Goal: Register for event/course

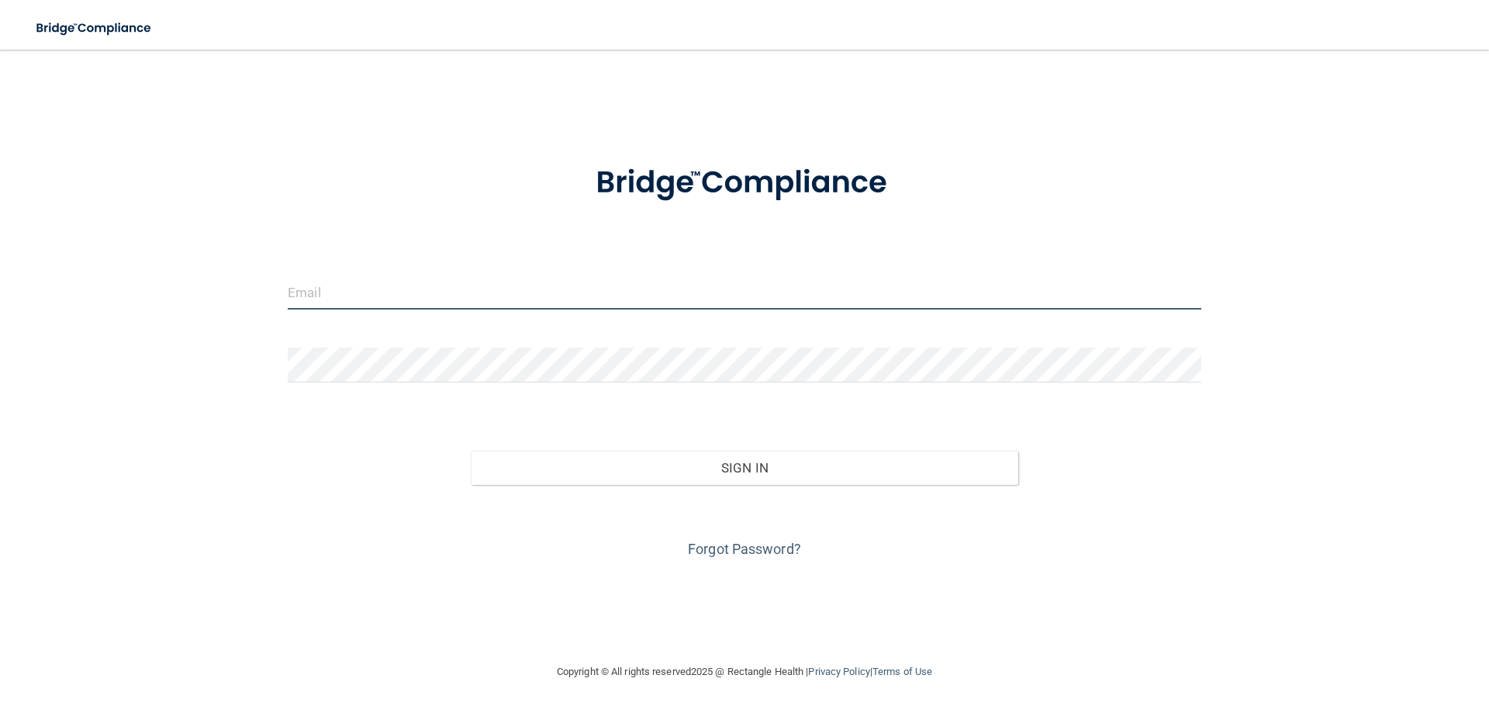
type input "[EMAIL_ADDRESS][DOMAIN_NAME]"
click at [451, 283] on input "[EMAIL_ADDRESS][DOMAIN_NAME]" at bounding box center [744, 291] width 913 height 35
drag, startPoint x: 440, startPoint y: 290, endPoint x: 252, endPoint y: 312, distance: 189.8
click at [252, 312] on div "[EMAIL_ADDRESS][DOMAIN_NAME] Invalid email/password. You don't have permission …" at bounding box center [744, 356] width 1427 height 582
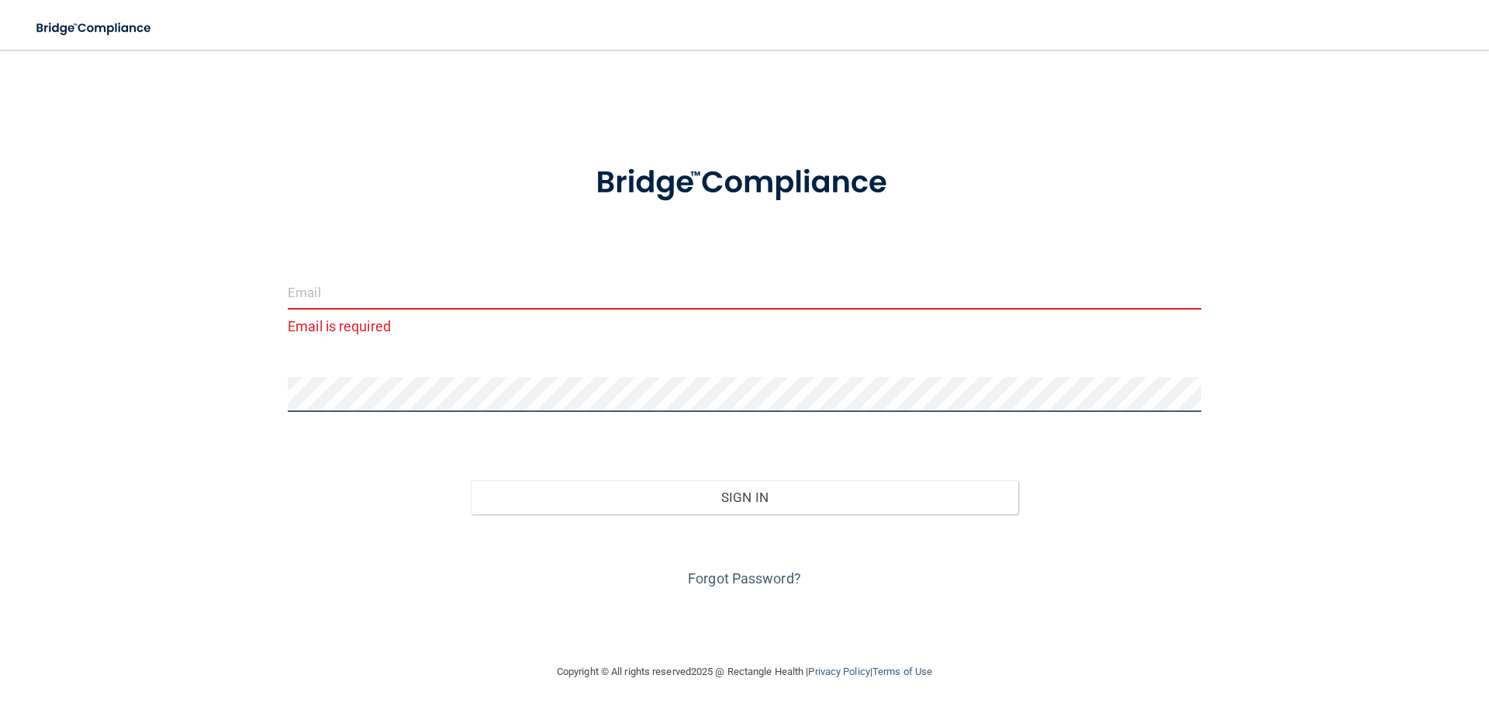
click at [252, 414] on div "Email is required Invalid email/password. You don't have permission to access t…" at bounding box center [744, 356] width 1427 height 582
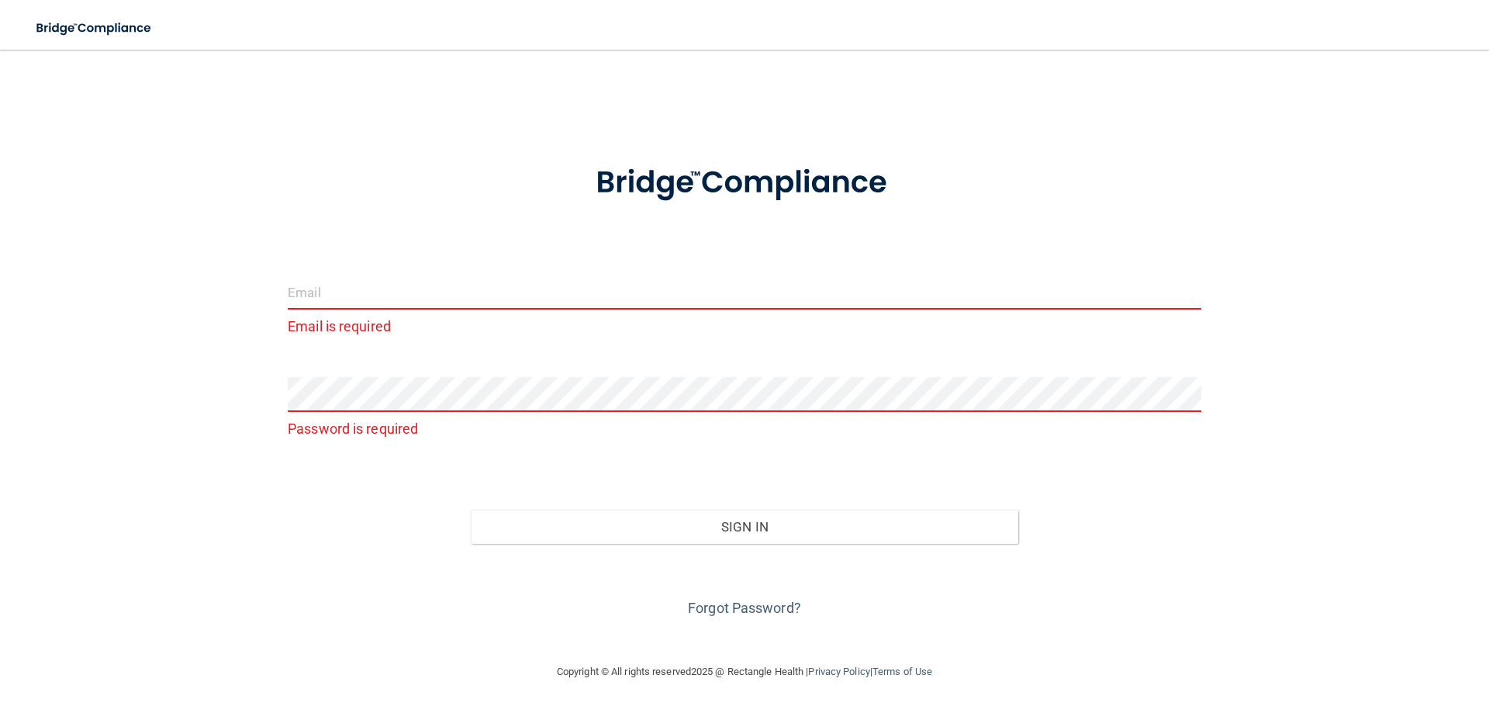
click at [348, 292] on input "email" at bounding box center [744, 291] width 913 height 35
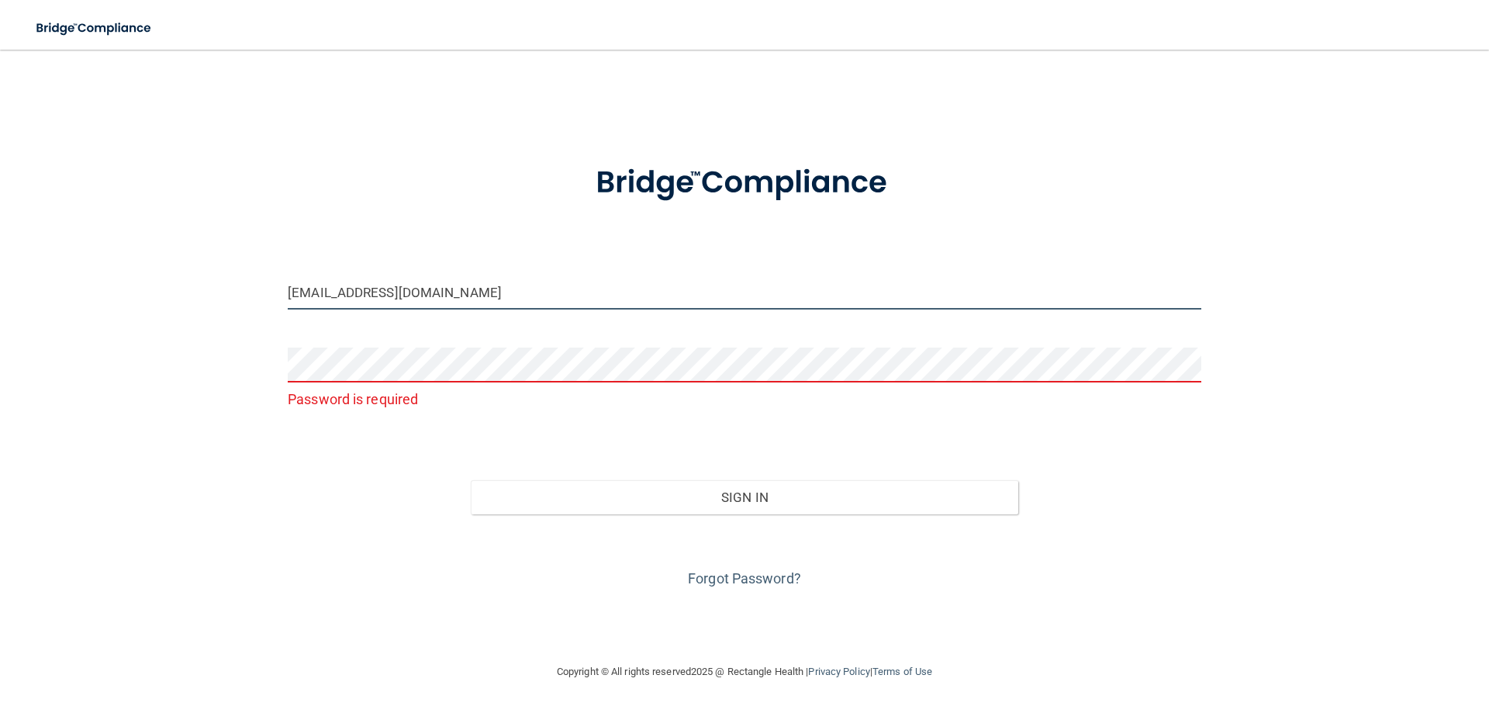
type input "[EMAIL_ADDRESS][DOMAIN_NAME]"
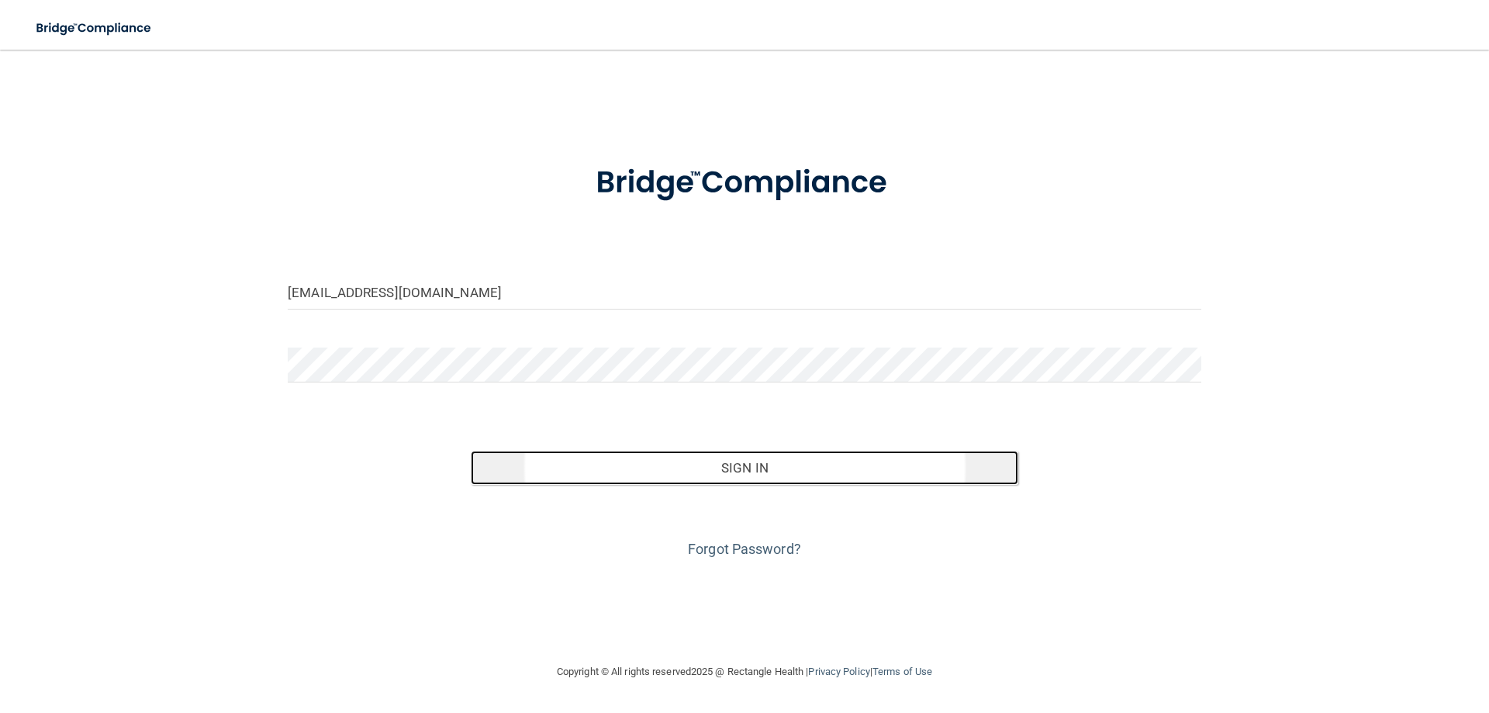
click at [763, 467] on button "Sign In" at bounding box center [745, 467] width 548 height 34
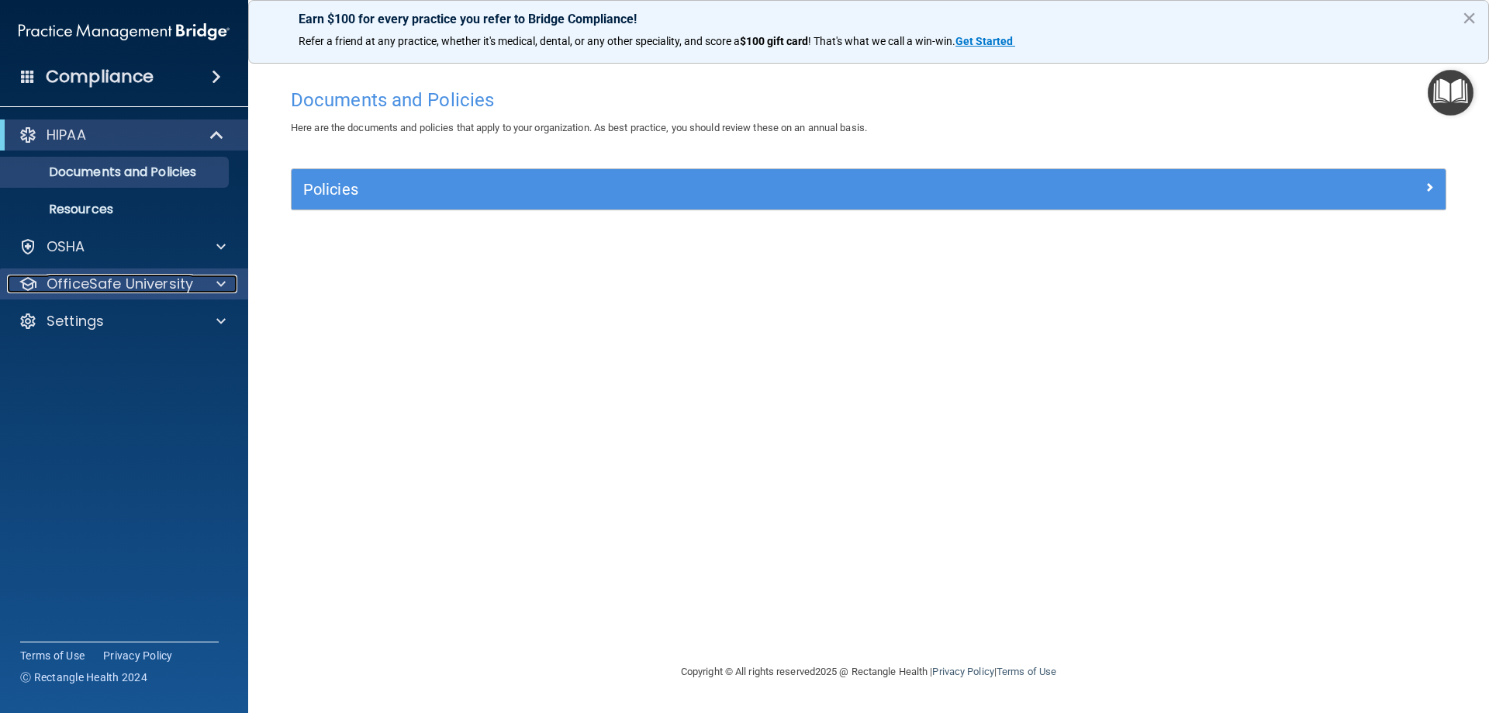
click at [181, 282] on p "OfficeSafe University" at bounding box center [120, 283] width 147 height 19
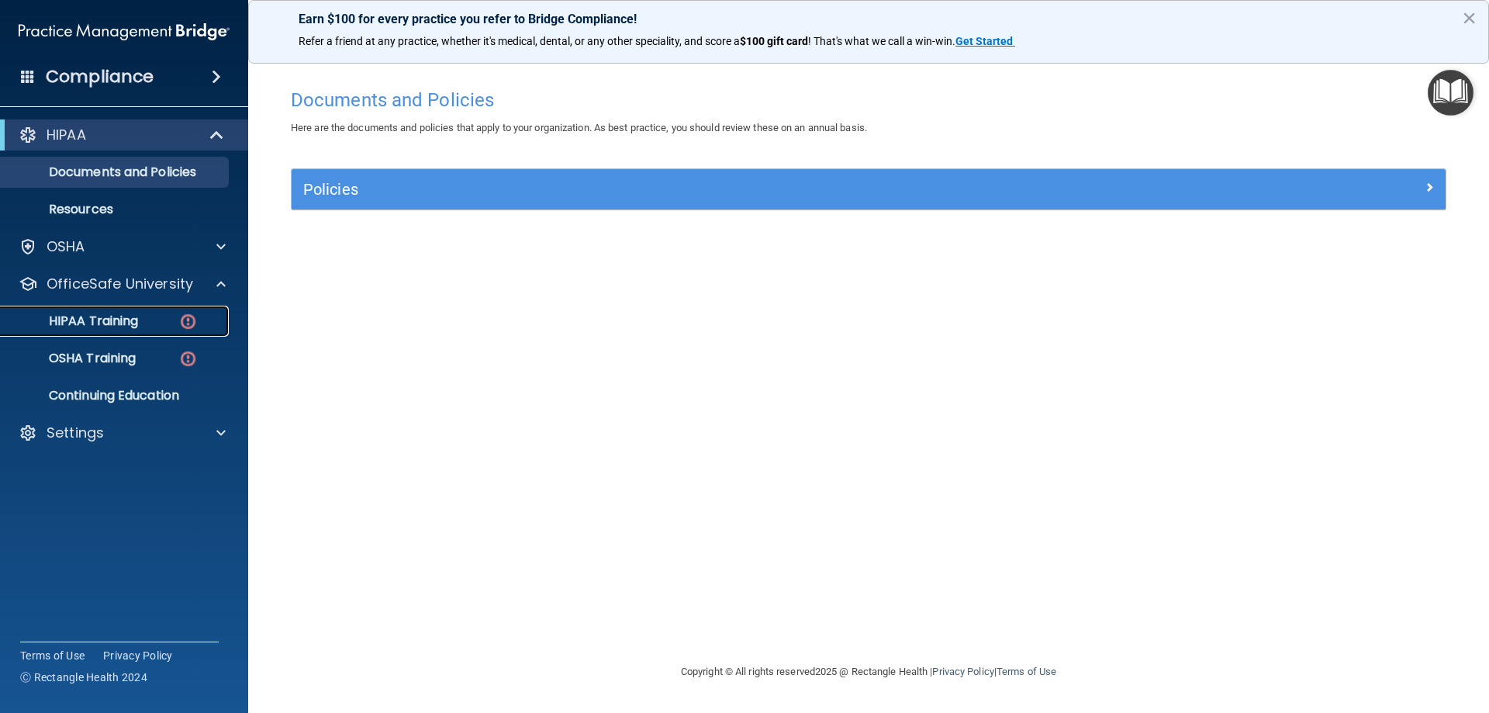
click at [168, 328] on div "HIPAA Training" at bounding box center [116, 321] width 212 height 16
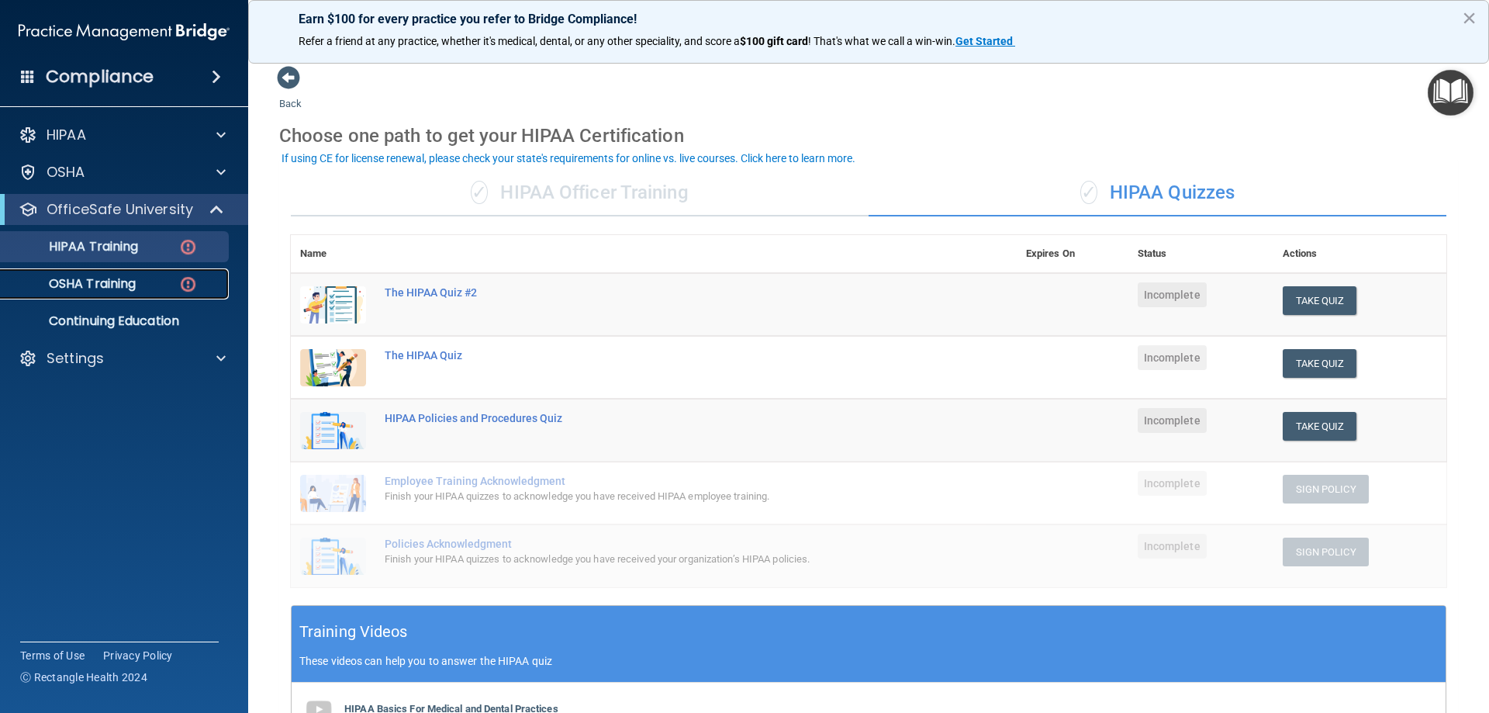
click at [150, 288] on div "OSHA Training" at bounding box center [116, 284] width 212 height 16
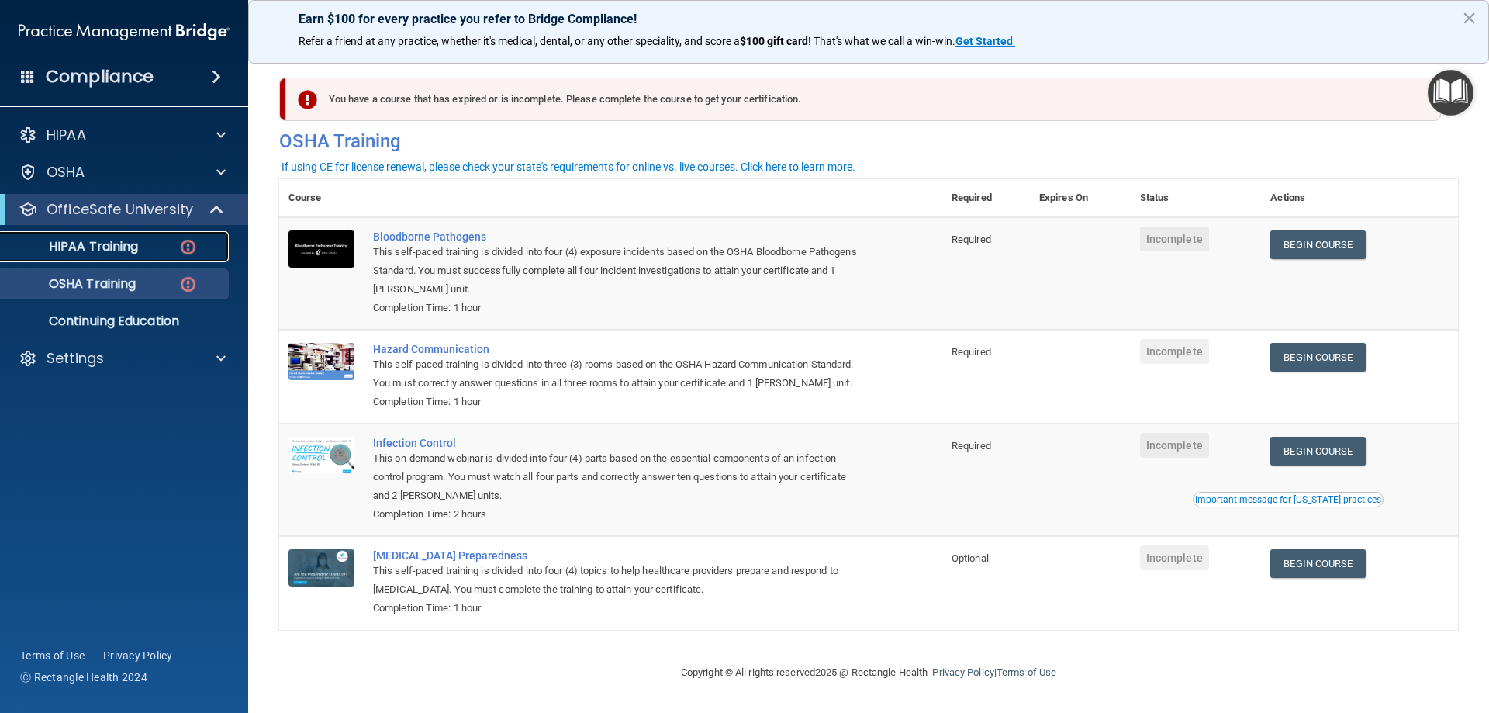
click at [137, 242] on p "HIPAA Training" at bounding box center [74, 247] width 128 height 16
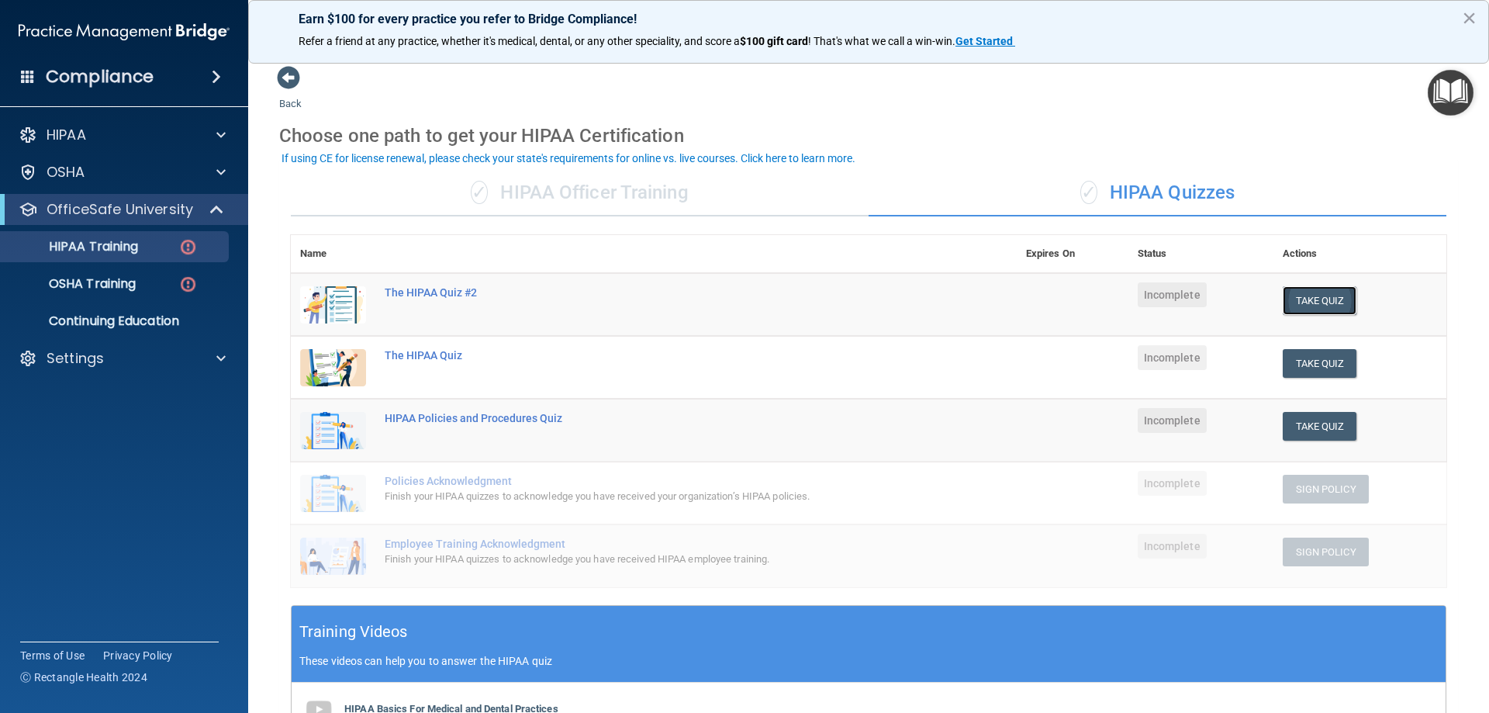
click at [1307, 300] on button "Take Quiz" at bounding box center [1319, 300] width 74 height 29
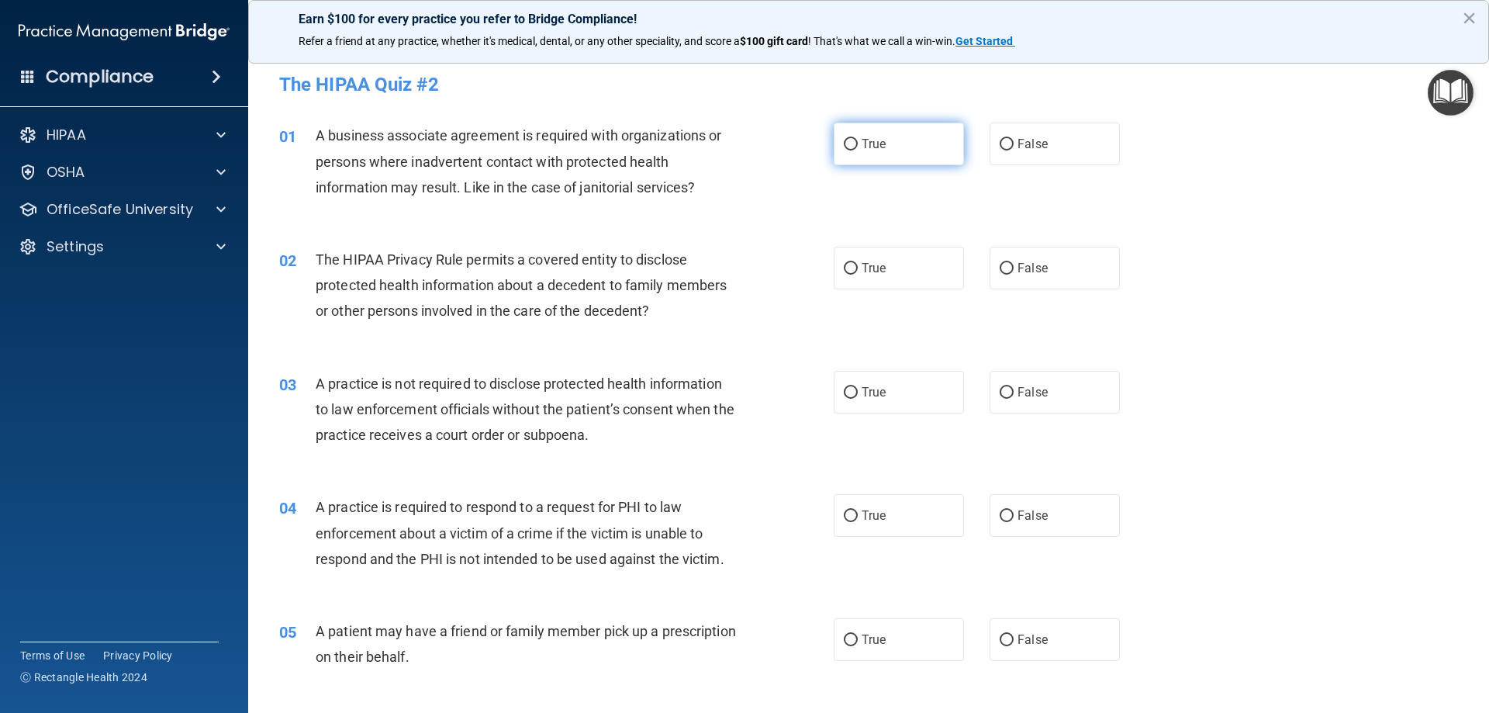
click at [834, 138] on label "True" at bounding box center [899, 144] width 130 height 43
click at [844, 139] on input "True" at bounding box center [851, 145] width 14 height 12
radio input "true"
click at [875, 281] on label "True" at bounding box center [899, 268] width 130 height 43
click at [858, 274] on input "True" at bounding box center [851, 269] width 14 height 12
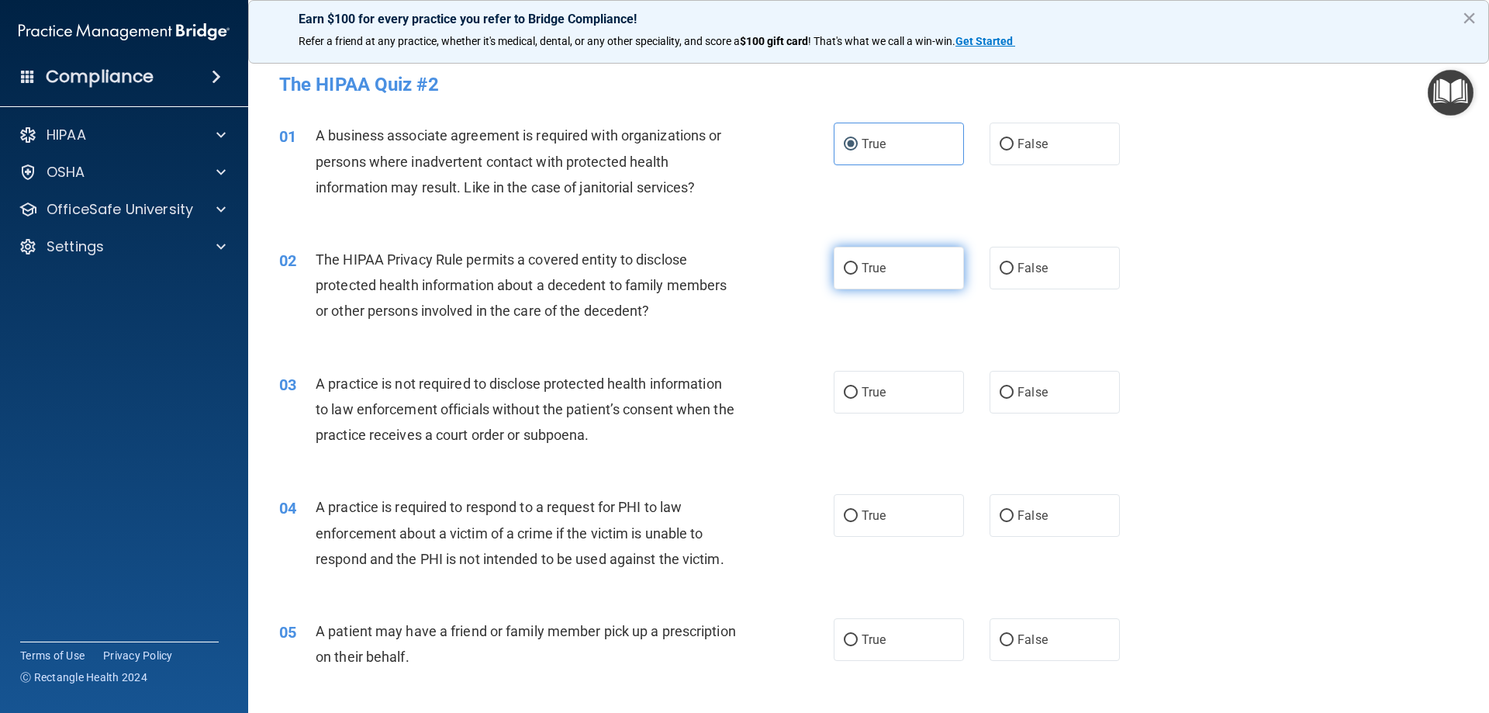
radio input "true"
drag, startPoint x: 1006, startPoint y: 396, endPoint x: 992, endPoint y: 402, distance: 16.0
click at [1006, 399] on label "False" at bounding box center [1054, 392] width 130 height 43
click at [1006, 399] on input "False" at bounding box center [1006, 393] width 14 height 12
radio input "true"
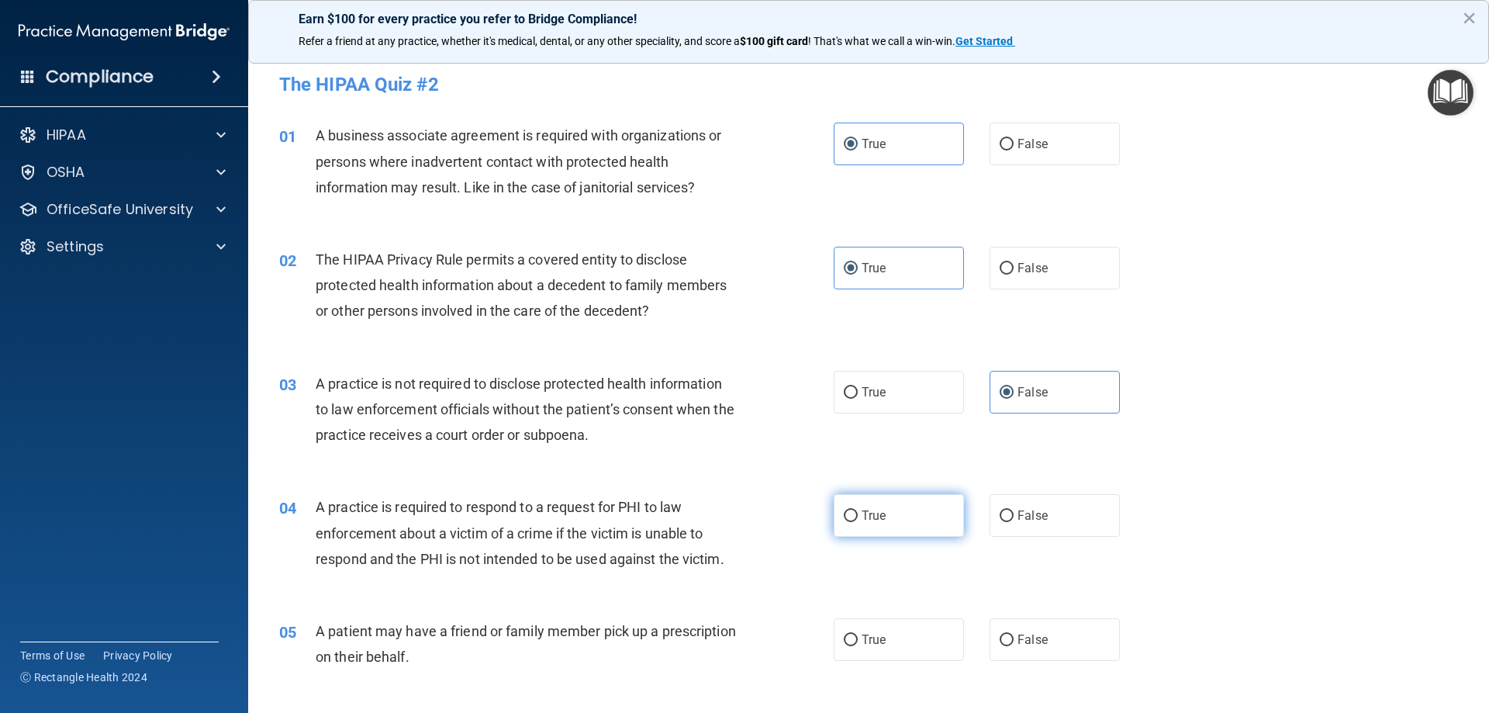
click at [882, 526] on label "True" at bounding box center [899, 515] width 130 height 43
click at [858, 522] on input "True" at bounding box center [851, 516] width 14 height 12
radio input "true"
click at [865, 626] on label "True" at bounding box center [899, 639] width 130 height 43
click at [858, 634] on input "True" at bounding box center [851, 640] width 14 height 12
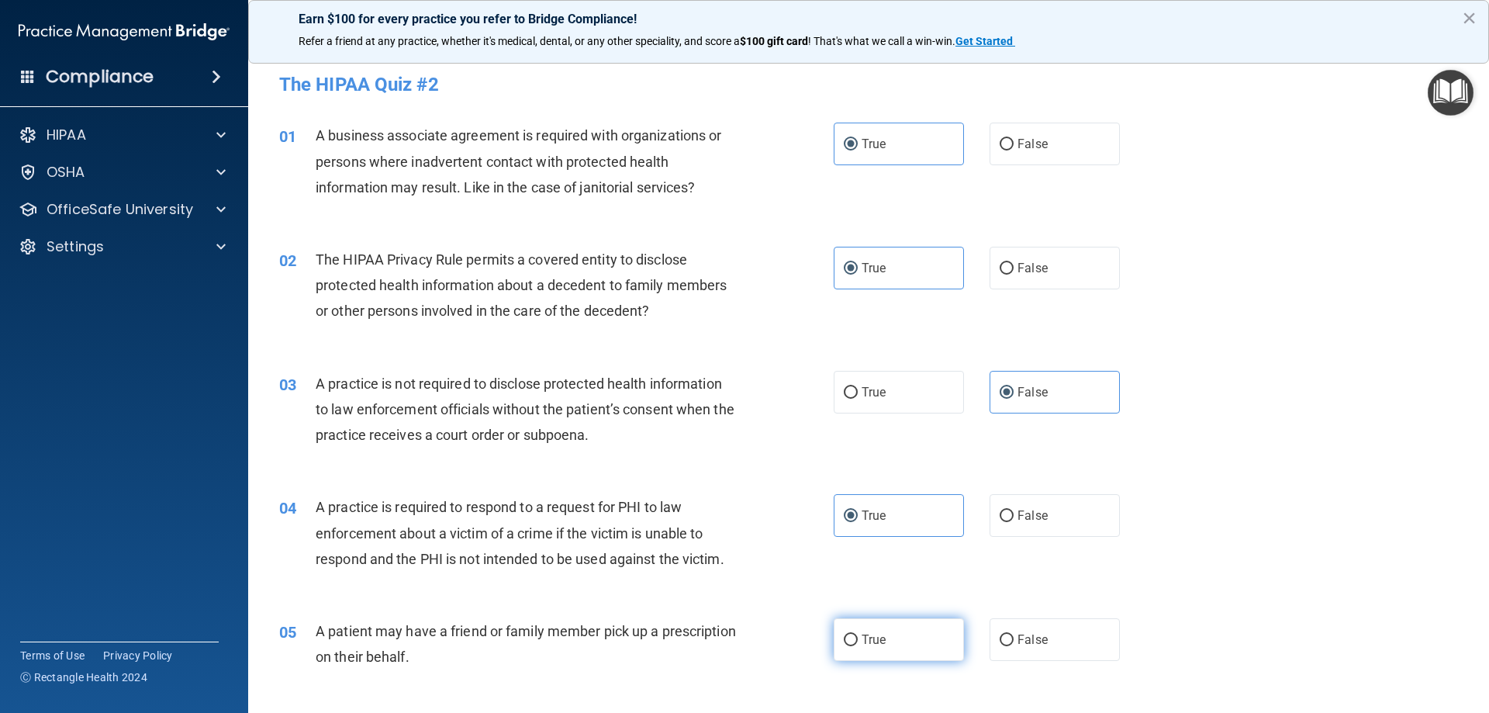
radio input "true"
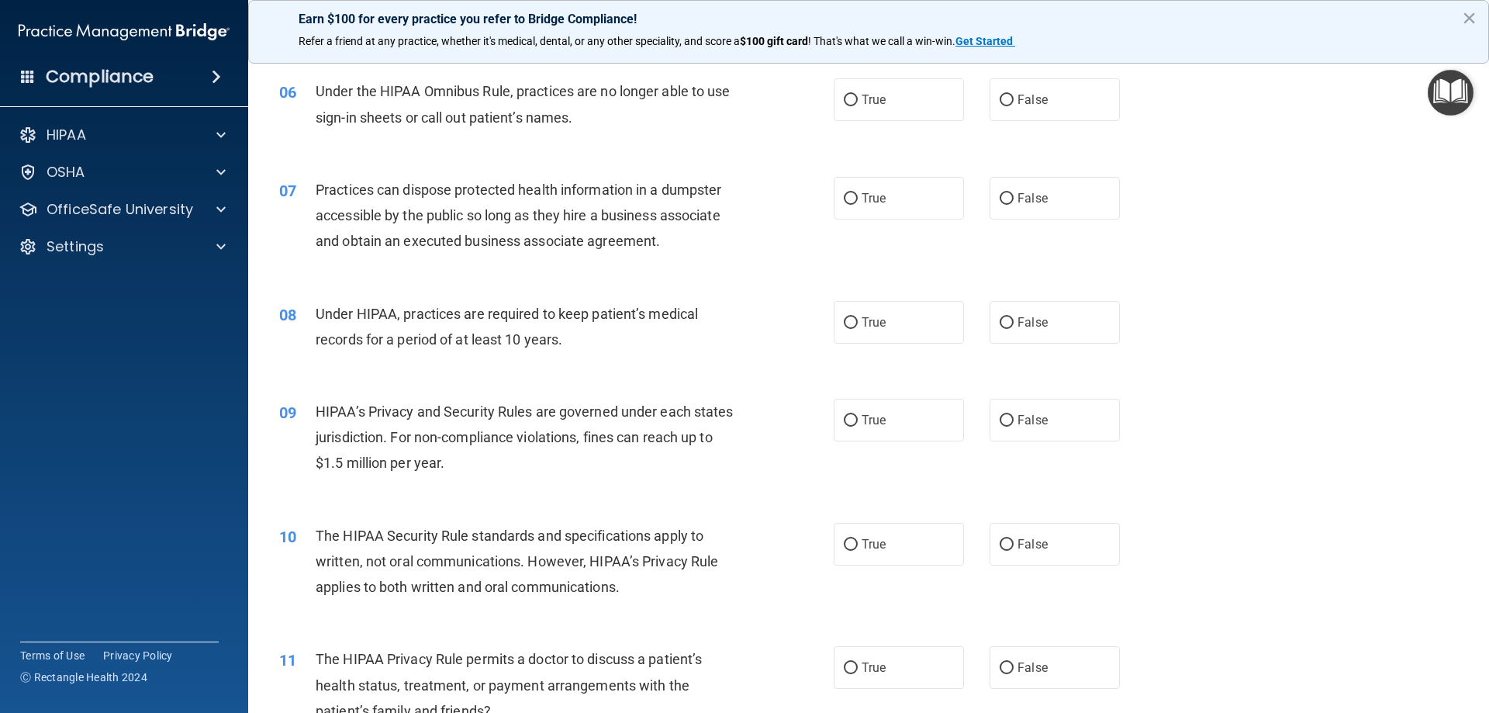
scroll to position [651, 0]
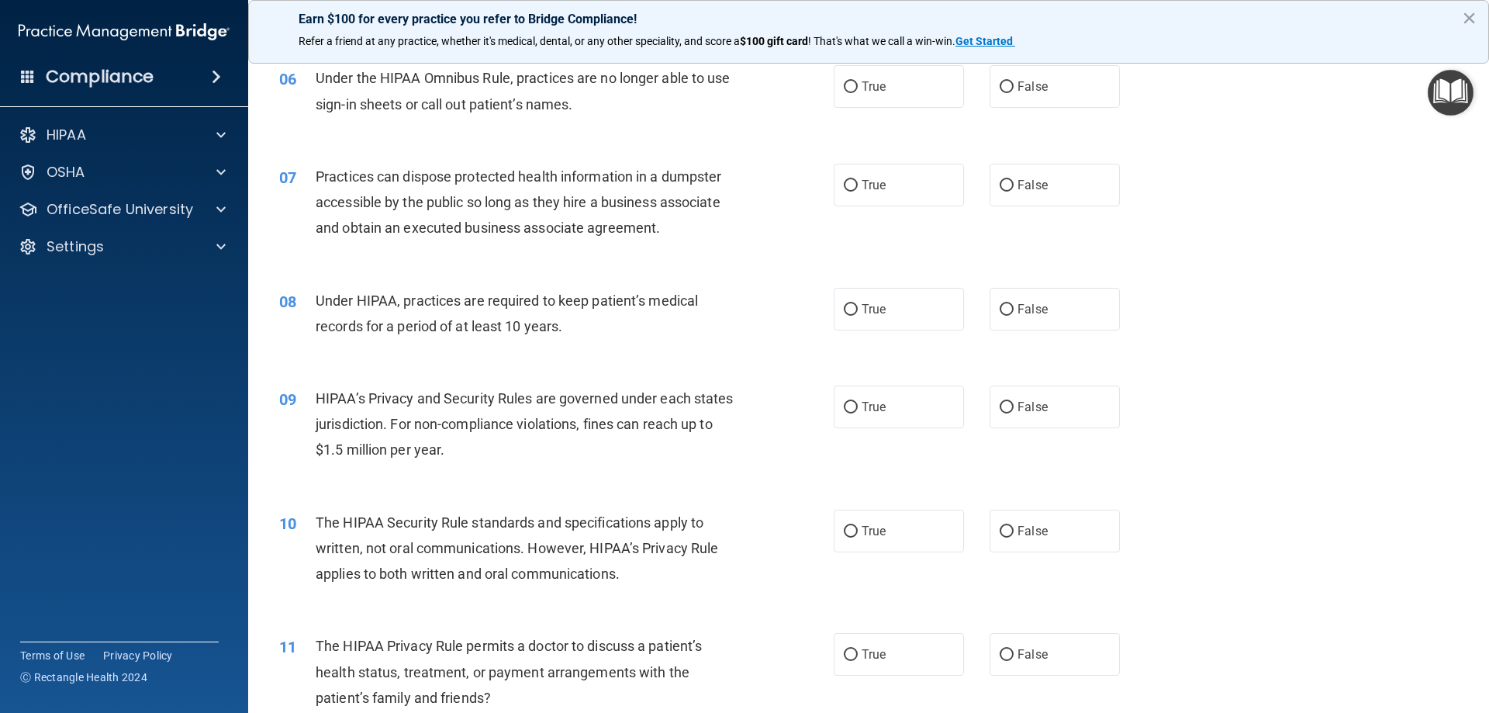
drag, startPoint x: 1017, startPoint y: 81, endPoint x: 1040, endPoint y: 142, distance: 64.8
click at [1017, 83] on span "False" at bounding box center [1032, 86] width 30 height 15
click at [1013, 83] on input "False" at bounding box center [1006, 87] width 14 height 12
radio input "true"
click at [1041, 173] on label "False" at bounding box center [1054, 185] width 130 height 43
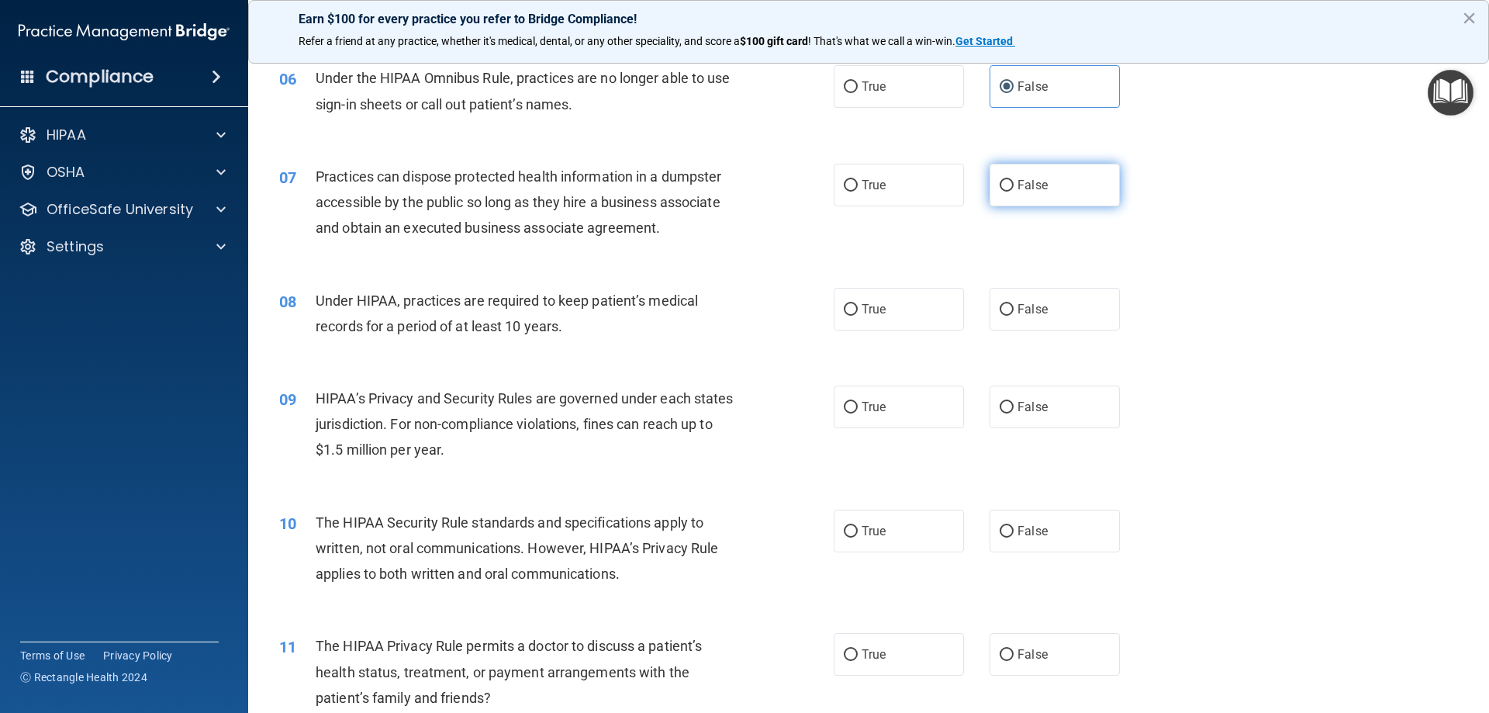
click at [1013, 180] on input "False" at bounding box center [1006, 186] width 14 height 12
radio input "true"
click at [898, 323] on label "True" at bounding box center [899, 309] width 130 height 43
click at [858, 316] on input "True" at bounding box center [851, 310] width 14 height 12
radio input "true"
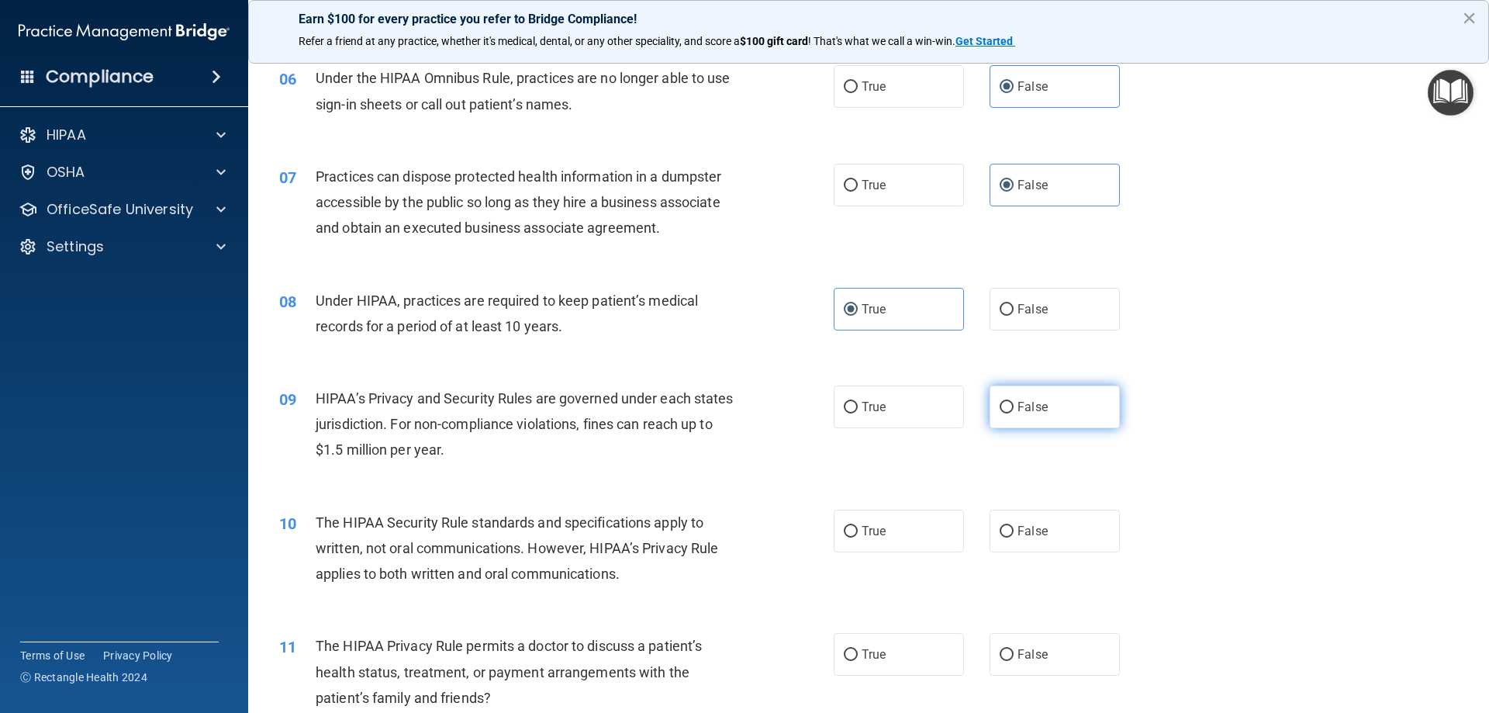
click at [1017, 402] on span "False" at bounding box center [1032, 406] width 30 height 15
click at [1011, 402] on input "False" at bounding box center [1006, 408] width 14 height 12
radio input "true"
click at [1072, 527] on label "False" at bounding box center [1054, 530] width 130 height 43
click at [1013, 527] on input "False" at bounding box center [1006, 532] width 14 height 12
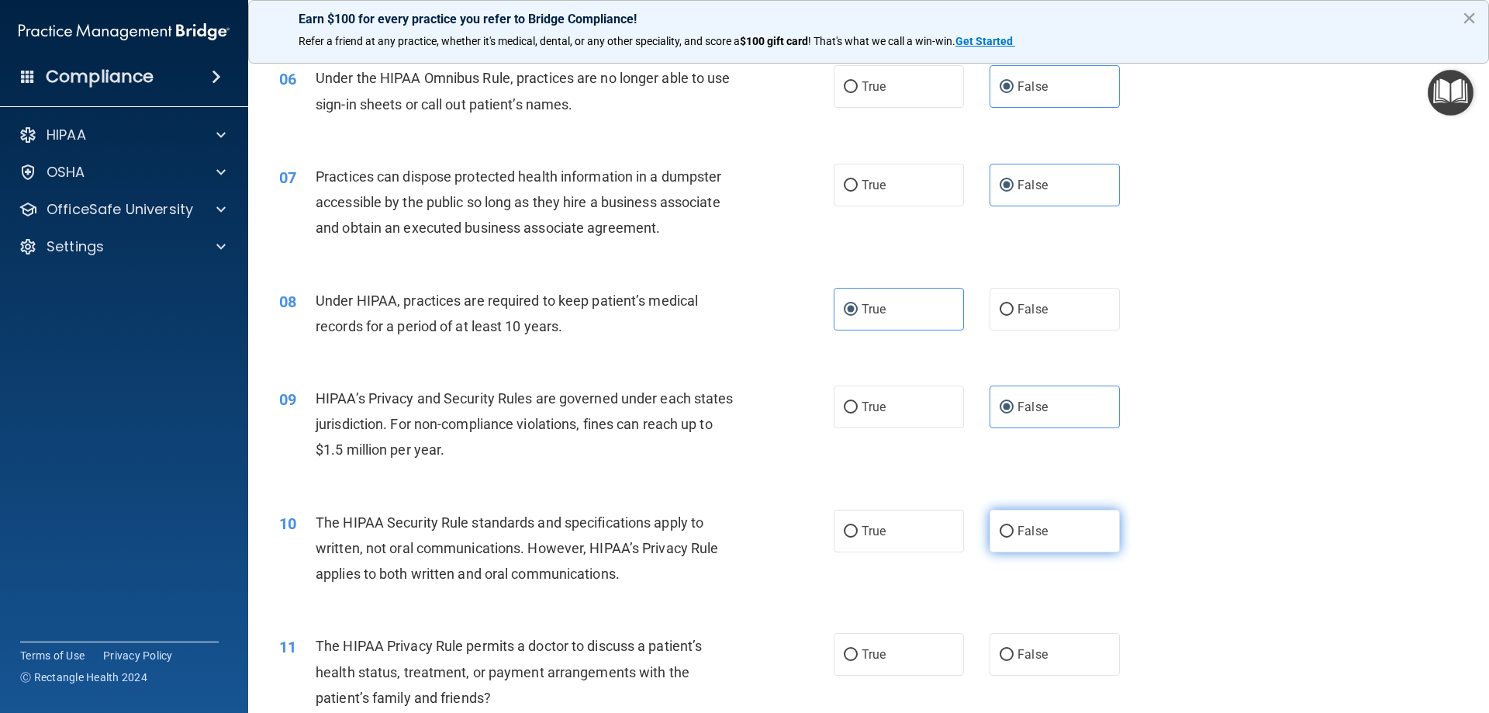
radio input "true"
click at [881, 645] on label "True" at bounding box center [899, 654] width 130 height 43
click at [858, 649] on input "True" at bounding box center [851, 655] width 14 height 12
radio input "true"
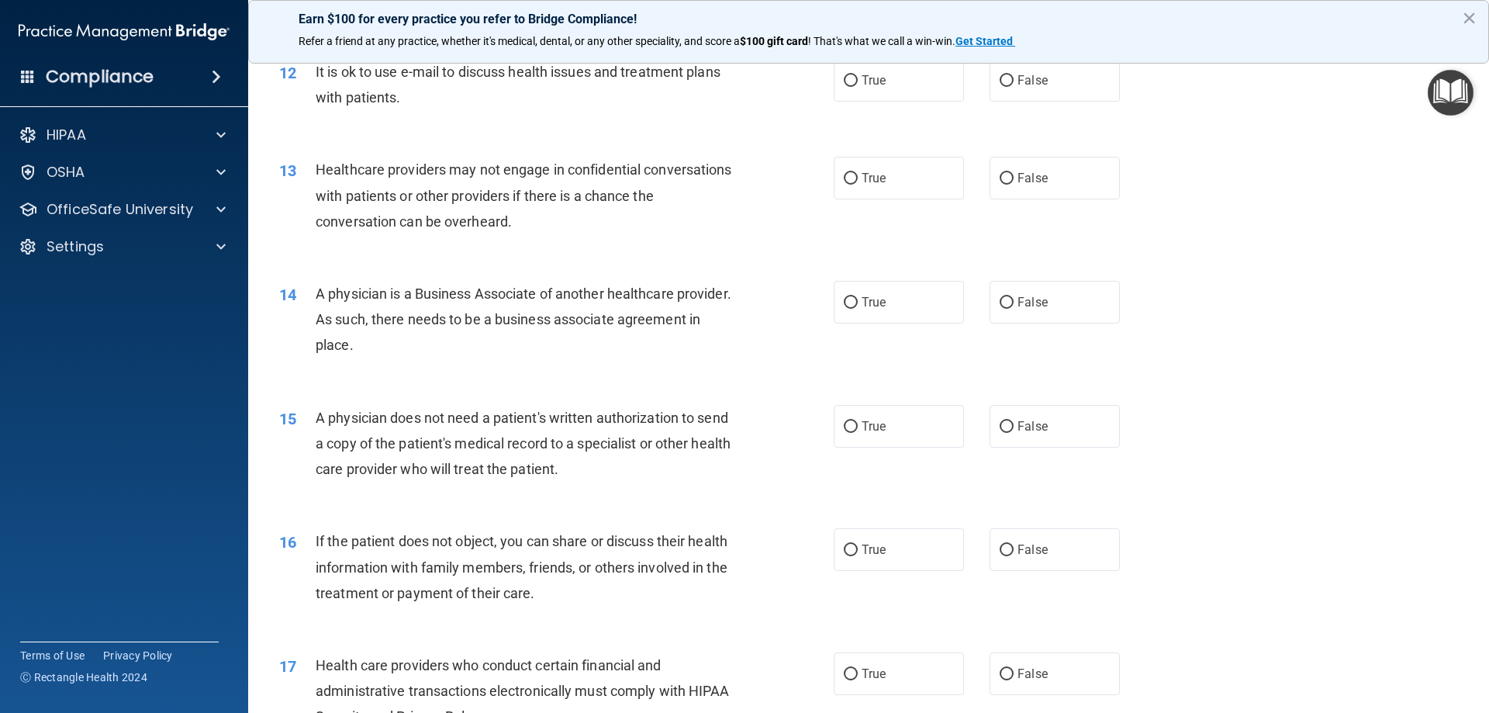
scroll to position [1345, 0]
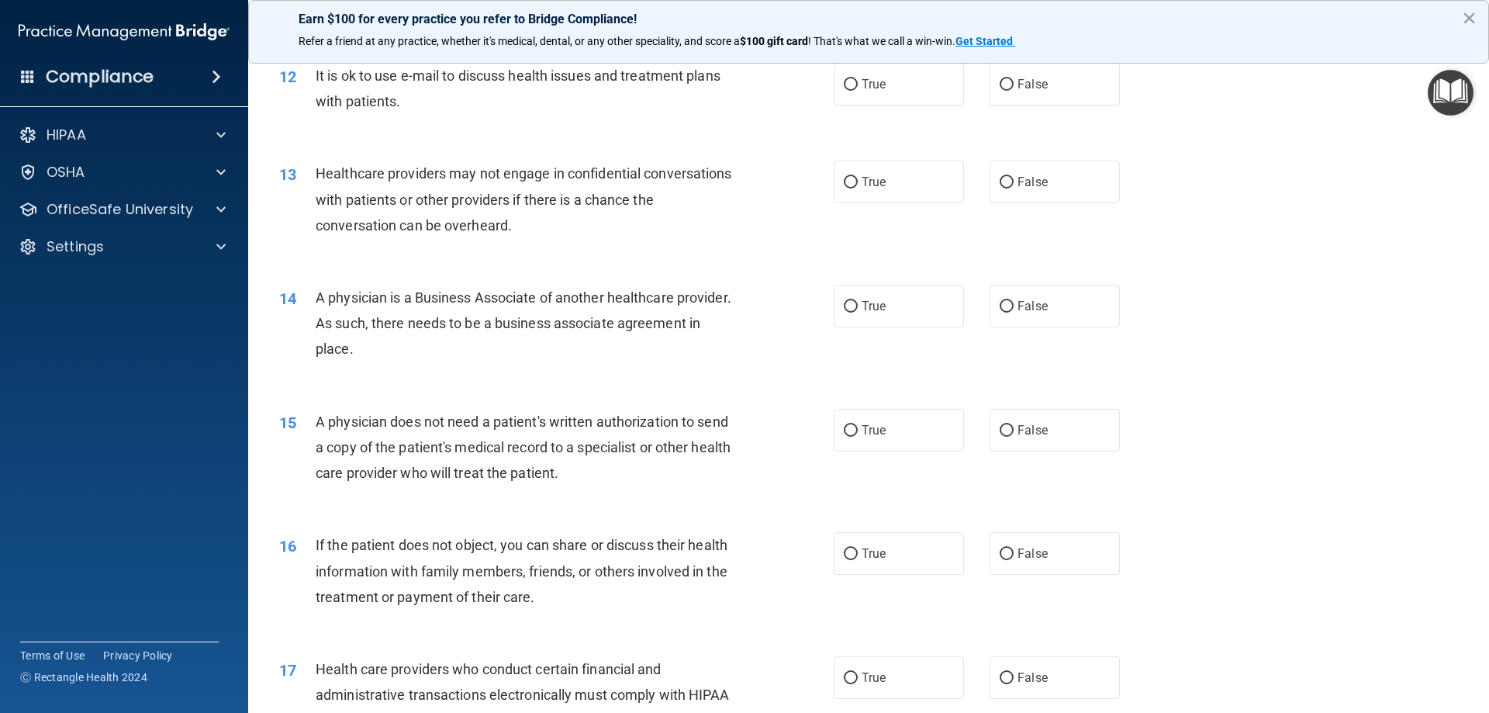
click at [1470, 8] on button "×" at bounding box center [1469, 17] width 15 height 25
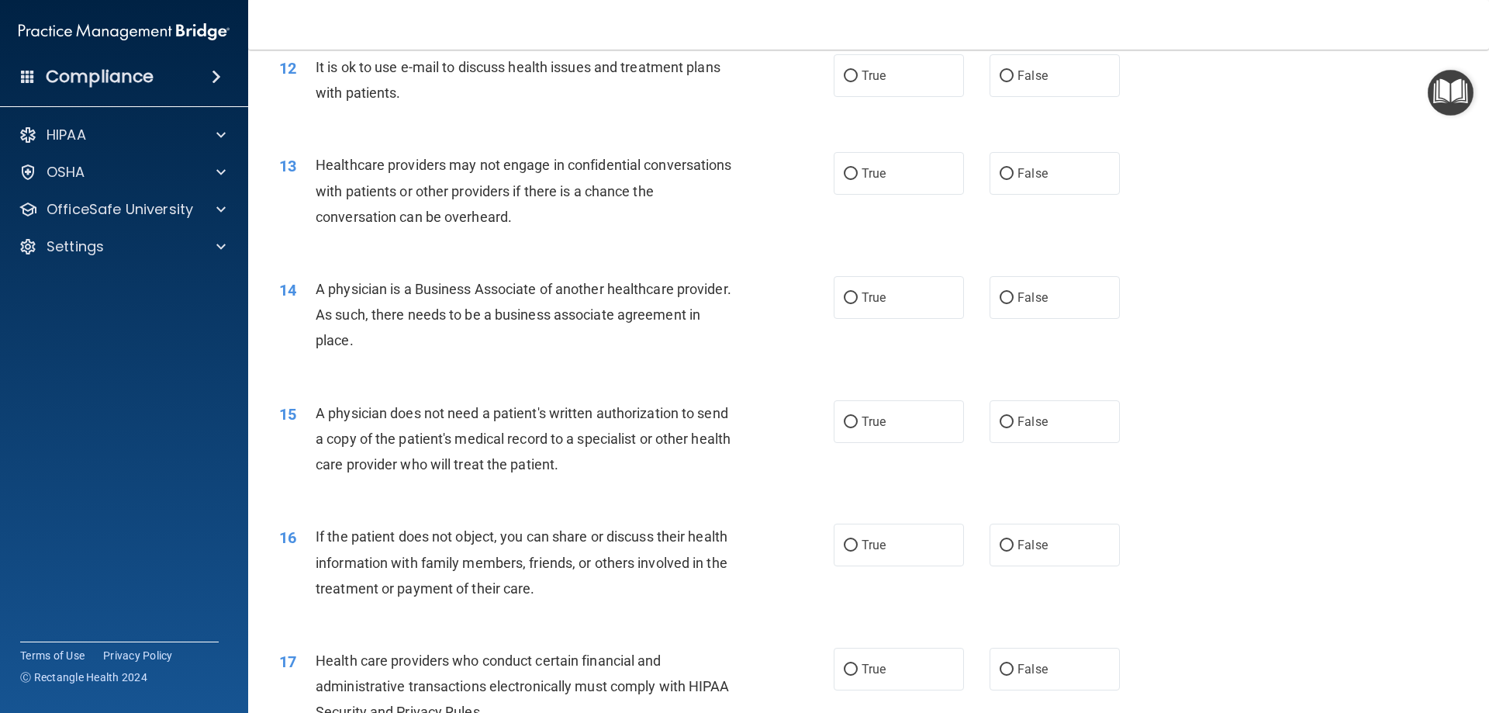
scroll to position [1357, 0]
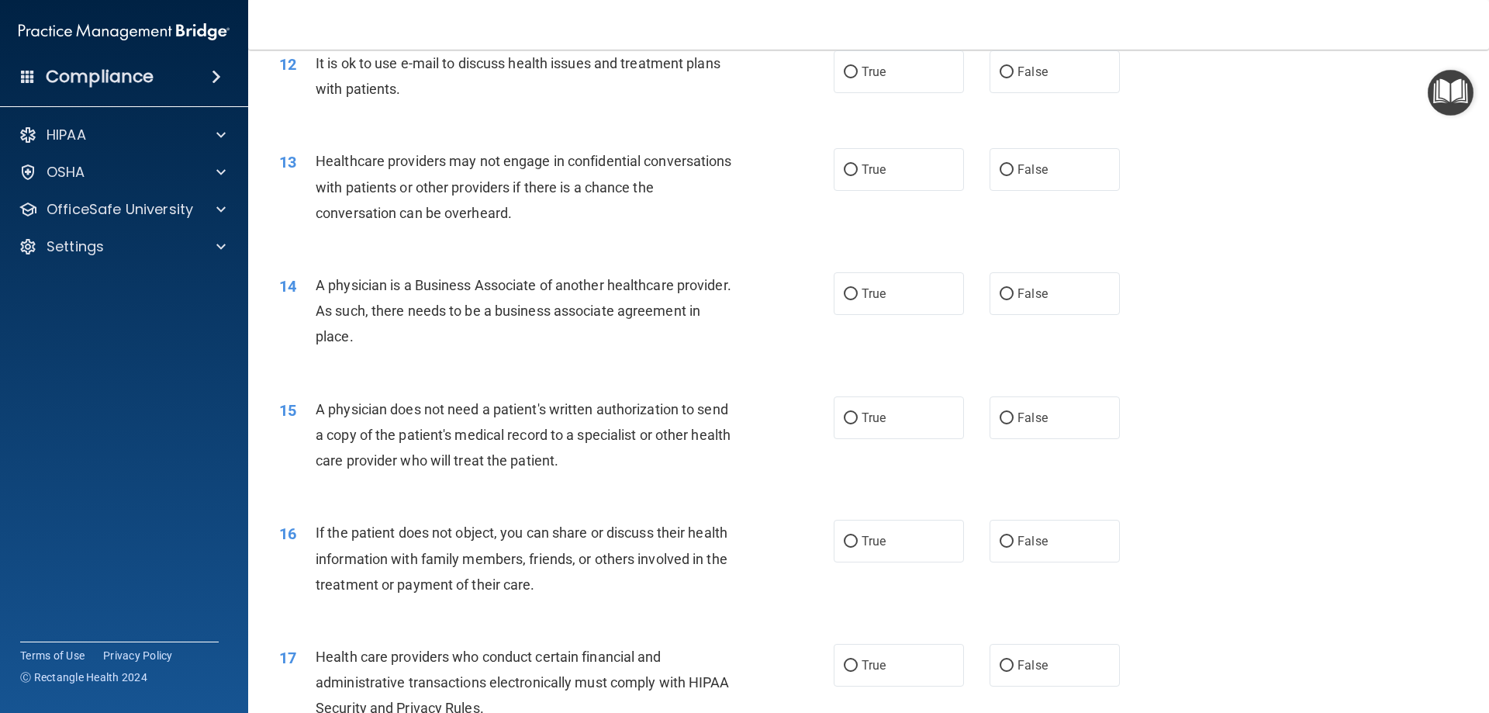
click at [1474, 363] on main "- The HIPAA Quiz #2 This quiz doesn’t expire until . Are you sure you want to t…" at bounding box center [868, 381] width 1241 height 663
click at [1017, 79] on label "False" at bounding box center [1054, 71] width 130 height 43
click at [1013, 78] on input "False" at bounding box center [1006, 73] width 14 height 12
radio input "true"
click at [855, 164] on label "True" at bounding box center [899, 169] width 130 height 43
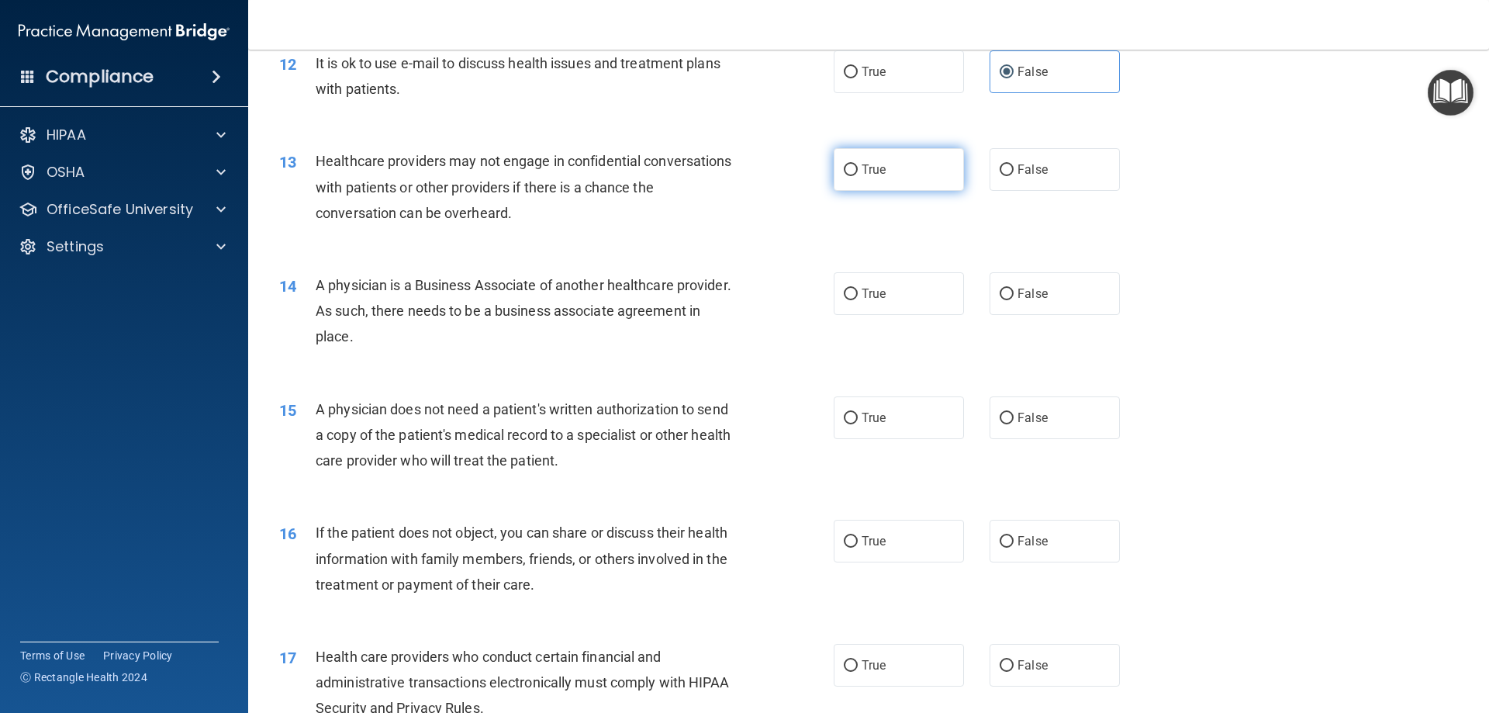
click at [855, 164] on input "True" at bounding box center [851, 170] width 14 height 12
radio input "true"
click at [871, 288] on span "True" at bounding box center [873, 293] width 24 height 15
click at [858, 288] on input "True" at bounding box center [851, 294] width 14 height 12
radio input "true"
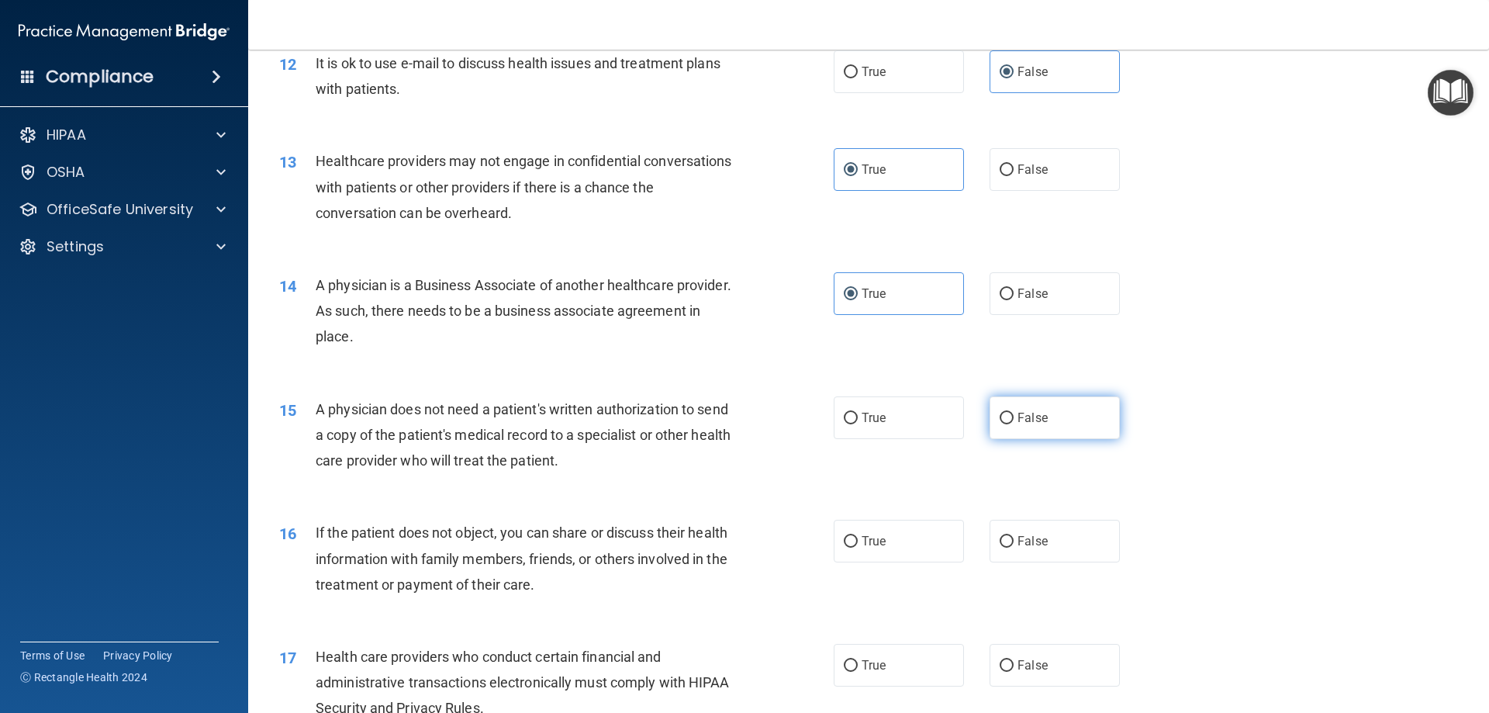
click at [1009, 422] on label "False" at bounding box center [1054, 417] width 130 height 43
click at [1009, 422] on input "False" at bounding box center [1006, 419] width 14 height 12
radio input "true"
click at [1073, 557] on label "False" at bounding box center [1054, 541] width 130 height 43
click at [1013, 547] on input "False" at bounding box center [1006, 542] width 14 height 12
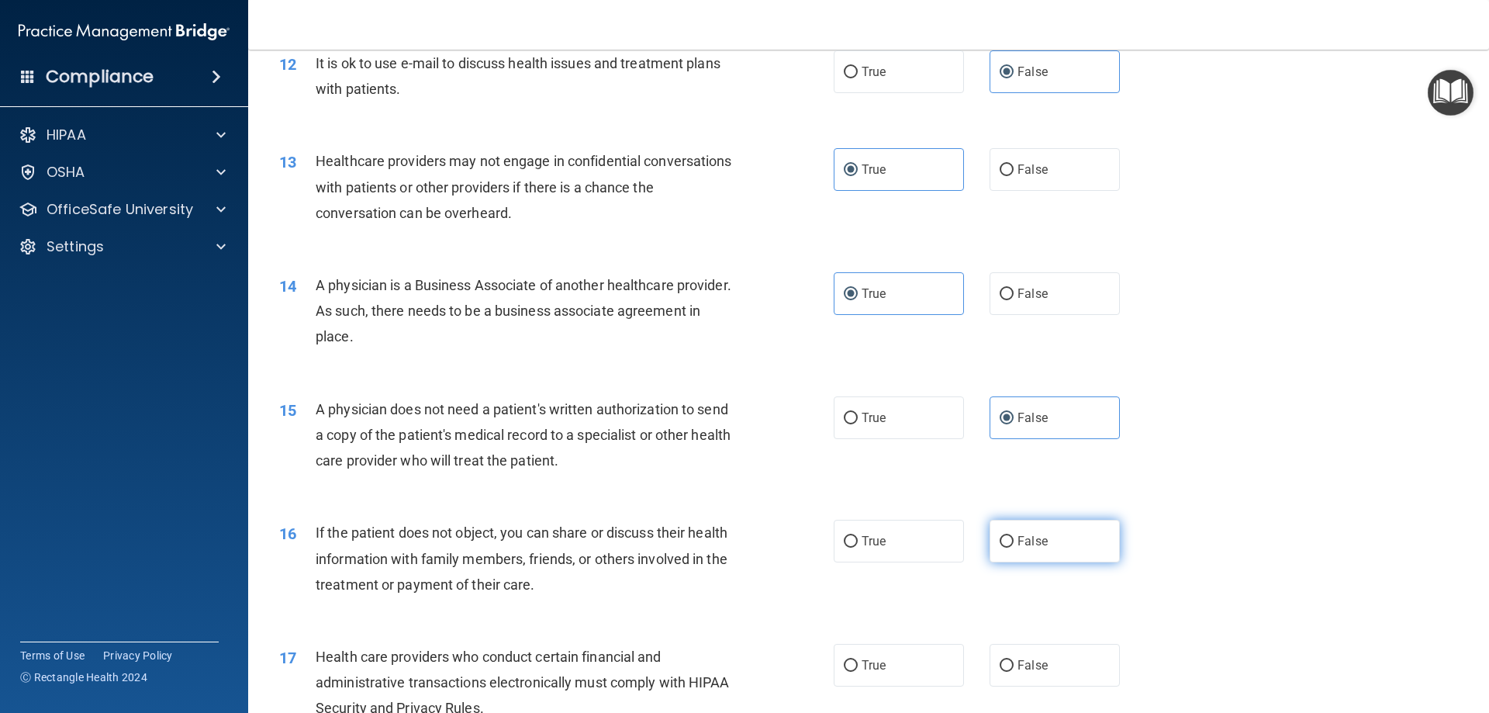
radio input "true"
click at [910, 664] on label "True" at bounding box center [899, 665] width 130 height 43
click at [858, 664] on input "True" at bounding box center [851, 666] width 14 height 12
radio input "true"
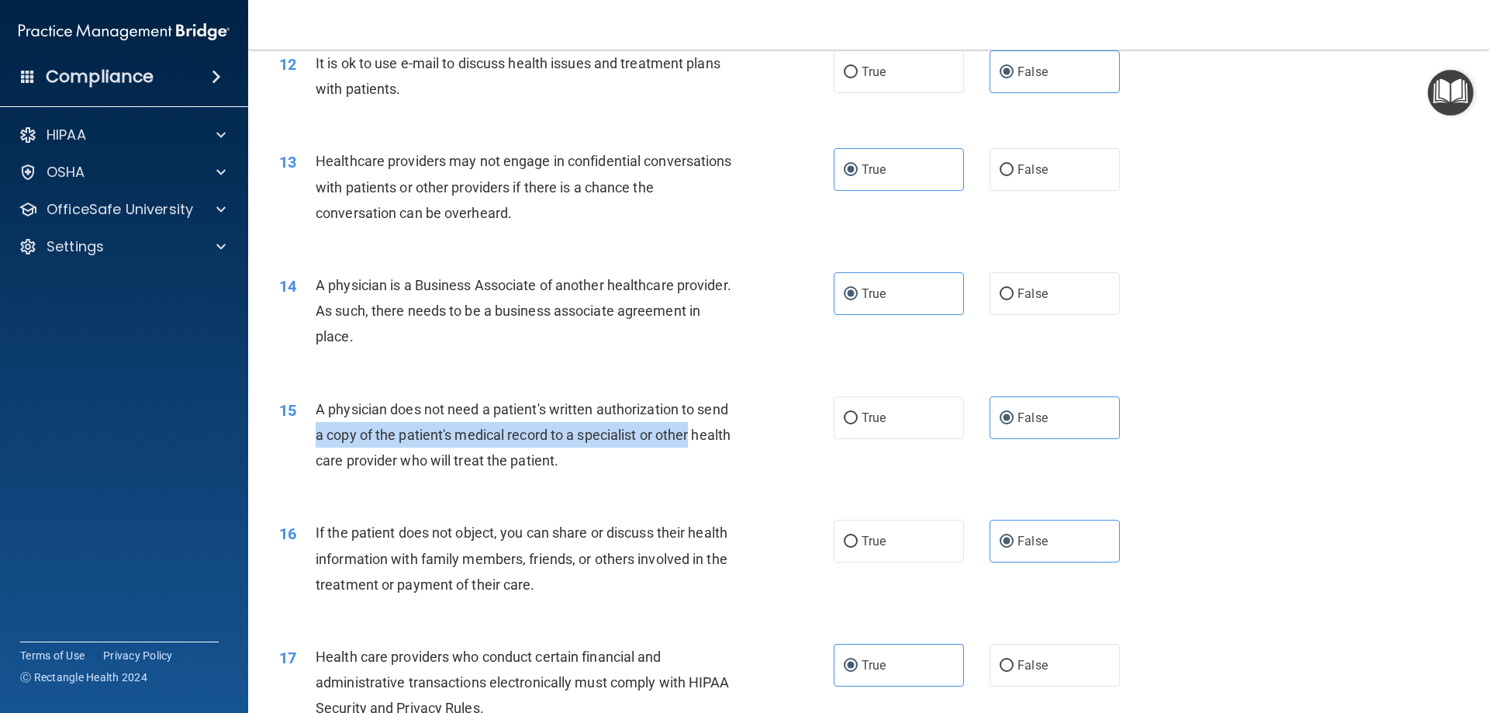
drag, startPoint x: 735, startPoint y: 425, endPoint x: 733, endPoint y: 409, distance: 16.4
click at [733, 409] on div "A physician does not need a patient's written authorization to send a copy of t…" at bounding box center [532, 435] width 433 height 78
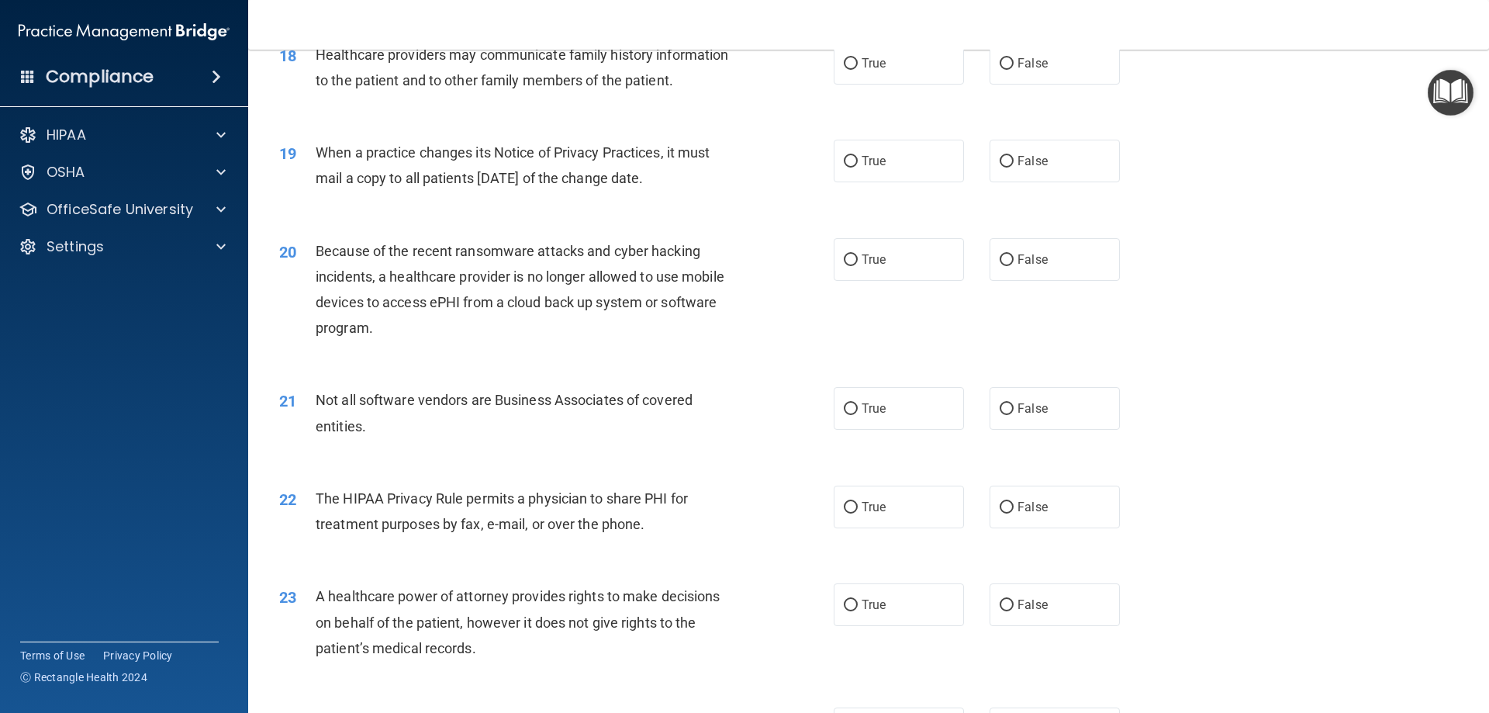
scroll to position [2055, 0]
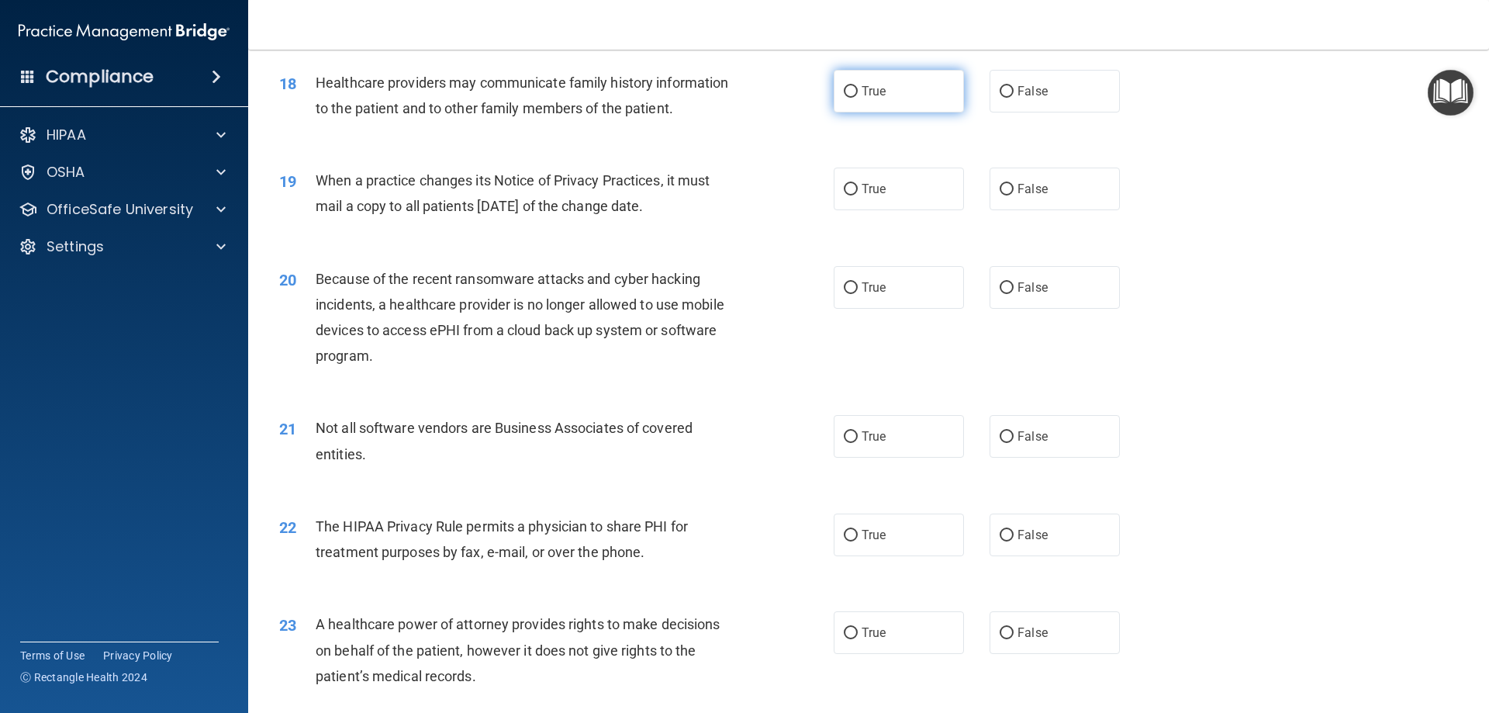
click at [898, 104] on label "True" at bounding box center [899, 91] width 130 height 43
click at [858, 98] on input "True" at bounding box center [851, 92] width 14 height 12
radio input "true"
click at [898, 190] on label "True" at bounding box center [899, 188] width 130 height 43
click at [858, 190] on input "True" at bounding box center [851, 190] width 14 height 12
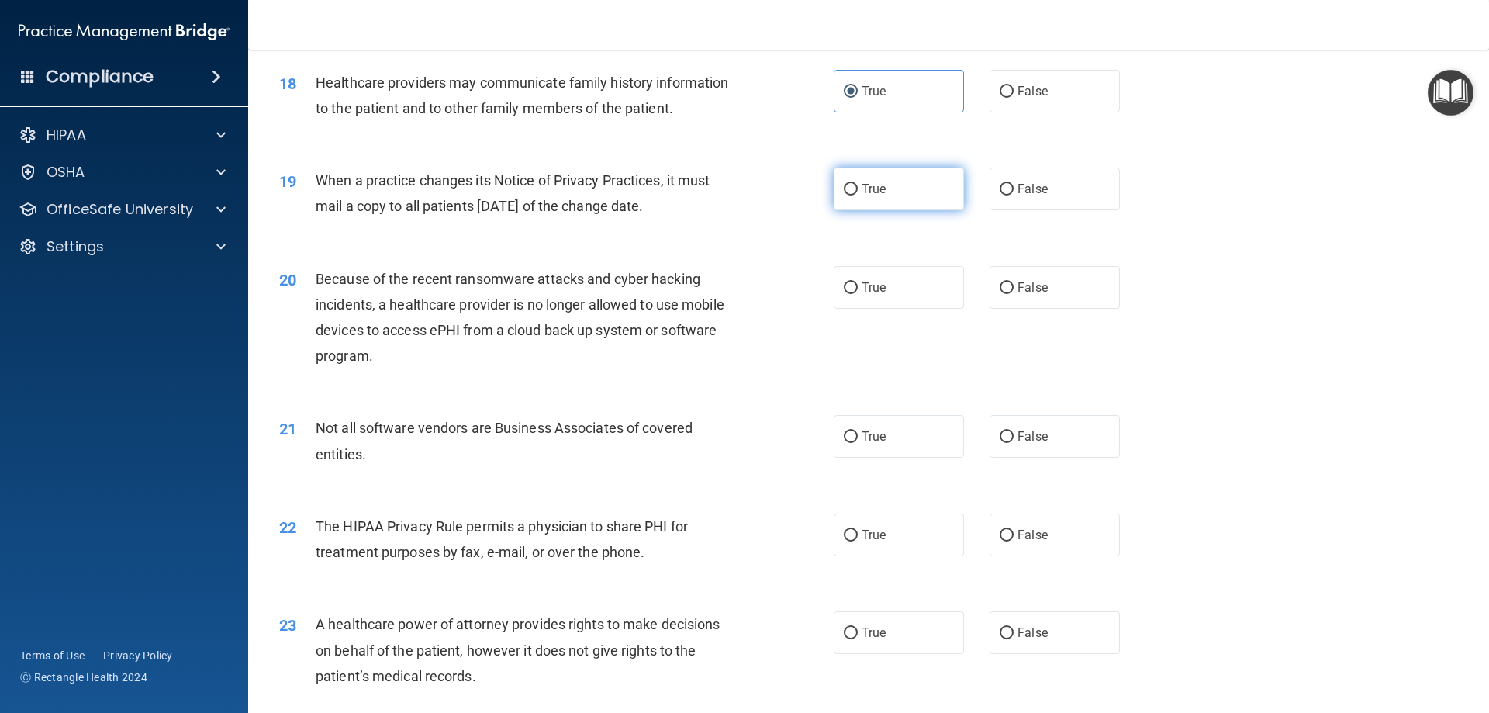
radio input "true"
click at [1041, 289] on label "False" at bounding box center [1054, 287] width 130 height 43
click at [1013, 289] on input "False" at bounding box center [1006, 288] width 14 height 12
radio input "true"
click at [889, 423] on label "True" at bounding box center [899, 436] width 130 height 43
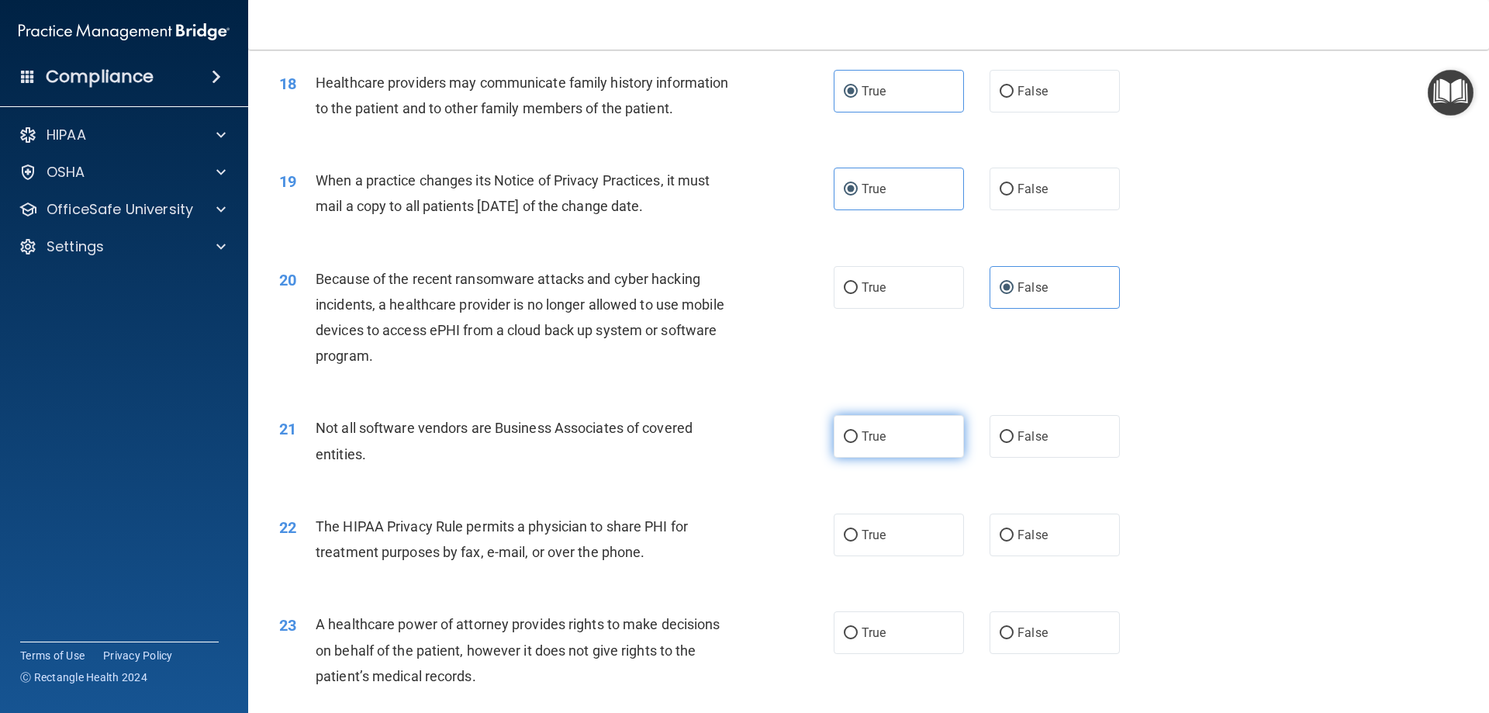
click at [858, 431] on input "True" at bounding box center [851, 437] width 14 height 12
radio input "true"
click at [894, 545] on label "True" at bounding box center [899, 534] width 130 height 43
click at [858, 541] on input "True" at bounding box center [851, 536] width 14 height 12
radio input "true"
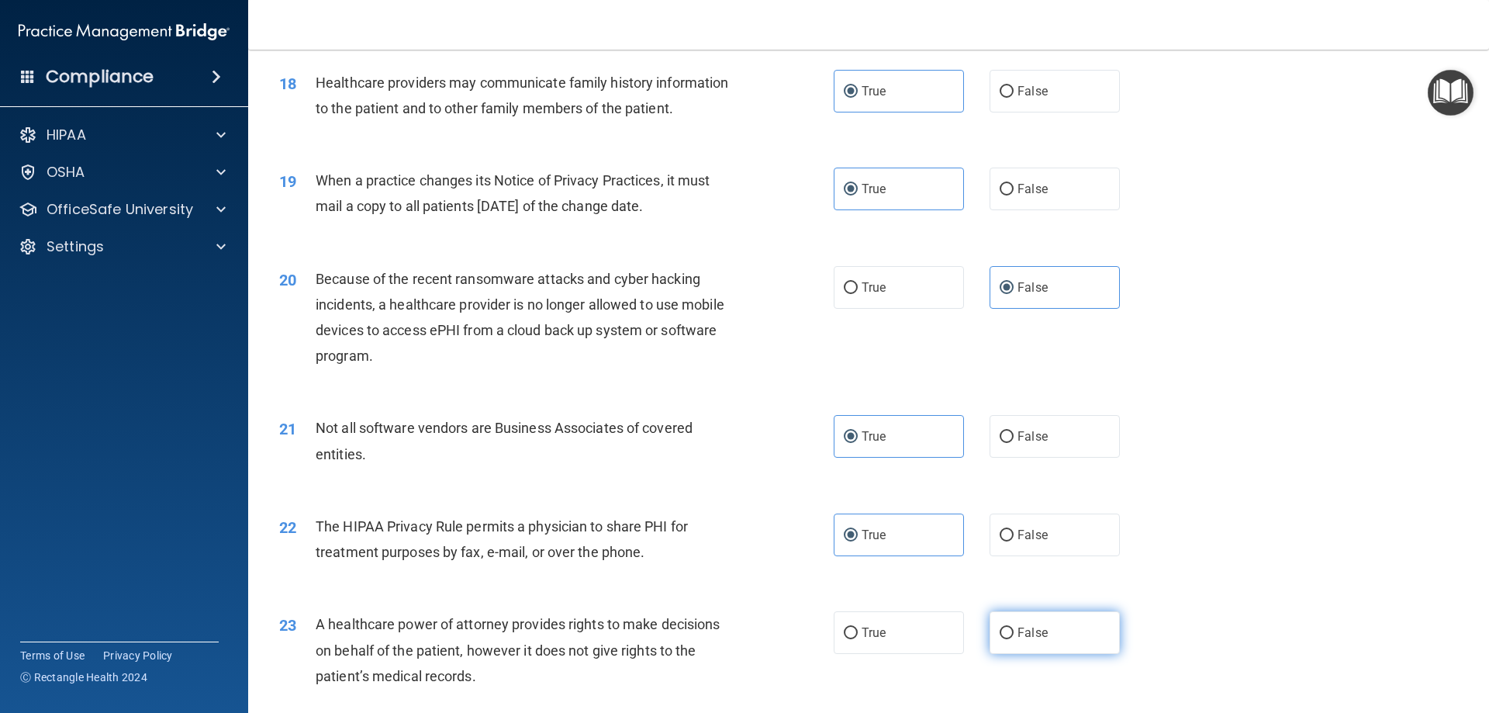
click at [1025, 647] on label "False" at bounding box center [1054, 632] width 130 height 43
click at [1013, 639] on input "False" at bounding box center [1006, 633] width 14 height 12
radio input "true"
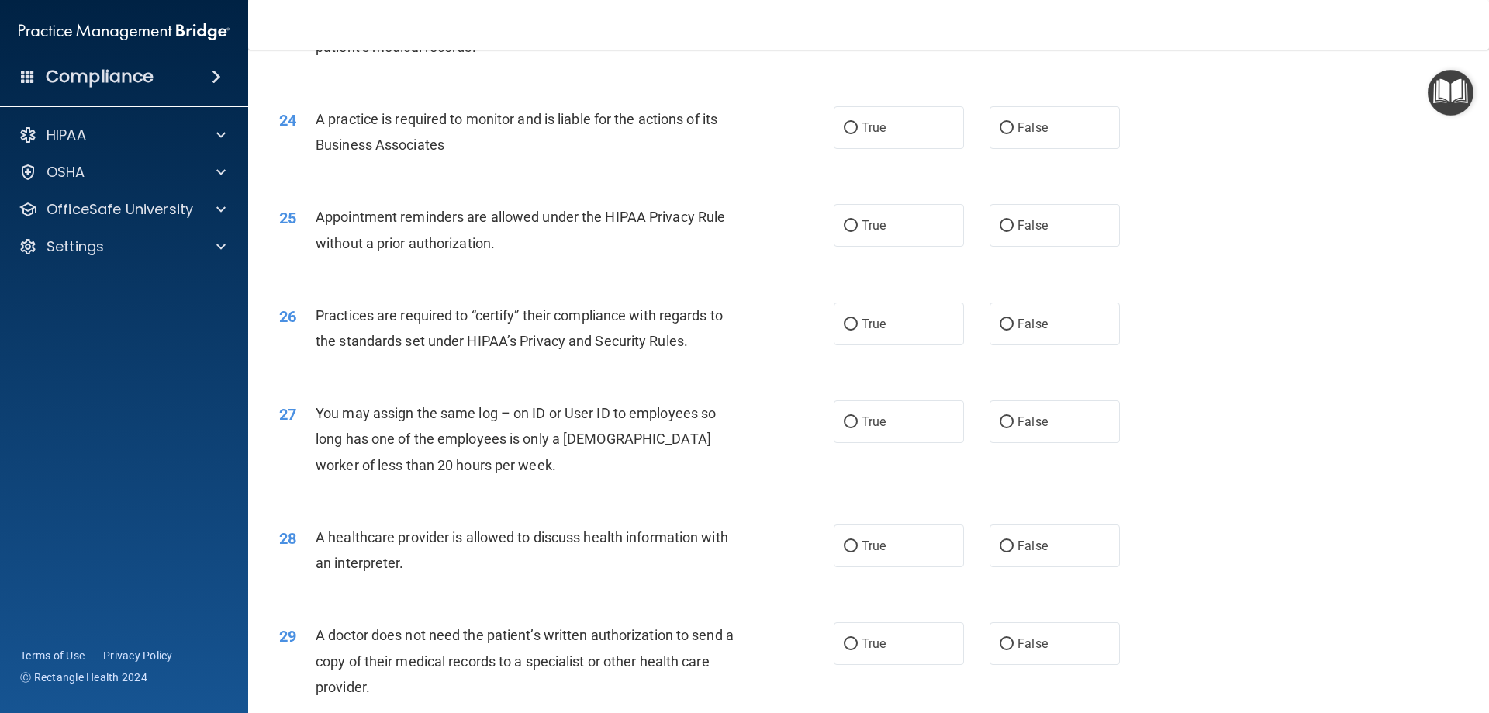
scroll to position [2692, 0]
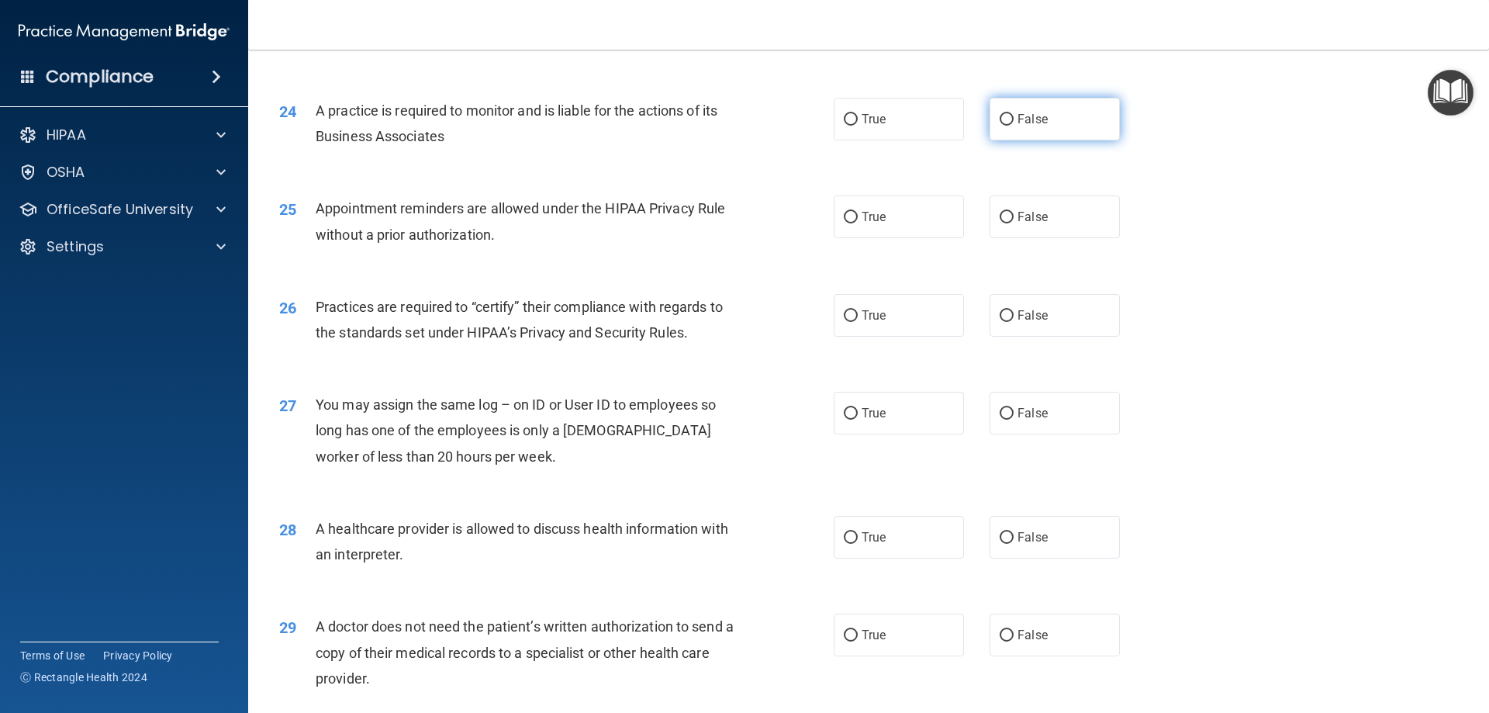
click at [1015, 109] on label "False" at bounding box center [1054, 119] width 130 height 43
click at [1013, 114] on input "False" at bounding box center [1006, 120] width 14 height 12
radio input "true"
click at [861, 223] on span "True" at bounding box center [873, 216] width 24 height 15
click at [858, 223] on input "True" at bounding box center [851, 218] width 14 height 12
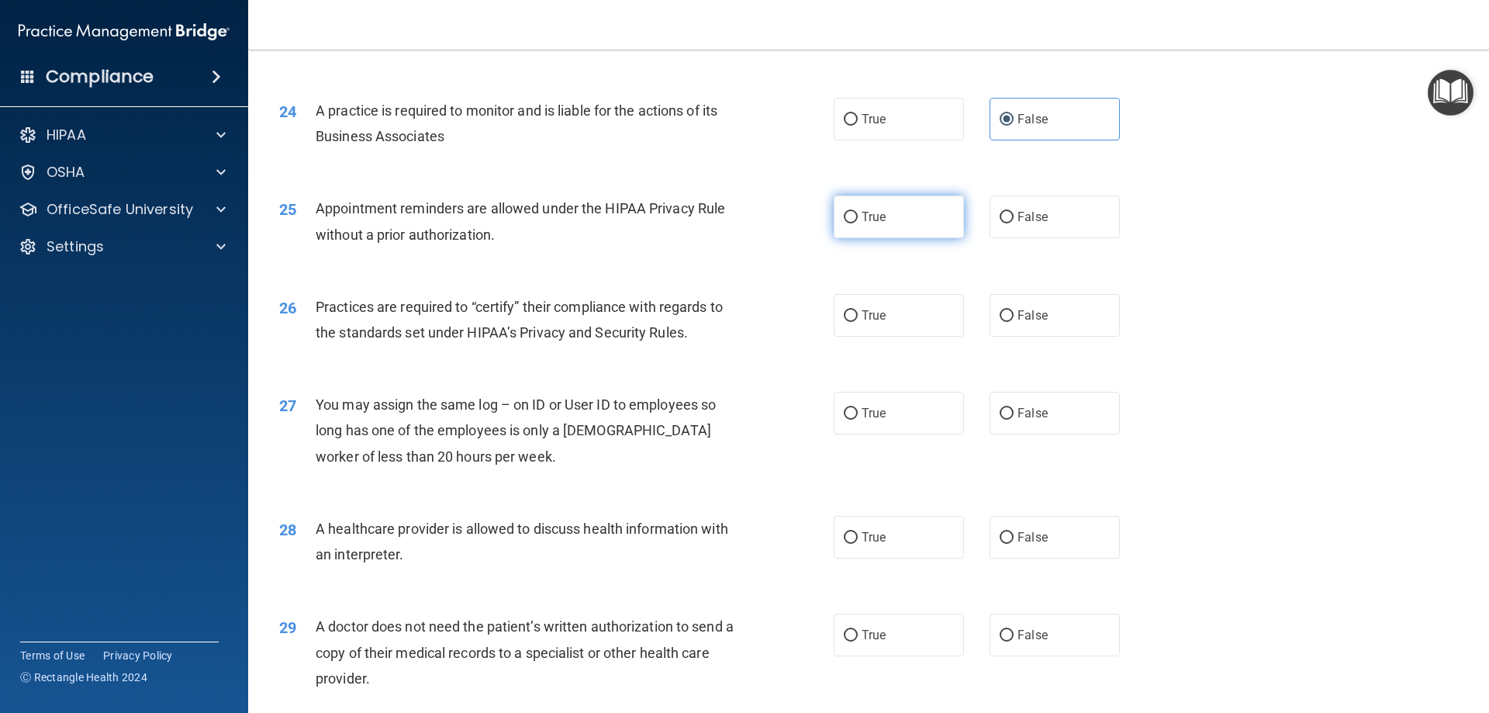
radio input "true"
click at [868, 316] on span "True" at bounding box center [873, 315] width 24 height 15
click at [858, 316] on input "True" at bounding box center [851, 316] width 14 height 12
radio input "true"
click at [1061, 423] on label "False" at bounding box center [1054, 413] width 130 height 43
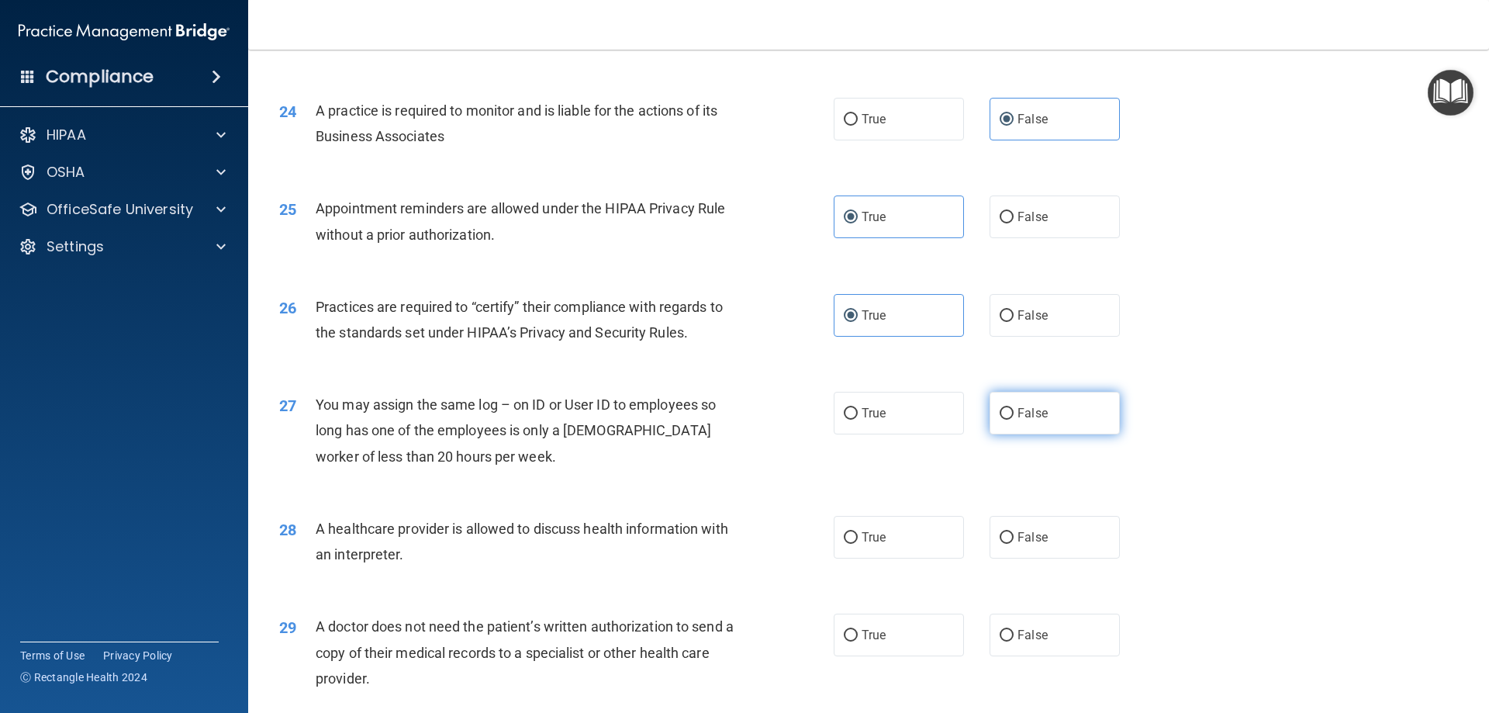
click at [1013, 419] on input "False" at bounding box center [1006, 414] width 14 height 12
radio input "true"
click at [853, 528] on label "True" at bounding box center [899, 537] width 130 height 43
click at [853, 532] on input "True" at bounding box center [851, 538] width 14 height 12
radio input "true"
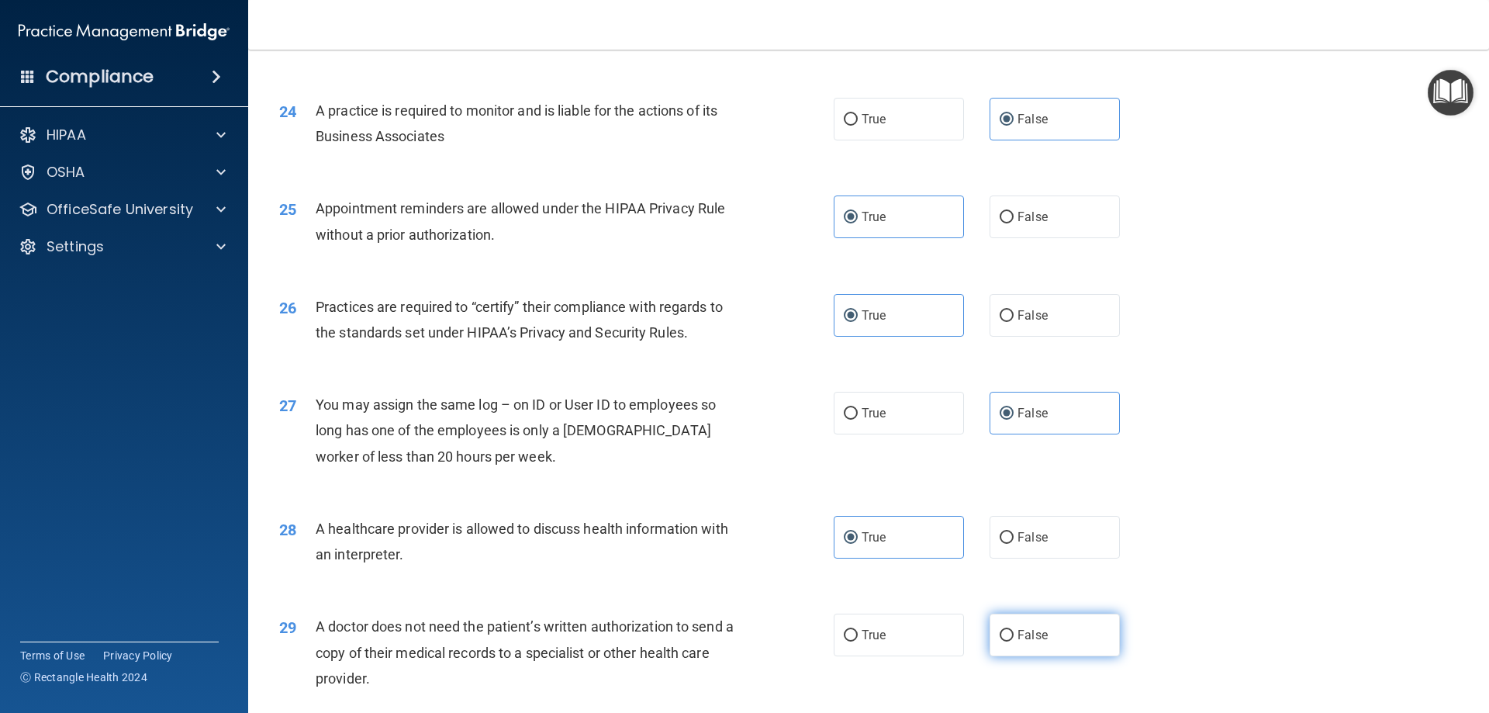
click at [1026, 647] on label "False" at bounding box center [1054, 634] width 130 height 43
click at [1013, 641] on input "False" at bounding box center [1006, 636] width 14 height 12
radio input "true"
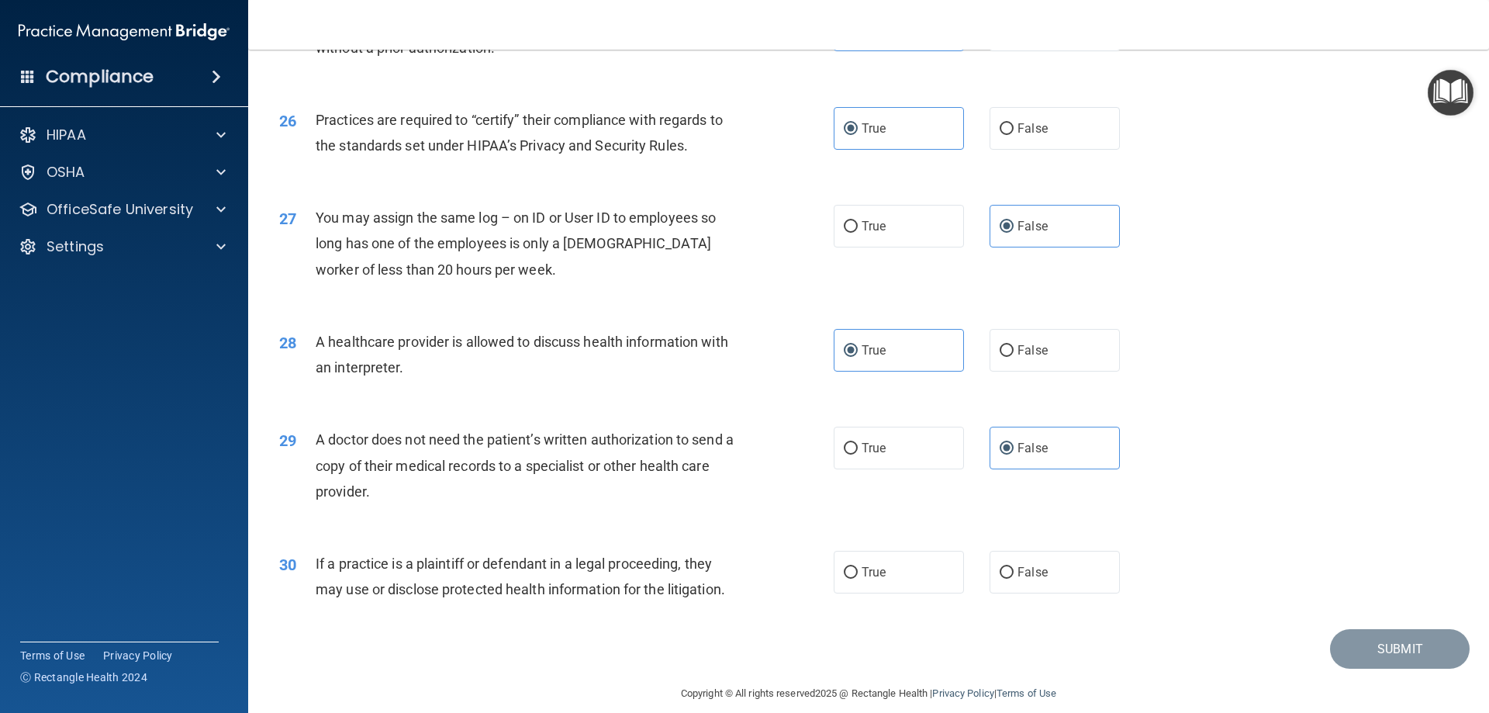
scroll to position [2897, 0]
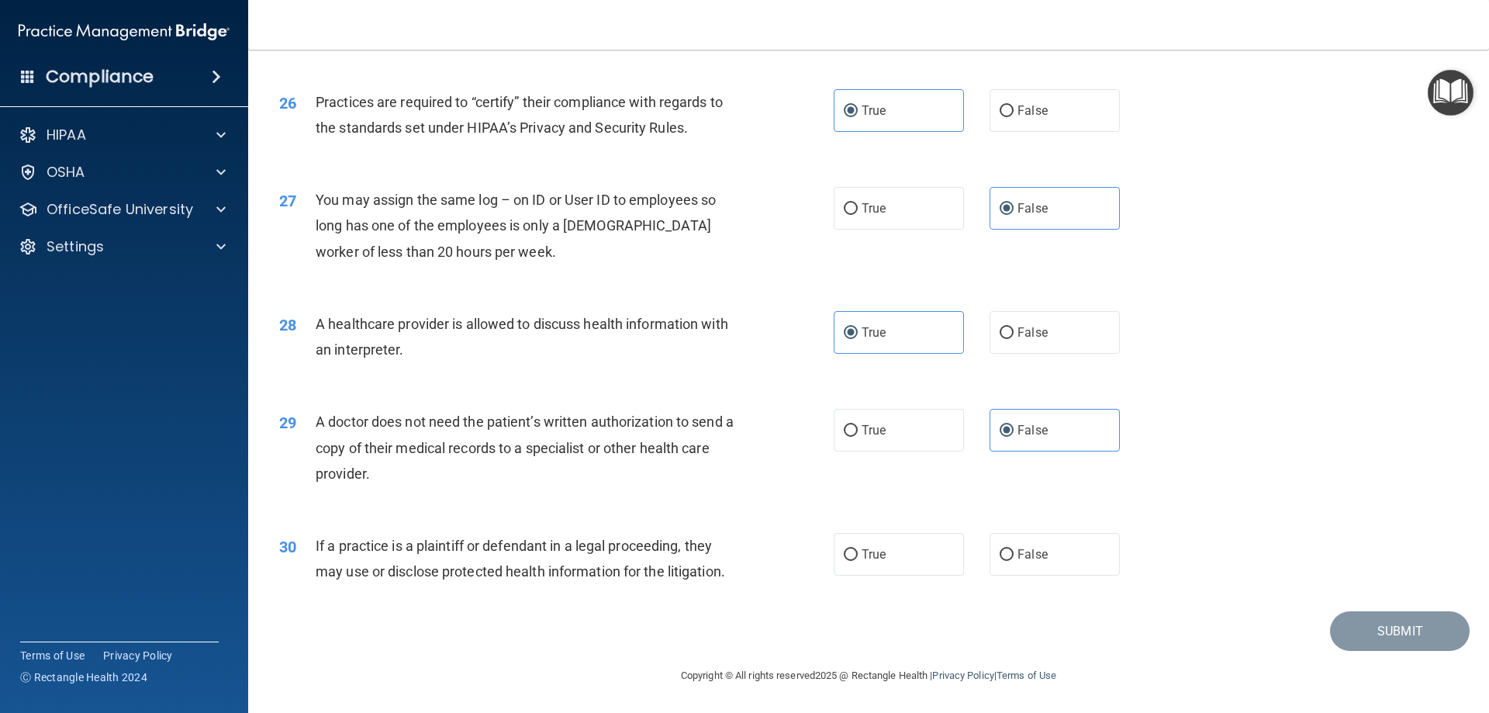
drag, startPoint x: 875, startPoint y: 565, endPoint x: 879, endPoint y: 578, distance: 14.0
click at [876, 572] on label "True" at bounding box center [899, 554] width 130 height 43
click at [858, 561] on input "True" at bounding box center [851, 555] width 14 height 12
radio input "true"
click at [1345, 627] on button "Submit" at bounding box center [1400, 631] width 140 height 40
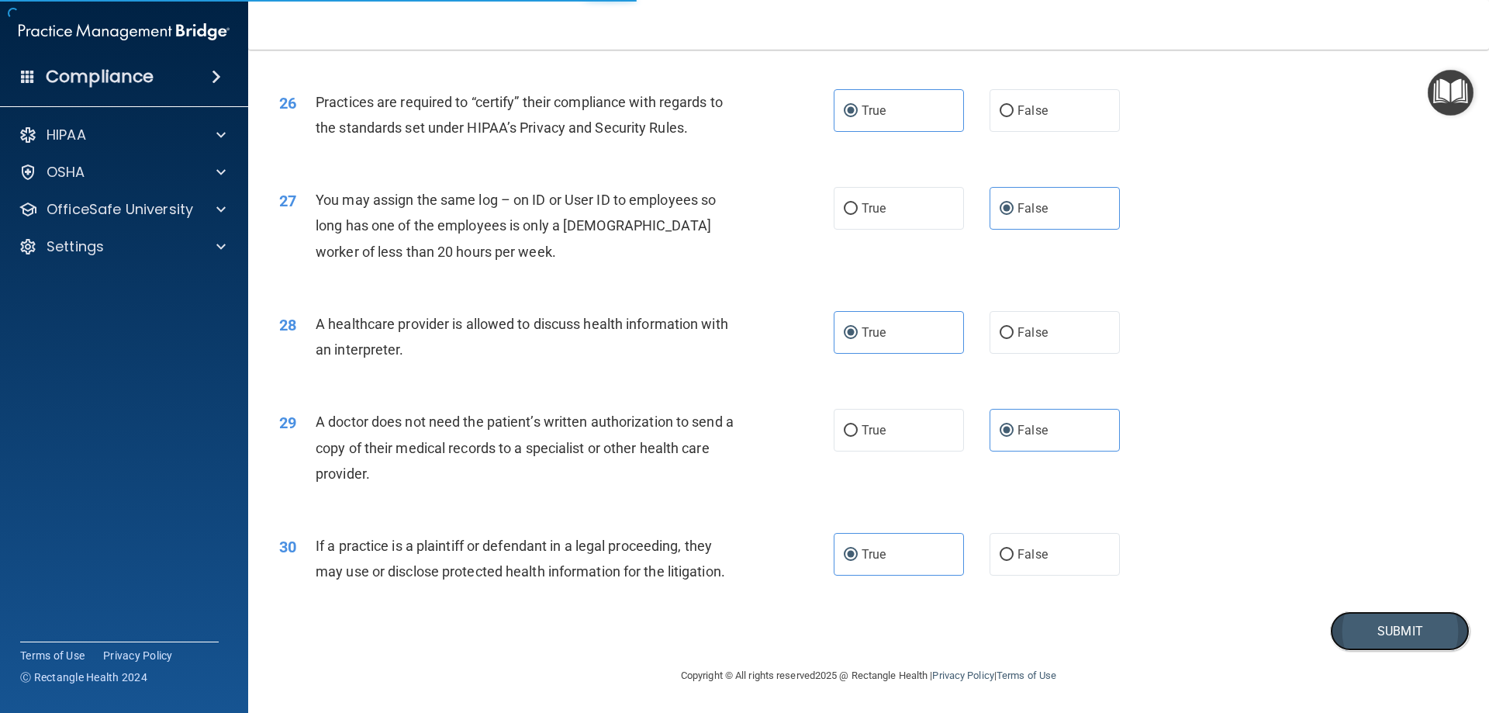
click at [1363, 621] on button "Submit" at bounding box center [1400, 631] width 140 height 40
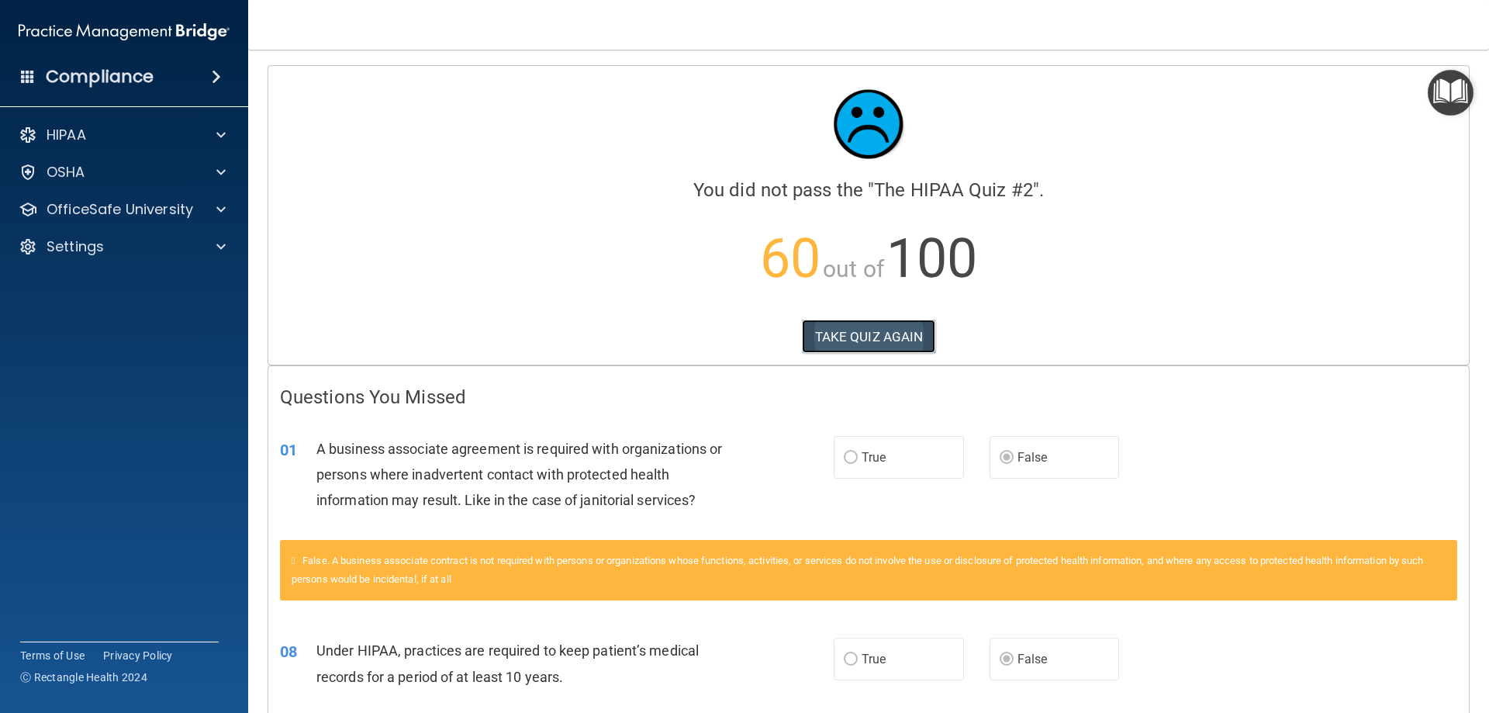
click at [841, 326] on button "TAKE QUIZ AGAIN" at bounding box center [869, 336] width 134 height 34
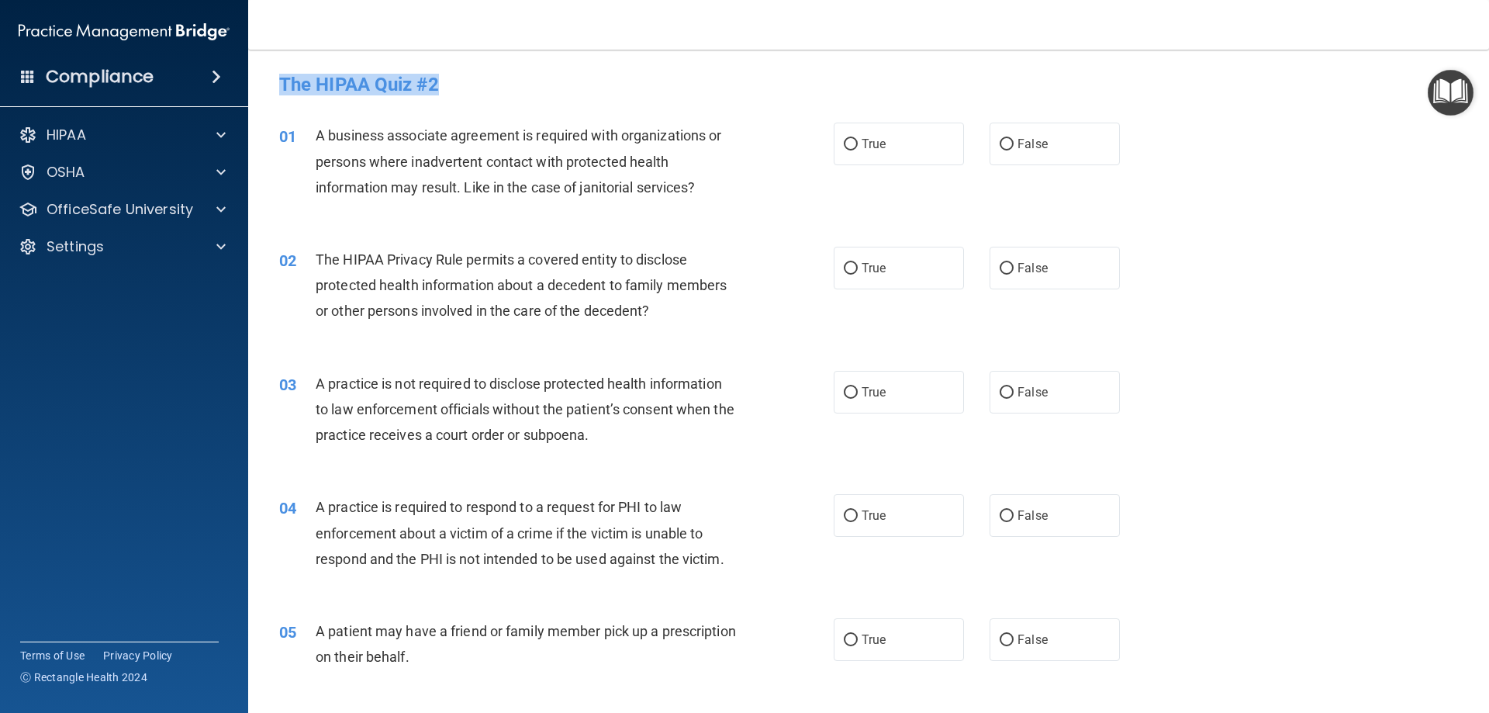
drag, startPoint x: 278, startPoint y: 83, endPoint x: 461, endPoint y: 89, distance: 183.9
click at [461, 89] on div "The HIPAA Quiz #2" at bounding box center [869, 84] width 1202 height 38
copy h4 "The HIPAA Quiz #2"
click at [468, 70] on div "The HIPAA Quiz #2" at bounding box center [869, 84] width 1202 height 38
click at [212, 78] on span at bounding box center [216, 76] width 9 height 19
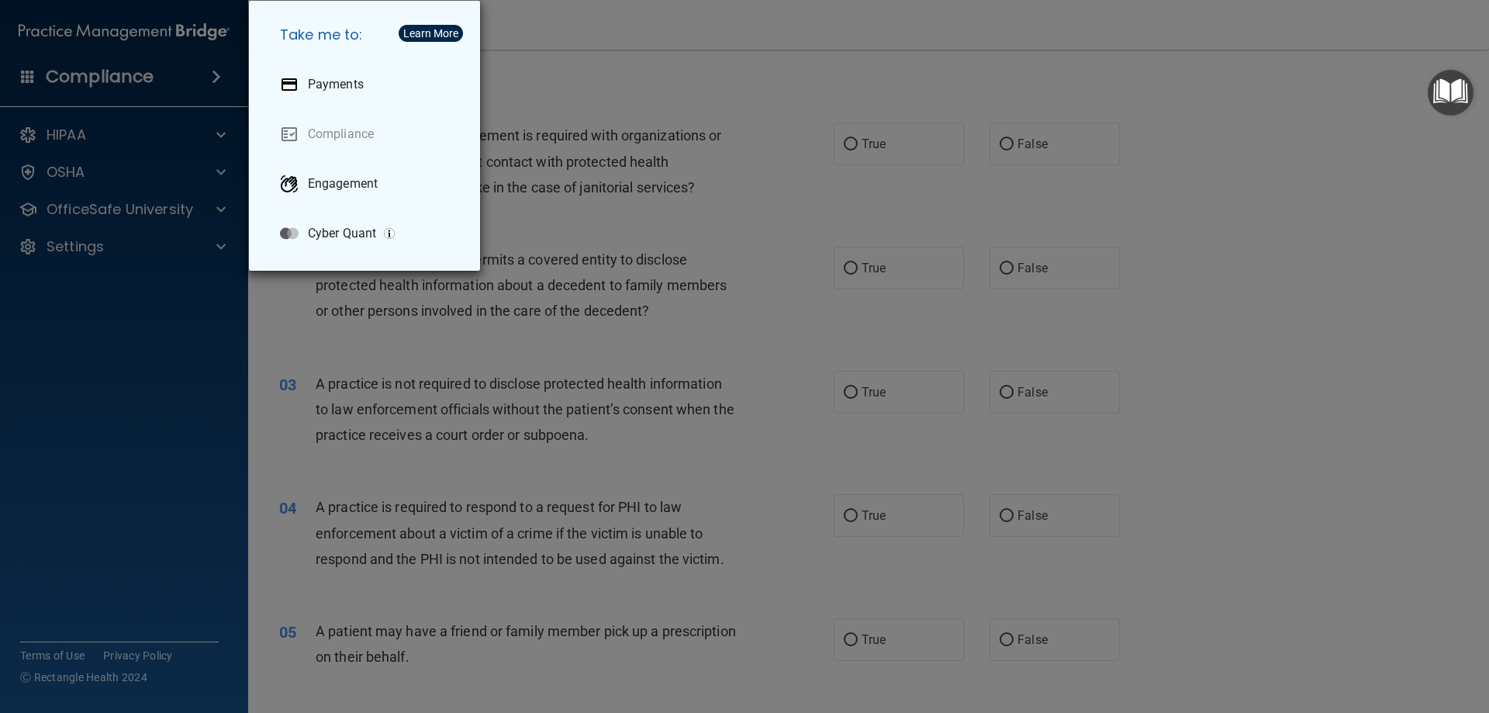
click at [588, 241] on div "Take me to: Payments Compliance Engagement Cyber Quant" at bounding box center [744, 356] width 1489 height 713
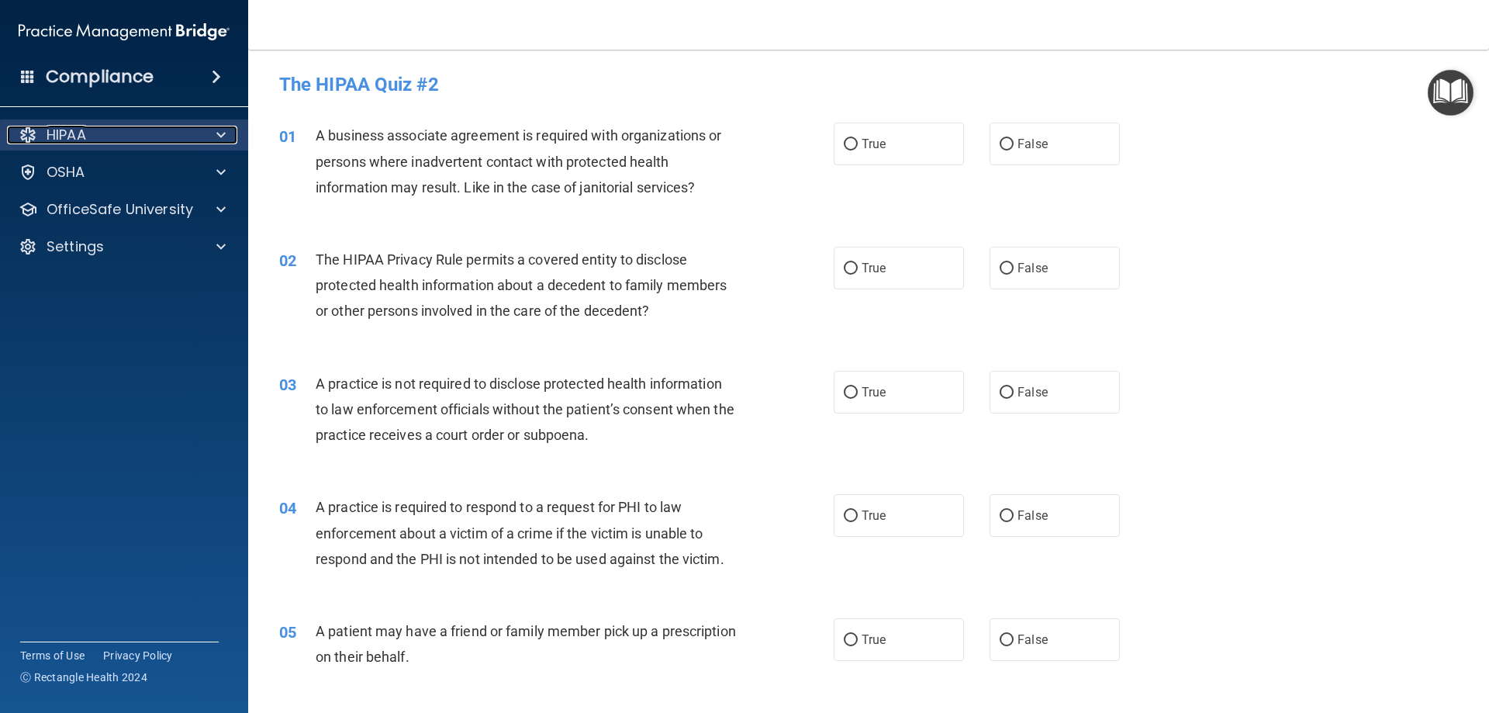
click at [214, 143] on div at bounding box center [218, 135] width 39 height 19
click at [218, 131] on span at bounding box center [220, 135] width 9 height 19
click at [1458, 98] on img "Open Resource Center" at bounding box center [1450, 93] width 46 height 46
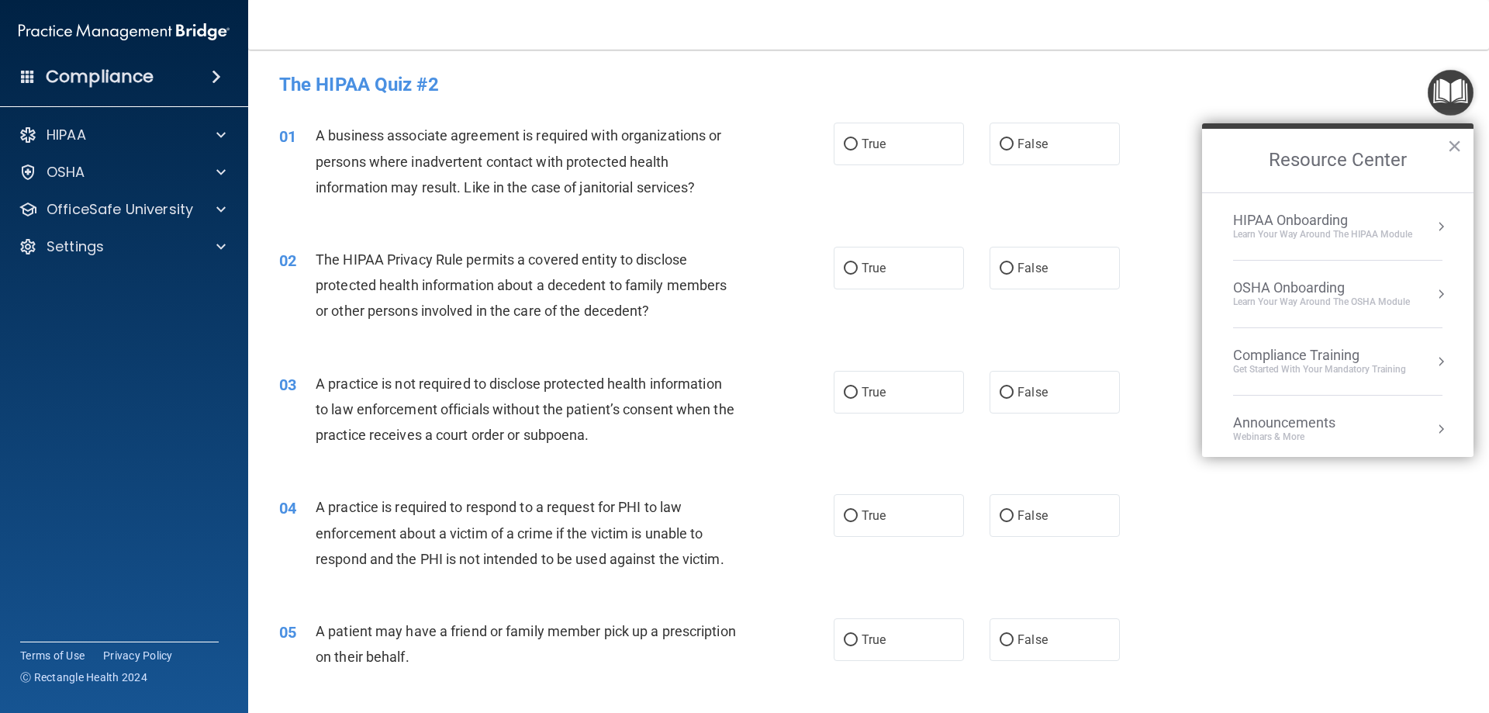
click at [1331, 224] on div "HIPAA Onboarding" at bounding box center [1322, 220] width 179 height 17
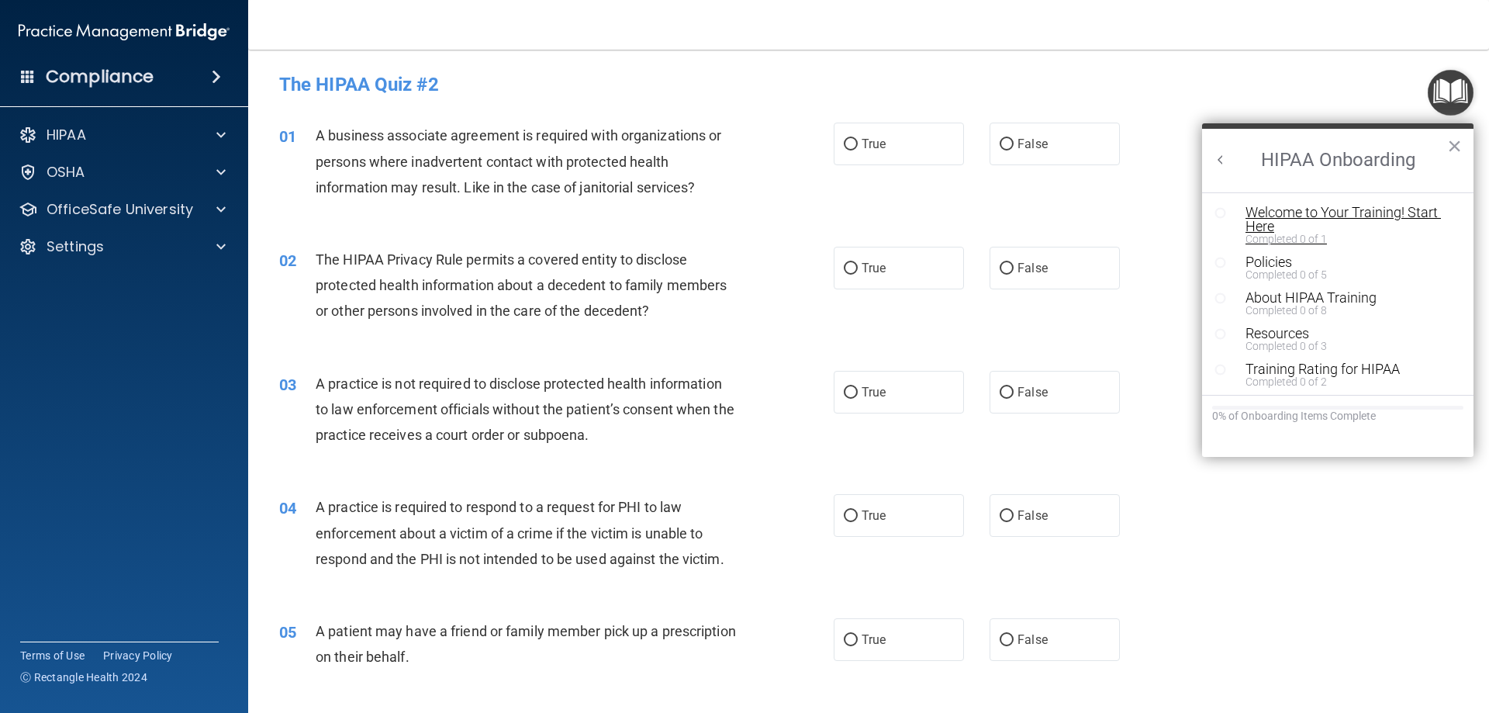
scroll to position [3, 0]
click at [1451, 147] on button "×" at bounding box center [1454, 145] width 15 height 25
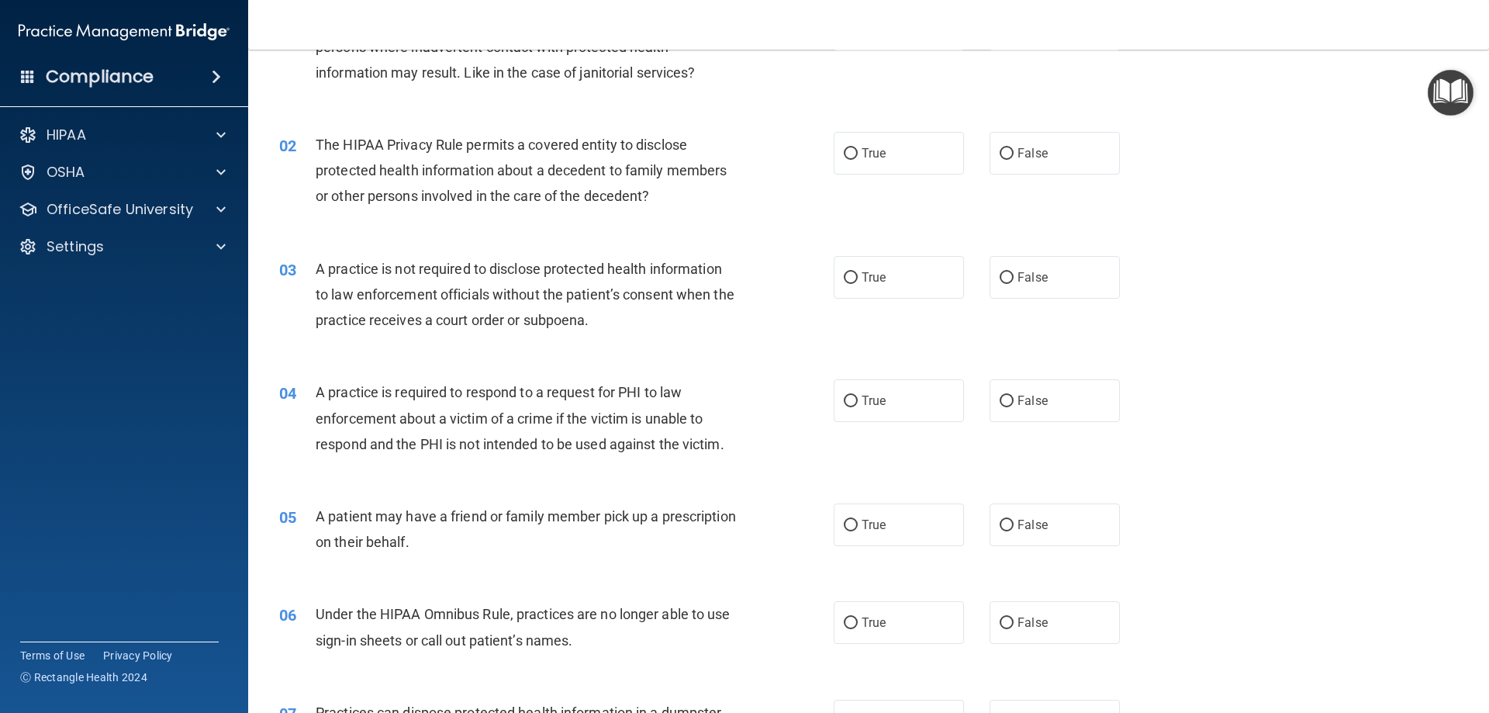
scroll to position [0, 0]
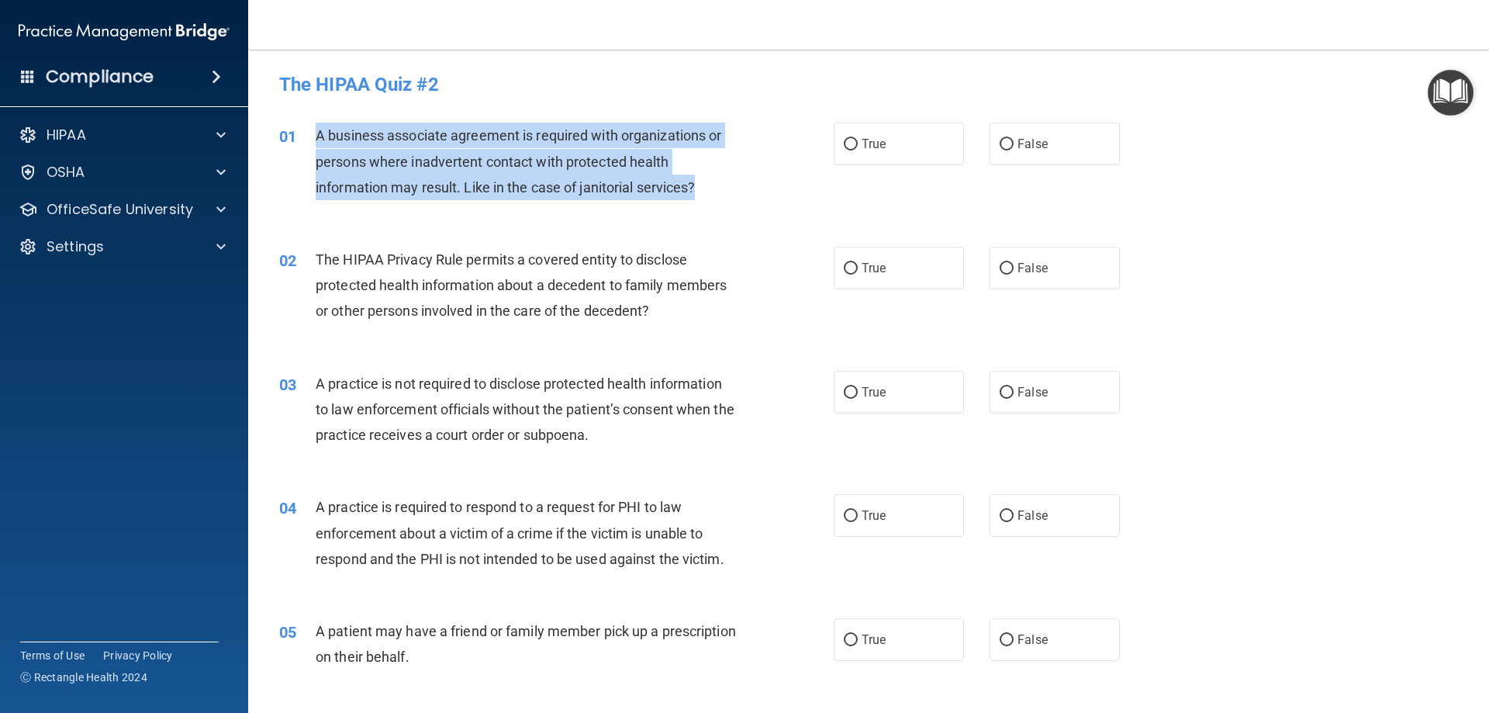
drag, startPoint x: 304, startPoint y: 128, endPoint x: 720, endPoint y: 195, distance: 420.9
click at [720, 195] on div "01 A business associate agreement is required with organizations or persons whe…" at bounding box center [556, 165] width 601 height 85
copy div "A business associate agreement is required with organizations or persons where …"
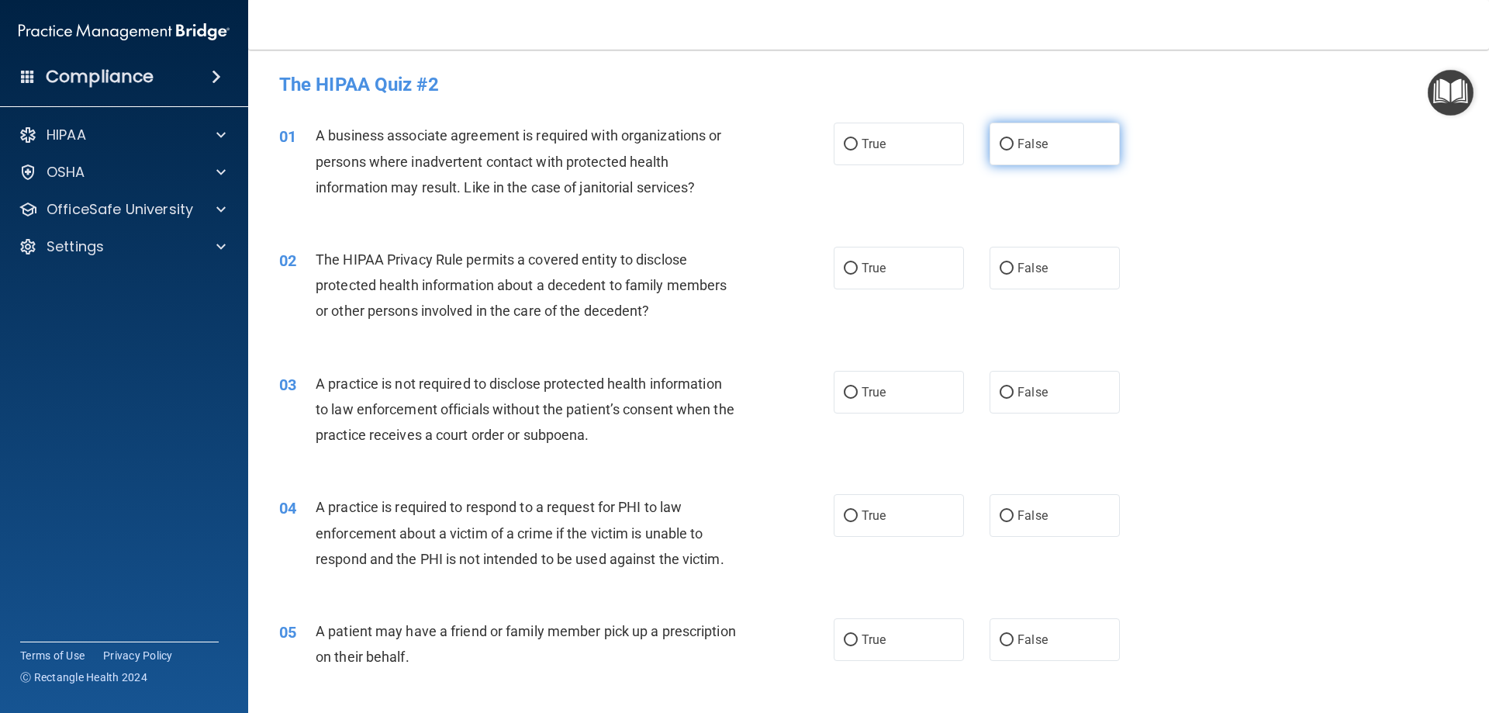
click at [1021, 153] on label "False" at bounding box center [1054, 144] width 130 height 43
click at [1013, 150] on input "False" at bounding box center [1006, 145] width 14 height 12
radio input "true"
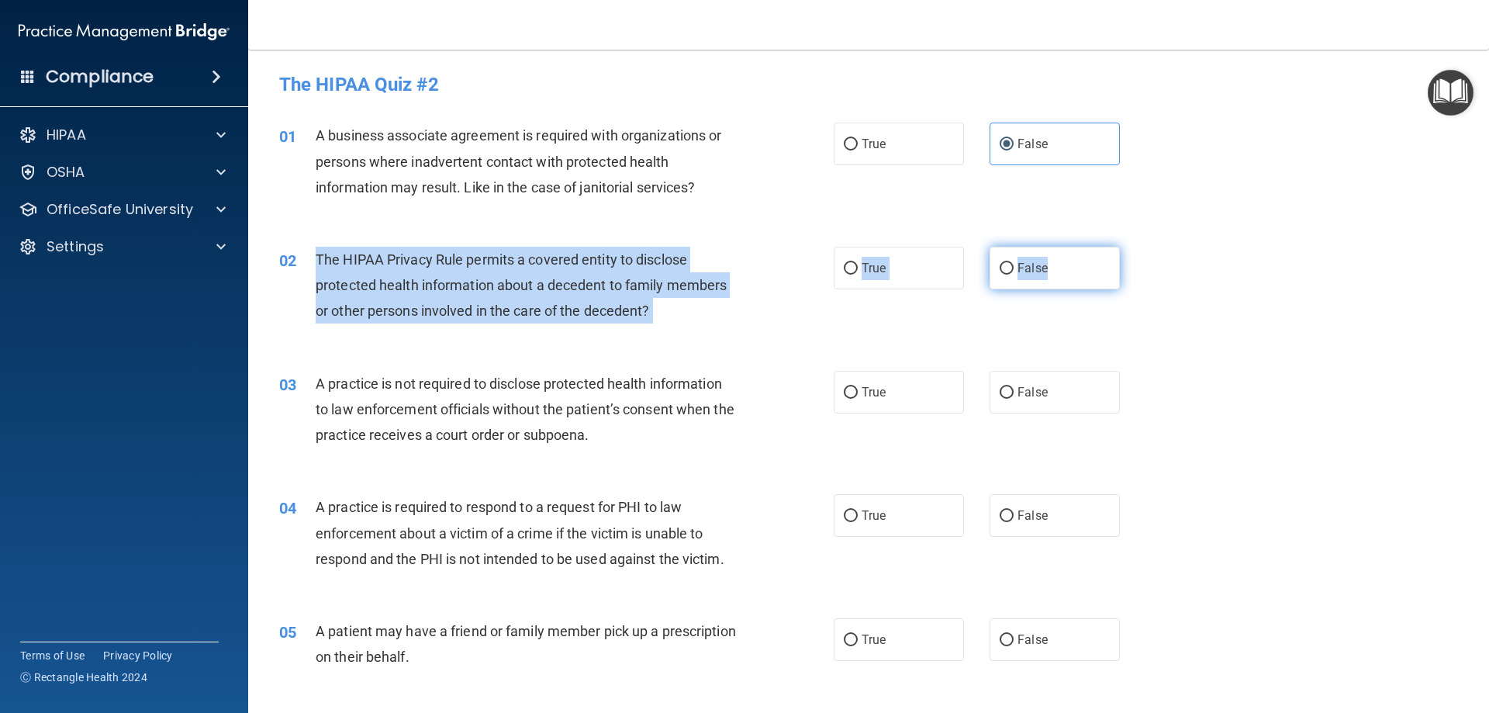
drag, startPoint x: 315, startPoint y: 250, endPoint x: 1058, endPoint y: 262, distance: 743.7
click at [1146, 247] on ng-form "02 The HIPAA Privacy Rule permits a covered entity to disclose protected health…" at bounding box center [1146, 247] width 0 height 0
copy ng-form "The HIPAA Privacy Rule permits a covered entity to disclose protected health in…"
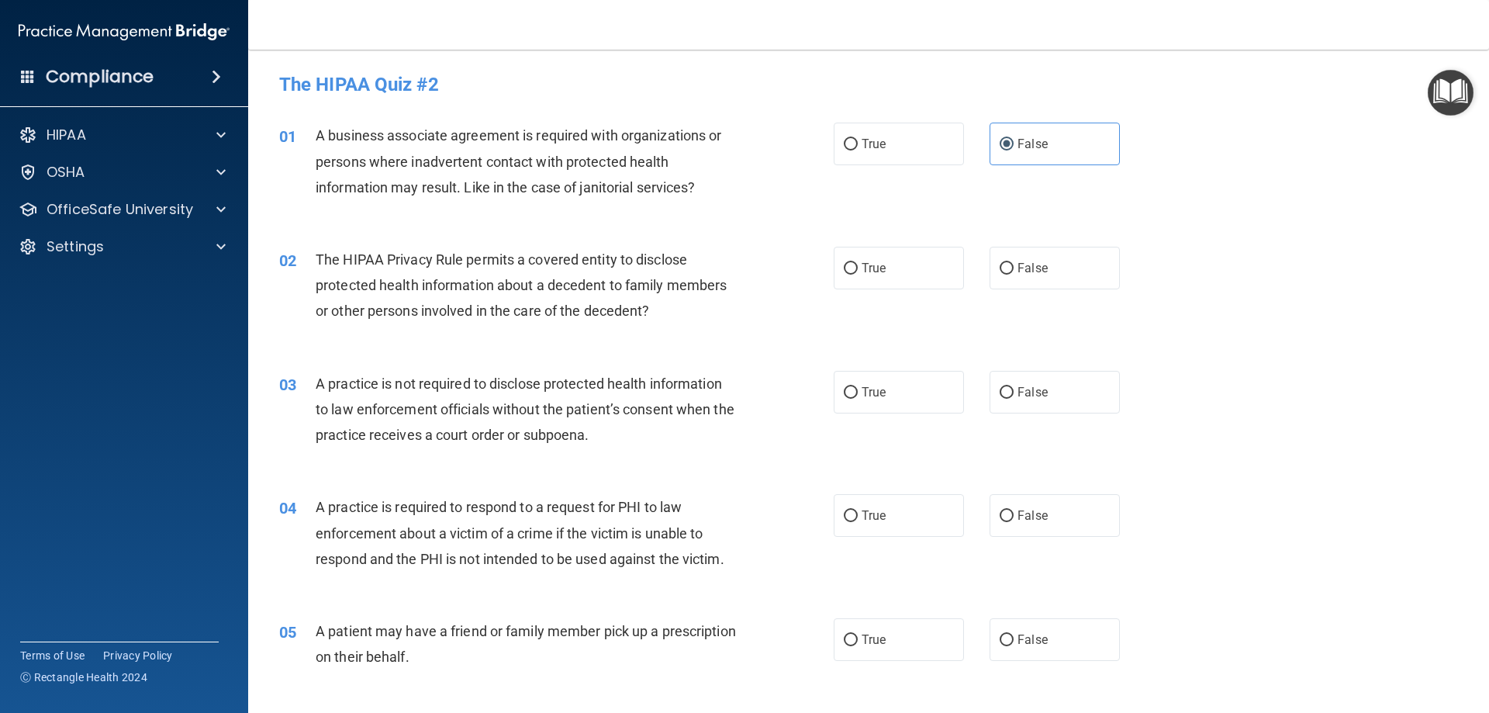
click at [702, 243] on div "02 The HIPAA Privacy Rule permits a covered entity to disclose protected health…" at bounding box center [869, 289] width 1202 height 124
click at [917, 267] on label "True" at bounding box center [899, 268] width 130 height 43
click at [858, 267] on input "True" at bounding box center [851, 269] width 14 height 12
radio input "true"
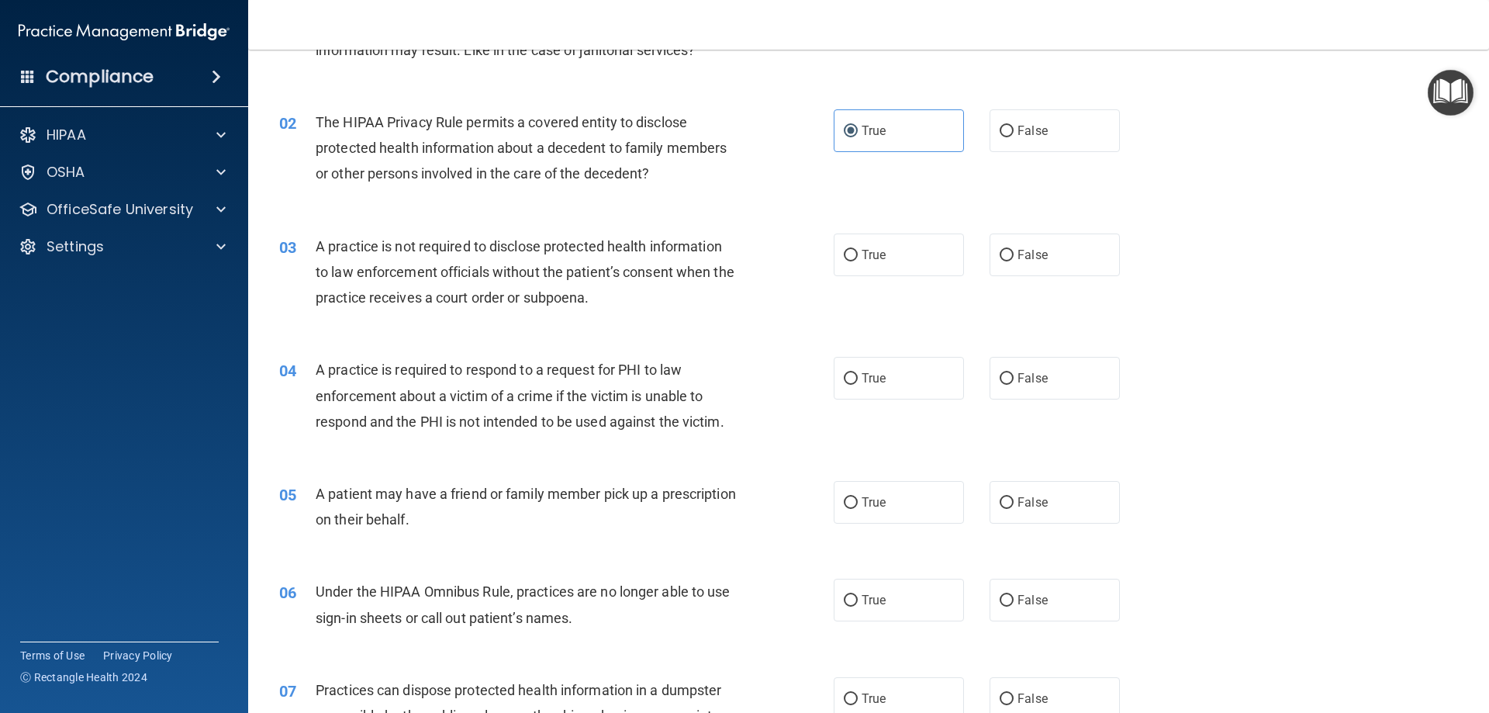
scroll to position [155, 0]
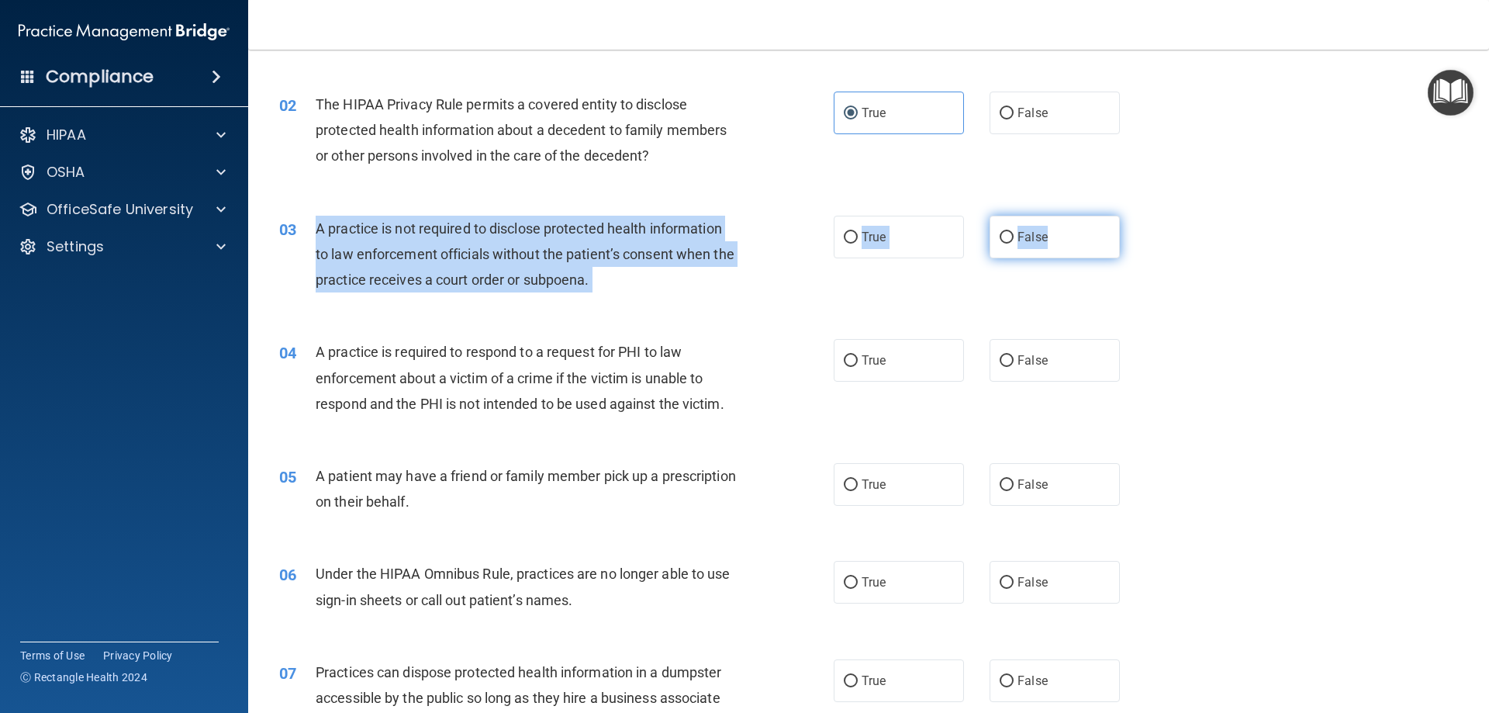
drag, startPoint x: 314, startPoint y: 226, endPoint x: 1064, endPoint y: 223, distance: 749.8
click at [1146, 216] on ng-form "03 A practice is not required to disclose protected health information to law e…" at bounding box center [1146, 216] width 0 height 0
copy ng-form "A practice is not required to disclose protected health information to law enfo…"
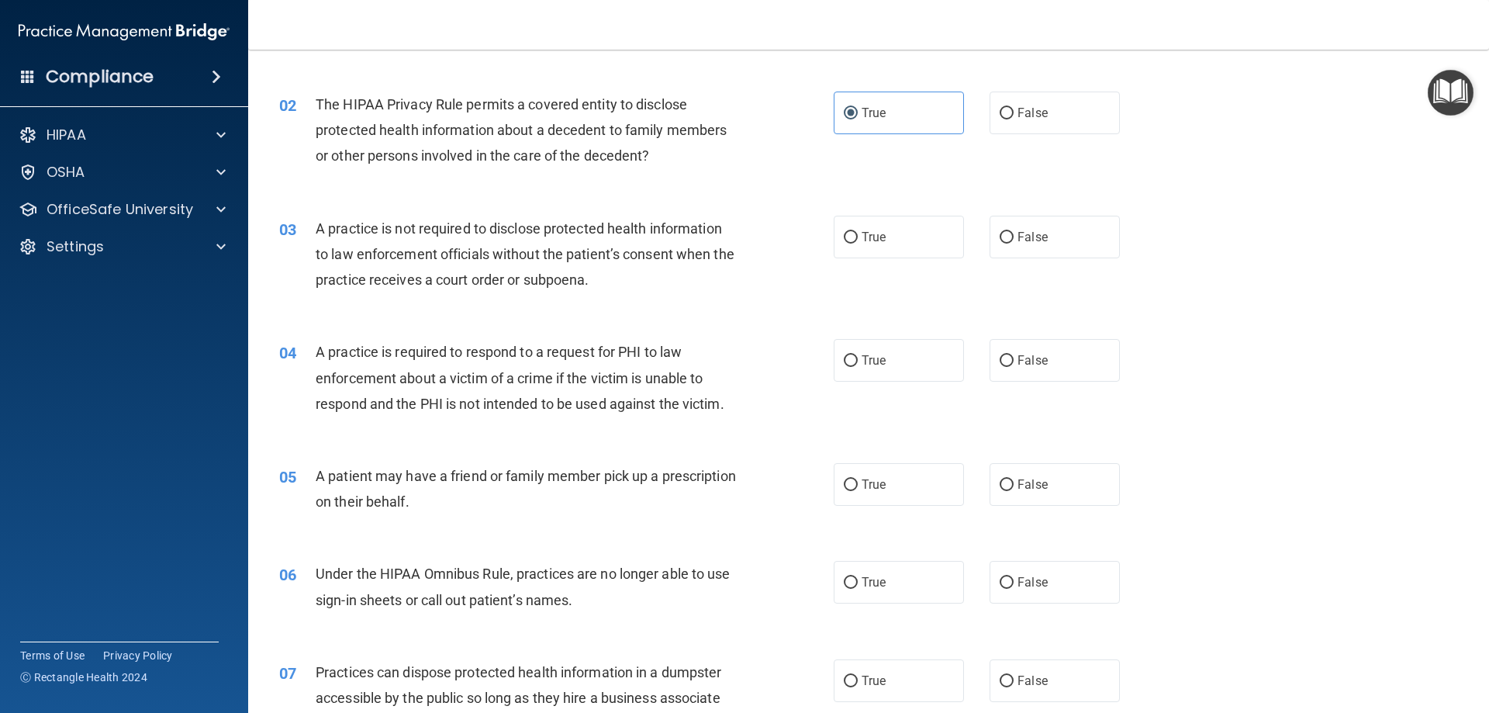
drag, startPoint x: 849, startPoint y: 153, endPoint x: 879, endPoint y: 147, distance: 30.9
click at [852, 153] on div "02 The HIPAA Privacy Rule permits a covered entity to disclose protected health…" at bounding box center [869, 134] width 1202 height 124
click at [725, 65] on div "01 A business associate agreement is required with organizations or persons whe…" at bounding box center [869, 10] width 1202 height 124
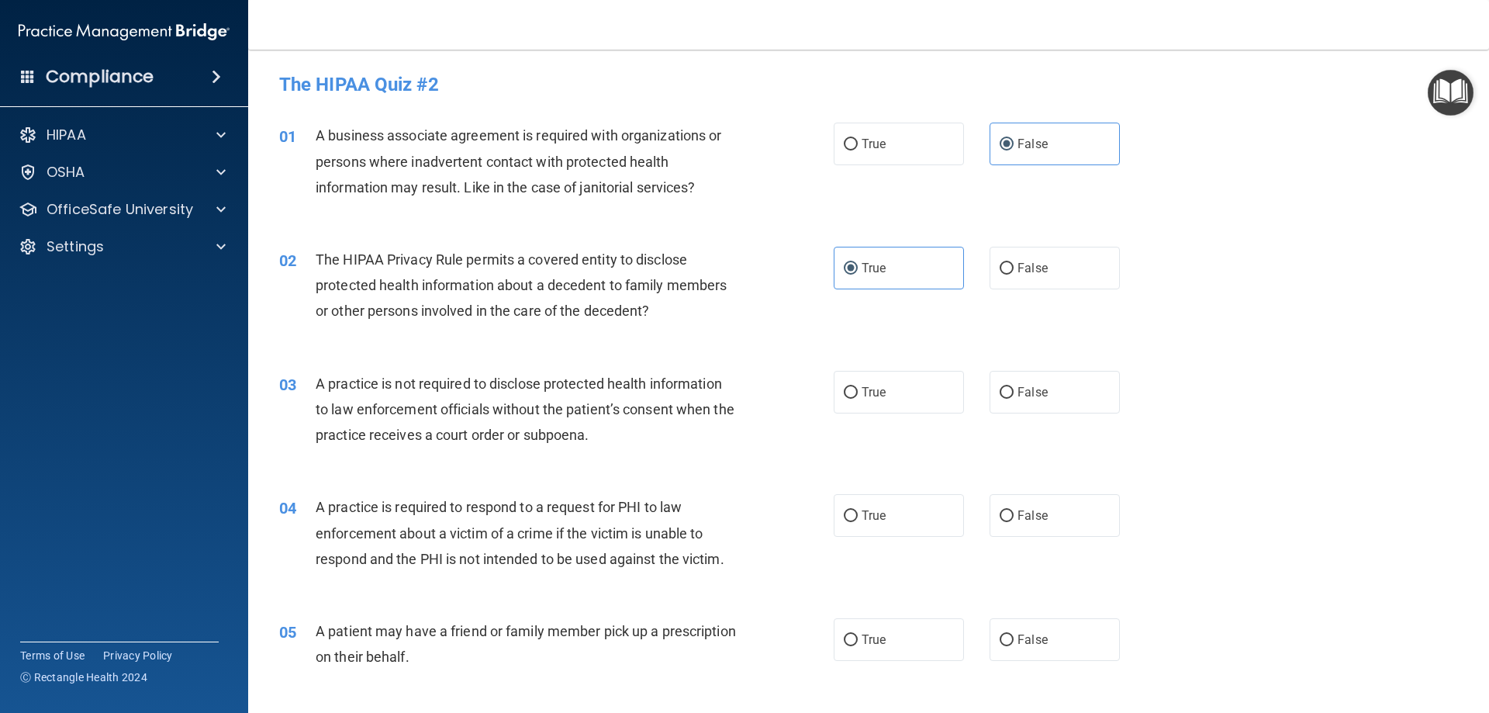
scroll to position [78, 0]
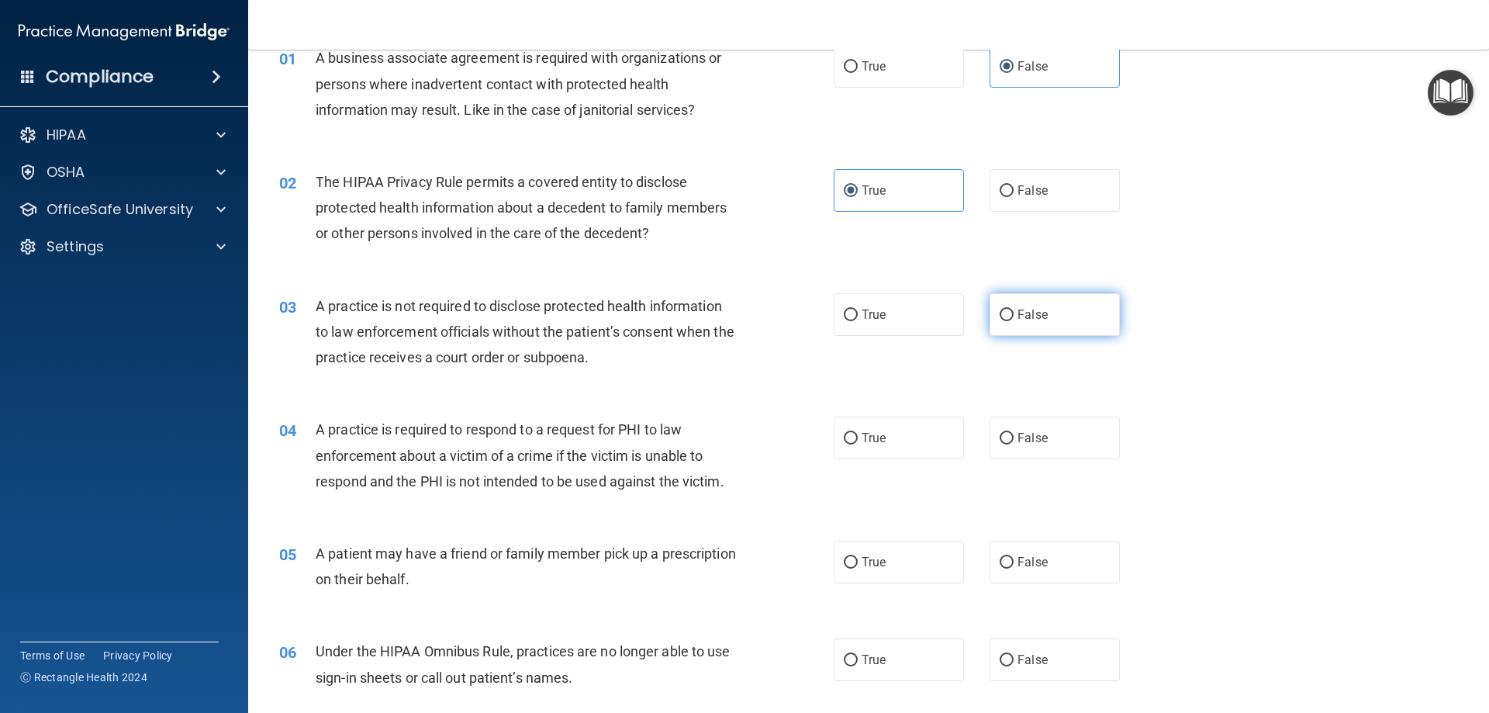
click at [1005, 304] on label "False" at bounding box center [1054, 314] width 130 height 43
click at [1005, 309] on input "False" at bounding box center [1006, 315] width 14 height 12
radio input "true"
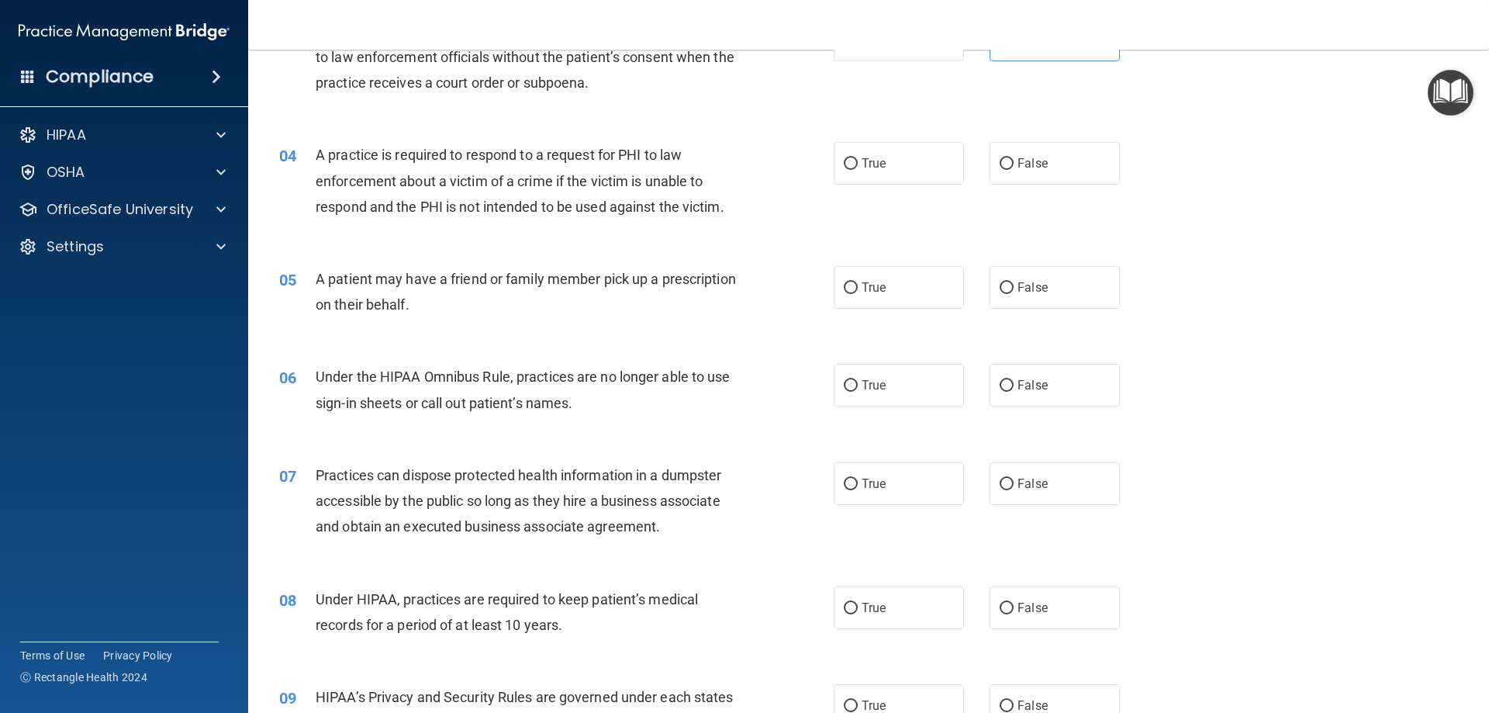
scroll to position [388, 0]
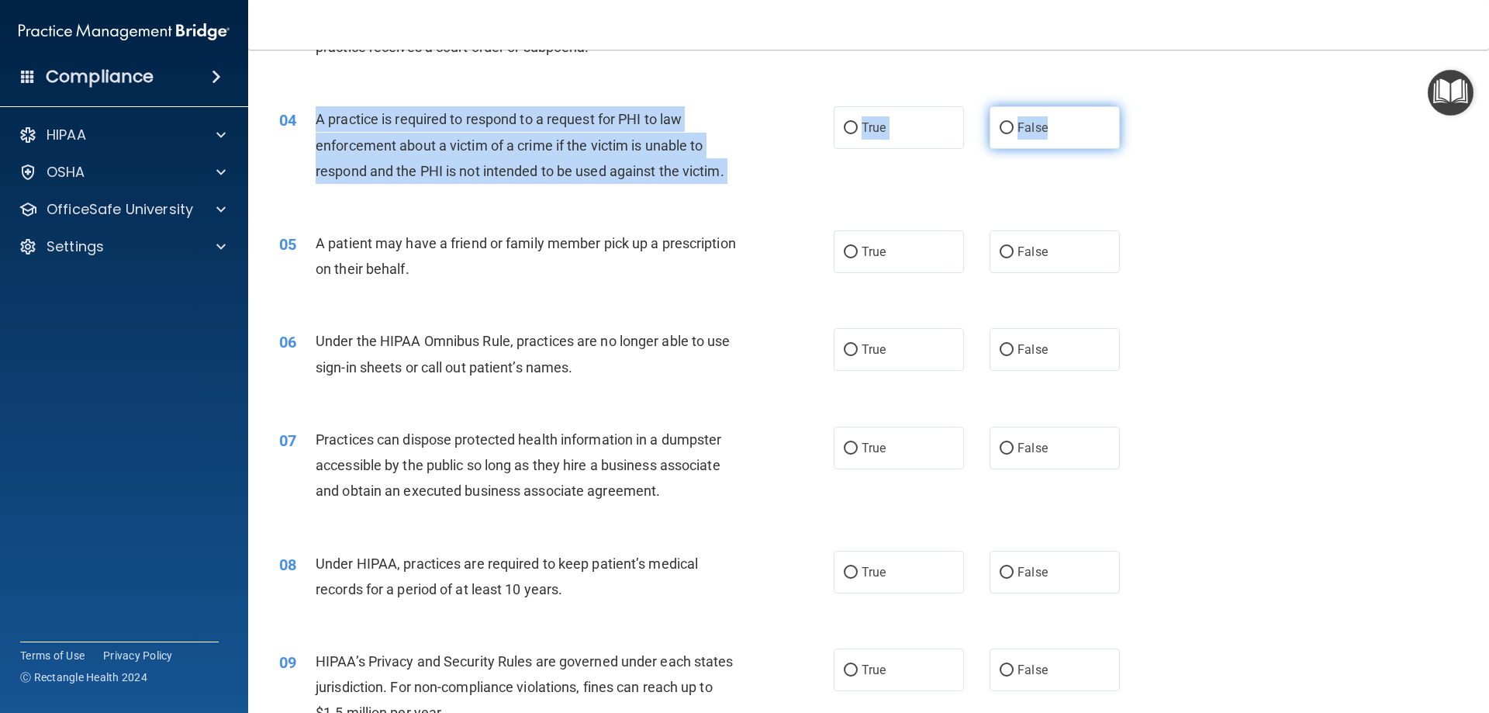
drag, startPoint x: 309, startPoint y: 116, endPoint x: 1065, endPoint y: 125, distance: 756.0
click at [1146, 106] on ng-form "04 A practice is required to respond to a request for PHI to law enforcement ab…" at bounding box center [1146, 106] width 0 height 0
copy ng-form "A practice is required to respond to a request for PHI to law enforcement about…"
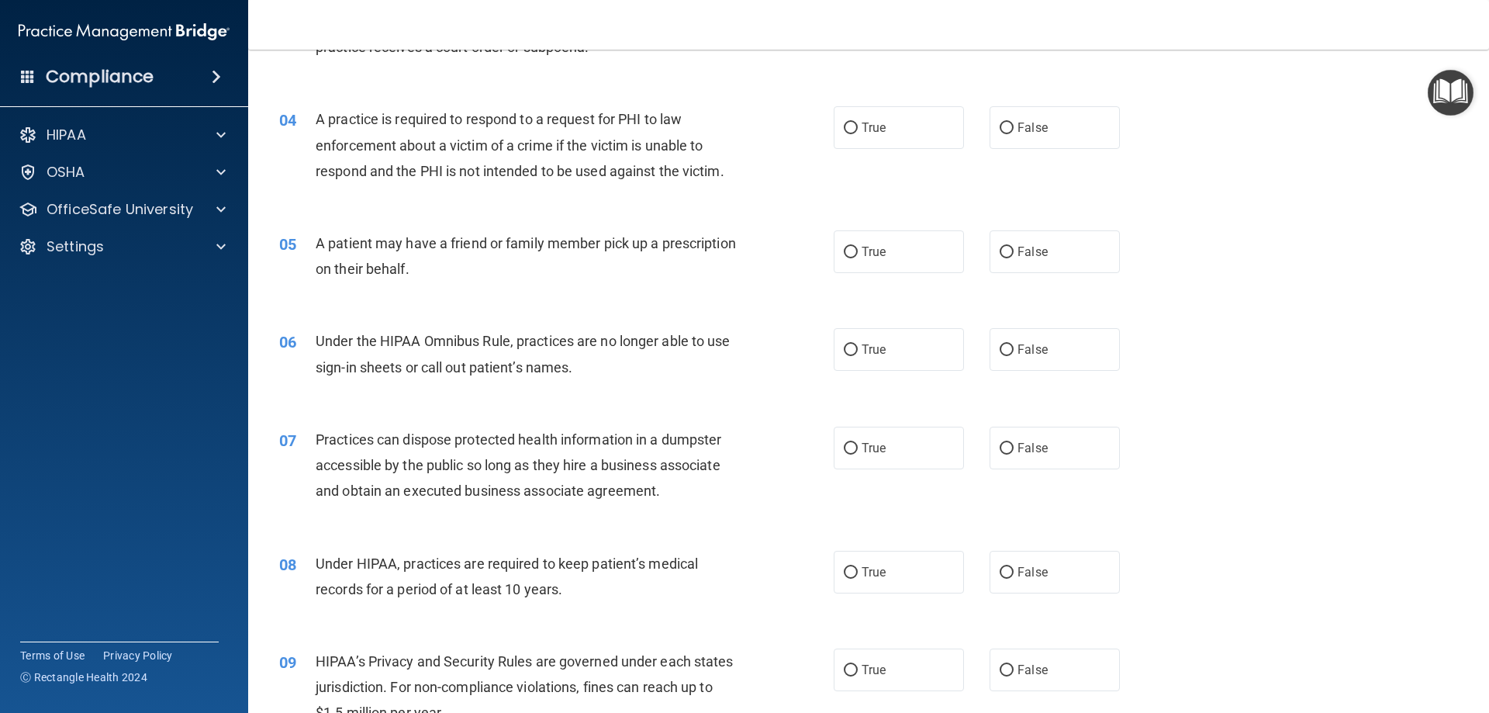
drag, startPoint x: 755, startPoint y: 103, endPoint x: 765, endPoint y: 87, distance: 18.8
click at [754, 104] on div "04 A practice is required to respond to a request for PHI to law enforcement ab…" at bounding box center [869, 149] width 1202 height 124
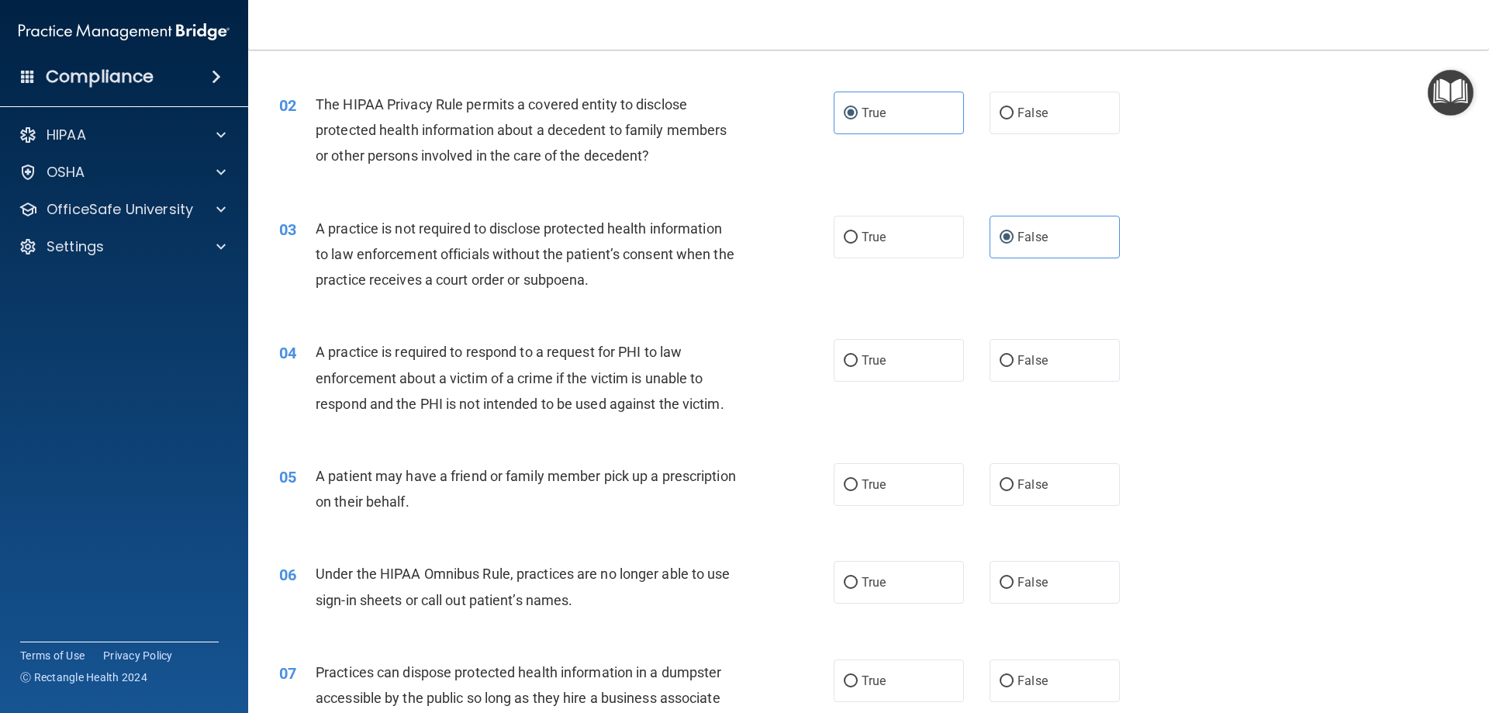
scroll to position [233, 0]
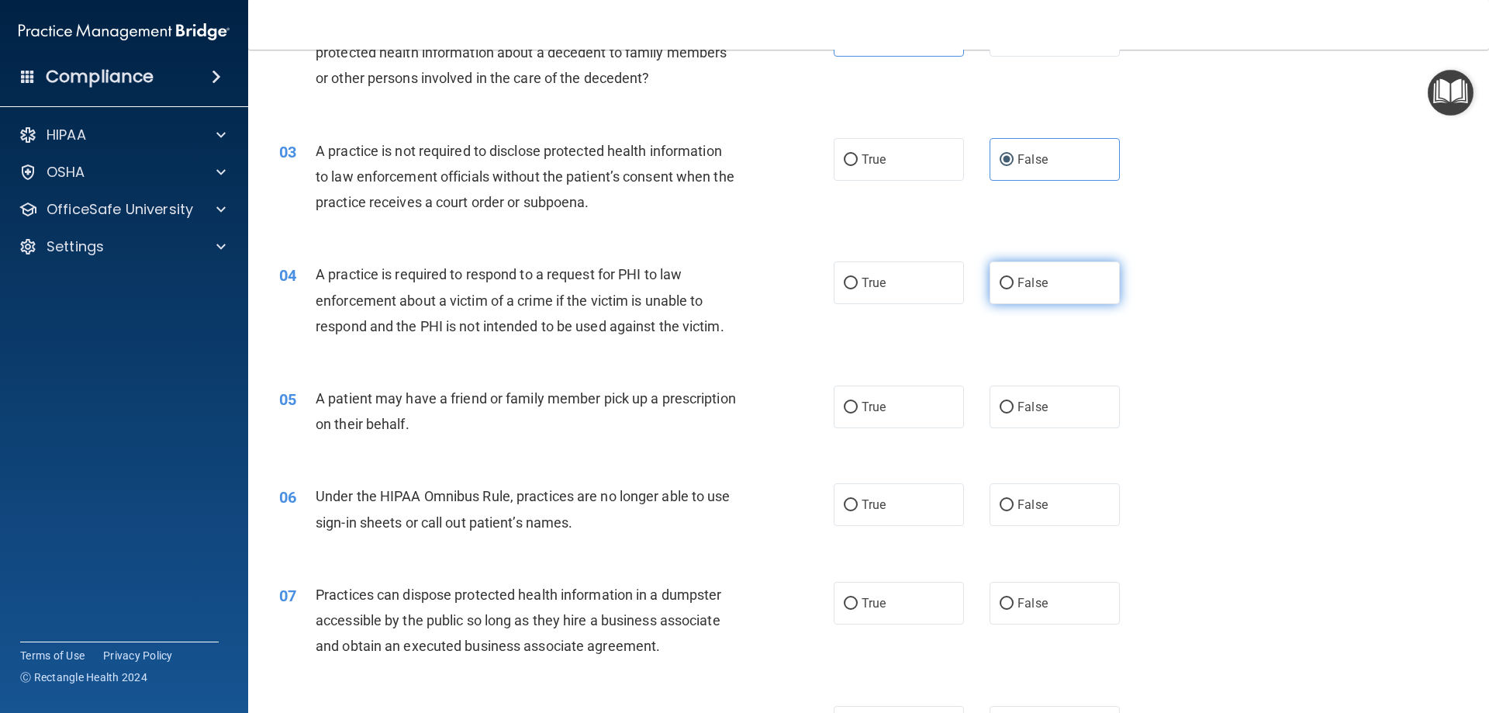
click at [1046, 290] on label "False" at bounding box center [1054, 282] width 130 height 43
click at [1013, 289] on input "False" at bounding box center [1006, 284] width 14 height 12
radio input "true"
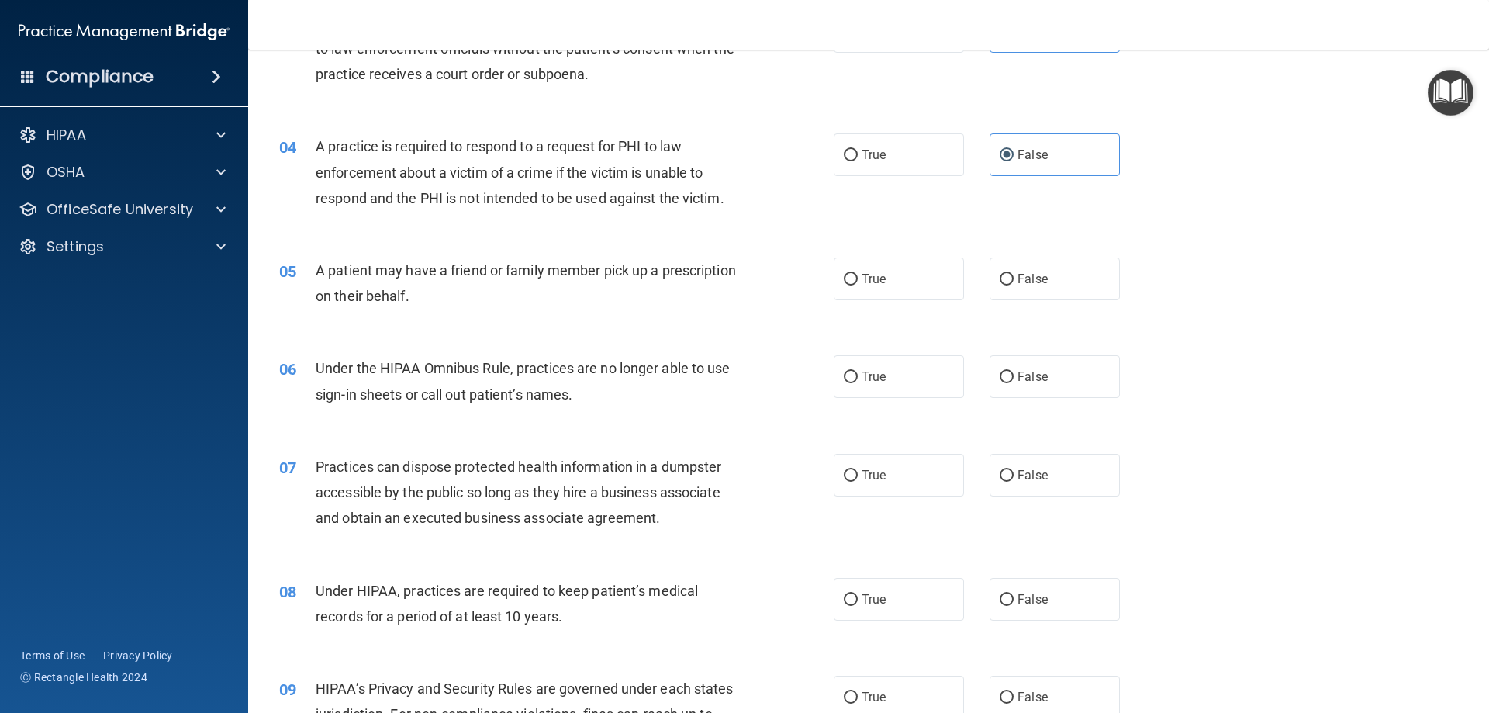
scroll to position [388, 0]
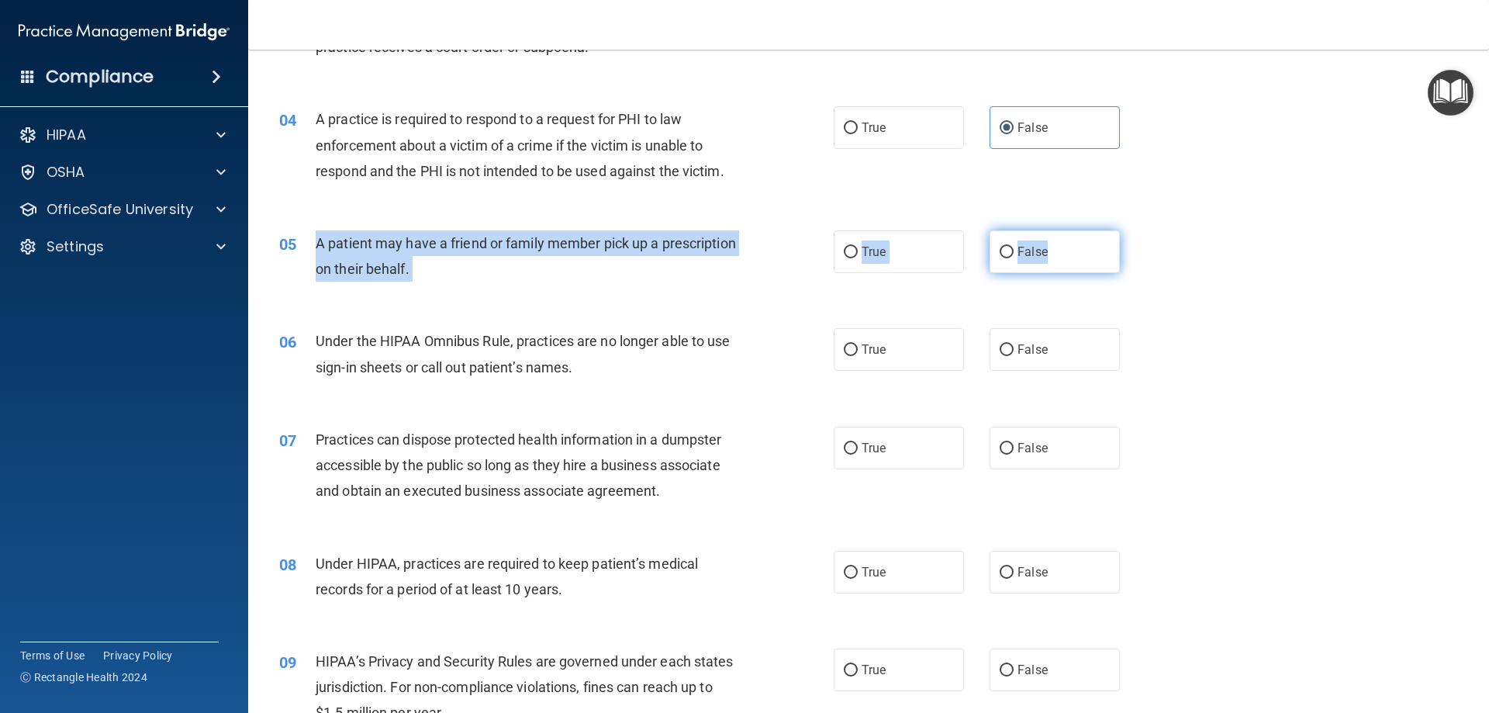
drag, startPoint x: 315, startPoint y: 242, endPoint x: 1055, endPoint y: 249, distance: 740.5
click at [1146, 230] on ng-form "05 A patient may have a friend or family member pick up a prescription on their…" at bounding box center [1146, 230] width 0 height 0
copy ng-form "A patient may have a friend or family member pick up a prescription on their be…"
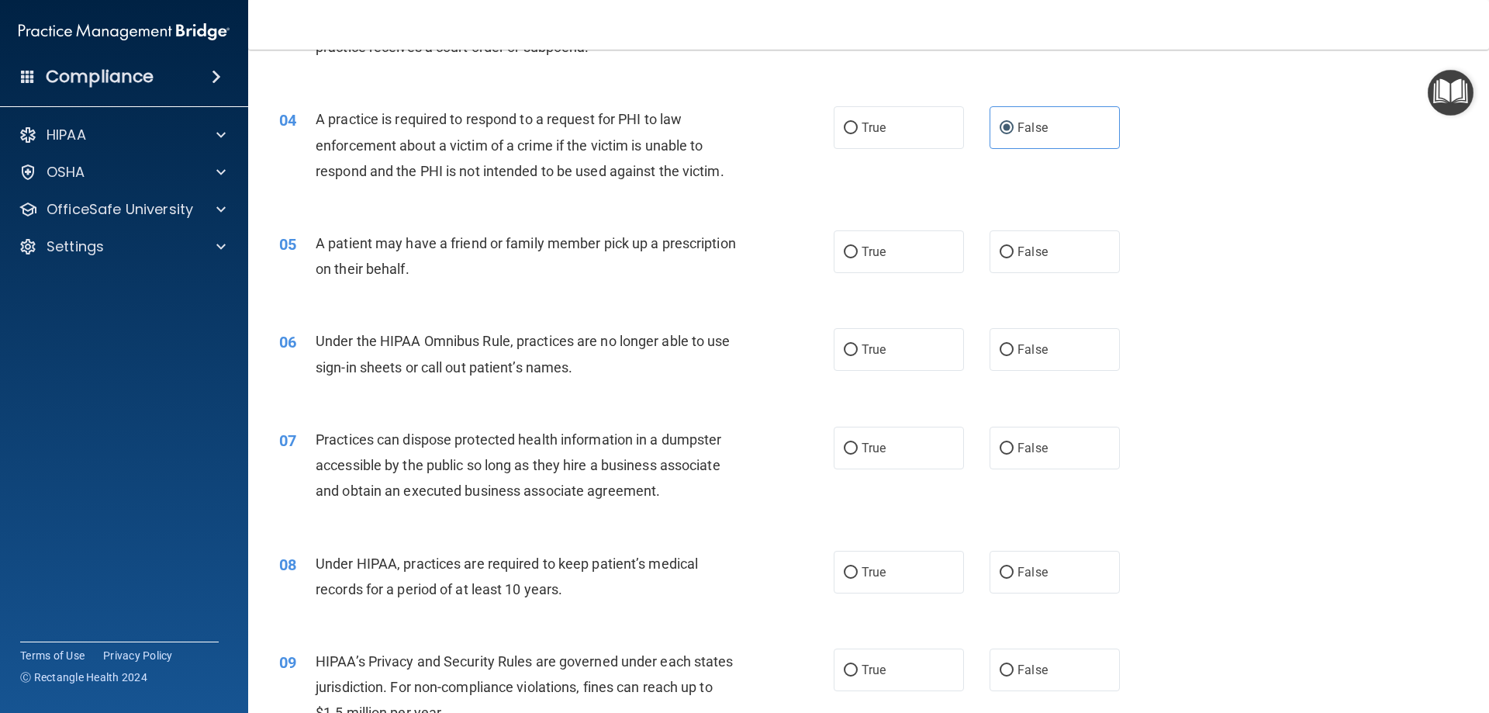
drag, startPoint x: 730, startPoint y: 188, endPoint x: 719, endPoint y: 79, distance: 109.9
click at [730, 187] on div "04 A practice is required to respond to a request for PHI to law enforcement ab…" at bounding box center [556, 148] width 601 height 85
click at [872, 252] on span "True" at bounding box center [873, 251] width 24 height 15
click at [858, 252] on input "True" at bounding box center [851, 253] width 14 height 12
radio input "true"
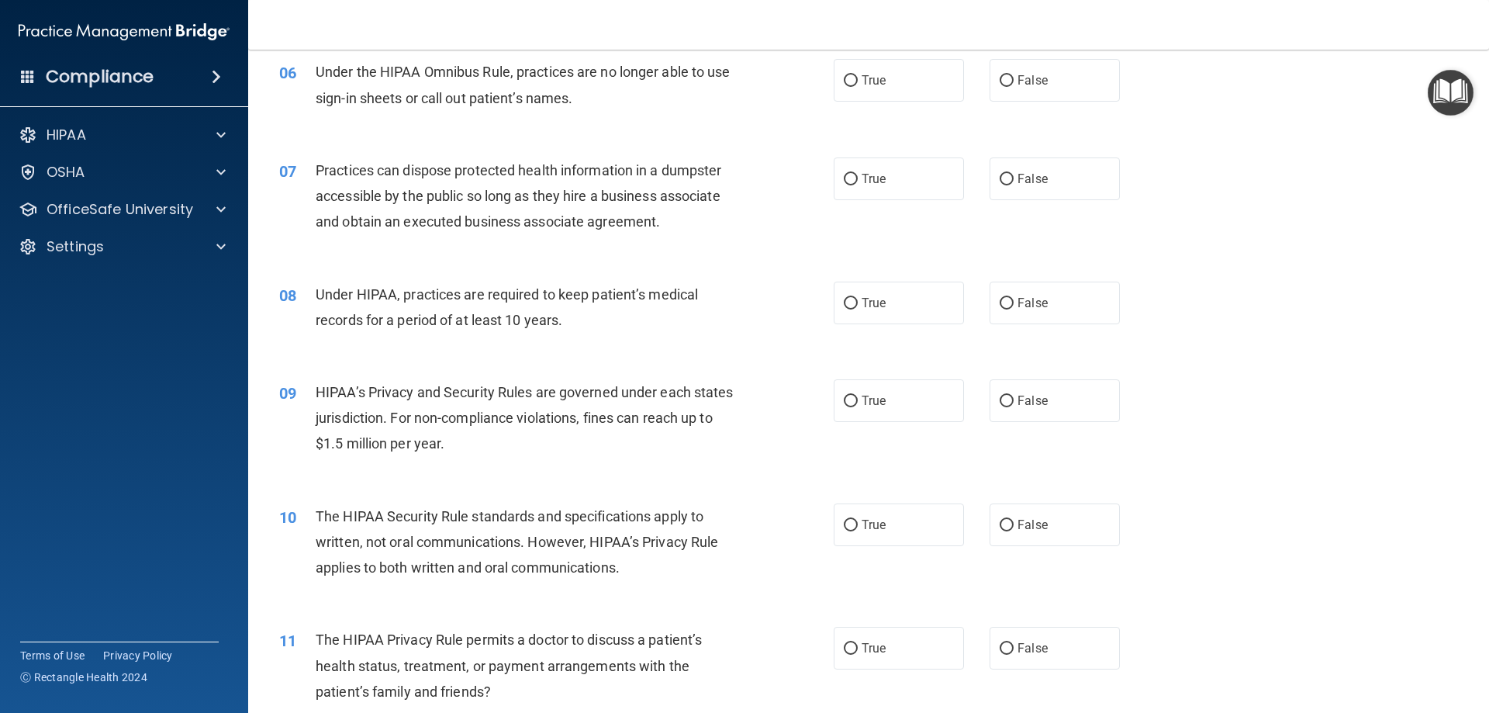
scroll to position [620, 0]
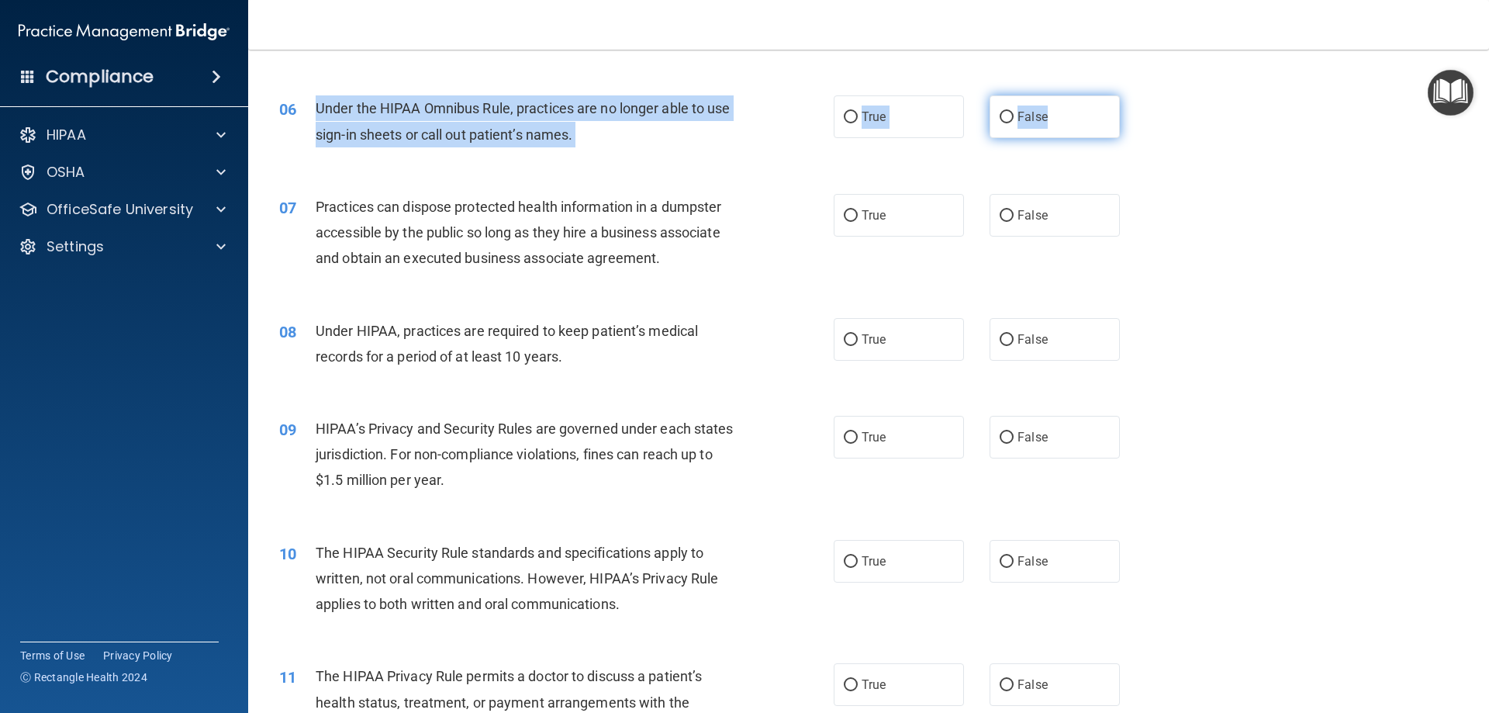
drag, startPoint x: 311, startPoint y: 102, endPoint x: 1075, endPoint y: 123, distance: 764.0
click at [1146, 95] on ng-form "06 Under the HIPAA Omnibus Rule, practices are no longer able to use sign-in sh…" at bounding box center [1146, 95] width 0 height 0
copy ng-form "Under the HIPAA Omnibus Rule, practices are no longer able to use sign-in sheet…"
click at [1037, 105] on label "False" at bounding box center [1054, 116] width 130 height 43
click at [1013, 112] on input "False" at bounding box center [1006, 118] width 14 height 12
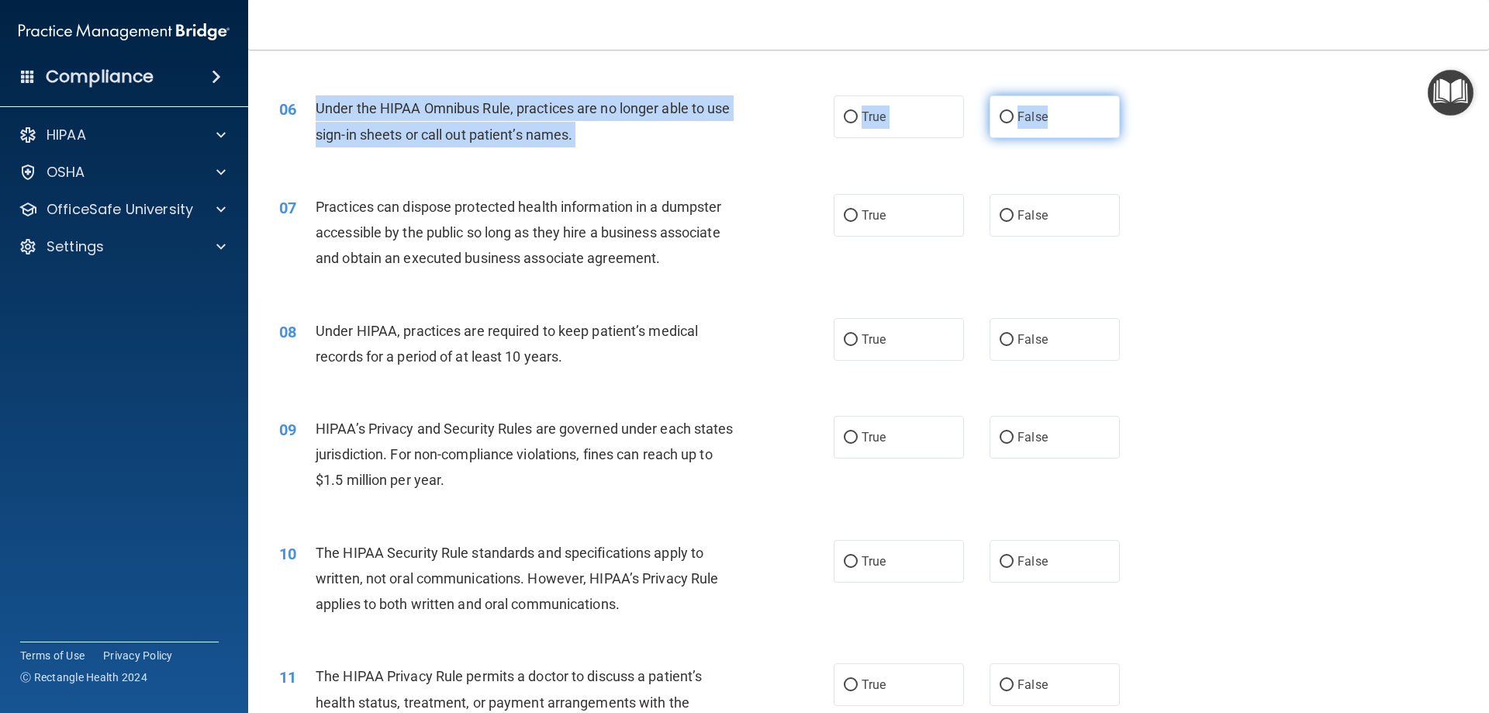
radio input "true"
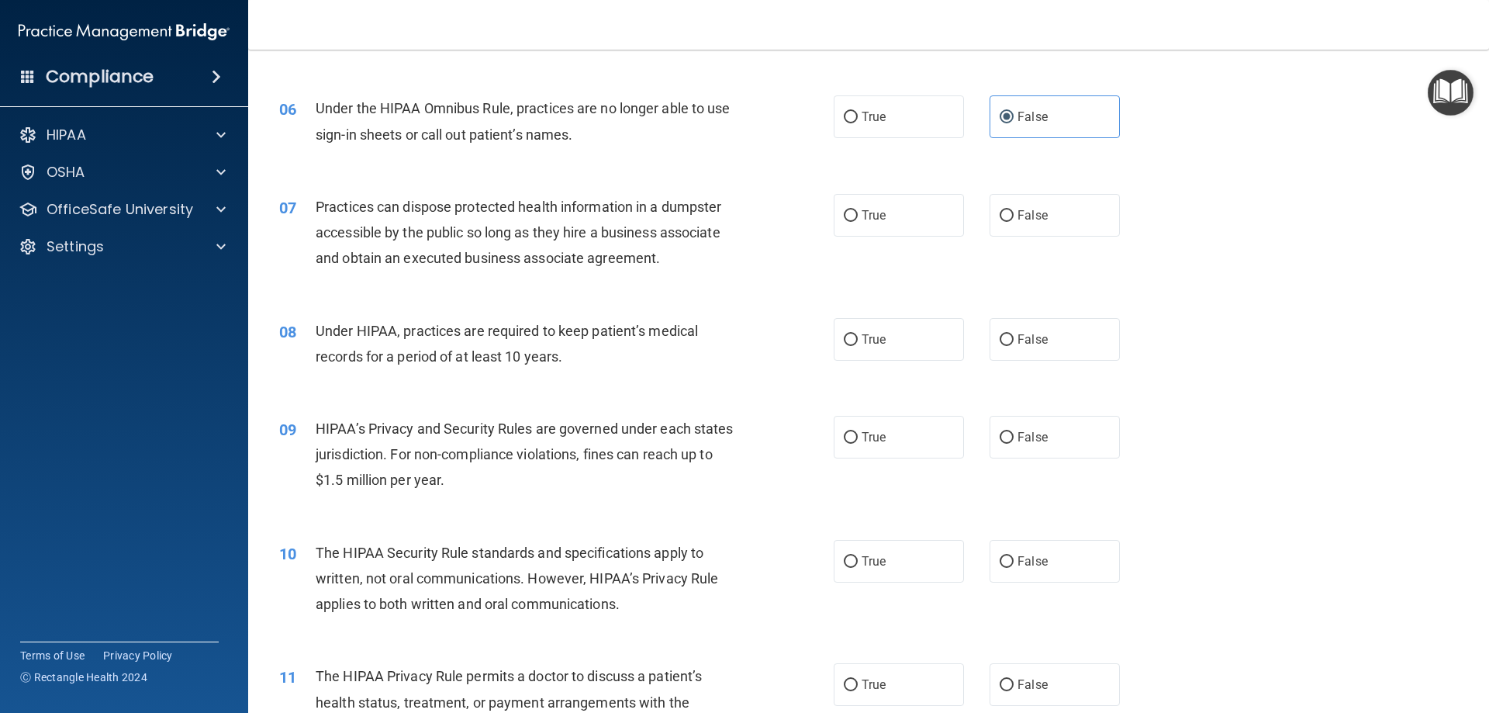
click at [1269, 183] on div "07 Practices can dispose protected health information in a dumpster accessible …" at bounding box center [869, 236] width 1202 height 124
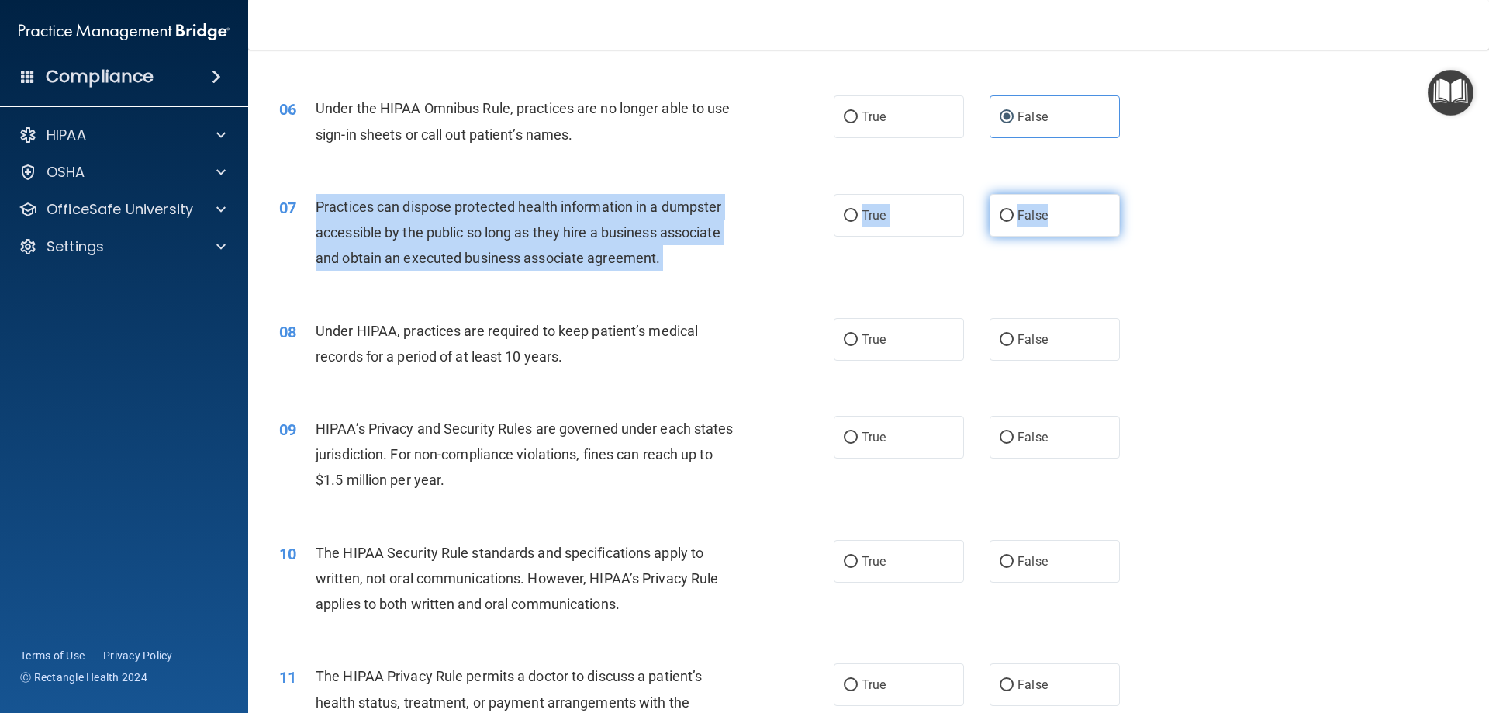
drag, startPoint x: 310, startPoint y: 203, endPoint x: 1067, endPoint y: 210, distance: 756.8
click at [1146, 194] on ng-form "07 Practices can dispose protected health information in a dumpster accessible …" at bounding box center [1146, 194] width 0 height 0
copy ng-form "Practices can dispose protected health information in a dumpster accessible by …"
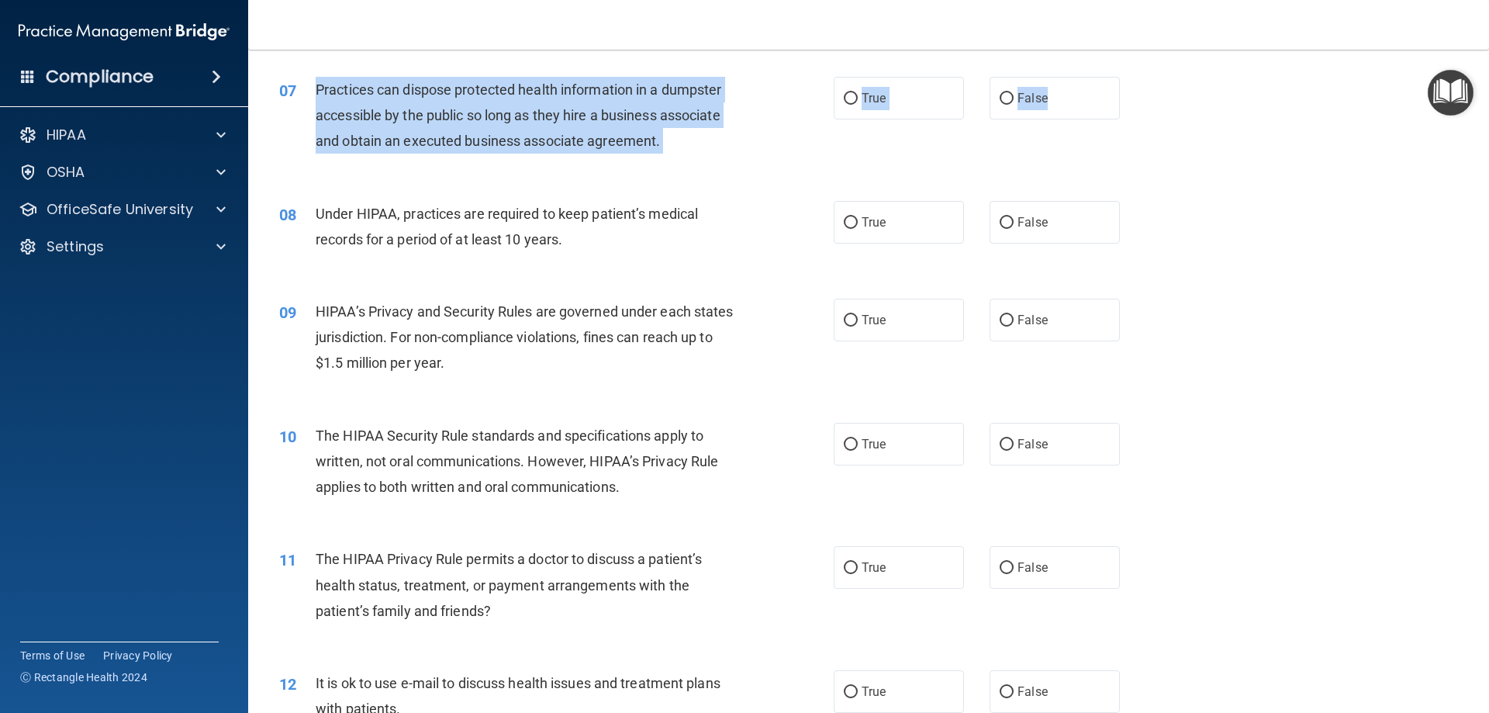
scroll to position [742, 0]
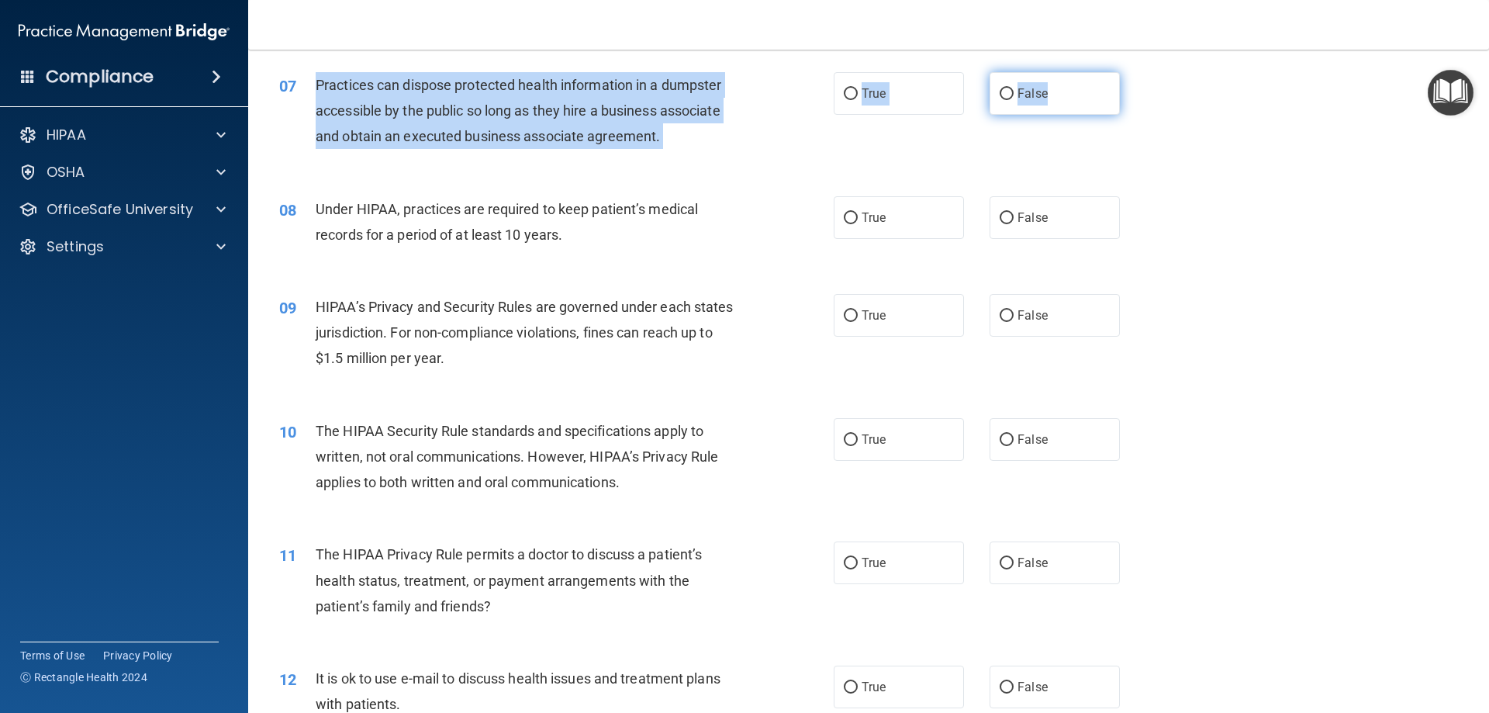
click at [1037, 100] on span "False" at bounding box center [1032, 93] width 30 height 15
click at [1013, 100] on input "False" at bounding box center [1006, 94] width 14 height 12
radio input "true"
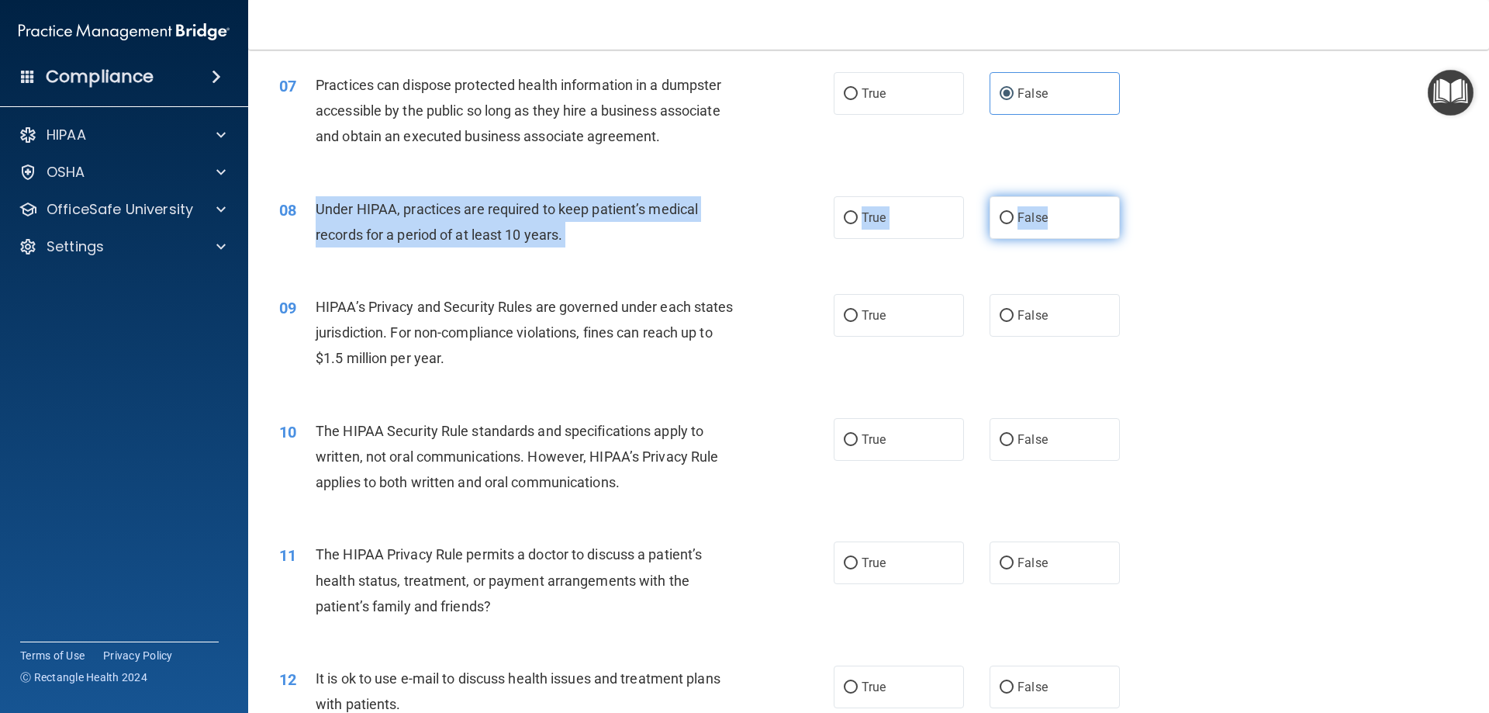
drag, startPoint x: 310, startPoint y: 205, endPoint x: 1078, endPoint y: 222, distance: 767.8
click at [1146, 196] on ng-form "08 Under HIPAA, practices are required to keep patient’s medical records for a …" at bounding box center [1146, 196] width 0 height 0
copy ng-form "Under HIPAA, practices are required to keep patient’s medical records for a per…"
click at [1007, 201] on label "False" at bounding box center [1054, 217] width 130 height 43
click at [1007, 212] on input "False" at bounding box center [1006, 218] width 14 height 12
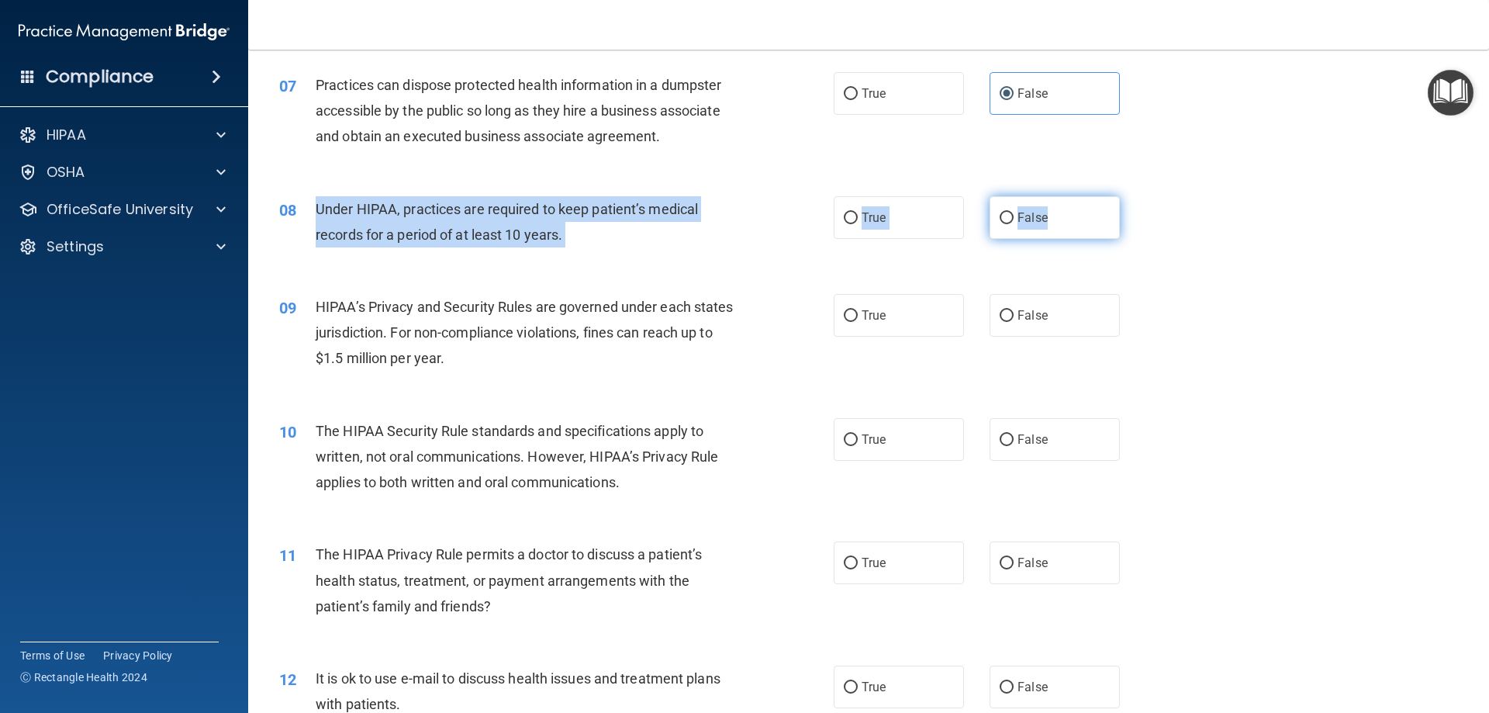
radio input "true"
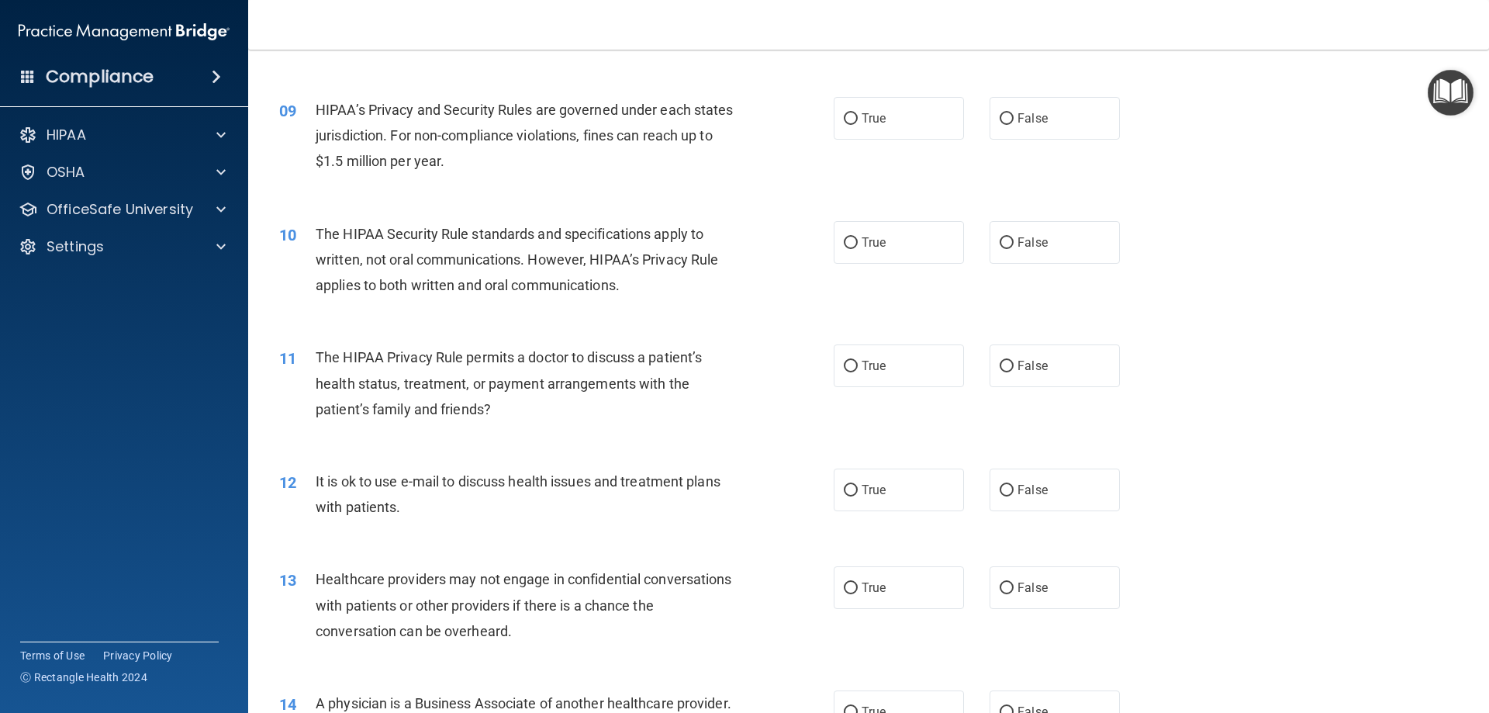
scroll to position [975, 0]
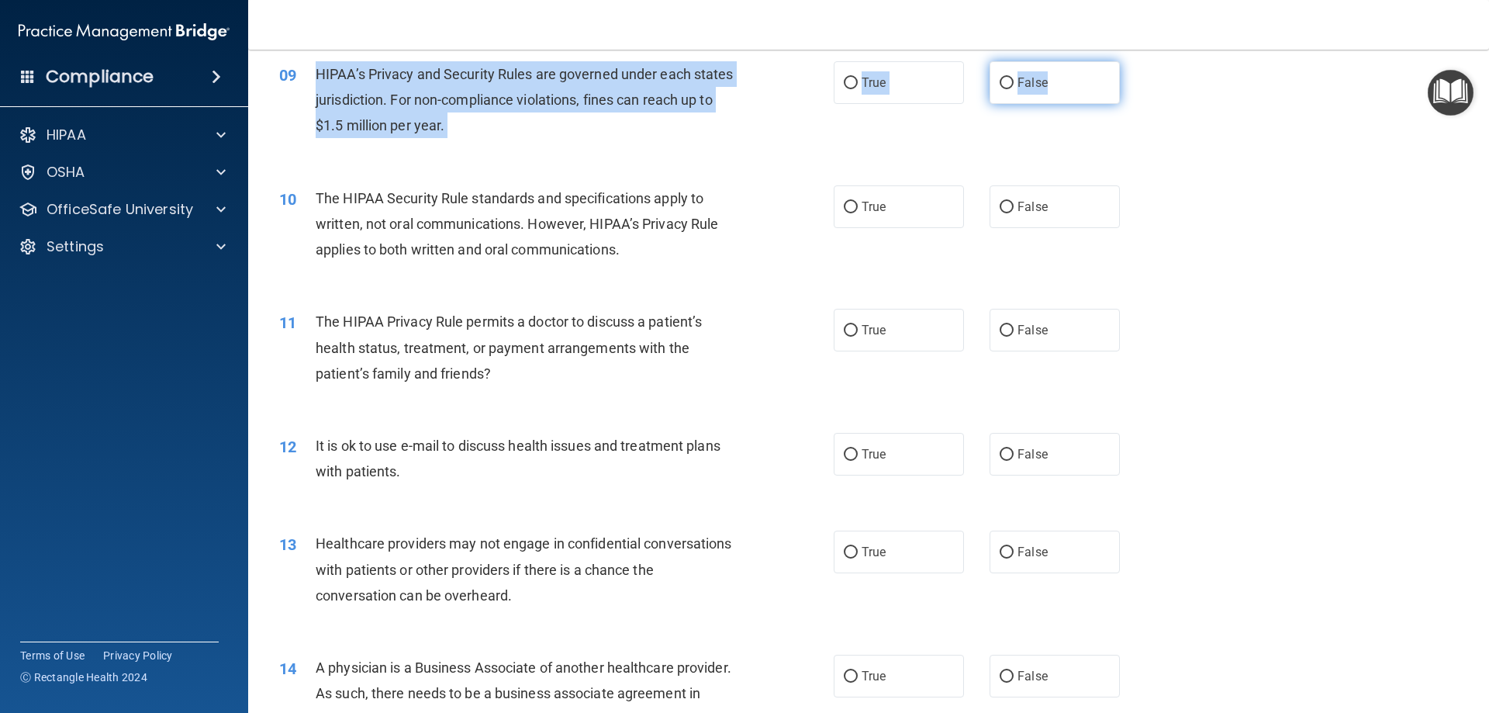
drag, startPoint x: 313, startPoint y: 66, endPoint x: 1062, endPoint y: 81, distance: 749.2
click at [1146, 61] on ng-form "09 HIPAA’s Privacy and Security Rules are governed under each states jurisdicti…" at bounding box center [1146, 61] width 0 height 0
copy ng-form "HIPAA’s Privacy and Security Rules are governed under each states jurisdiction.…"
drag, startPoint x: 1068, startPoint y: 59, endPoint x: 1074, endPoint y: 71, distance: 13.9
click at [1068, 64] on div "09 HIPAA’s Privacy and Security Rules are governed under each states jurisdicti…" at bounding box center [869, 104] width 1202 height 124
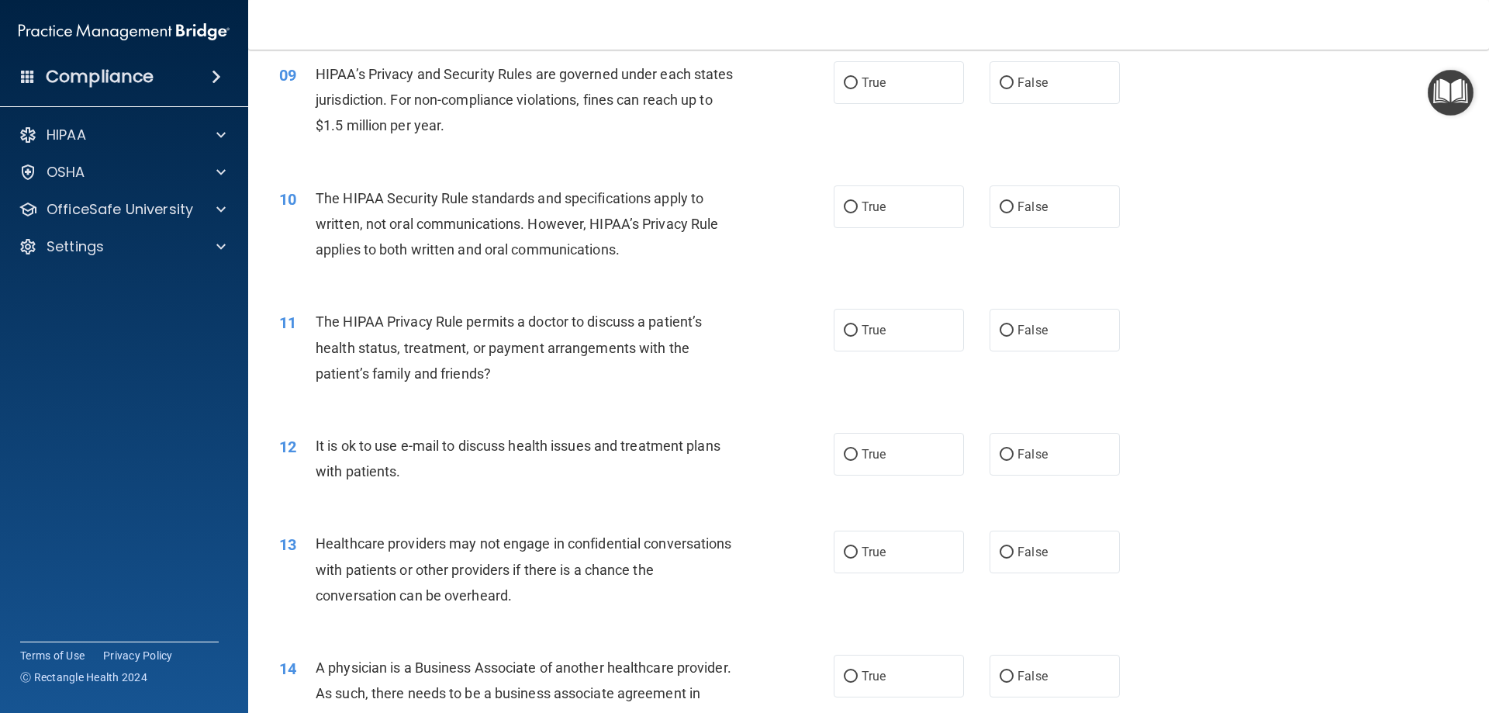
scroll to position [961, 0]
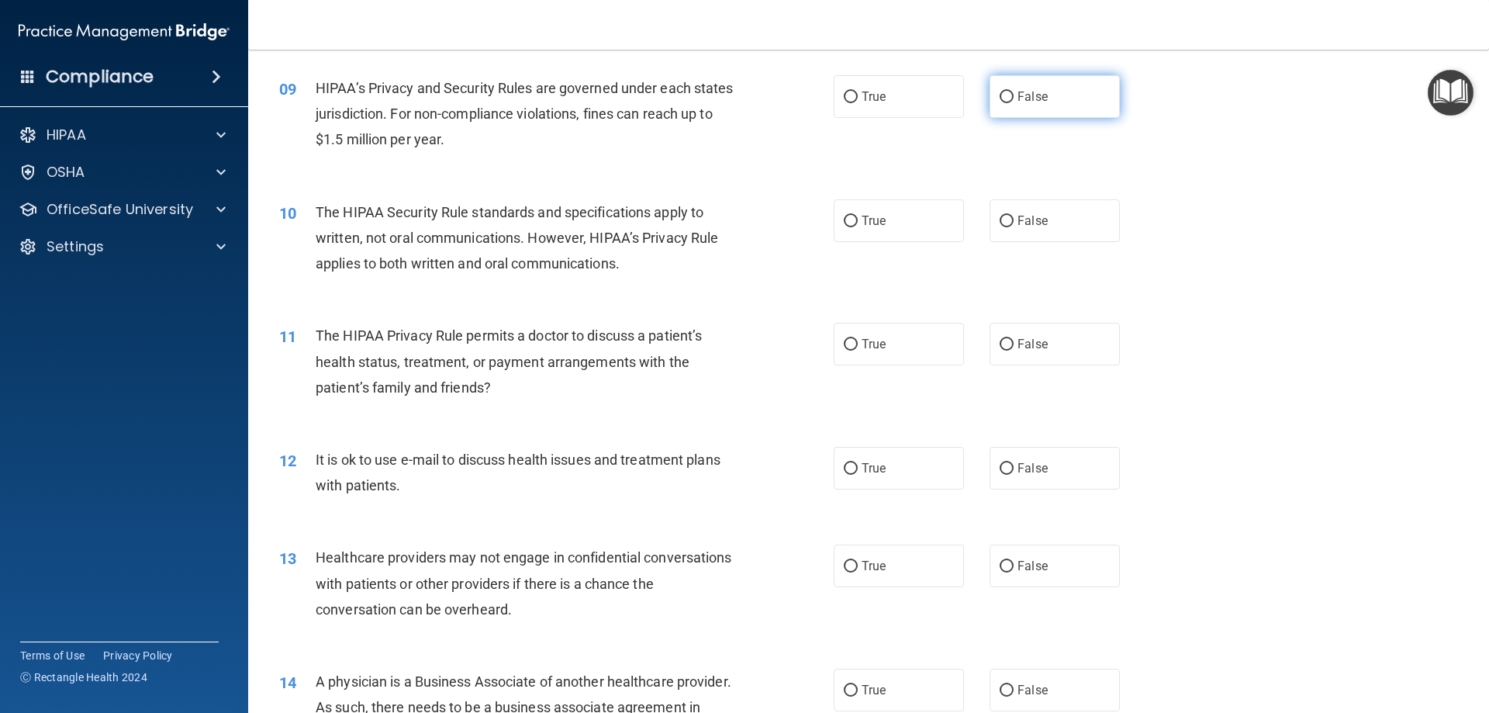
click at [1044, 102] on label "False" at bounding box center [1054, 96] width 130 height 43
click at [1013, 102] on input "False" at bounding box center [1006, 97] width 14 height 12
radio input "true"
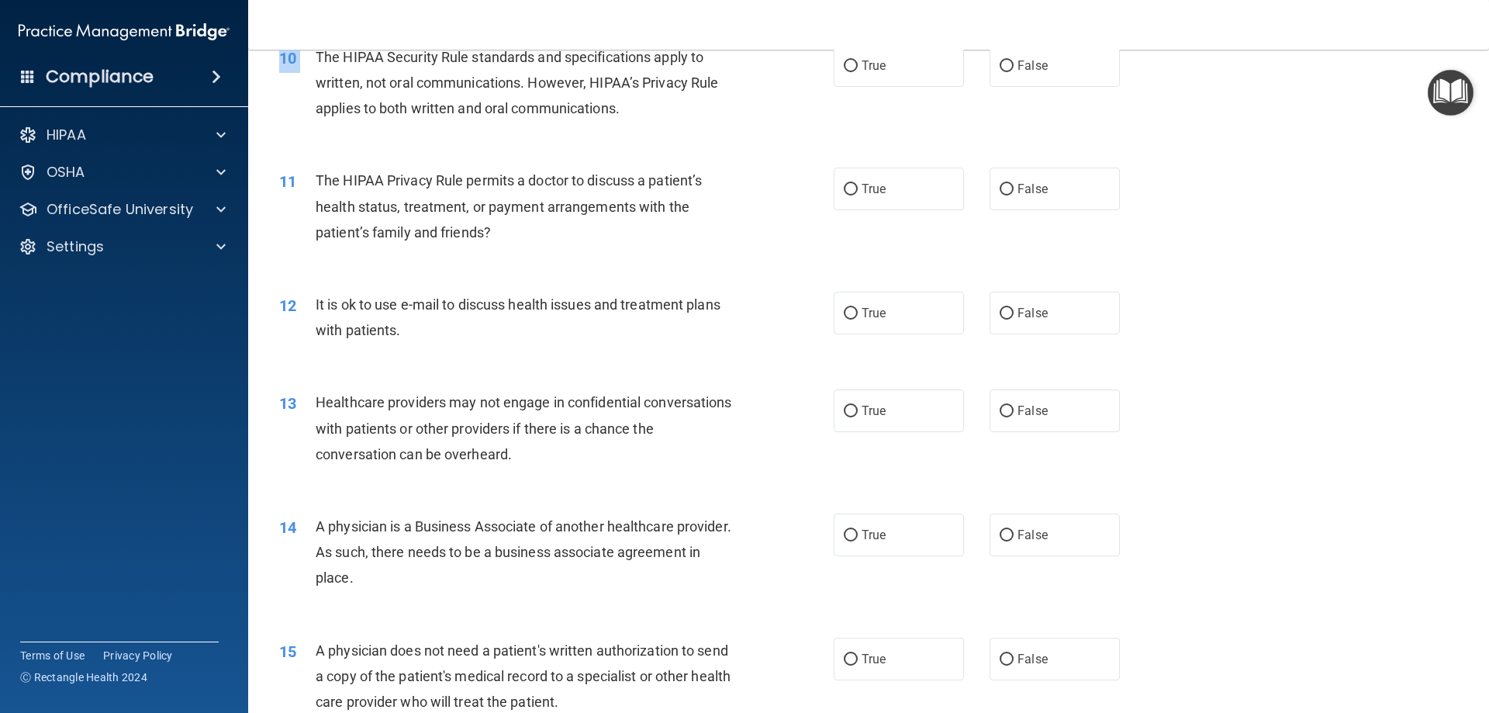
scroll to position [1056, 0]
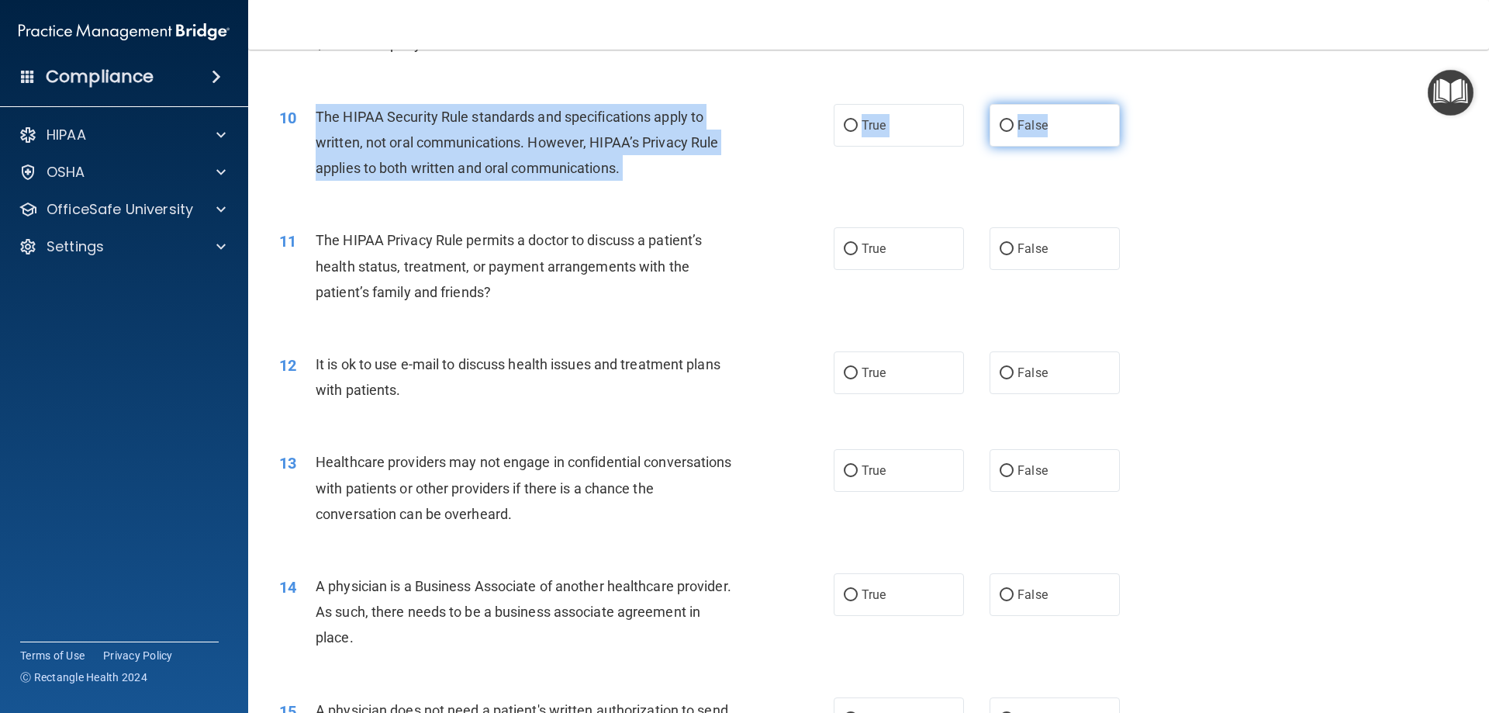
drag, startPoint x: 318, startPoint y: 55, endPoint x: 1048, endPoint y: 119, distance: 733.2
click at [1146, 104] on ng-form "10 The HIPAA Security Rule standards and specifications apply to written, not o…" at bounding box center [1146, 104] width 0 height 0
drag, startPoint x: 313, startPoint y: 117, endPoint x: 1065, endPoint y: 123, distance: 752.1
click at [1146, 104] on ng-form "10 The HIPAA Security Rule standards and specifications apply to written, not o…" at bounding box center [1146, 104] width 0 height 0
click at [823, 112] on div "10 The HIPAA Security Rule standards and specifications apply to written, not o…" at bounding box center [556, 146] width 601 height 85
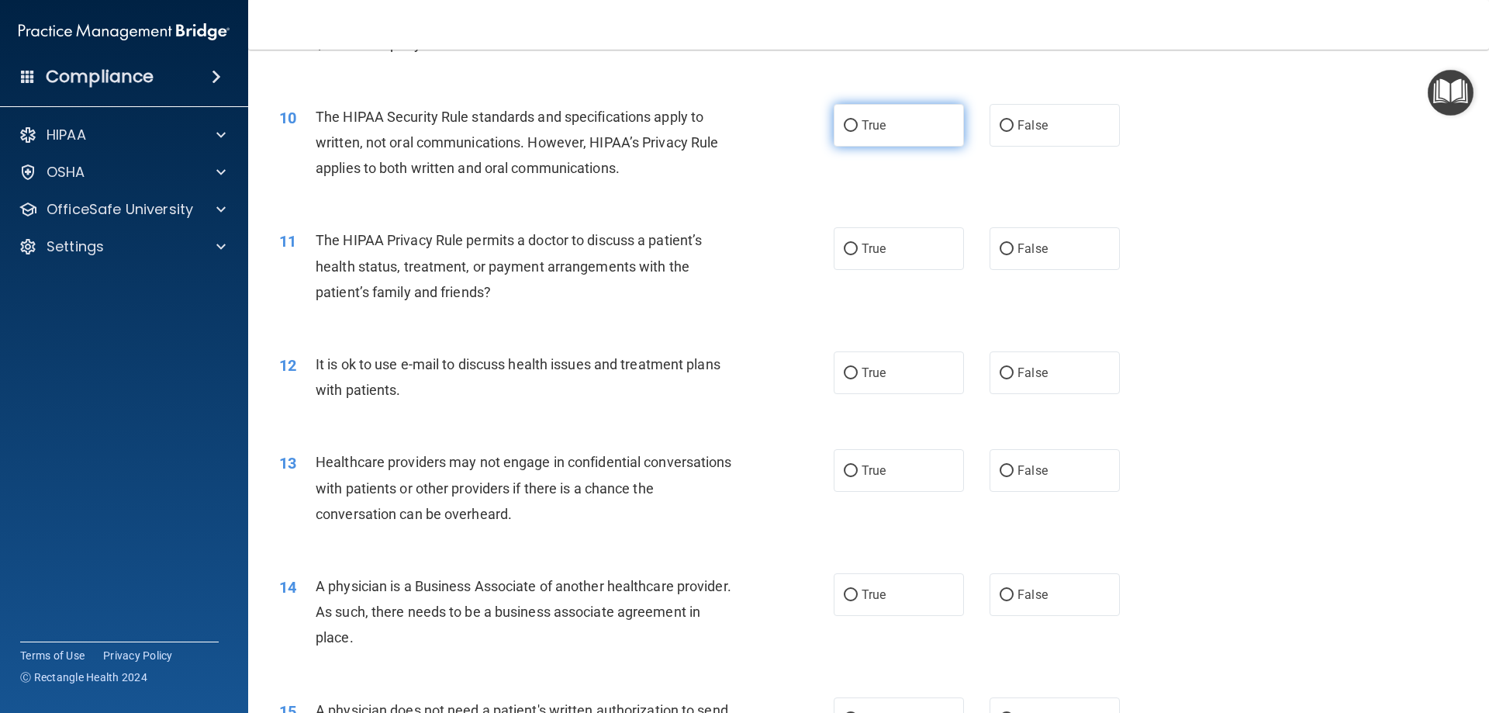
click at [870, 110] on label "True" at bounding box center [899, 125] width 130 height 43
click at [858, 120] on input "True" at bounding box center [851, 126] width 14 height 12
radio input "true"
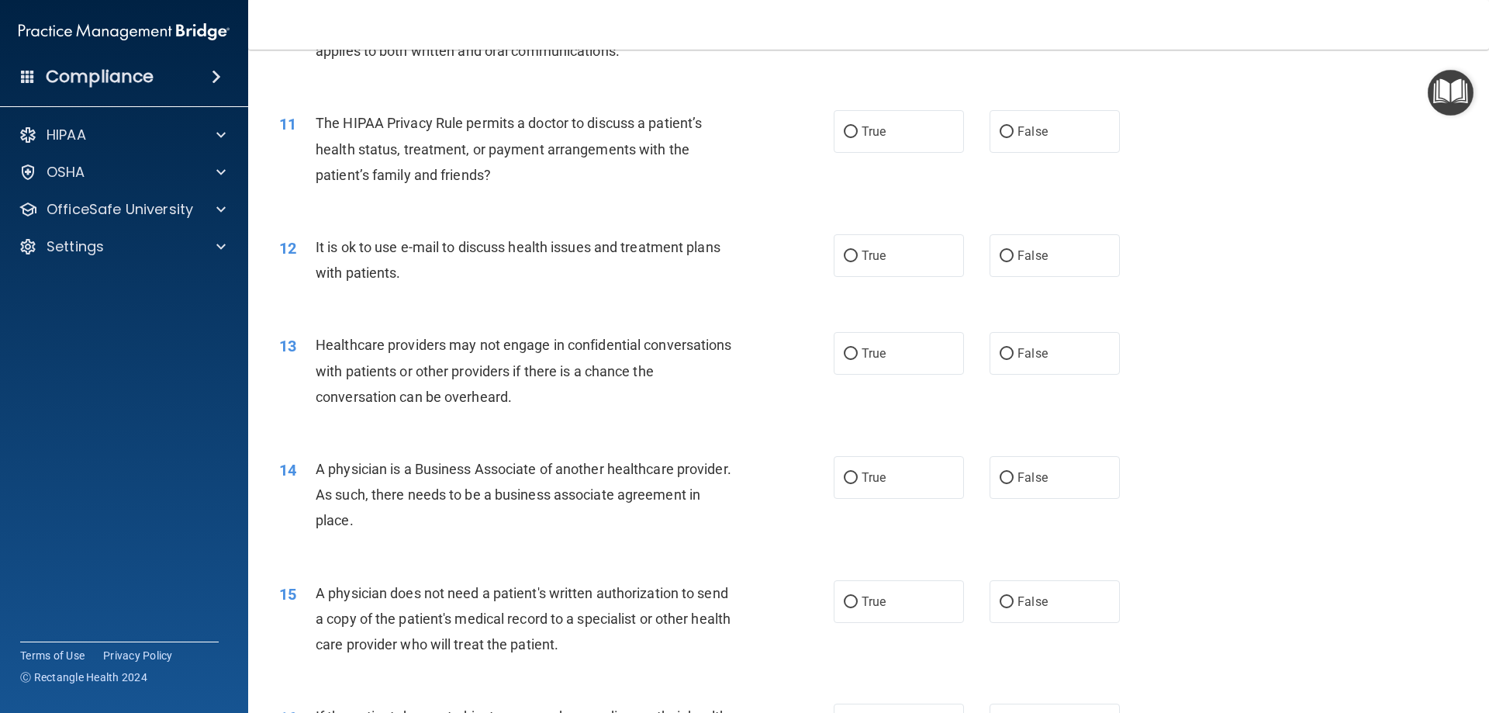
scroll to position [1211, 0]
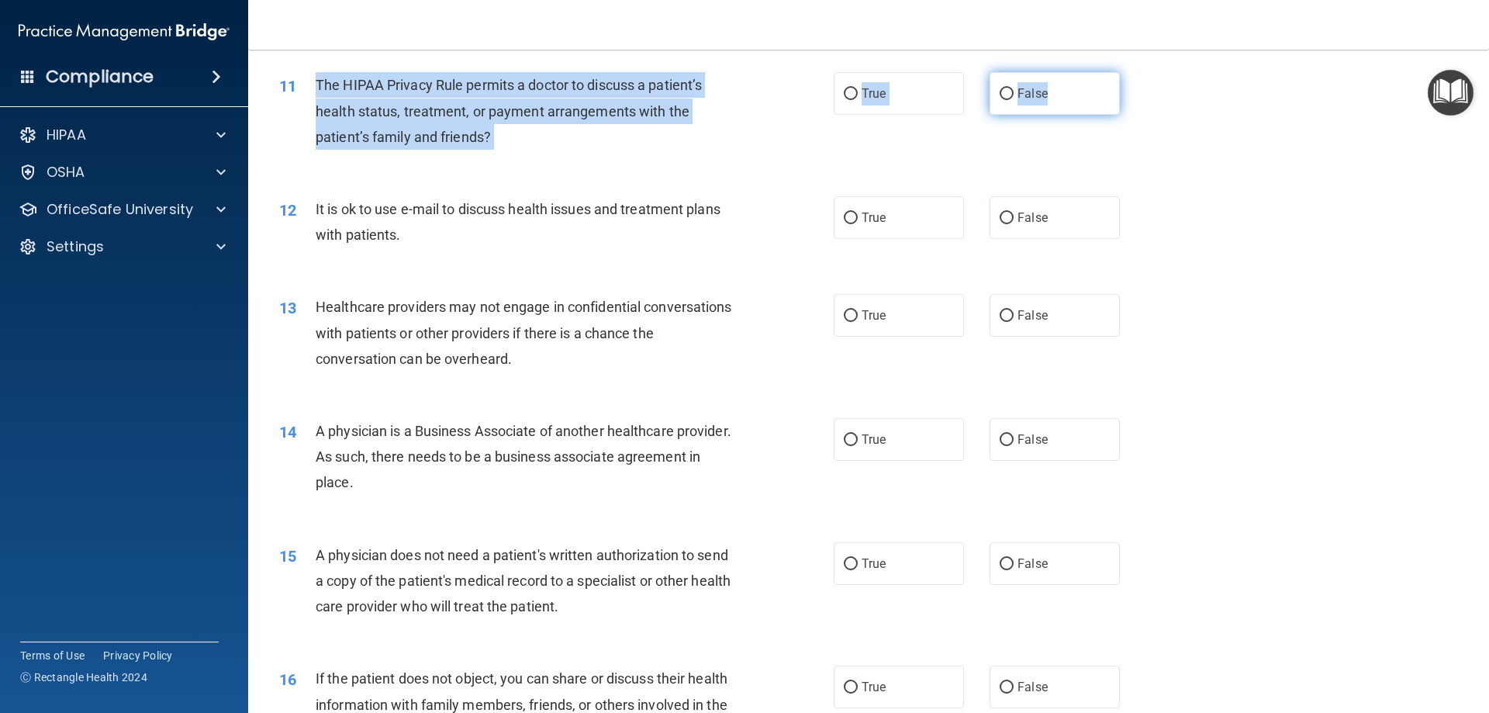
drag, startPoint x: 311, startPoint y: 77, endPoint x: 1063, endPoint y: 96, distance: 752.4
click at [1146, 72] on ng-form "11 The HIPAA Privacy Rule permits a doctor to discuss a patient’s health status…" at bounding box center [1146, 72] width 0 height 0
click at [885, 98] on label "True" at bounding box center [899, 93] width 130 height 43
click at [858, 98] on input "True" at bounding box center [851, 94] width 14 height 12
radio input "true"
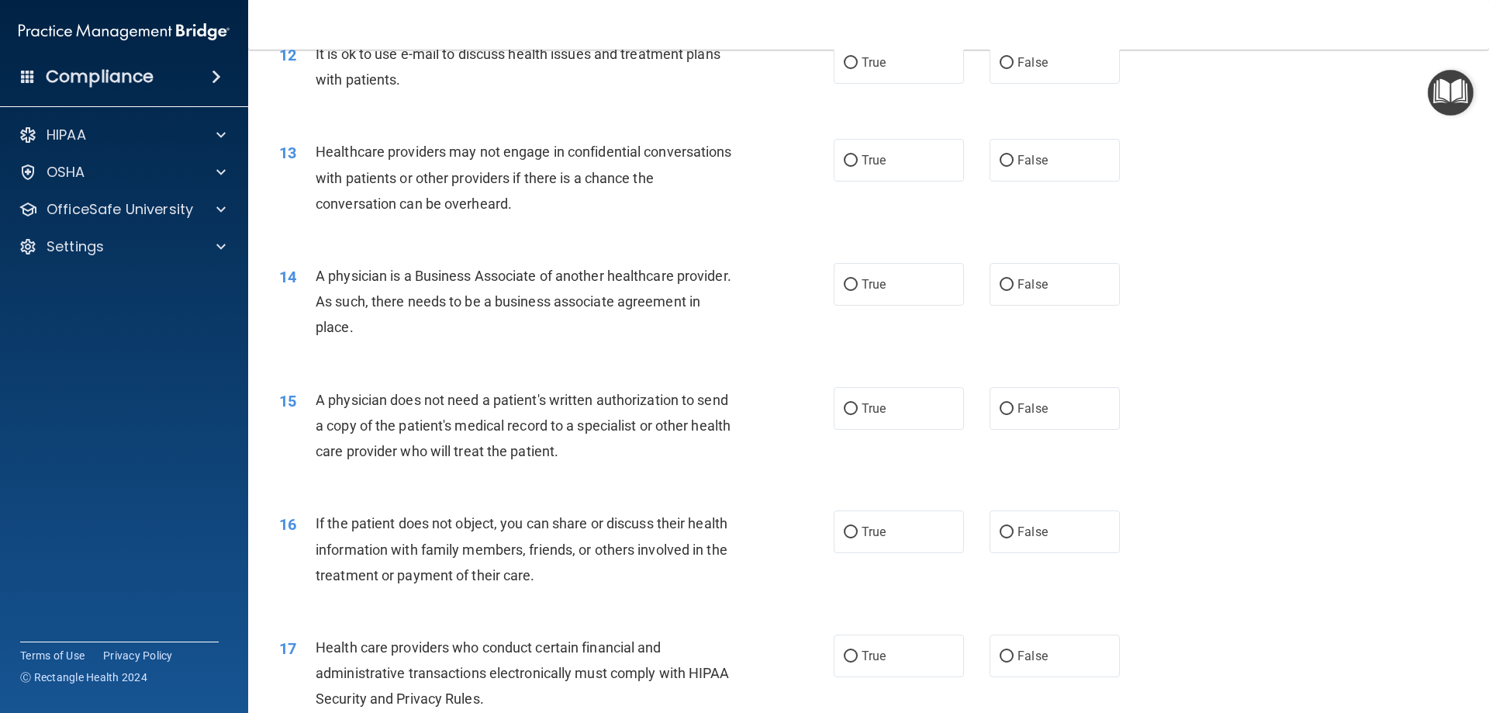
scroll to position [1320, 0]
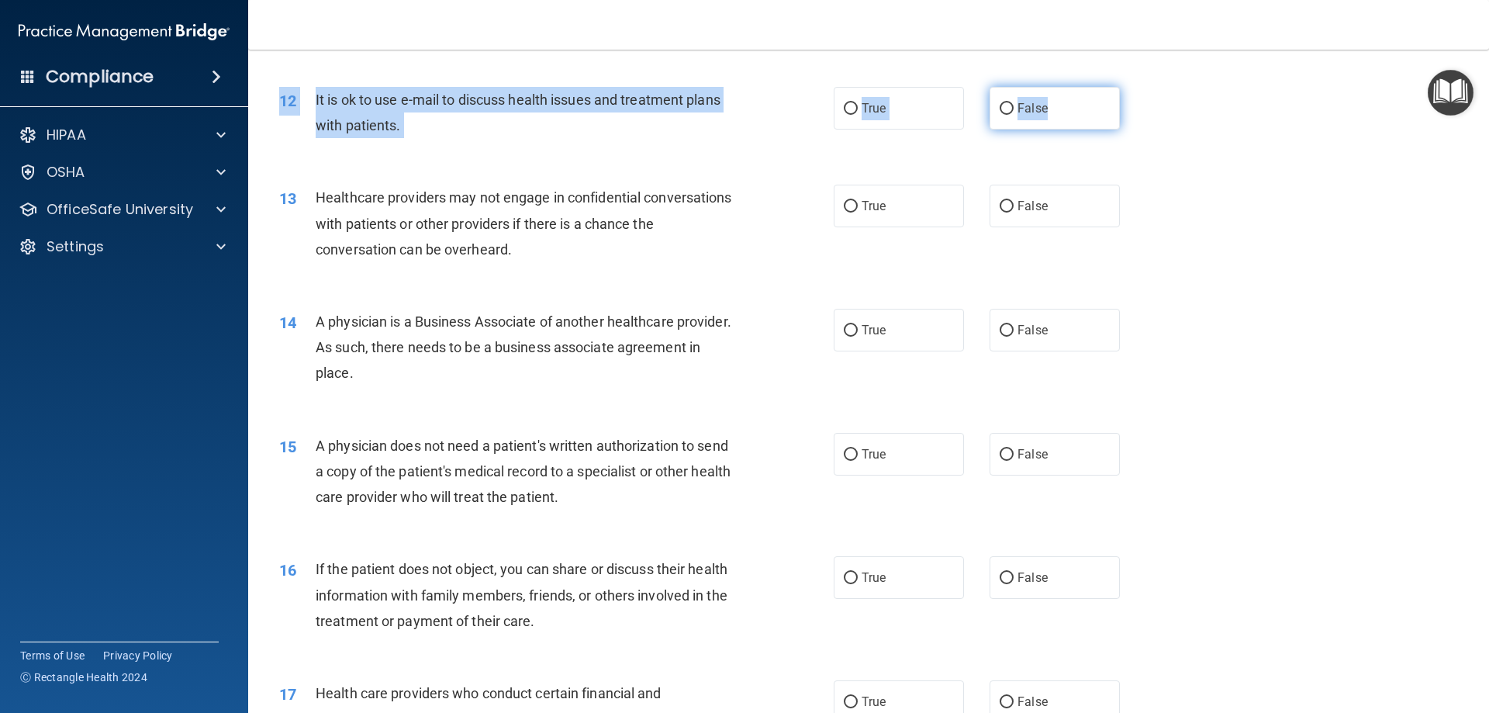
drag, startPoint x: 306, startPoint y: 47, endPoint x: 1059, endPoint y: 116, distance: 756.0
click at [1059, 116] on div "Toggle navigation [PERSON_NAME] [EMAIL_ADDRESS][DOMAIN_NAME] Manage My Enterpri…" at bounding box center [868, 356] width 1241 height 713
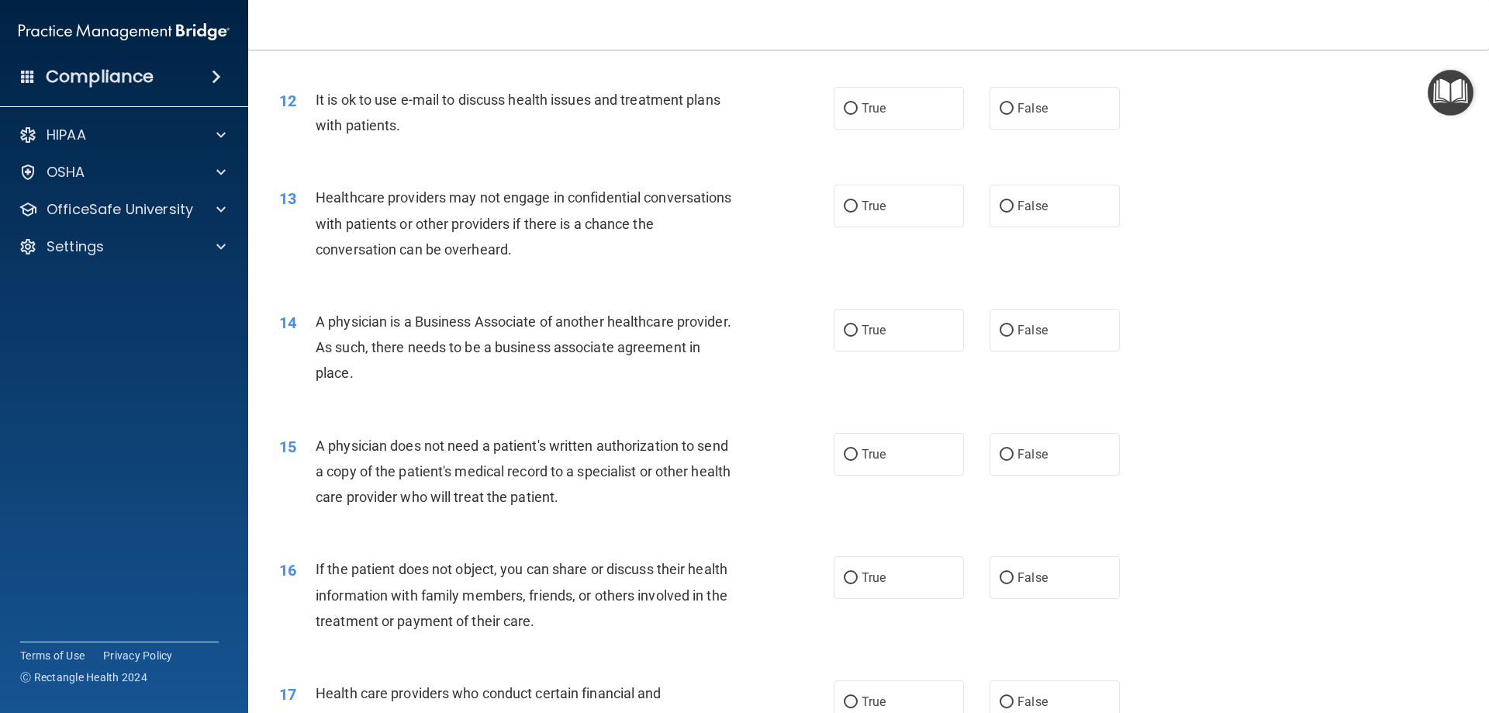
click at [761, 186] on div "13 Healthcare providers may not engage in confidential conversations with patie…" at bounding box center [556, 227] width 601 height 85
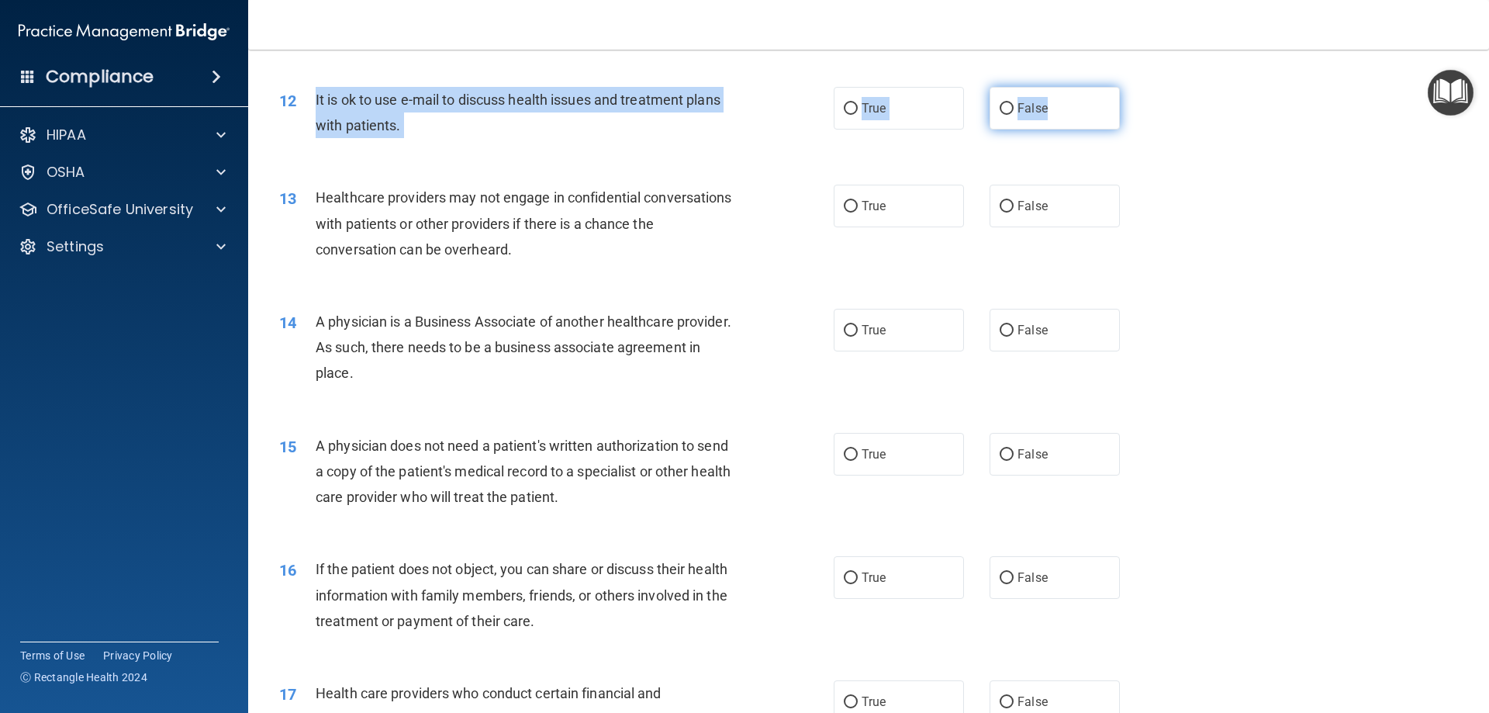
drag, startPoint x: 307, startPoint y: 90, endPoint x: 1068, endPoint y: 102, distance: 760.7
click at [1146, 87] on ng-form "12 It is ok to use e-mail to discuss health issues and treatment plans with pat…" at bounding box center [1146, 87] width 0 height 0
click at [1055, 108] on label "False" at bounding box center [1054, 108] width 130 height 43
click at [1013, 108] on input "False" at bounding box center [1006, 109] width 14 height 12
radio input "true"
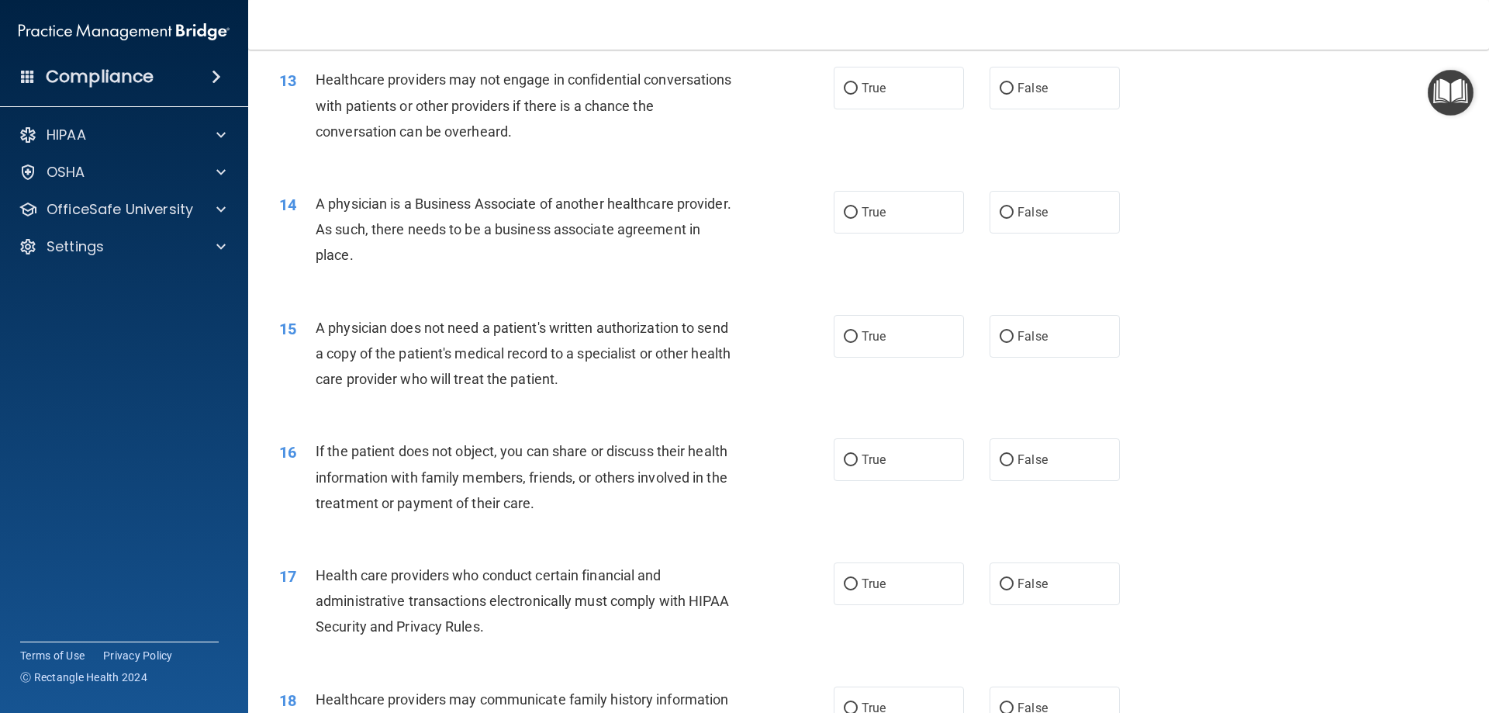
scroll to position [1476, 0]
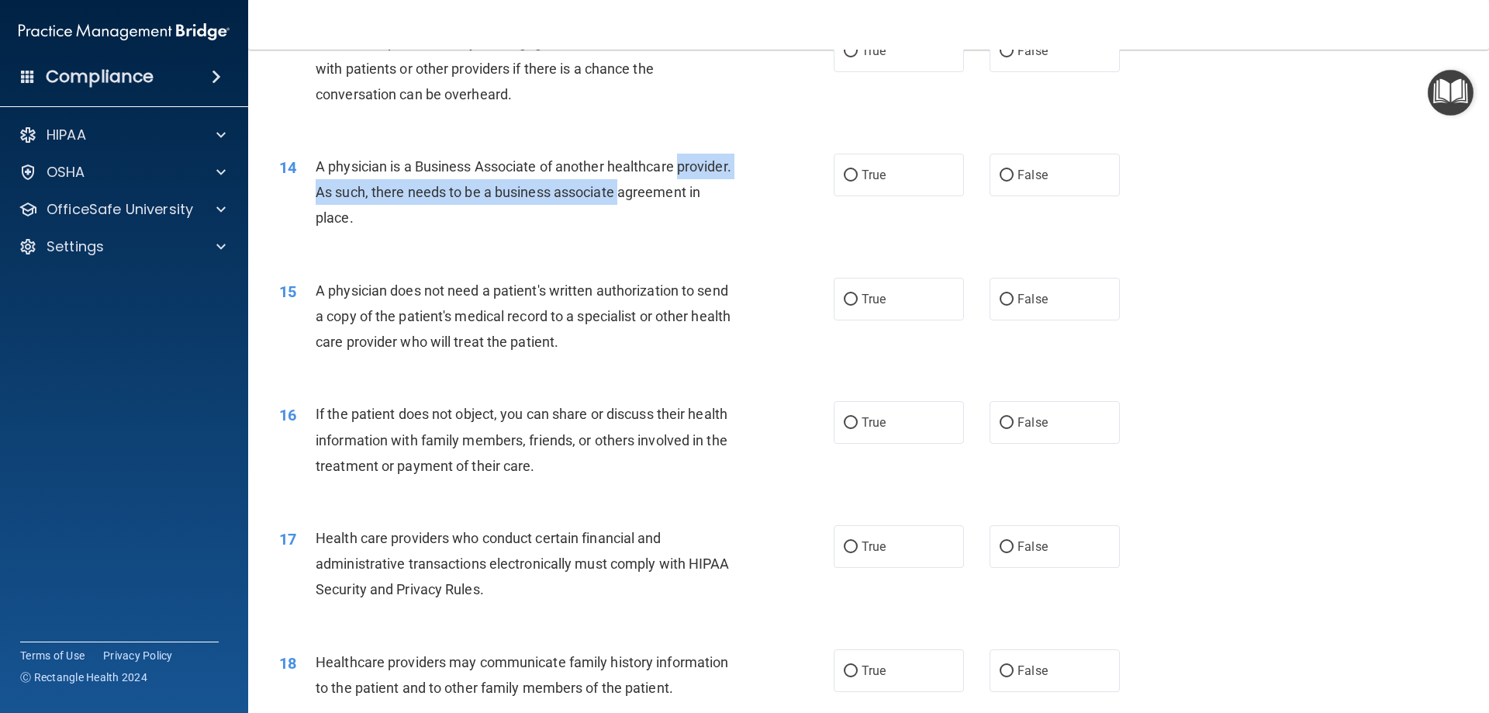
drag, startPoint x: 730, startPoint y: 158, endPoint x: 727, endPoint y: 183, distance: 25.1
click at [727, 183] on div "A physician is a Business Associate of another healthcare provider. As such, th…" at bounding box center [532, 193] width 433 height 78
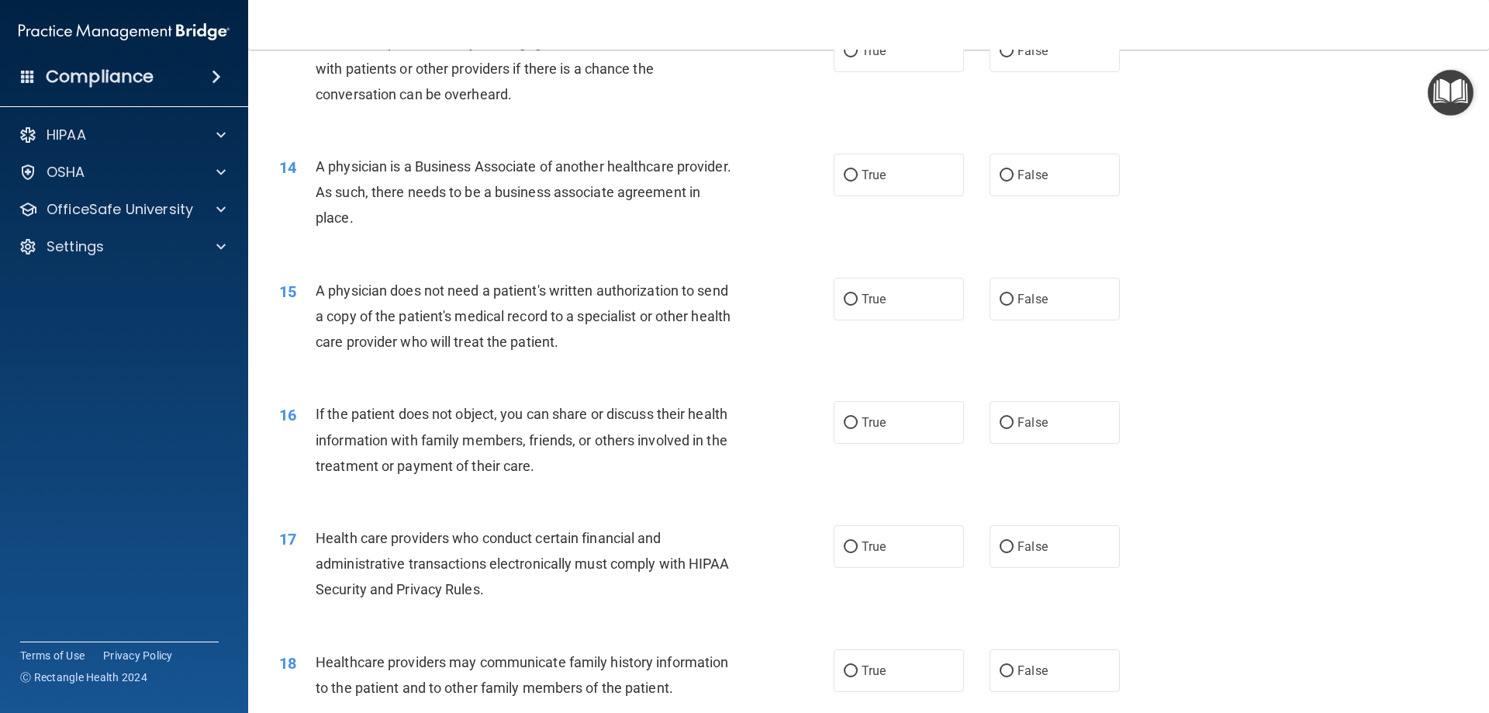
click at [1432, 371] on div "15 A physician does not need a patient's written authorization to send a copy o…" at bounding box center [869, 320] width 1202 height 124
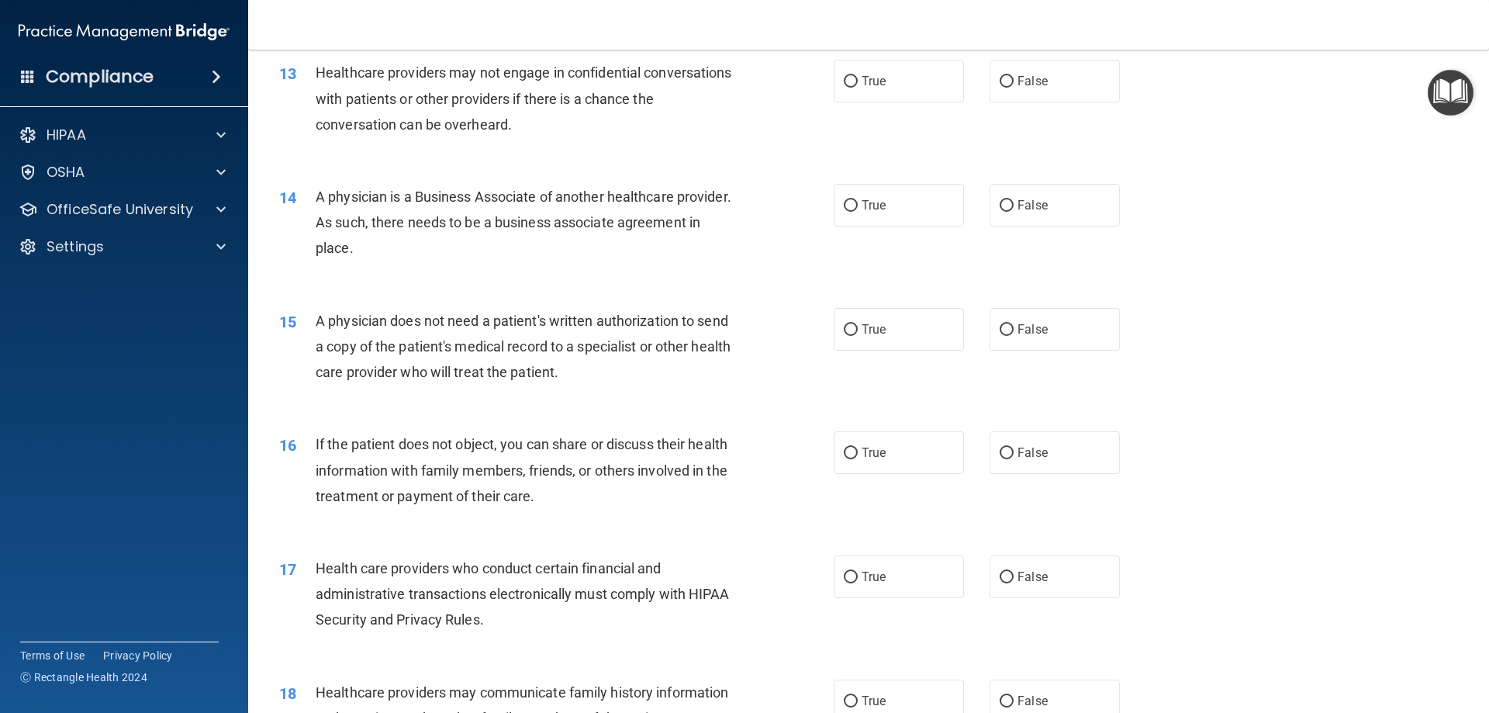
scroll to position [1427, 0]
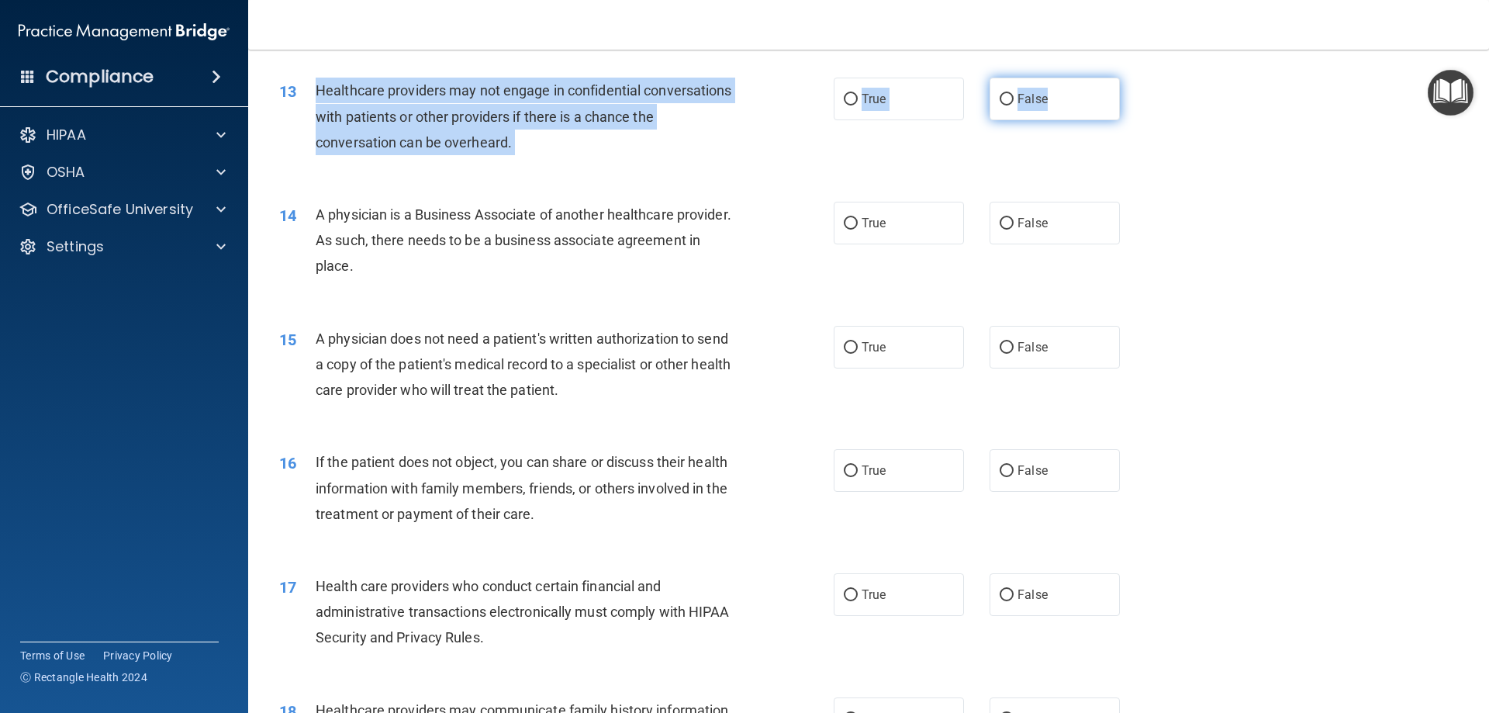
drag, startPoint x: 315, startPoint y: 91, endPoint x: 1060, endPoint y: 108, distance: 745.3
click at [1146, 78] on ng-form "13 Healthcare providers may not engage in confidential conversations with patie…" at bounding box center [1146, 78] width 0 height 0
click at [1029, 92] on span "False" at bounding box center [1032, 98] width 30 height 15
click at [1013, 94] on input "False" at bounding box center [1006, 100] width 14 height 12
radio input "true"
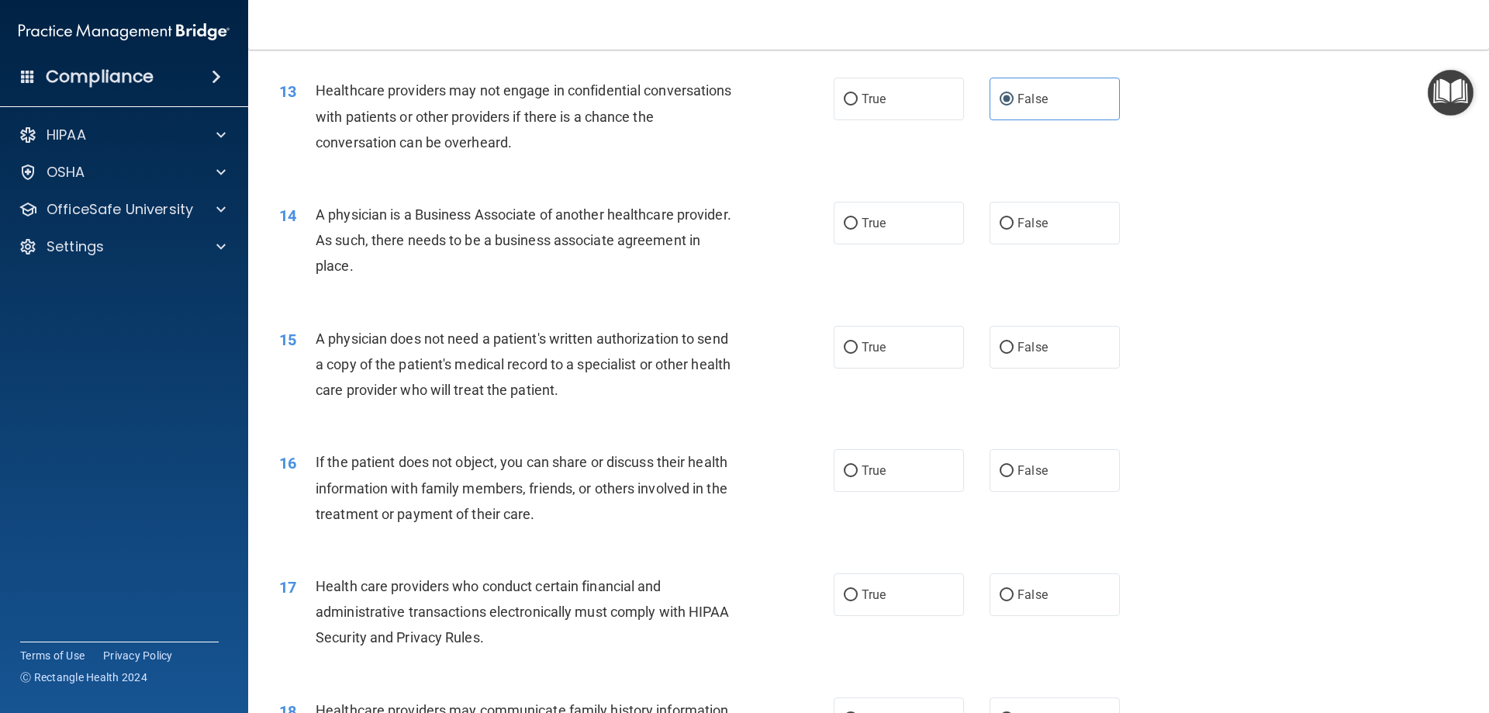
click at [1213, 166] on div "13 Healthcare providers may not engage in confidential conversations with patie…" at bounding box center [869, 120] width 1202 height 124
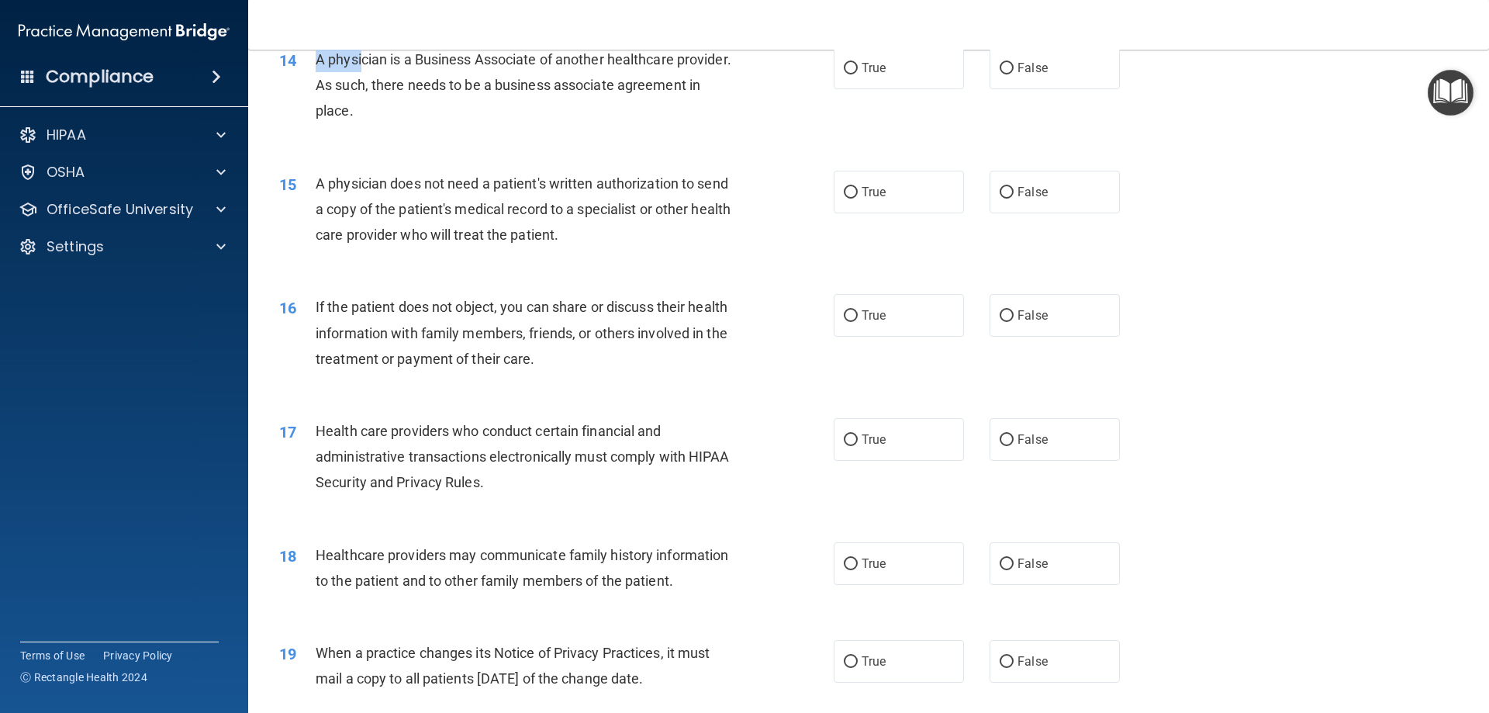
scroll to position [1565, 0]
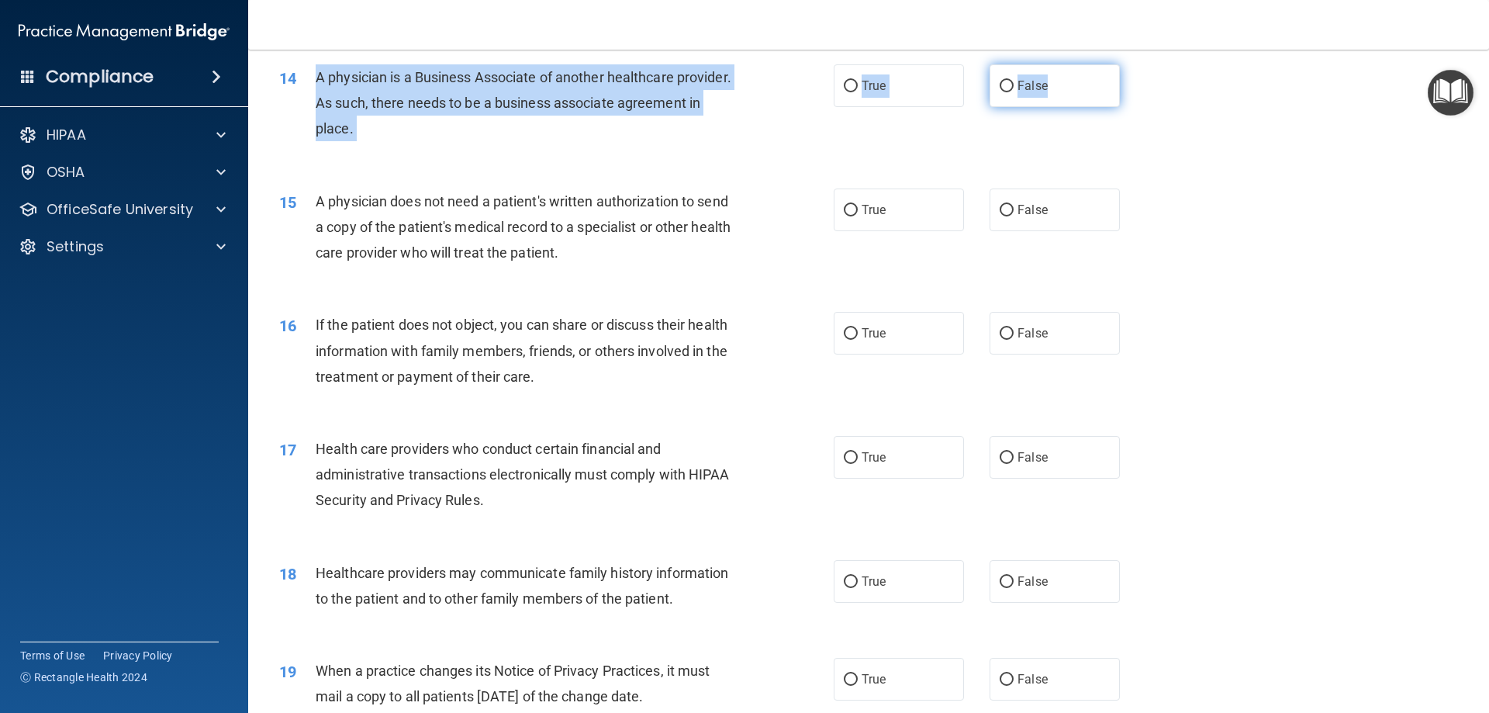
drag, startPoint x: 311, startPoint y: 57, endPoint x: 1050, endPoint y: 90, distance: 739.7
click at [1146, 64] on ng-form "14 A physician is a Business Associate of another healthcare provider. As such,…" at bounding box center [1146, 64] width 0 height 0
click at [1095, 102] on label "False" at bounding box center [1054, 85] width 130 height 43
click at [1013, 92] on input "False" at bounding box center [1006, 87] width 14 height 12
radio input "true"
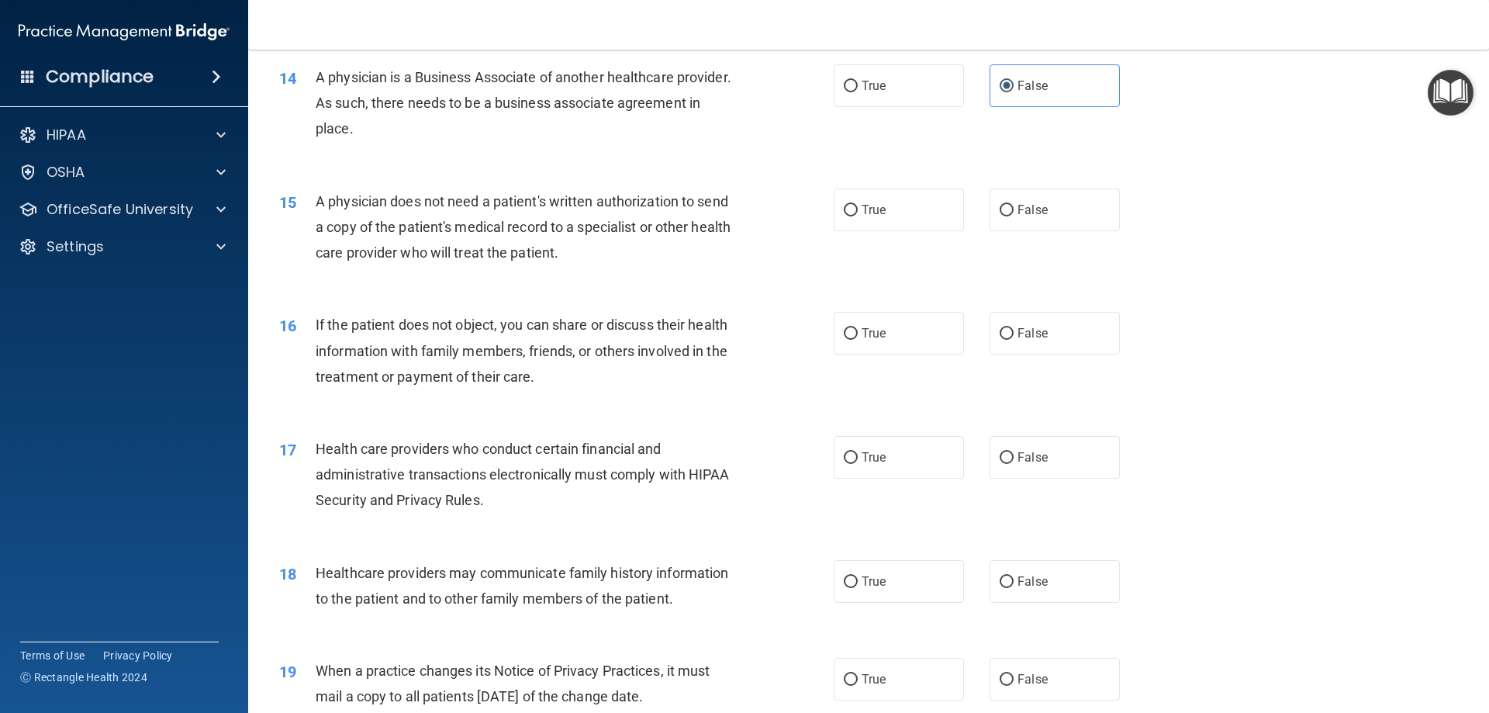
click at [1139, 134] on div "14 A physician is a Business Associate of another healthcare provider. As such,…" at bounding box center [869, 107] width 1202 height 124
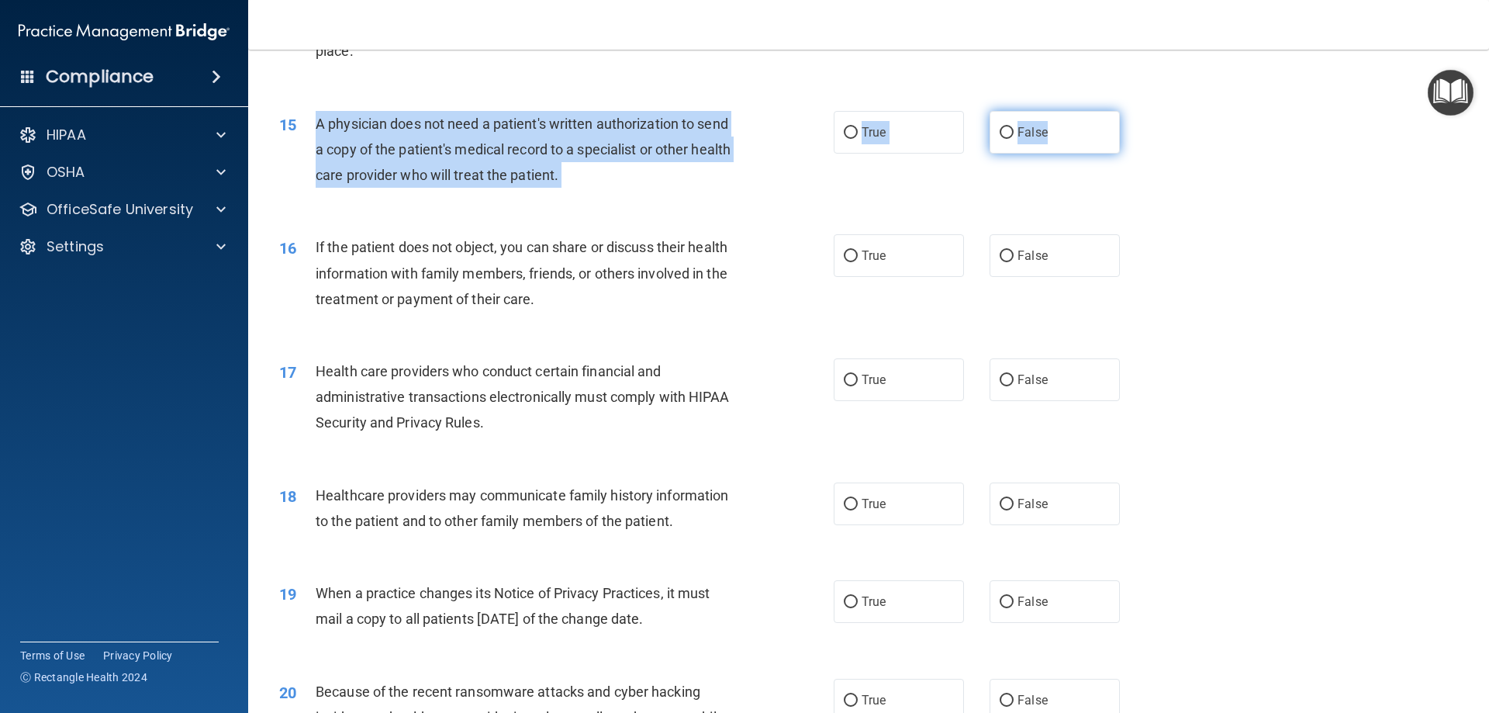
drag, startPoint x: 315, startPoint y: 125, endPoint x: 1049, endPoint y: 117, distance: 734.3
click at [1146, 111] on ng-form "15 A physician does not need a patient's written authorization to send a copy o…" at bounding box center [1146, 111] width 0 height 0
click at [692, 186] on div "A physician does not need a patient's written authorization to send a copy of t…" at bounding box center [532, 150] width 433 height 78
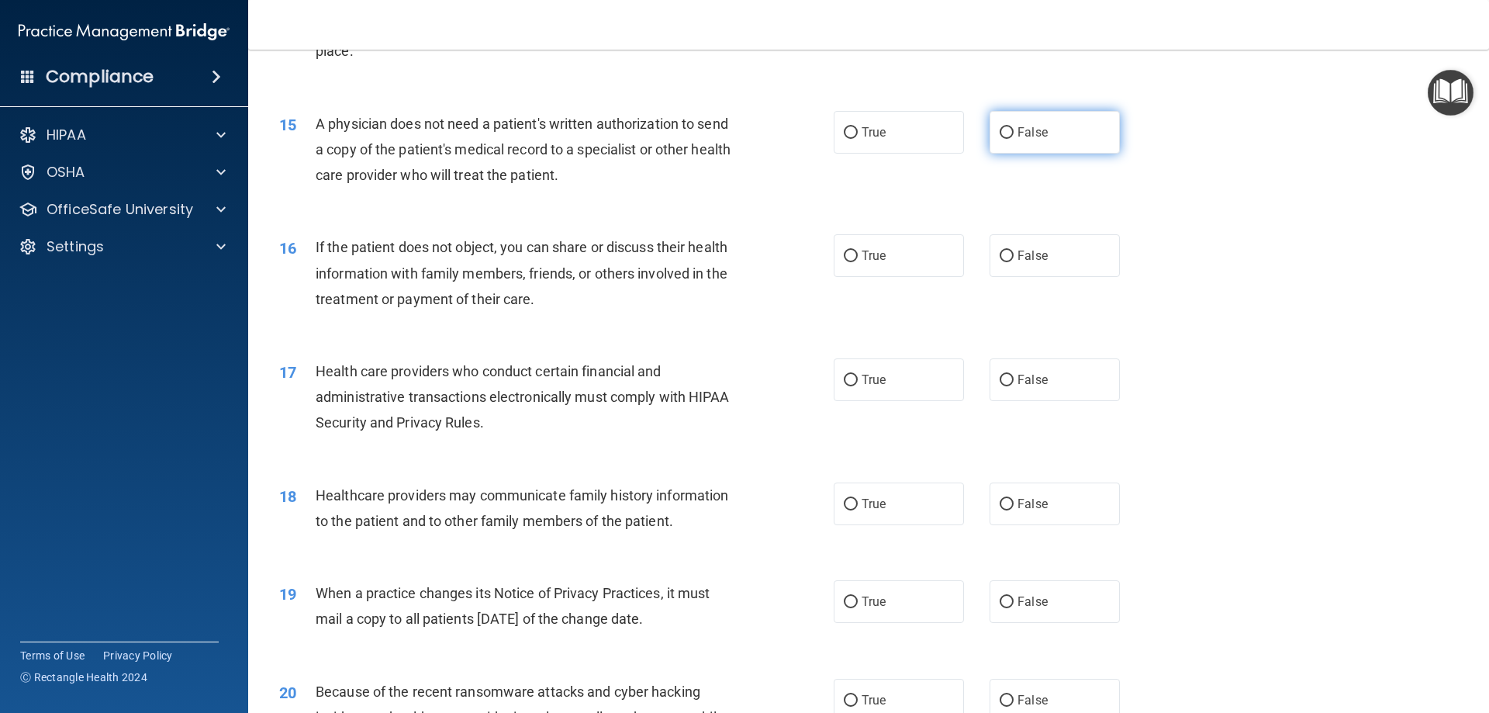
click at [1017, 121] on label "False" at bounding box center [1054, 132] width 130 height 43
click at [1013, 127] on input "False" at bounding box center [1006, 133] width 14 height 12
radio input "true"
click at [921, 131] on label "True" at bounding box center [899, 132] width 130 height 43
click at [858, 131] on input "True" at bounding box center [851, 133] width 14 height 12
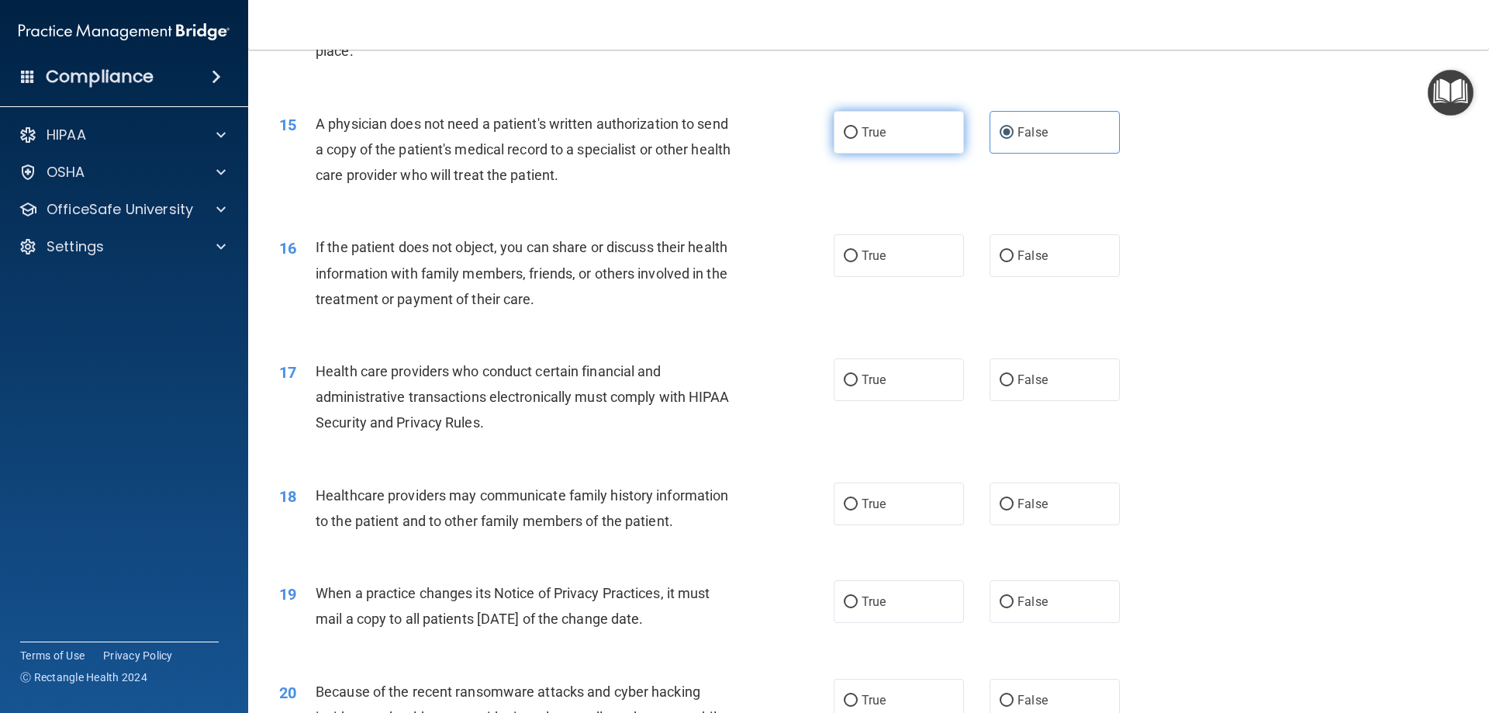
radio input "true"
radio input "false"
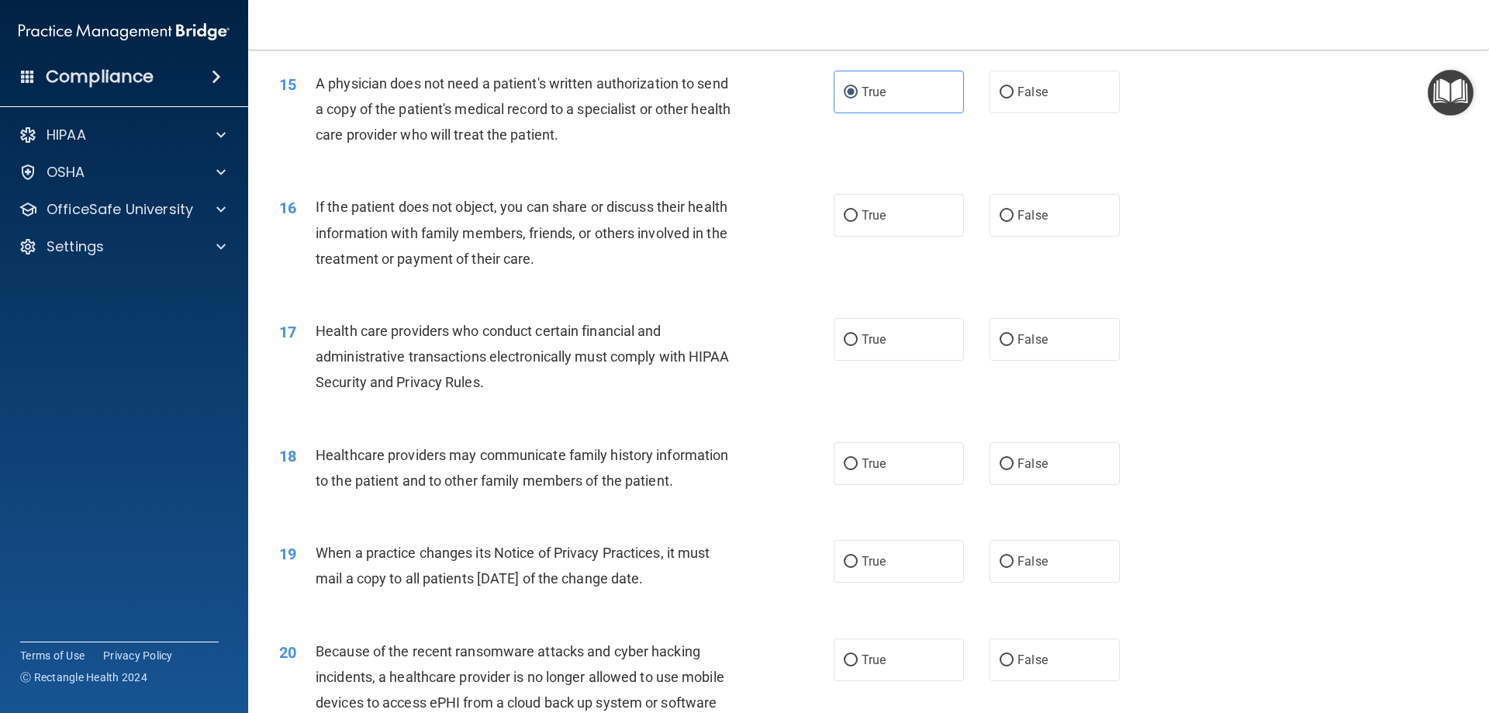
scroll to position [1720, 0]
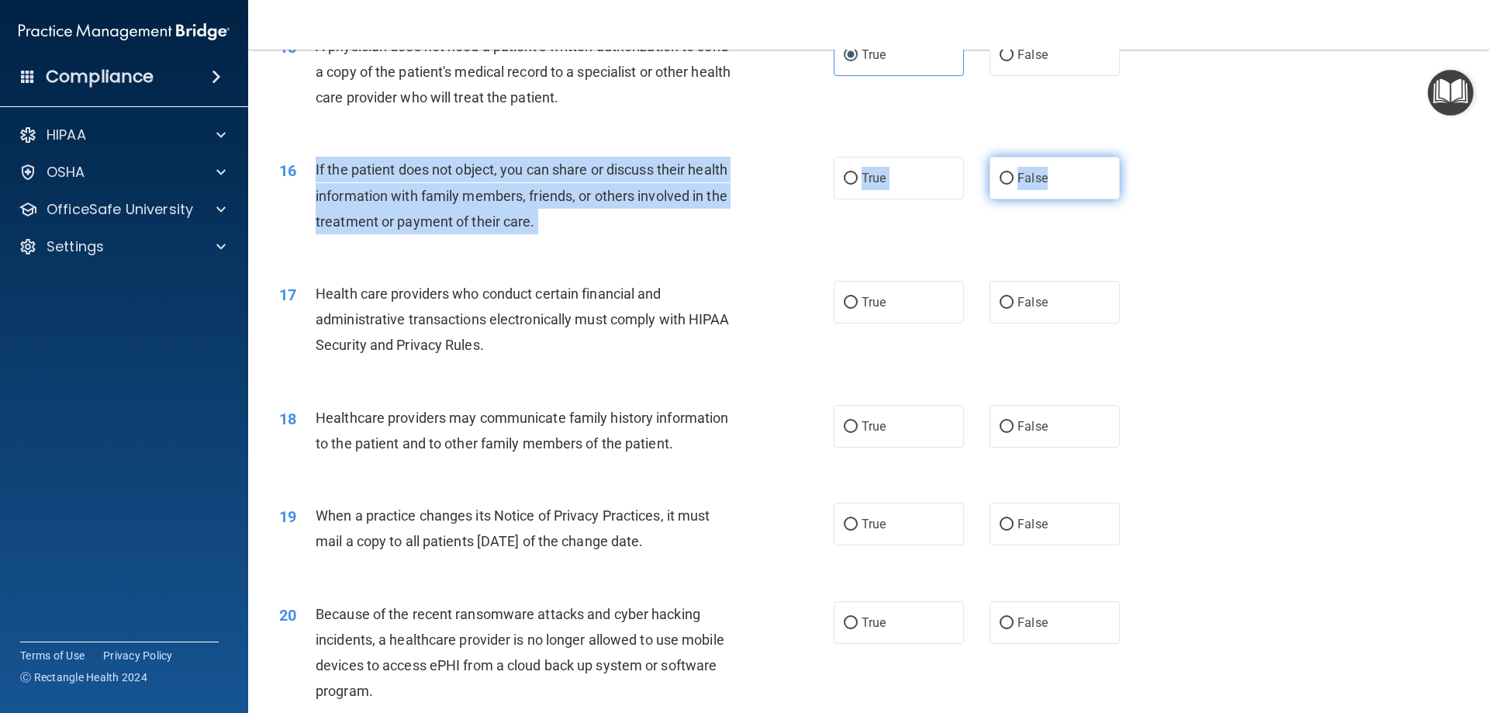
drag, startPoint x: 312, startPoint y: 163, endPoint x: 1066, endPoint y: 167, distance: 754.5
click at [1146, 157] on ng-form "16 If the patient does not object, you can share or discuss their health inform…" at bounding box center [1146, 157] width 0 height 0
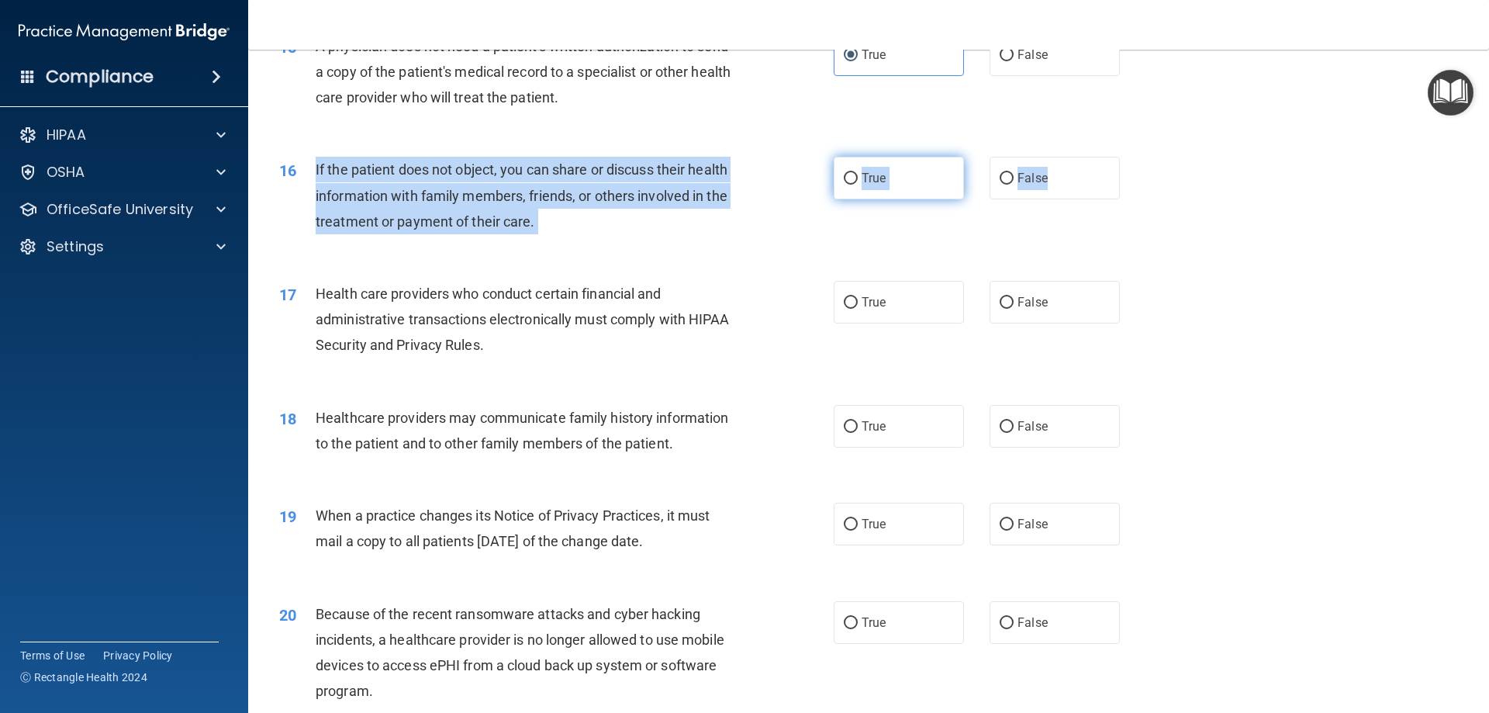
click at [923, 167] on label "True" at bounding box center [899, 178] width 130 height 43
click at [858, 173] on input "True" at bounding box center [851, 179] width 14 height 12
radio input "true"
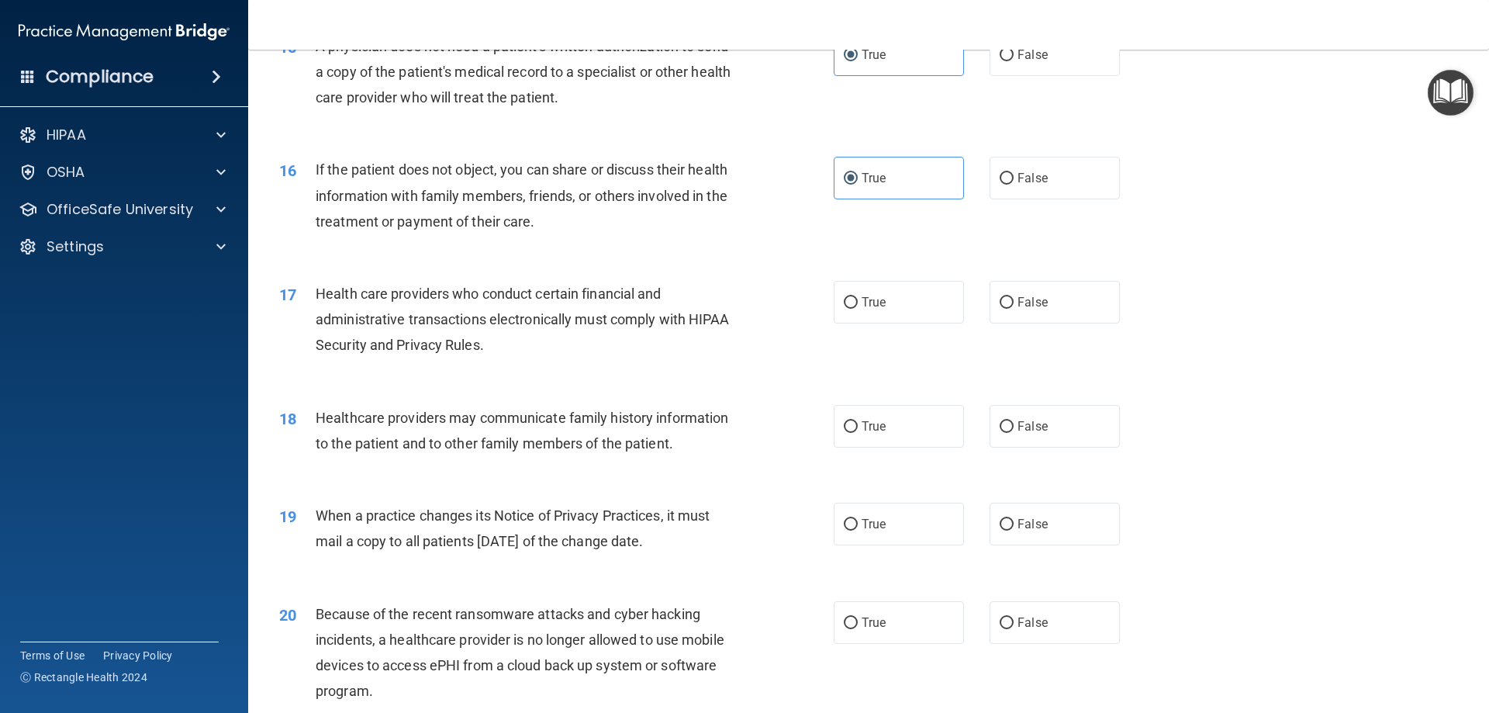
drag, startPoint x: 757, startPoint y: 230, endPoint x: 730, endPoint y: 199, distance: 41.2
click at [756, 230] on div "16 If the patient does not object, you can share or discuss their health inform…" at bounding box center [556, 199] width 601 height 85
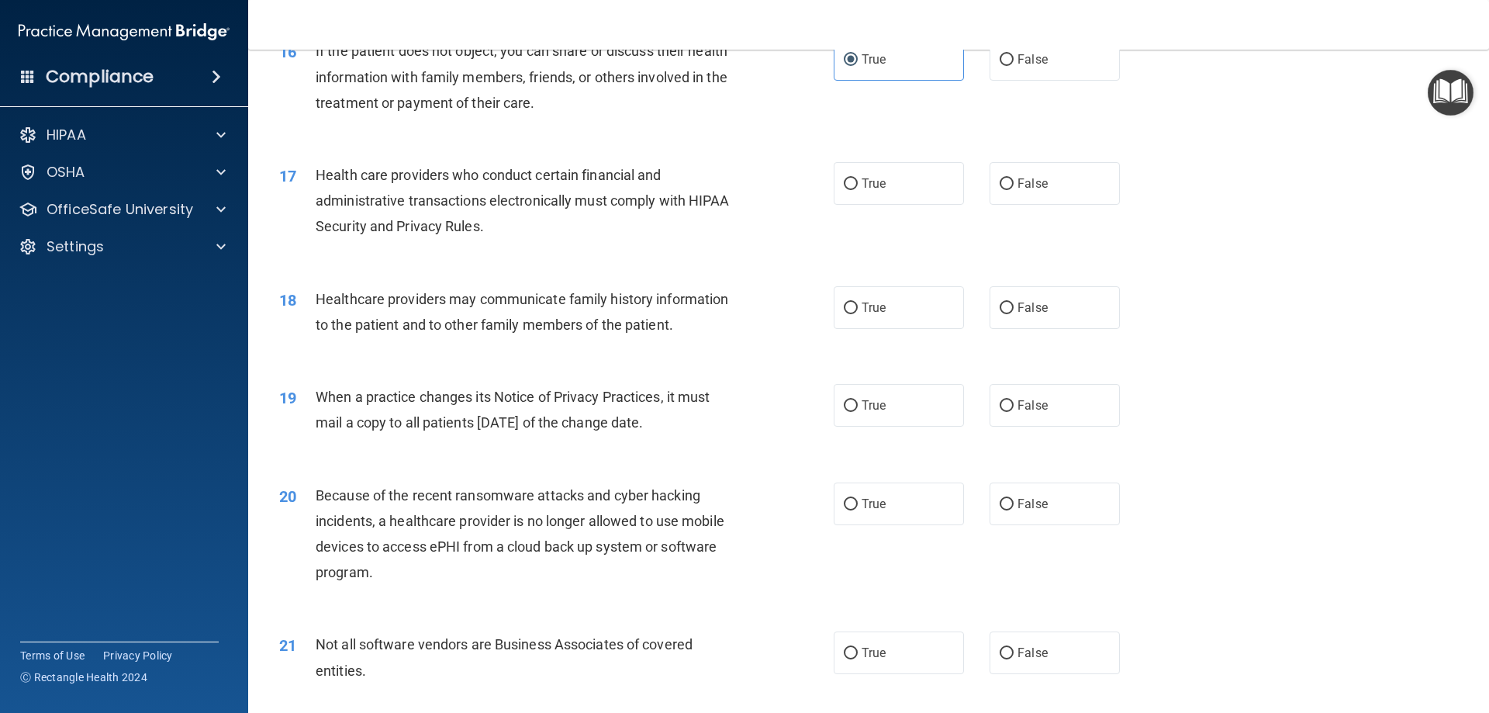
scroll to position [1875, 0]
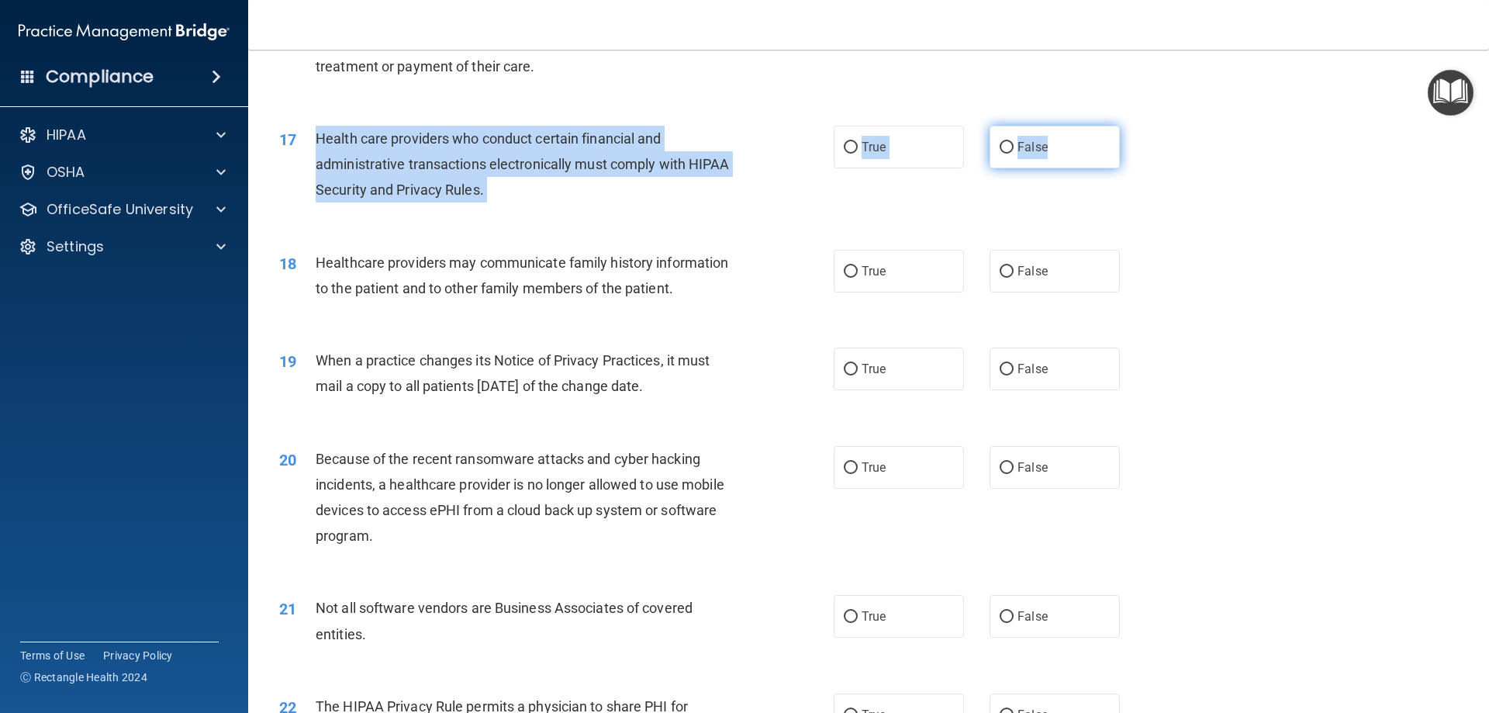
drag, startPoint x: 307, startPoint y: 134, endPoint x: 1061, endPoint y: 147, distance: 754.6
click at [1146, 126] on ng-form "17 Health care providers who conduct certain financial and administrative trans…" at bounding box center [1146, 126] width 0 height 0
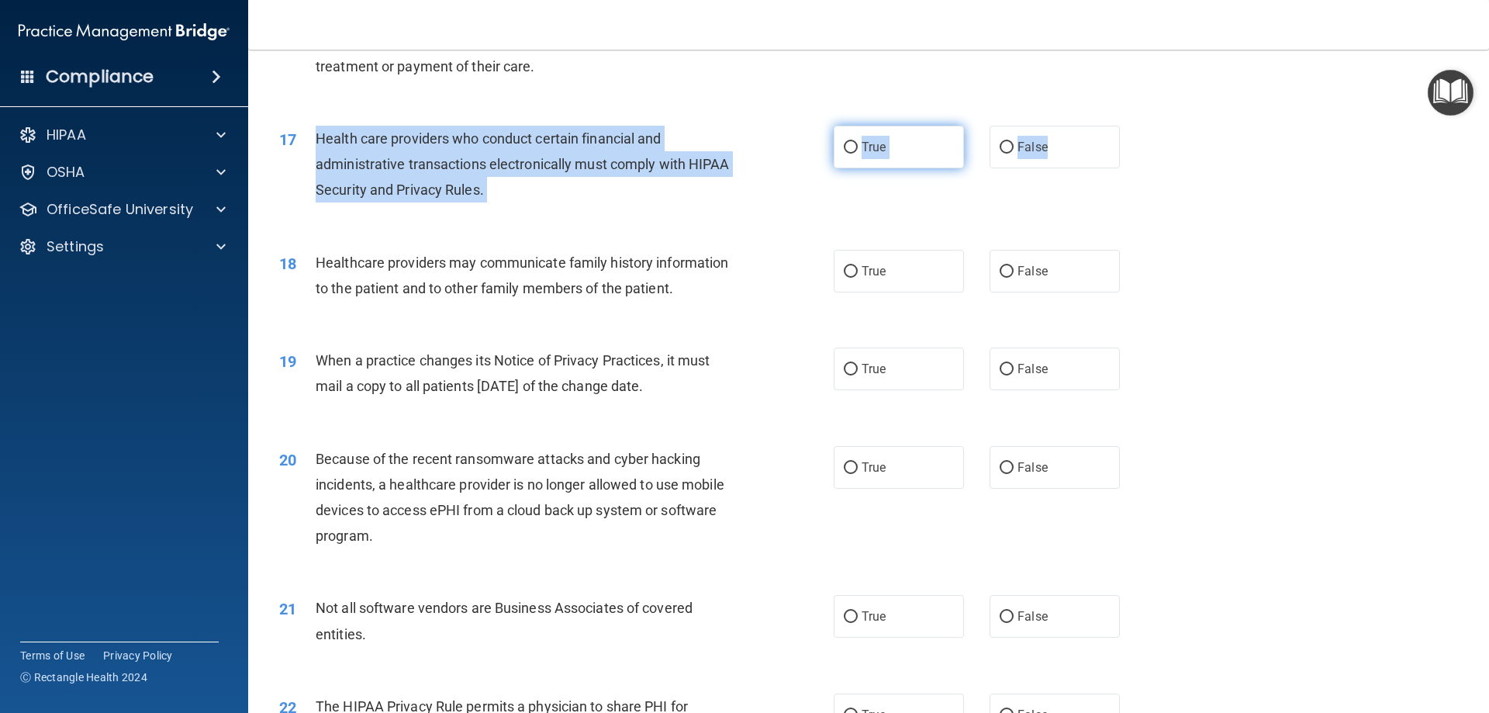
click at [920, 137] on label "True" at bounding box center [899, 147] width 130 height 43
click at [858, 142] on input "True" at bounding box center [851, 148] width 14 height 12
radio input "true"
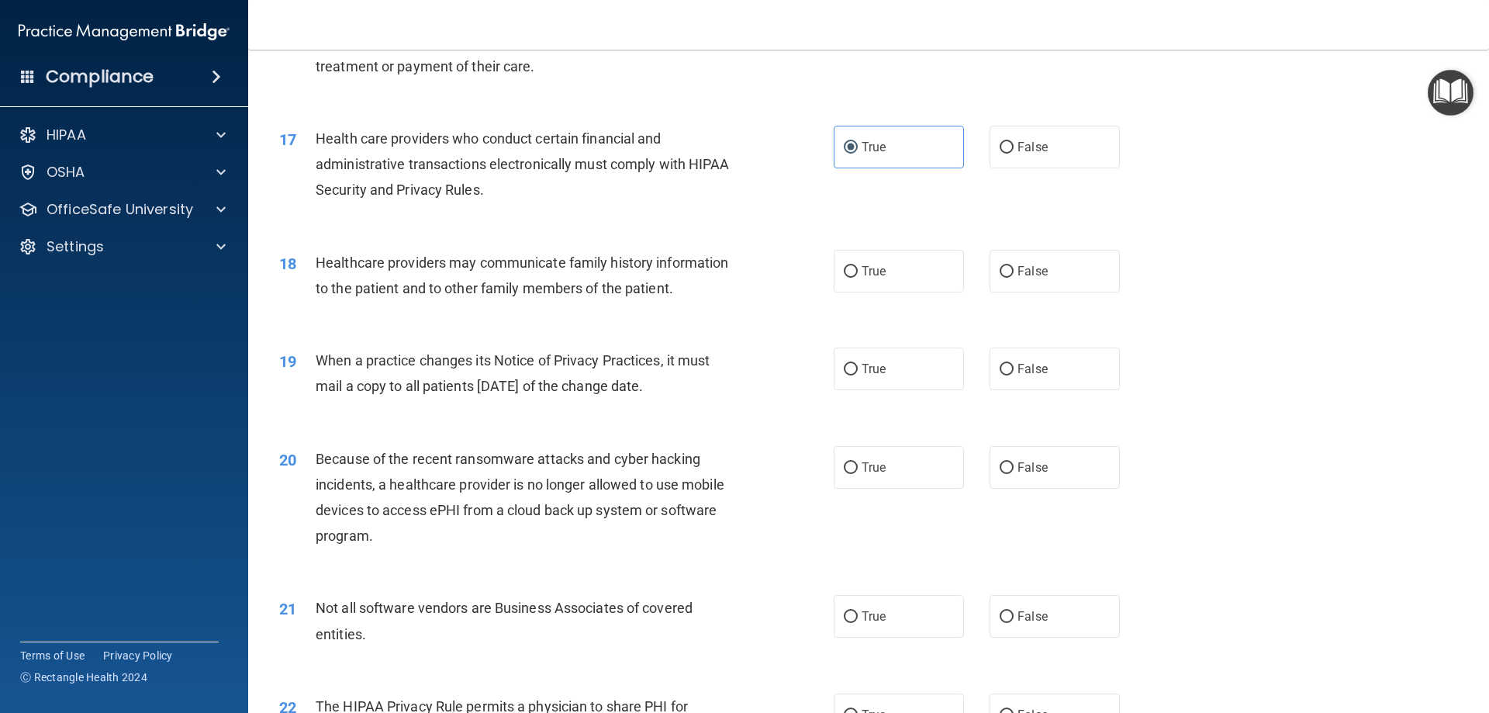
click at [896, 85] on div "16 If the patient does not object, you can share or discuss their health inform…" at bounding box center [869, 44] width 1202 height 124
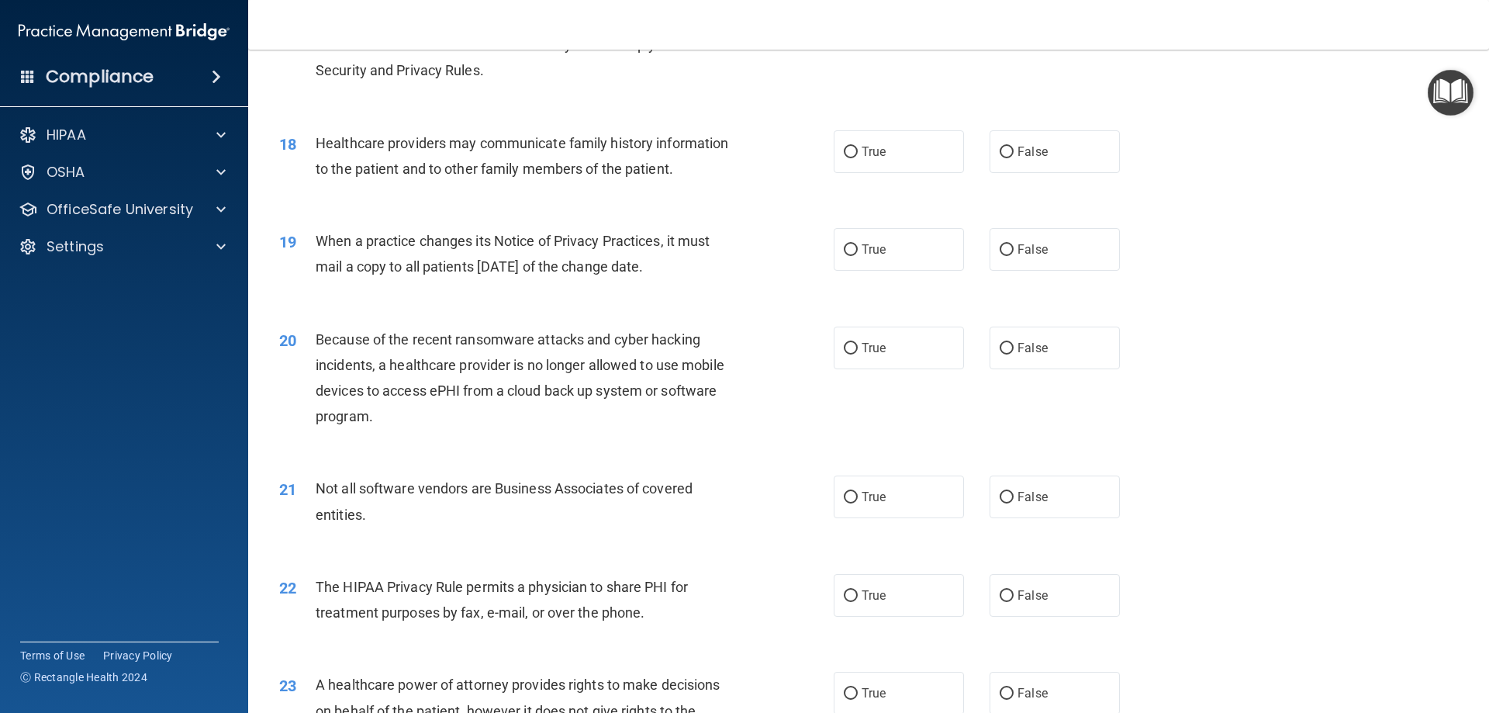
scroll to position [2030, 0]
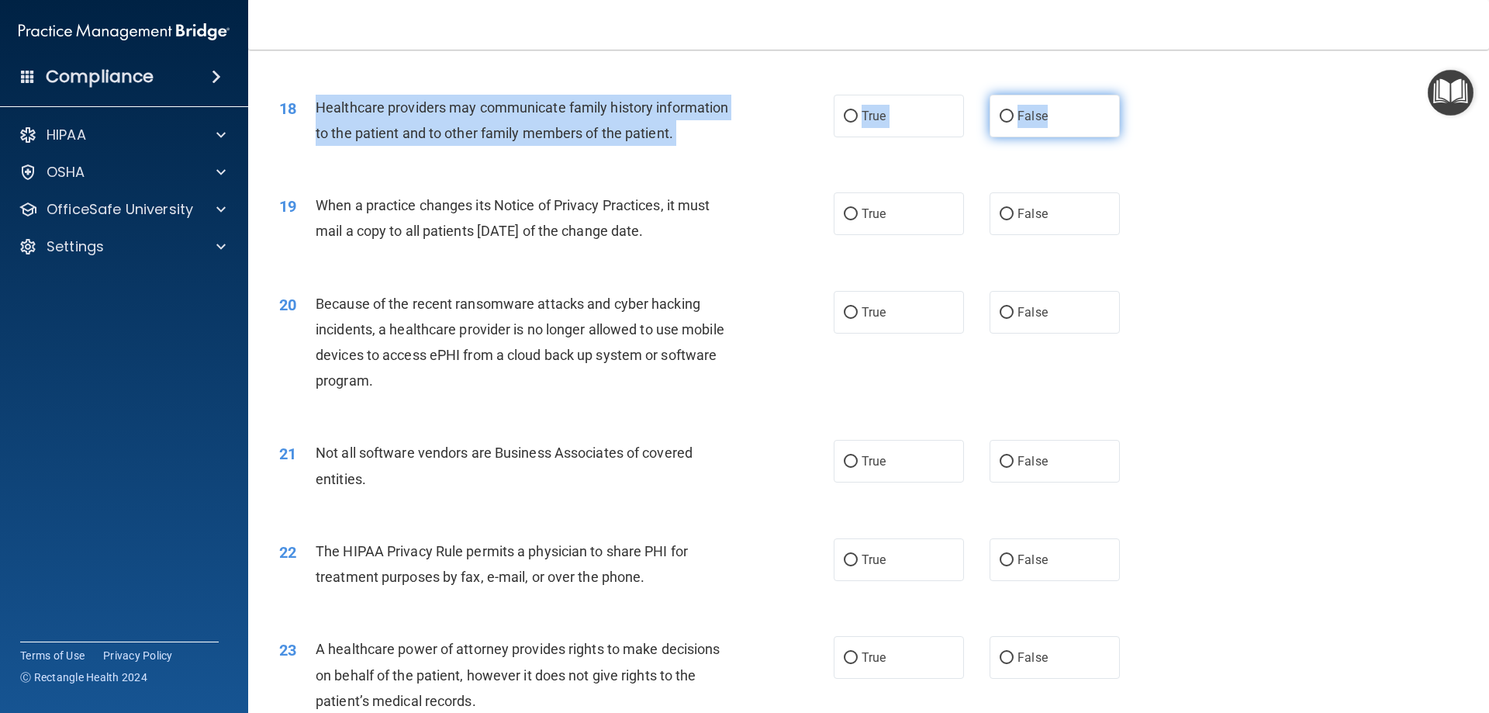
drag, startPoint x: 309, startPoint y: 106, endPoint x: 1085, endPoint y: 105, distance: 775.4
click at [1146, 95] on ng-form "18 Healthcare providers may communicate family history information to the patie…" at bounding box center [1146, 95] width 0 height 0
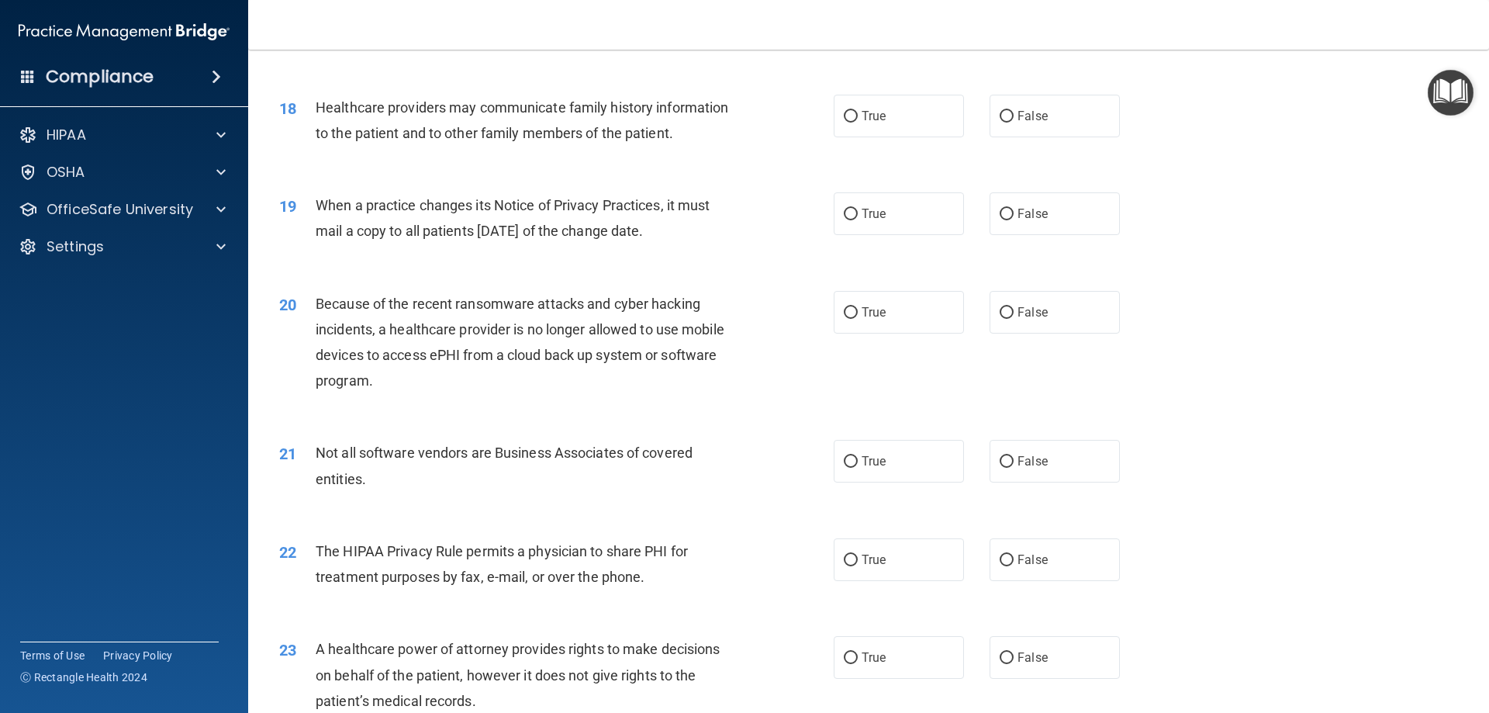
drag, startPoint x: 1189, startPoint y: 122, endPoint x: 1177, endPoint y: 113, distance: 14.4
click at [1185, 118] on div "18 Healthcare providers may communicate family history information to the patie…" at bounding box center [869, 124] width 1202 height 98
click at [896, 109] on label "True" at bounding box center [899, 116] width 130 height 43
click at [858, 111] on input "True" at bounding box center [851, 117] width 14 height 12
radio input "true"
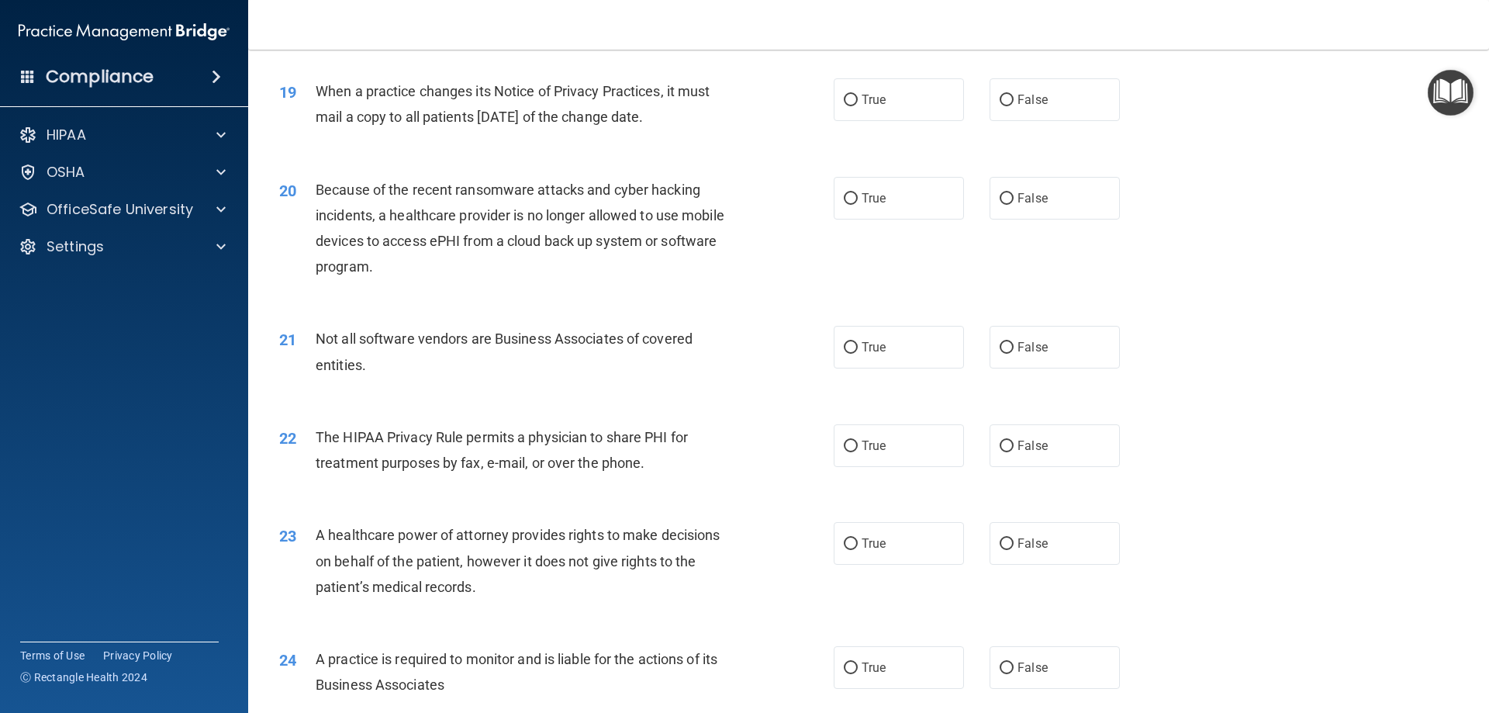
scroll to position [2107, 0]
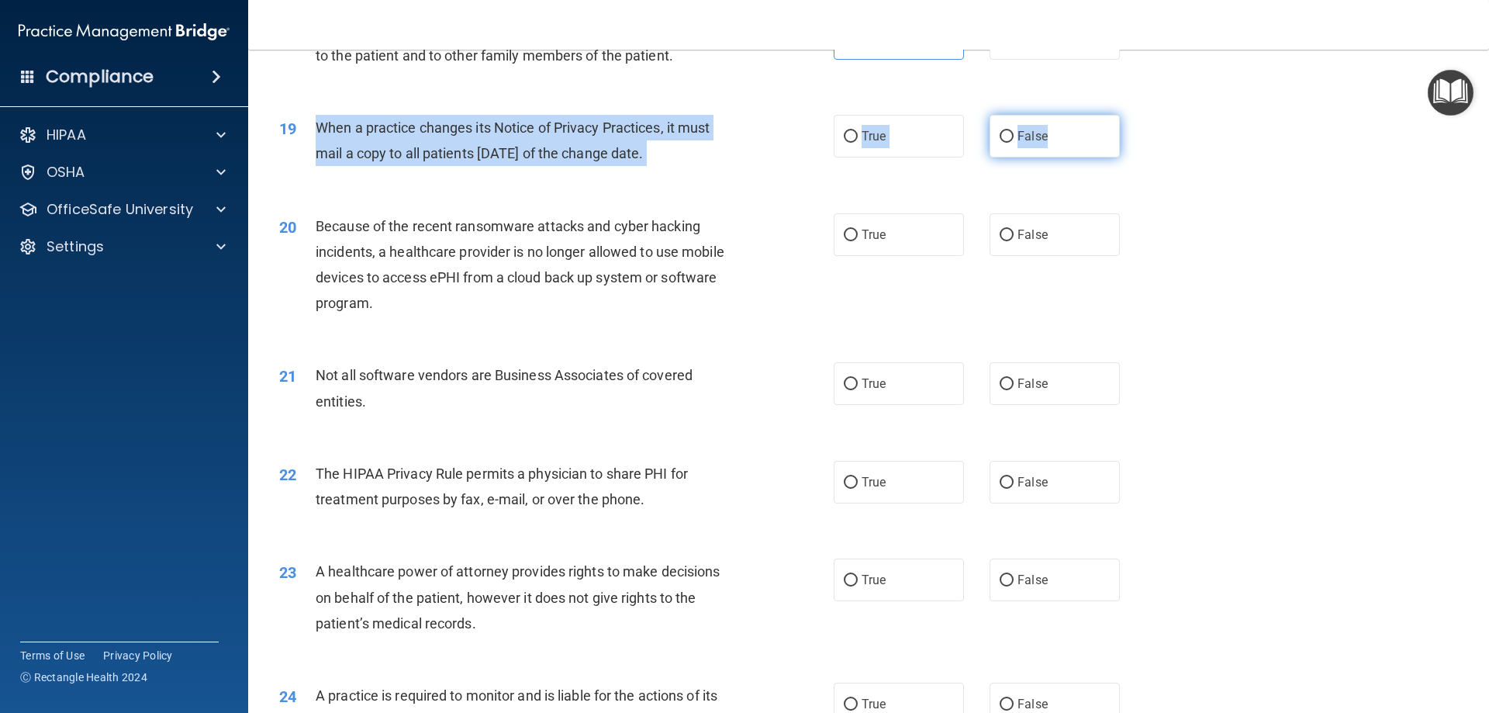
drag, startPoint x: 311, startPoint y: 130, endPoint x: 1073, endPoint y: 130, distance: 762.2
click at [1146, 115] on ng-form "19 When a practice changes its Notice of Privacy Practices, it must mail a copy…" at bounding box center [1146, 115] width 0 height 0
click at [1069, 142] on label "False" at bounding box center [1054, 136] width 130 height 43
click at [1013, 142] on input "False" at bounding box center [1006, 137] width 14 height 12
radio input "true"
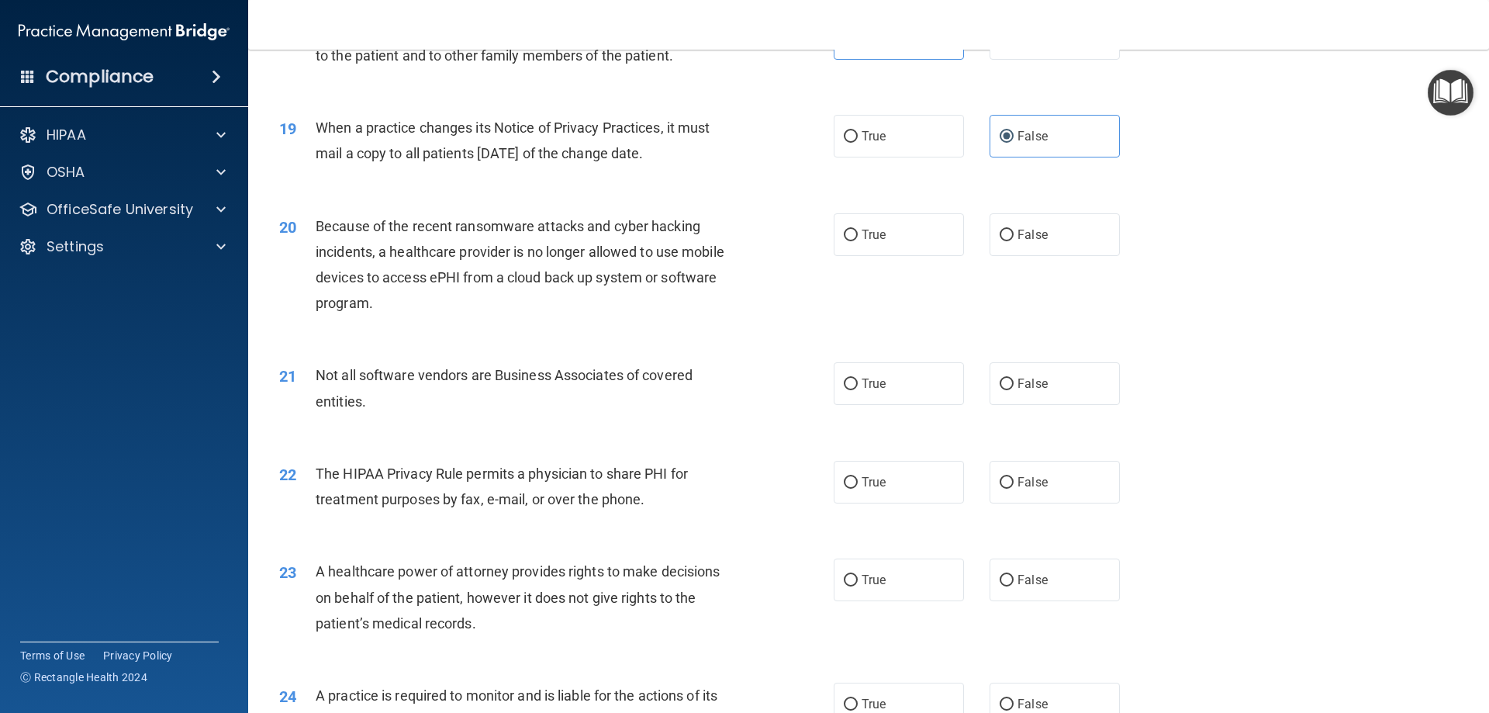
click at [1196, 161] on div "19 When a practice changes its Notice of Privacy Practices, it must mail a copy…" at bounding box center [869, 144] width 1202 height 98
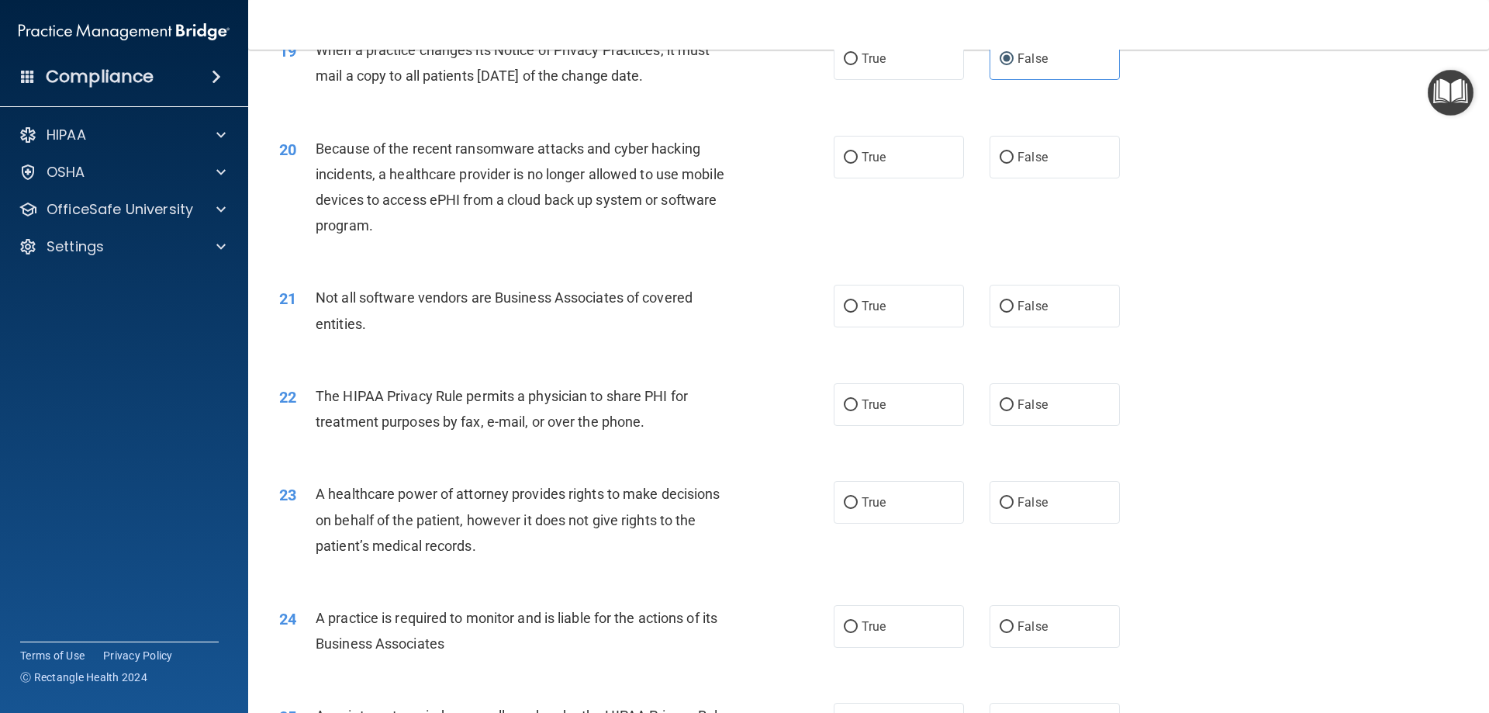
scroll to position [2263, 0]
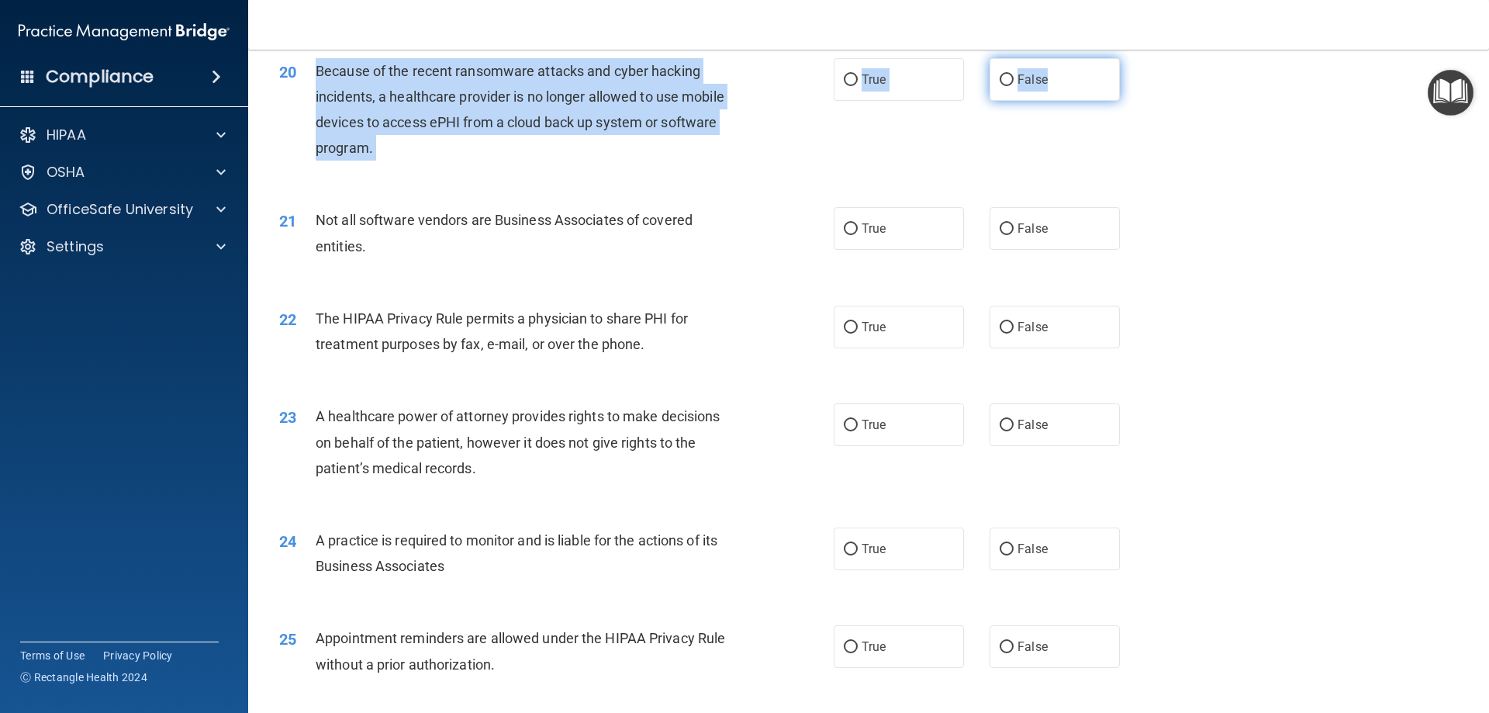
drag, startPoint x: 309, startPoint y: 62, endPoint x: 1058, endPoint y: 69, distance: 748.3
click at [1146, 58] on ng-form "20 Because of the recent ransomware attacks and cyber hacking incidents, a heal…" at bounding box center [1146, 58] width 0 height 0
click at [1038, 94] on label "False" at bounding box center [1054, 79] width 130 height 43
click at [1013, 86] on input "False" at bounding box center [1006, 80] width 14 height 12
radio input "true"
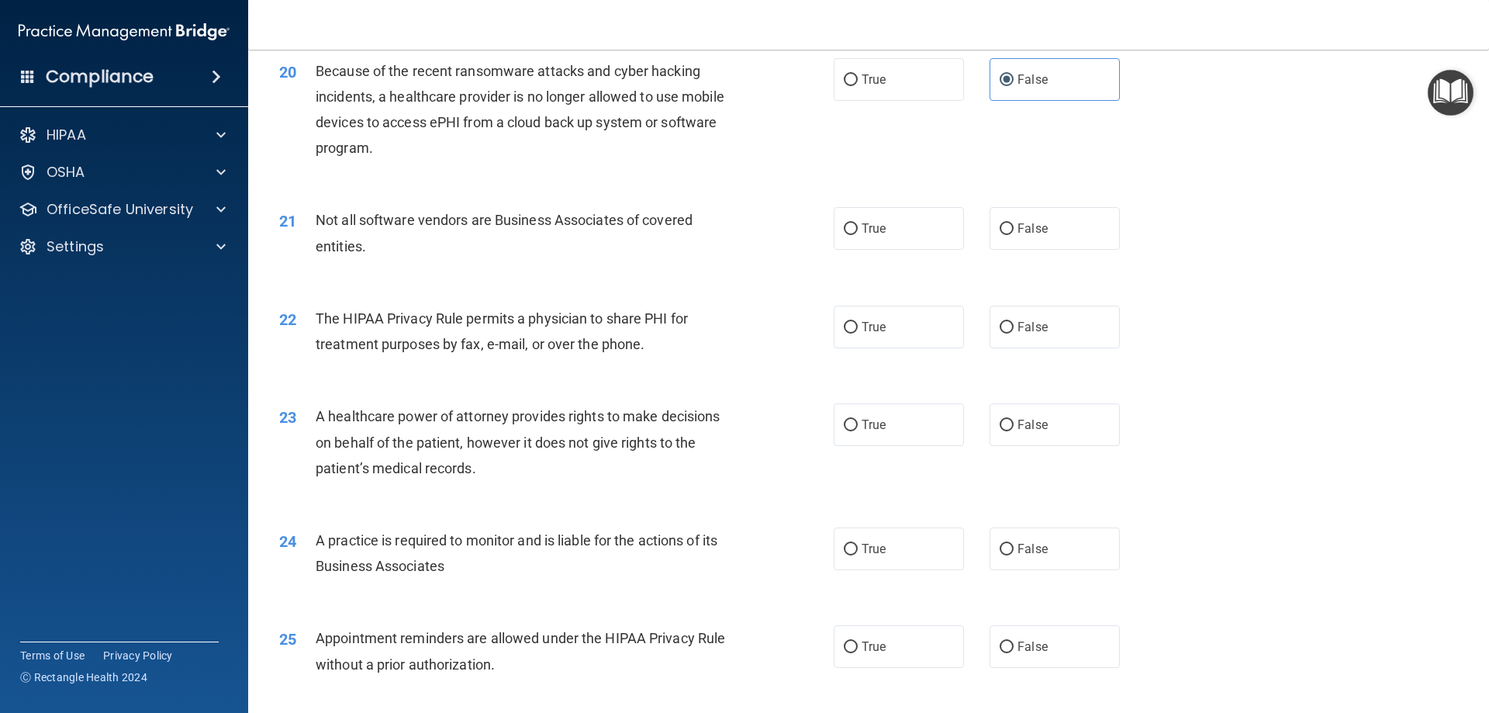
click at [1098, 115] on div "20 Because of the recent ransomware attacks and cyber hacking incidents, a heal…" at bounding box center [869, 114] width 1202 height 150
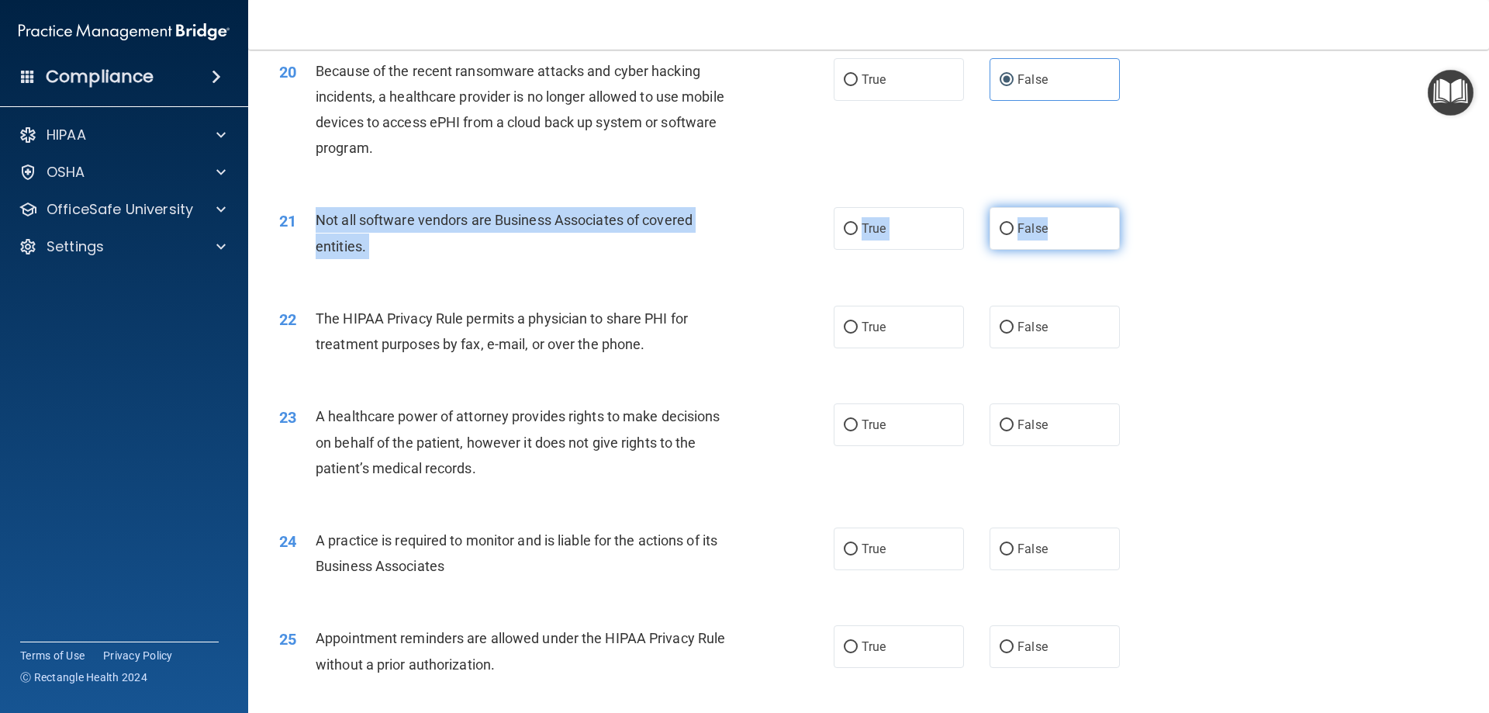
drag, startPoint x: 308, startPoint y: 219, endPoint x: 1067, endPoint y: 235, distance: 759.3
click at [1146, 207] on ng-form "21 Not all software vendors are Business Associates of covered entities. True F…" at bounding box center [1146, 207] width 0 height 0
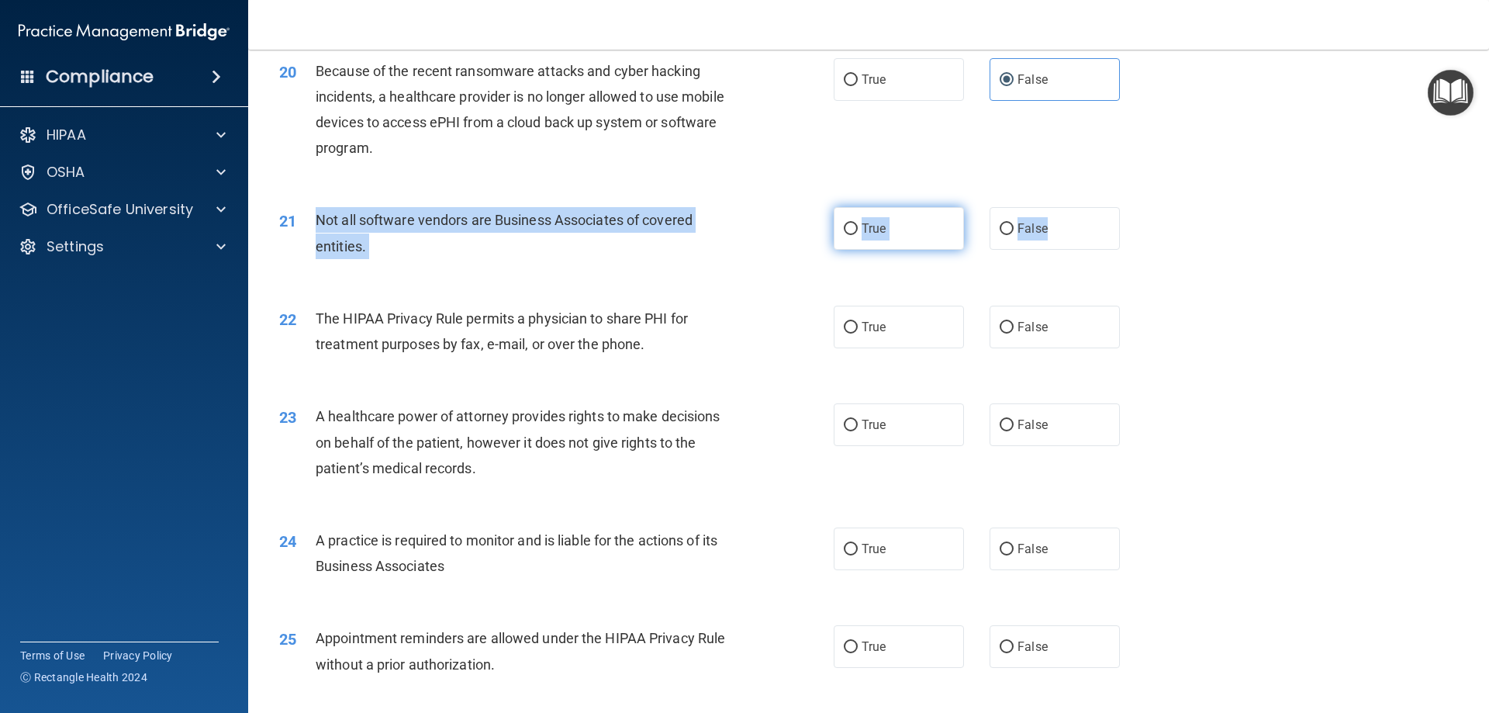
click at [919, 230] on label "True" at bounding box center [899, 228] width 130 height 43
click at [858, 230] on input "True" at bounding box center [851, 229] width 14 height 12
radio input "true"
click at [700, 261] on div "21 Not all software vendors are Business Associates of covered entities." at bounding box center [556, 236] width 601 height 59
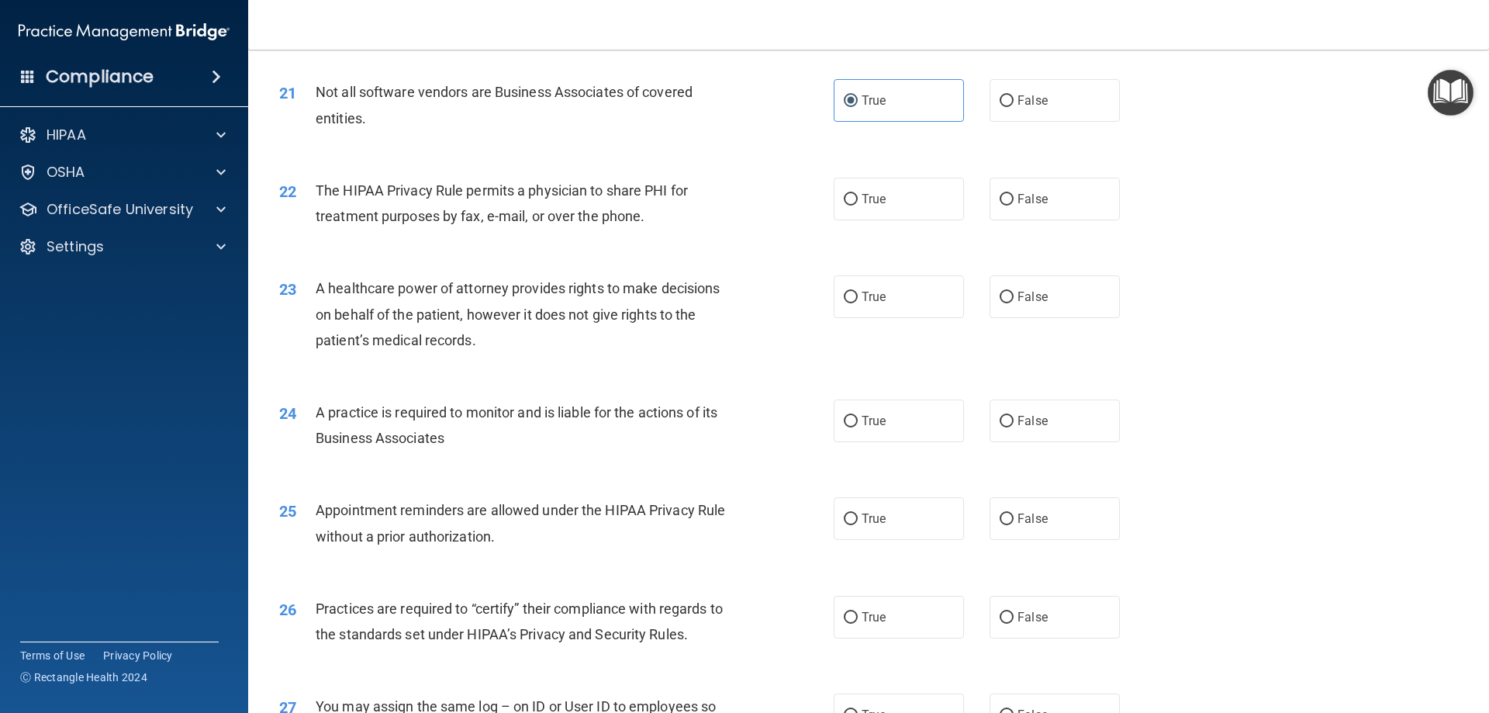
scroll to position [2418, 0]
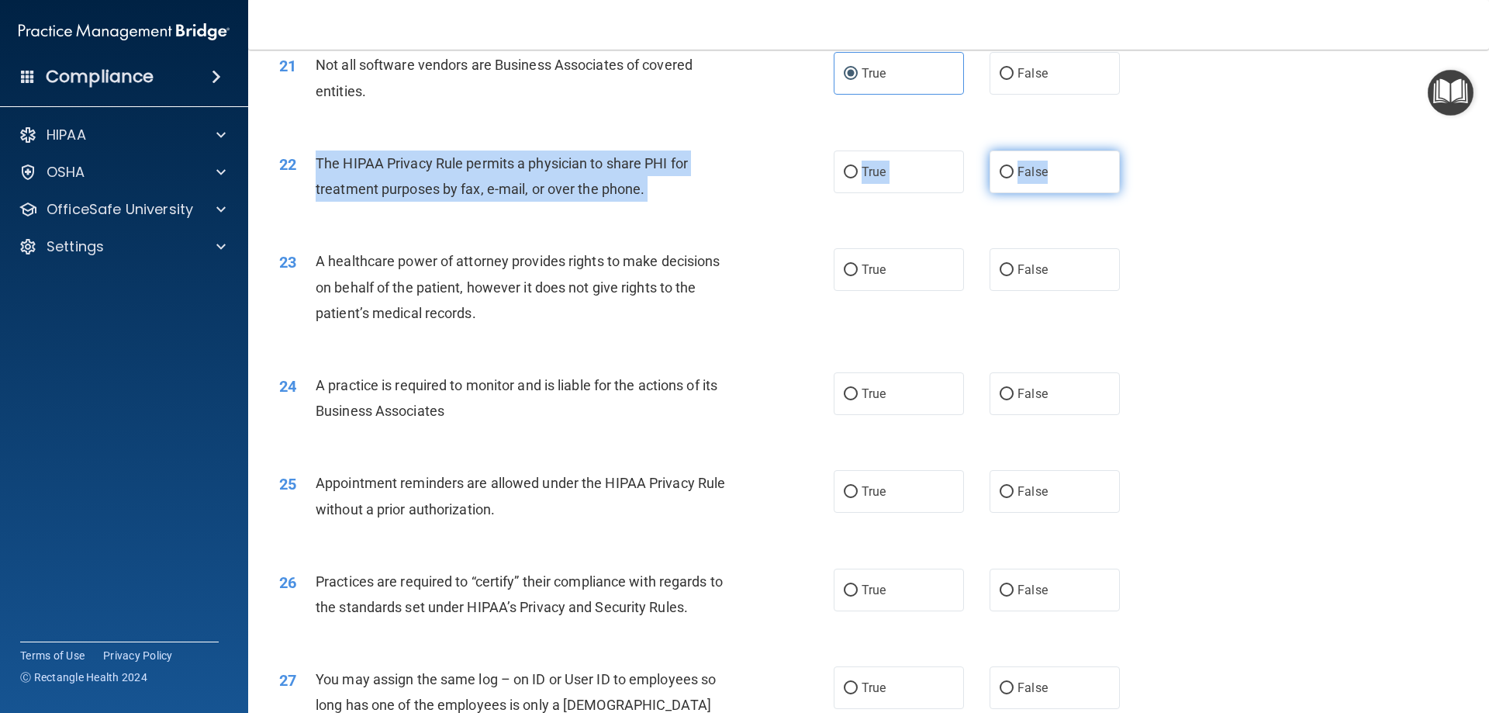
drag, startPoint x: 315, startPoint y: 158, endPoint x: 1058, endPoint y: 178, distance: 743.8
click at [1146, 150] on ng-form "22 The HIPAA Privacy Rule permits a physician to share PHI for treatment purpos…" at bounding box center [1146, 150] width 0 height 0
click at [947, 158] on label "True" at bounding box center [899, 171] width 130 height 43
click at [858, 167] on input "True" at bounding box center [851, 173] width 14 height 12
radio input "true"
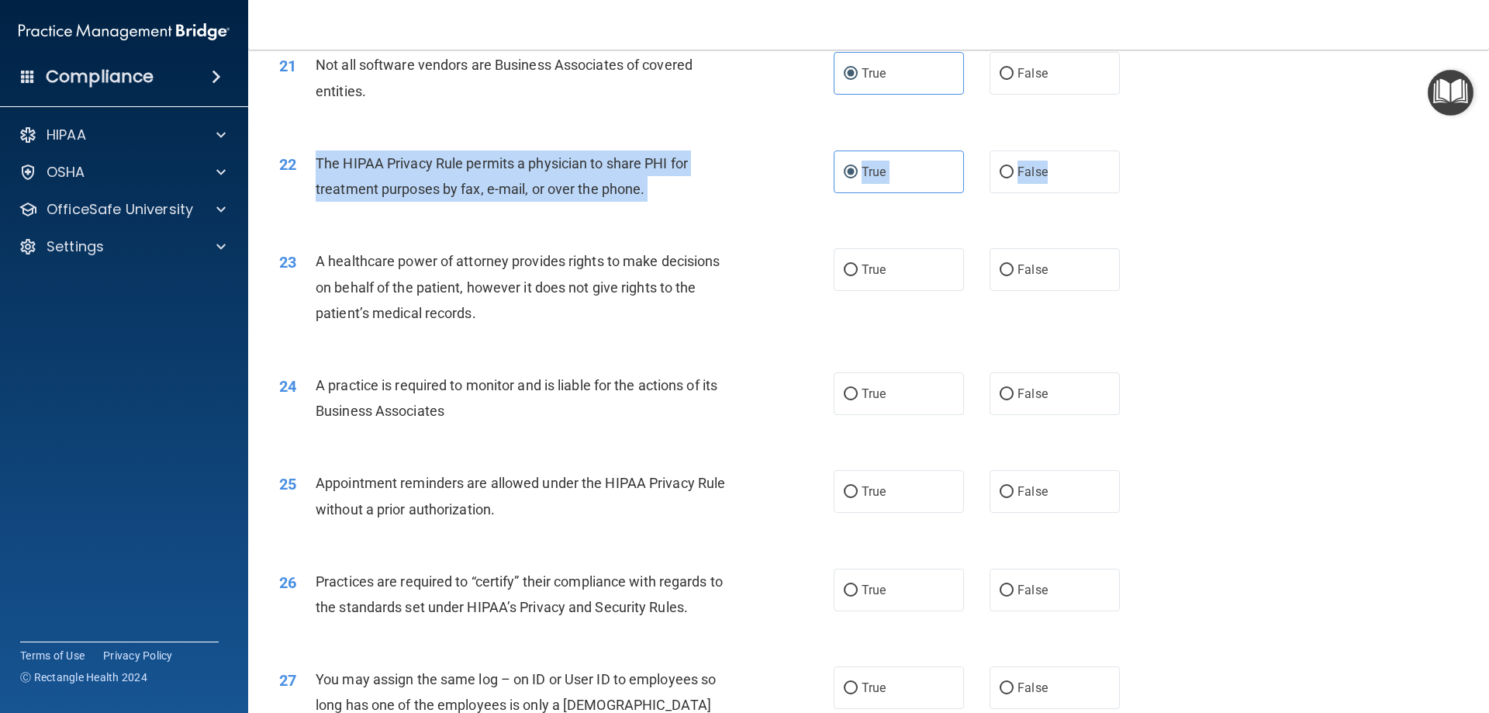
click at [725, 164] on div "The HIPAA Privacy Rule permits a physician to share PHI for treatment purposes …" at bounding box center [532, 175] width 433 height 51
click at [781, 209] on div "22 The HIPAA Privacy Rule permits a physician to share PHI for treatment purpos…" at bounding box center [556, 179] width 601 height 59
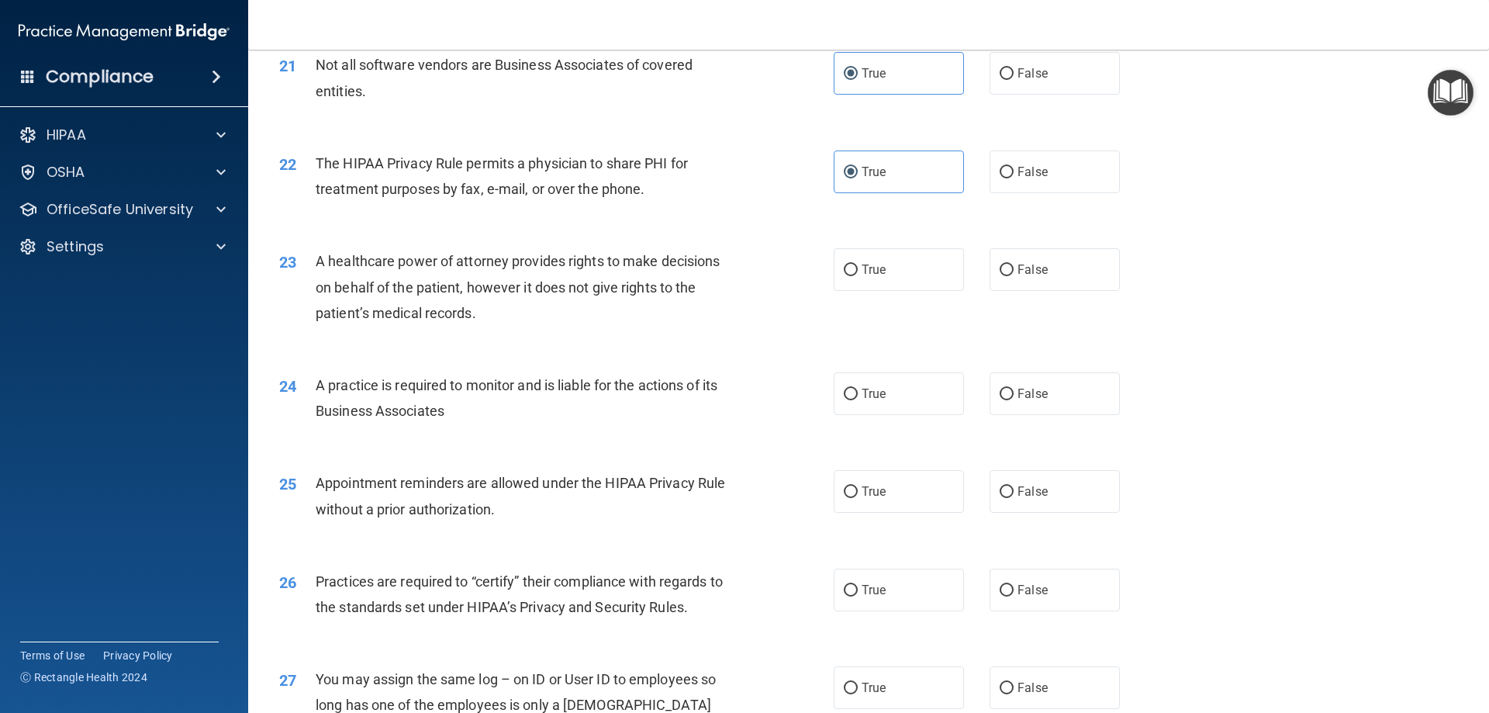
click at [1224, 189] on div "22 The HIPAA Privacy Rule permits a physician to share PHI for treatment purpos…" at bounding box center [869, 180] width 1202 height 98
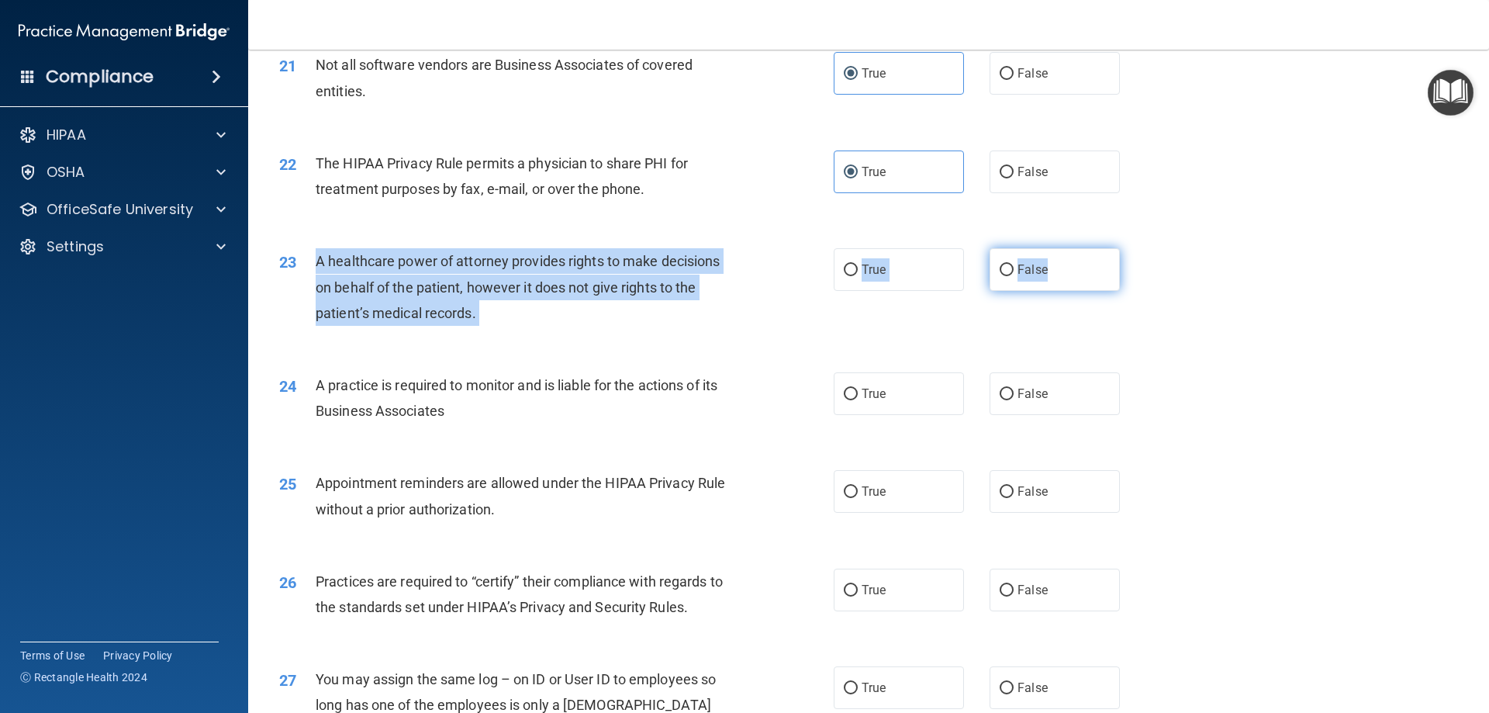
drag, startPoint x: 312, startPoint y: 261, endPoint x: 1084, endPoint y: 276, distance: 772.4
click at [1146, 248] on ng-form "23 A healthcare power of attorney provides rights to make decisions on behalf o…" at bounding box center [1146, 248] width 0 height 0
click at [1072, 281] on label "False" at bounding box center [1054, 269] width 130 height 43
click at [1013, 276] on input "False" at bounding box center [1006, 270] width 14 height 12
radio input "true"
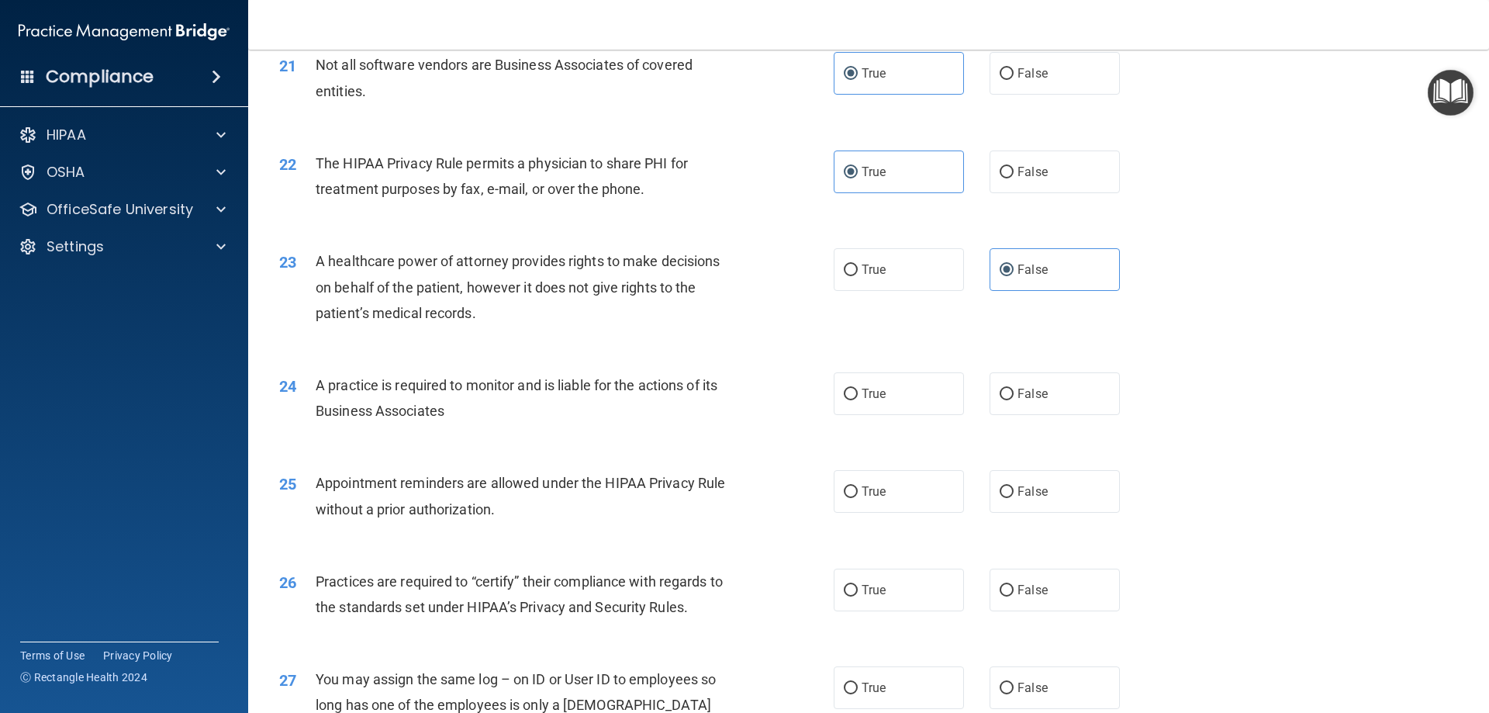
click at [1199, 300] on div "23 A healthcare power of attorney provides rights to make decisions on behalf o…" at bounding box center [869, 291] width 1202 height 124
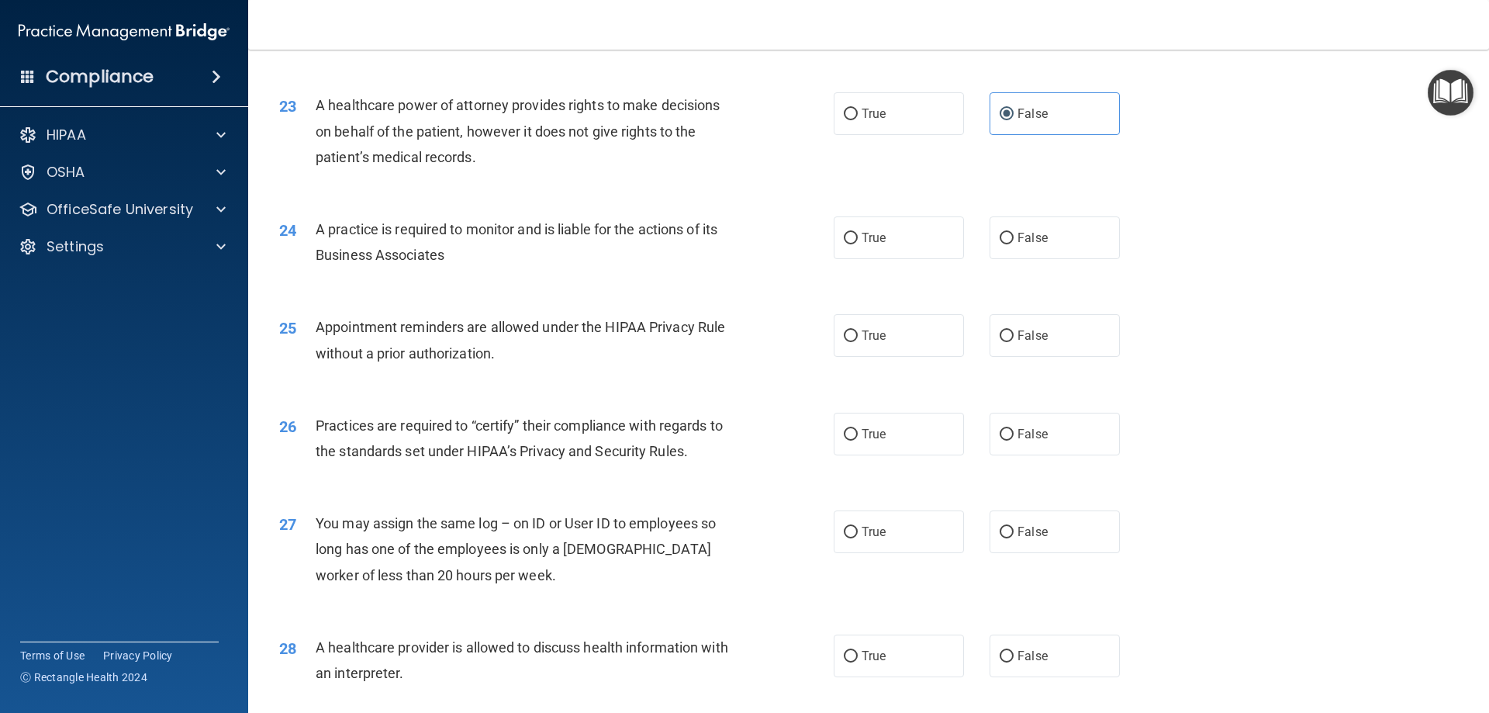
scroll to position [2573, 0]
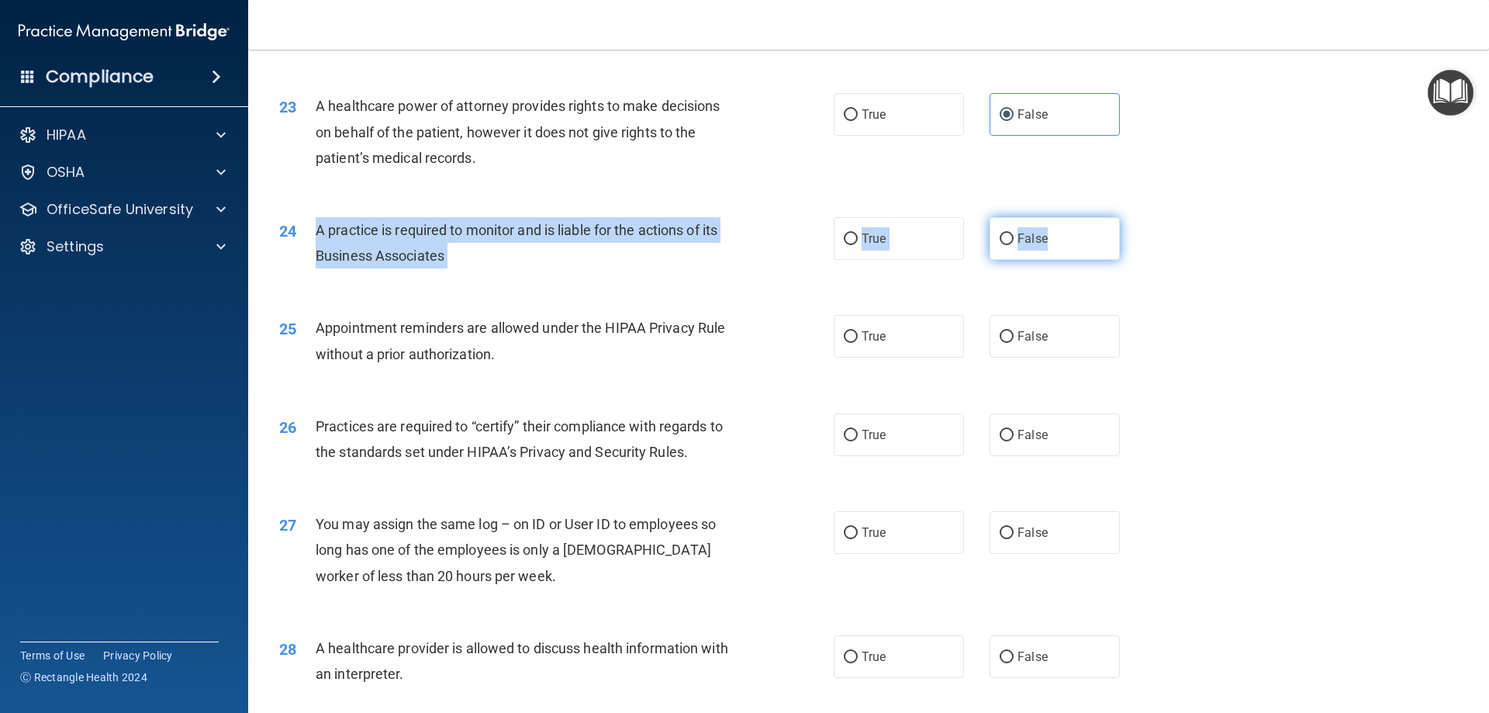
drag, startPoint x: 310, startPoint y: 231, endPoint x: 1063, endPoint y: 230, distance: 752.9
click at [1146, 217] on ng-form "24 A practice is required to monitor and is liable for the actions of its Busin…" at bounding box center [1146, 217] width 0 height 0
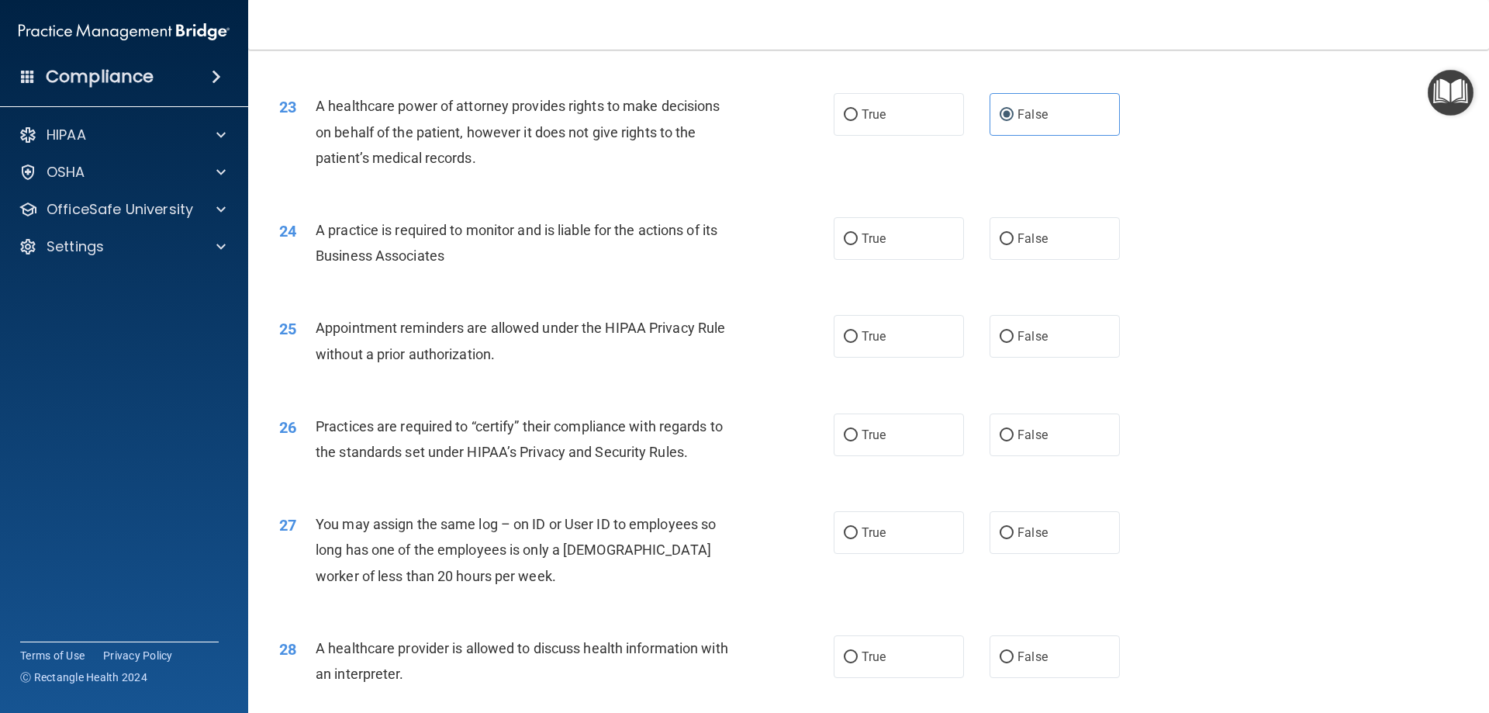
click at [1292, 250] on div "24 A practice is required to monitor and is liable for the actions of its Busin…" at bounding box center [869, 247] width 1202 height 98
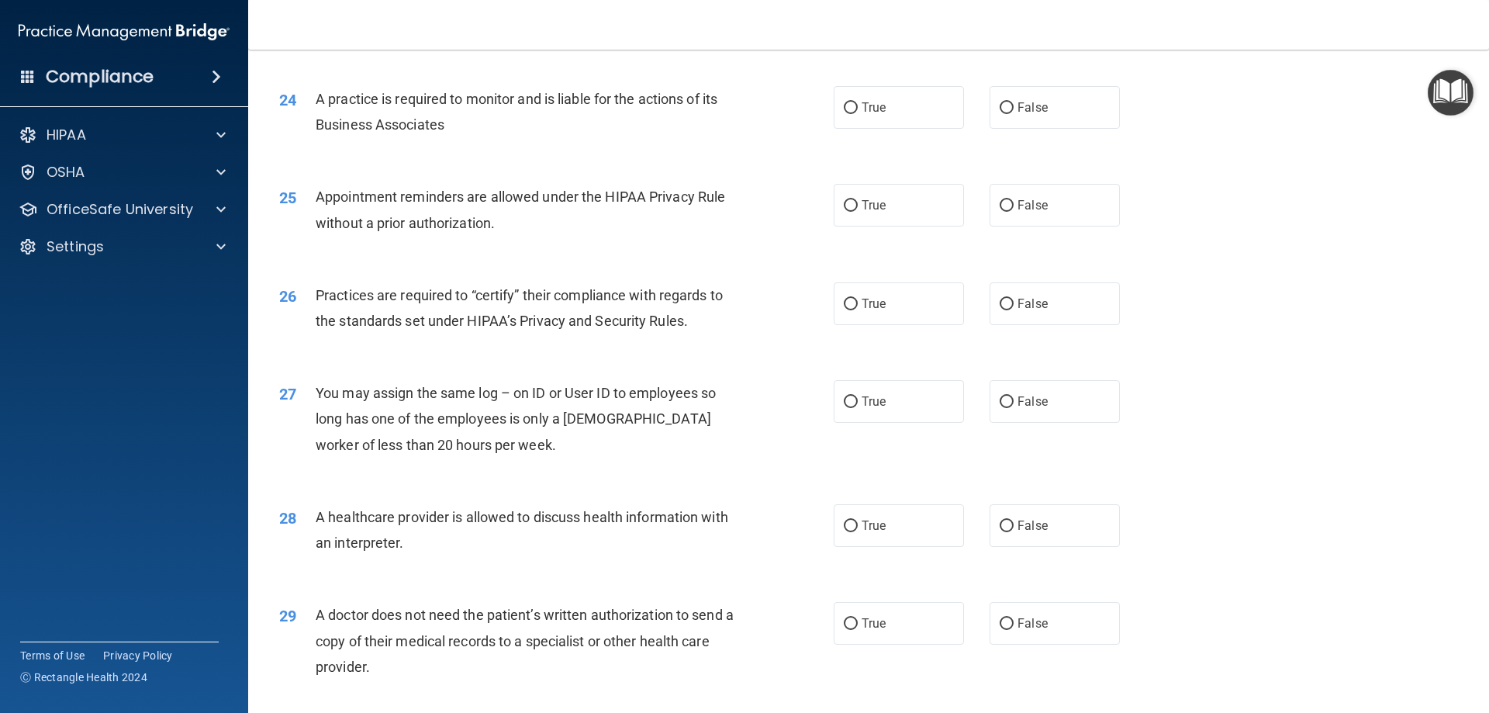
scroll to position [2728, 0]
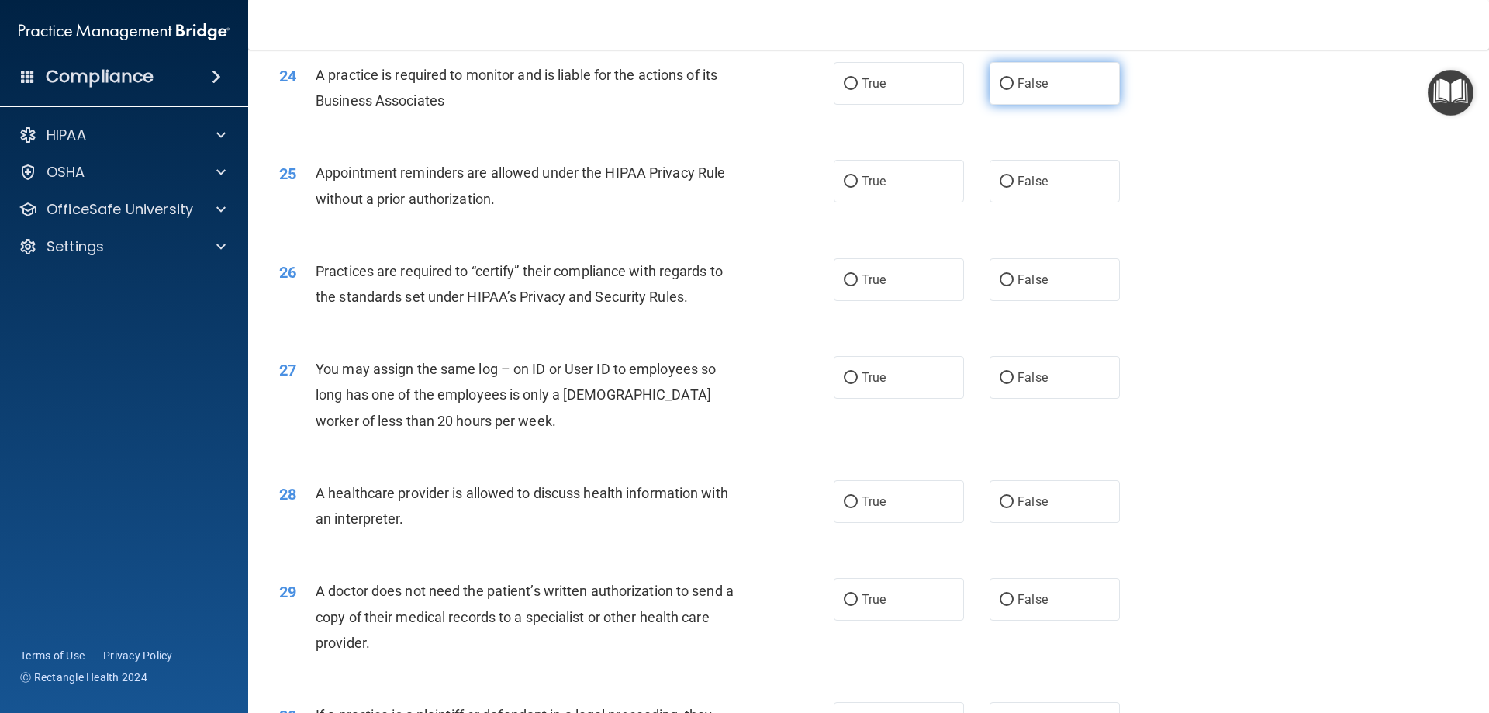
click at [1073, 102] on label "False" at bounding box center [1054, 83] width 130 height 43
click at [1013, 90] on input "False" at bounding box center [1006, 84] width 14 height 12
radio input "true"
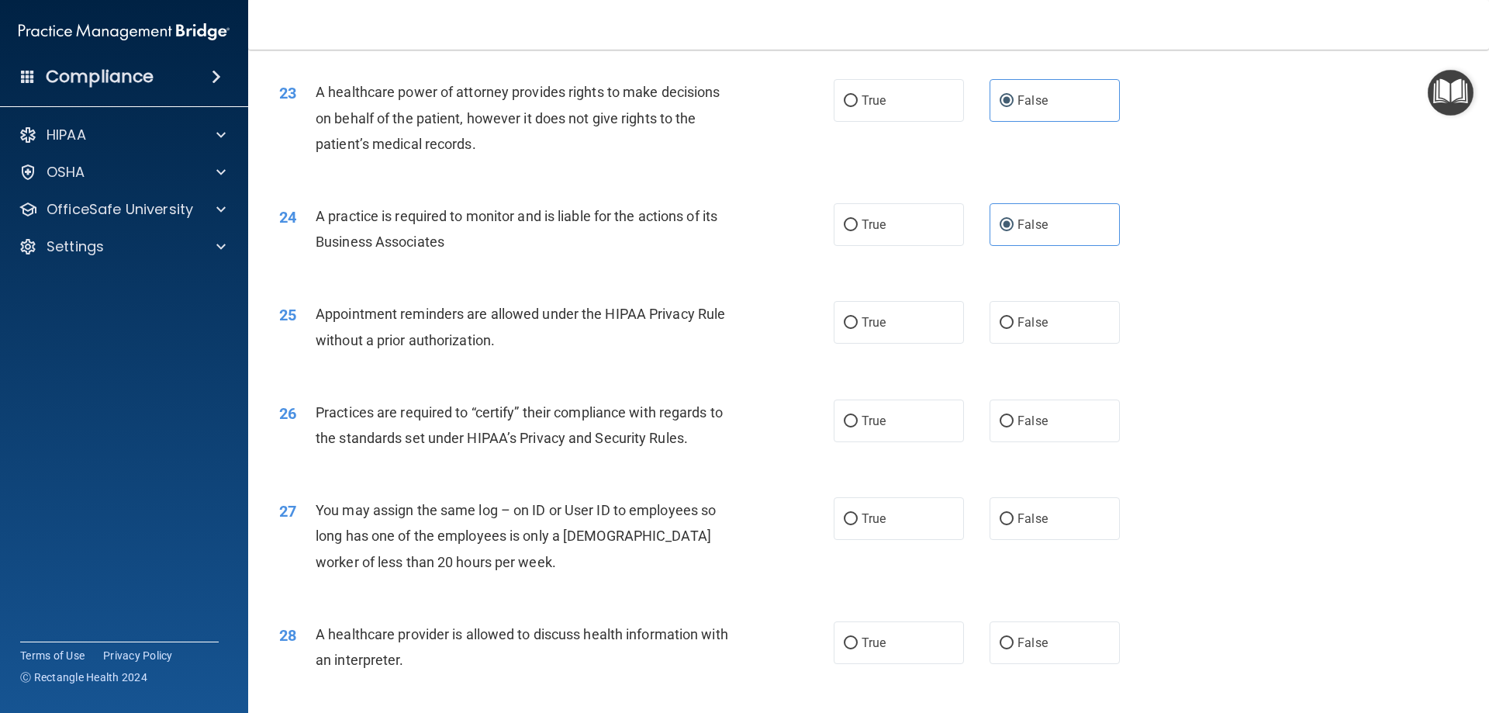
scroll to position [2573, 0]
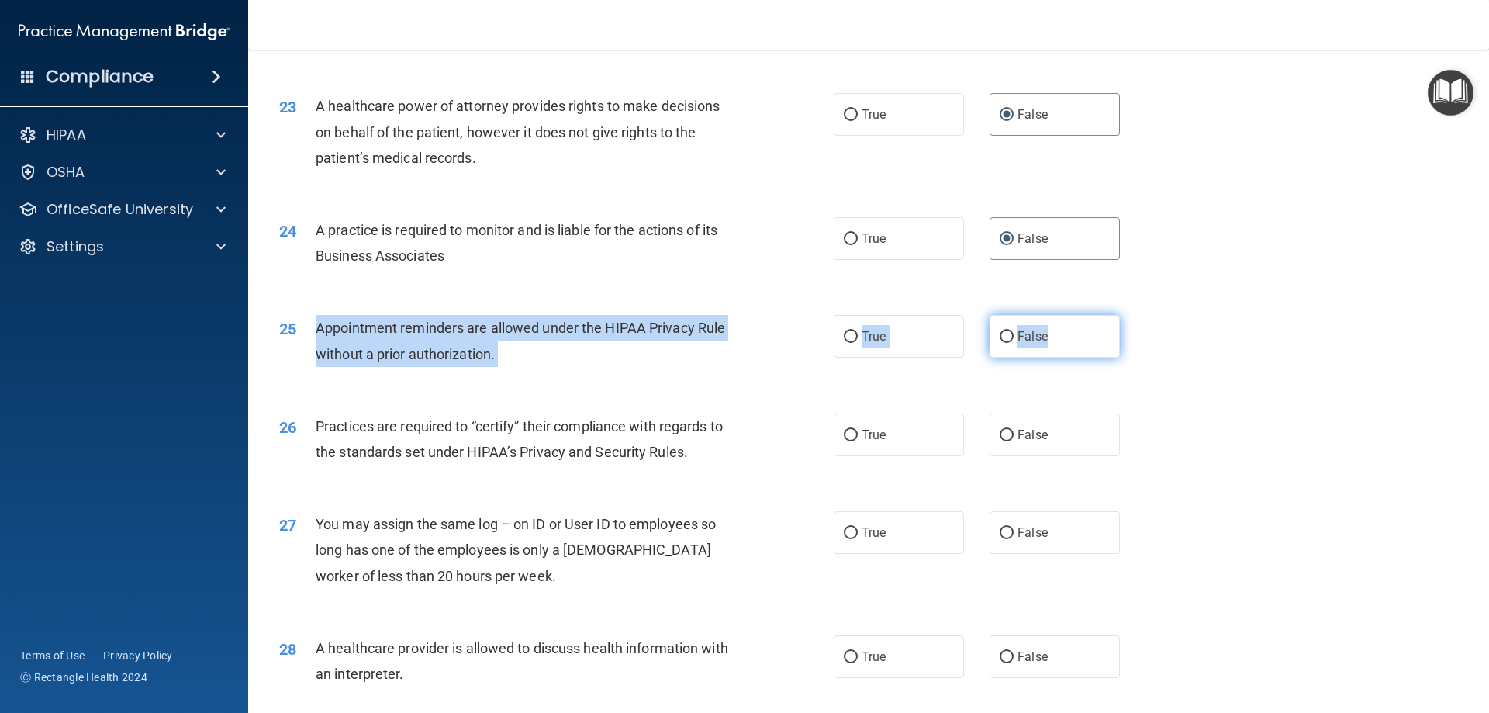
drag, startPoint x: 309, startPoint y: 316, endPoint x: 1071, endPoint y: 354, distance: 762.4
click at [1146, 315] on ng-form "25 Appointment reminders are allowed under the HIPAA Privacy Rule without a pri…" at bounding box center [1146, 315] width 0 height 0
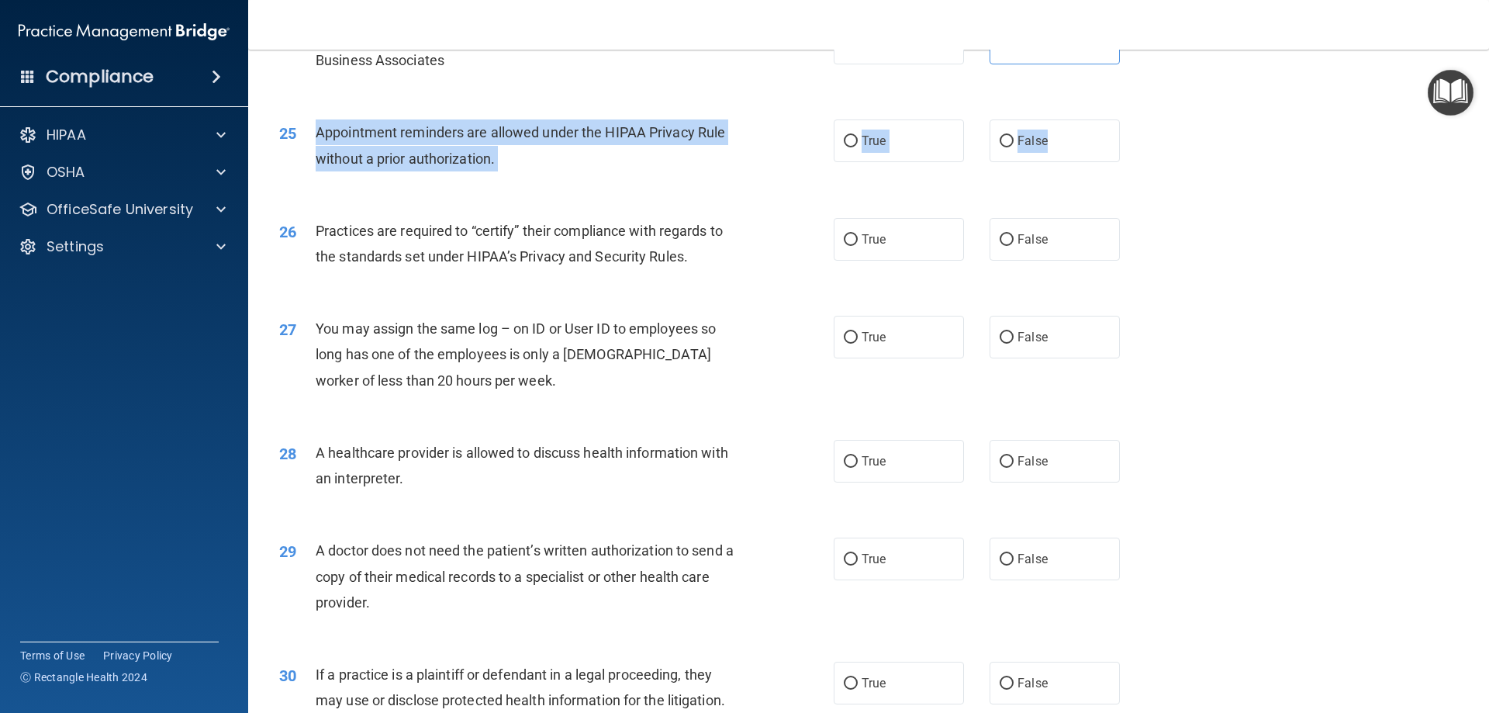
scroll to position [2805, 0]
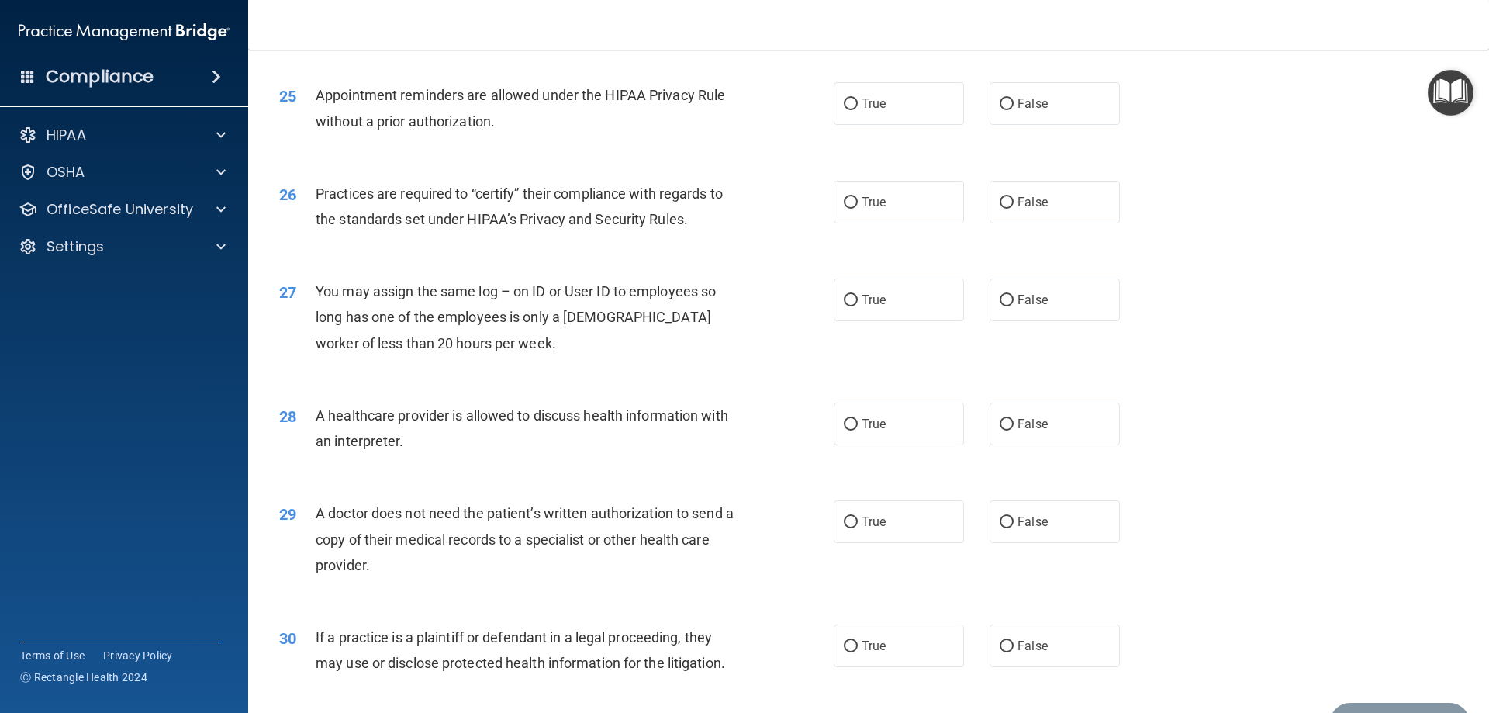
click at [1207, 347] on div "27 You may assign the same log – on ID or User ID to employees so long has one …" at bounding box center [869, 321] width 1202 height 124
click at [881, 101] on label "True" at bounding box center [899, 103] width 130 height 43
click at [858, 101] on input "True" at bounding box center [851, 104] width 14 height 12
radio input "true"
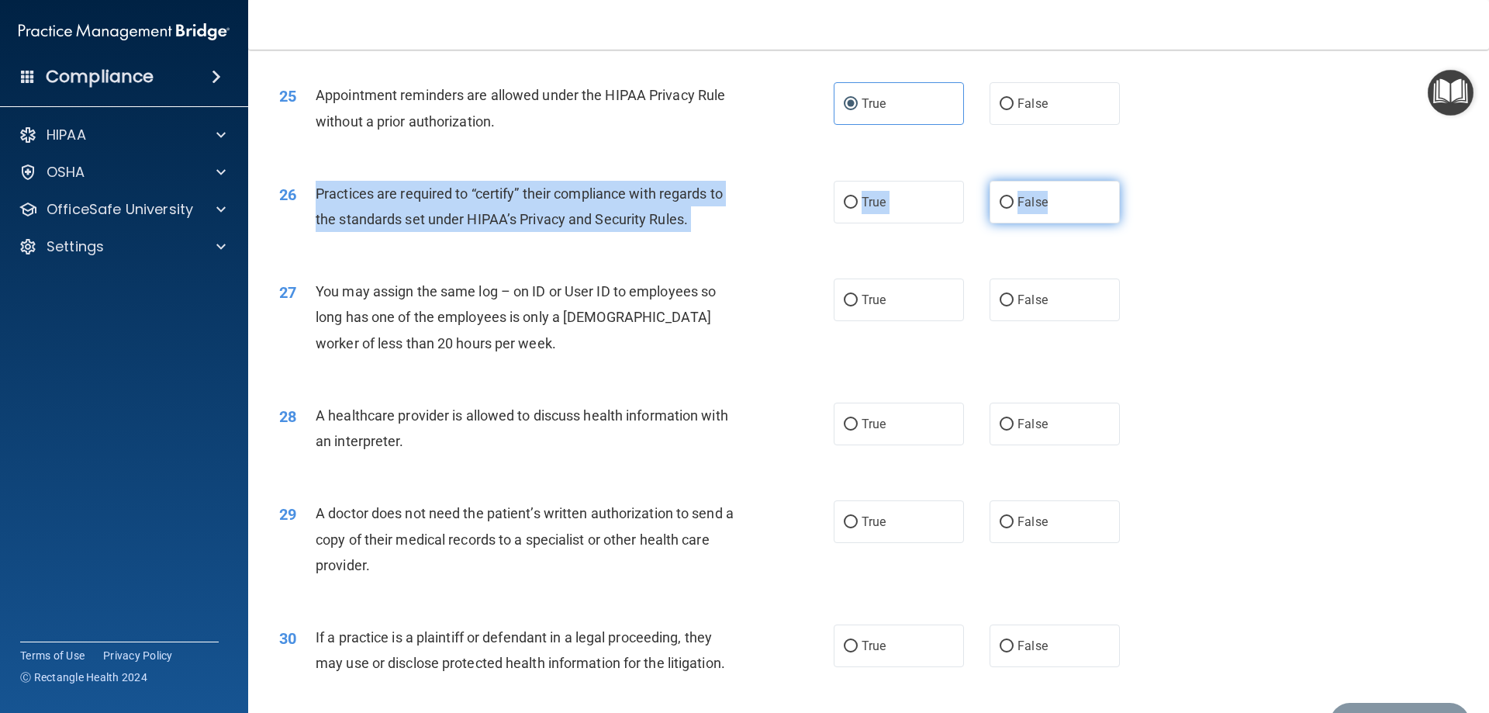
drag, startPoint x: 311, startPoint y: 182, endPoint x: 1055, endPoint y: 198, distance: 744.5
click at [1146, 181] on ng-form "26 Practices are required to “certify” their compliance with regards to the sta…" at bounding box center [1146, 181] width 0 height 0
click at [1058, 211] on label "False" at bounding box center [1054, 202] width 130 height 43
click at [1013, 209] on input "False" at bounding box center [1006, 203] width 14 height 12
radio input "true"
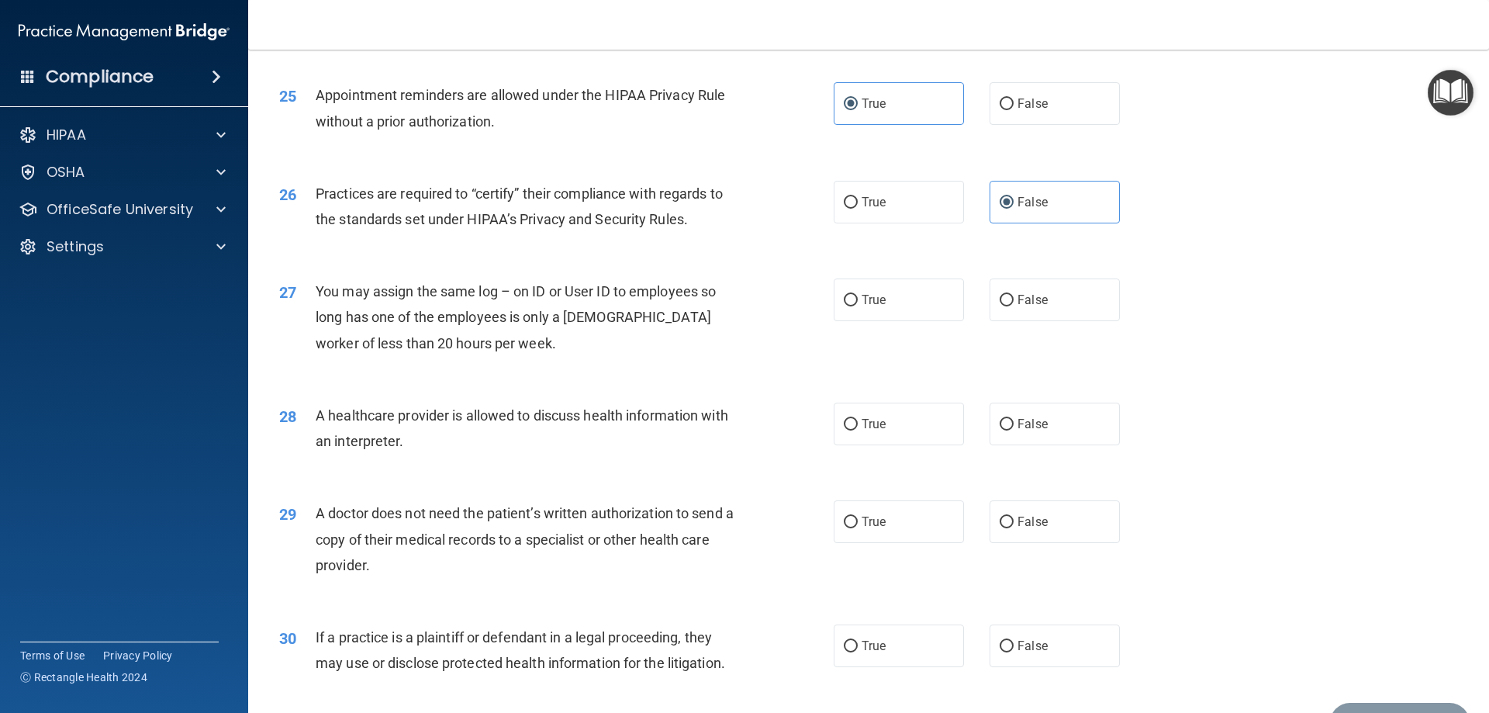
drag, startPoint x: 1207, startPoint y: 243, endPoint x: 1179, endPoint y: 261, distance: 32.7
click at [1206, 244] on div "26 Practices are required to “certify” their compliance with regards to the sta…" at bounding box center [869, 210] width 1202 height 98
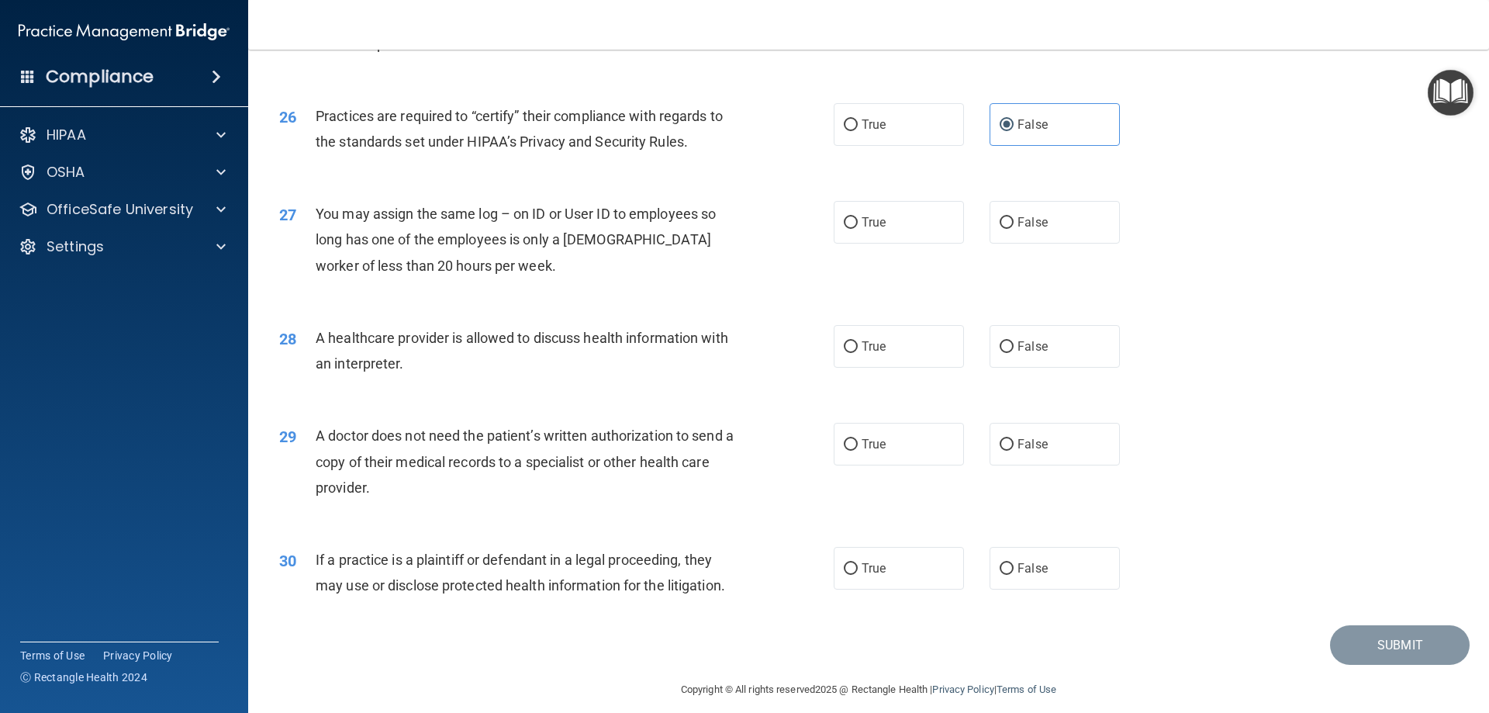
scroll to position [2897, 0]
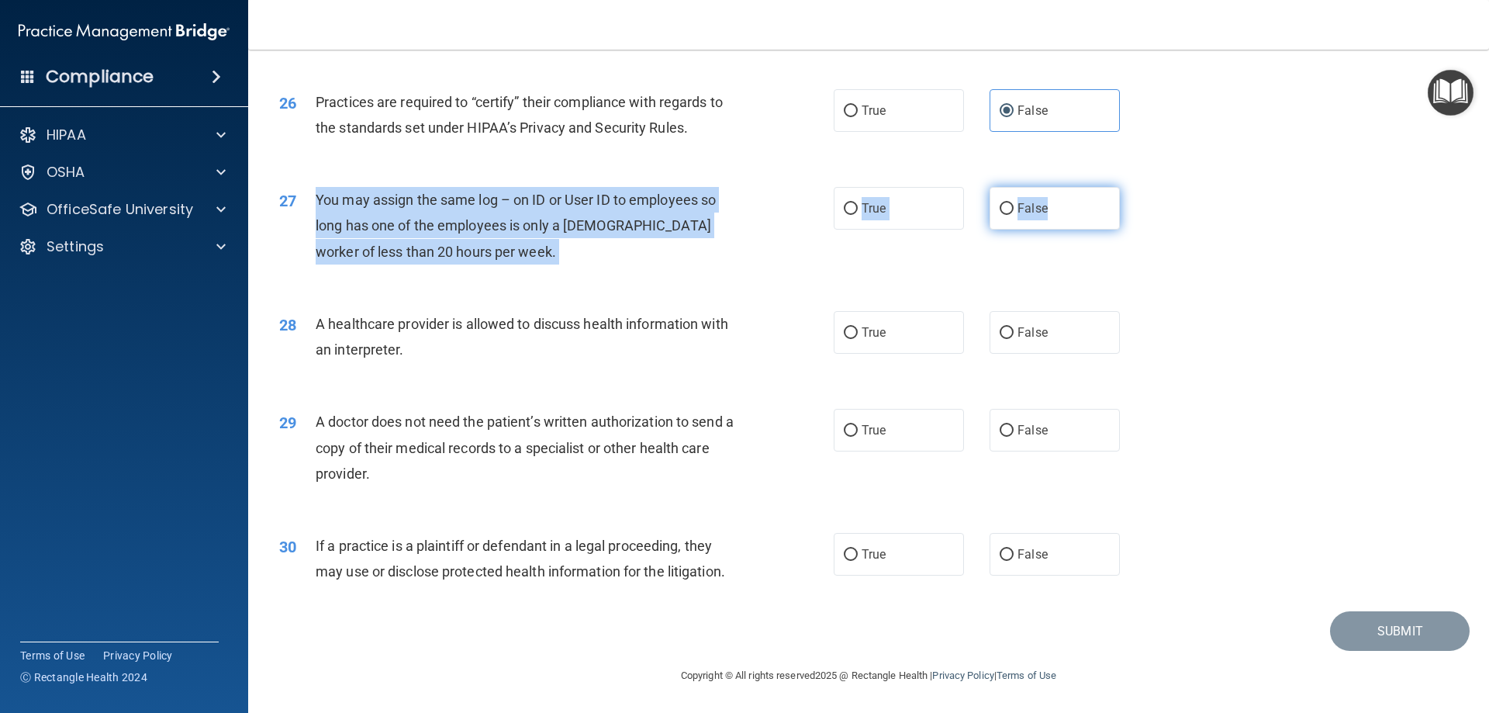
drag, startPoint x: 310, startPoint y: 195, endPoint x: 1057, endPoint y: 214, distance: 746.9
click at [1146, 187] on ng-form "27 You may assign the same log – on ID or User ID to employees so long has one …" at bounding box center [1146, 187] width 0 height 0
click at [837, 261] on div "27 You may assign the same log – on ID or User ID to employees so long has one …" at bounding box center [556, 229] width 601 height 85
click at [1033, 214] on span "False" at bounding box center [1032, 208] width 30 height 15
click at [1013, 214] on input "False" at bounding box center [1006, 209] width 14 height 12
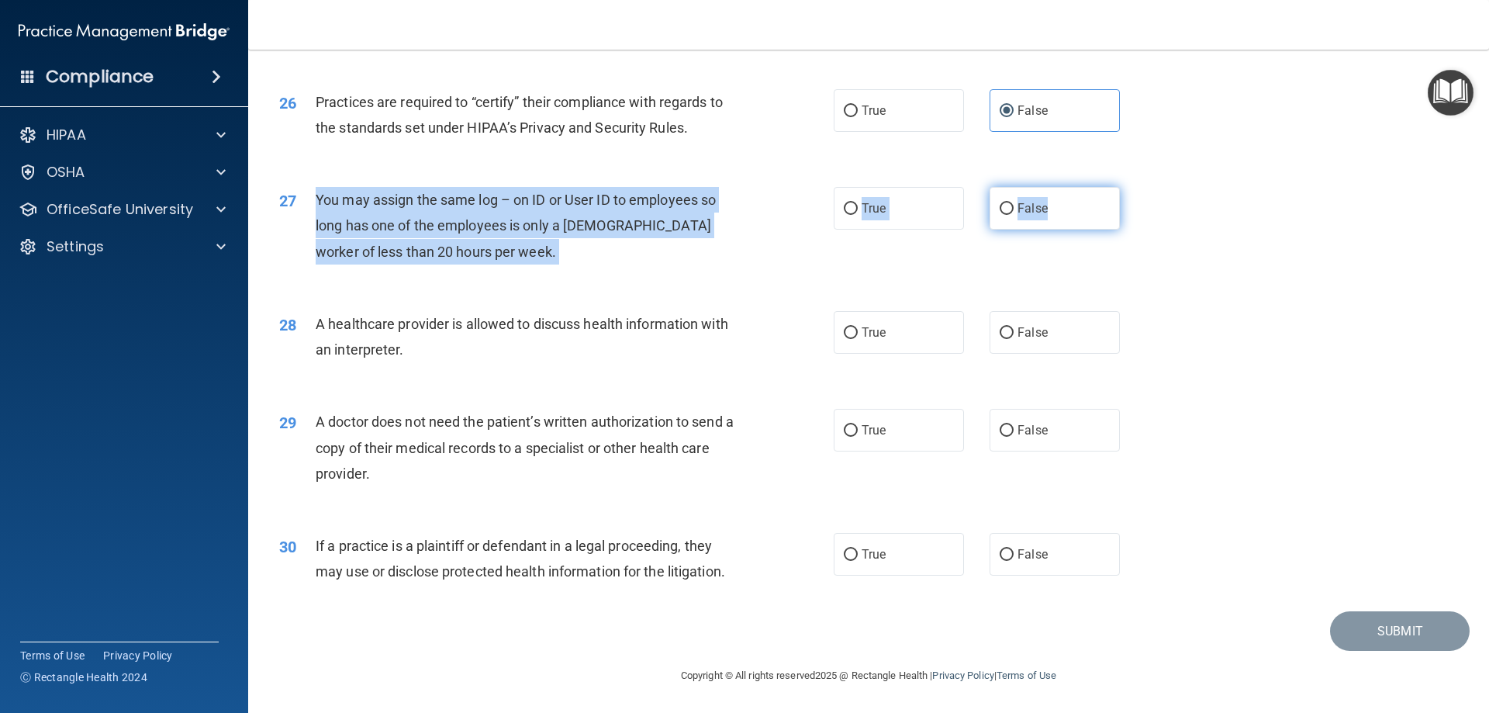
radio input "true"
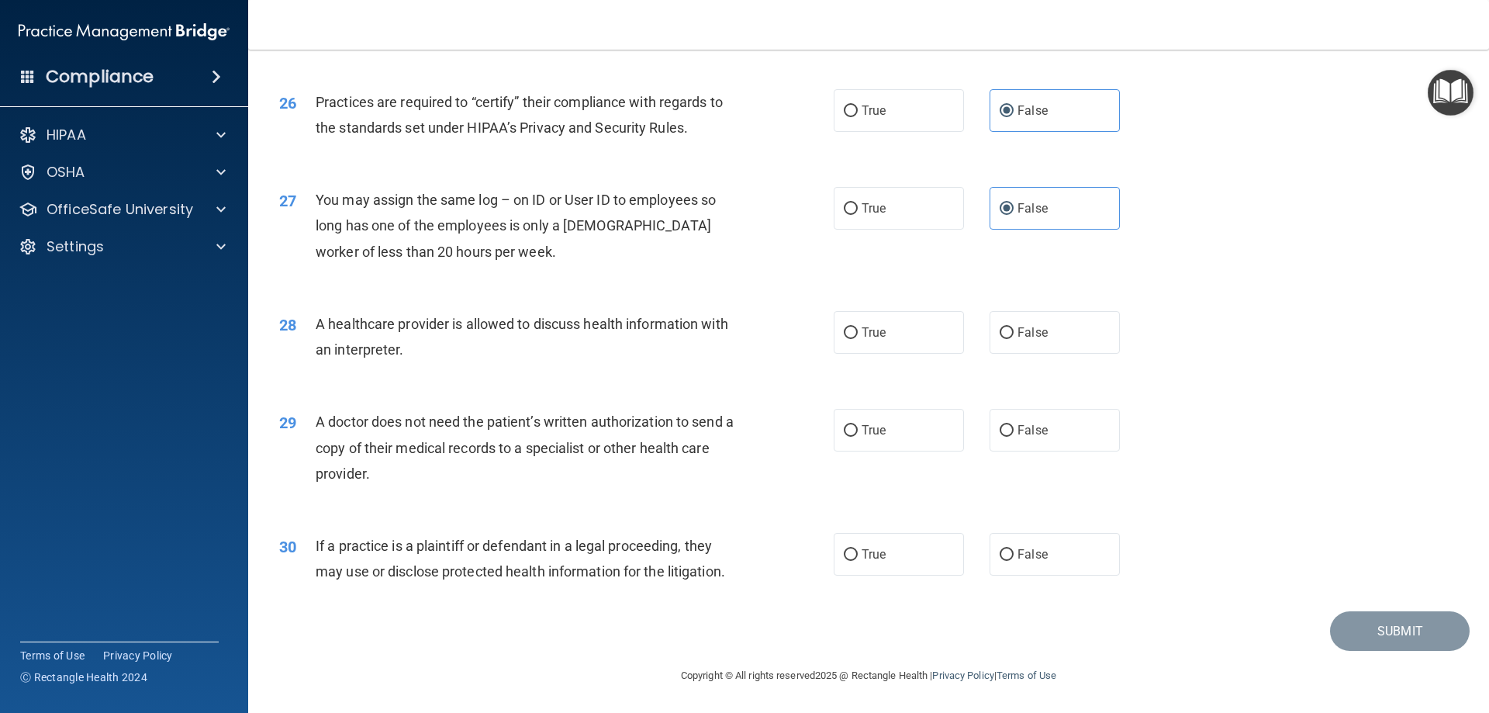
click at [1206, 212] on div "27 You may assign the same log – on ID or User ID to employees so long has one …" at bounding box center [869, 229] width 1202 height 124
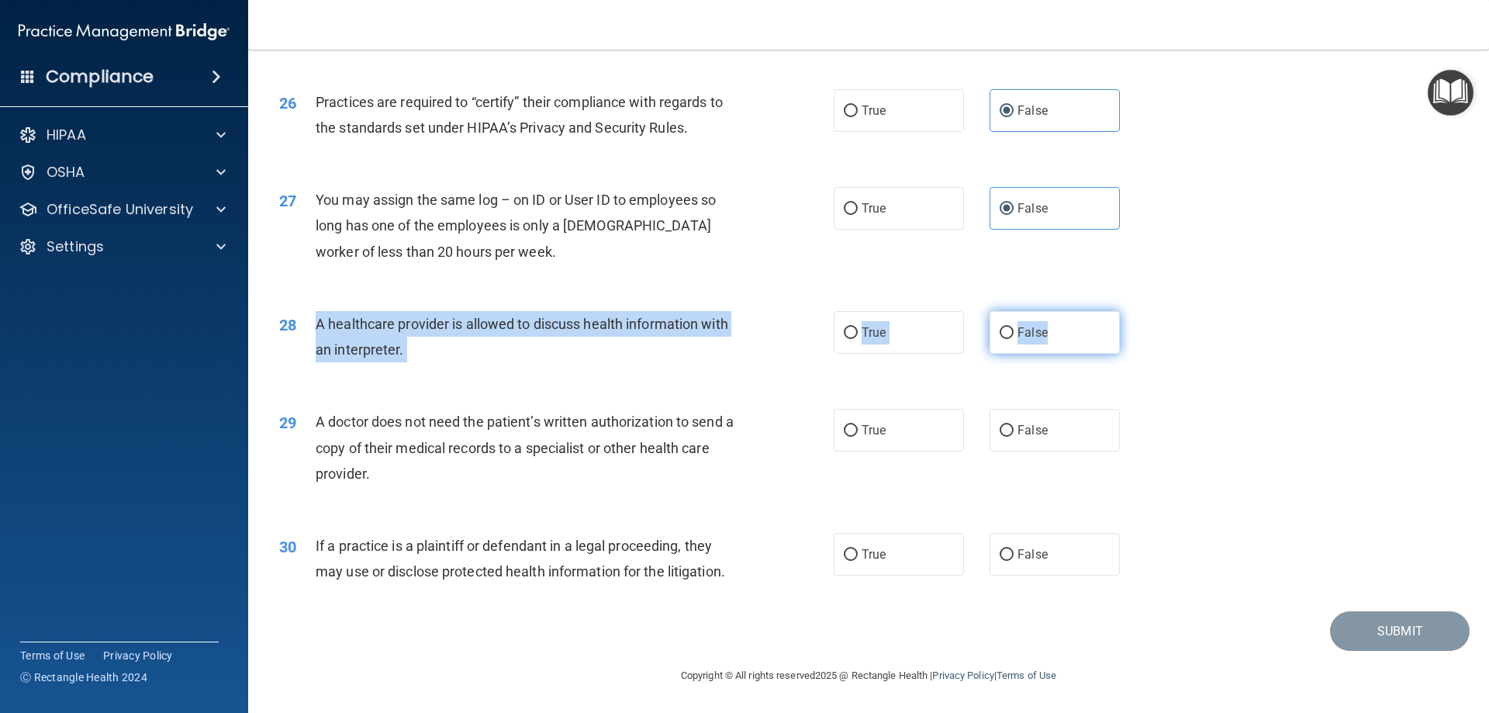
drag, startPoint x: 305, startPoint y: 316, endPoint x: 1076, endPoint y: 332, distance: 770.9
click at [1146, 311] on ng-form "28 A healthcare provider is allowed to discuss health information with an inter…" at bounding box center [1146, 311] width 0 height 0
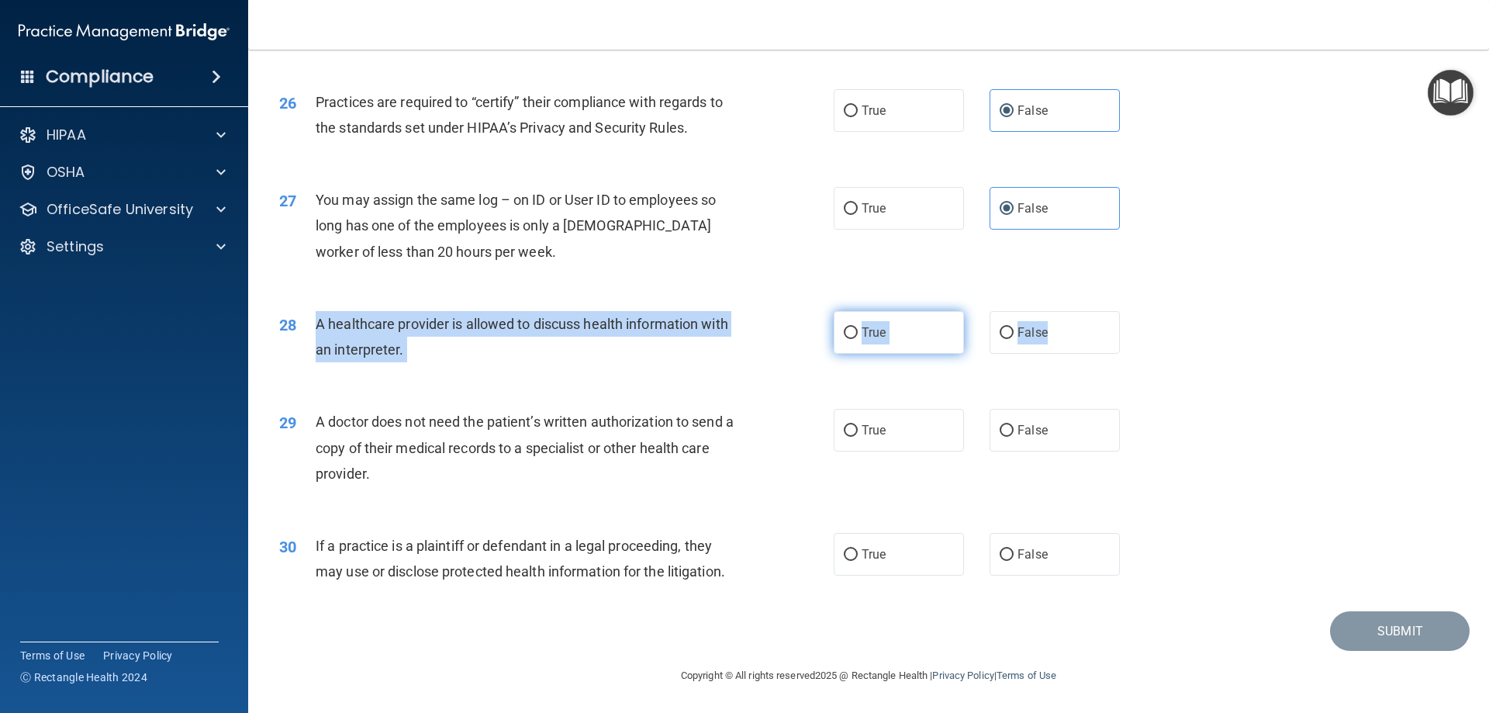
click at [910, 343] on label "True" at bounding box center [899, 332] width 130 height 43
click at [858, 339] on input "True" at bounding box center [851, 333] width 14 height 12
radio input "true"
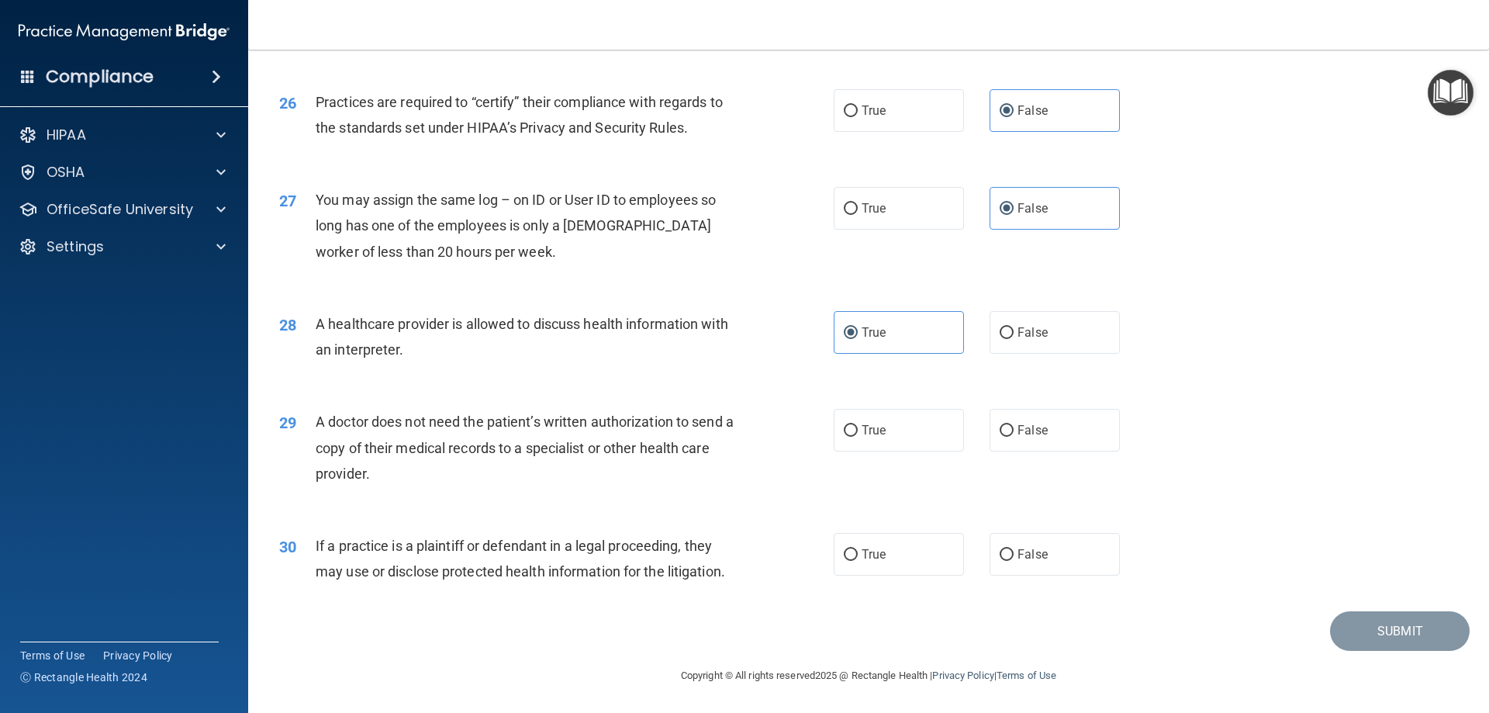
click at [796, 381] on div "28 A healthcare provider is allowed to discuss health information with an inter…" at bounding box center [869, 341] width 1202 height 98
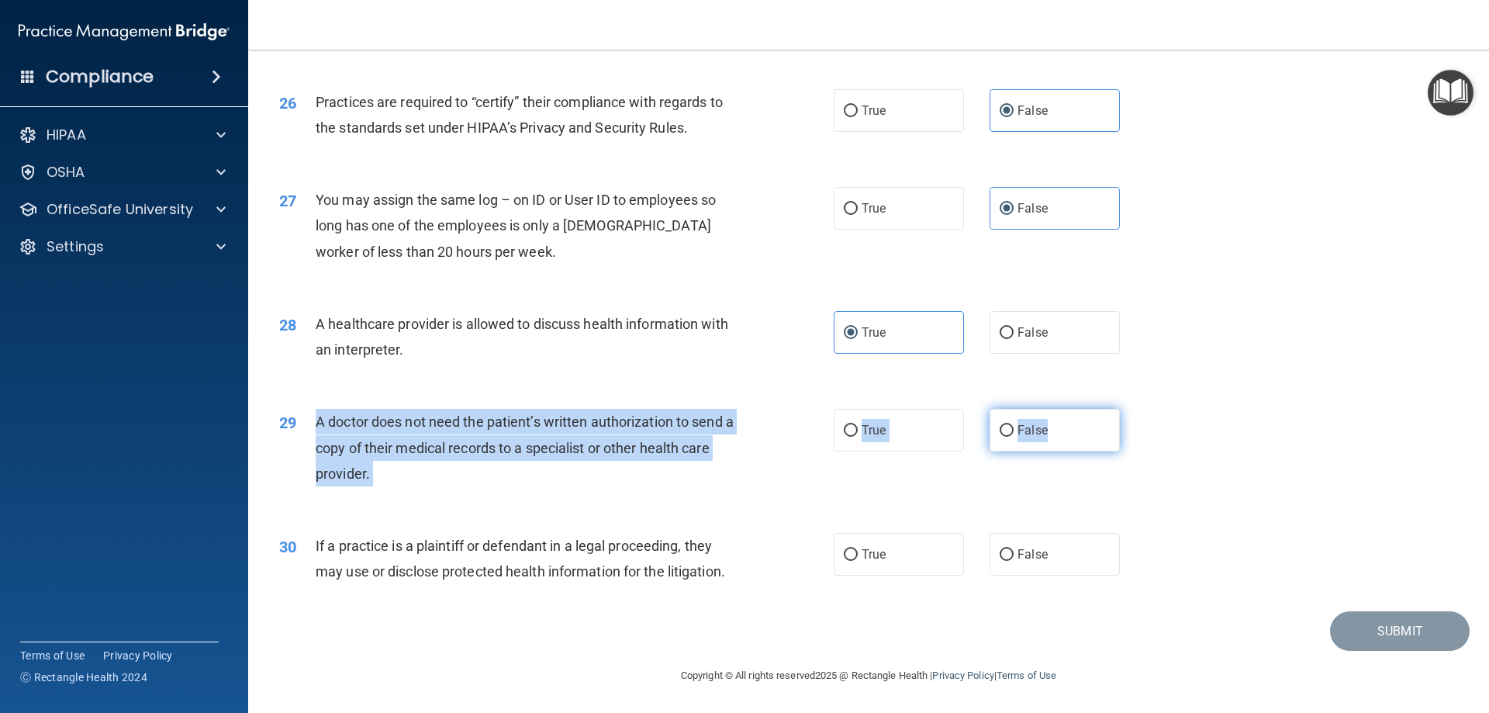
drag, startPoint x: 312, startPoint y: 420, endPoint x: 1086, endPoint y: 412, distance: 774.7
click at [1146, 409] on ng-form "29 A doctor does not need the patient’s written authorization to send a copy of…" at bounding box center [1146, 409] width 0 height 0
click at [1053, 413] on label "False" at bounding box center [1054, 430] width 130 height 43
click at [1013, 425] on input "False" at bounding box center [1006, 431] width 14 height 12
radio input "true"
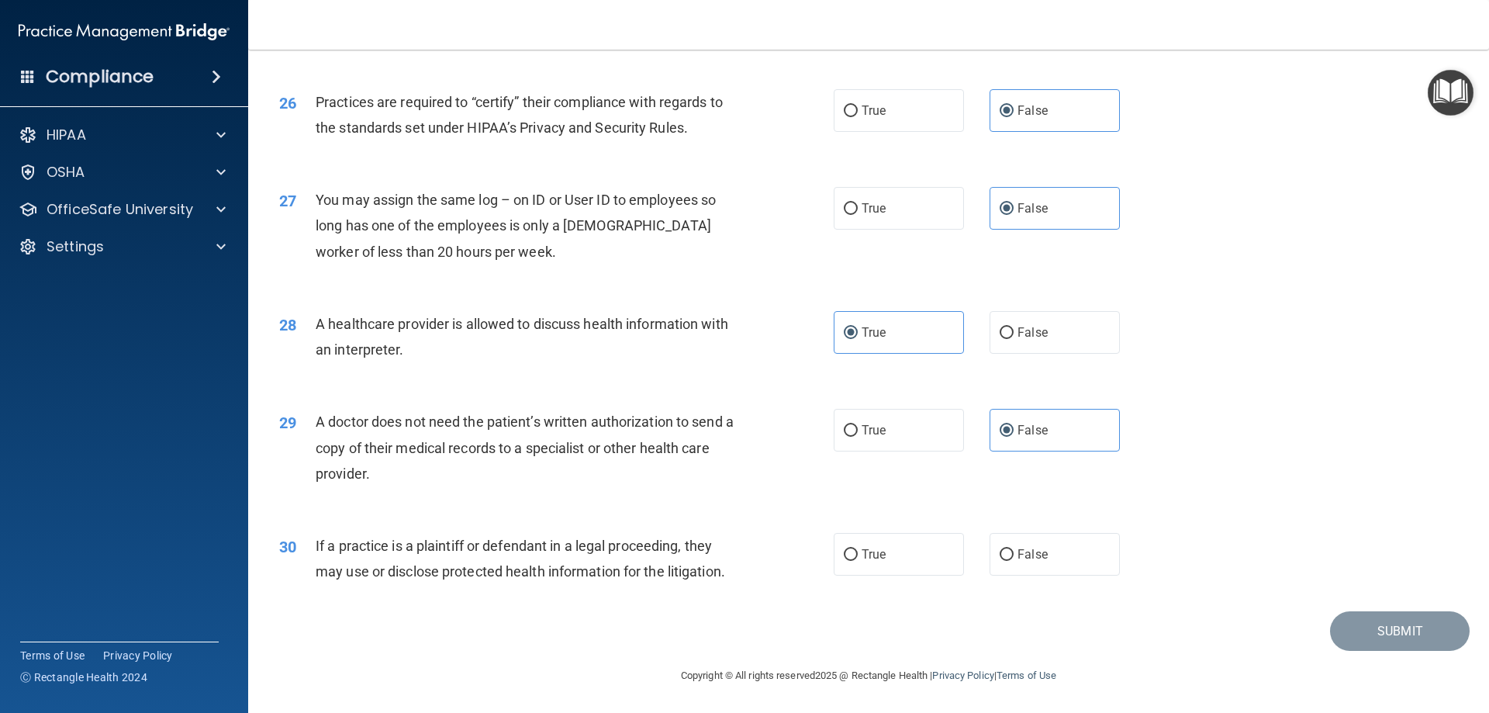
drag, startPoint x: 1251, startPoint y: 526, endPoint x: 1238, endPoint y: 544, distance: 23.3
click at [1253, 526] on div "30 If a practice is a plaintiff or defendant in a legal proceeding, they may us…" at bounding box center [869, 562] width 1202 height 98
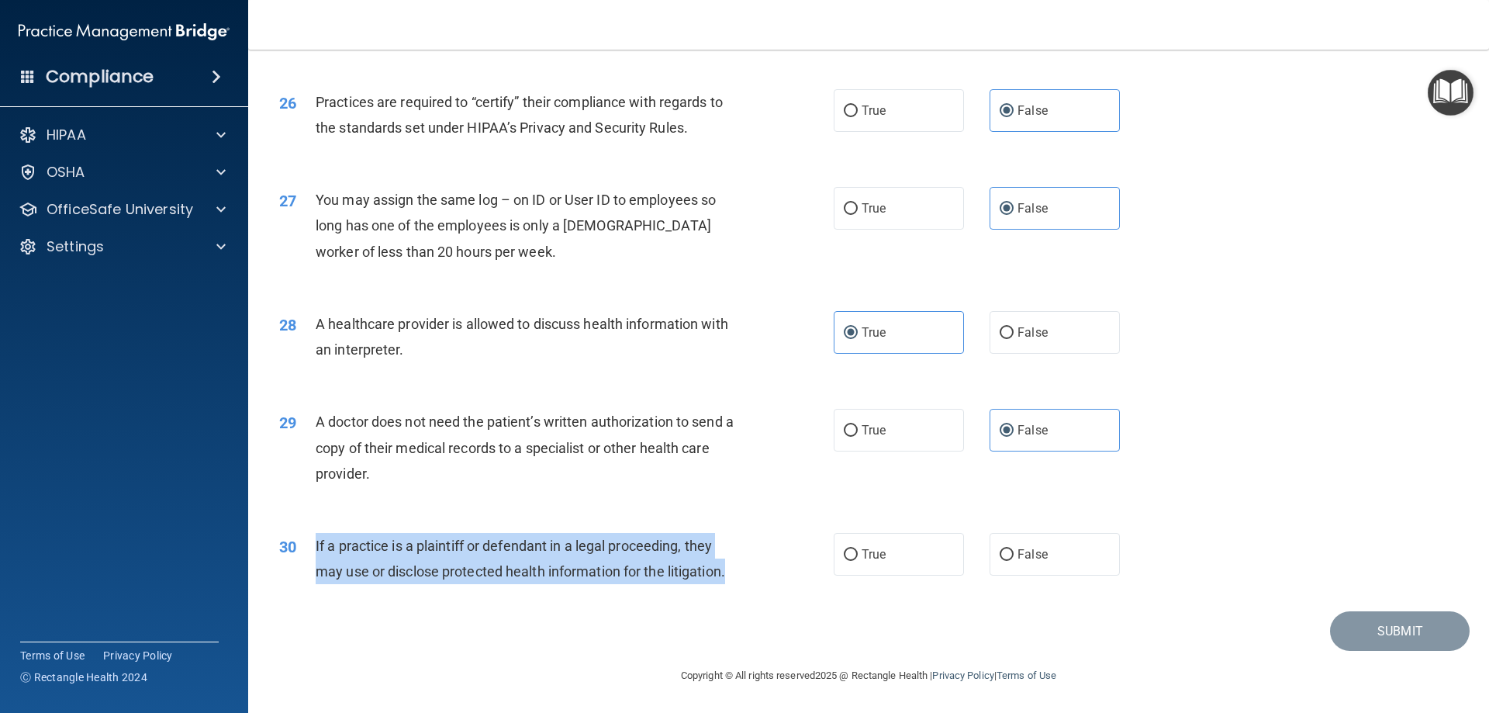
drag, startPoint x: 309, startPoint y: 543, endPoint x: 811, endPoint y: 578, distance: 503.7
click at [811, 578] on div "30 If a practice is a plaintiff or defendant in a legal proceeding, they may us…" at bounding box center [556, 562] width 601 height 59
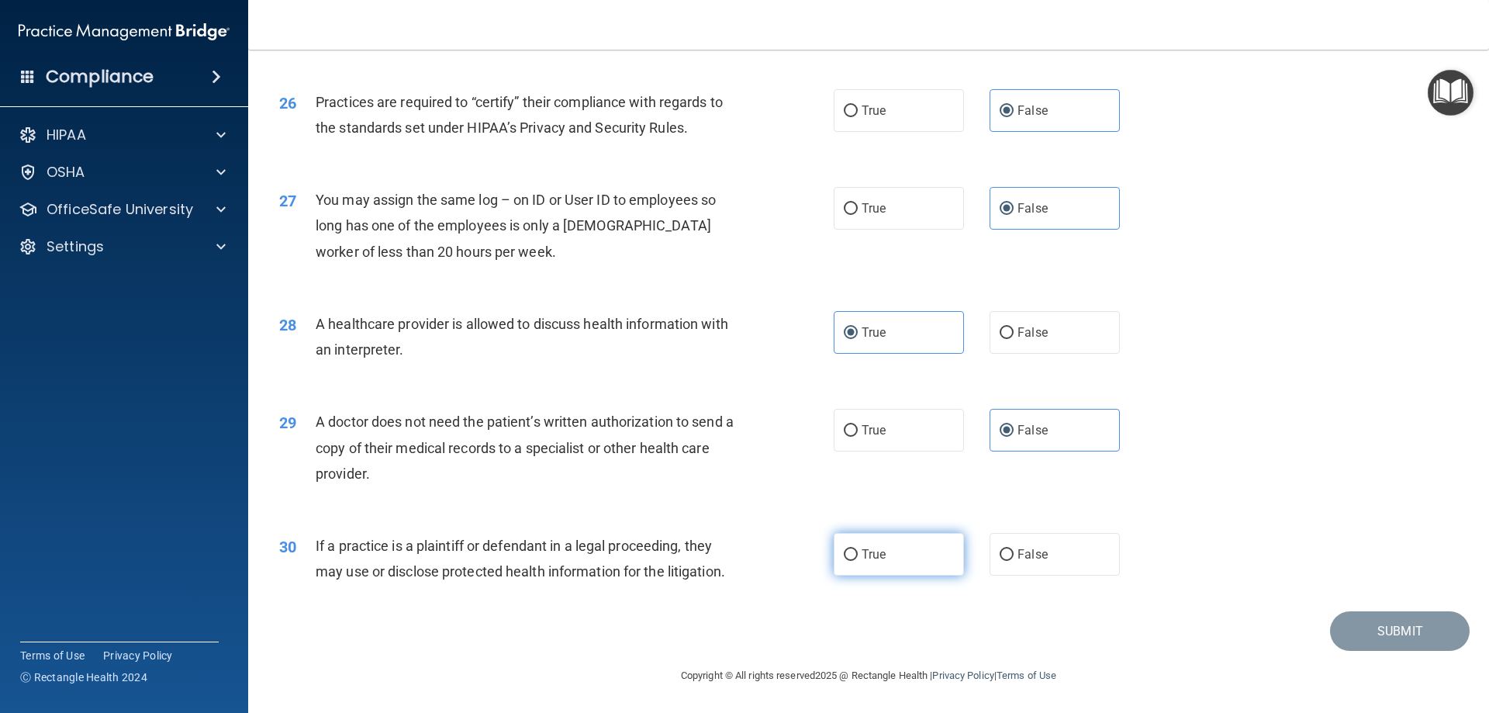
click at [899, 548] on label "True" at bounding box center [899, 554] width 130 height 43
click at [858, 549] on input "True" at bounding box center [851, 555] width 14 height 12
radio input "true"
click at [1170, 478] on div "29 A doctor does not need the patient’s written authorization to send a copy of…" at bounding box center [869, 451] width 1202 height 124
click at [1389, 626] on button "Submit" at bounding box center [1400, 631] width 140 height 40
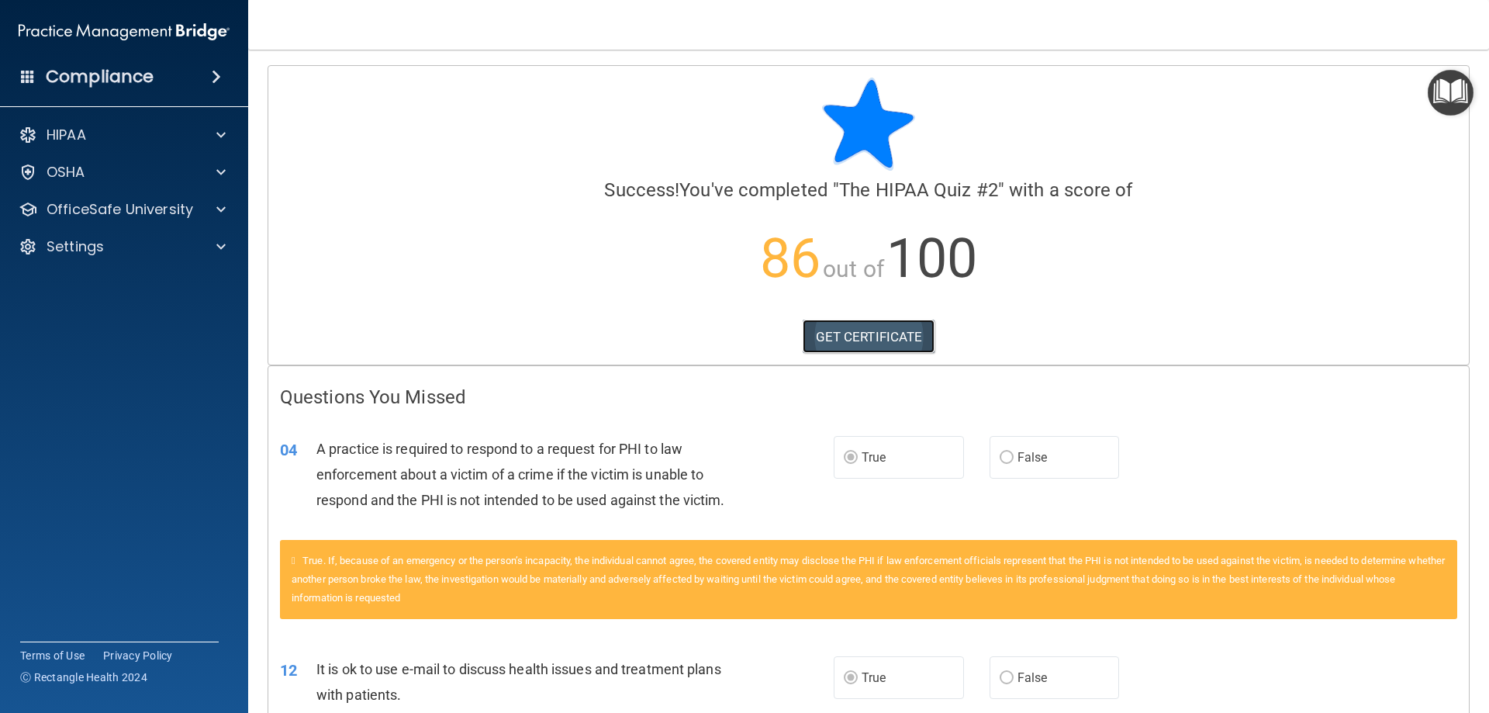
click at [846, 330] on link "GET CERTIFICATE" at bounding box center [869, 336] width 133 height 34
click at [213, 145] on div "HIPAA" at bounding box center [124, 134] width 249 height 31
click at [216, 129] on div at bounding box center [218, 135] width 39 height 19
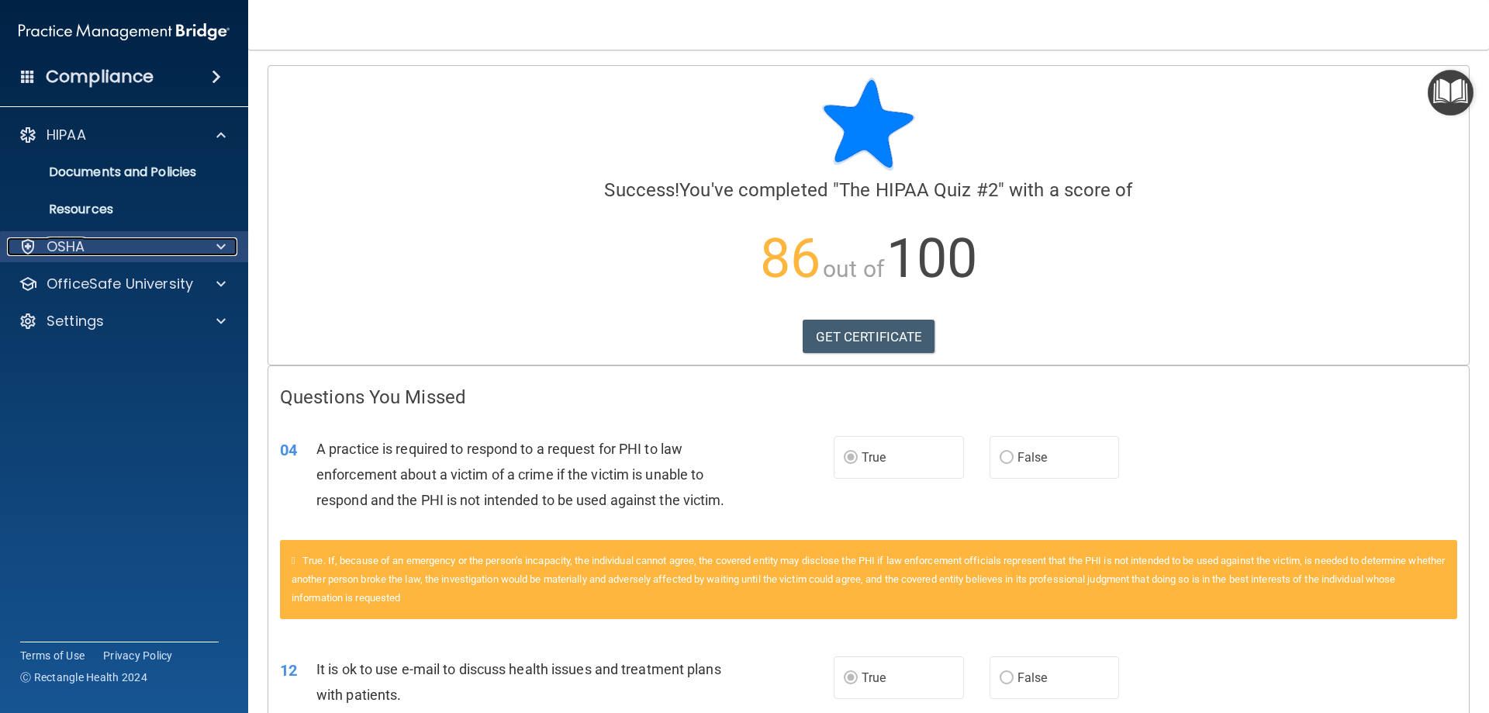
click at [160, 242] on div "OSHA" at bounding box center [103, 246] width 192 height 19
click at [161, 242] on div "OSHA" at bounding box center [103, 246] width 192 height 19
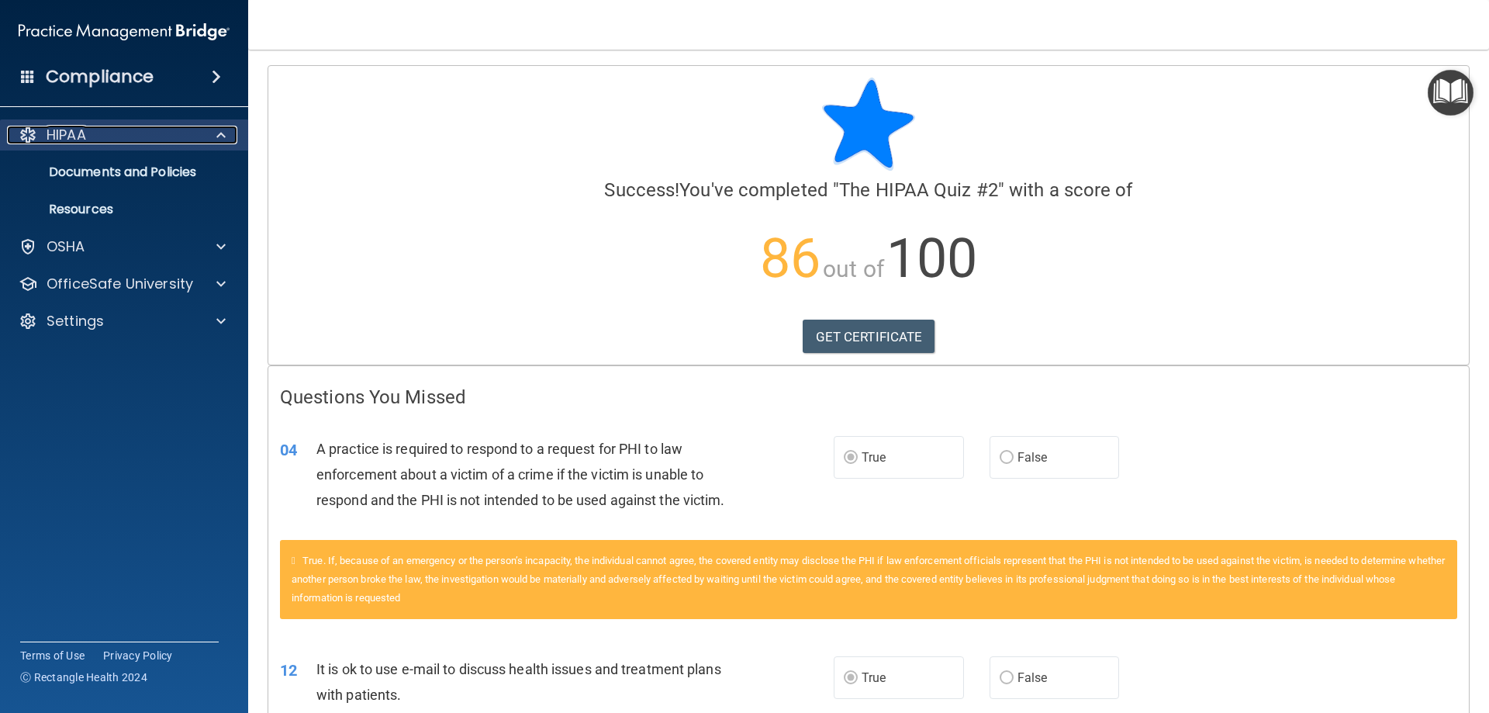
click at [149, 127] on div "HIPAA" at bounding box center [103, 135] width 192 height 19
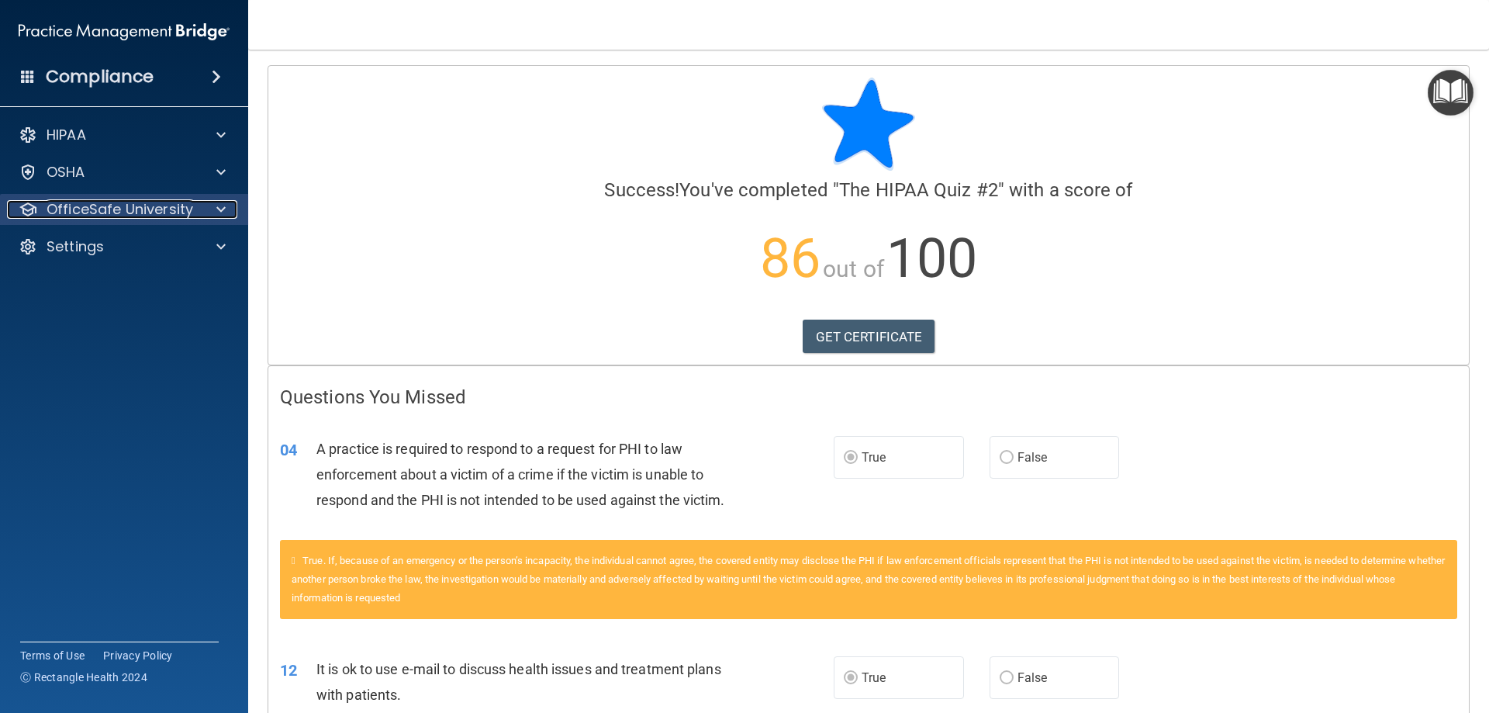
click at [170, 212] on p "OfficeSafe University" at bounding box center [120, 209] width 147 height 19
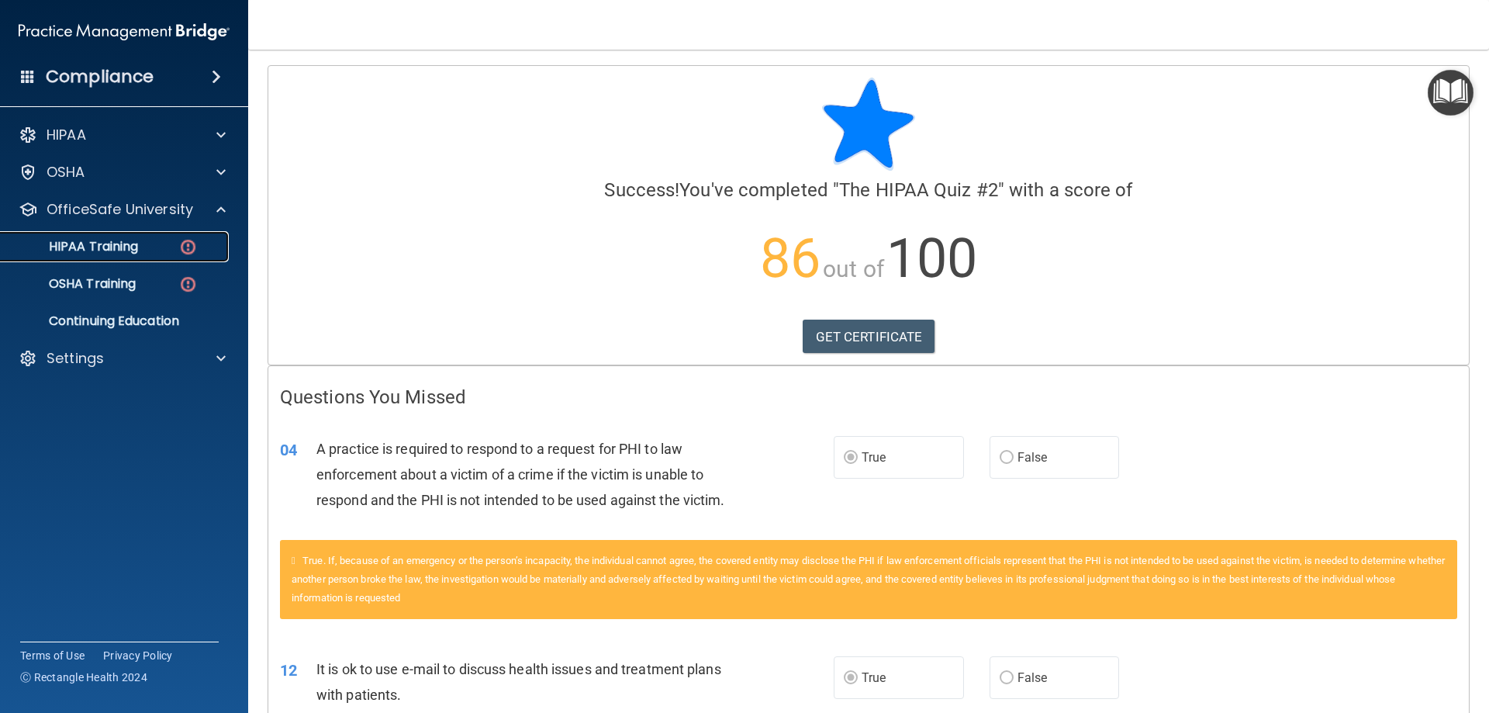
click at [184, 246] on img at bounding box center [187, 246] width 19 height 19
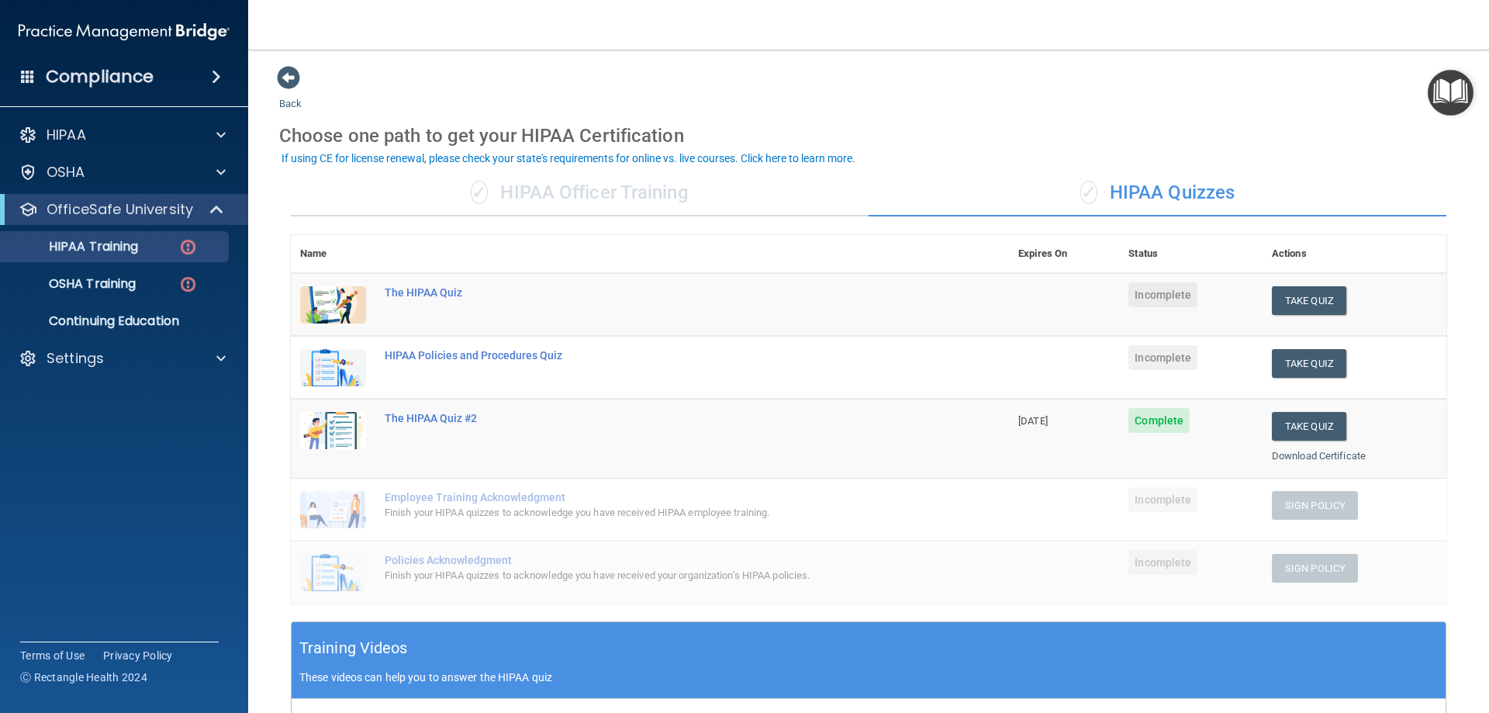
drag, startPoint x: 652, startPoint y: 188, endPoint x: 654, endPoint y: 196, distance: 8.1
click at [654, 195] on div "✓ HIPAA Officer Training" at bounding box center [580, 193] width 578 height 47
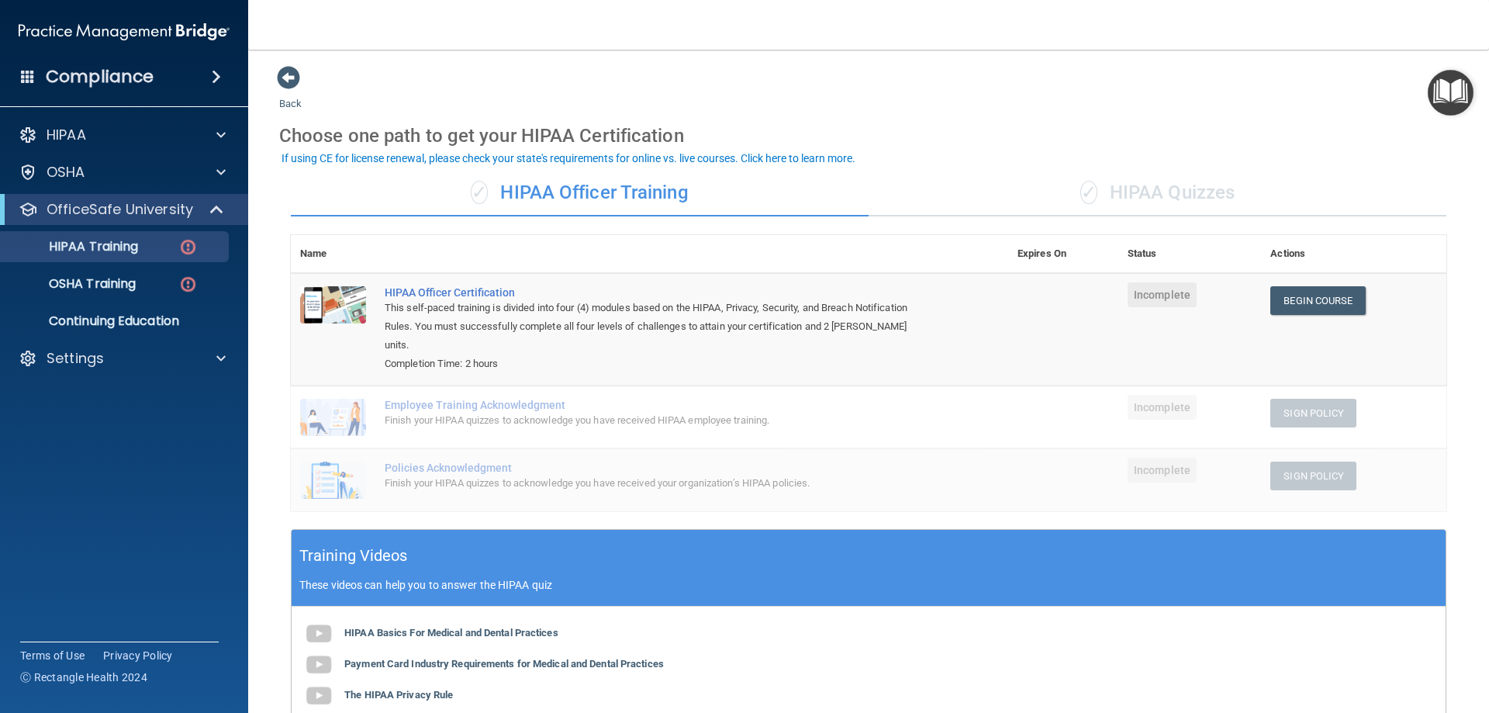
click at [1103, 187] on div "✓ HIPAA Quizzes" at bounding box center [1157, 193] width 578 height 47
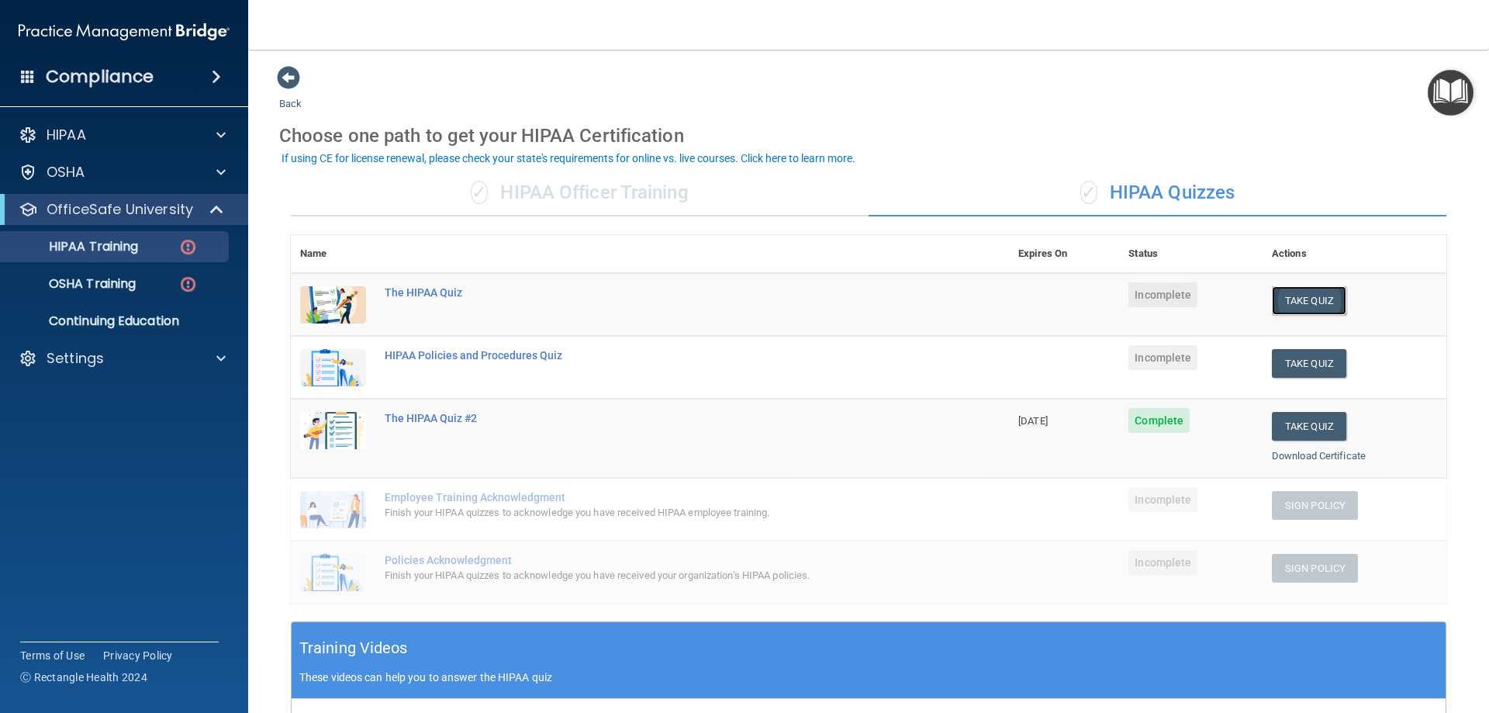
click at [1288, 303] on button "Take Quiz" at bounding box center [1309, 300] width 74 height 29
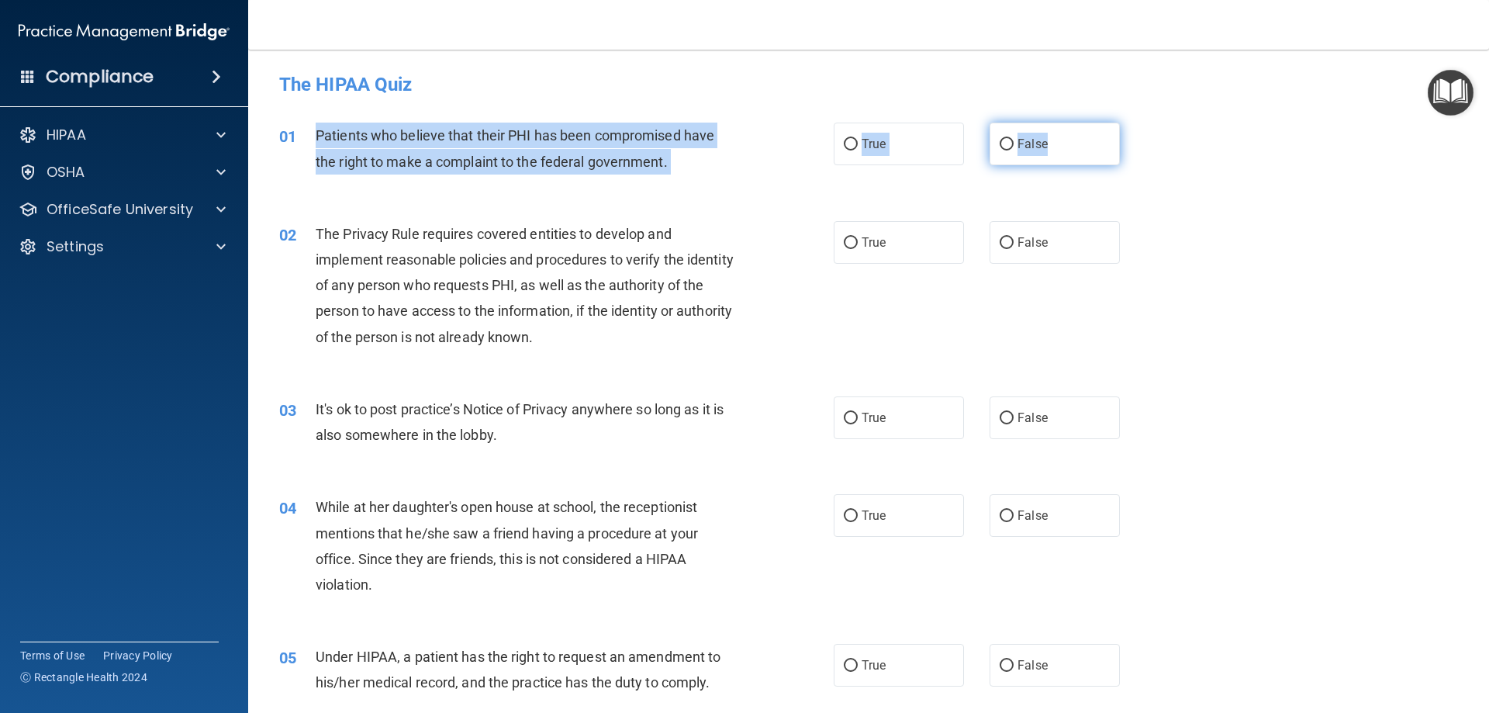
drag, startPoint x: 312, startPoint y: 132, endPoint x: 1061, endPoint y: 153, distance: 749.3
click at [1146, 123] on ng-form "01 Patients who believe that their PHI has been compromised have the right to m…" at bounding box center [1146, 123] width 0 height 0
click at [913, 137] on label "True" at bounding box center [899, 144] width 130 height 43
click at [858, 139] on input "True" at bounding box center [851, 145] width 14 height 12
radio input "true"
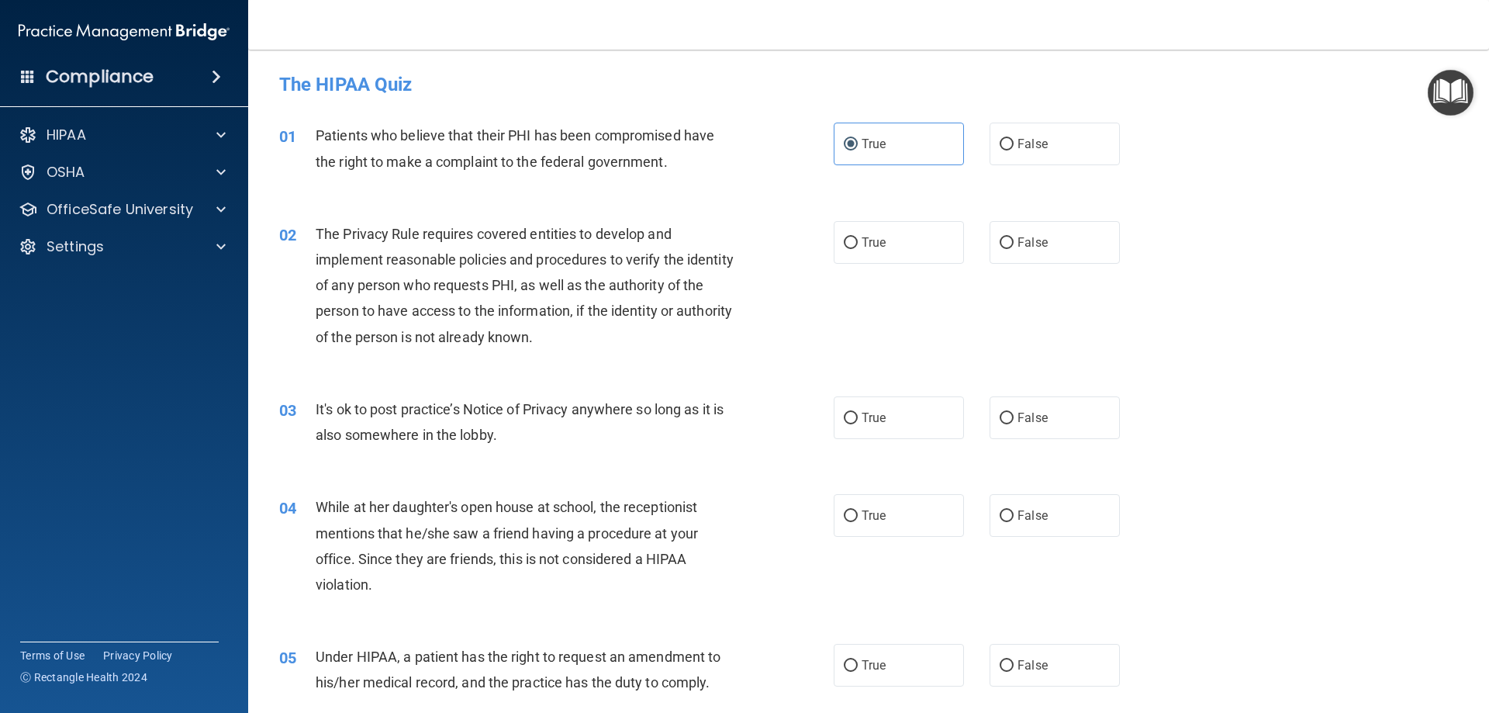
click at [784, 326] on div "02 The Privacy Rule requires covered entities to develop and implement reasonab…" at bounding box center [556, 289] width 601 height 136
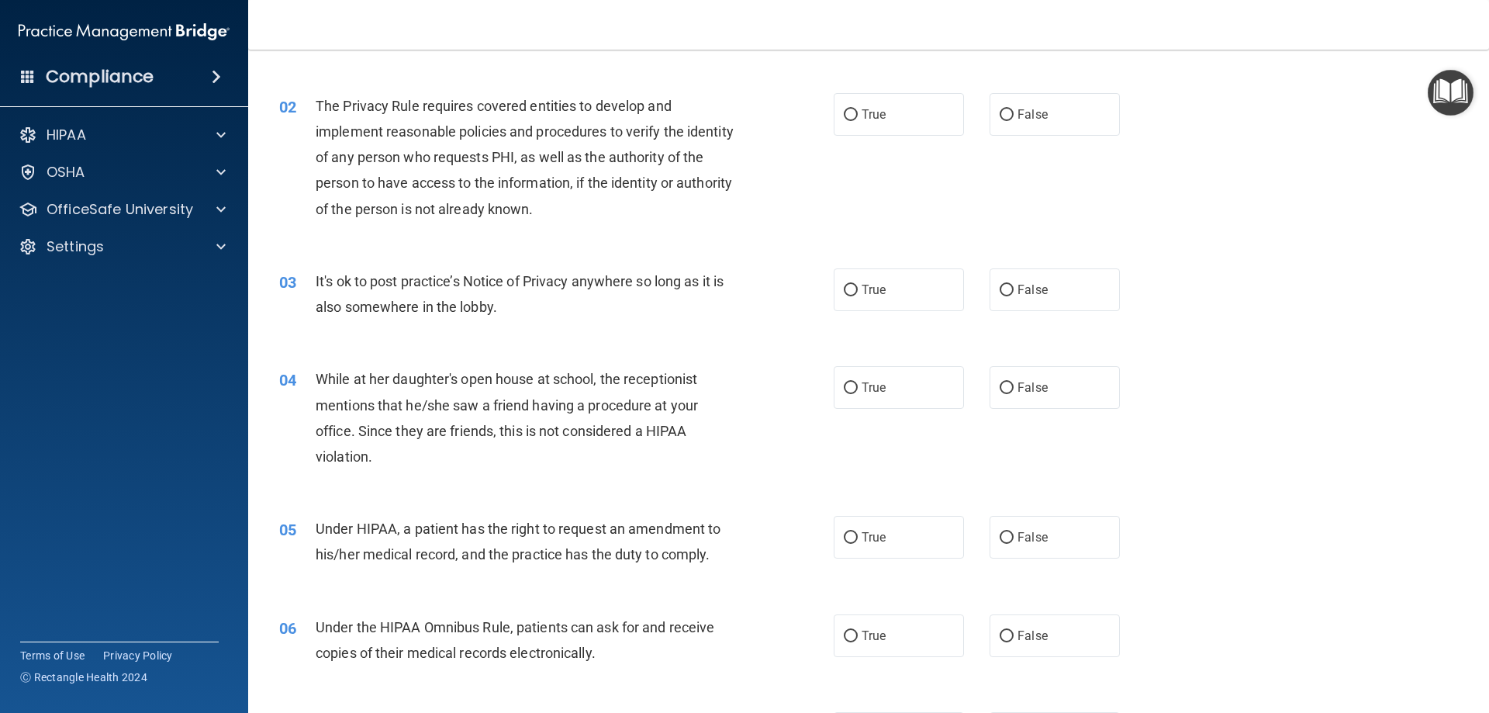
scroll to position [155, 0]
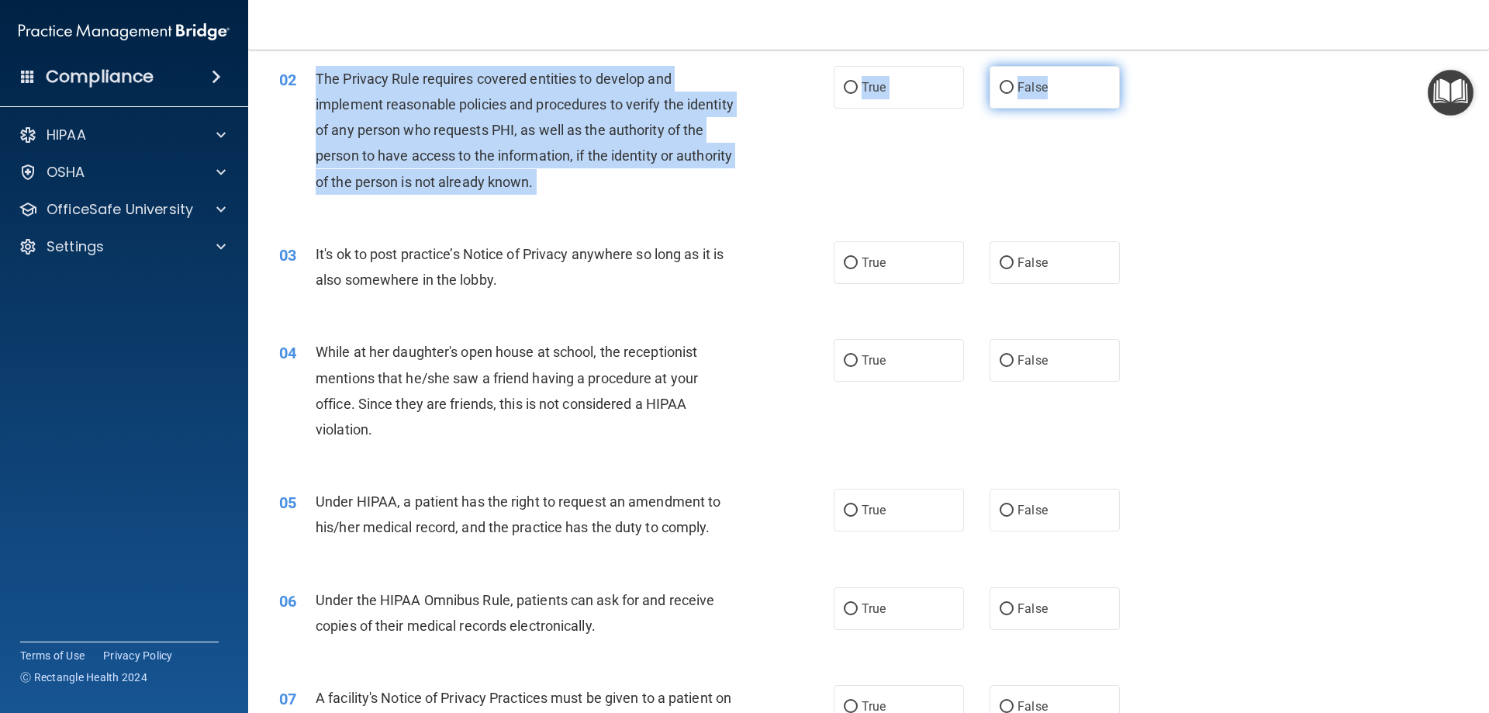
drag, startPoint x: 309, startPoint y: 73, endPoint x: 1071, endPoint y: 84, distance: 761.5
click at [1146, 66] on ng-form "02 The Privacy Rule requires covered entities to develop and implement reasonab…" at bounding box center [1146, 66] width 0 height 0
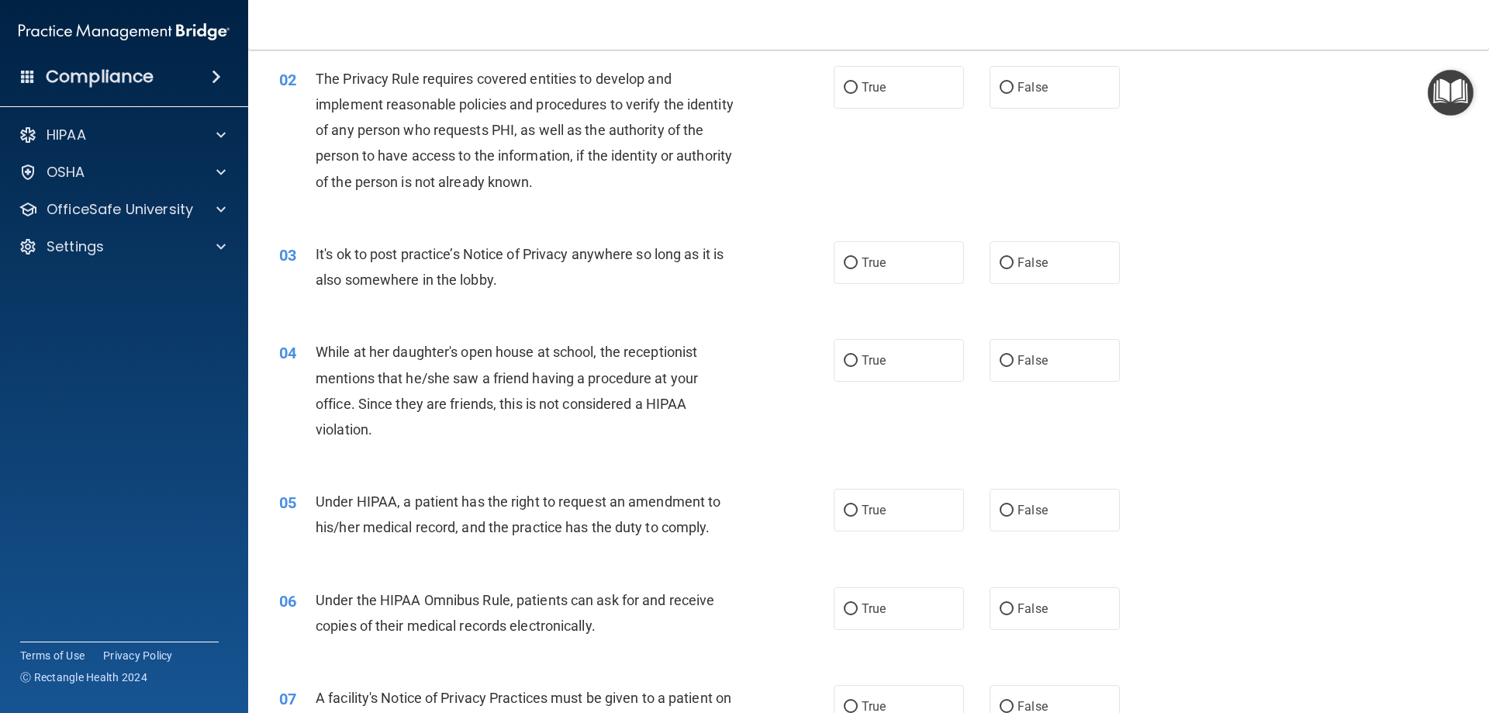
click at [861, 167] on div "02 The Privacy Rule requires covered entities to develop and implement reasonab…" at bounding box center [869, 134] width 1202 height 175
click at [910, 97] on label "True" at bounding box center [899, 87] width 130 height 43
click at [858, 94] on input "True" at bounding box center [851, 88] width 14 height 12
radio input "true"
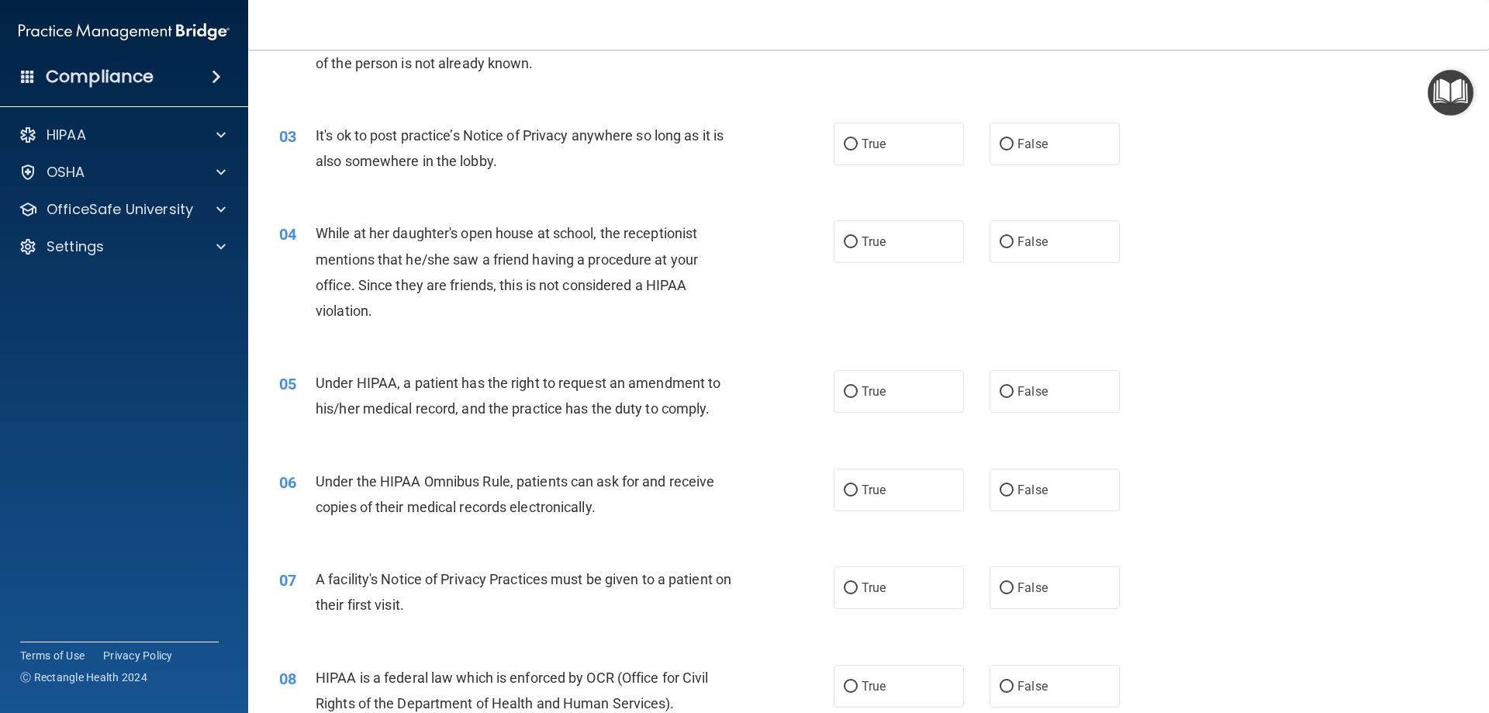
scroll to position [310, 0]
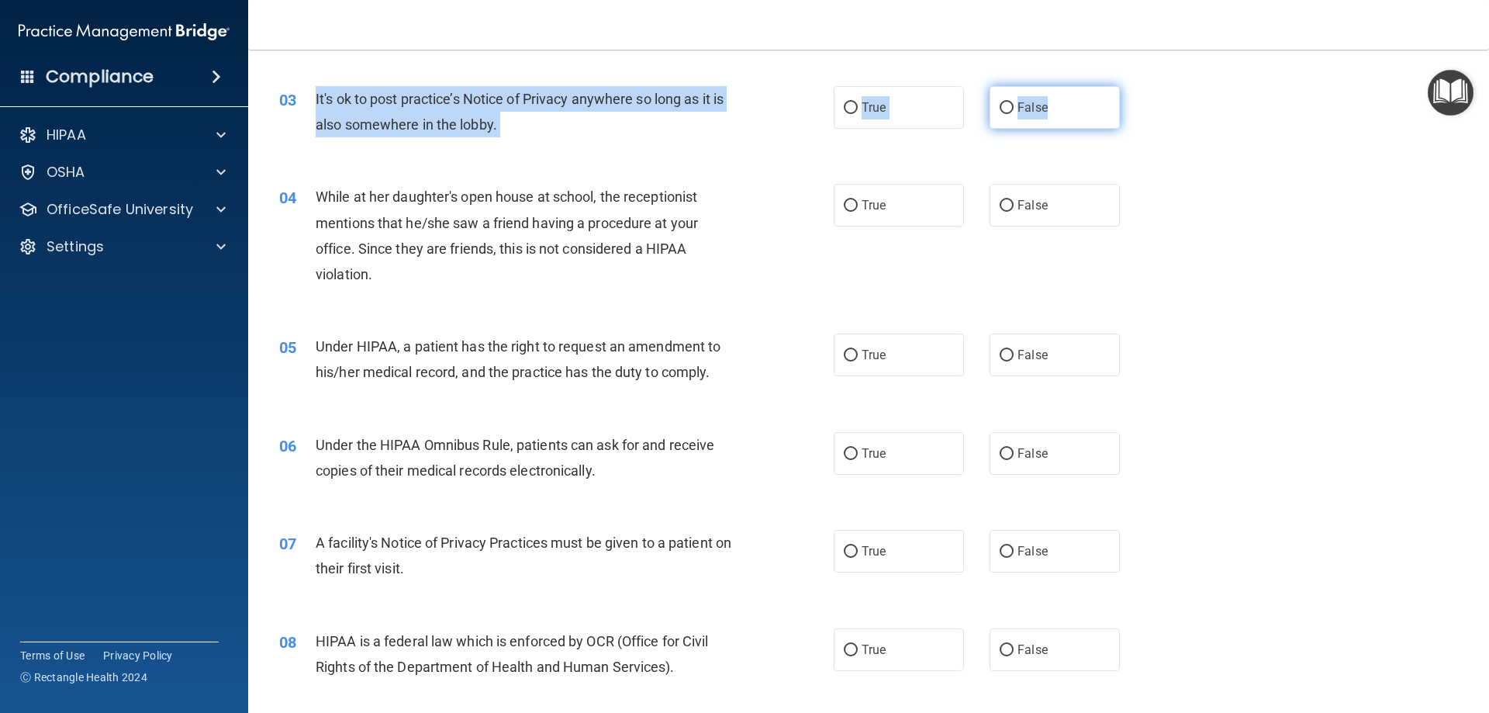
drag, startPoint x: 308, startPoint y: 95, endPoint x: 1074, endPoint y: 119, distance: 766.4
click at [1146, 86] on ng-form "03 It's ok to post practice’s Notice of Privacy anywhere so long as it is also …" at bounding box center [1146, 86] width 0 height 0
click at [1012, 95] on label "False" at bounding box center [1054, 107] width 130 height 43
click at [1012, 102] on input "False" at bounding box center [1006, 108] width 14 height 12
radio input "true"
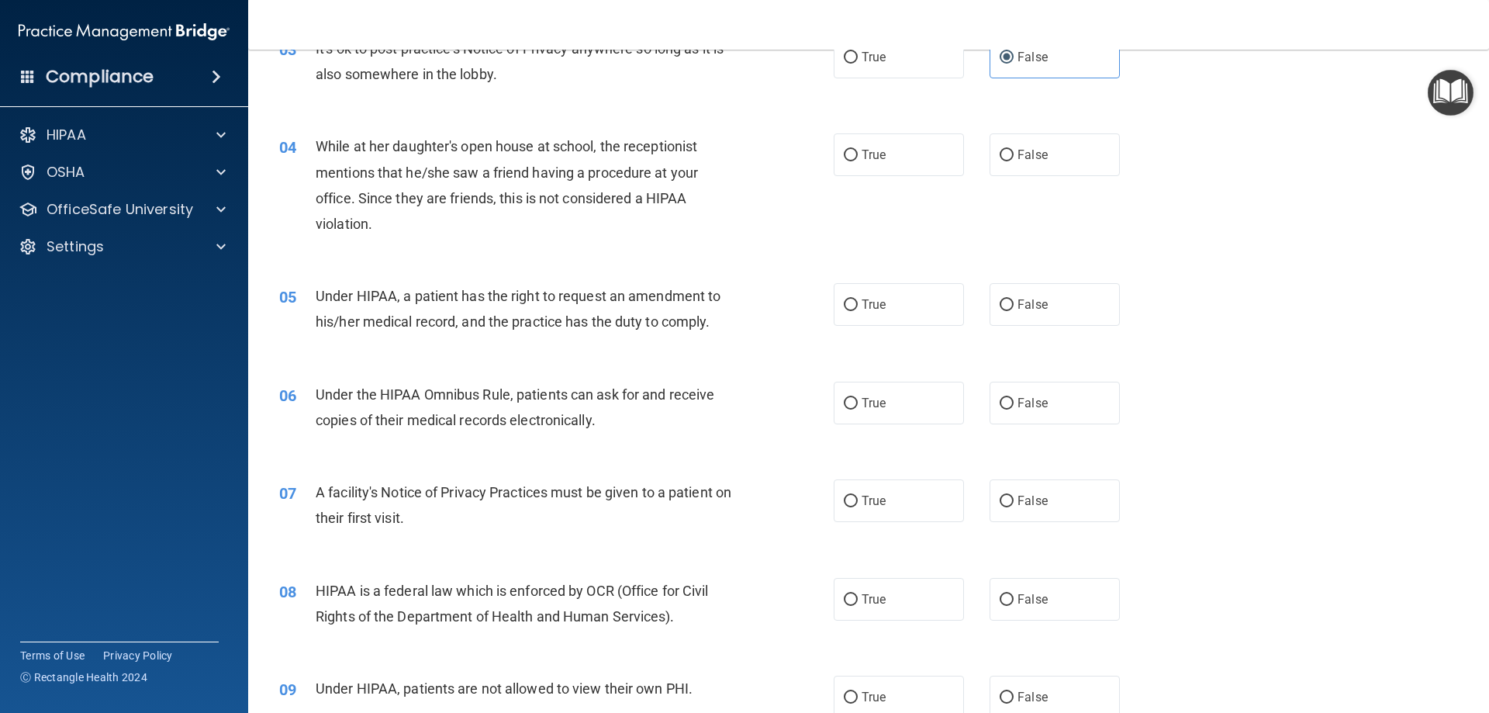
scroll to position [388, 0]
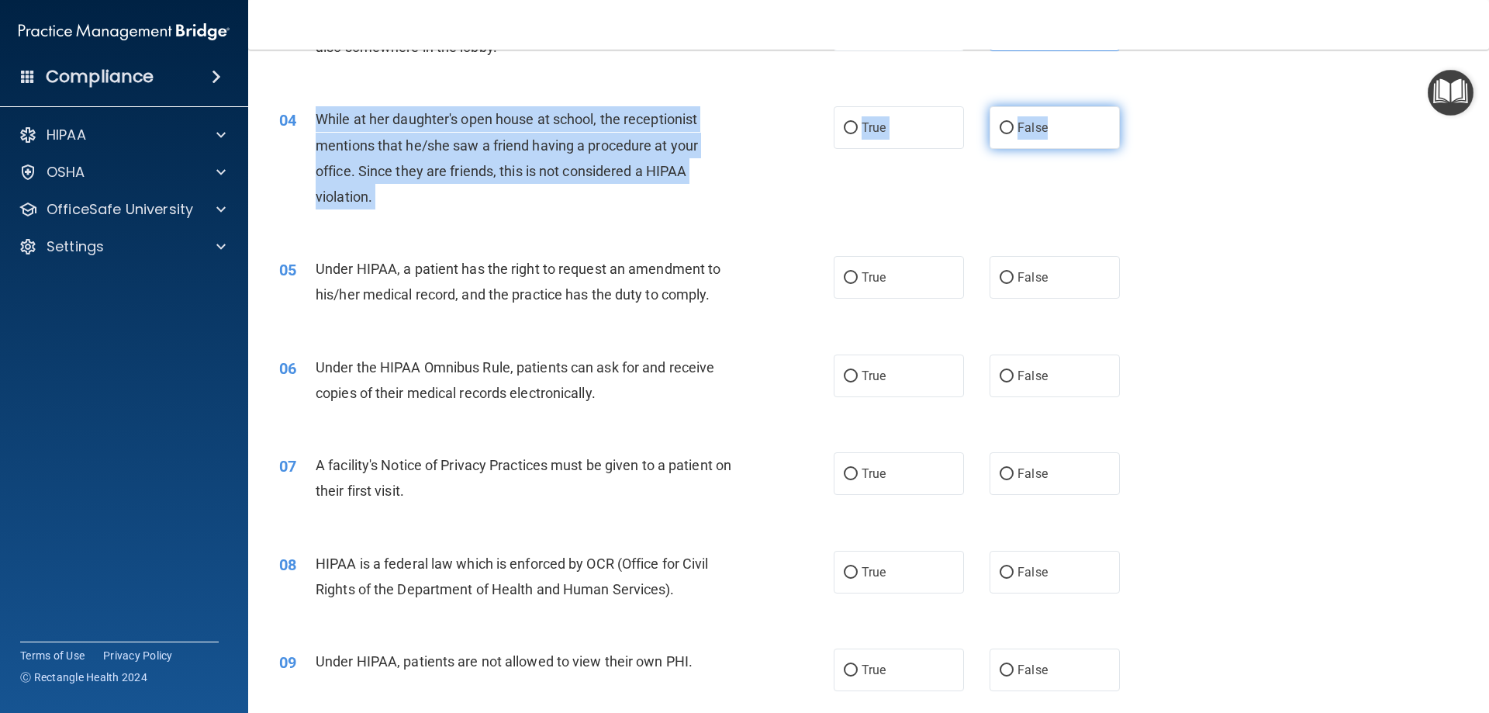
drag, startPoint x: 316, startPoint y: 110, endPoint x: 1072, endPoint y: 136, distance: 755.7
click at [1146, 106] on ng-form "04 While at her daughter's open house at school, the receptionist mentions that…" at bounding box center [1146, 106] width 0 height 0
click at [1020, 125] on span "False" at bounding box center [1032, 127] width 30 height 15
click at [1013, 125] on input "False" at bounding box center [1006, 129] width 14 height 12
radio input "true"
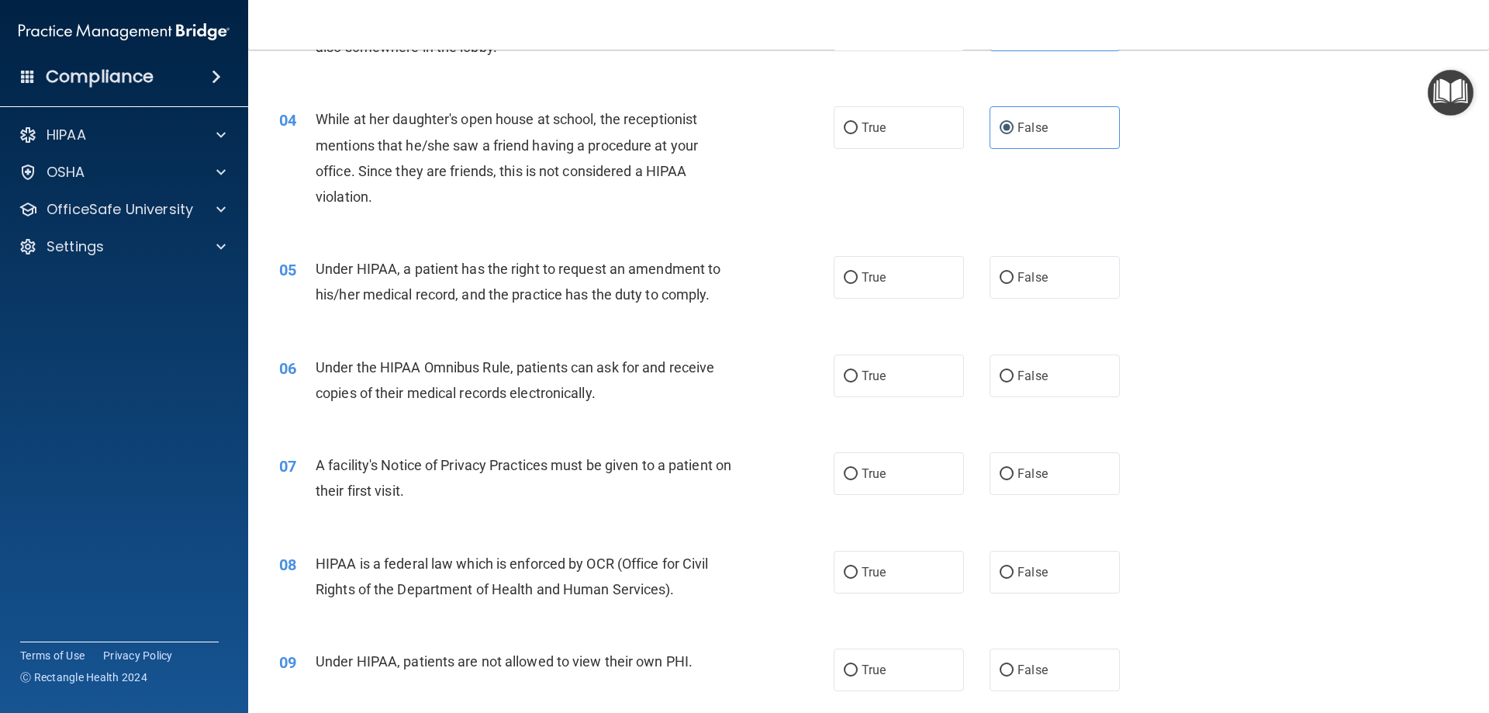
click at [715, 265] on span "Under HIPAA, a patient has the right to request an amendment to his/her medical…" at bounding box center [518, 282] width 405 height 42
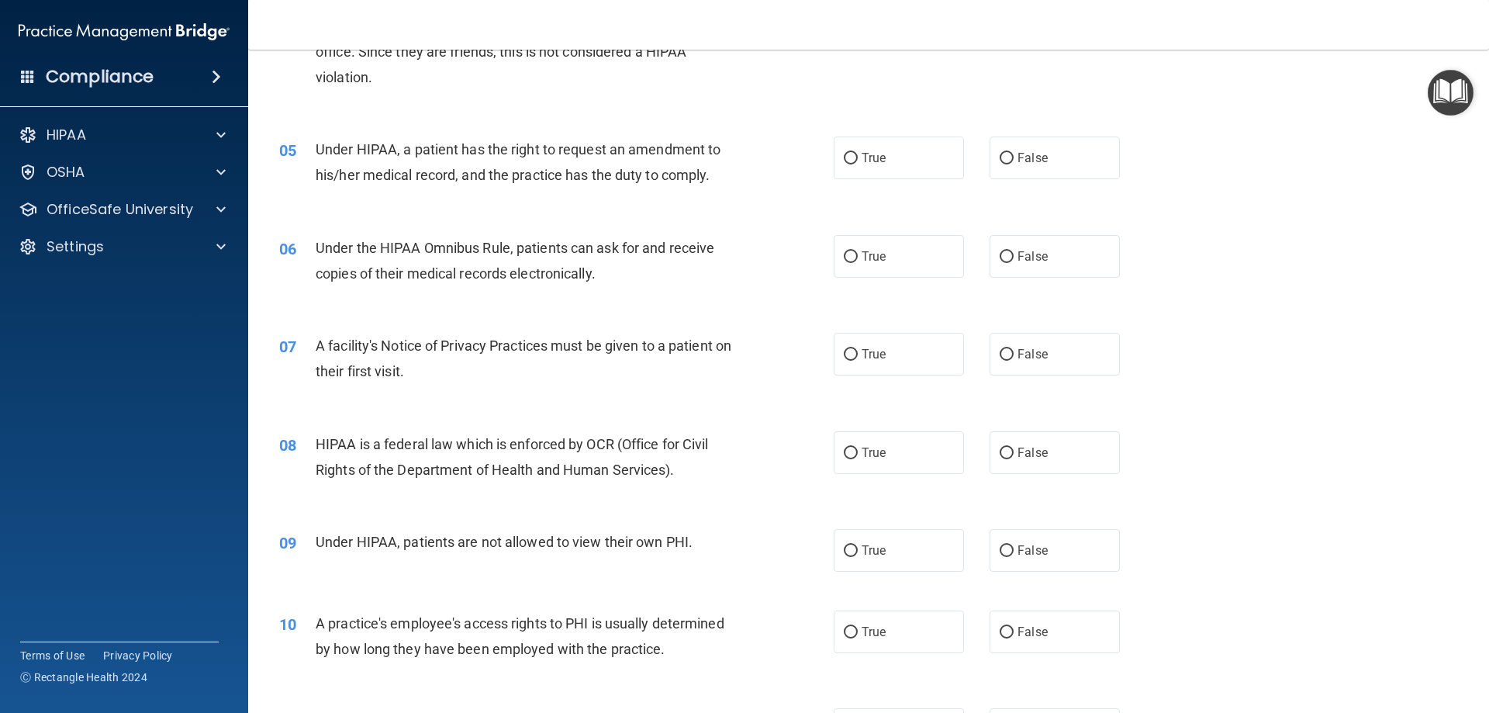
scroll to position [543, 0]
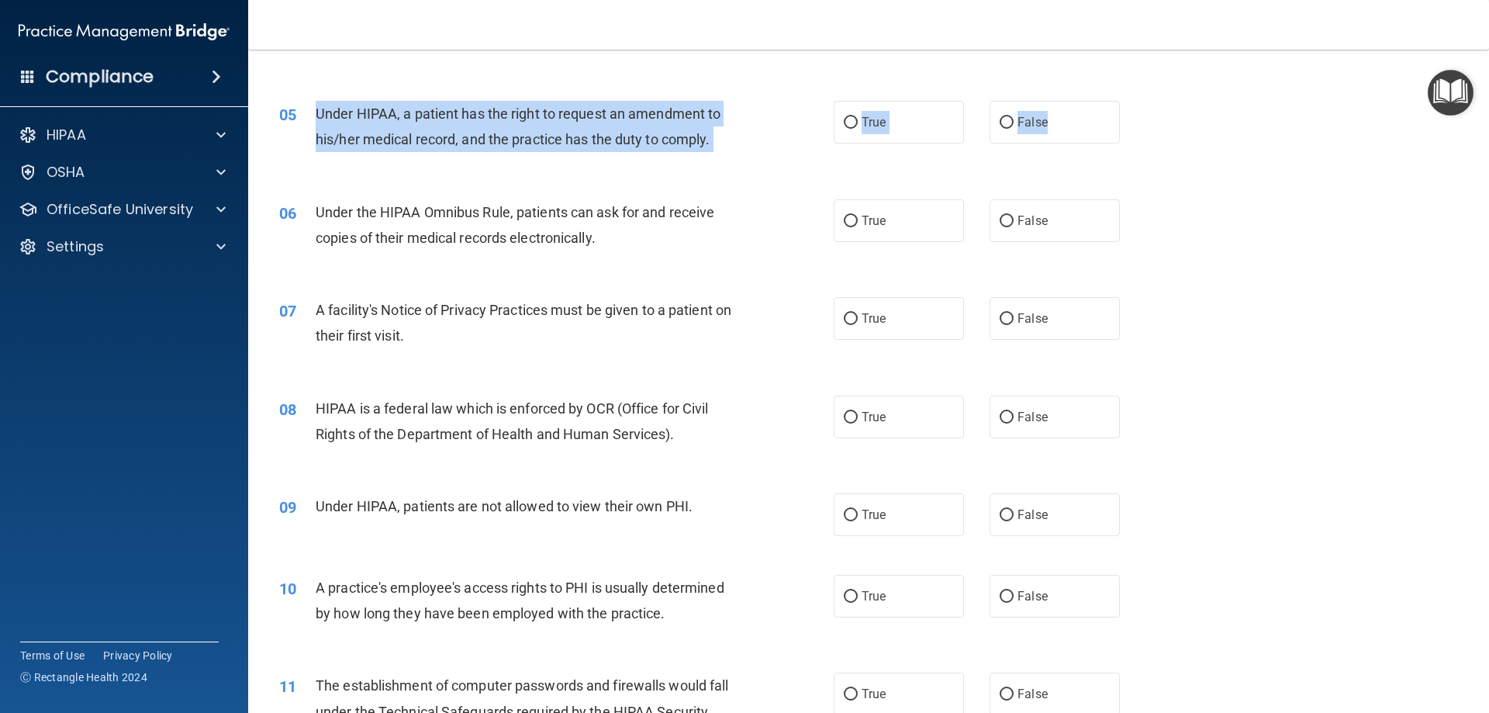
drag, startPoint x: 312, startPoint y: 116, endPoint x: 1125, endPoint y: 133, distance: 812.8
click at [1137, 132] on div "05 Under HIPAA, a patient has the right to request an amendment to his/her medi…" at bounding box center [869, 130] width 1202 height 98
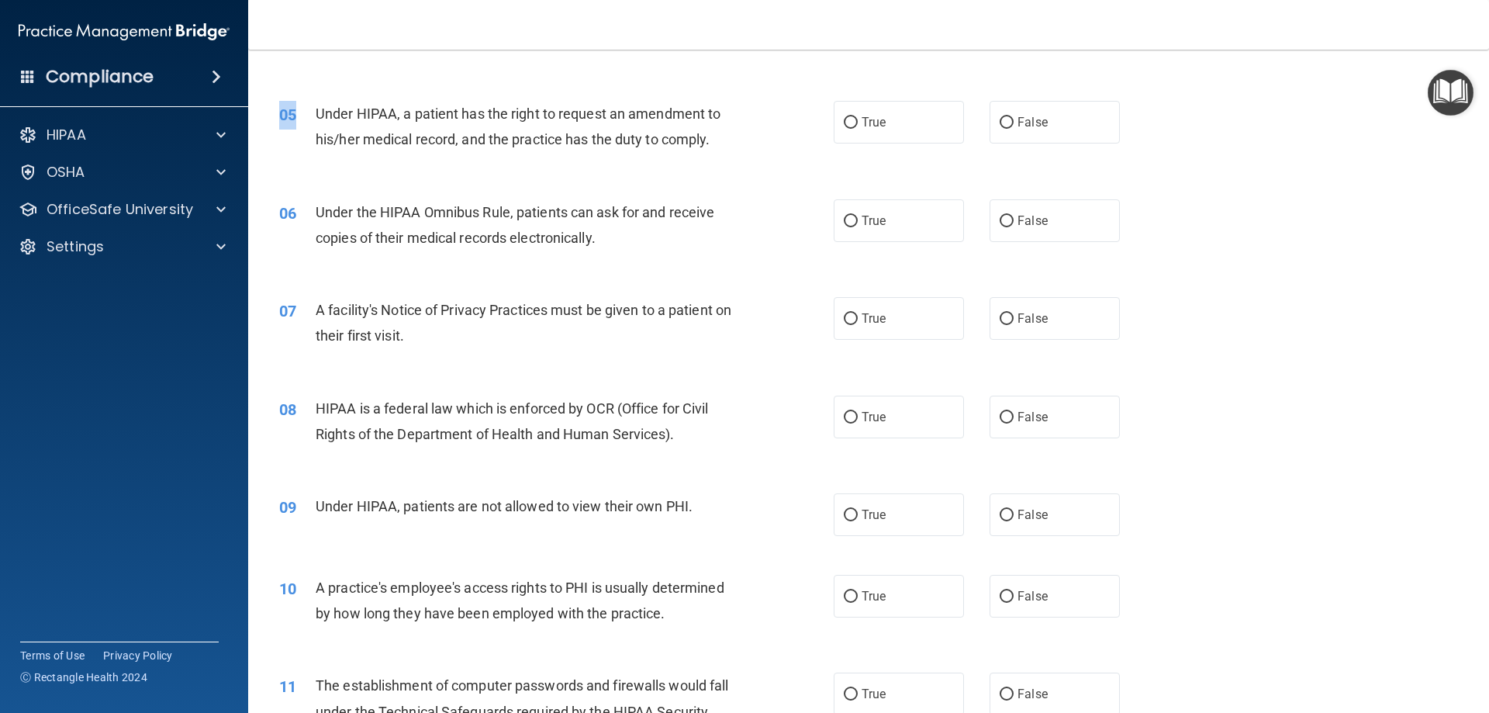
click at [306, 110] on div "05" at bounding box center [292, 115] width 48 height 29
click at [312, 111] on div "05" at bounding box center [292, 115] width 48 height 29
click at [316, 111] on span "Under HIPAA, a patient has the right to request an amendment to his/her medical…" at bounding box center [518, 126] width 405 height 42
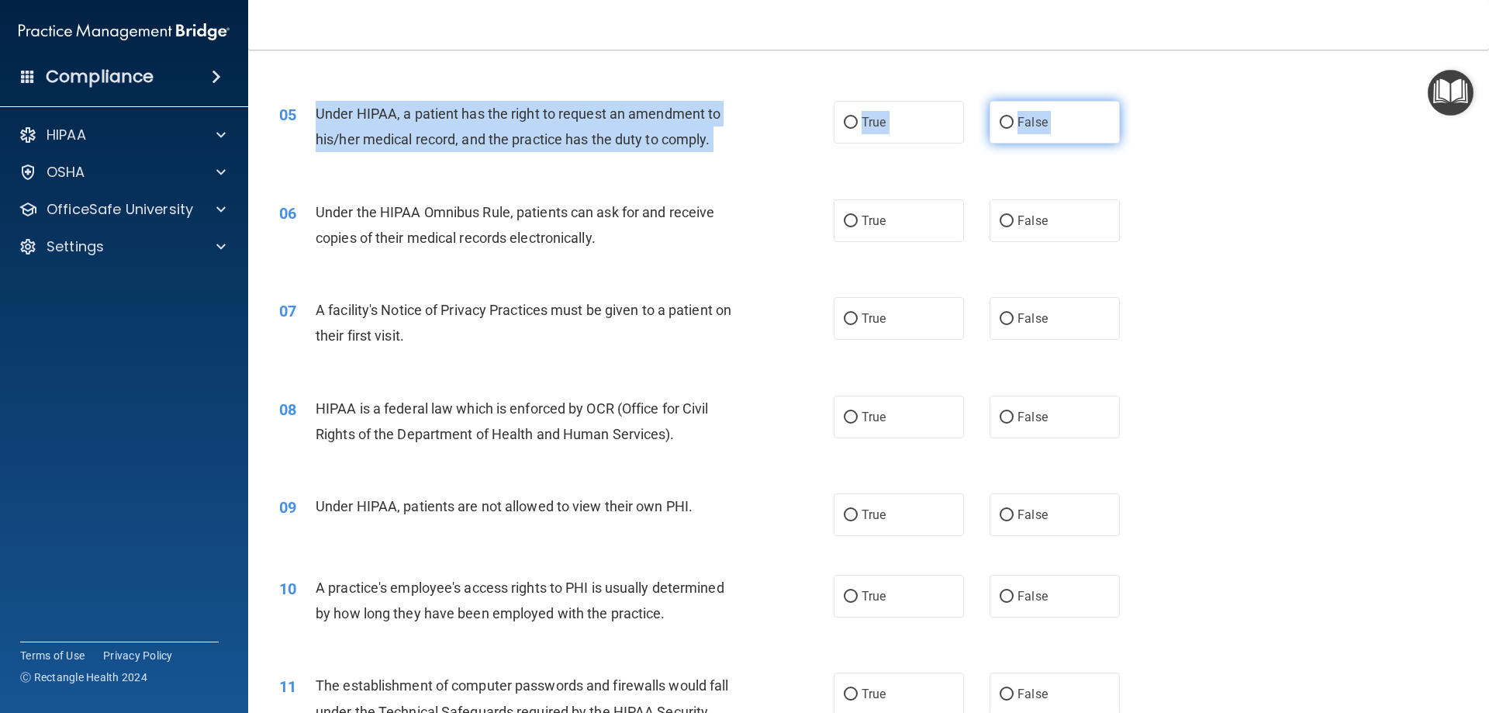
drag, startPoint x: 316, startPoint y: 111, endPoint x: 1093, endPoint y: 123, distance: 777.0
click at [1146, 101] on ng-form "05 Under HIPAA, a patient has the right to request an amendment to his/her medi…" at bounding box center [1146, 101] width 0 height 0
click at [1024, 131] on label "False" at bounding box center [1054, 122] width 130 height 43
click at [1013, 129] on input "False" at bounding box center [1006, 123] width 14 height 12
radio input "true"
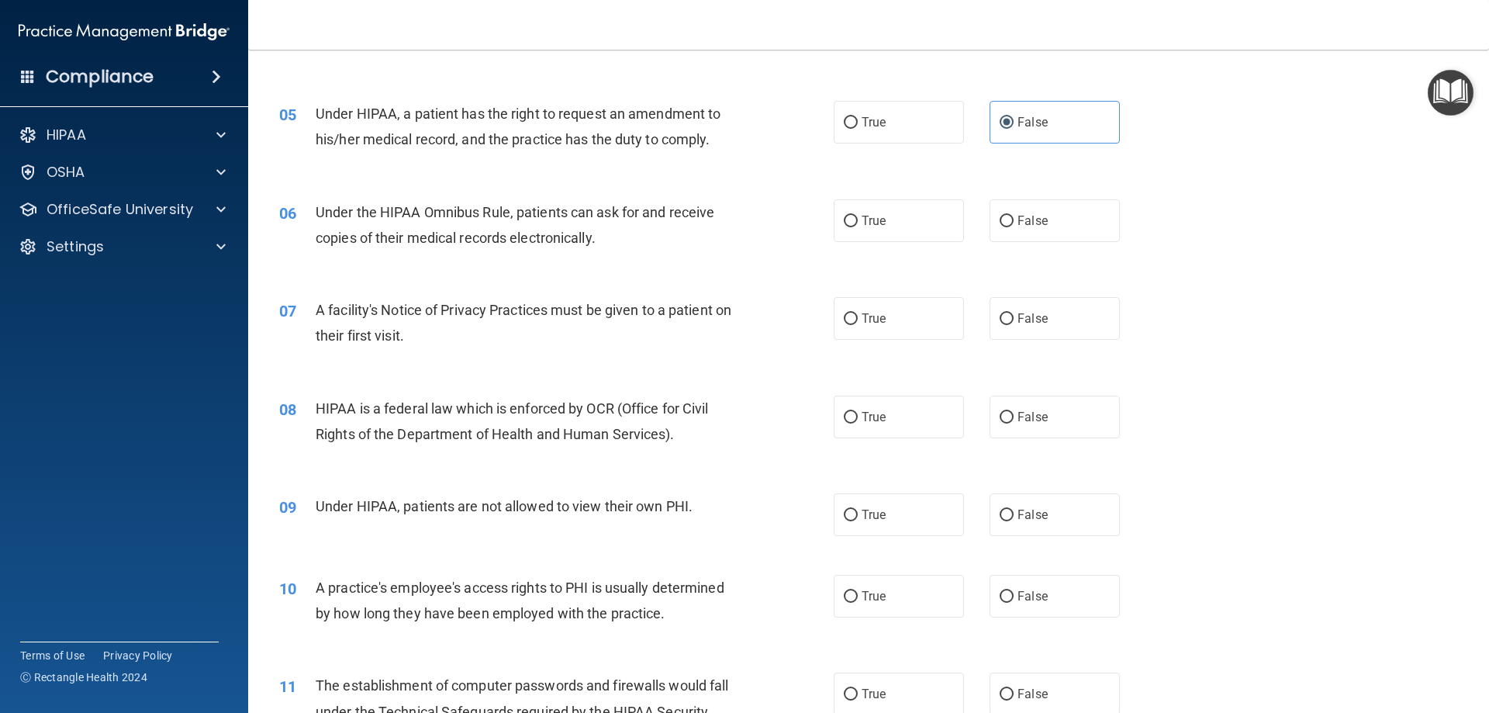
drag, startPoint x: 1134, startPoint y: 168, endPoint x: 1126, endPoint y: 169, distance: 7.8
click at [1126, 169] on div "05 Under HIPAA, a patient has the right to request an amendment to his/her medi…" at bounding box center [869, 130] width 1202 height 98
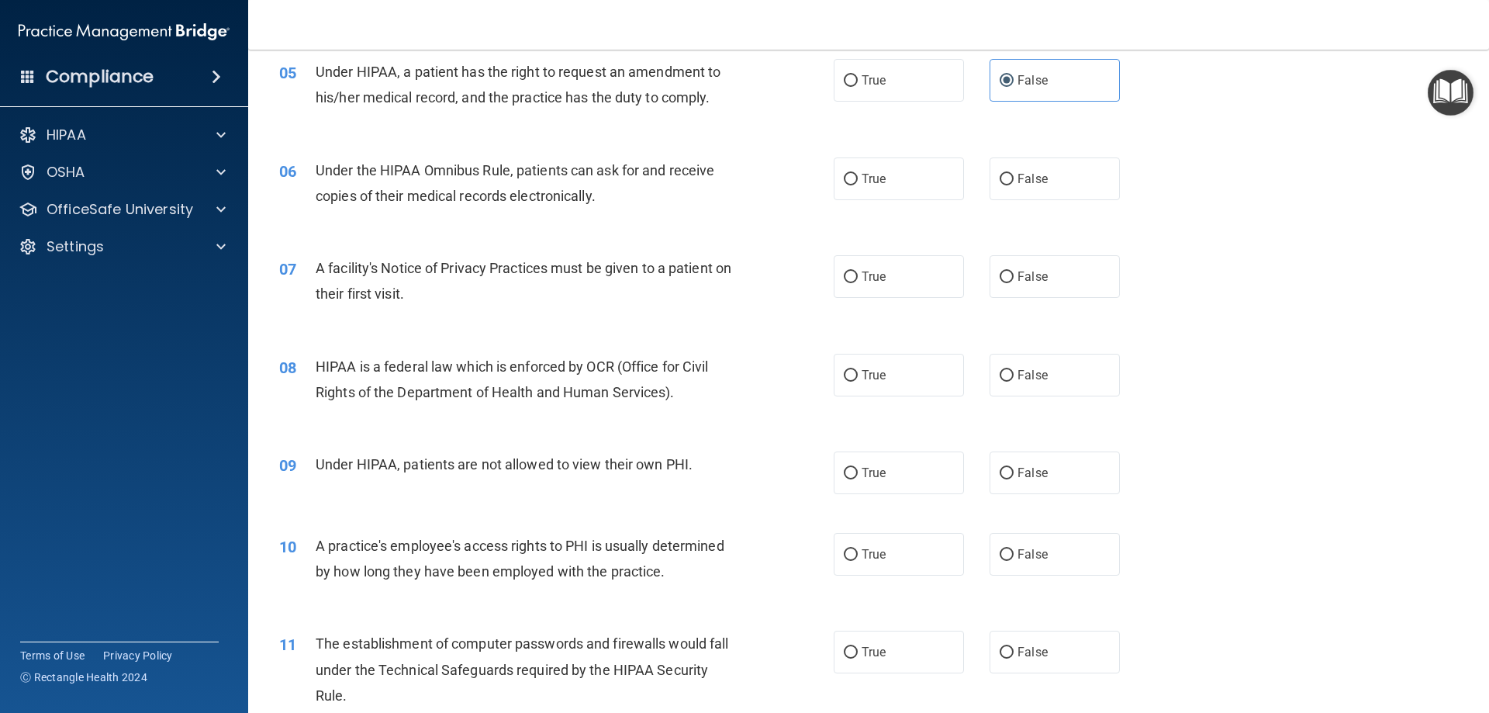
scroll to position [620, 0]
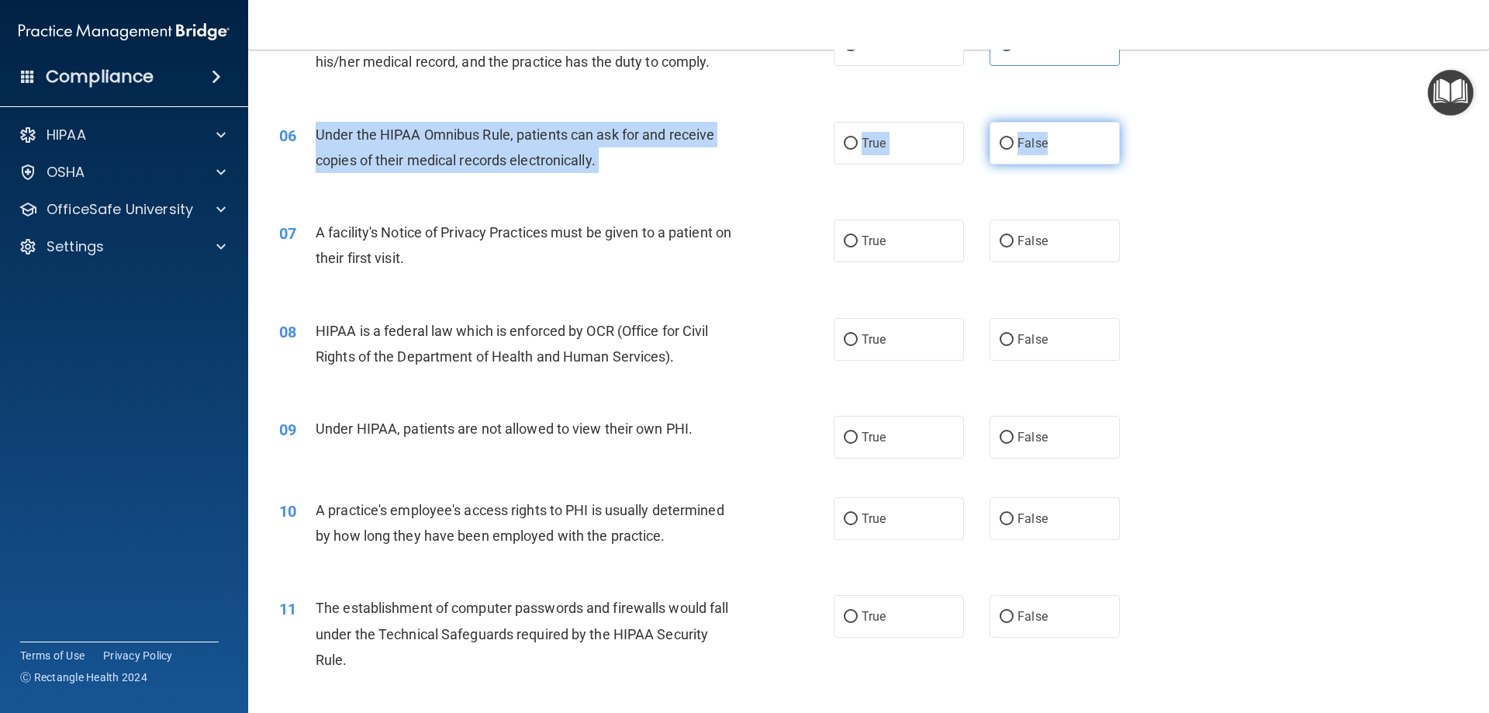
drag, startPoint x: 309, startPoint y: 133, endPoint x: 1075, endPoint y: 143, distance: 765.4
click at [1146, 122] on ng-form "06 Under the HIPAA Omnibus Rule, patients can ask for and receive copies of the…" at bounding box center [1146, 122] width 0 height 0
click at [941, 145] on label "True" at bounding box center [899, 143] width 130 height 43
click at [858, 145] on input "True" at bounding box center [851, 144] width 14 height 12
radio input "true"
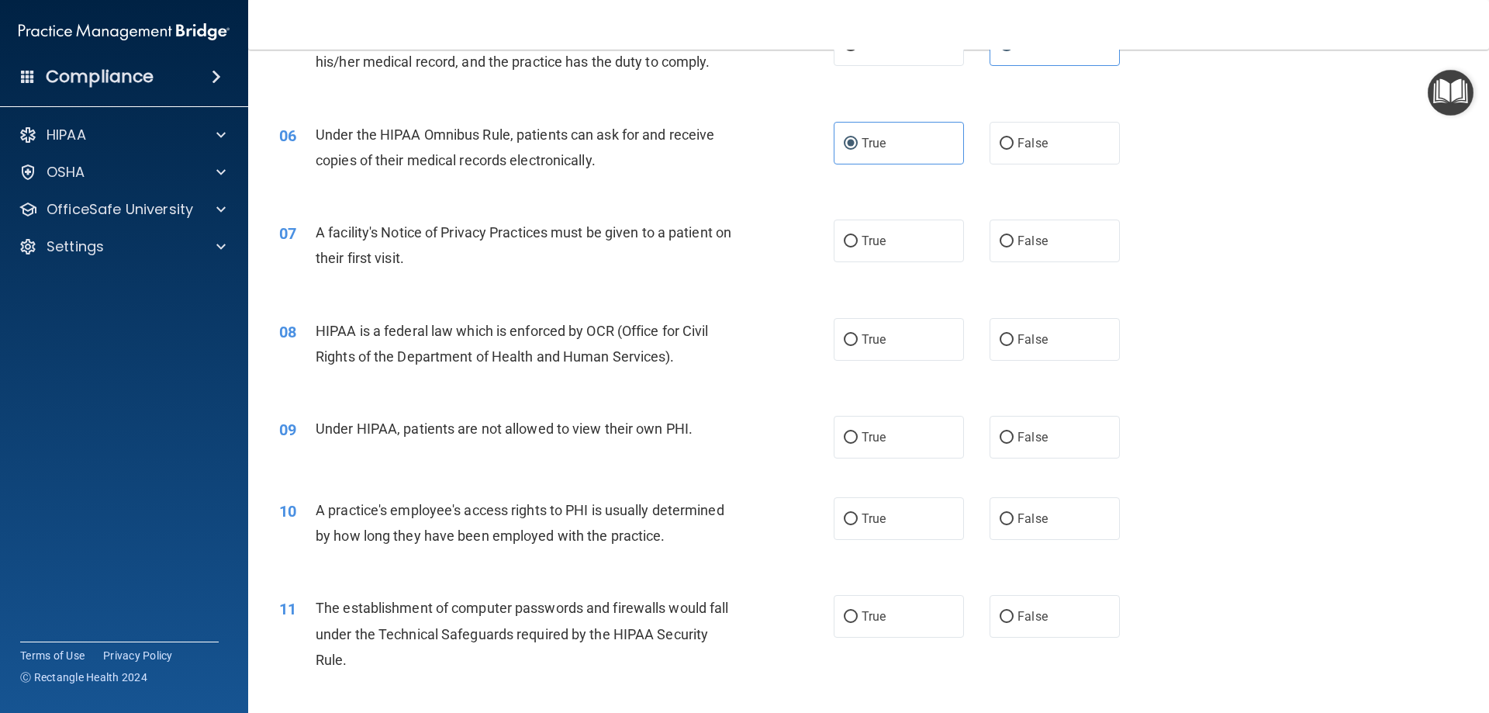
click at [727, 203] on div "07 A facility's Notice of Privacy Practices must be given to a patient on their…" at bounding box center [869, 249] width 1202 height 98
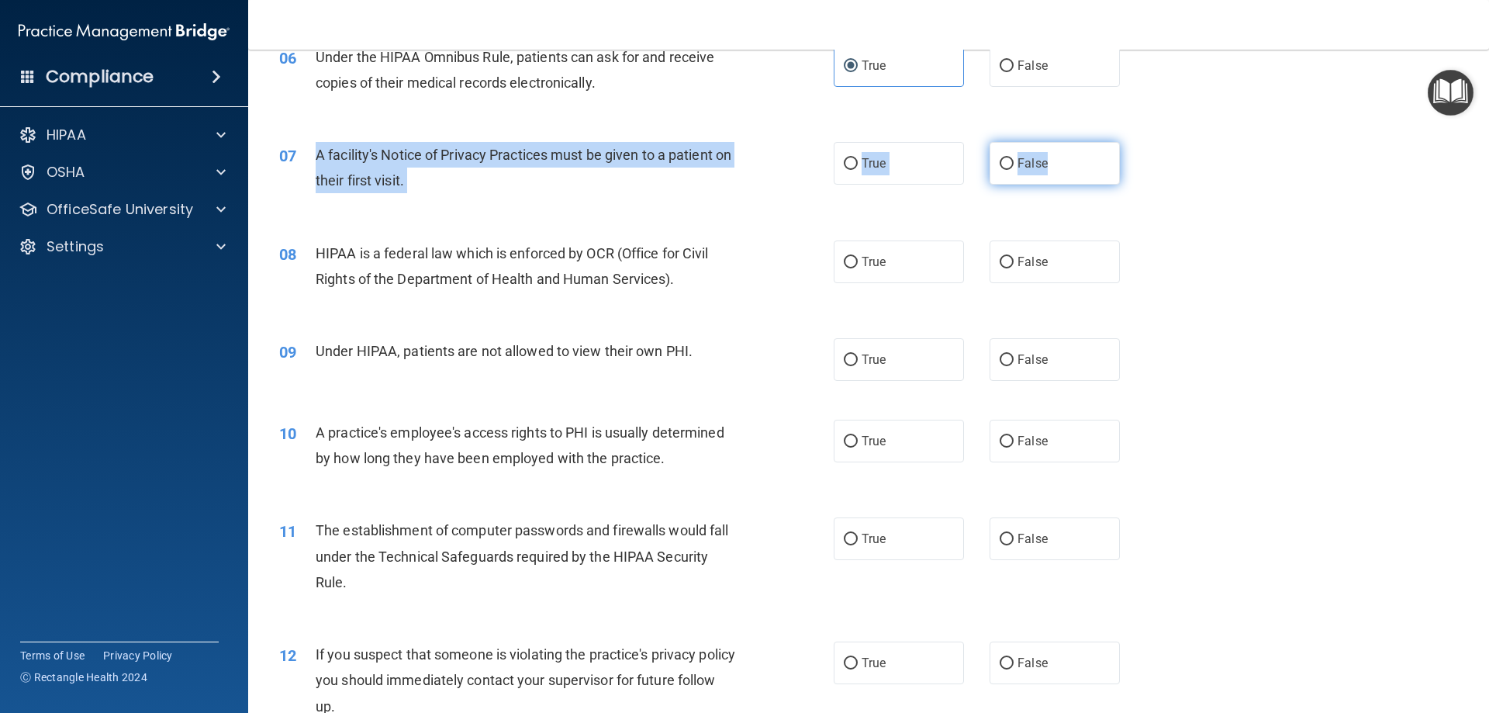
drag, startPoint x: 304, startPoint y: 153, endPoint x: 1072, endPoint y: 161, distance: 767.7
click at [1146, 142] on ng-form "07 A facility's Notice of Privacy Practices must be given to a patient on their…" at bounding box center [1146, 142] width 0 height 0
click at [1077, 157] on label "False" at bounding box center [1054, 163] width 130 height 43
click at [1013, 158] on input "False" at bounding box center [1006, 164] width 14 height 12
radio input "true"
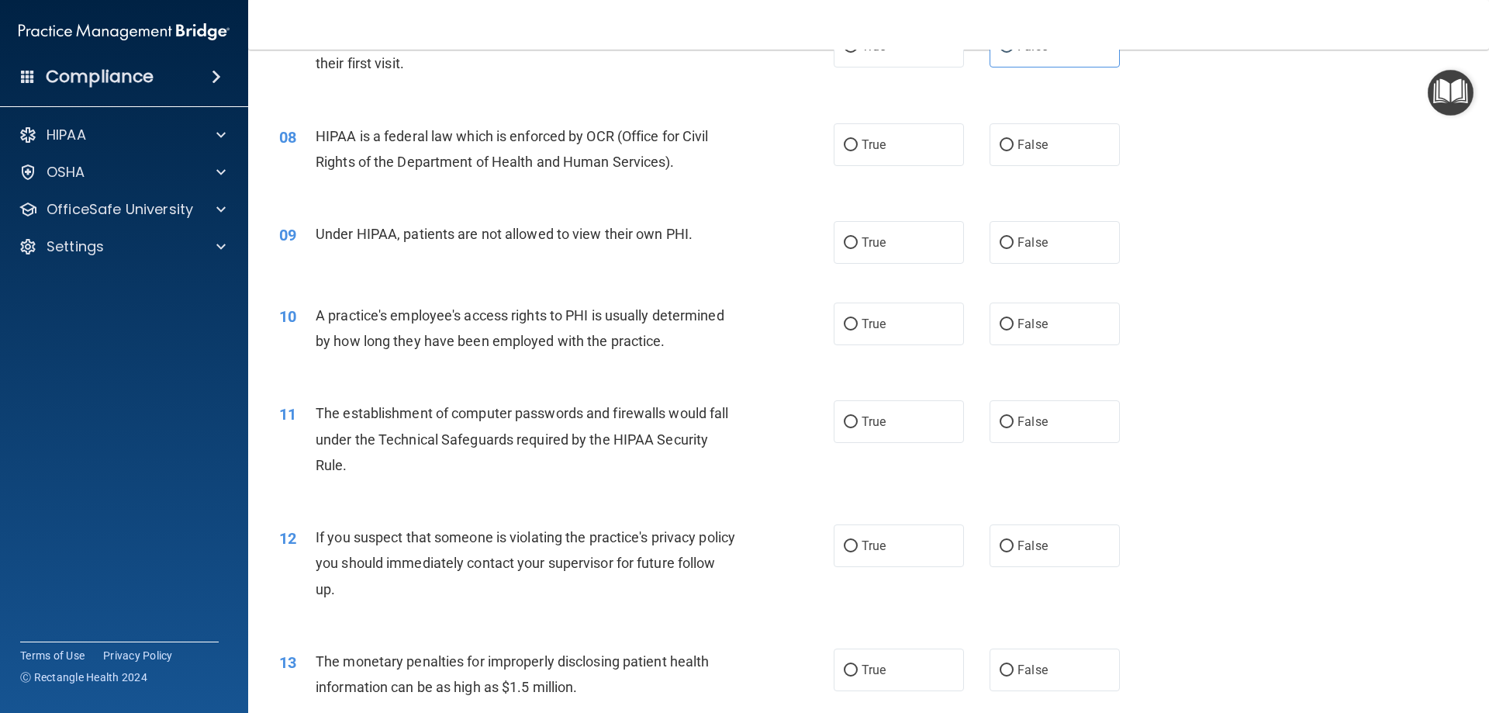
scroll to position [853, 0]
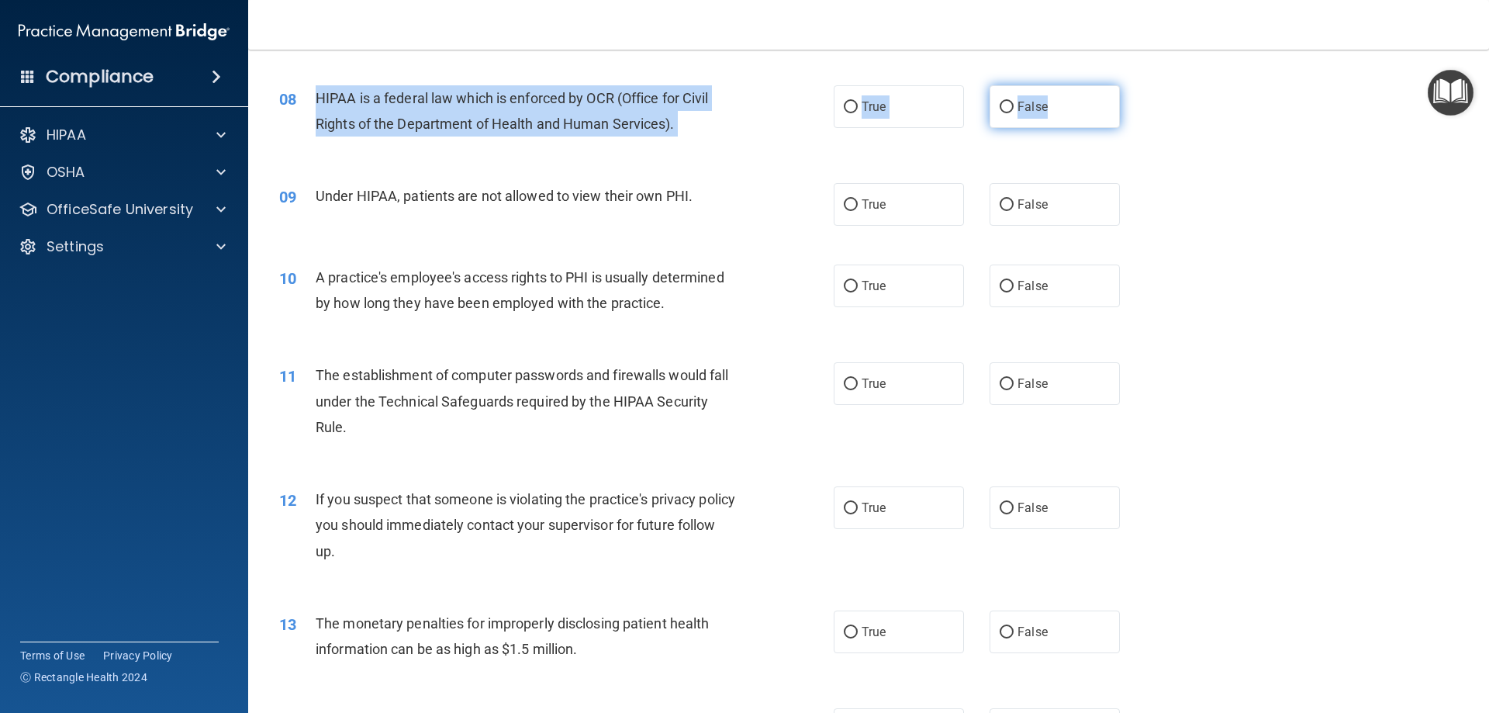
drag, startPoint x: 315, startPoint y: 95, endPoint x: 1067, endPoint y: 106, distance: 752.2
click at [1146, 85] on ng-form "08 HIPAA is a federal law which is enforced by OCR (Office for Civil Rights of …" at bounding box center [1146, 85] width 0 height 0
click at [854, 100] on label "True" at bounding box center [899, 106] width 130 height 43
click at [854, 102] on input "True" at bounding box center [851, 108] width 14 height 12
radio input "true"
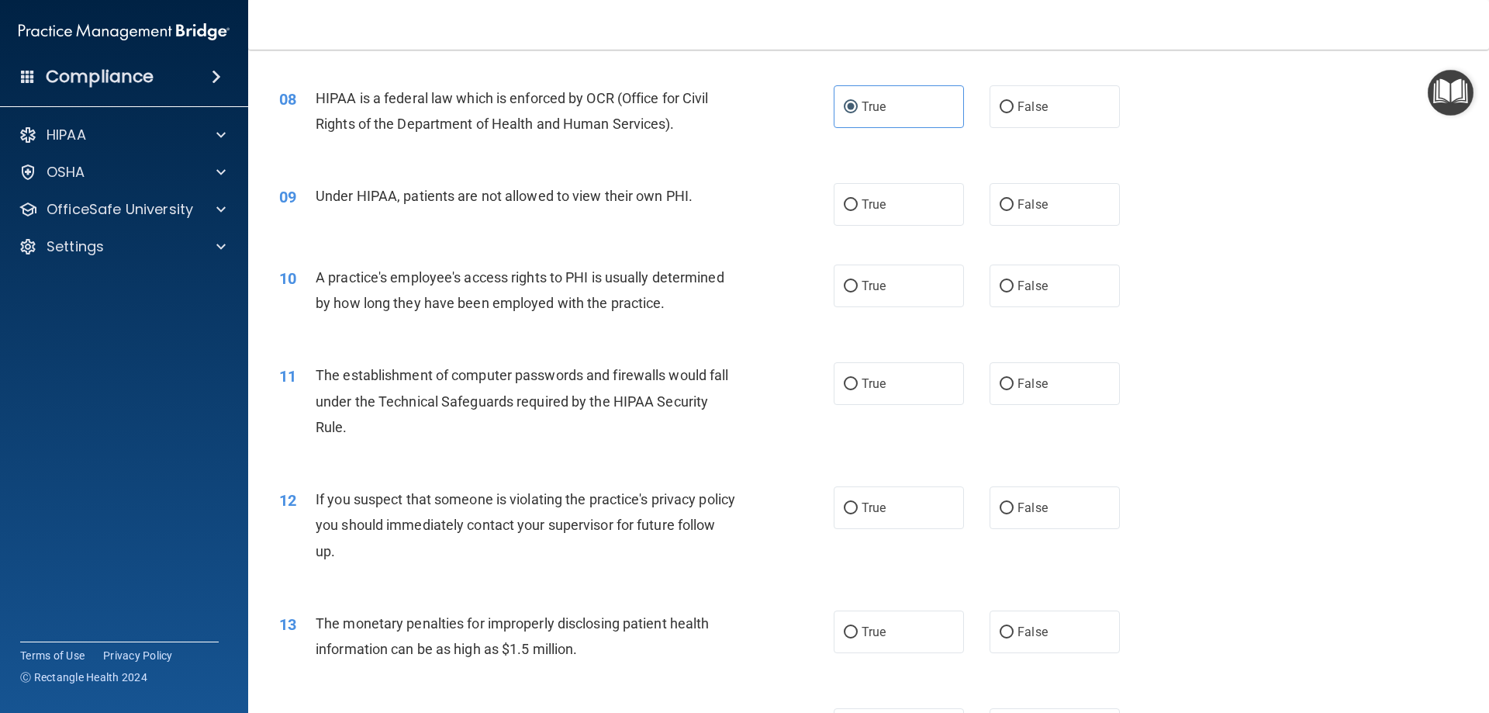
click at [737, 150] on div "08 HIPAA is a federal law which is enforced by OCR (Office for Civil Rights of …" at bounding box center [869, 115] width 1202 height 98
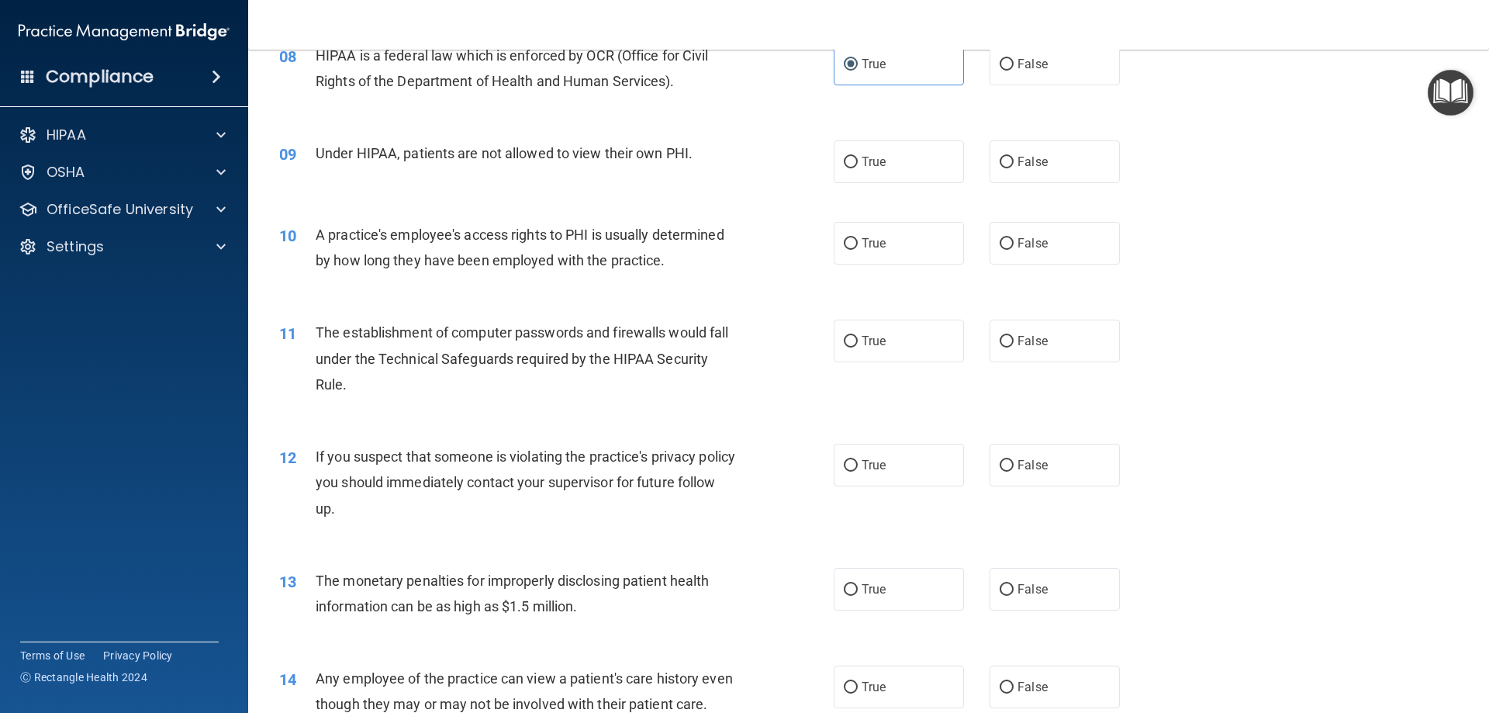
scroll to position [930, 0]
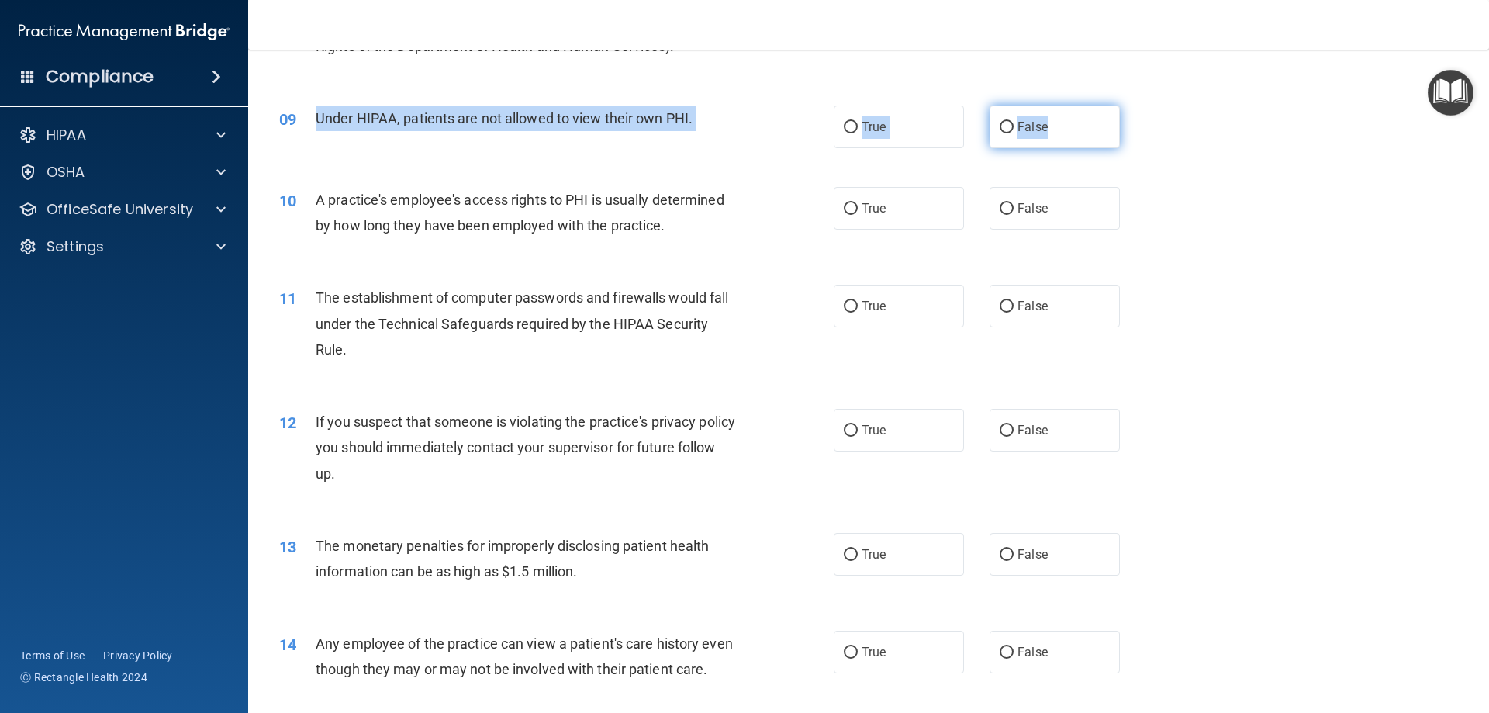
drag, startPoint x: 308, startPoint y: 120, endPoint x: 1061, endPoint y: 112, distance: 752.9
click at [1146, 105] on ng-form "09 Under HIPAA, patients are not allowed to view their own PHI. True False" at bounding box center [1146, 105] width 0 height 0
click at [1039, 140] on label "False" at bounding box center [1054, 126] width 130 height 43
click at [1013, 133] on input "False" at bounding box center [1006, 128] width 14 height 12
radio input "true"
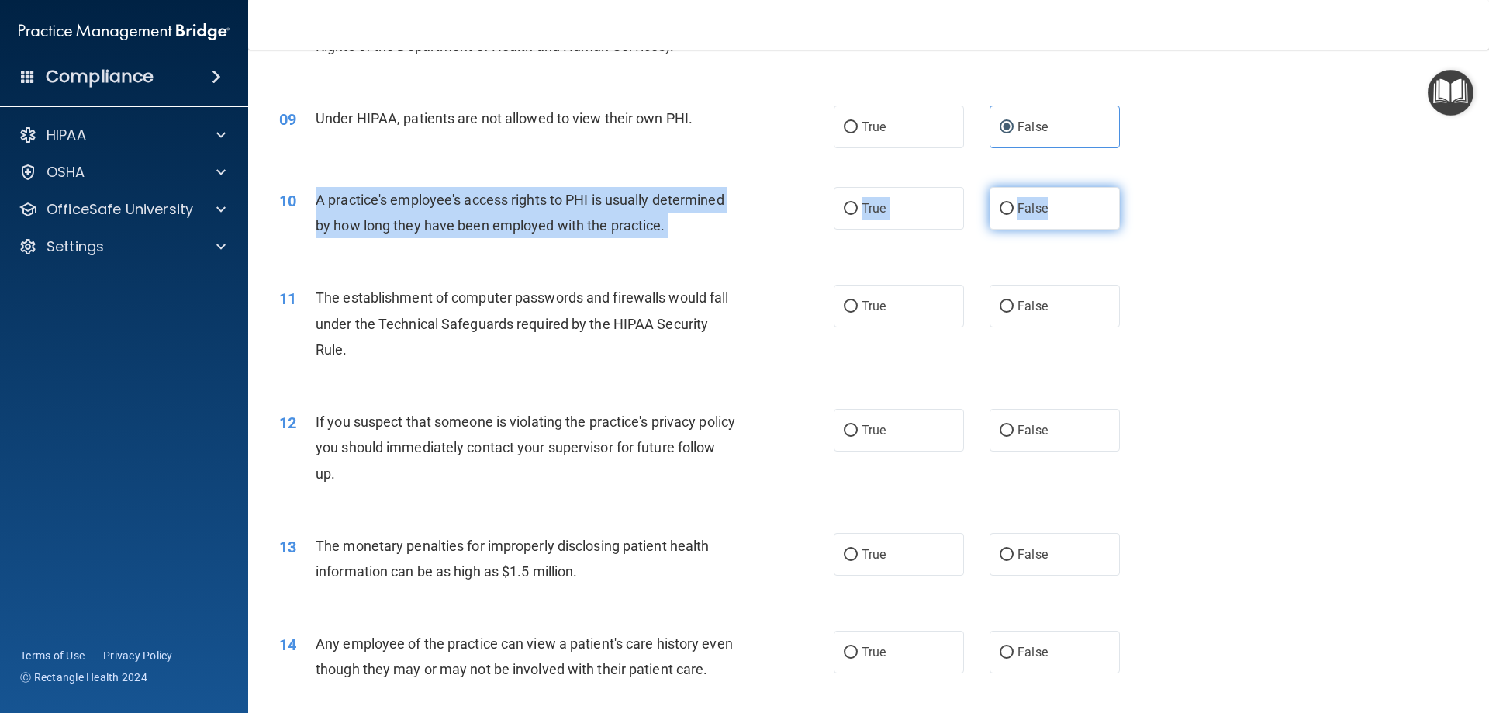
drag, startPoint x: 311, startPoint y: 198, endPoint x: 1094, endPoint y: 206, distance: 783.2
click at [1146, 187] on ng-form "10 A practice's employee's access rights to PHI is usually determined by how lo…" at bounding box center [1146, 187] width 0 height 0
click at [1075, 219] on label "False" at bounding box center [1054, 208] width 130 height 43
click at [1013, 215] on input "False" at bounding box center [1006, 209] width 14 height 12
radio input "true"
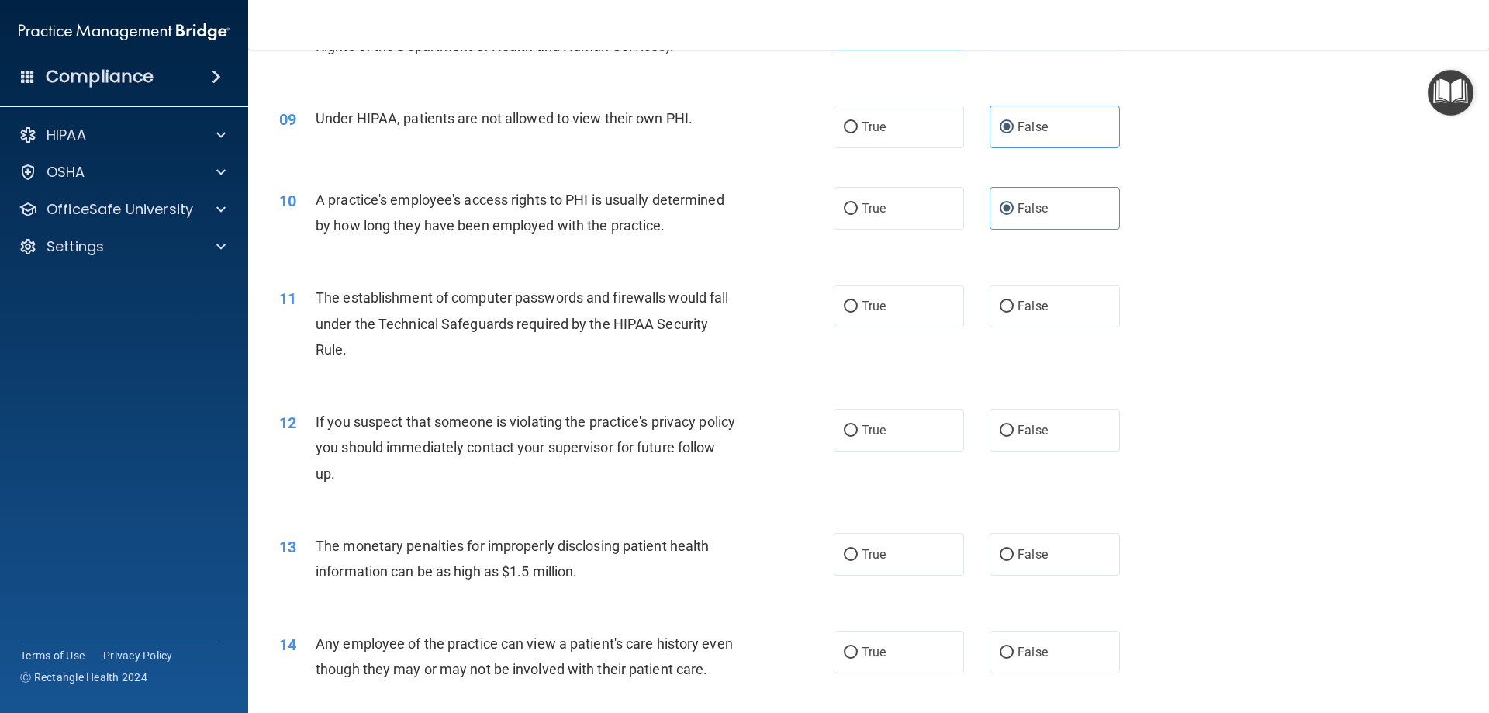
click at [1224, 264] on div "10 A practice's employee's access rights to PHI is usually determined by how lo…" at bounding box center [869, 216] width 1202 height 98
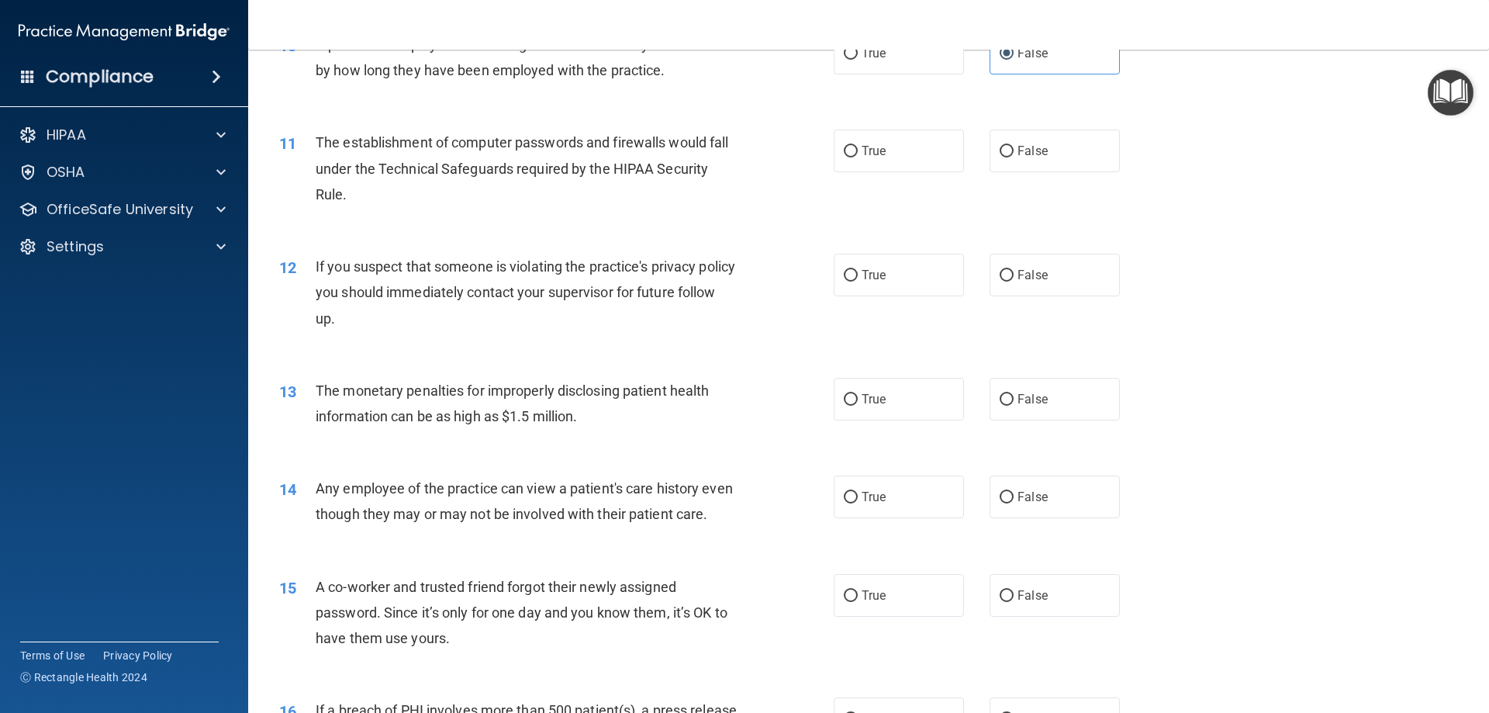
scroll to position [1163, 0]
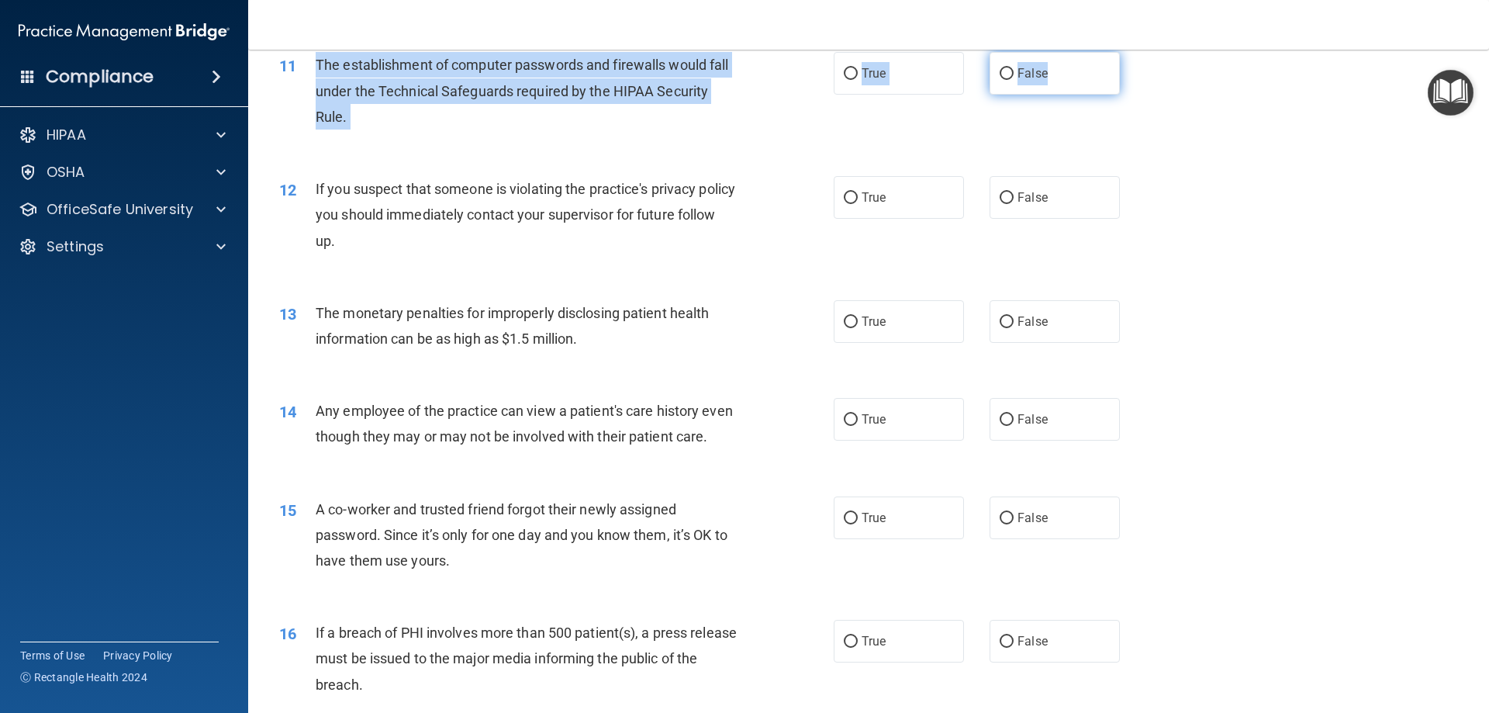
drag, startPoint x: 316, startPoint y: 64, endPoint x: 1099, endPoint y: 69, distance: 782.4
click at [1146, 52] on ng-form "11 The establishment of computer passwords and firewalls would fall under the T…" at bounding box center [1146, 52] width 0 height 0
click at [937, 81] on label "True" at bounding box center [899, 73] width 130 height 43
click at [858, 80] on input "True" at bounding box center [851, 74] width 14 height 12
radio input "true"
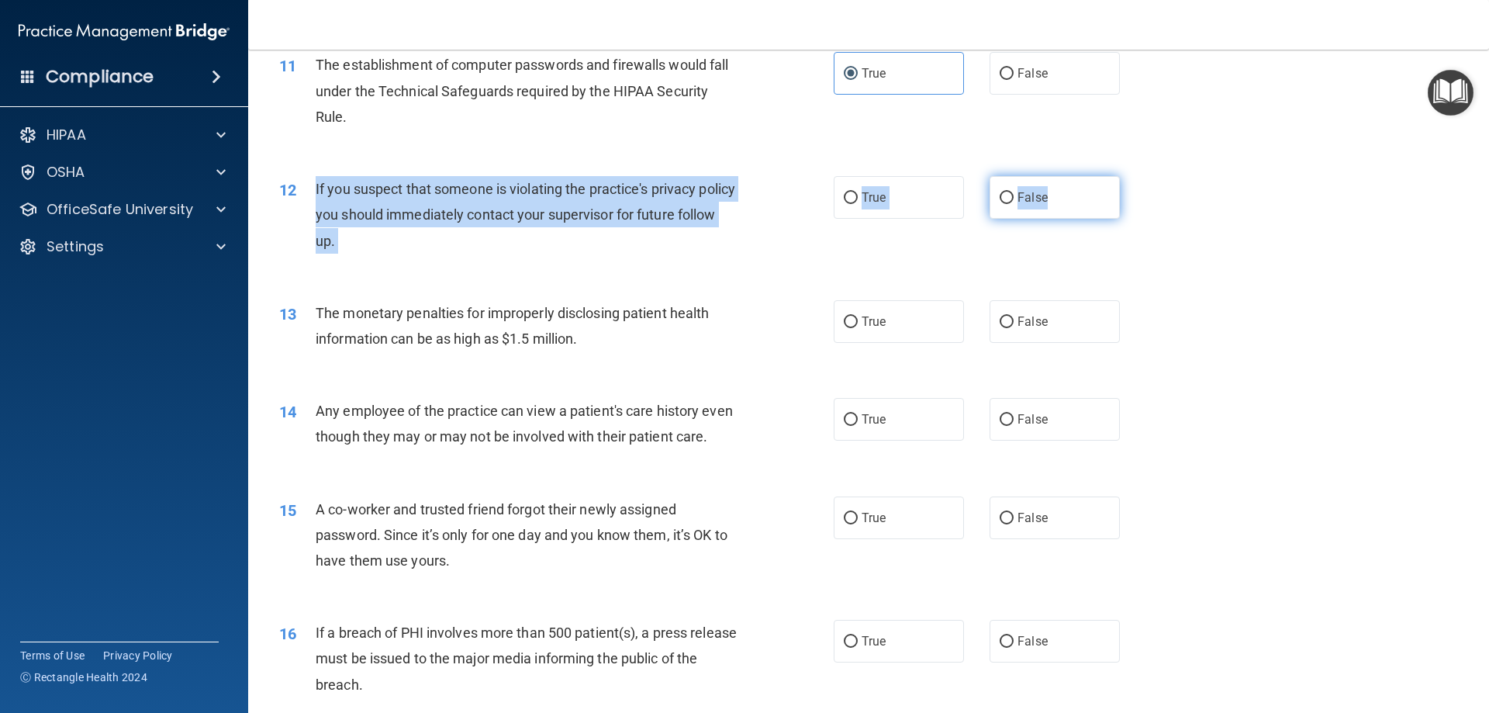
drag, startPoint x: 305, startPoint y: 181, endPoint x: 1048, endPoint y: 202, distance: 743.9
click at [1146, 176] on ng-form "12 If you suspect that someone is violating the practice's privacy policy you s…" at bounding box center [1146, 176] width 0 height 0
click at [879, 204] on span "True" at bounding box center [873, 197] width 24 height 15
click at [858, 204] on input "True" at bounding box center [851, 198] width 14 height 12
radio input "true"
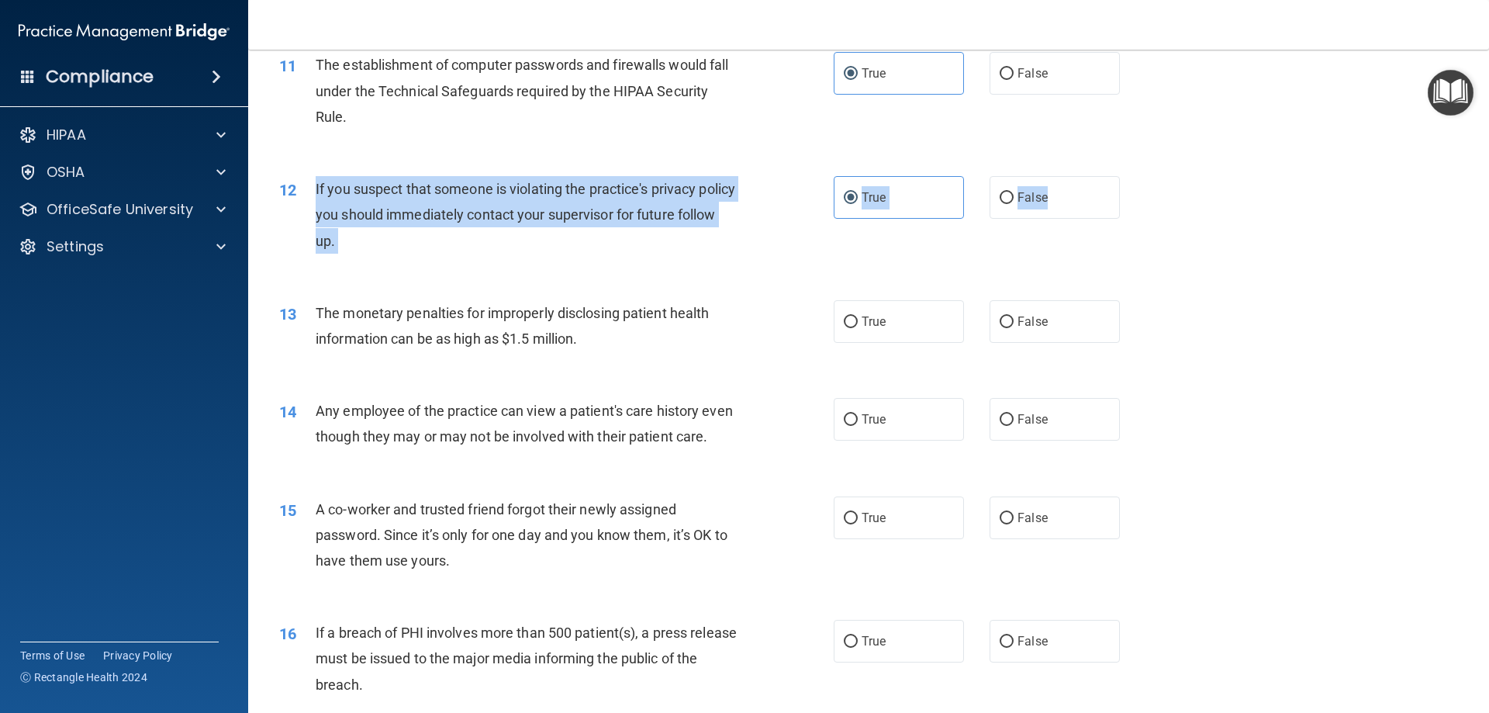
click at [830, 249] on div "12 If you suspect that someone is violating the practice's privacy policy you s…" at bounding box center [556, 218] width 601 height 85
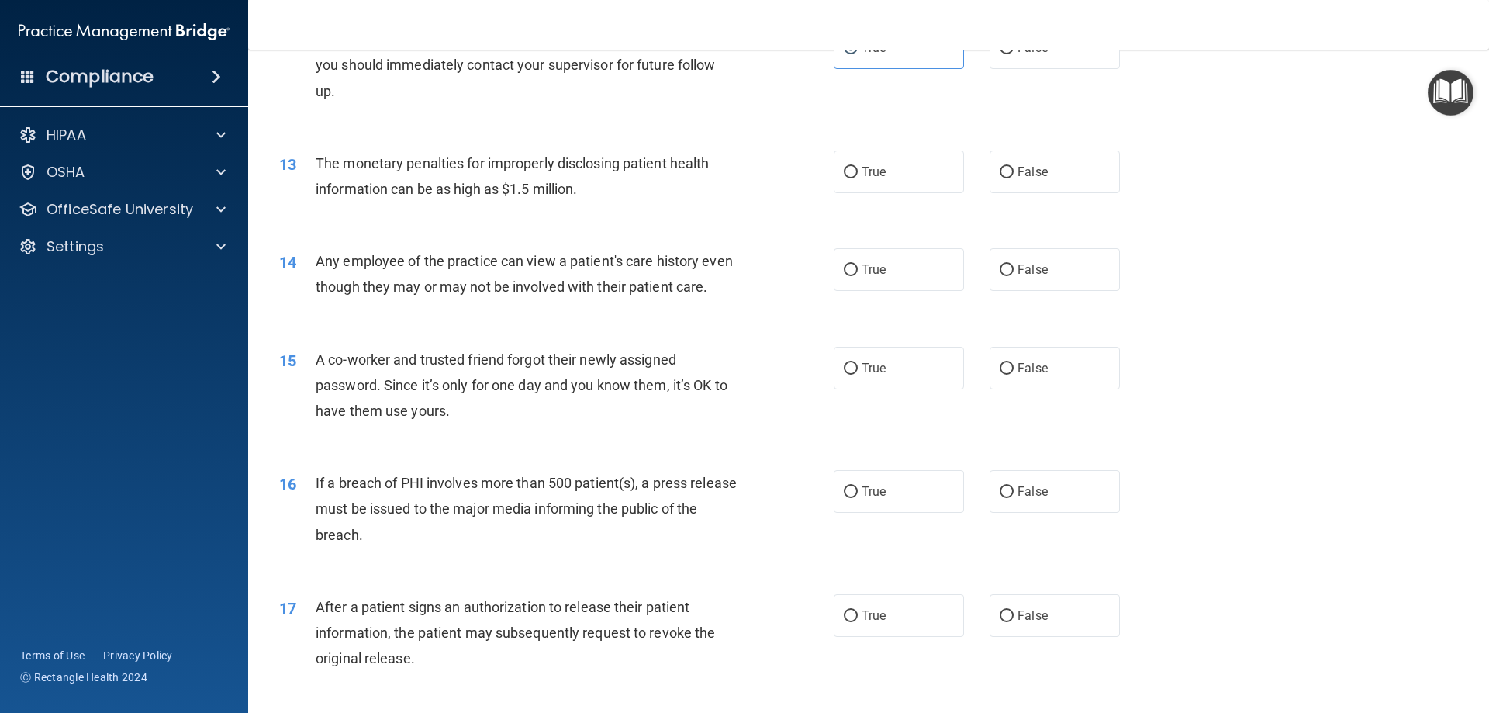
scroll to position [1318, 0]
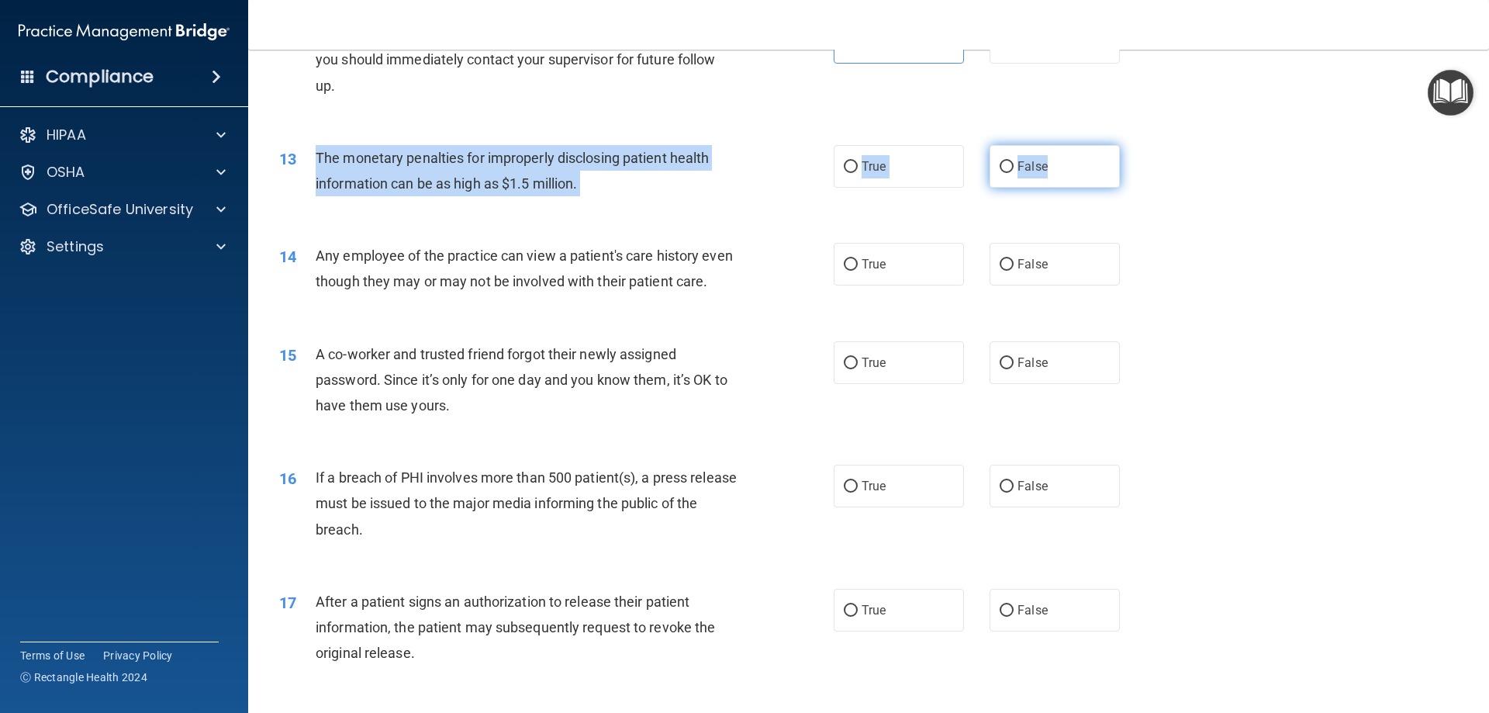
drag, startPoint x: 310, startPoint y: 153, endPoint x: 1048, endPoint y: 161, distance: 737.4
click at [1146, 145] on ng-form "13 The monetary penalties for improperly disclosing patient health information …" at bounding box center [1146, 145] width 0 height 0
click at [890, 166] on label "True" at bounding box center [899, 166] width 130 height 43
click at [858, 166] on input "True" at bounding box center [851, 167] width 14 height 12
radio input "true"
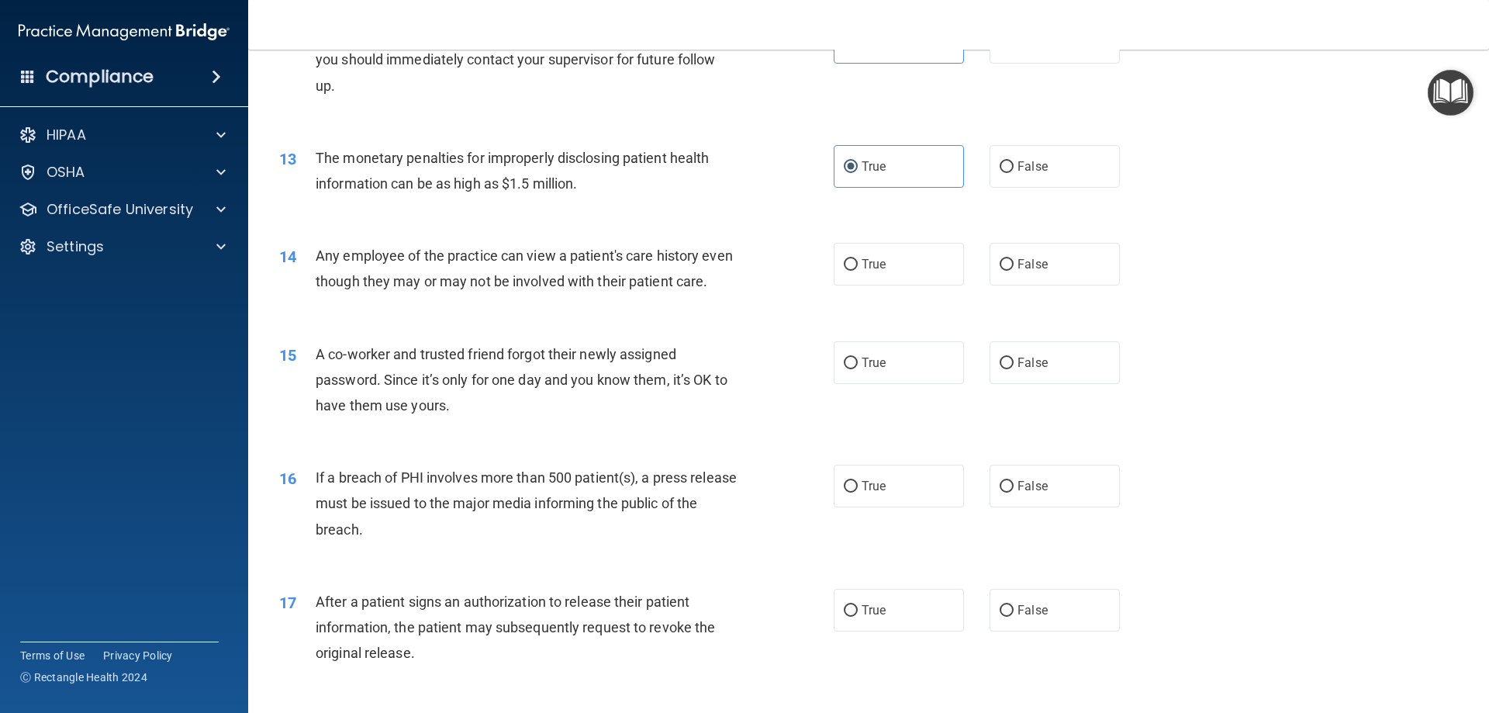
click at [704, 190] on div "The monetary penalties for improperly disclosing patient health information can…" at bounding box center [532, 170] width 433 height 51
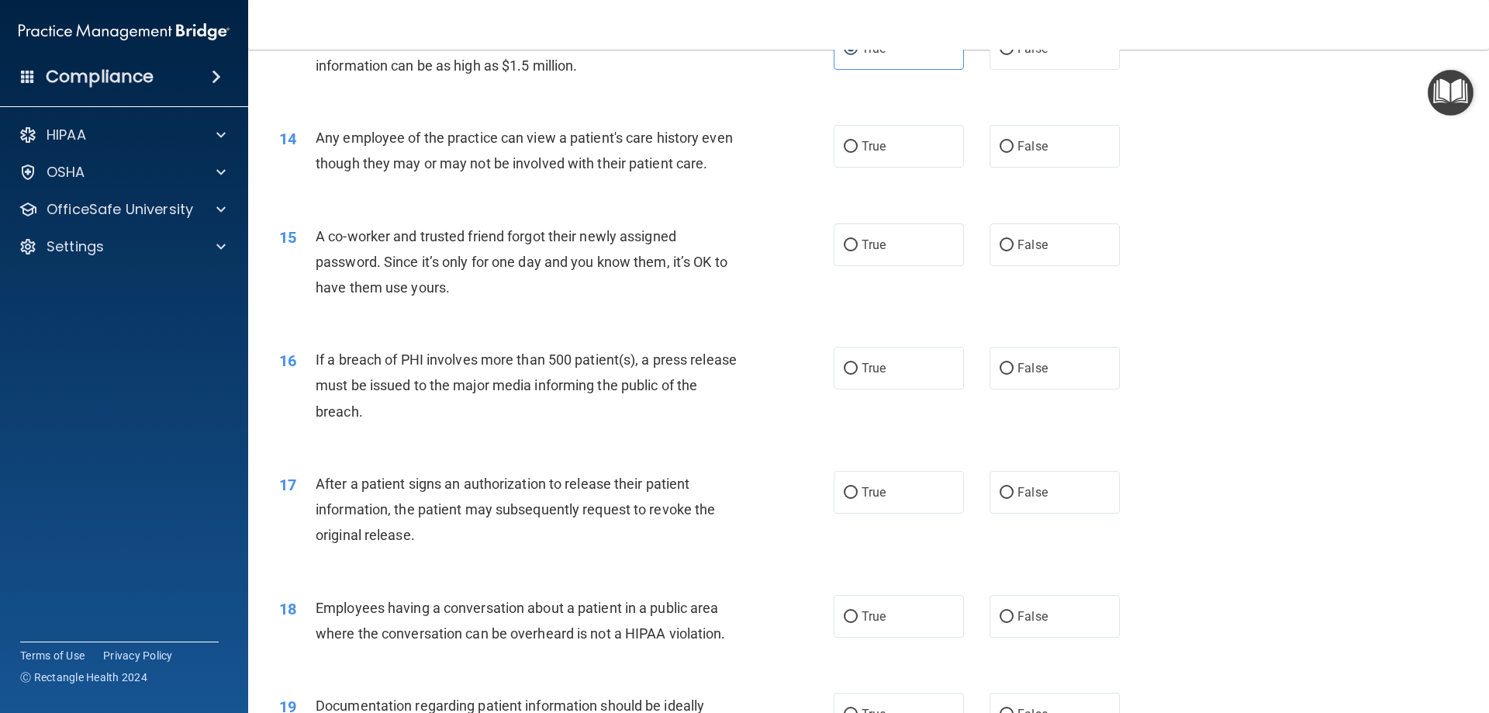
scroll to position [1473, 0]
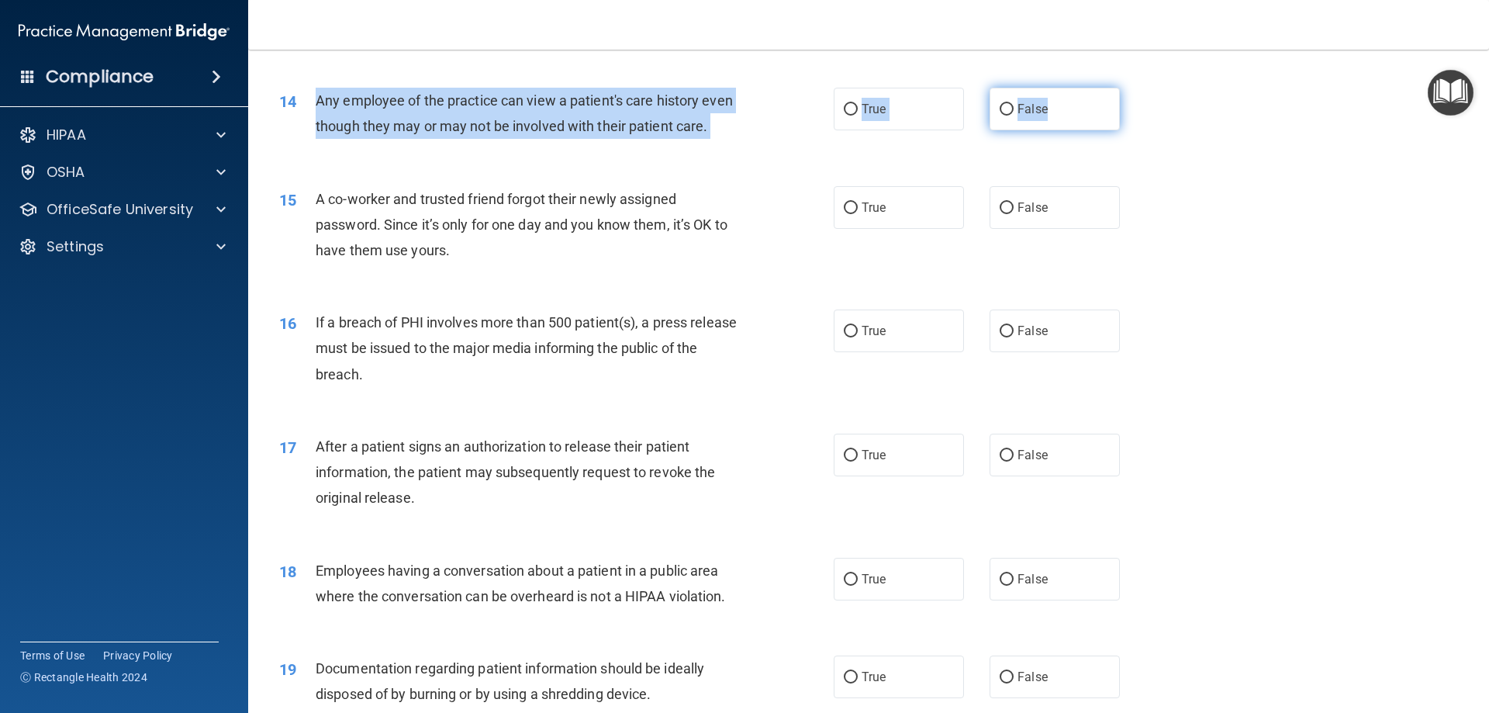
drag, startPoint x: 309, startPoint y: 98, endPoint x: 1039, endPoint y: 126, distance: 730.9
click at [1146, 88] on ng-form "14 Any employee of the practice can view a patient's care history even though t…" at bounding box center [1146, 88] width 0 height 0
click at [1077, 112] on label "False" at bounding box center [1054, 109] width 130 height 43
click at [1013, 112] on input "False" at bounding box center [1006, 110] width 14 height 12
radio input "true"
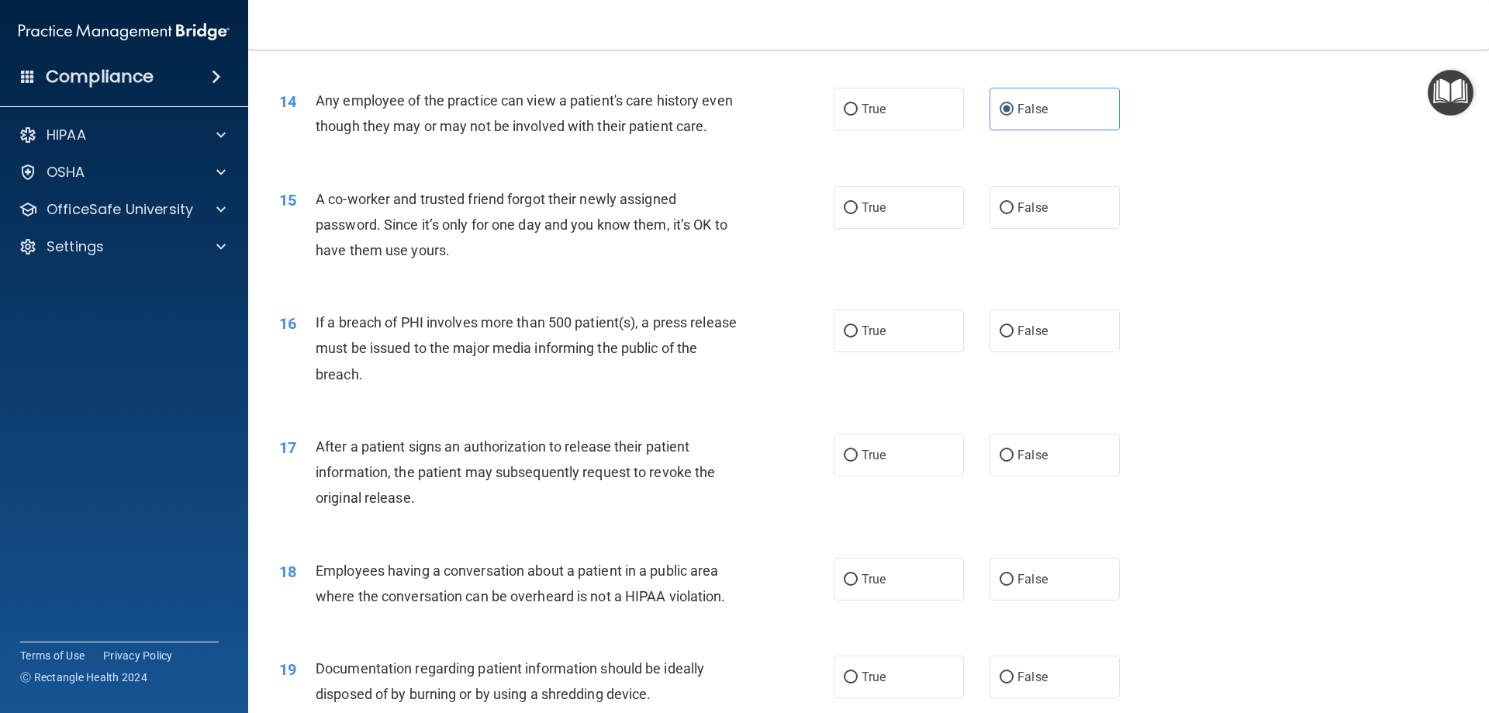
scroll to position [1551, 0]
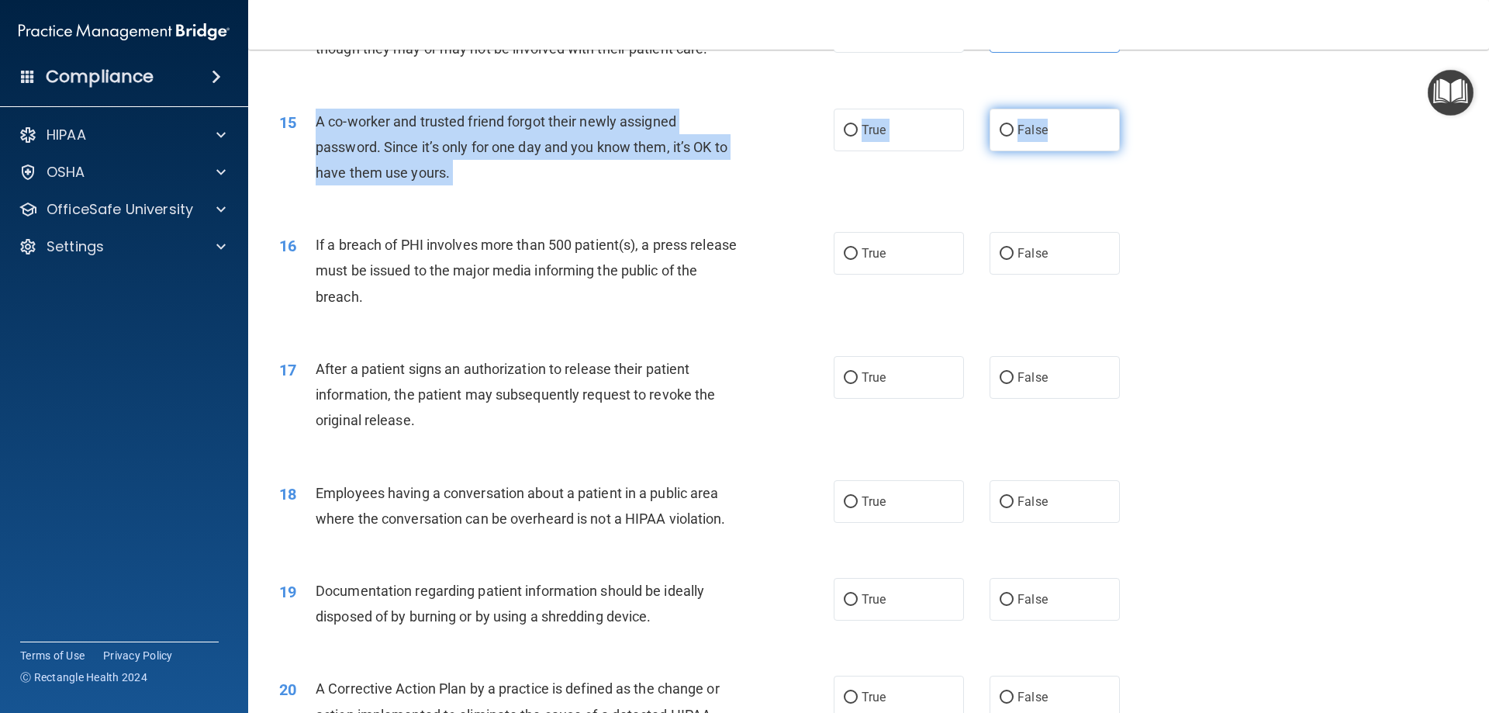
drag, startPoint x: 305, startPoint y: 142, endPoint x: 1068, endPoint y: 154, distance: 762.3
click at [1146, 109] on ng-form "15 A co-worker and trusted friend forgot their newly assigned password. Since i…" at bounding box center [1146, 109] width 0 height 0
click at [1048, 151] on label "False" at bounding box center [1054, 130] width 130 height 43
click at [1013, 136] on input "False" at bounding box center [1006, 131] width 14 height 12
radio input "true"
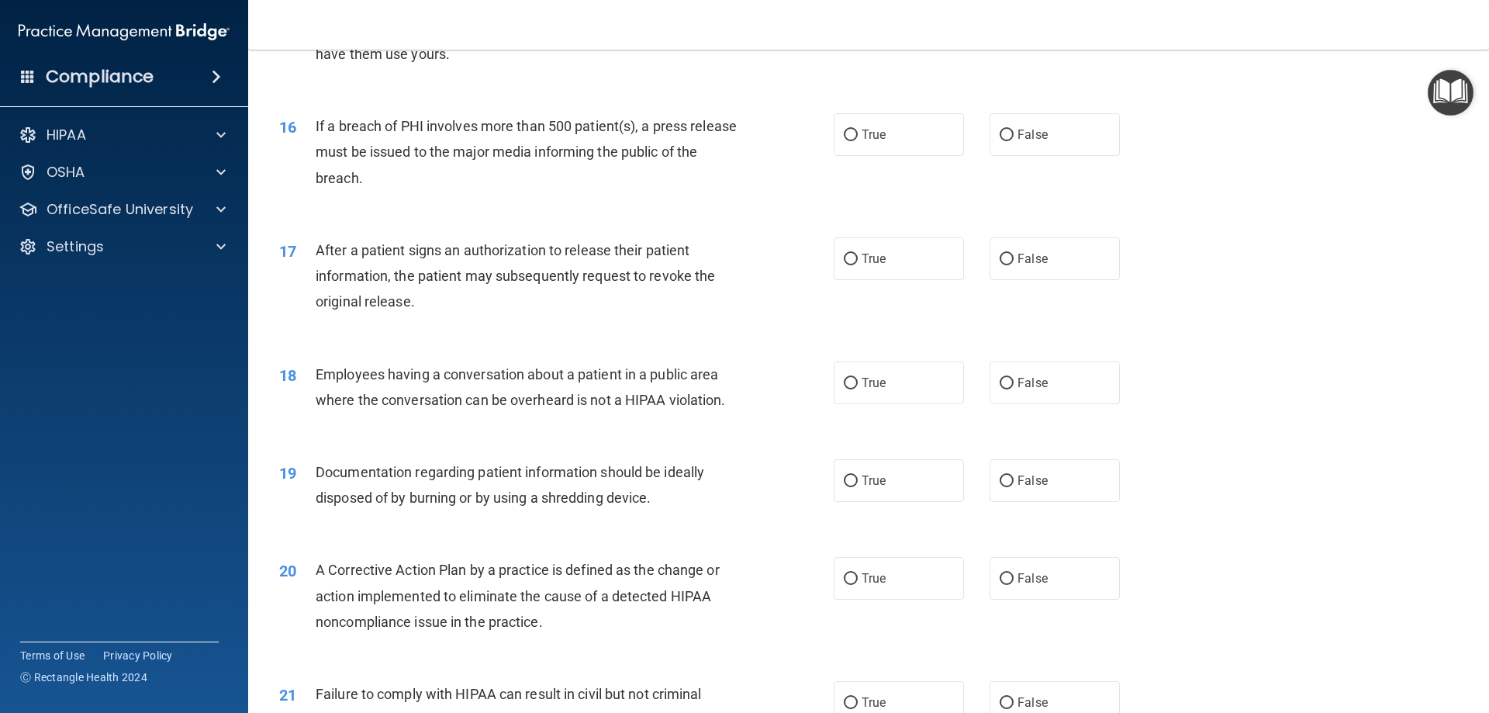
scroll to position [1706, 0]
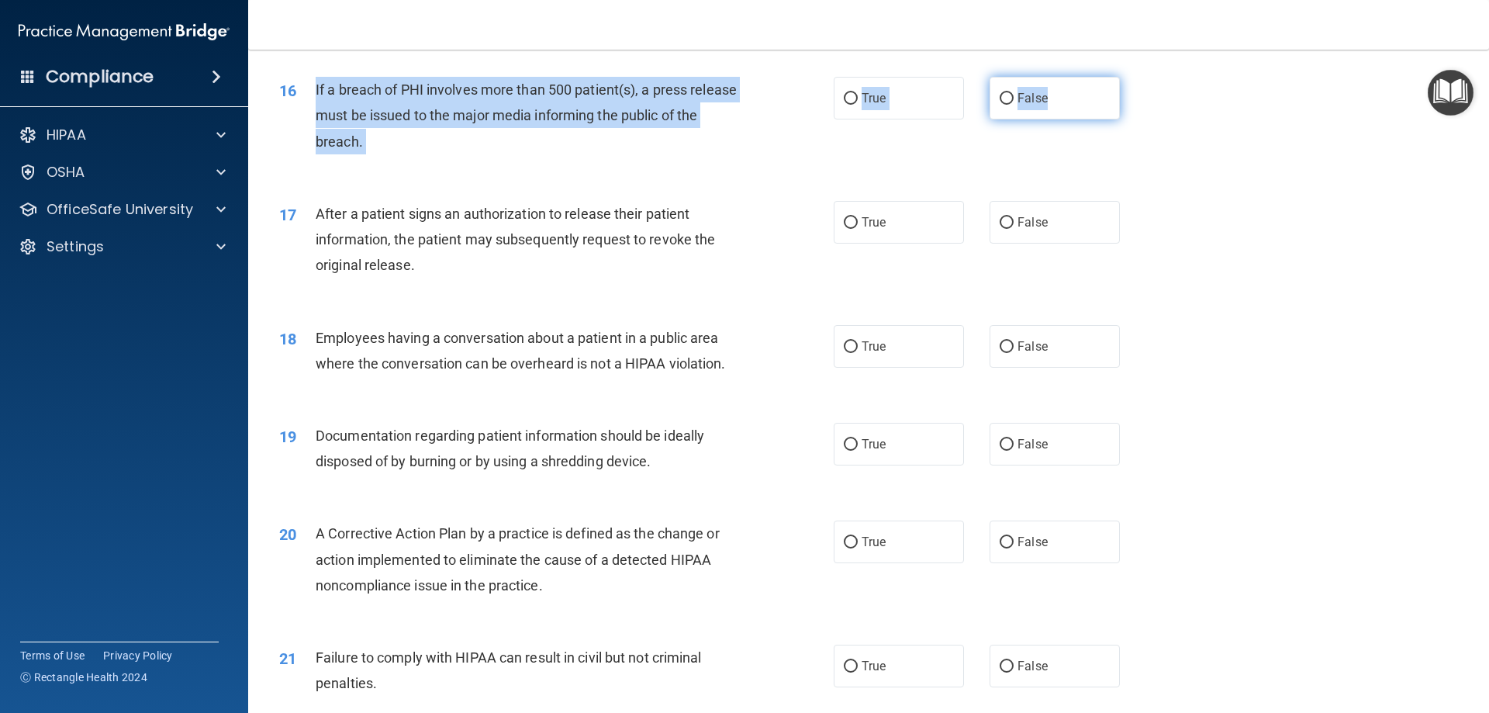
drag, startPoint x: 309, startPoint y: 109, endPoint x: 1107, endPoint y: 132, distance: 798.2
click at [1146, 77] on ng-form "16 If a breach of PHI involves more than 500 patient(s), a press release must b…" at bounding box center [1146, 77] width 0 height 0
click at [930, 118] on label "True" at bounding box center [899, 98] width 130 height 43
click at [858, 105] on input "True" at bounding box center [851, 99] width 14 height 12
radio input "true"
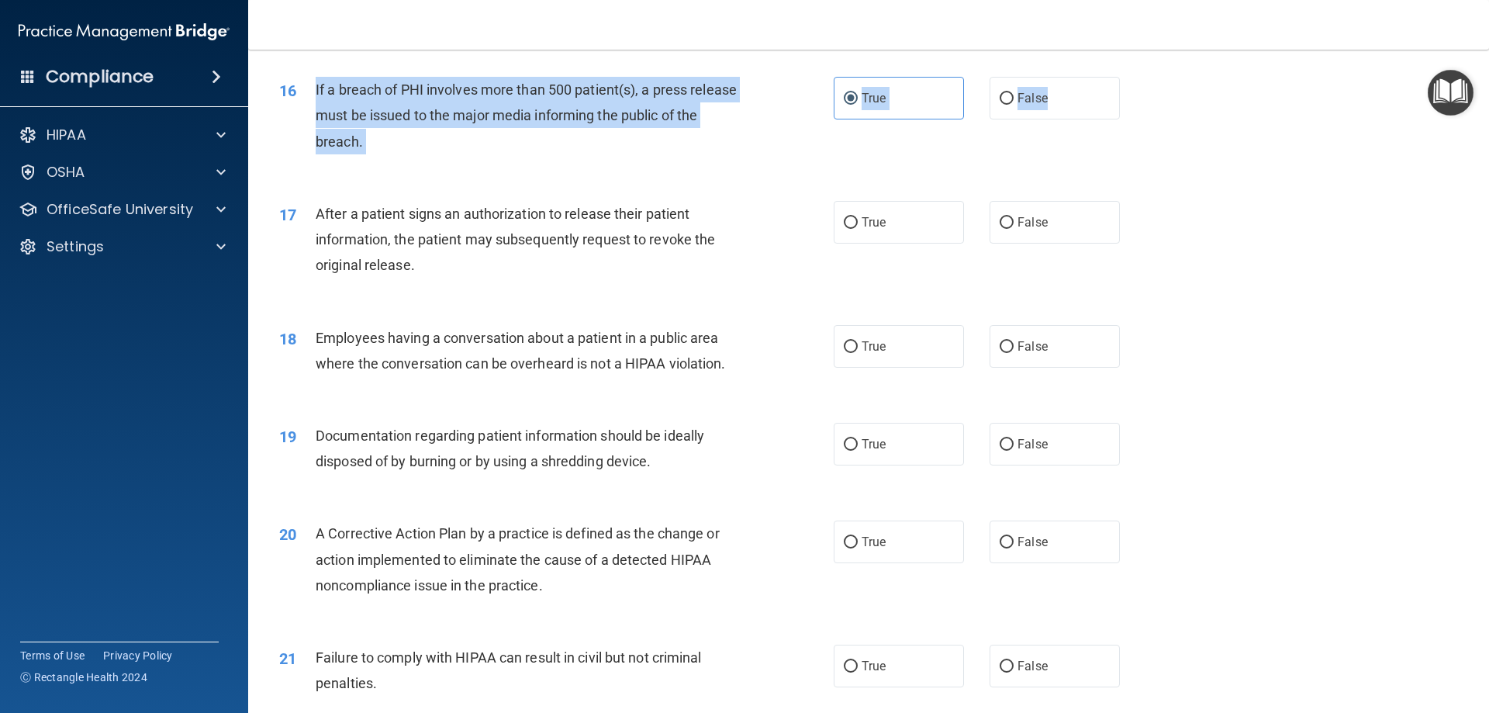
click at [776, 156] on div "16 If a breach of PHI involves more than 500 patient(s), a press release must b…" at bounding box center [556, 119] width 601 height 85
click at [647, 162] on div "16 If a breach of PHI involves more than 500 patient(s), a press release must b…" at bounding box center [556, 119] width 601 height 85
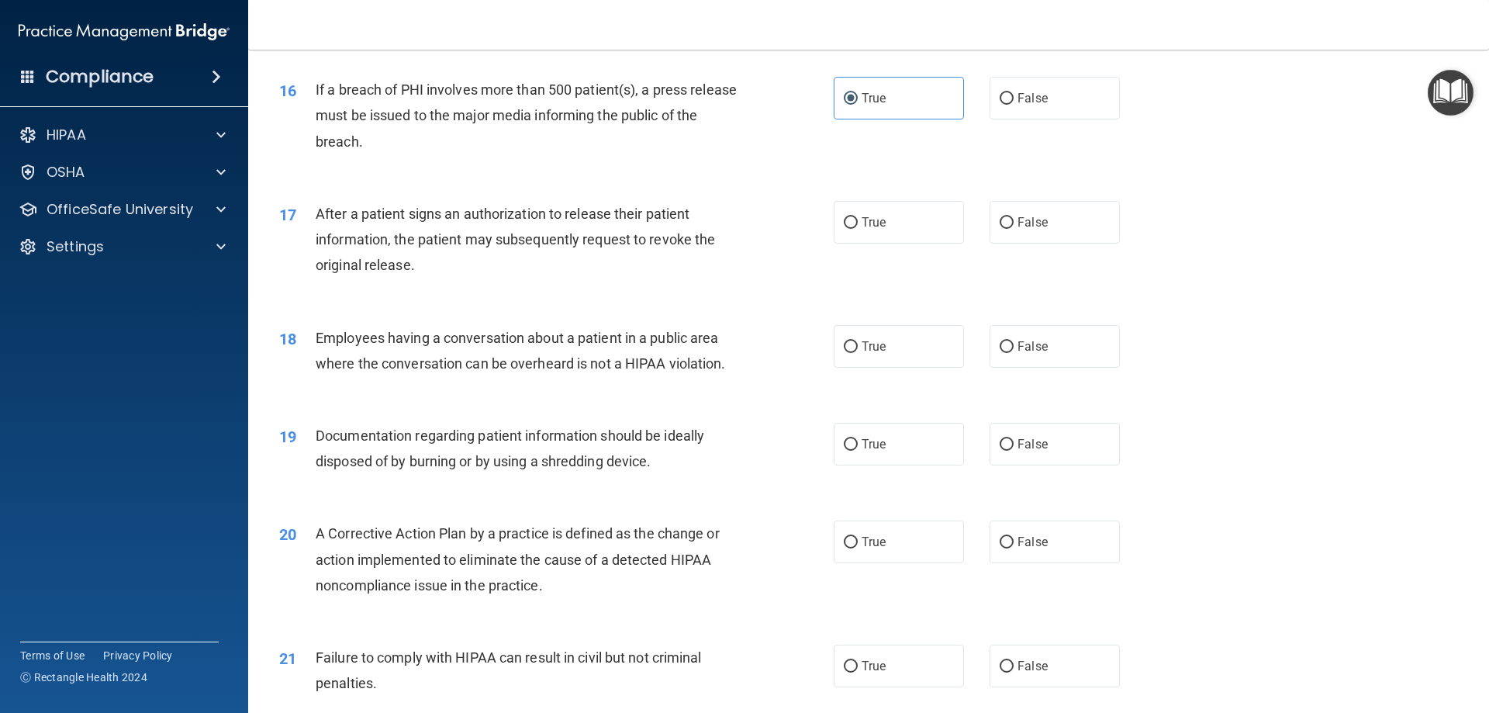
click at [727, 268] on div "After a patient signs an authorization to release their patient information, th…" at bounding box center [532, 240] width 433 height 78
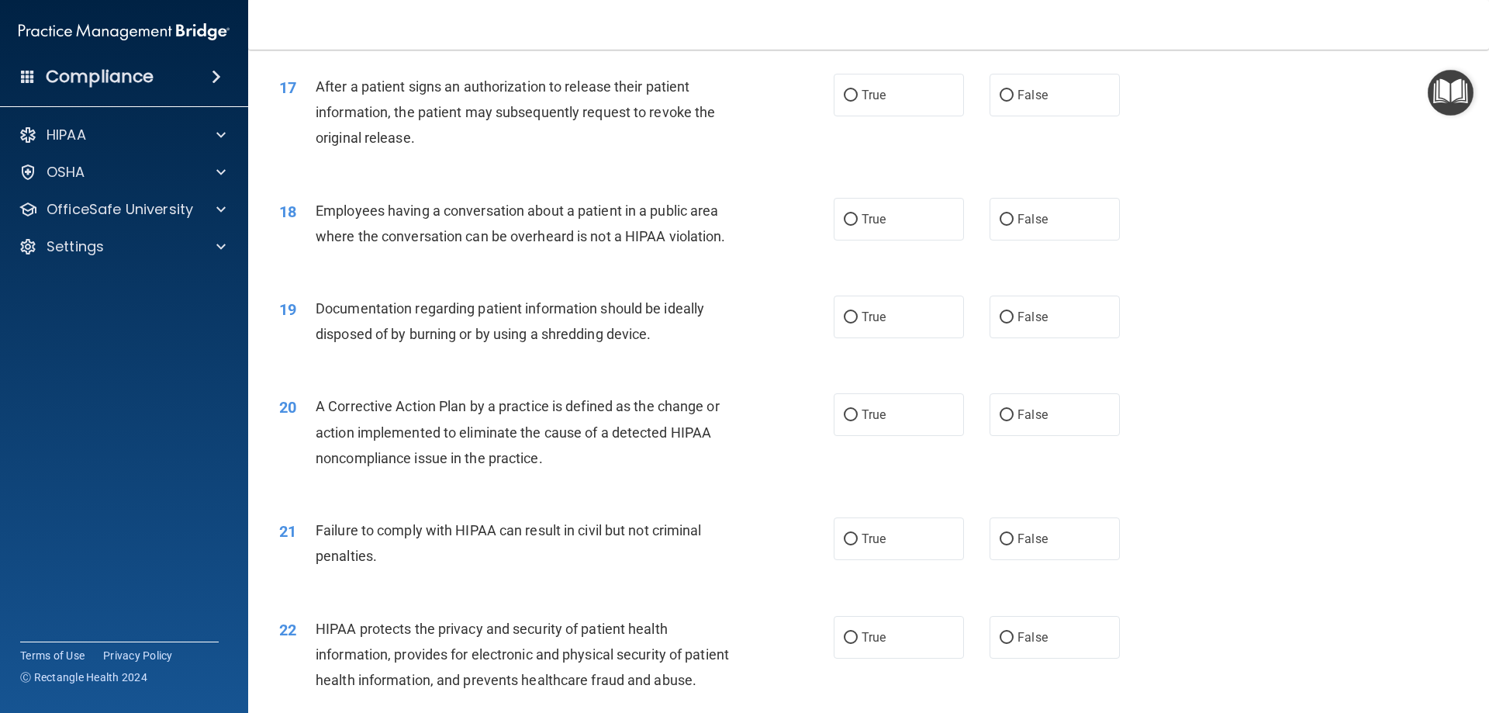
scroll to position [1861, 0]
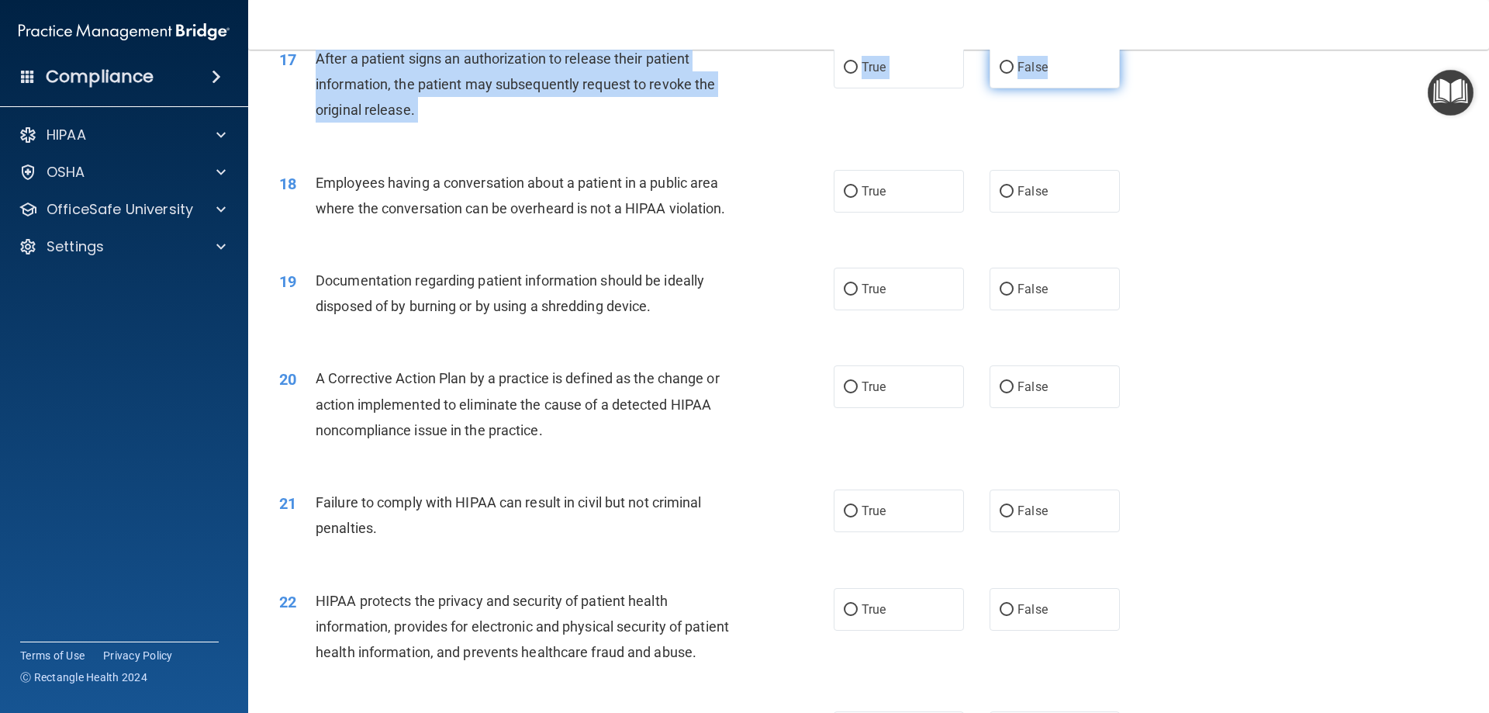
drag, startPoint x: 312, startPoint y: 86, endPoint x: 1066, endPoint y: 100, distance: 753.8
click at [1146, 46] on ng-form "17 After a patient signs an authorization to release their patient information,…" at bounding box center [1146, 46] width 0 height 0
click at [878, 74] on span "True" at bounding box center [873, 67] width 24 height 15
click at [858, 74] on input "True" at bounding box center [851, 68] width 14 height 12
radio input "true"
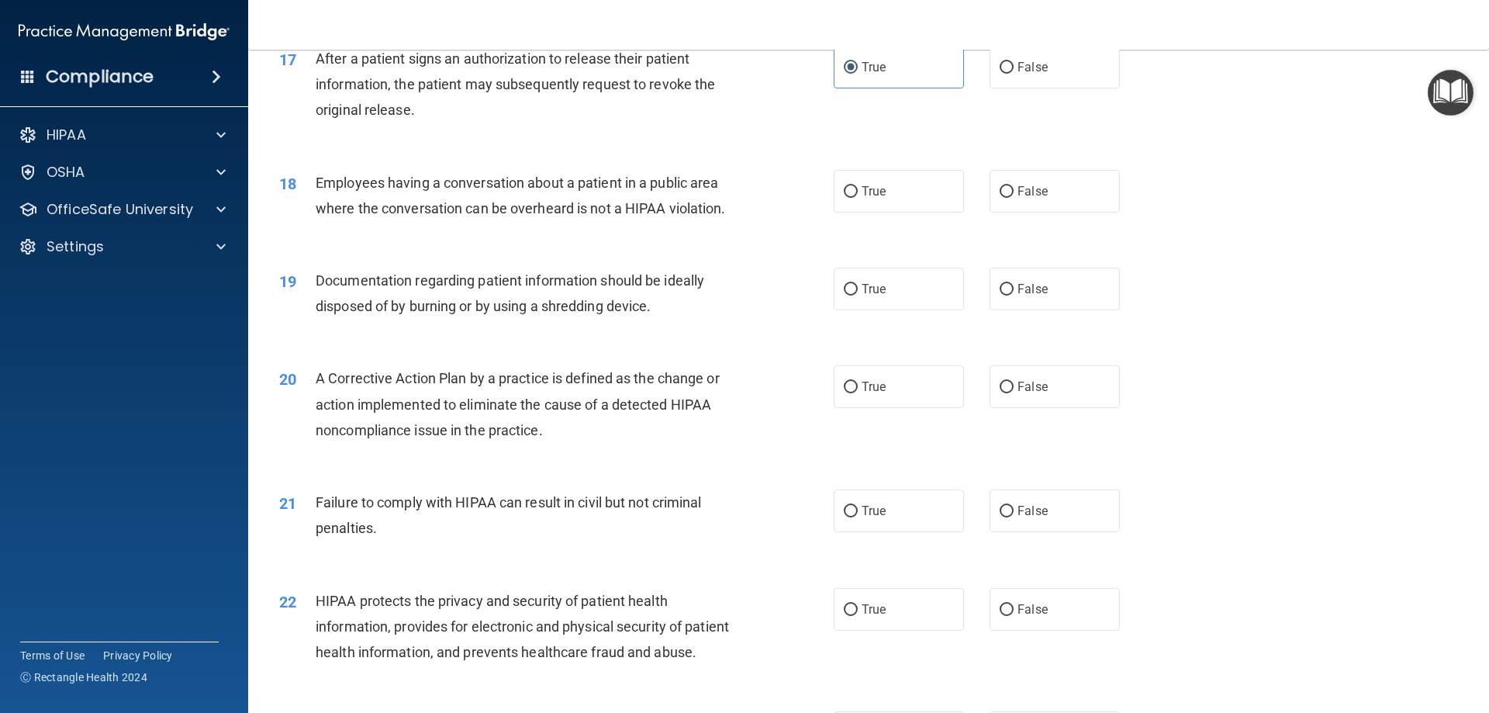
click at [803, 150] on div "17 After a patient signs an authorization to release their patient information,…" at bounding box center [869, 88] width 1202 height 124
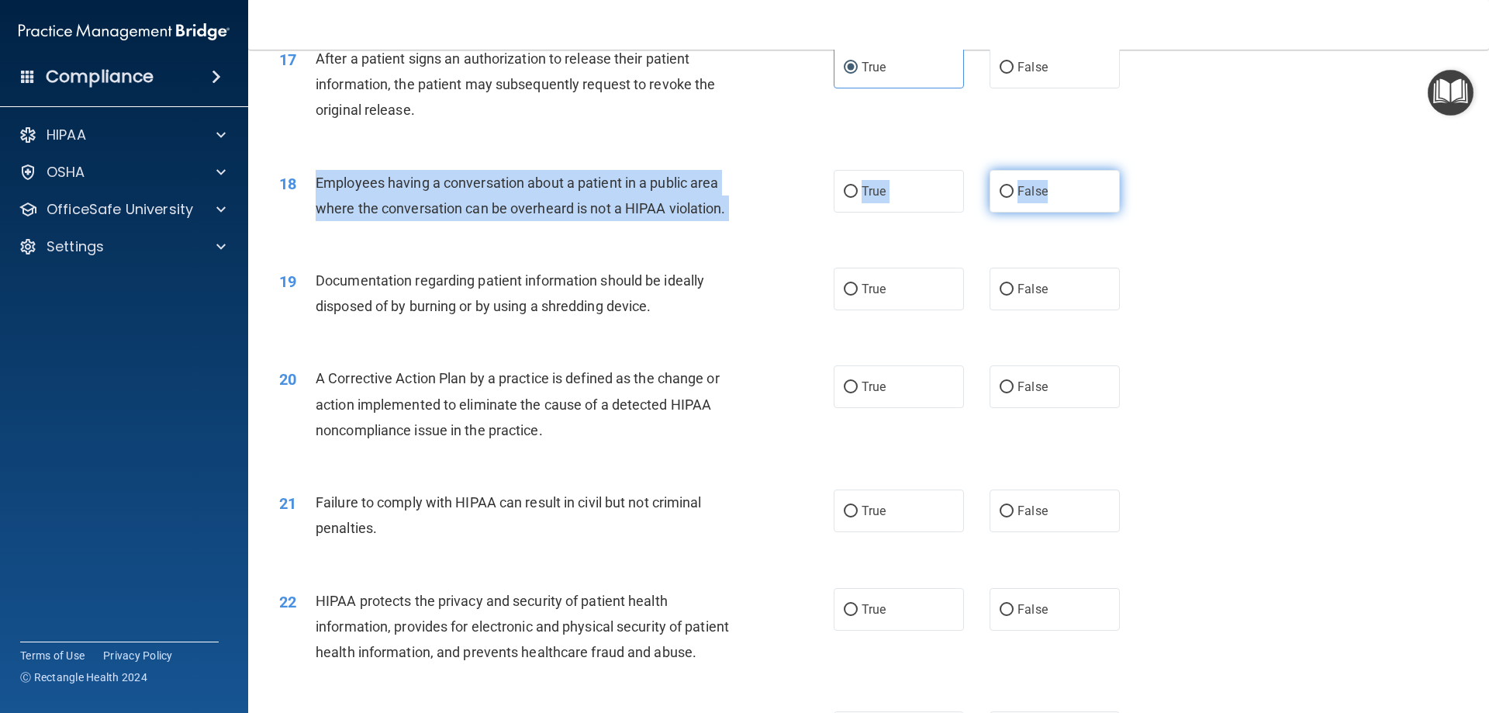
drag, startPoint x: 312, startPoint y: 209, endPoint x: 1058, endPoint y: 219, distance: 746.8
click at [1146, 170] on ng-form "18 Employees having a conversation about a patient in a public area where the c…" at bounding box center [1146, 170] width 0 height 0
click at [1036, 198] on span "False" at bounding box center [1032, 191] width 30 height 15
click at [1013, 198] on input "False" at bounding box center [1006, 192] width 14 height 12
radio input "true"
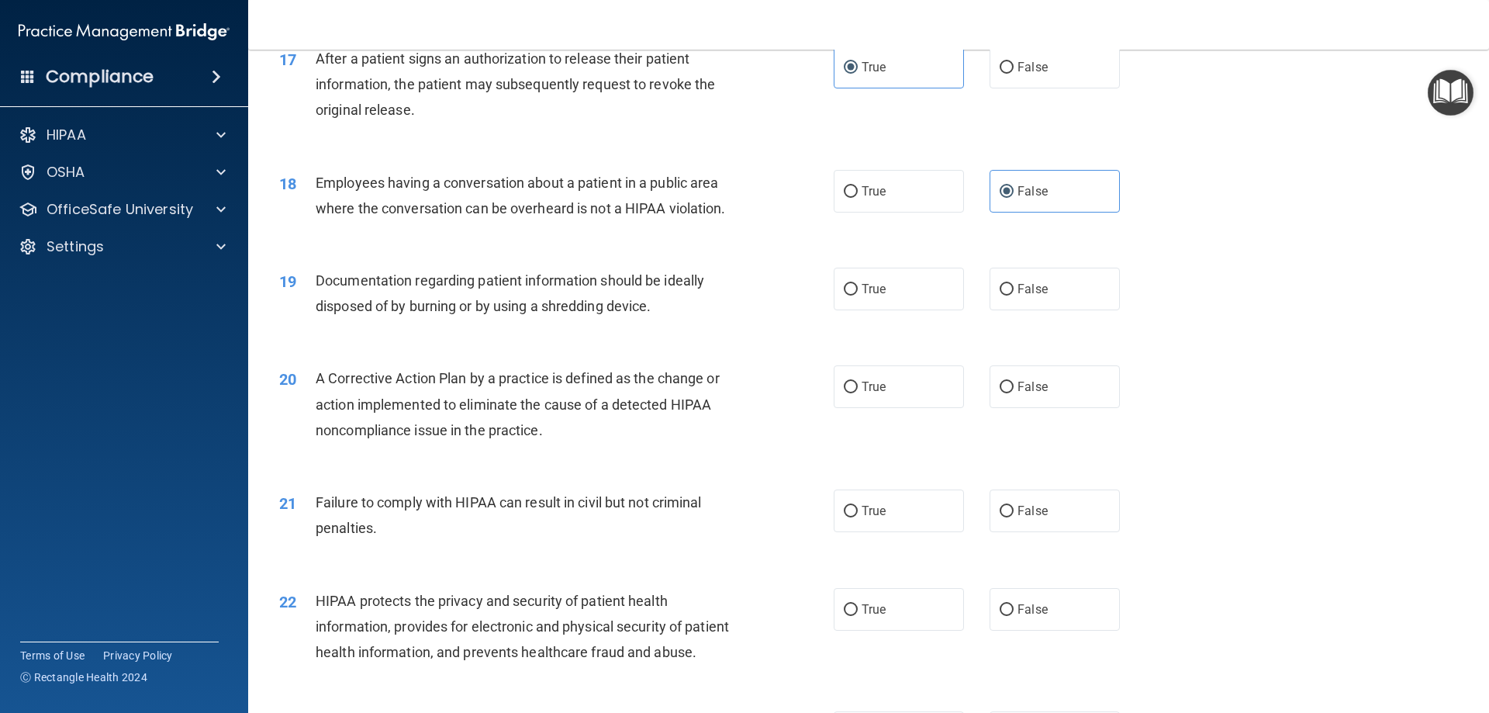
click at [772, 274] on div "19 Documentation regarding patient information should be ideally disposed of by…" at bounding box center [869, 297] width 1202 height 98
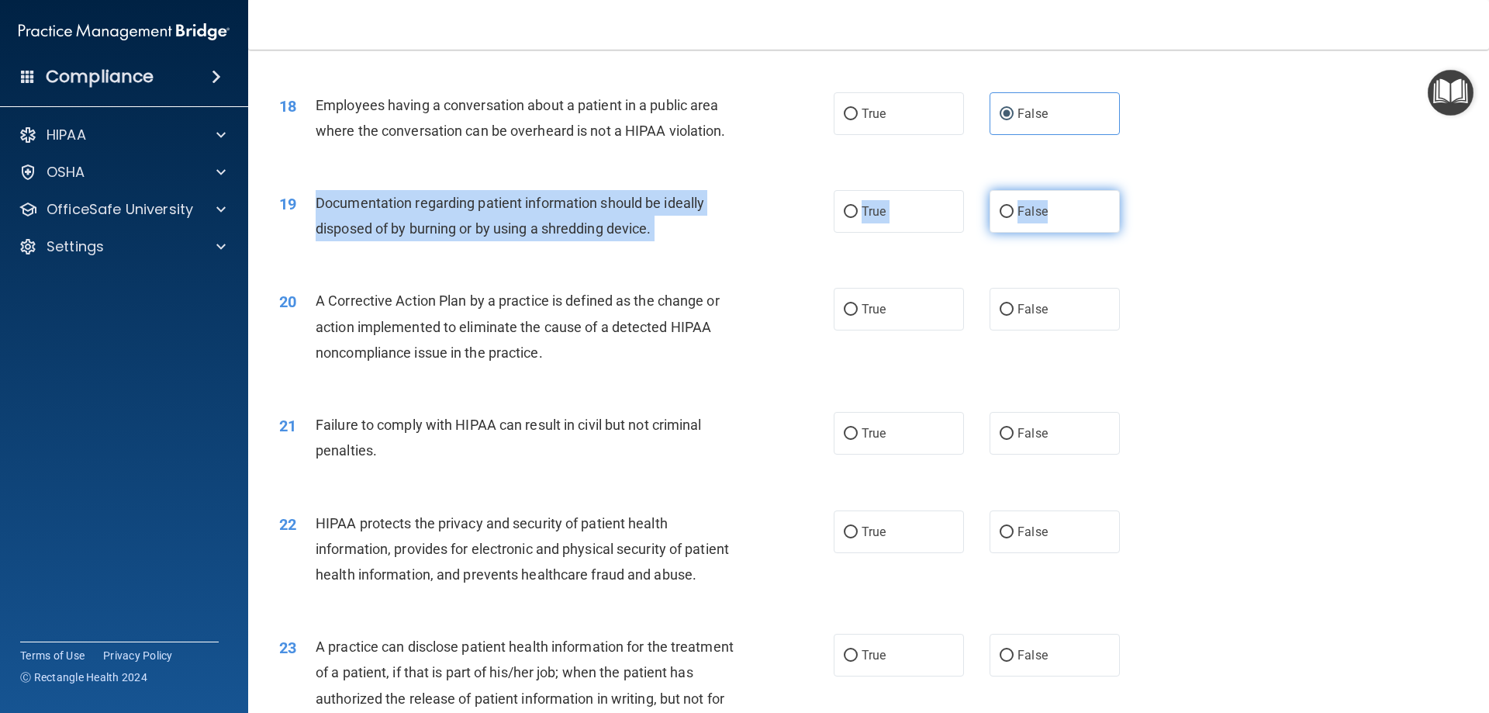
drag, startPoint x: 314, startPoint y: 223, endPoint x: 1068, endPoint y: 237, distance: 753.8
click at [1146, 190] on ng-form "19 Documentation regarding patient information should be ideally disposed of by…" at bounding box center [1146, 190] width 0 height 0
drag, startPoint x: 934, startPoint y: 257, endPoint x: 858, endPoint y: 286, distance: 81.2
click at [932, 233] on label "True" at bounding box center [899, 211] width 130 height 43
click at [858, 218] on input "True" at bounding box center [851, 212] width 14 height 12
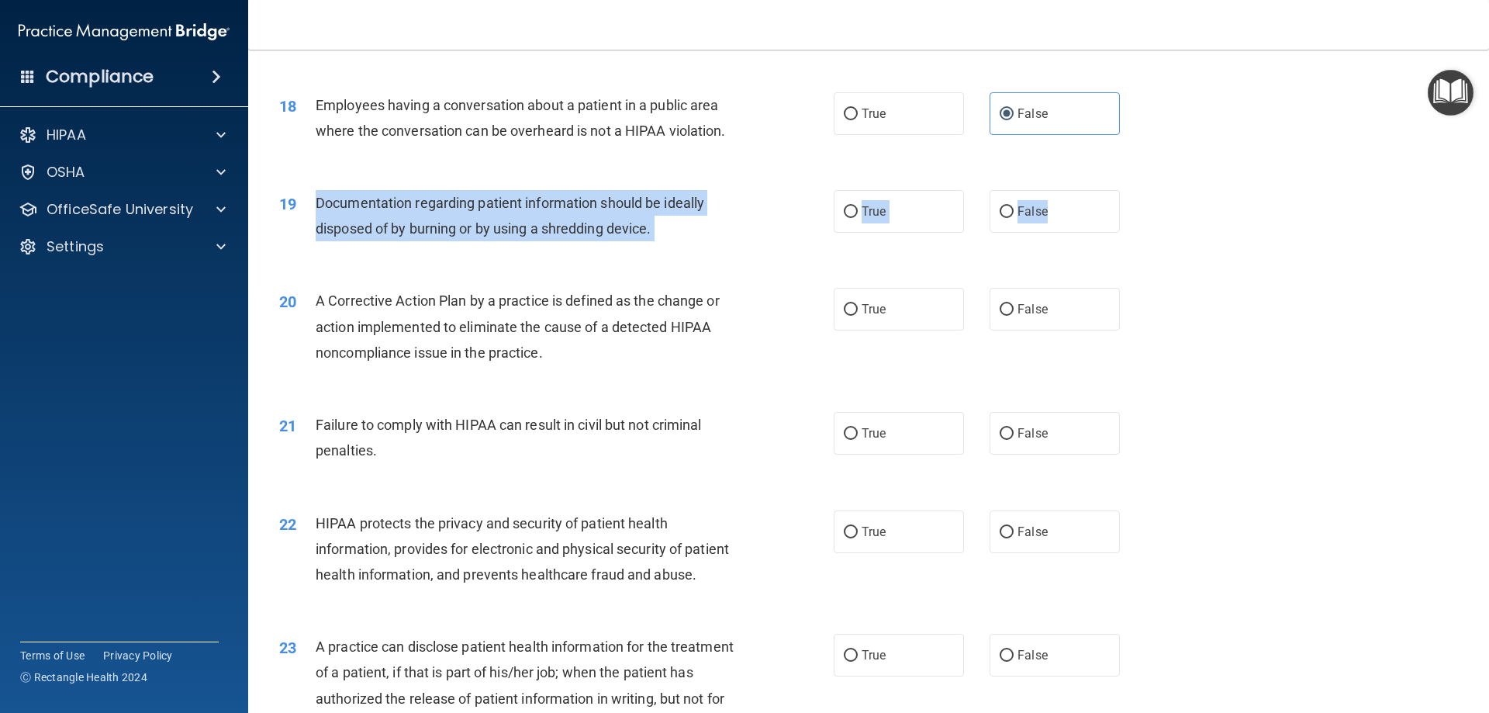
radio input "true"
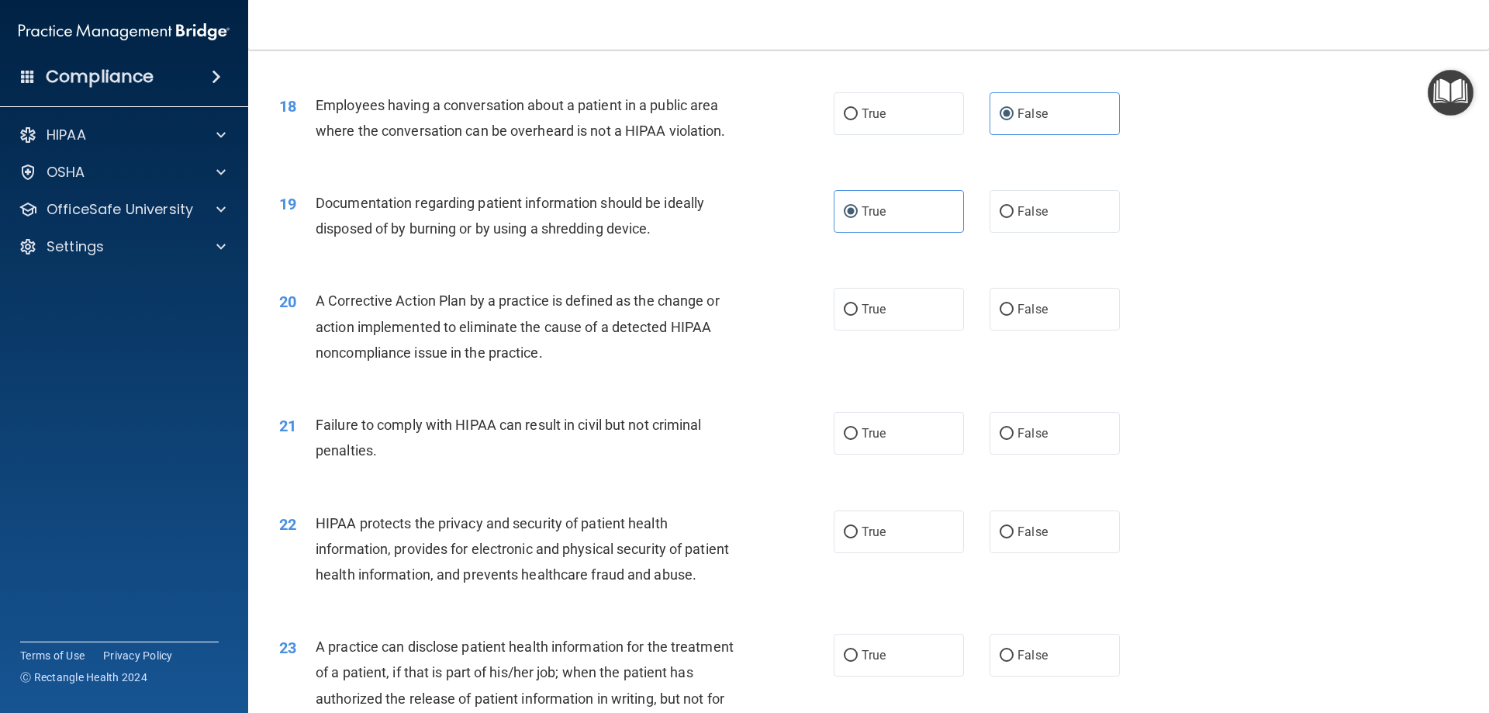
click at [769, 321] on div "20 A Corrective Action Plan by a practice is defined as the change or action im…" at bounding box center [556, 330] width 601 height 85
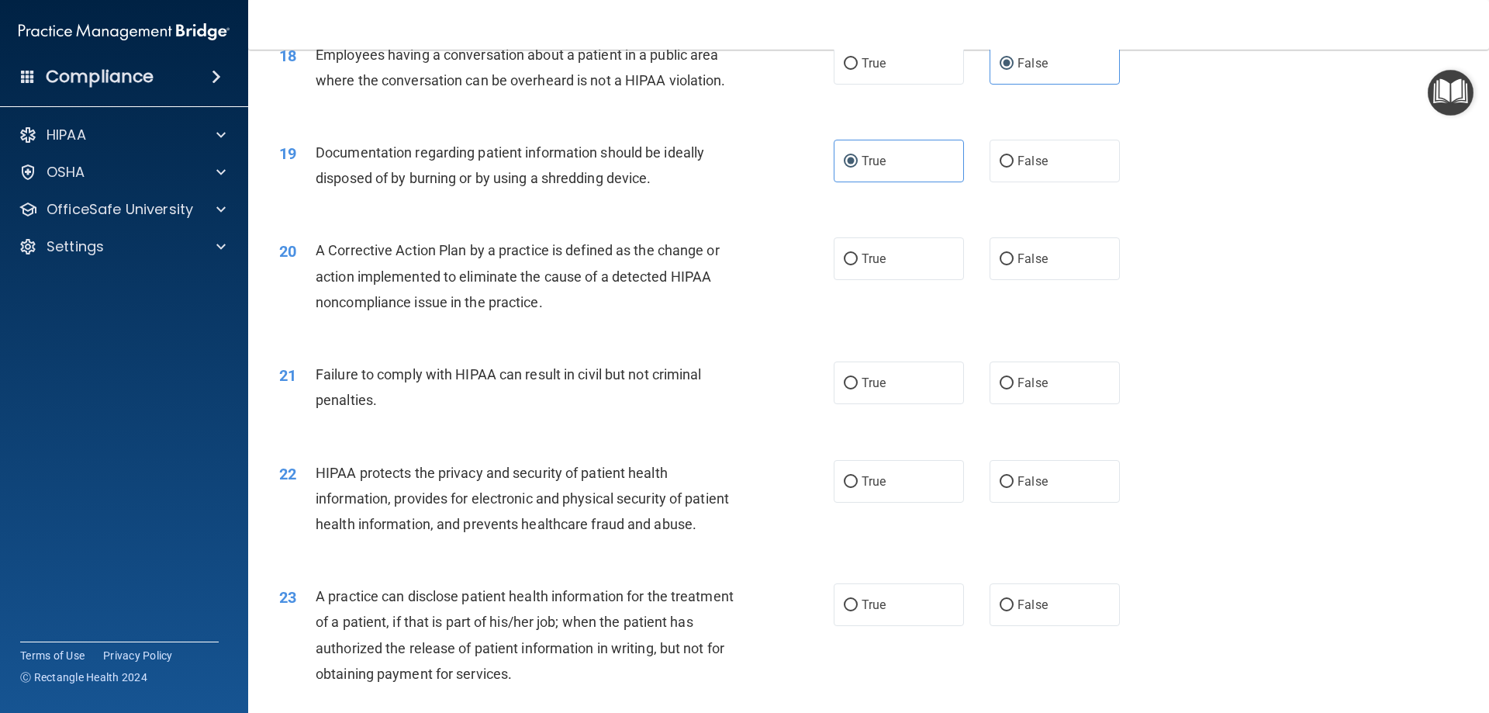
scroll to position [2016, 0]
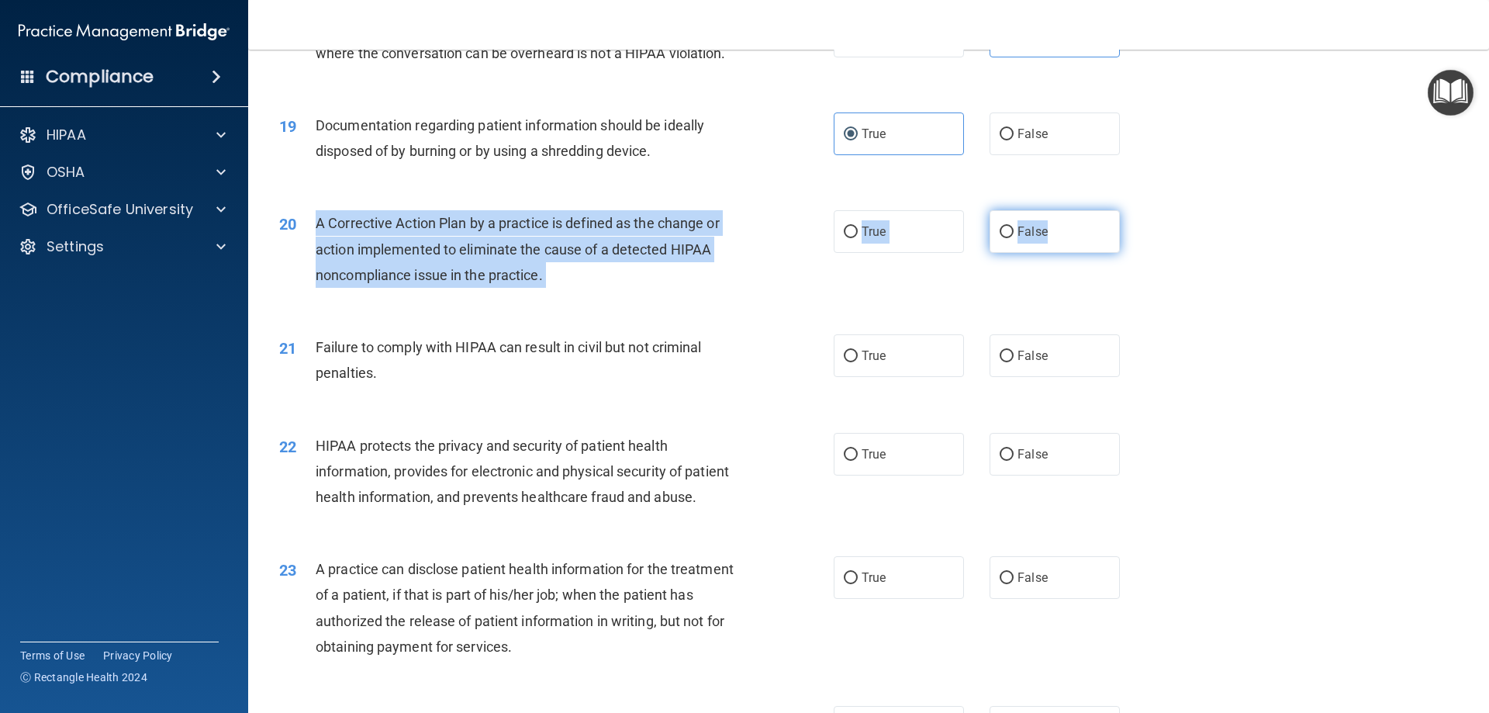
drag, startPoint x: 312, startPoint y: 246, endPoint x: 1055, endPoint y: 255, distance: 742.1
click at [1146, 210] on ng-form "20 A Corrective Action Plan by a practice is defined as the change or action im…" at bounding box center [1146, 210] width 0 height 0
click at [866, 249] on label "True" at bounding box center [899, 231] width 130 height 43
click at [858, 238] on input "True" at bounding box center [851, 232] width 14 height 12
radio input "true"
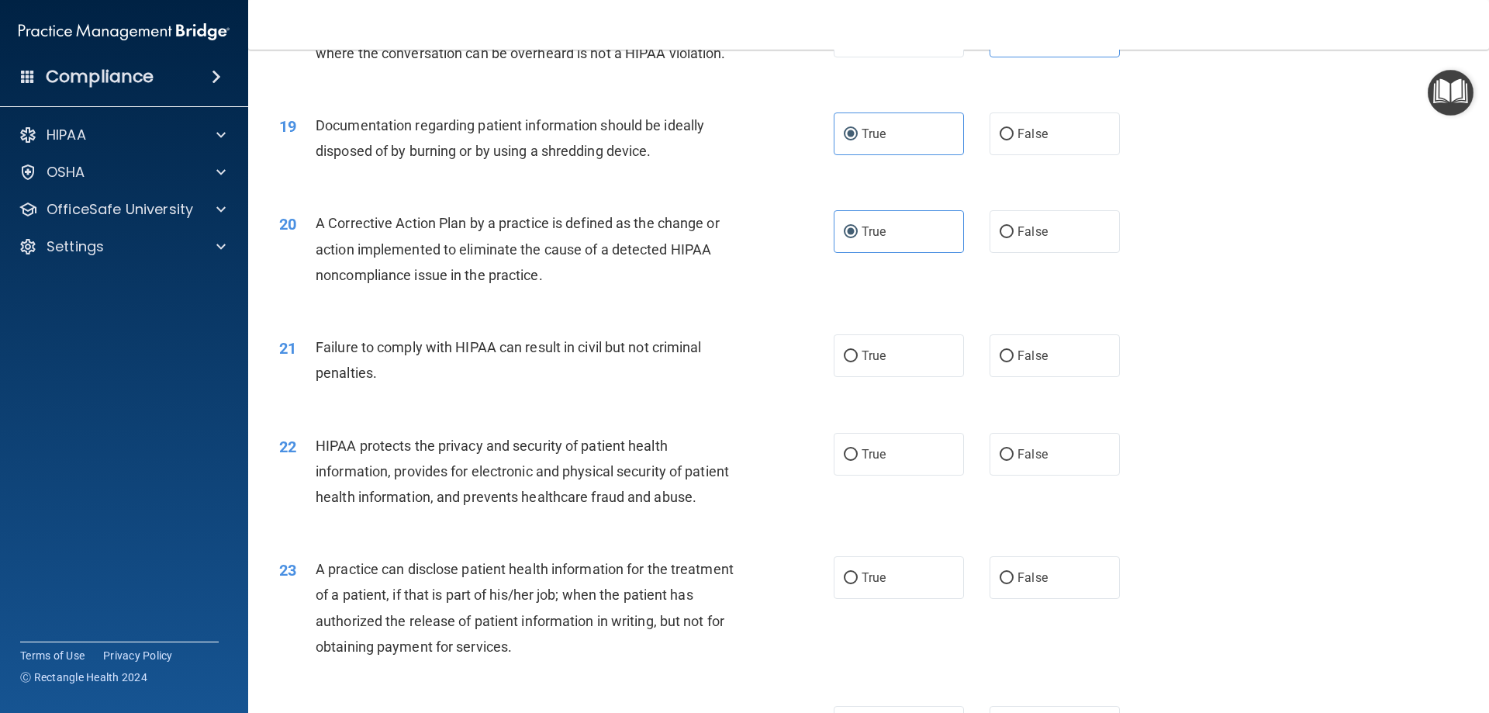
click at [738, 271] on div "A Corrective Action Plan by a practice is defined as the change or action imple…" at bounding box center [532, 249] width 433 height 78
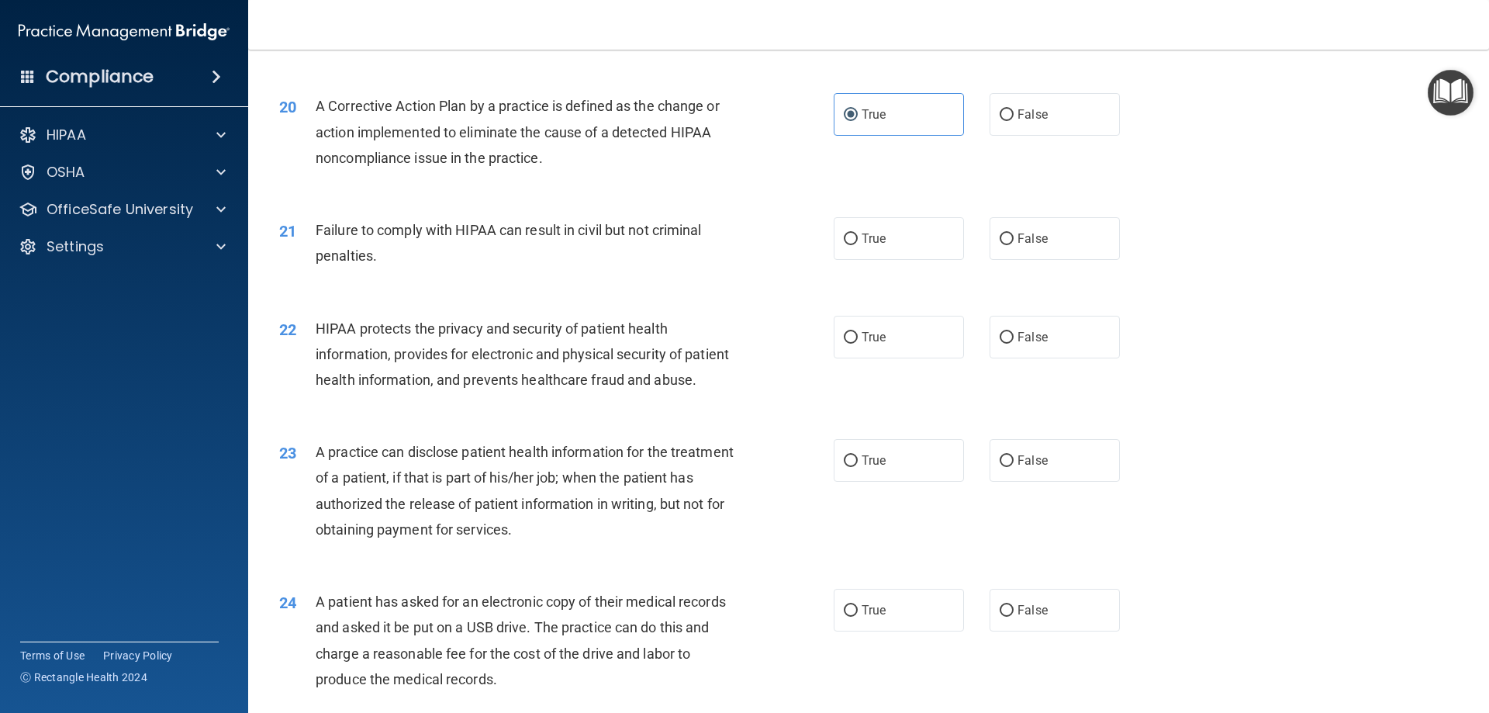
scroll to position [2171, 0]
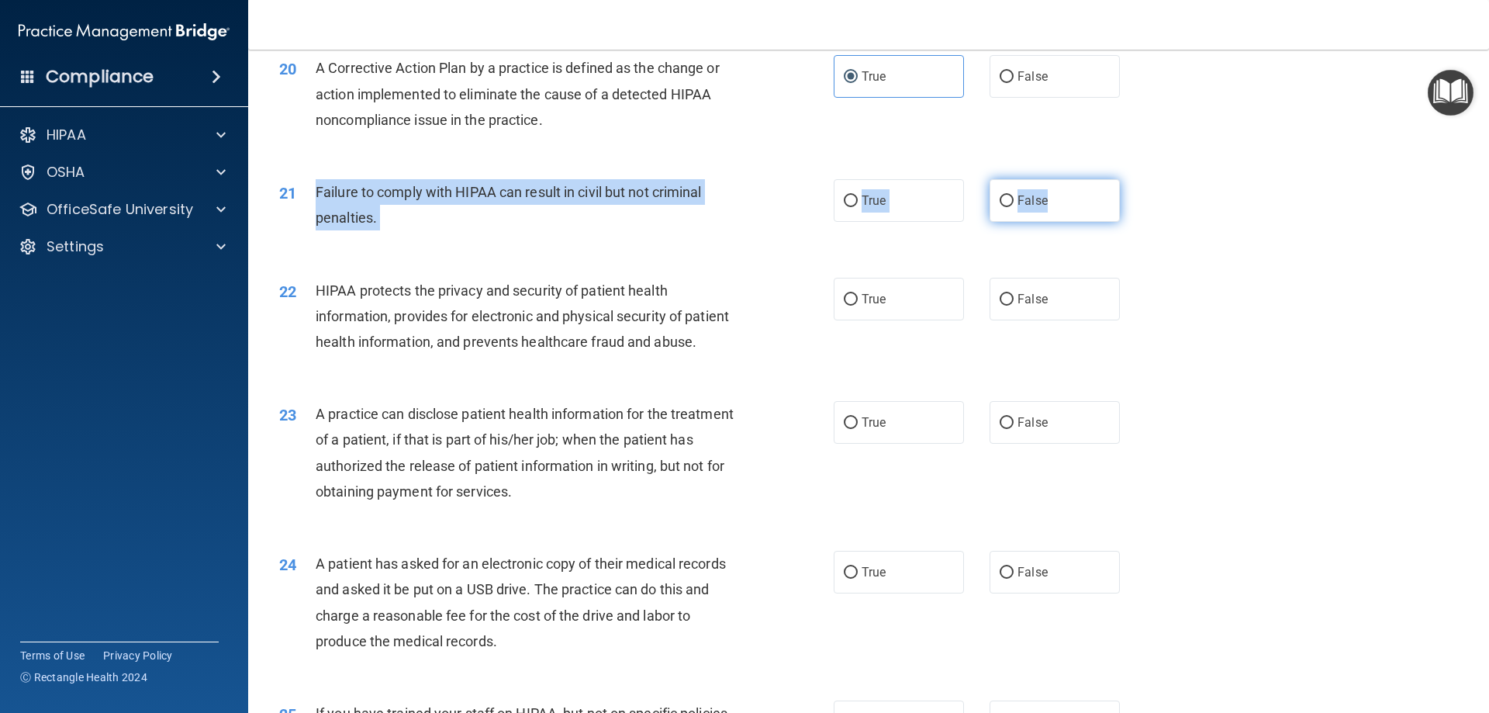
drag, startPoint x: 309, startPoint y: 212, endPoint x: 1055, endPoint y: 228, distance: 745.3
click at [1146, 179] on ng-form "21 Failure to comply with HIPAA can result in civil but not criminal penalties.…" at bounding box center [1146, 179] width 0 height 0
click at [999, 207] on input "False" at bounding box center [1006, 201] width 14 height 12
radio input "true"
click at [754, 238] on div "21 Failure to comply with HIPAA can result in civil but not criminal penalties." at bounding box center [556, 208] width 601 height 59
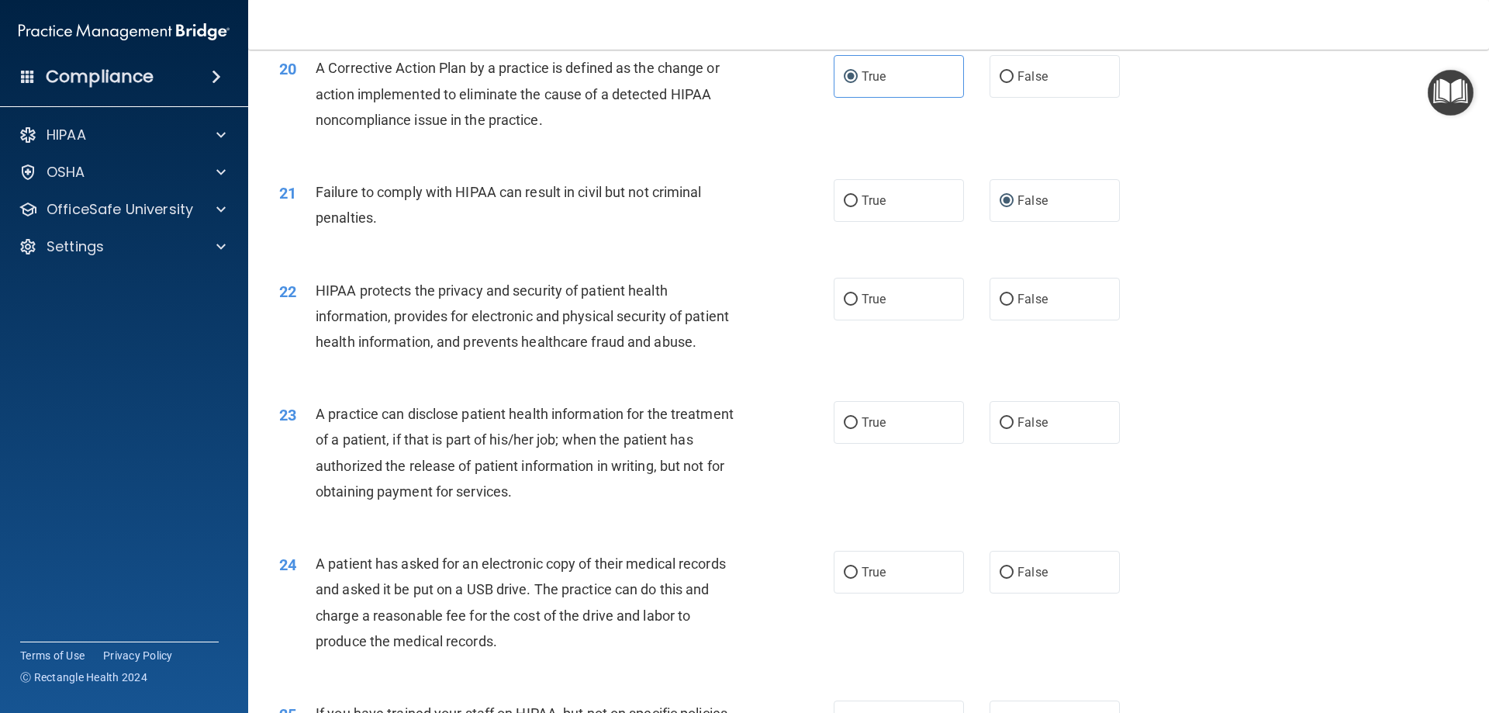
click at [761, 140] on div "20 A Corrective Action Plan by a practice is defined as the change or action im…" at bounding box center [556, 97] width 601 height 85
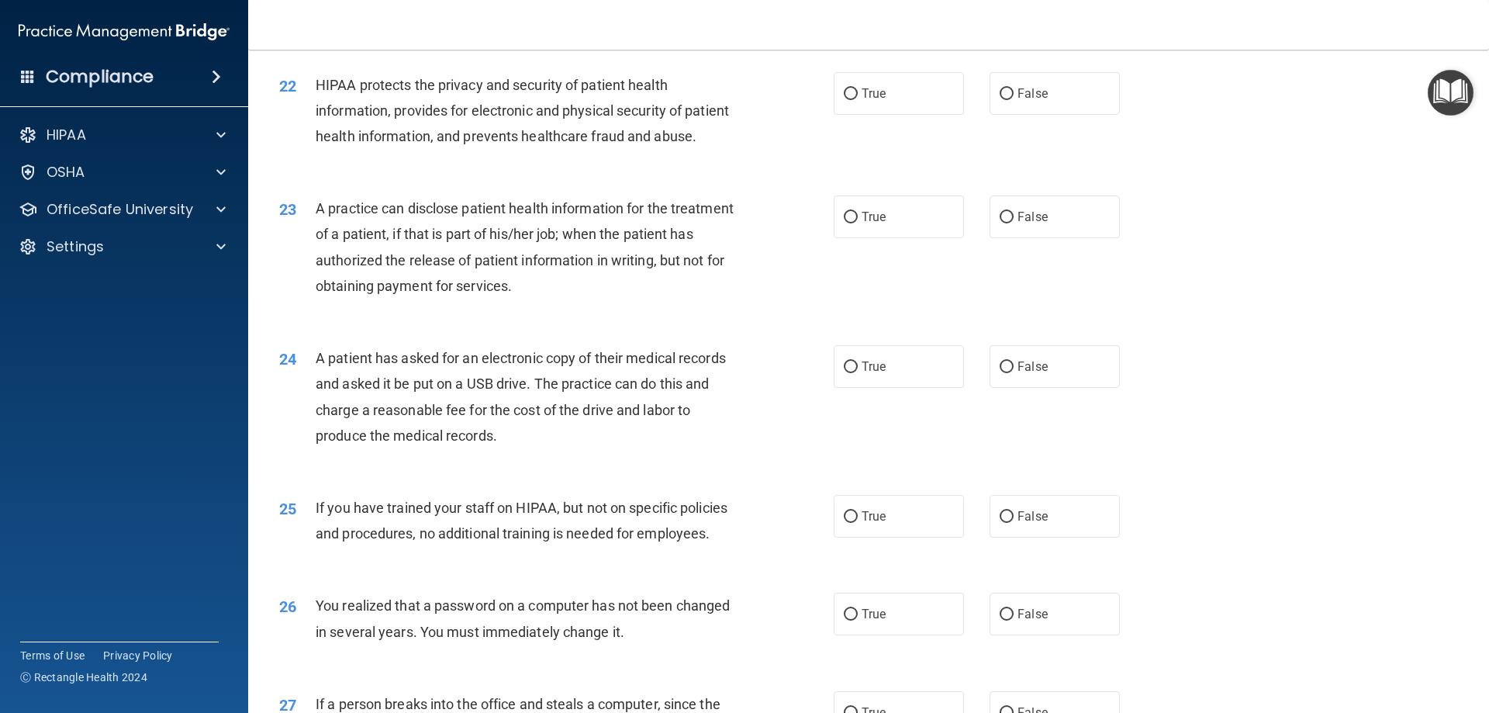
scroll to position [2404, 0]
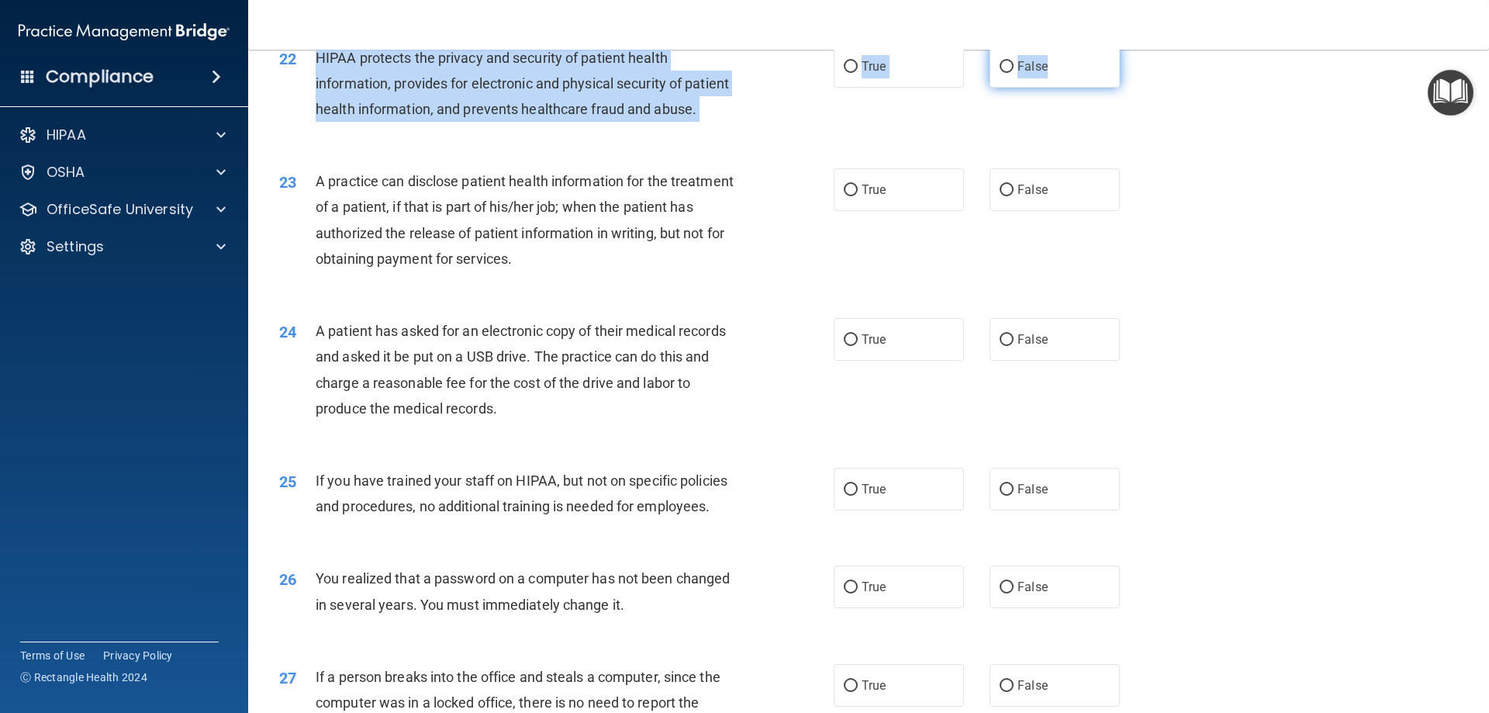
drag, startPoint x: 312, startPoint y: 79, endPoint x: 1061, endPoint y: 96, distance: 749.2
click at [1146, 45] on ng-form "22 HIPAA protects the privacy and security of patient health information, provi…" at bounding box center [1146, 45] width 0 height 0
click at [905, 88] on label "True" at bounding box center [899, 66] width 130 height 43
click at [858, 73] on input "True" at bounding box center [851, 67] width 14 height 12
radio input "true"
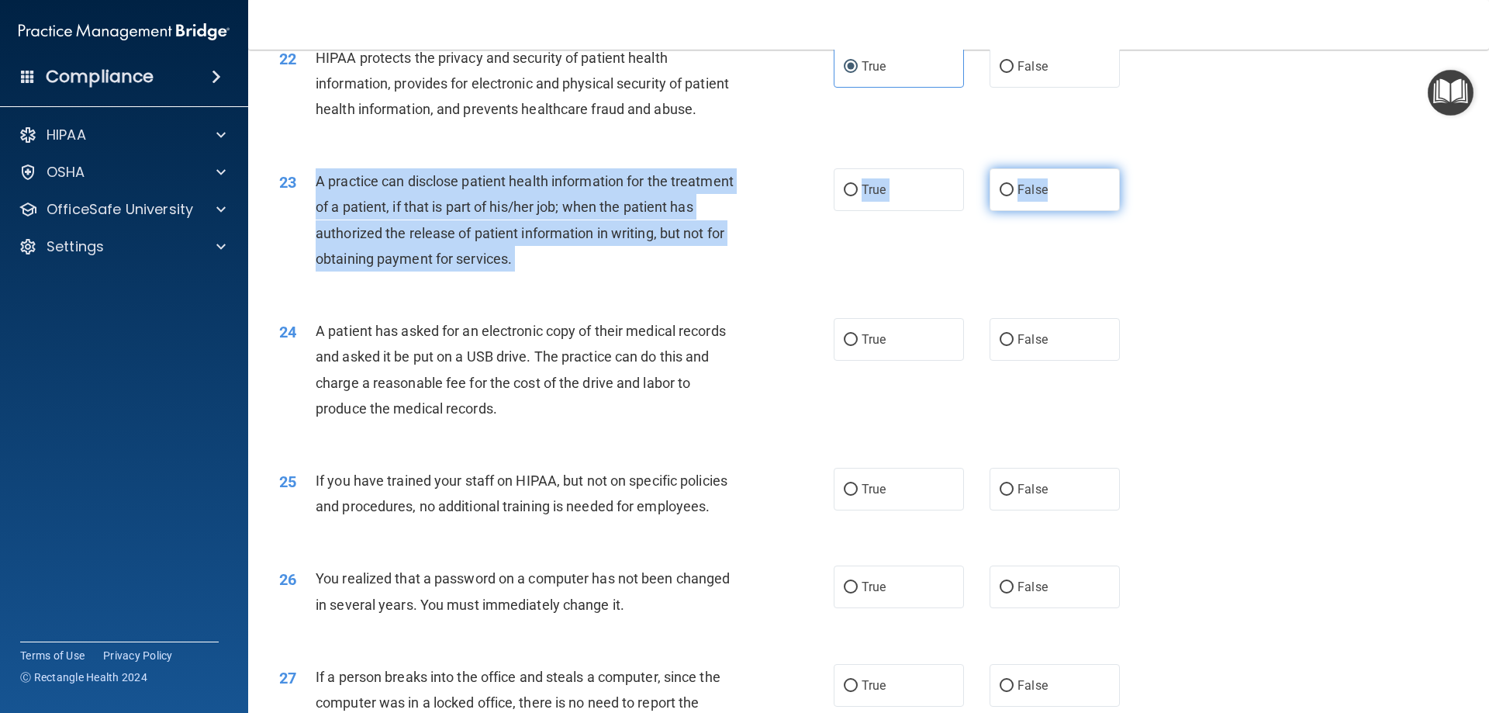
drag, startPoint x: 363, startPoint y: 253, endPoint x: 1073, endPoint y: 233, distance: 710.5
click at [1146, 168] on ng-form "23 A practice can disclose patient health information for the treatment of a pa…" at bounding box center [1146, 168] width 0 height 0
click at [1058, 211] on label "False" at bounding box center [1054, 189] width 130 height 43
click at [1013, 196] on input "False" at bounding box center [1006, 191] width 14 height 12
radio input "true"
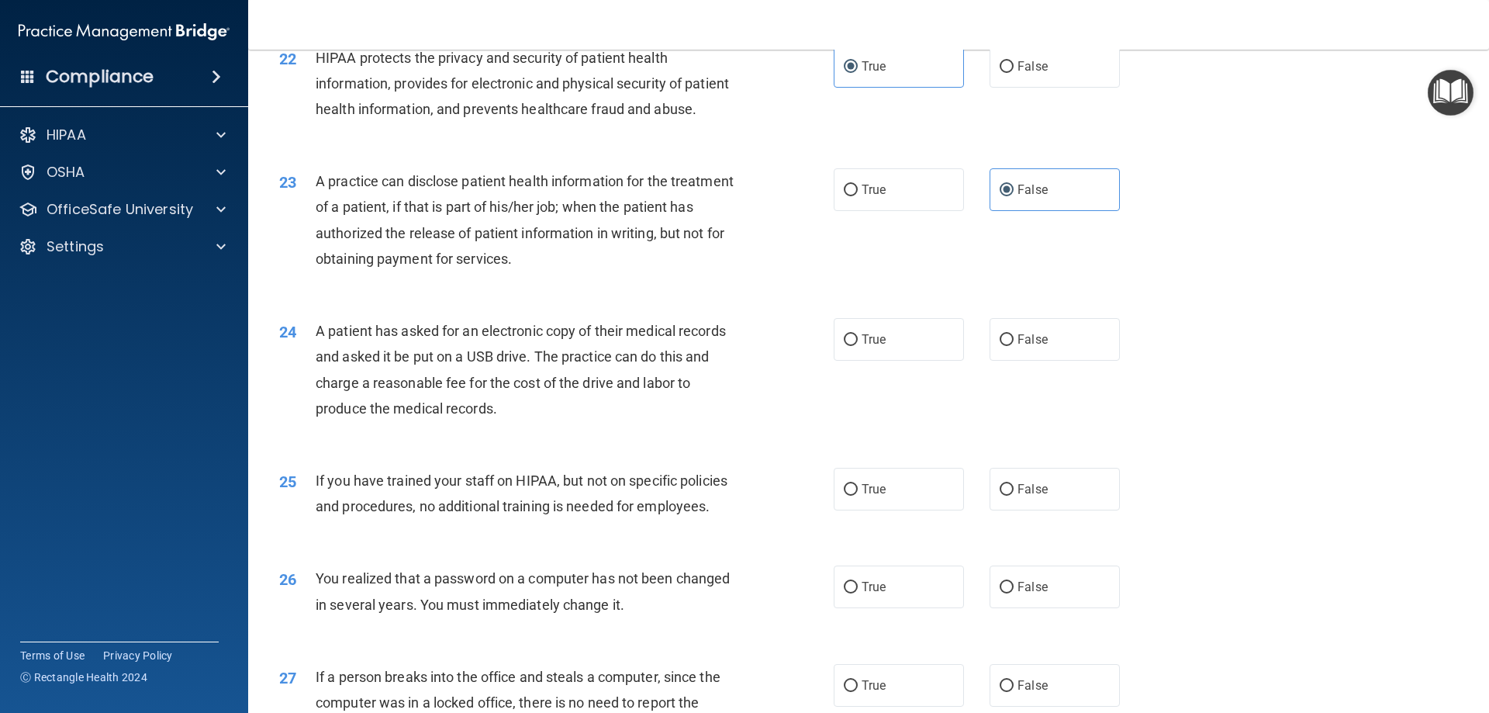
click at [961, 297] on div "23 A practice can disclose patient health information for the treatment of a pa…" at bounding box center [869, 224] width 1202 height 150
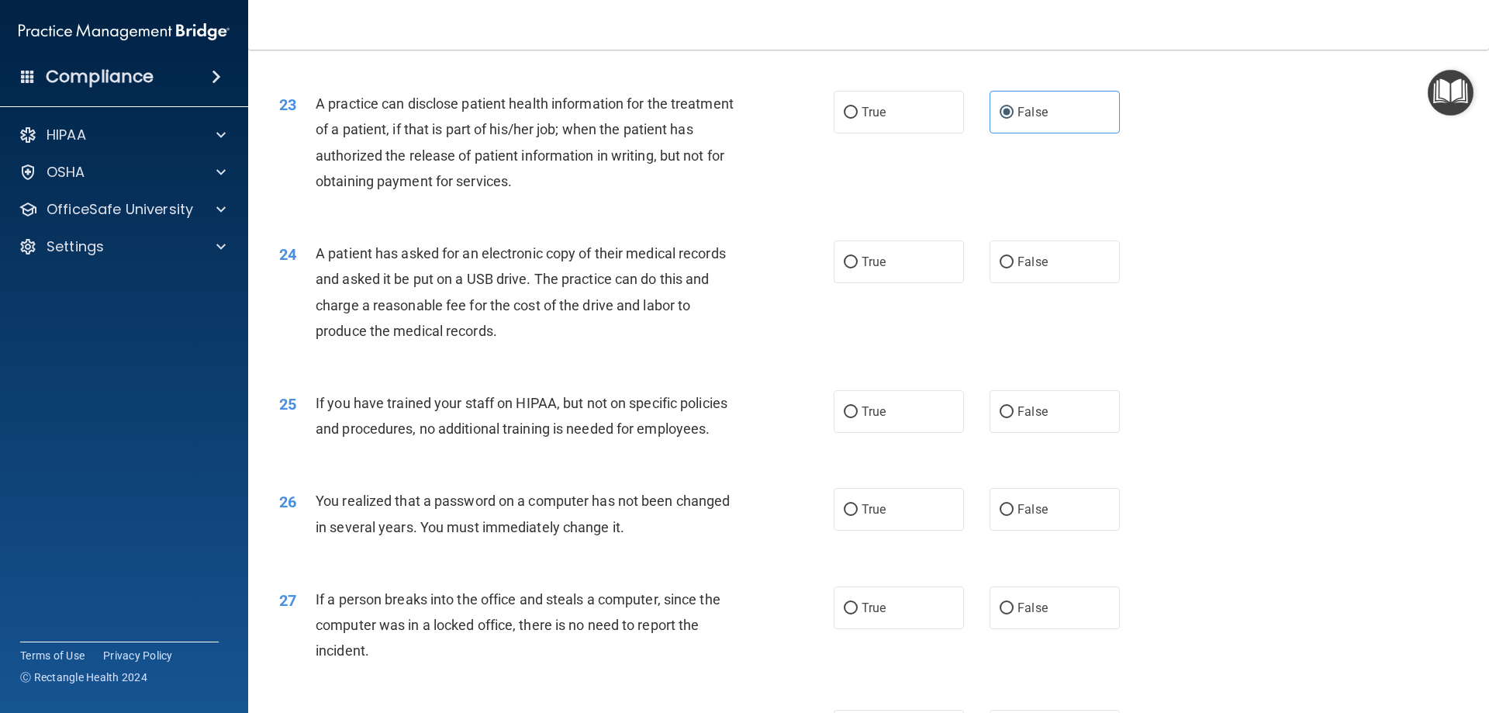
scroll to position [2559, 0]
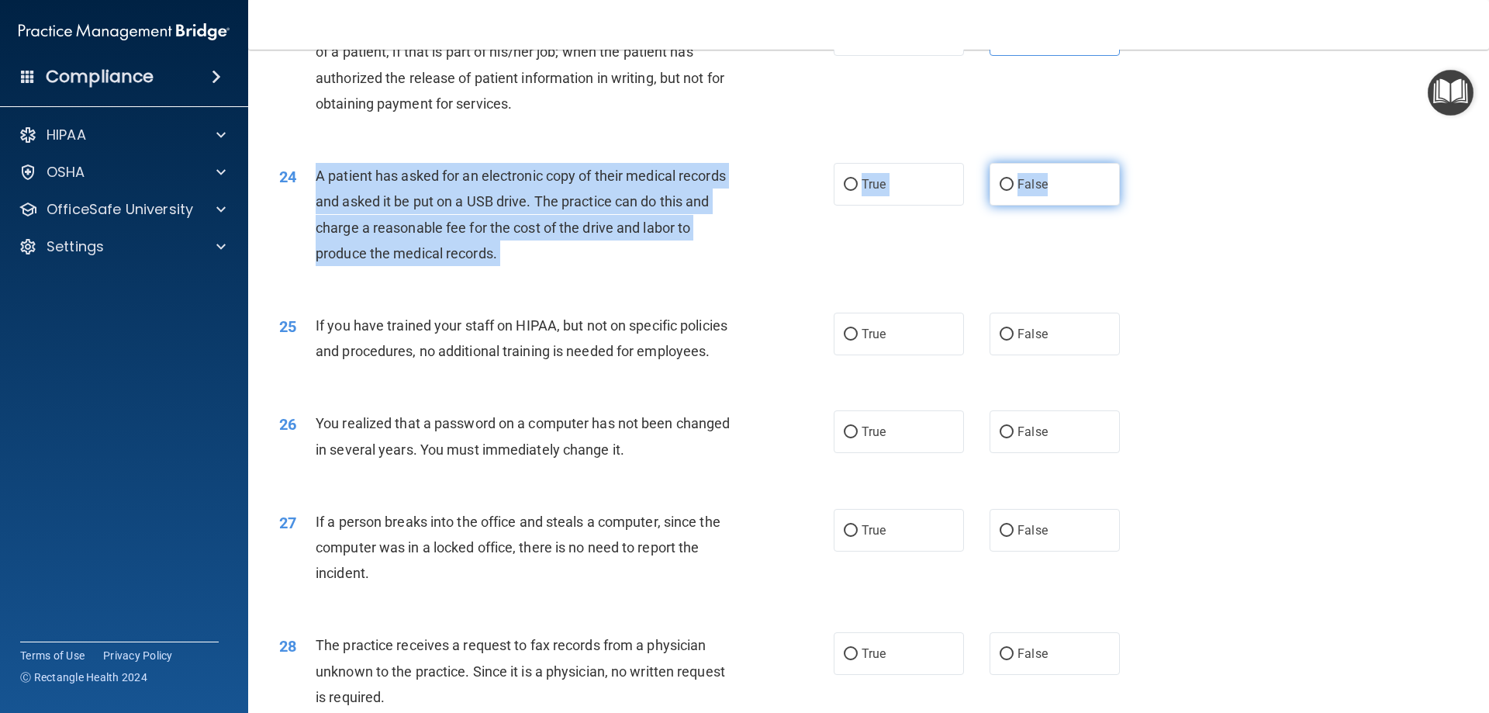
drag, startPoint x: 312, startPoint y: 226, endPoint x: 1057, endPoint y: 236, distance: 745.2
click at [1146, 163] on ng-form "24 A patient has asked for an electronic copy of their medical records and aske…" at bounding box center [1146, 163] width 0 height 0
click at [937, 205] on label "True" at bounding box center [899, 184] width 130 height 43
click at [858, 191] on input "True" at bounding box center [851, 185] width 14 height 12
radio input "true"
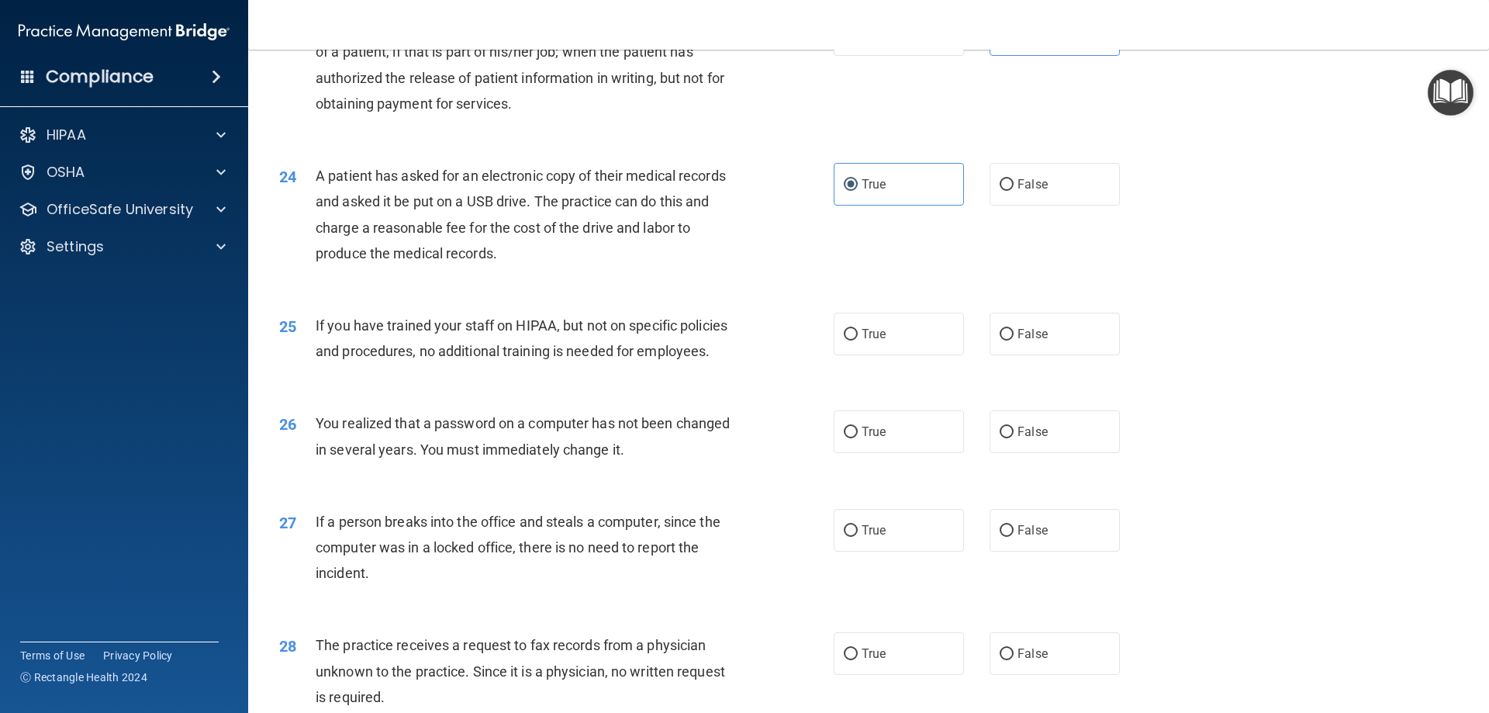
click at [811, 274] on div "24 A patient has asked for an electronic copy of their medical records and aske…" at bounding box center [556, 218] width 601 height 111
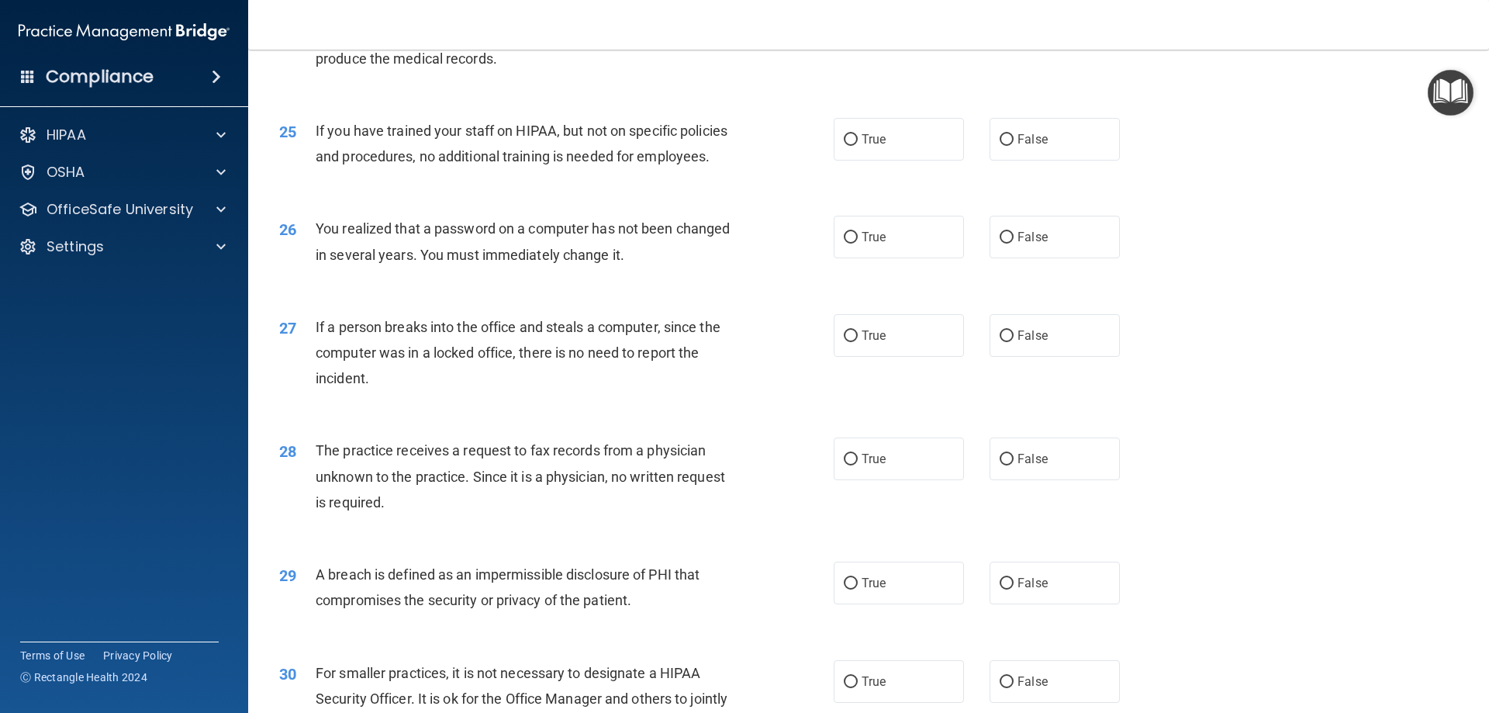
scroll to position [2791, 0]
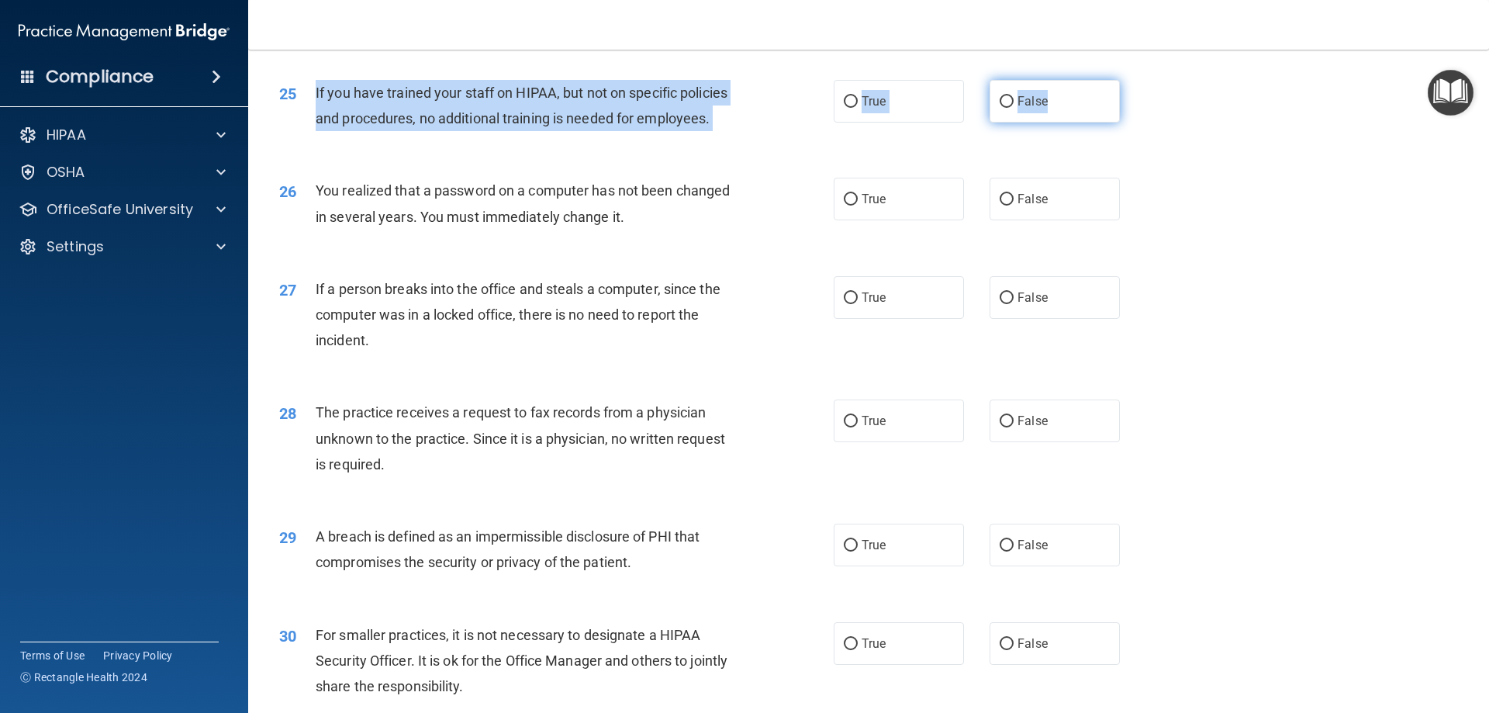
drag, startPoint x: 314, startPoint y: 142, endPoint x: 990, endPoint y: 140, distance: 676.1
click at [1146, 80] on ng-form "25 If you have trained your staff on HIPAA, but not on specific policies and pr…" at bounding box center [1146, 80] width 0 height 0
click at [801, 139] on div "25 If you have trained your staff on HIPAA, but not on specific policies and pr…" at bounding box center [556, 109] width 601 height 59
drag, startPoint x: 307, startPoint y: 143, endPoint x: 1068, endPoint y: 160, distance: 761.6
click at [1146, 80] on ng-form "25 If you have trained your staff on HIPAA, but not on specific policies and pr…" at bounding box center [1146, 80] width 0 height 0
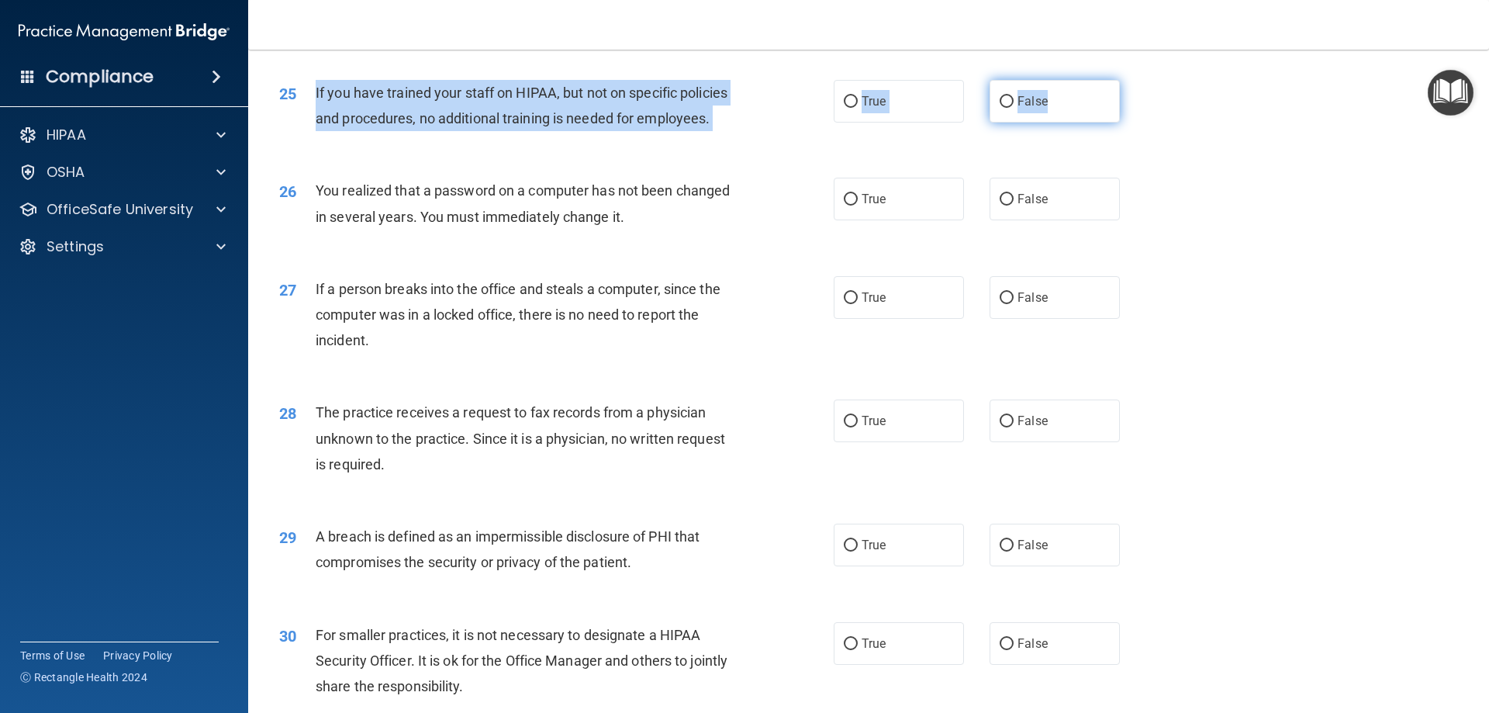
click at [1020, 109] on span "False" at bounding box center [1032, 101] width 30 height 15
click at [1013, 108] on input "False" at bounding box center [1006, 102] width 14 height 12
radio input "true"
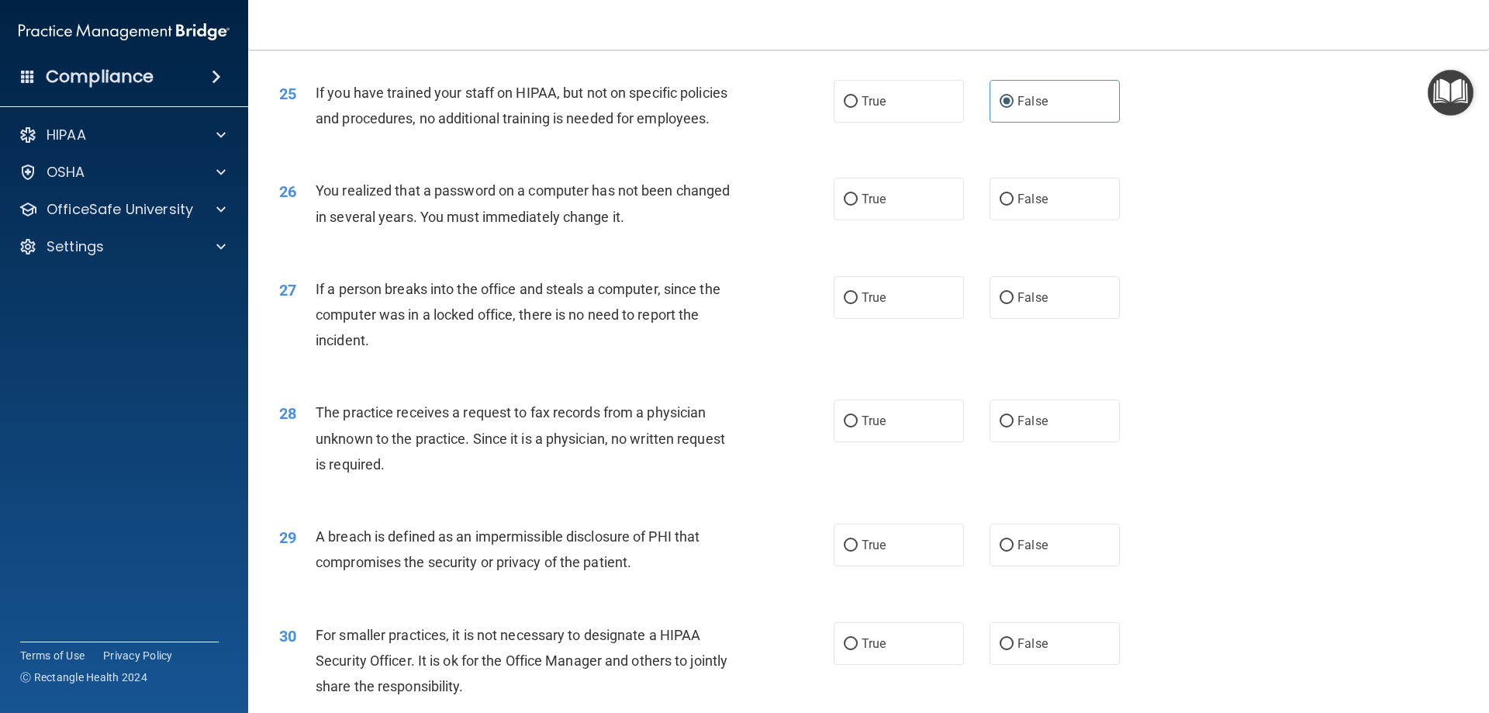
click at [796, 220] on div "26 You realized that a password on a computer has not been changed in several y…" at bounding box center [869, 207] width 1202 height 98
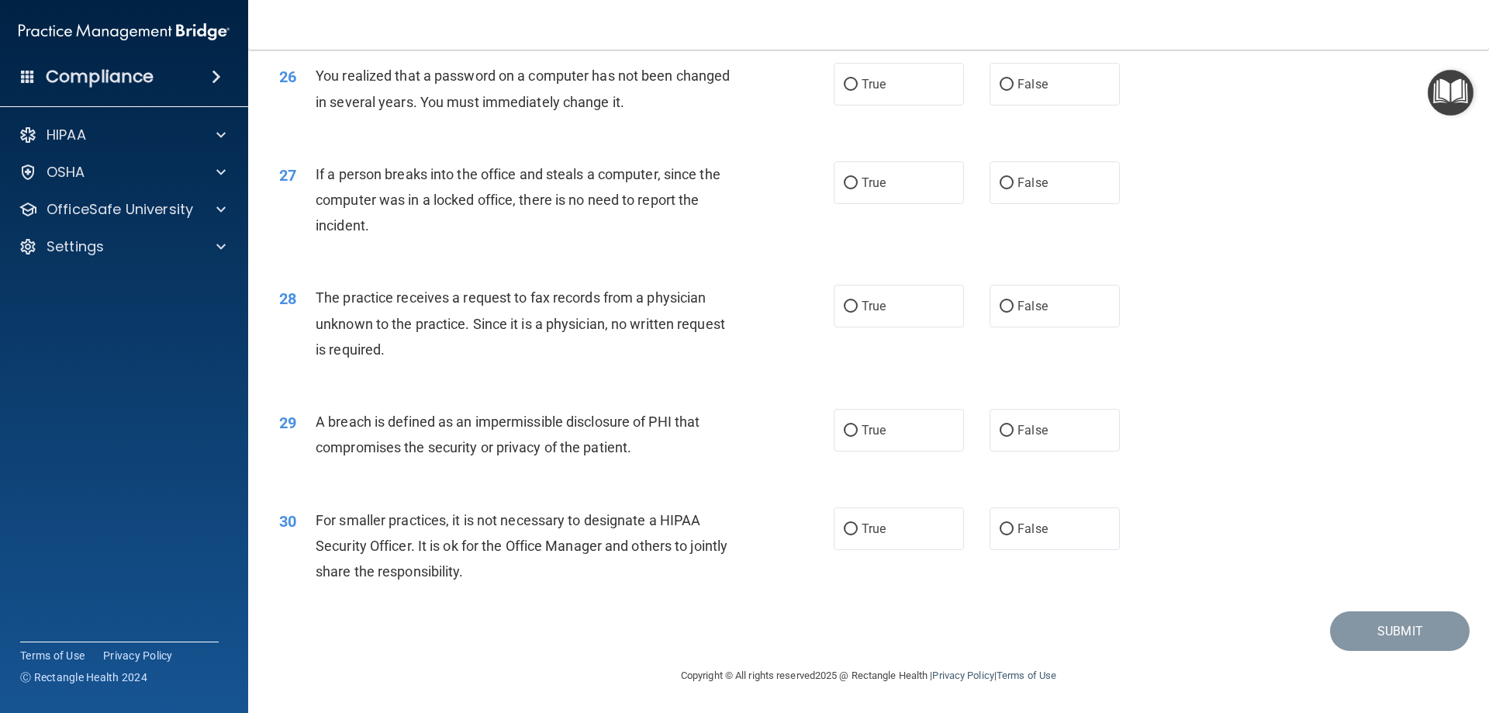
scroll to position [2946, 0]
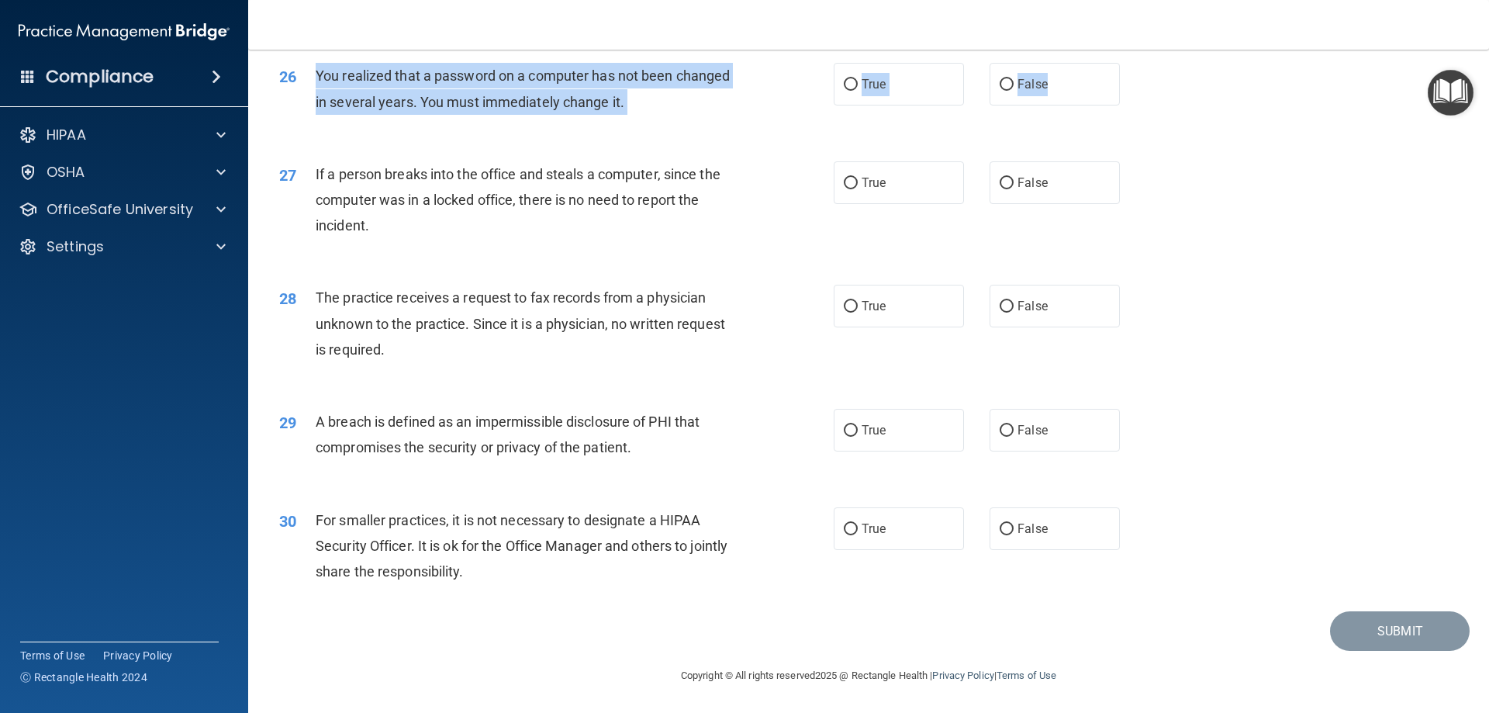
drag, startPoint x: 312, startPoint y: 82, endPoint x: 1091, endPoint y: 123, distance: 779.6
click at [1146, 63] on ng-form "26 You realized that a password on a computer has not been changed in several y…" at bounding box center [1146, 63] width 0 height 0
click at [714, 109] on div "You realized that a password on a computer has not been changed in several year…" at bounding box center [532, 88] width 433 height 51
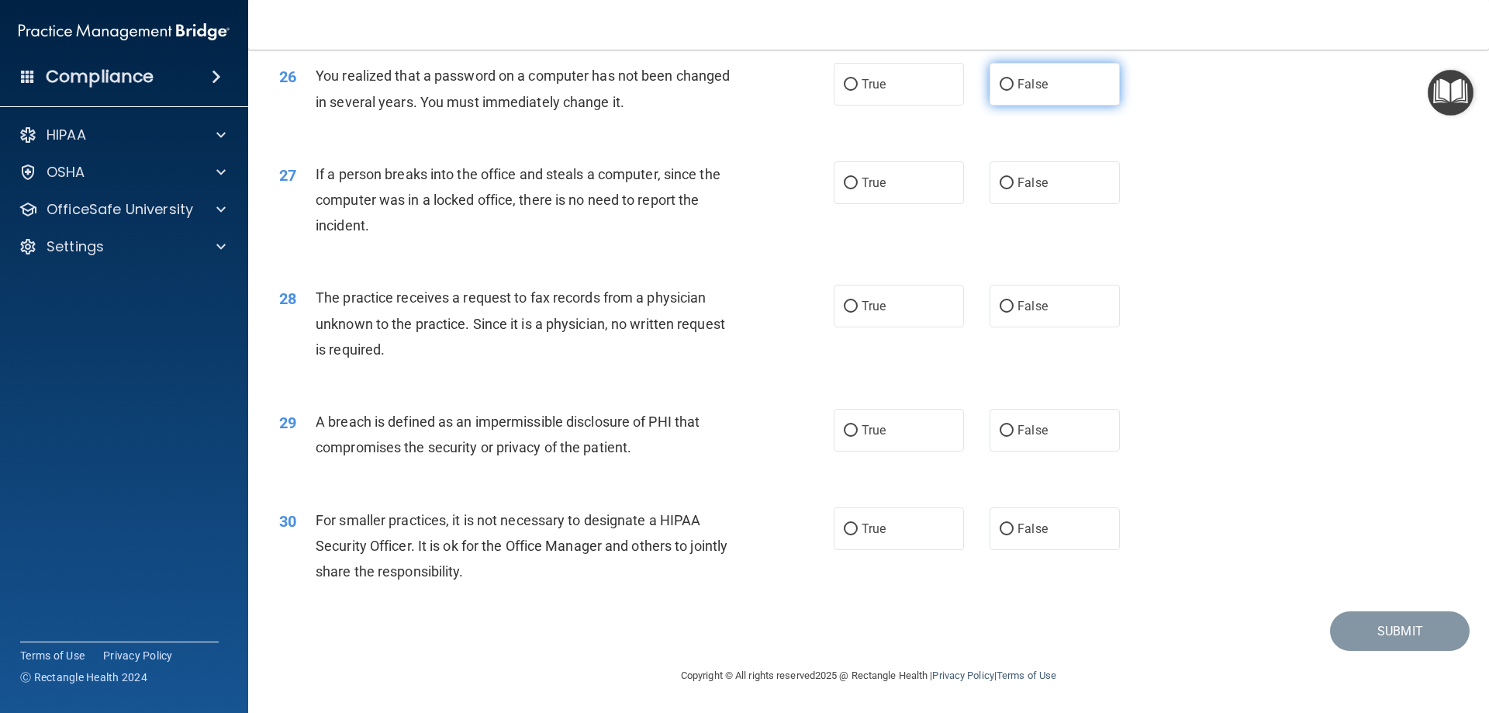
click at [1000, 91] on input "False" at bounding box center [1006, 85] width 14 height 12
radio input "true"
click at [1102, 105] on label "False" at bounding box center [1054, 84] width 130 height 43
click at [1013, 91] on input "False" at bounding box center [1006, 85] width 14 height 12
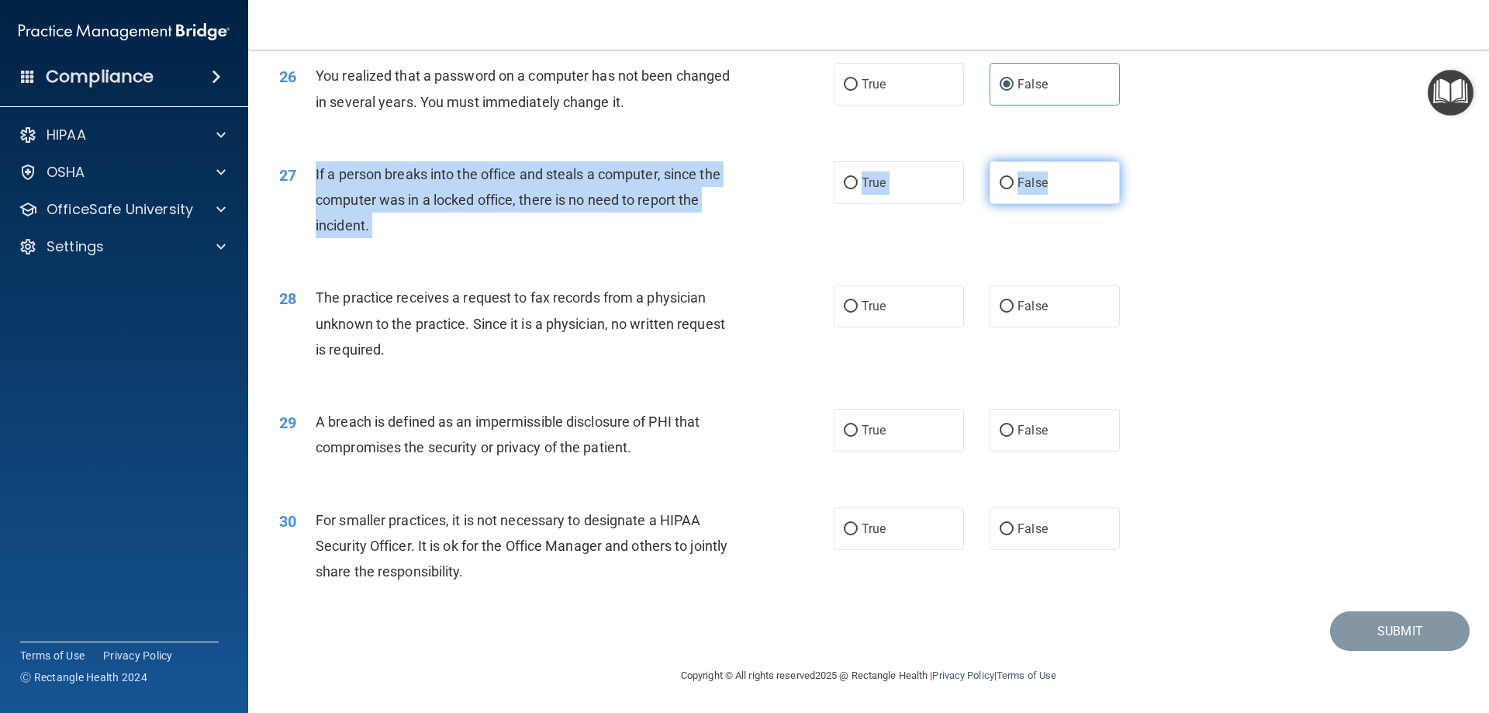
drag, startPoint x: 312, startPoint y: 179, endPoint x: 1065, endPoint y: 180, distance: 753.7
click at [1146, 161] on ng-form "27 If a person breaks into the office and steals a computer, since the computer…" at bounding box center [1146, 161] width 0 height 0
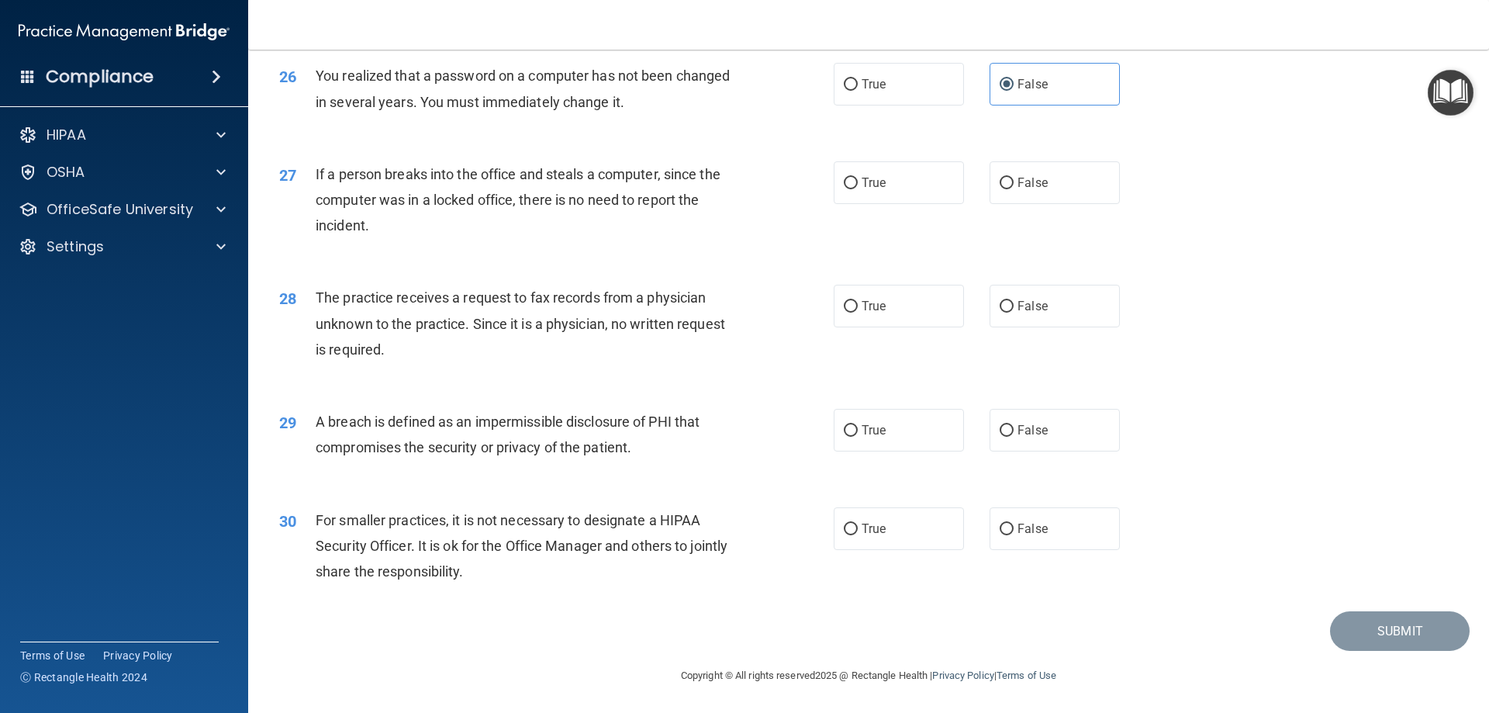
click at [1070, 234] on div "27 If a person breaks into the office and steals a computer, since the computer…" at bounding box center [869, 204] width 1202 height 124
click at [1027, 204] on label "False" at bounding box center [1054, 182] width 130 height 43
click at [1013, 189] on input "False" at bounding box center [1006, 184] width 14 height 12
radio input "true"
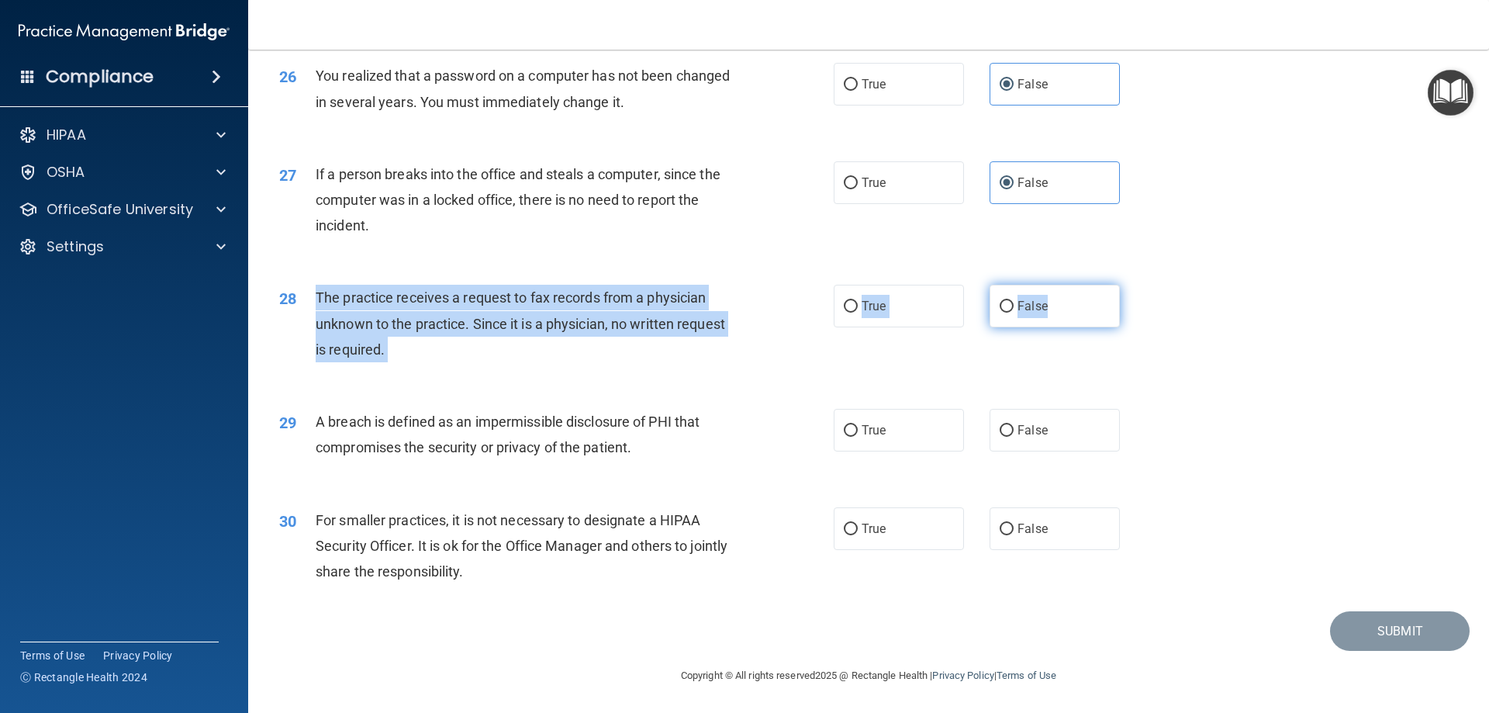
drag, startPoint x: 311, startPoint y: 305, endPoint x: 1080, endPoint y: 305, distance: 769.2
click at [1146, 285] on ng-form "28 The practice receives a request to fax records from a physician unknown to t…" at bounding box center [1146, 285] width 0 height 0
click at [1058, 309] on label "False" at bounding box center [1054, 306] width 130 height 43
click at [1013, 309] on input "False" at bounding box center [1006, 307] width 14 height 12
radio input "true"
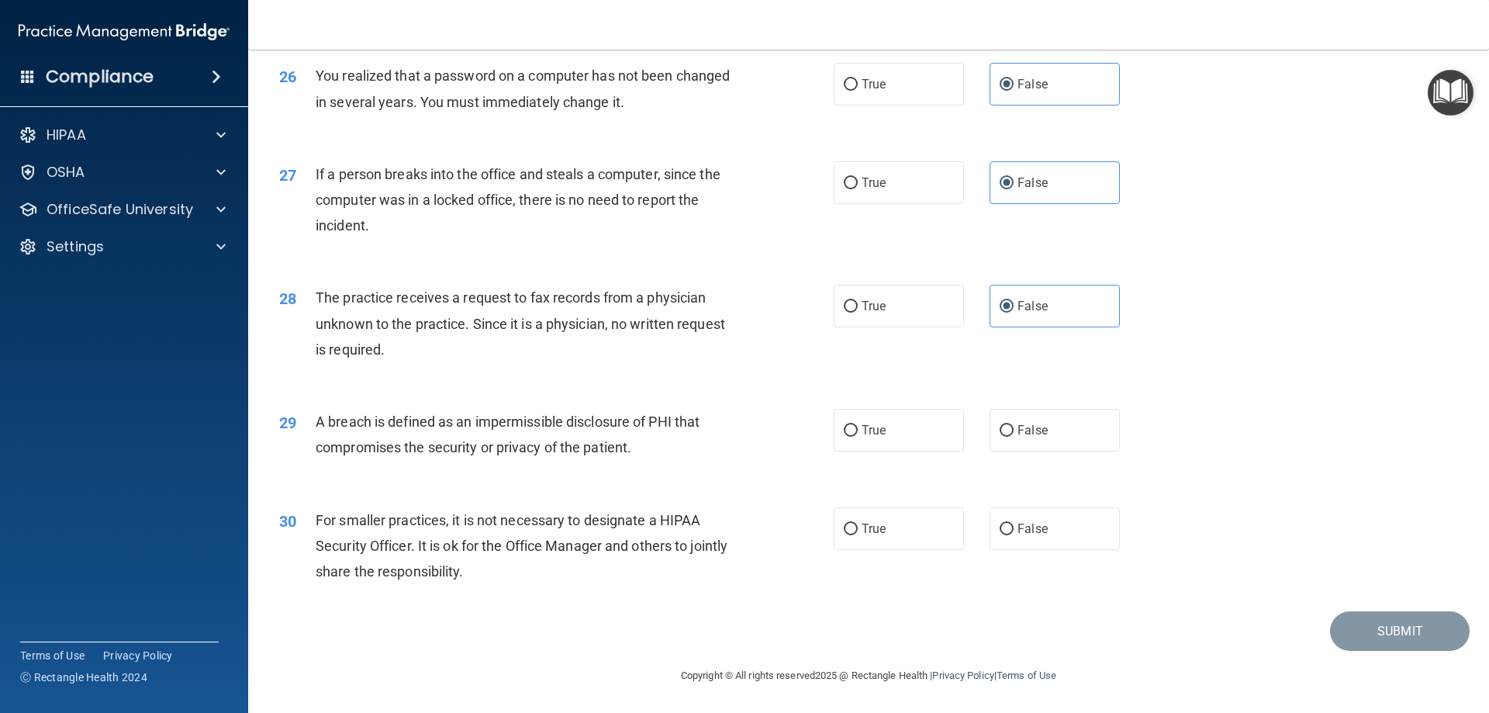
click at [1237, 321] on div "28 The practice receives a request to fax records from a physician unknown to t…" at bounding box center [869, 327] width 1202 height 124
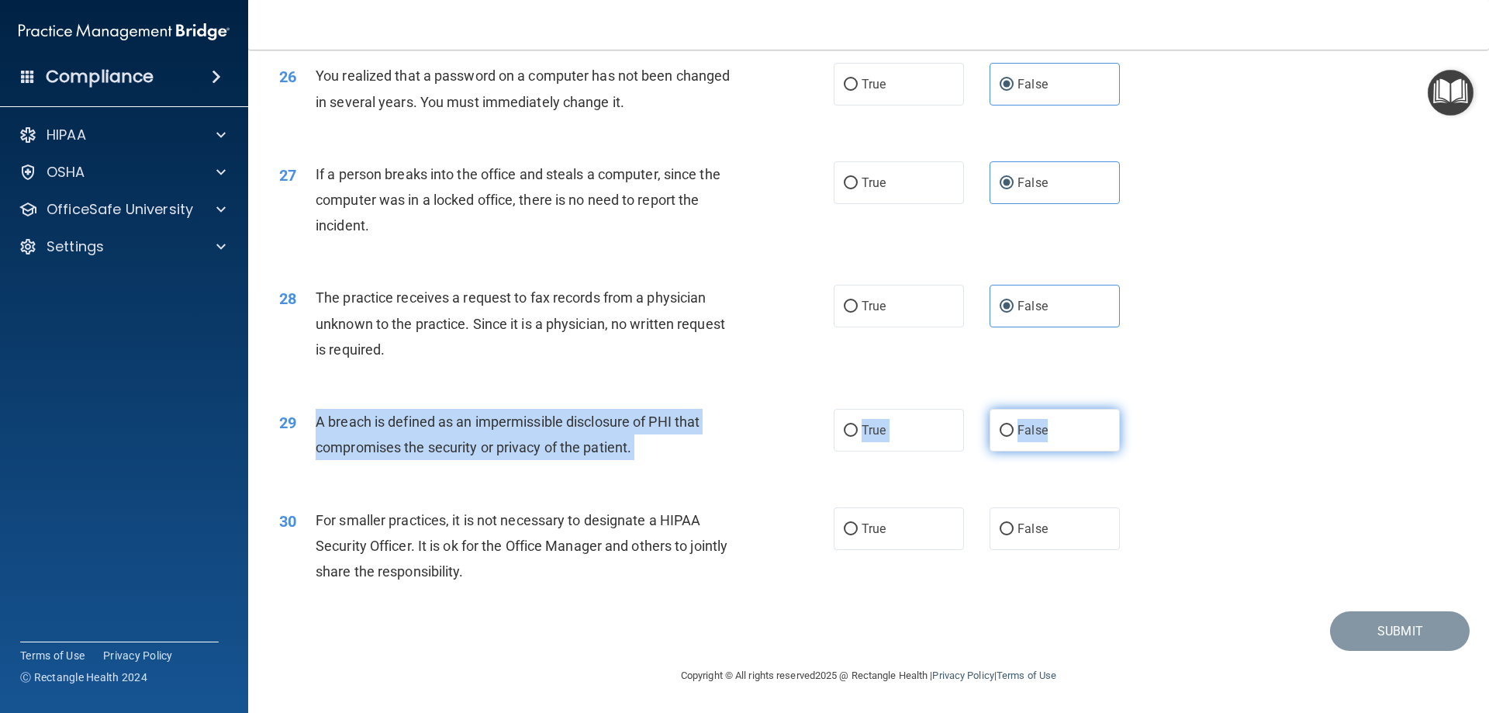
drag, startPoint x: 315, startPoint y: 417, endPoint x: 1110, endPoint y: 440, distance: 795.1
click at [1146, 409] on ng-form "29 A breach is defined as an impermissible disclosure of PHI that compromises t…" at bounding box center [1146, 409] width 0 height 0
click at [896, 436] on label "True" at bounding box center [899, 430] width 130 height 43
click at [858, 436] on input "True" at bounding box center [851, 431] width 14 height 12
radio input "true"
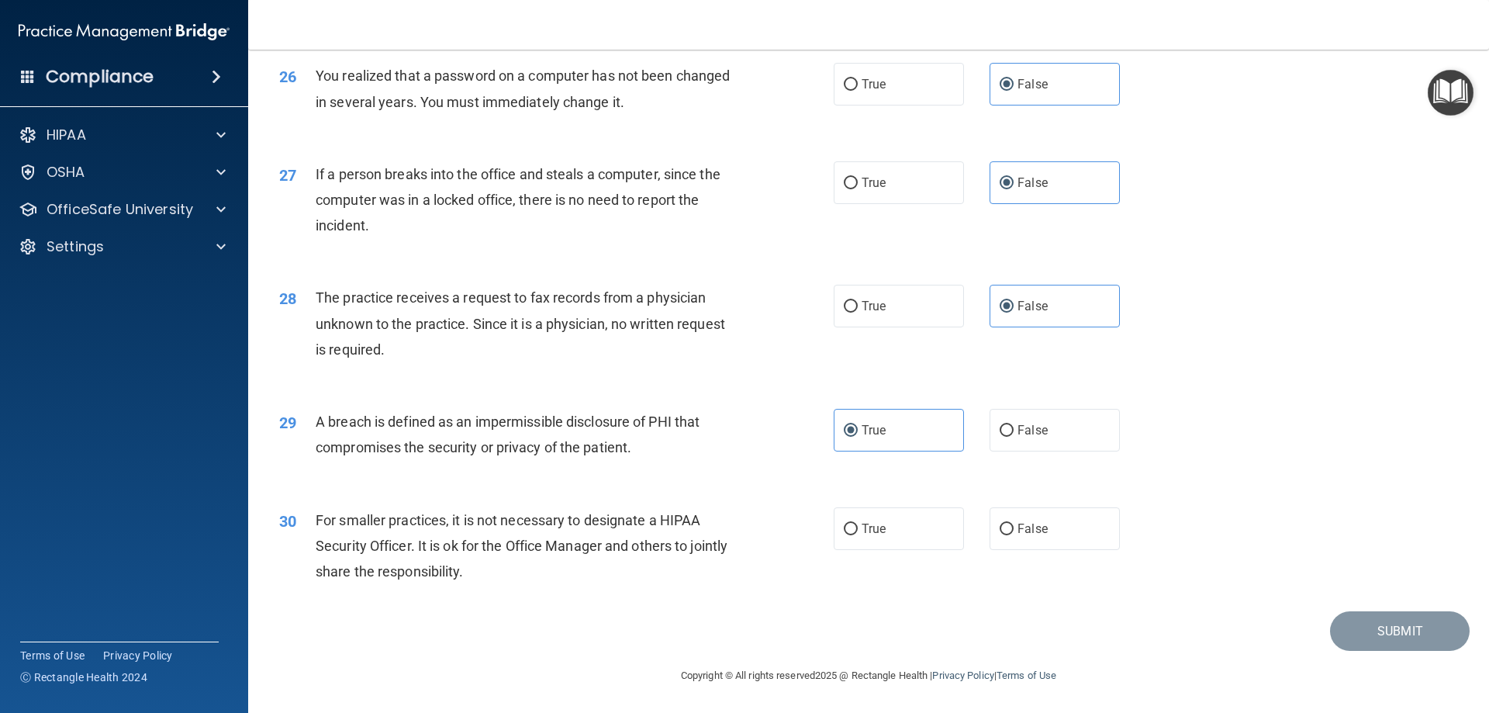
click at [1240, 485] on div "29 A breach is defined as an impermissible disclosure of PHI that compromises t…" at bounding box center [869, 438] width 1202 height 98
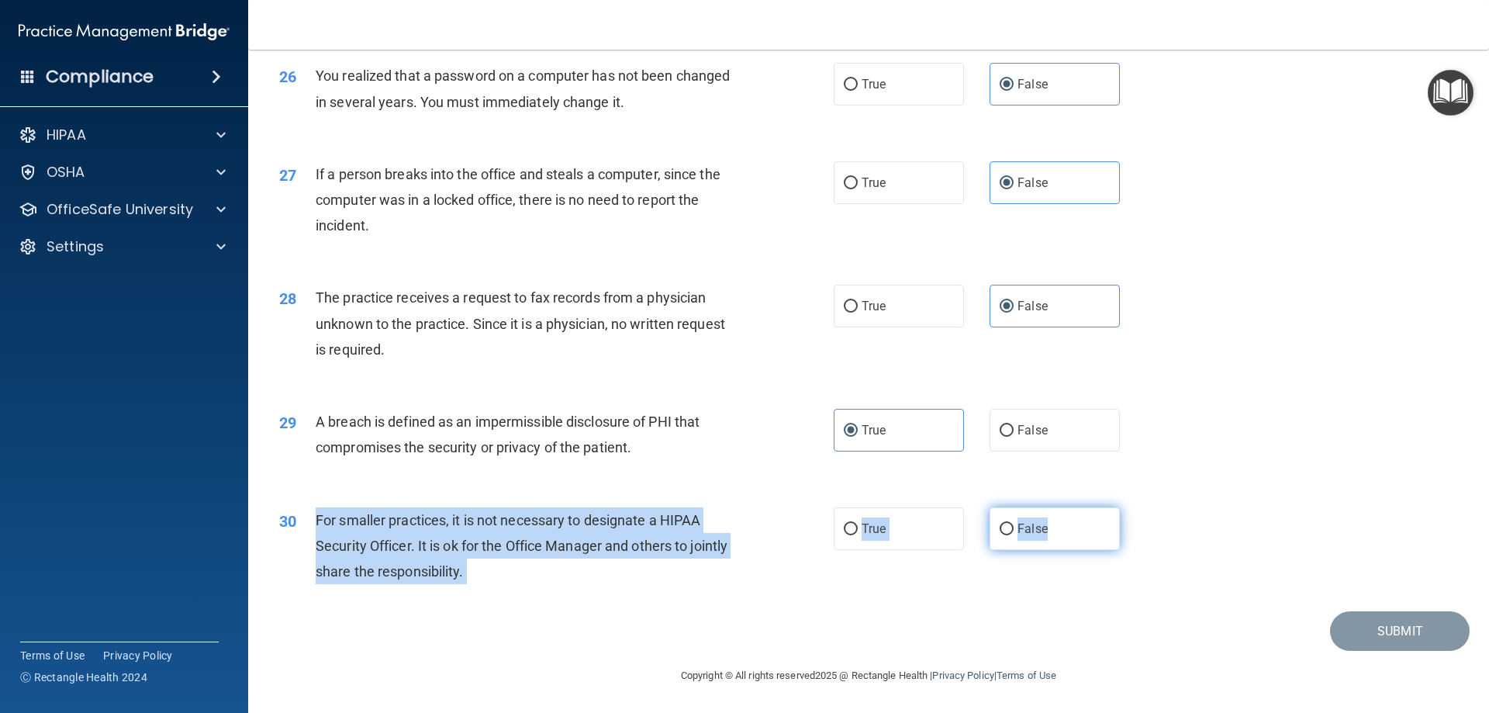
drag, startPoint x: 313, startPoint y: 514, endPoint x: 1058, endPoint y: 525, distance: 745.2
click at [1146, 507] on ng-form "30 For smaller practices, it is not necessary to designate a HIPAA Security Off…" at bounding box center [1146, 507] width 0 height 0
click at [1035, 523] on span "False" at bounding box center [1032, 528] width 30 height 15
click at [1013, 523] on input "False" at bounding box center [1006, 529] width 14 height 12
radio input "true"
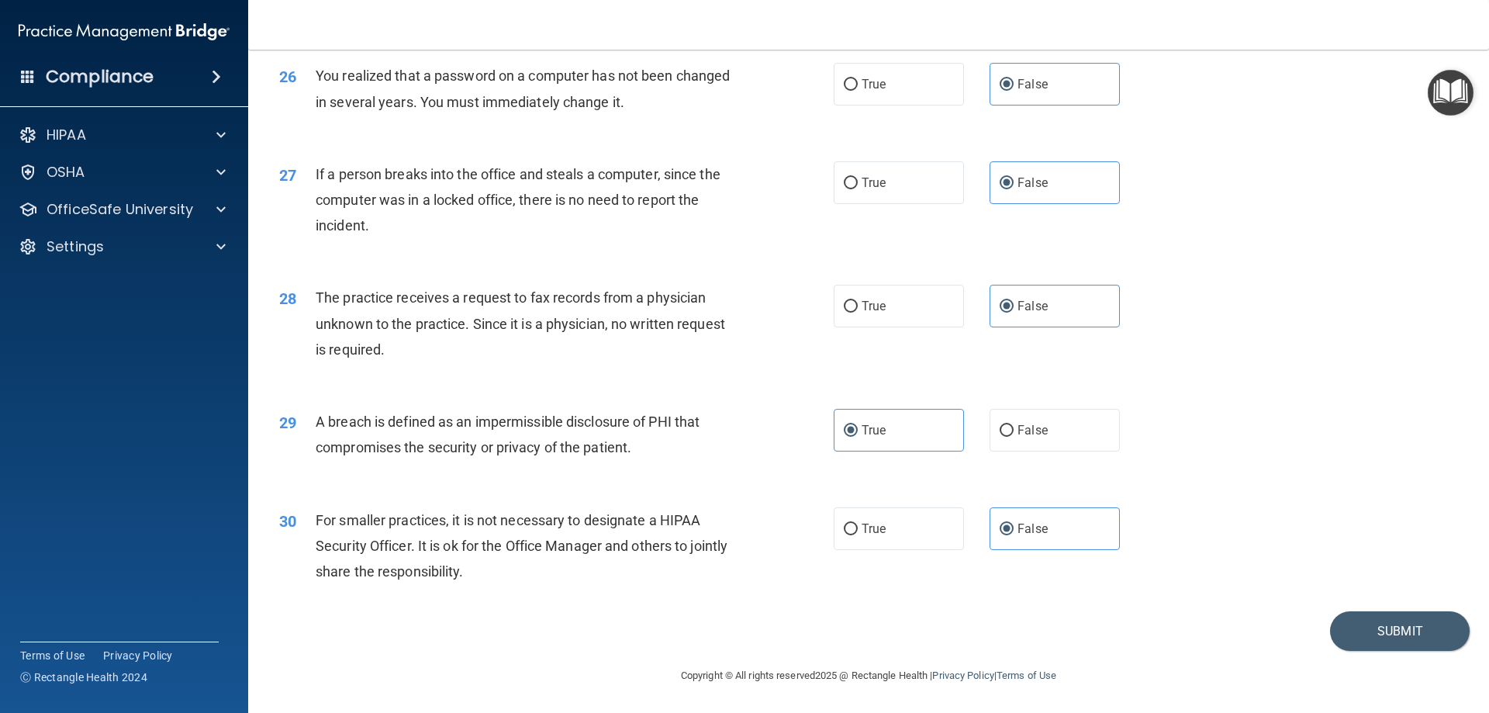
click at [1158, 492] on div "30 For smaller practices, it is not necessary to designate a HIPAA Security Off…" at bounding box center [869, 550] width 1202 height 124
click at [1392, 633] on button "Submit" at bounding box center [1400, 631] width 140 height 40
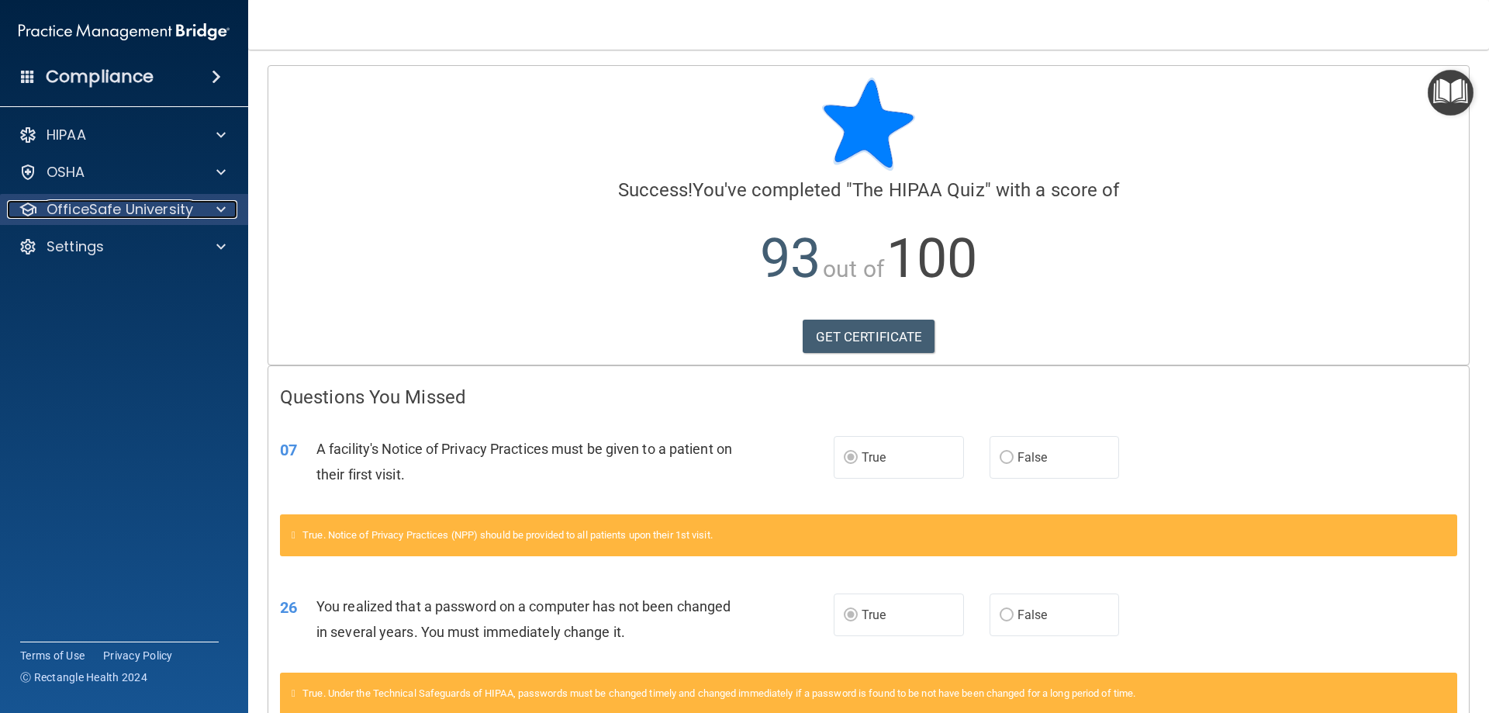
click at [203, 205] on div at bounding box center [218, 209] width 39 height 19
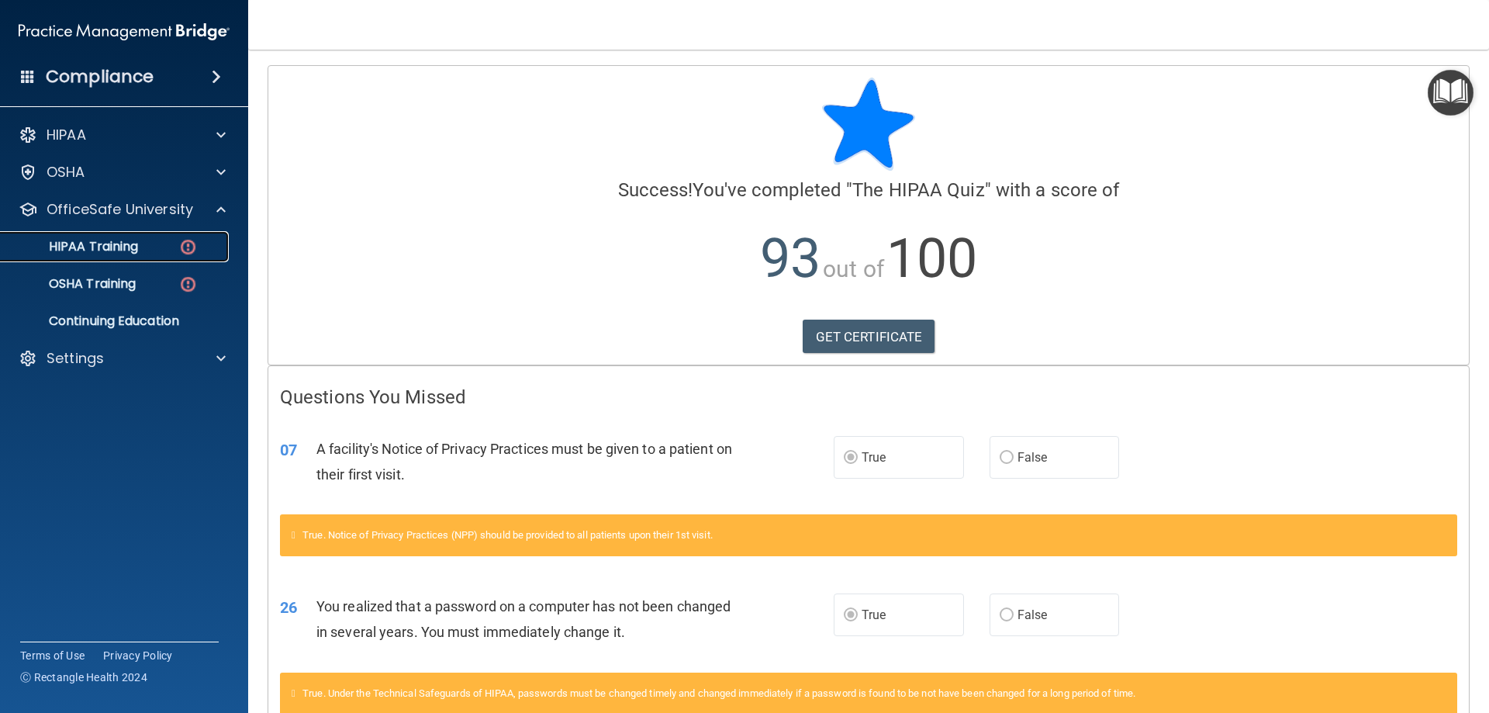
click at [199, 256] on link "HIPAA Training" at bounding box center [106, 246] width 244 height 31
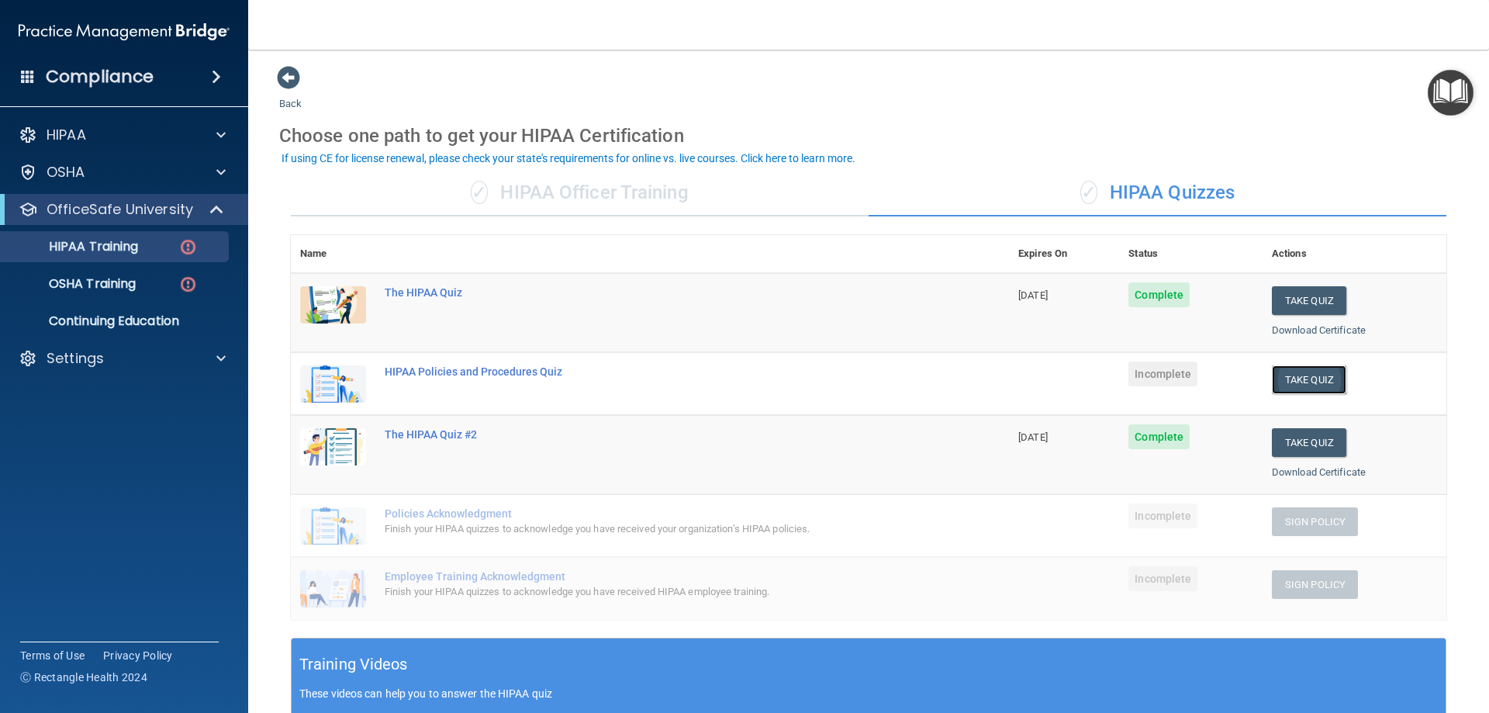
click at [1289, 375] on button "Take Quiz" at bounding box center [1309, 379] width 74 height 29
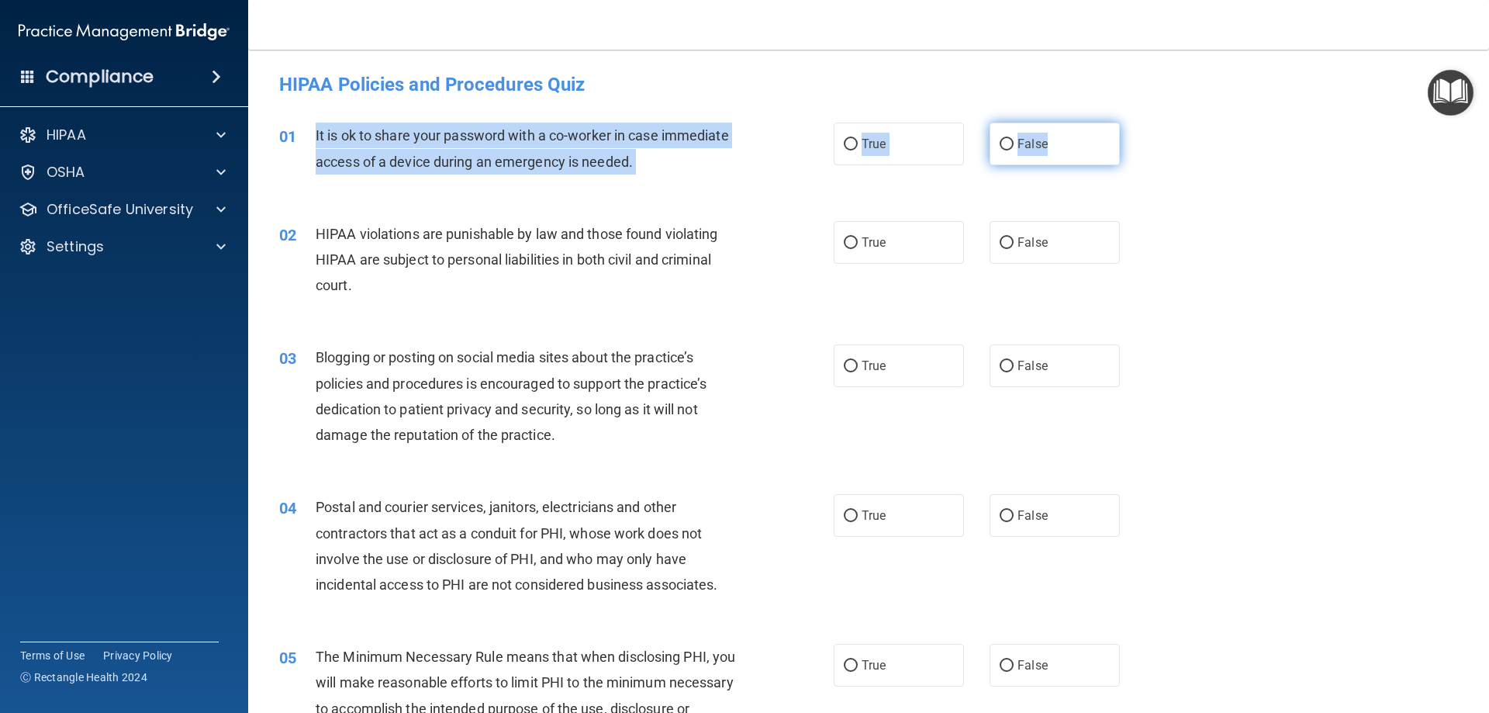
drag, startPoint x: 323, startPoint y: 126, endPoint x: 1055, endPoint y: 141, distance: 732.1
click at [1146, 123] on ng-form "01 It is ok to share your password with a co-worker in case immediate access of…" at bounding box center [1146, 123] width 0 height 0
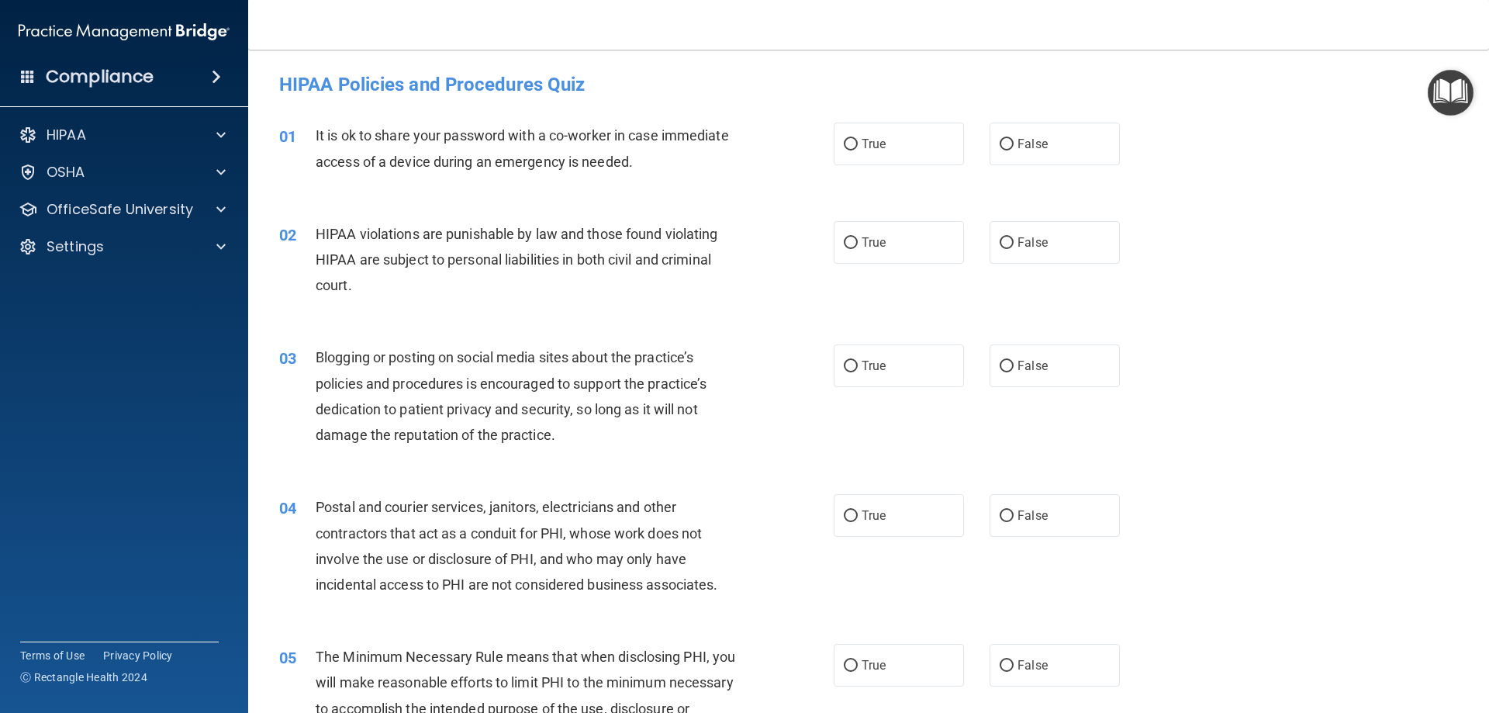
click at [799, 100] on div "HIPAA Policies and Procedures Quiz" at bounding box center [869, 84] width 1202 height 38
click at [1023, 139] on span "False" at bounding box center [1032, 143] width 30 height 15
click at [1013, 139] on input "False" at bounding box center [1006, 145] width 14 height 12
radio input "true"
drag, startPoint x: 1221, startPoint y: 242, endPoint x: 1187, endPoint y: 248, distance: 34.7
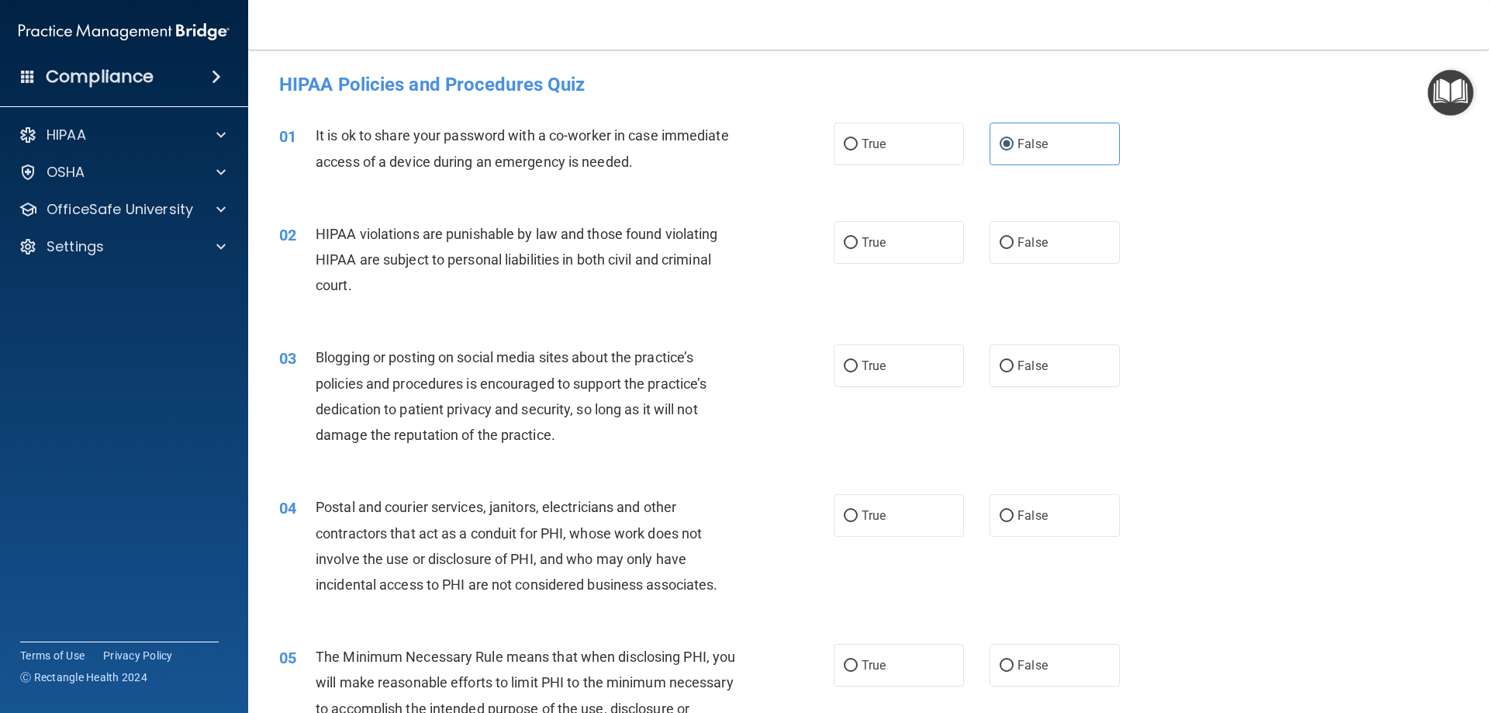
click at [1222, 243] on div "02 HIPAA violations are punishable by law and those found violating HIPAA are s…" at bounding box center [869, 264] width 1202 height 124
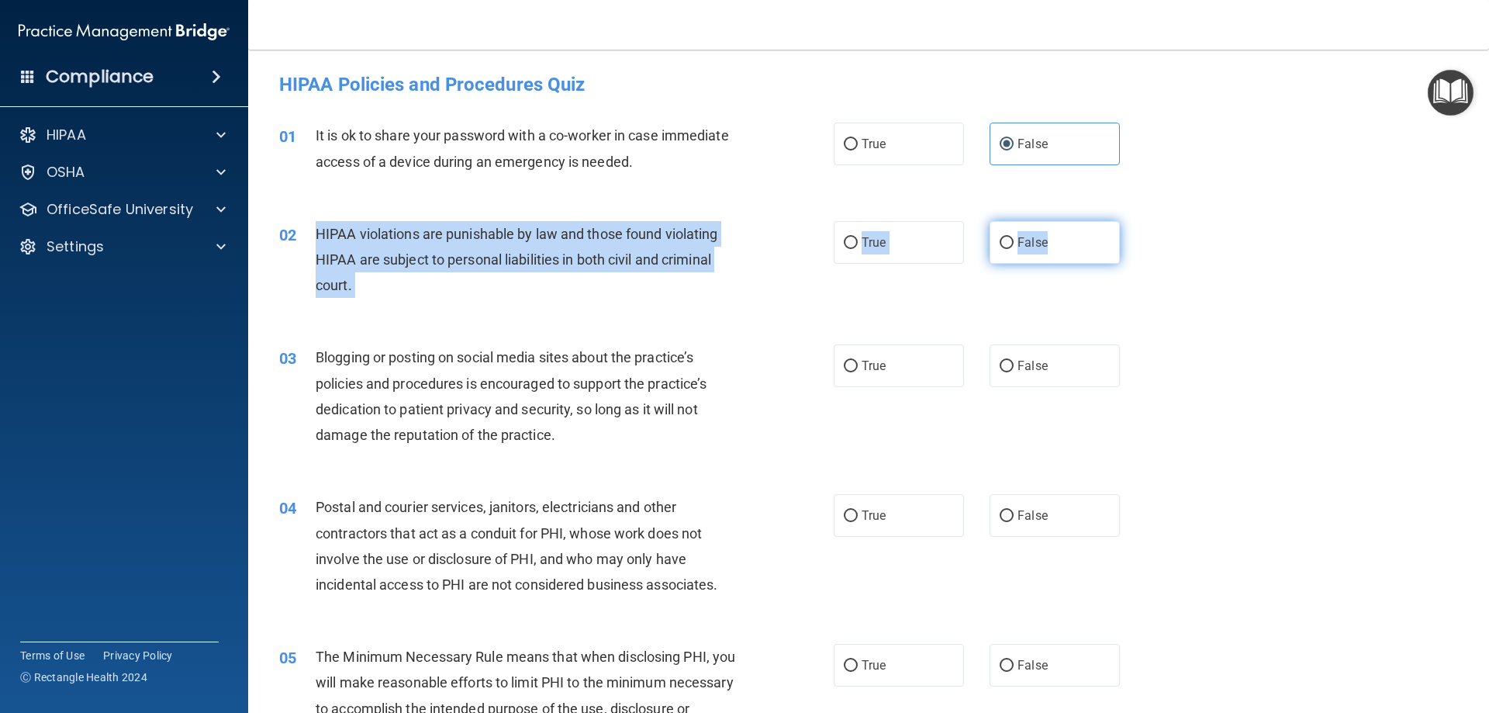
drag, startPoint x: 315, startPoint y: 228, endPoint x: 1089, endPoint y: 248, distance: 774.1
click at [1146, 221] on ng-form "02 HIPAA violations are punishable by law and those found violating HIPAA are s…" at bounding box center [1146, 221] width 0 height 0
click at [899, 233] on label "True" at bounding box center [899, 242] width 130 height 43
click at [858, 237] on input "True" at bounding box center [851, 243] width 14 height 12
radio input "true"
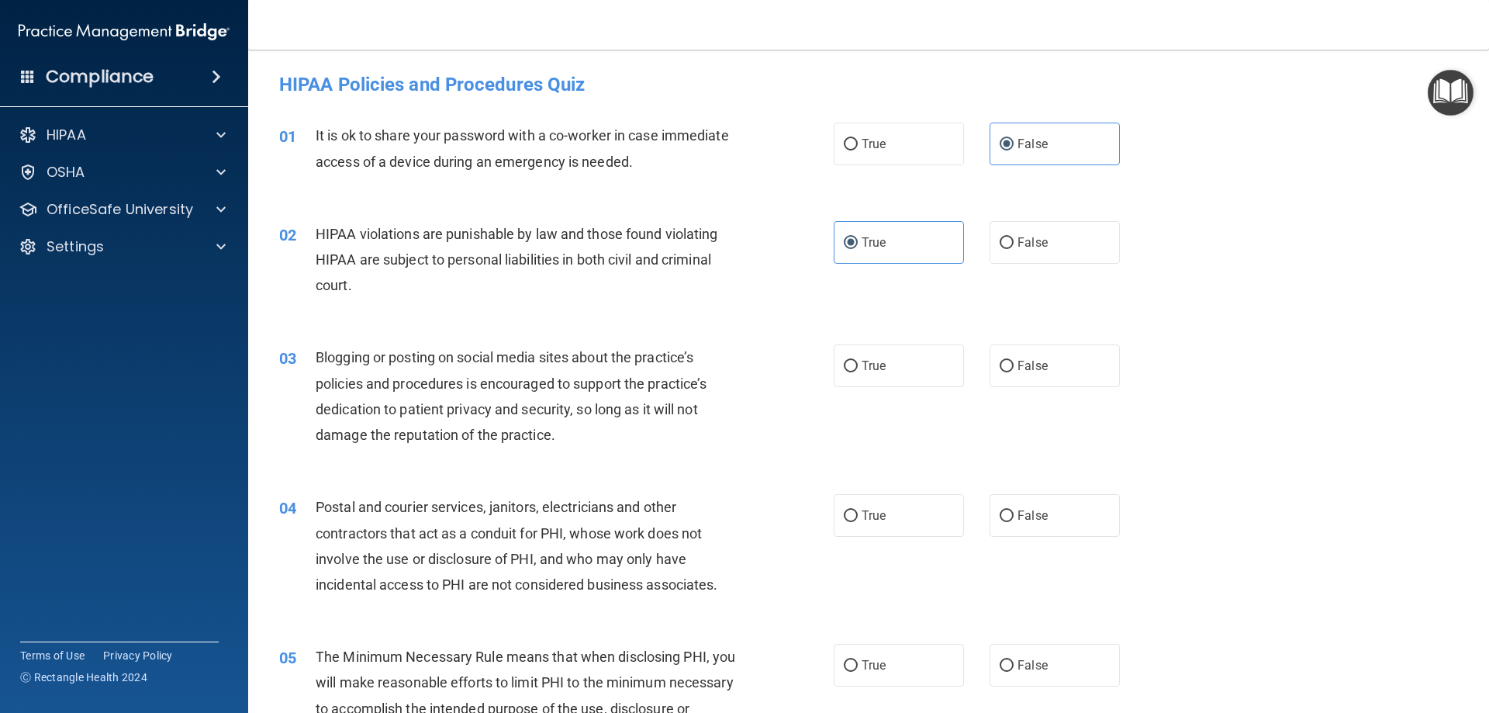
click at [696, 290] on div "HIPAA violations are punishable by law and those found violating HIPAA are subj…" at bounding box center [532, 260] width 433 height 78
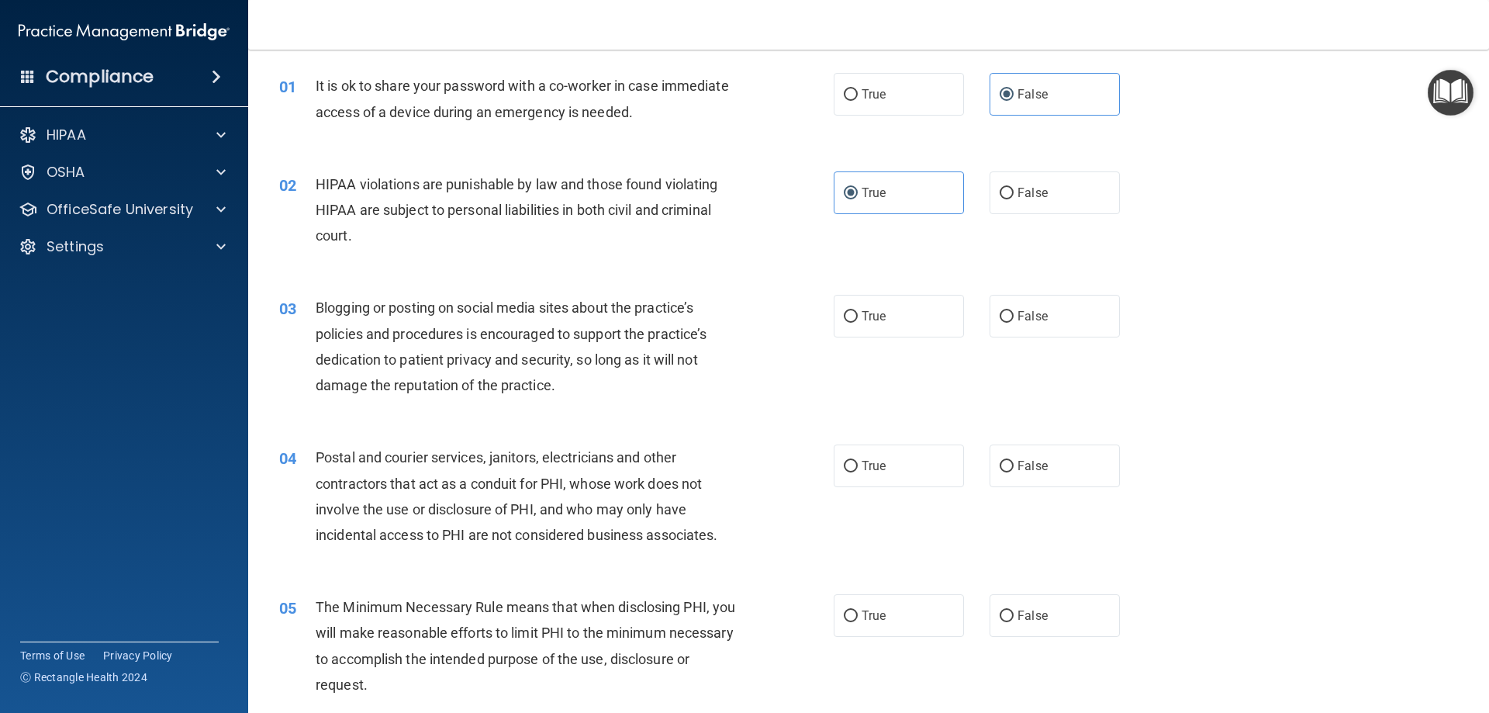
scroll to position [78, 0]
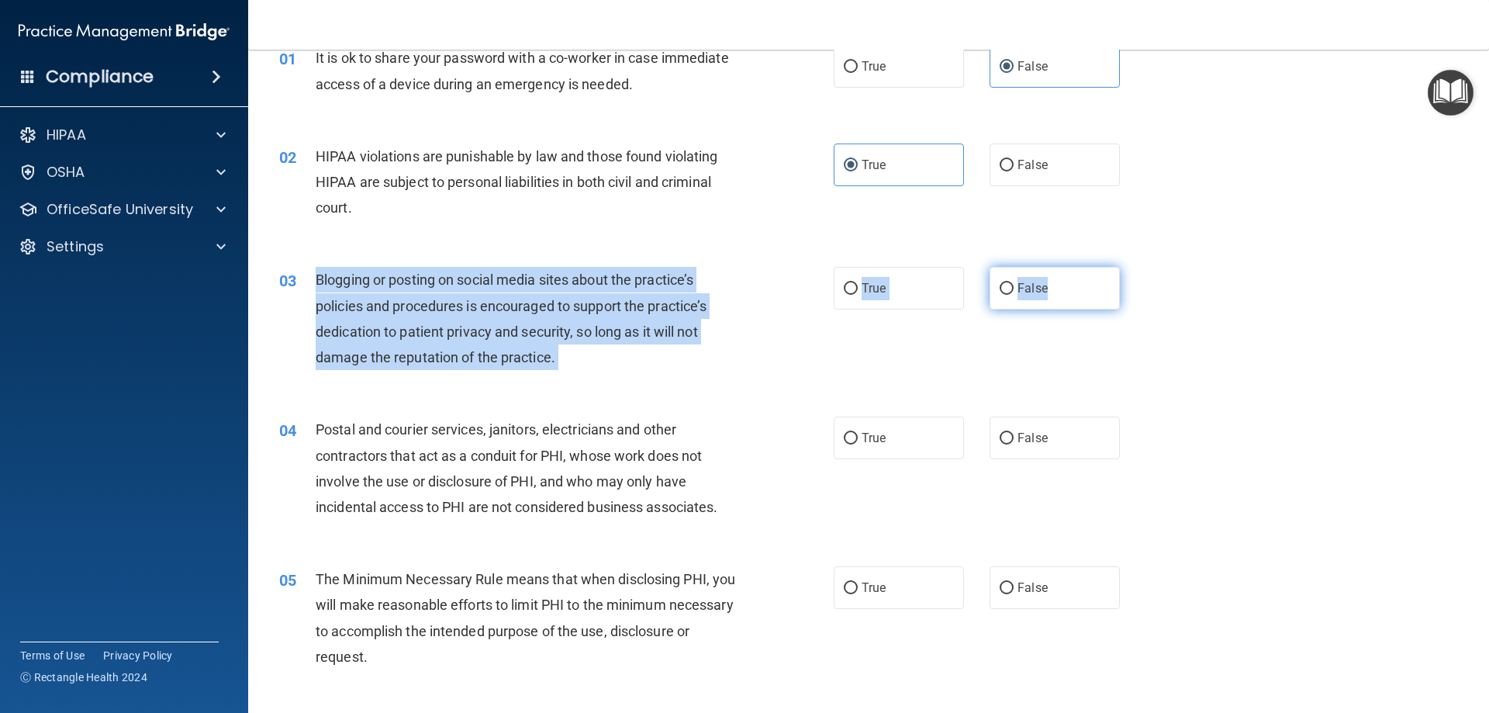
drag, startPoint x: 313, startPoint y: 275, endPoint x: 1073, endPoint y: 295, distance: 760.1
click at [1146, 267] on ng-form "03 Blogging or posting on social media sites about the practice’s policies and …" at bounding box center [1146, 267] width 0 height 0
click at [638, 330] on span "Blogging or posting on social media sites about the practice’s policies and pro…" at bounding box center [511, 318] width 391 height 94
click at [316, 283] on span "Blogging or posting on social media sites about the practice’s policies and pro…" at bounding box center [511, 318] width 391 height 94
click at [305, 285] on div "03" at bounding box center [292, 281] width 48 height 29
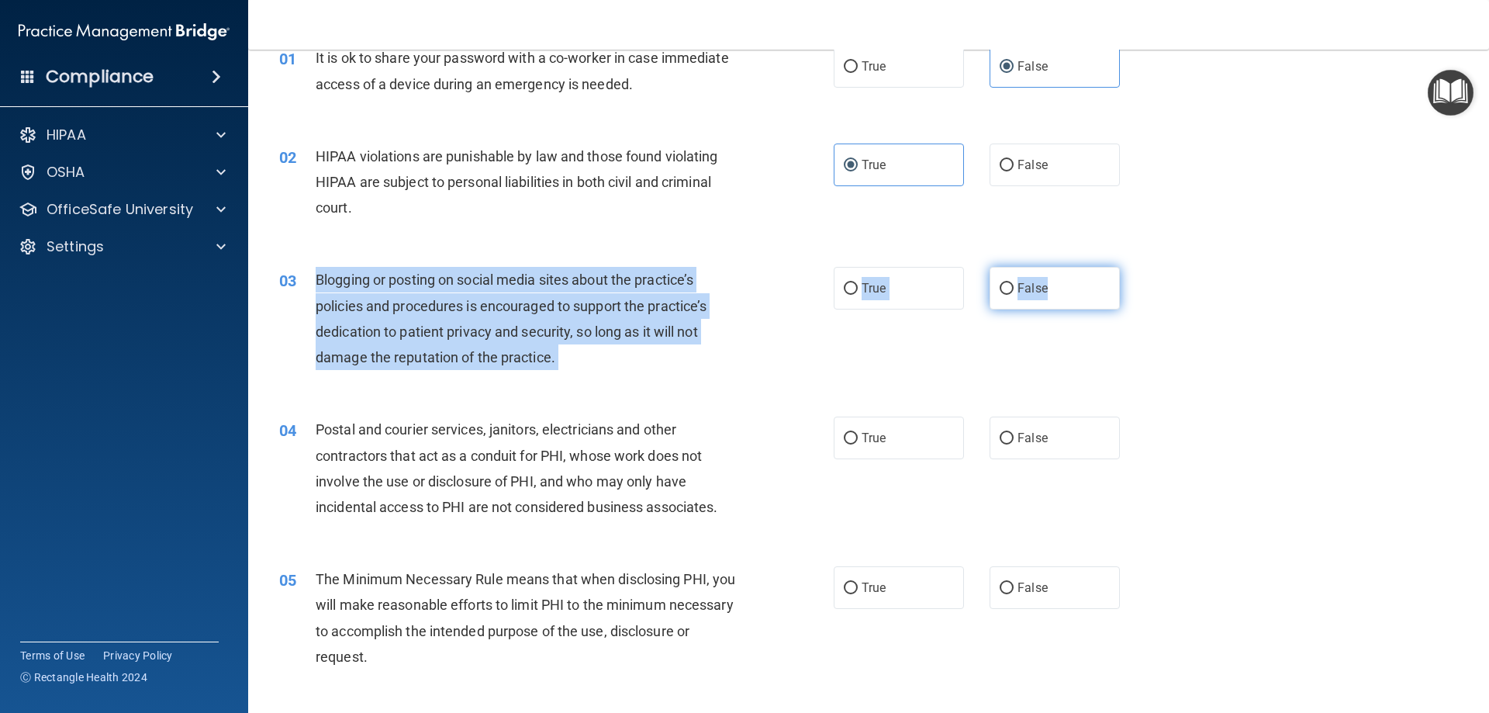
drag, startPoint x: 309, startPoint y: 279, endPoint x: 1068, endPoint y: 284, distance: 759.1
click at [1146, 267] on ng-form "03 Blogging or posting on social media sites about the practice’s policies and …" at bounding box center [1146, 267] width 0 height 0
click at [1103, 281] on label "False" at bounding box center [1054, 288] width 130 height 43
click at [1013, 283] on input "False" at bounding box center [1006, 289] width 14 height 12
radio input "true"
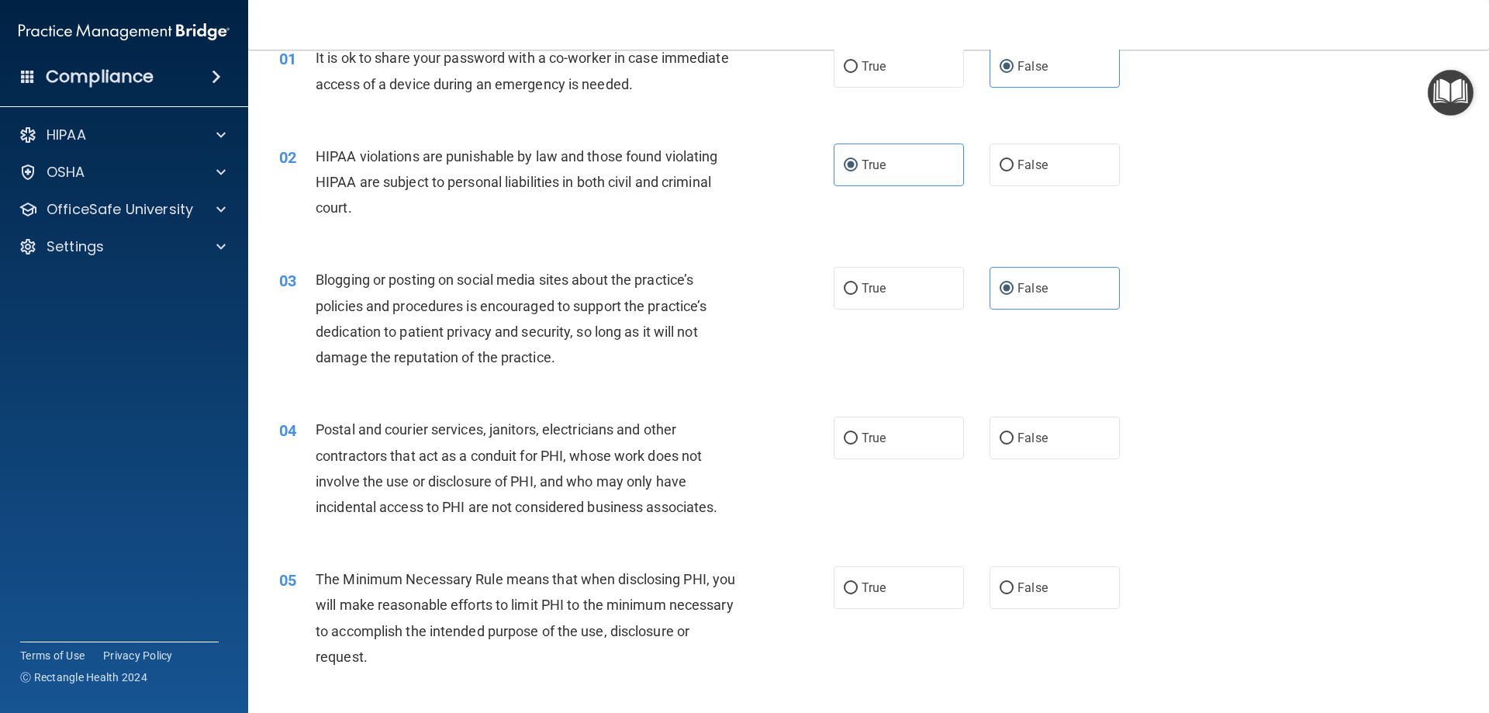
click at [1168, 340] on div "03 Blogging or posting on social media sites about the practice’s policies and …" at bounding box center [869, 322] width 1202 height 150
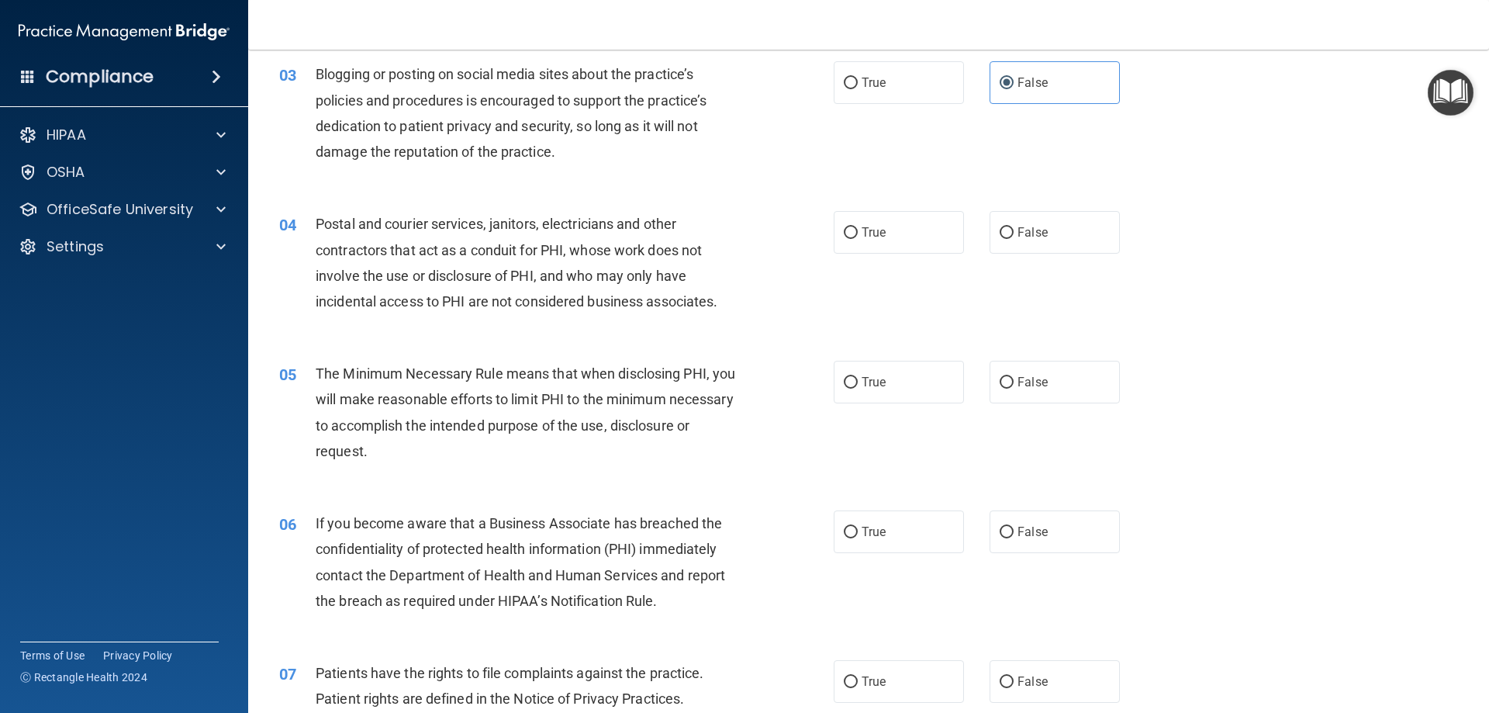
scroll to position [310, 0]
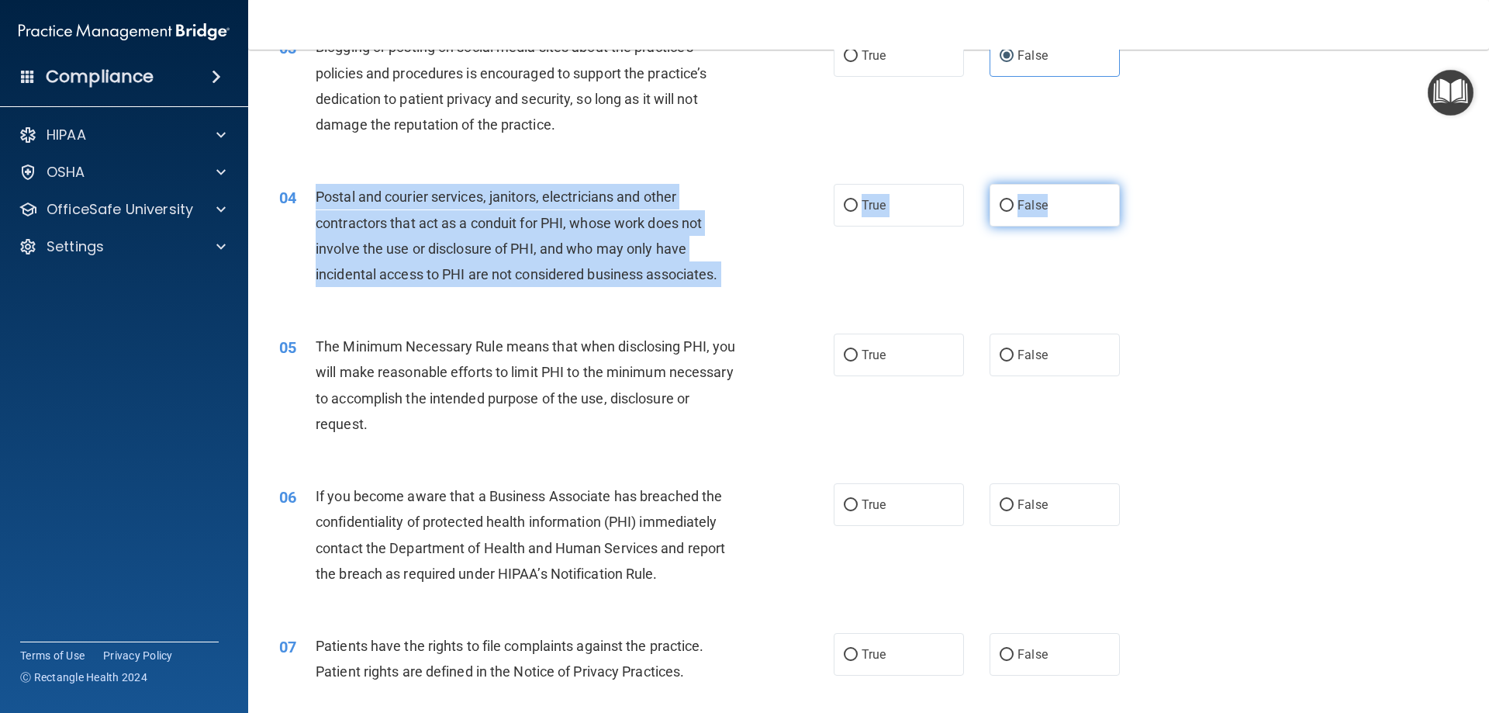
drag, startPoint x: 307, startPoint y: 197, endPoint x: 1087, endPoint y: 202, distance: 780.0
click at [1146, 184] on ng-form "04 Postal and courier services, janitors, electricians and other contractors th…" at bounding box center [1146, 184] width 0 height 0
click at [326, 214] on span "Postal and courier services, janitors, electricians and other contractors that …" at bounding box center [517, 235] width 402 height 94
click at [306, 190] on div "04" at bounding box center [292, 198] width 48 height 29
drag, startPoint x: 312, startPoint y: 198, endPoint x: 1067, endPoint y: 203, distance: 754.5
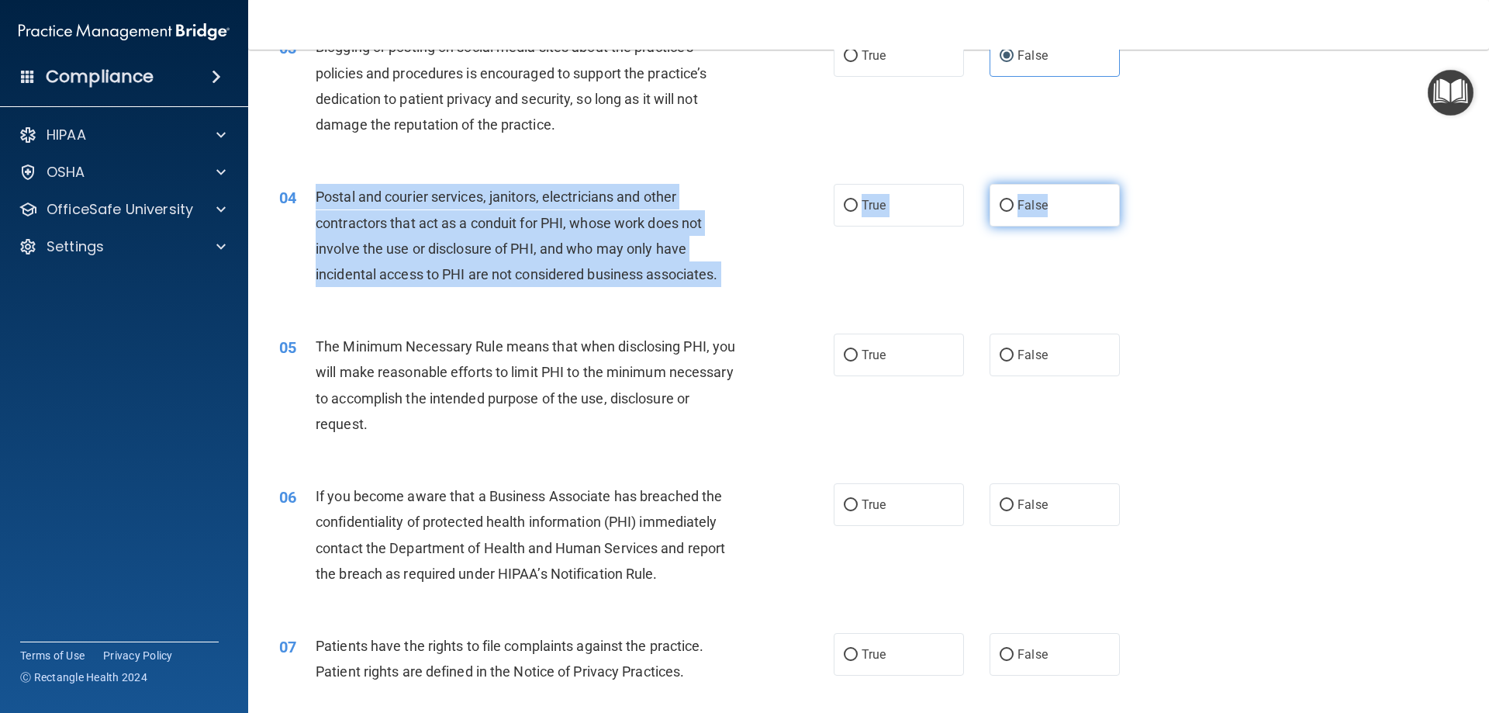
click at [1146, 184] on ng-form "04 Postal and courier services, janitors, electricians and other contractors th…" at bounding box center [1146, 184] width 0 height 0
click at [908, 194] on label "True" at bounding box center [899, 205] width 130 height 43
click at [858, 200] on input "True" at bounding box center [851, 206] width 14 height 12
radio input "true"
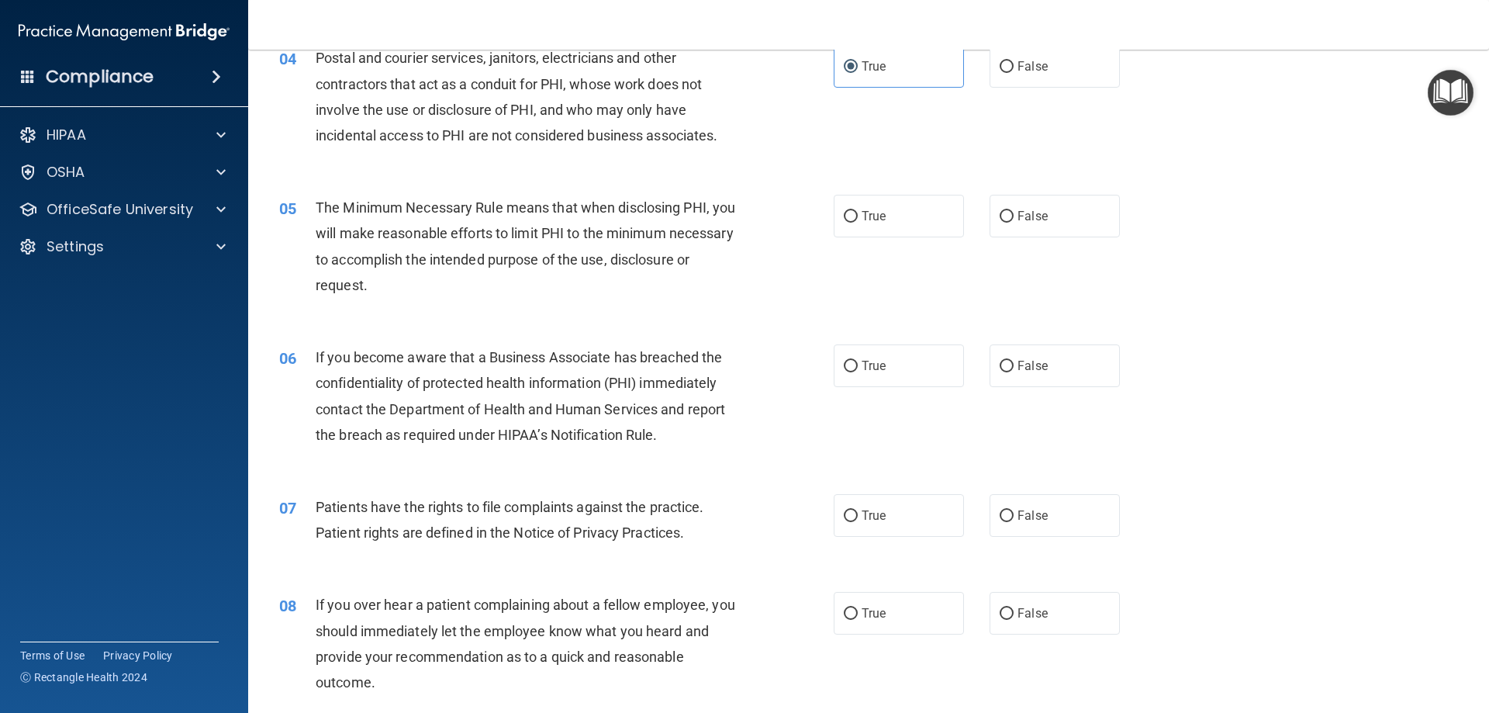
scroll to position [465, 0]
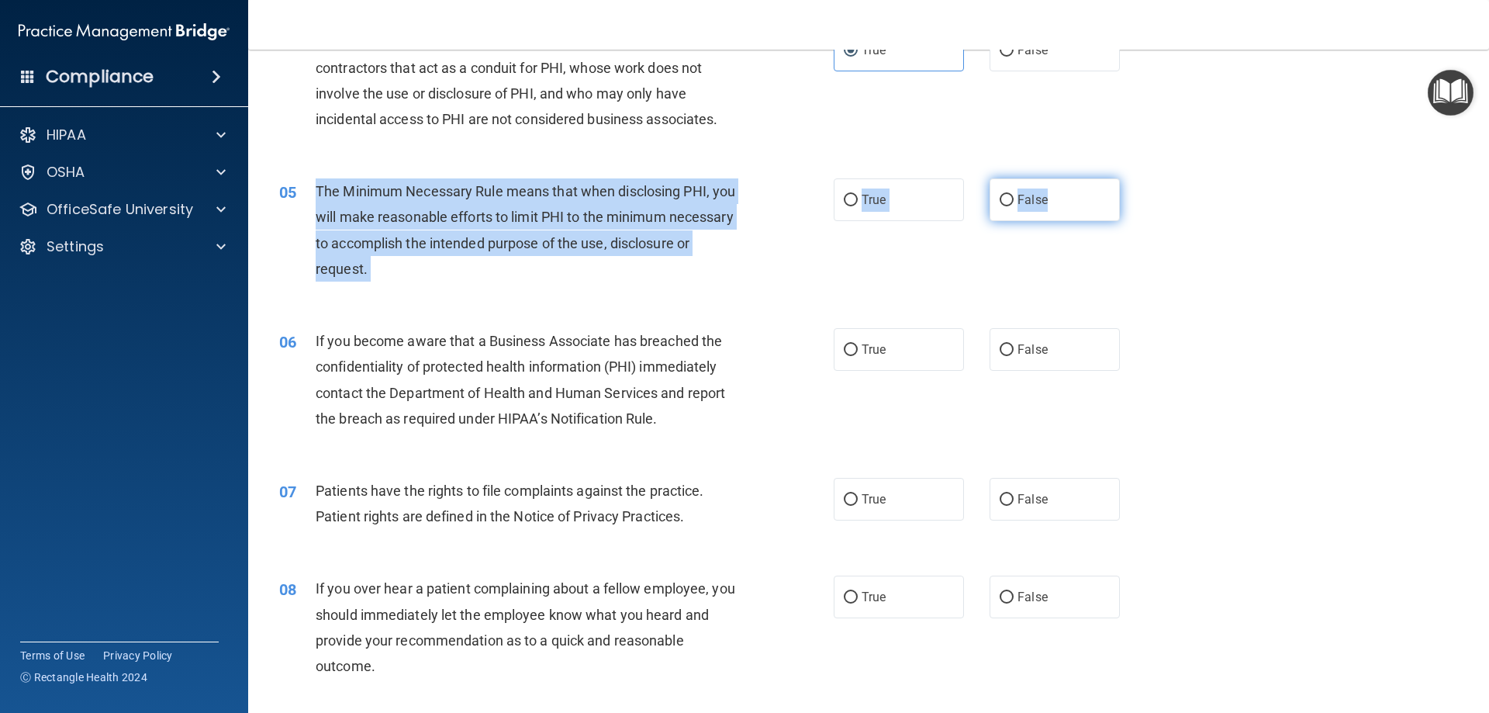
drag, startPoint x: 308, startPoint y: 182, endPoint x: 1053, endPoint y: 191, distance: 745.2
click at [1146, 178] on ng-form "05 The Minimum Necessary Rule means that when disclosing PHI, you will make rea…" at bounding box center [1146, 178] width 0 height 0
click at [882, 194] on label "True" at bounding box center [899, 199] width 130 height 43
click at [858, 195] on input "True" at bounding box center [851, 201] width 14 height 12
radio input "true"
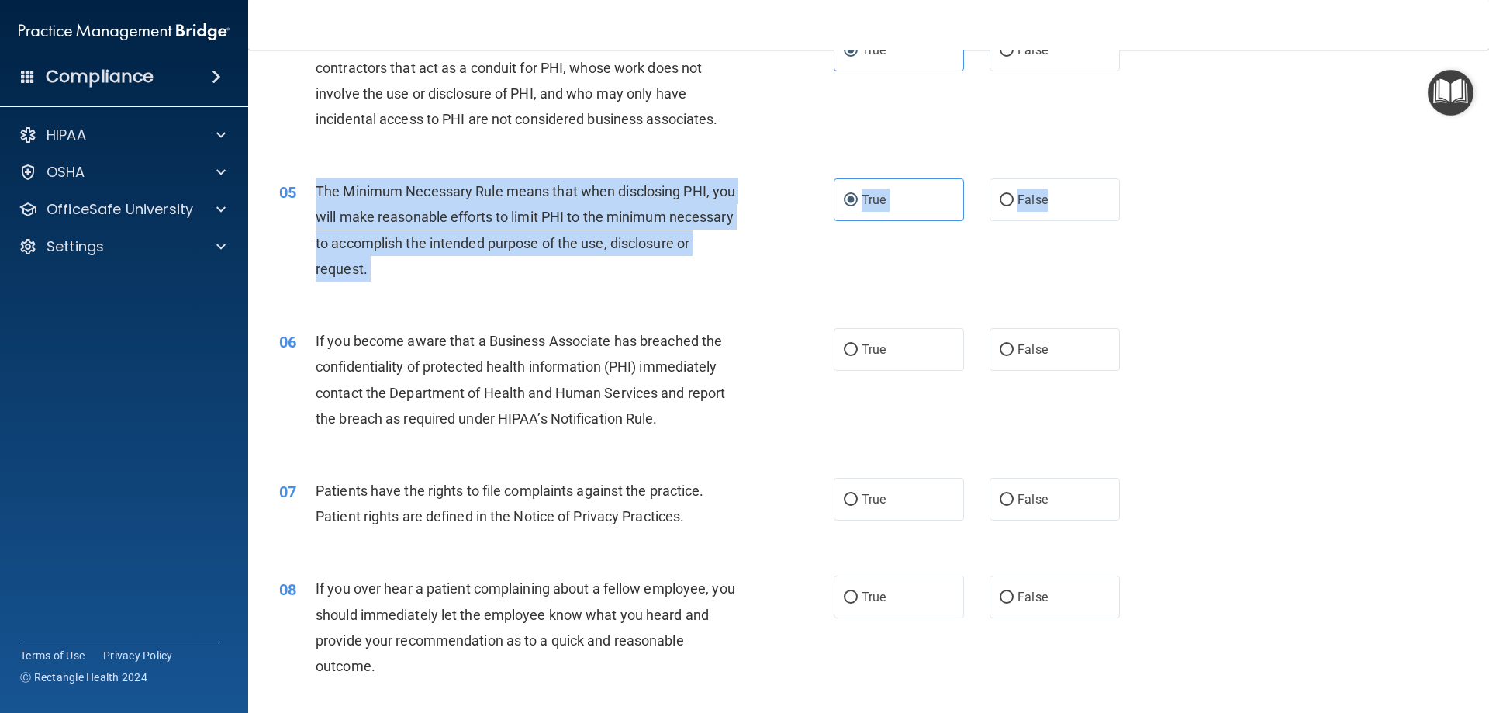
click at [740, 278] on div "The Minimum Necessary Rule means that when disclosing PHI, you will make reason…" at bounding box center [532, 229] width 433 height 103
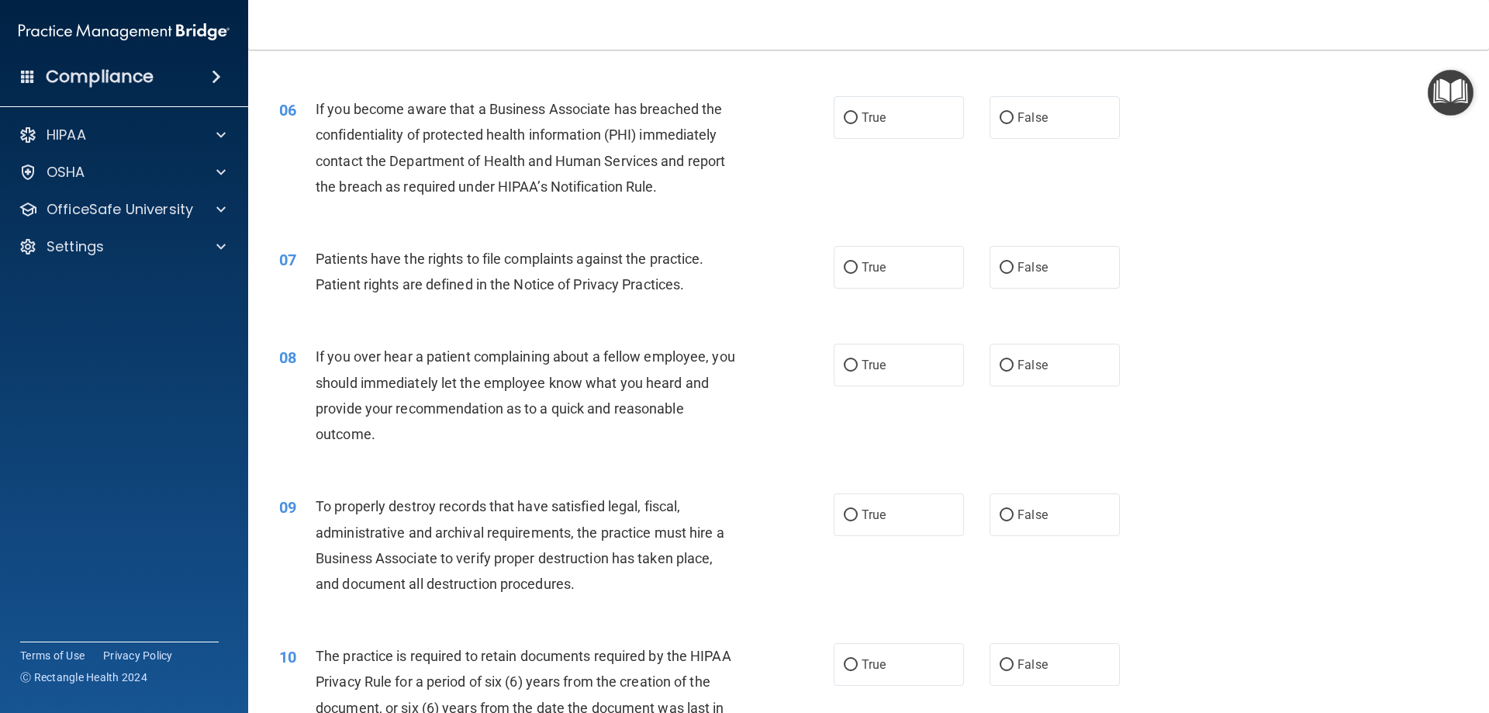
scroll to position [698, 0]
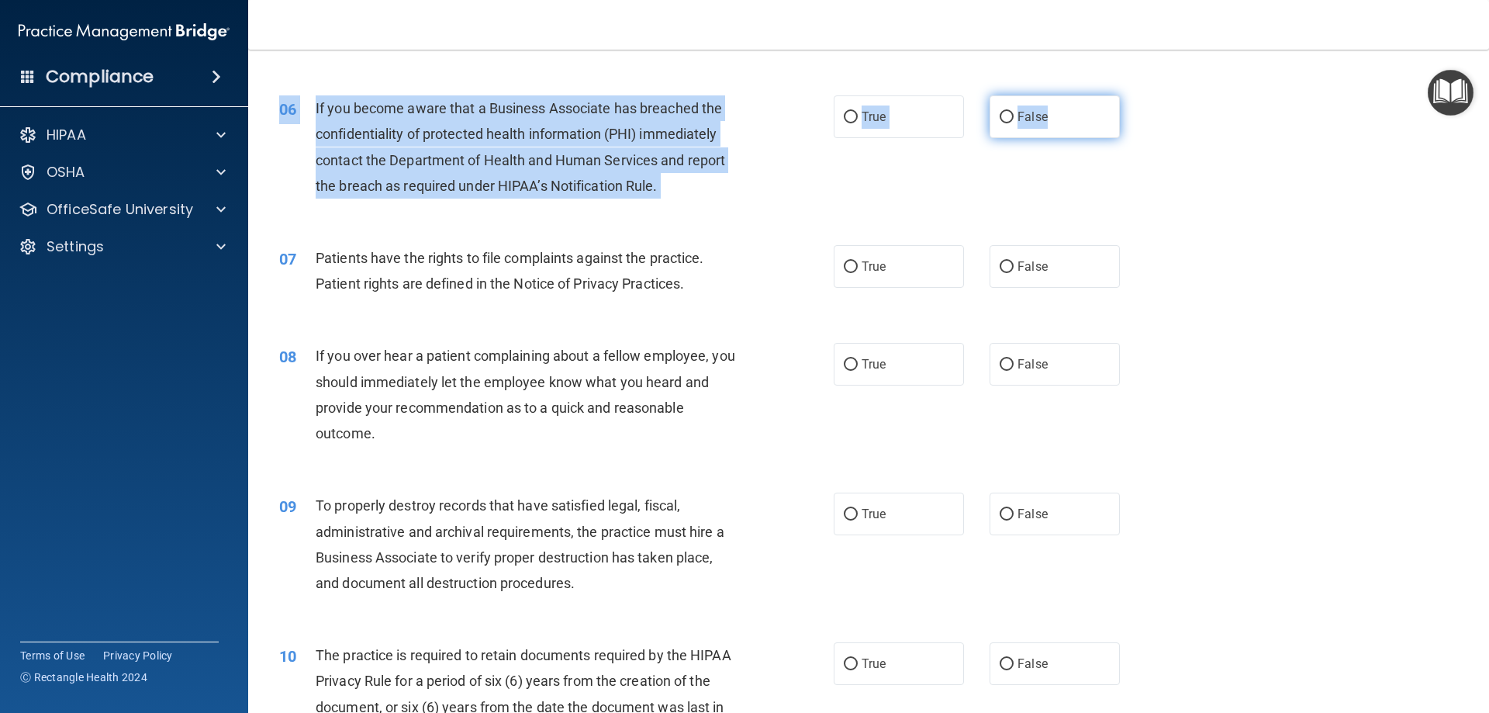
drag, startPoint x: 313, startPoint y: 93, endPoint x: 1051, endPoint y: 129, distance: 739.1
click at [1051, 129] on div "06 If you become aware that a Business Associate has breached the confidentiali…" at bounding box center [869, 151] width 1202 height 150
drag, startPoint x: 692, startPoint y: 166, endPoint x: 637, endPoint y: 159, distance: 54.7
click at [691, 166] on span "If you become aware that a Business Associate has breached the confidentiality …" at bounding box center [520, 147] width 409 height 94
drag, startPoint x: 315, startPoint y: 102, endPoint x: 1108, endPoint y: 115, distance: 793.3
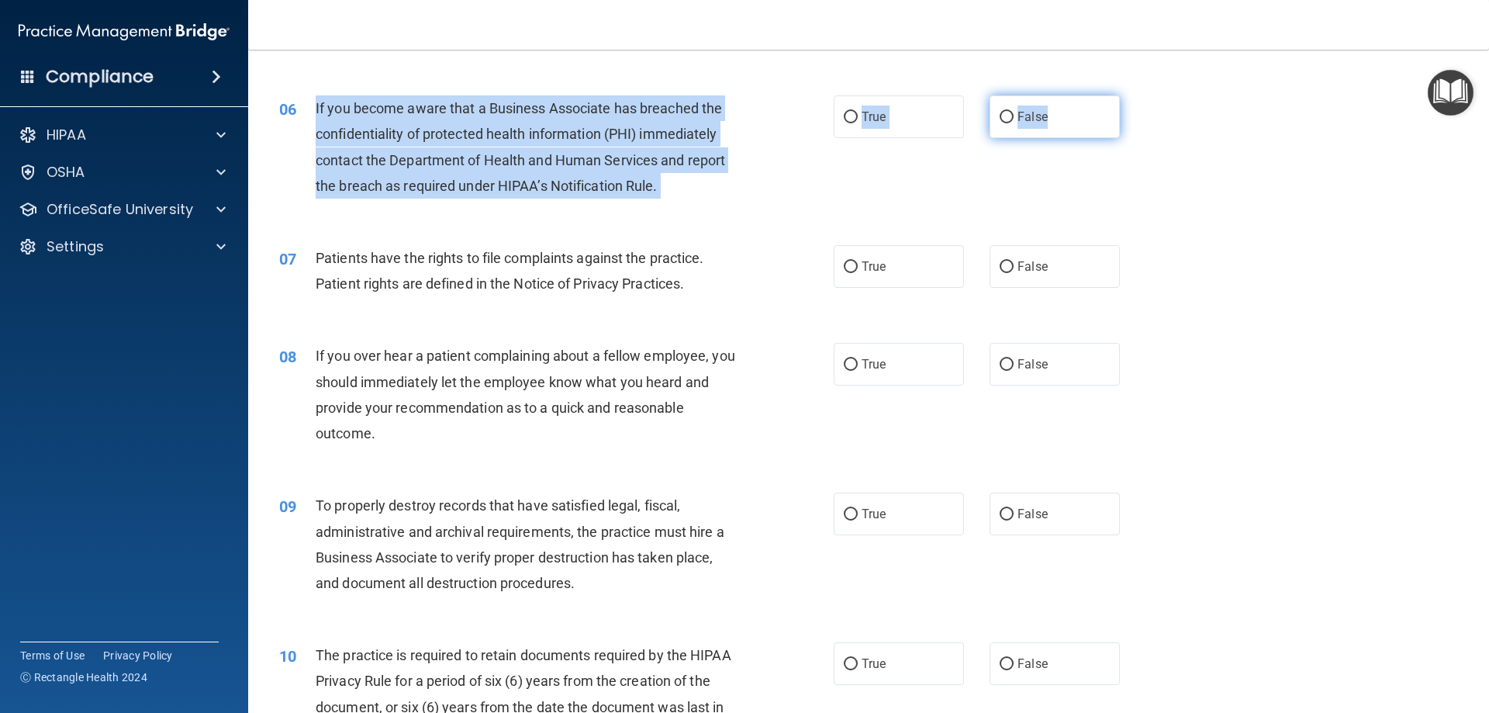
click at [1146, 95] on ng-form "06 If you become aware that a Business Associate has breached the confidentiali…" at bounding box center [1146, 95] width 0 height 0
click at [1059, 119] on label "False" at bounding box center [1054, 116] width 130 height 43
click at [1013, 119] on input "False" at bounding box center [1006, 118] width 14 height 12
radio input "true"
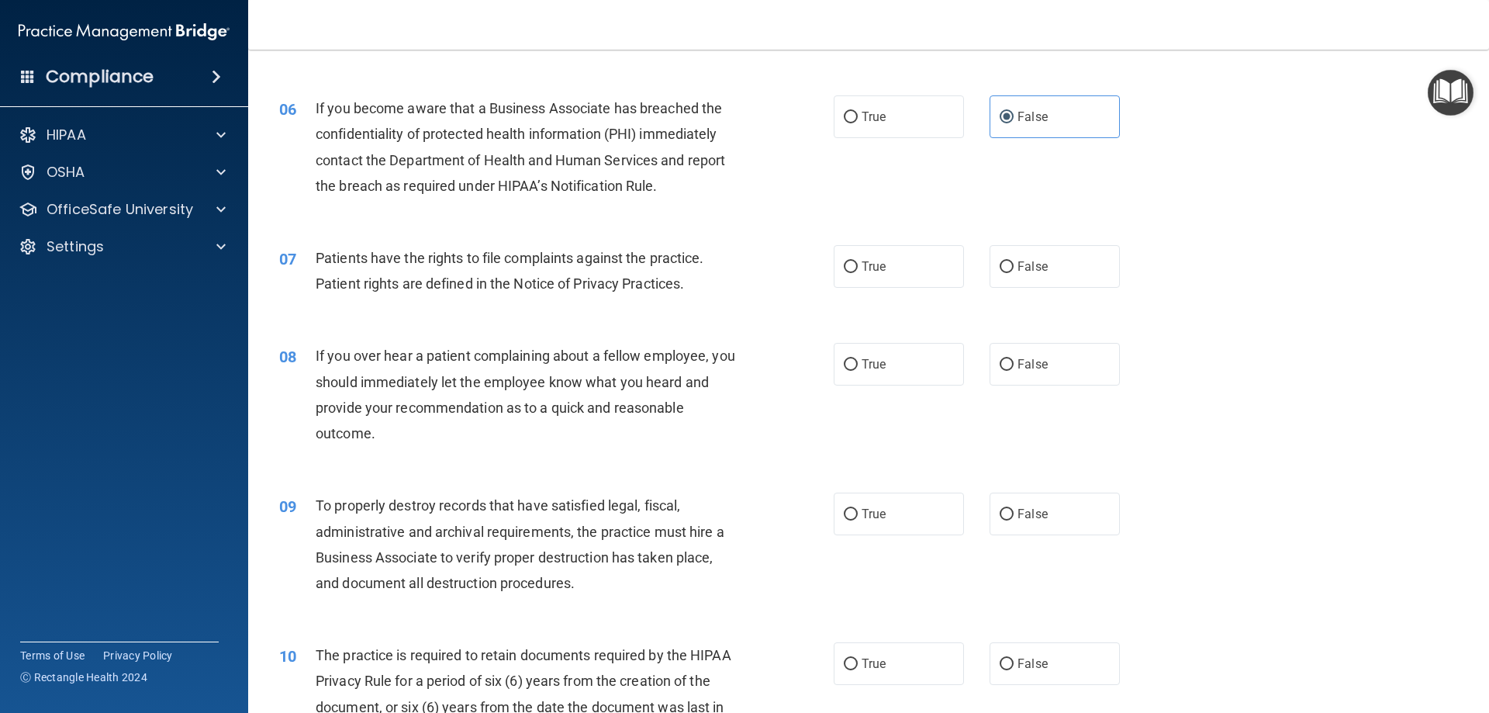
drag, startPoint x: 1253, startPoint y: 226, endPoint x: 1253, endPoint y: 245, distance: 18.6
click at [1253, 227] on div "07 Patients have the rights to file complaints against the practice. Patient ri…" at bounding box center [869, 275] width 1202 height 98
click at [1189, 152] on div "06 If you become aware that a Business Associate has breached the confidentiali…" at bounding box center [869, 151] width 1202 height 150
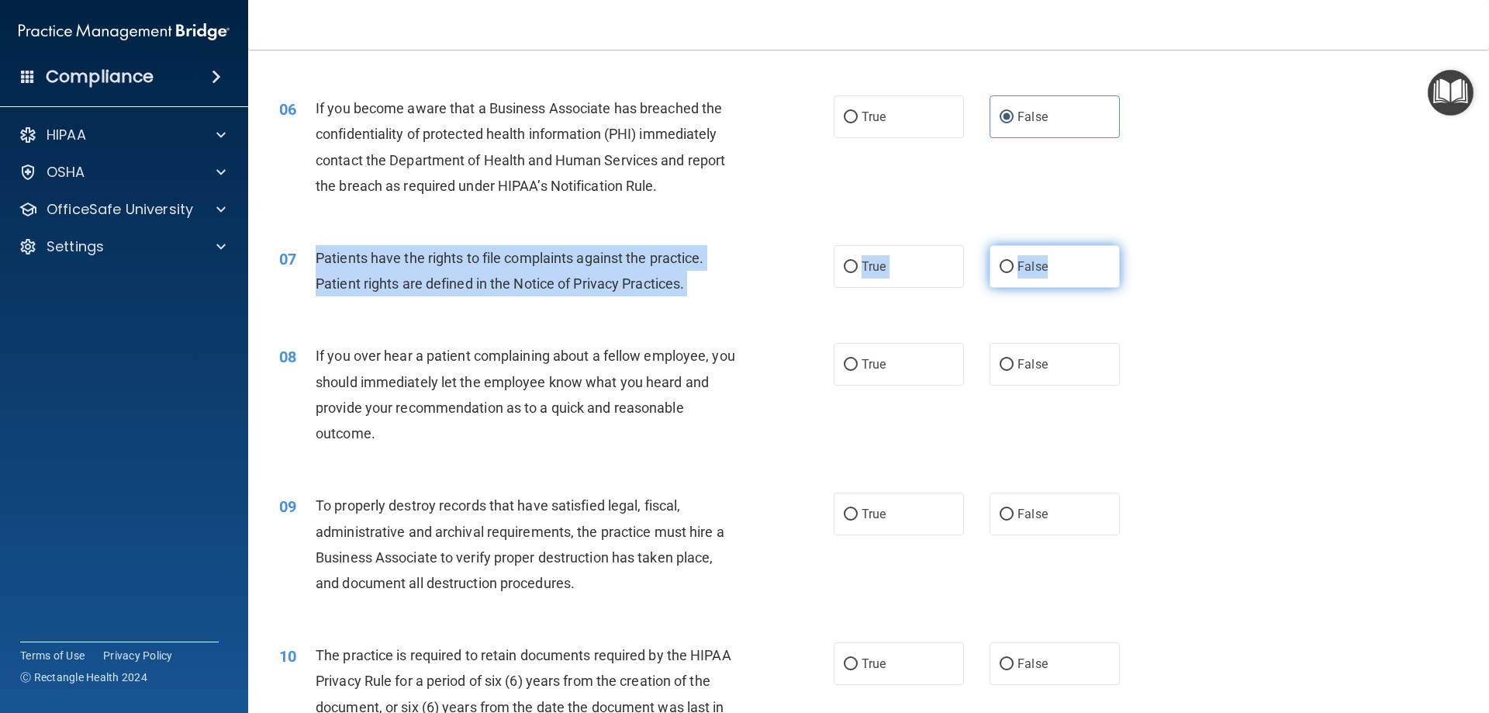
drag, startPoint x: 312, startPoint y: 254, endPoint x: 1065, endPoint y: 269, distance: 753.0
click at [1146, 245] on ng-form "07 Patients have the rights to file complaints against the practice. Patient ri…" at bounding box center [1146, 245] width 0 height 0
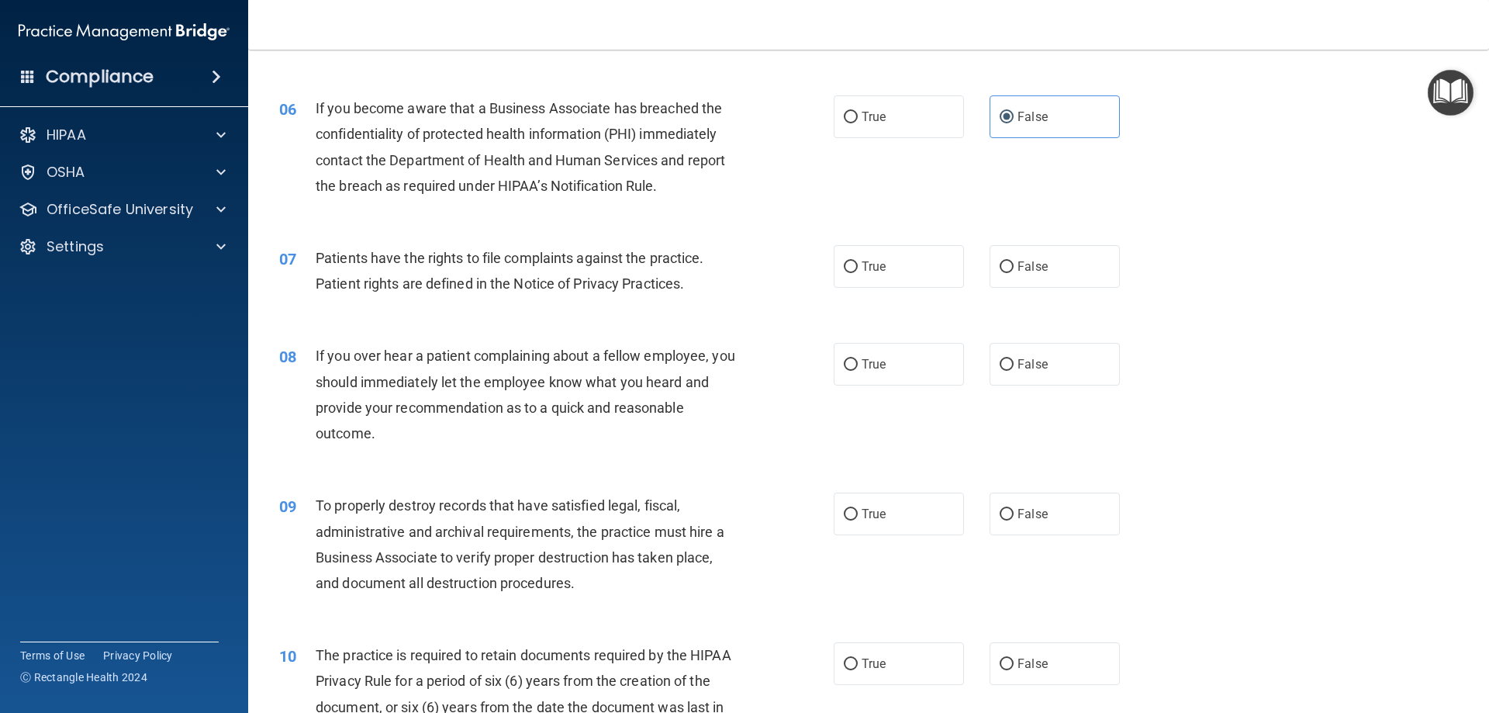
click at [702, 320] on div "07 Patients have the rights to file complaints against the practice. Patient ri…" at bounding box center [869, 275] width 1202 height 98
click at [900, 268] on label "True" at bounding box center [899, 266] width 130 height 43
click at [858, 268] on input "True" at bounding box center [851, 267] width 14 height 12
radio input "true"
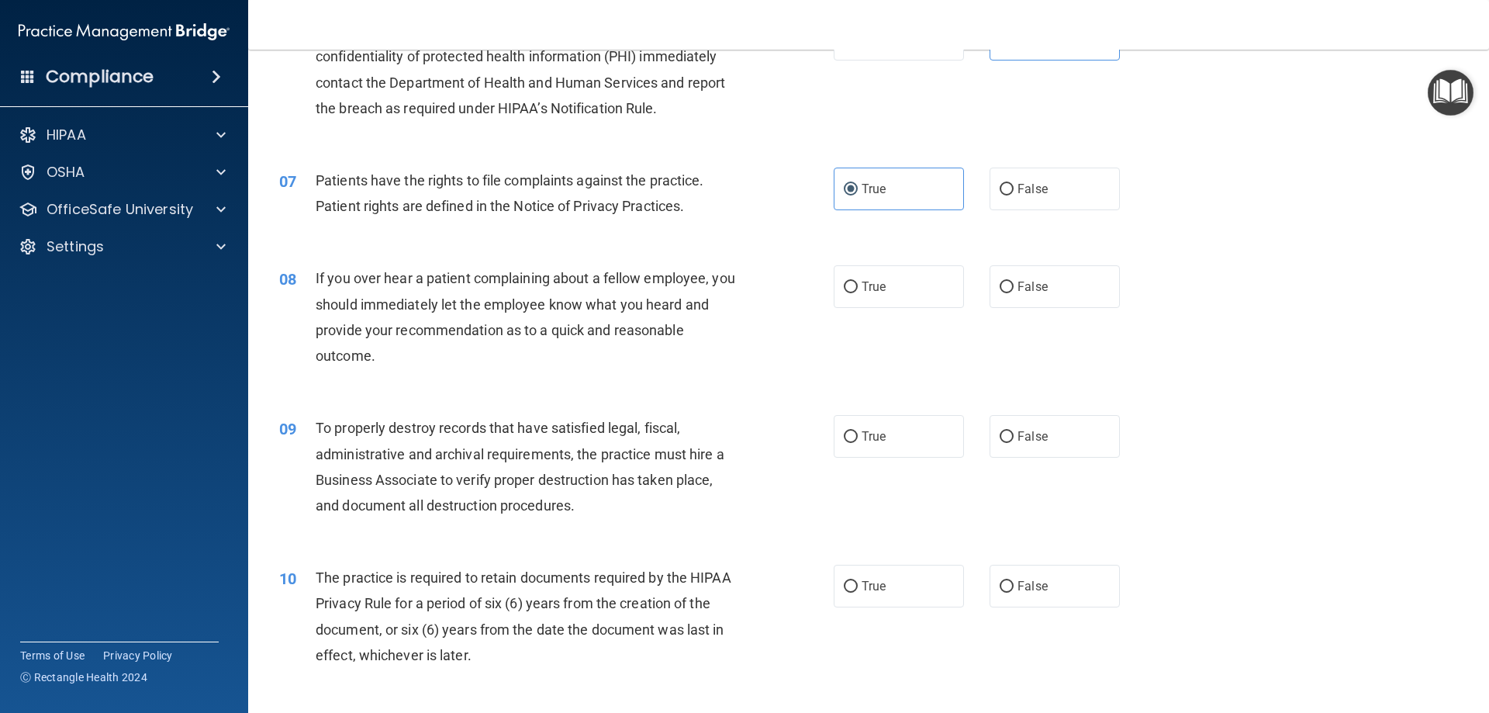
scroll to position [853, 0]
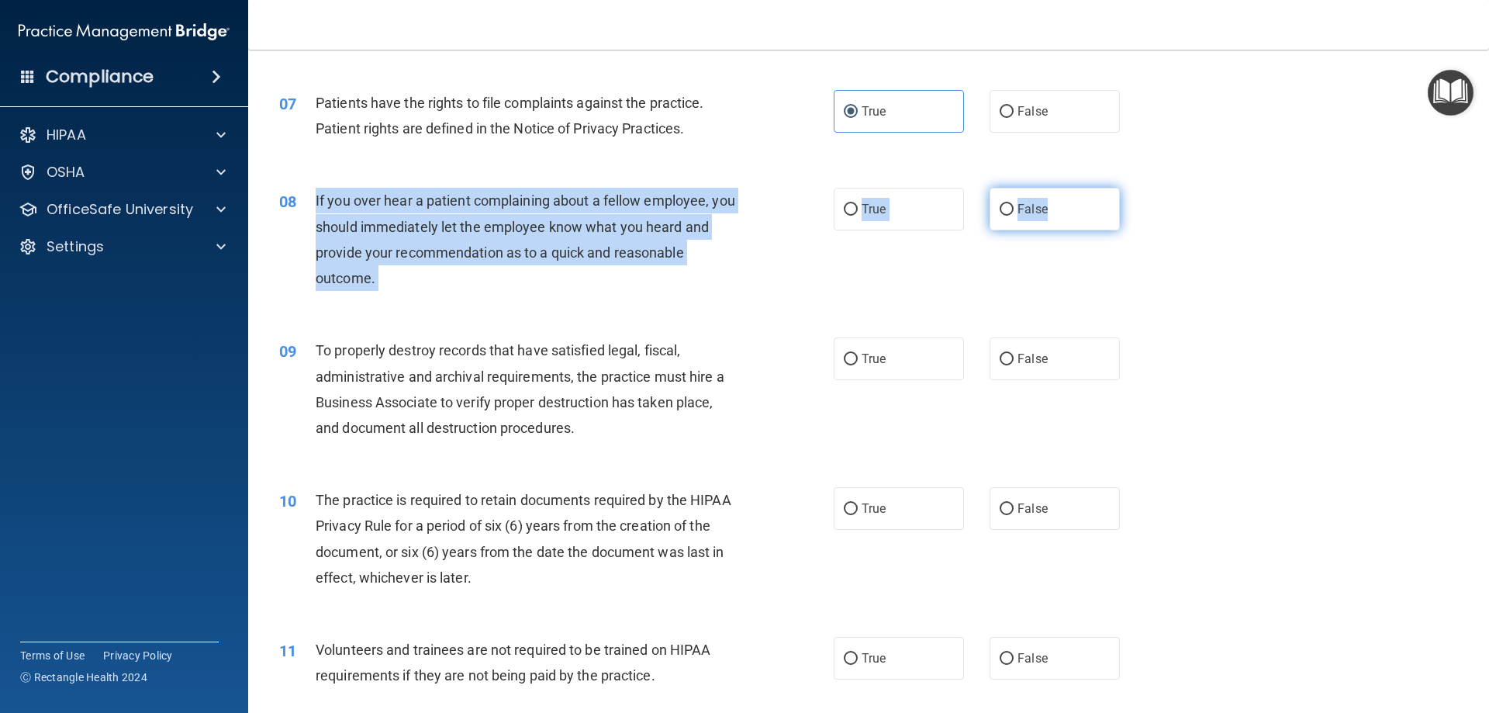
drag, startPoint x: 305, startPoint y: 188, endPoint x: 1073, endPoint y: 202, distance: 767.8
click at [1146, 188] on ng-form "08 If you over hear a patient complaining about a fellow employee, you should i…" at bounding box center [1146, 188] width 0 height 0
click at [727, 260] on div "If you over hear a patient complaining about a fellow employee, you should imme…" at bounding box center [532, 239] width 433 height 103
